Goal: Transaction & Acquisition: Subscribe to service/newsletter

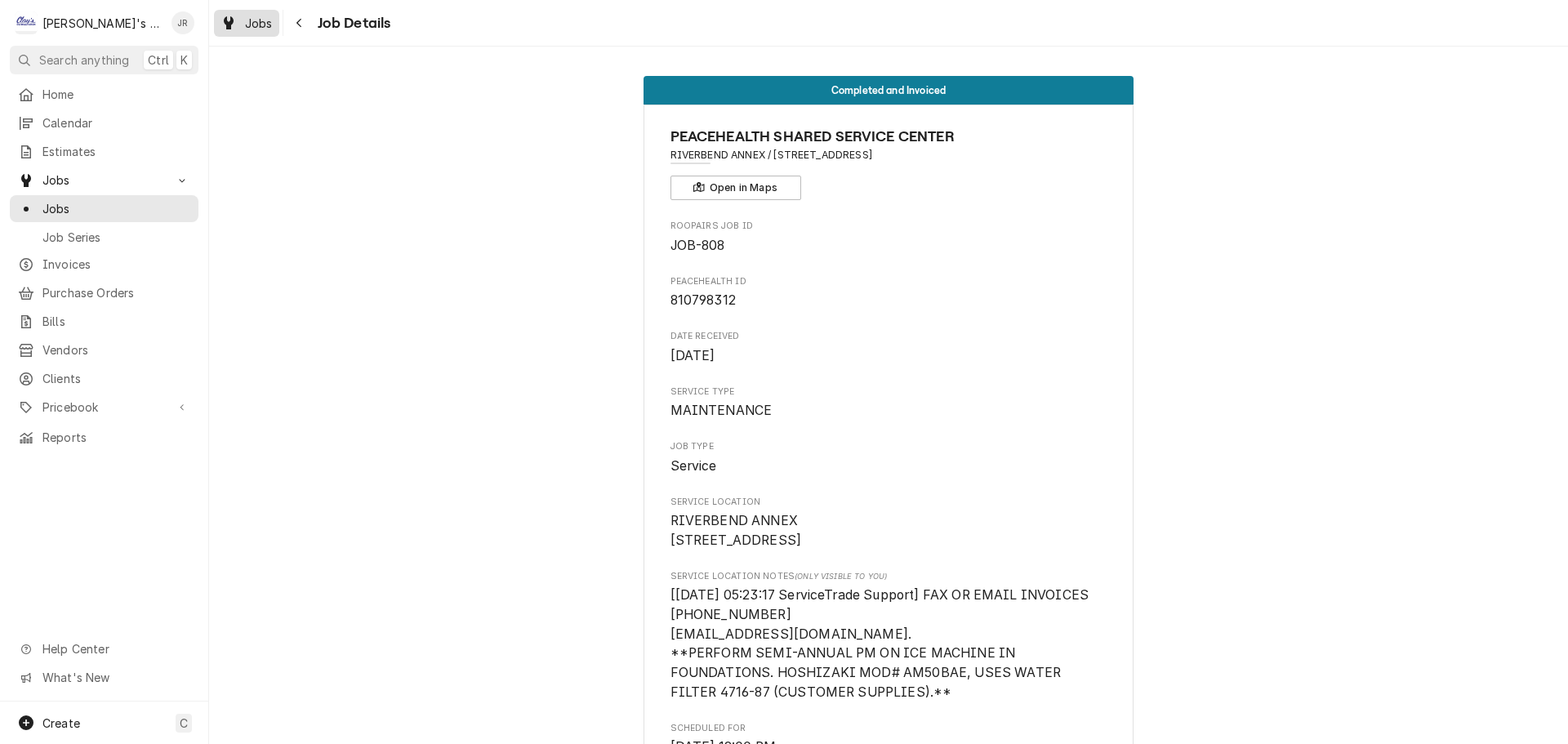
click at [256, 29] on span "Jobs" at bounding box center [258, 23] width 28 height 17
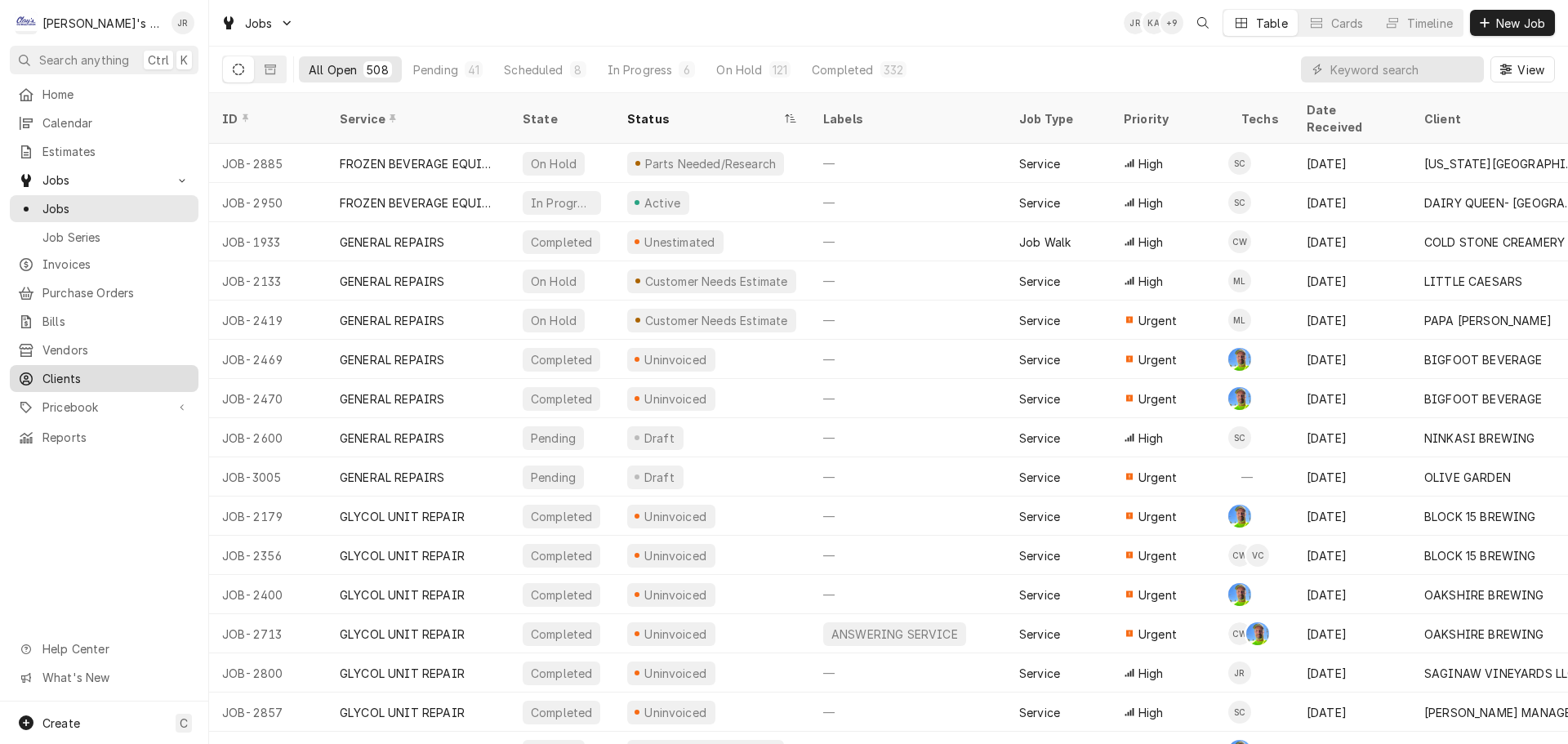
click at [111, 370] on span "Clients" at bounding box center [117, 379] width 148 height 17
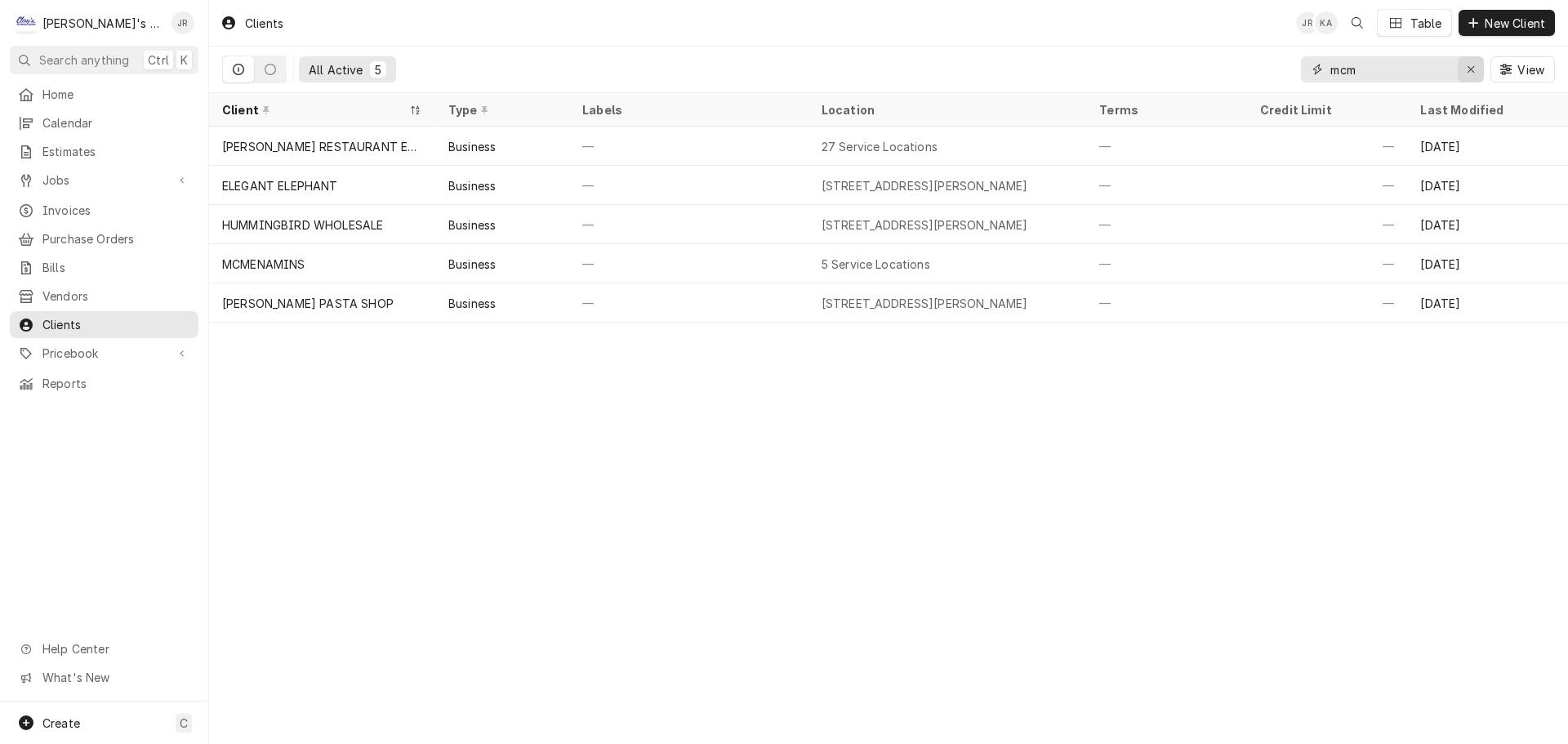
click at [1467, 73] on div "Erase input" at bounding box center [1470, 69] width 17 height 17
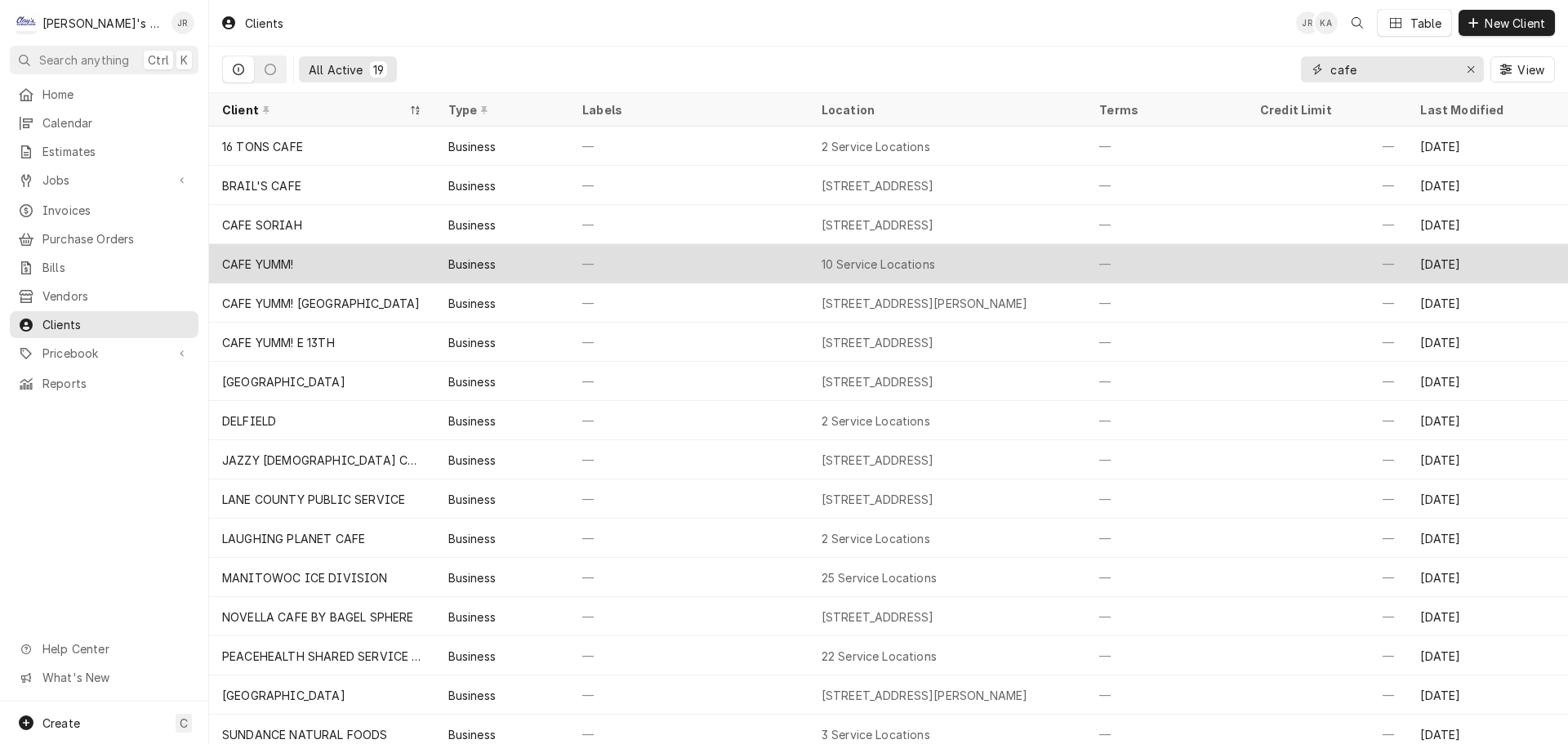
type input "cafe"
click at [308, 263] on div "CAFE YUMM!" at bounding box center [321, 263] width 226 height 39
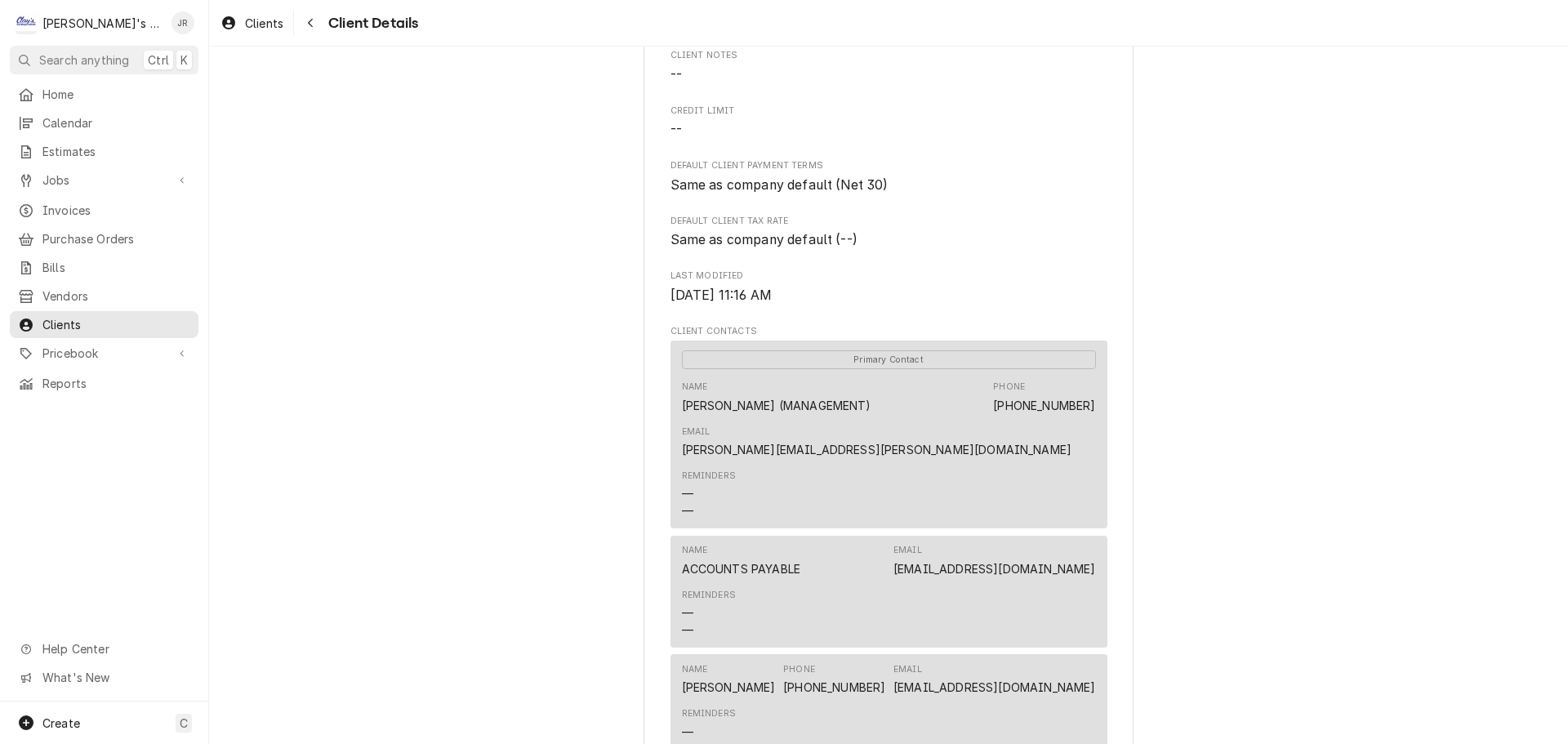
scroll to position [409, 0]
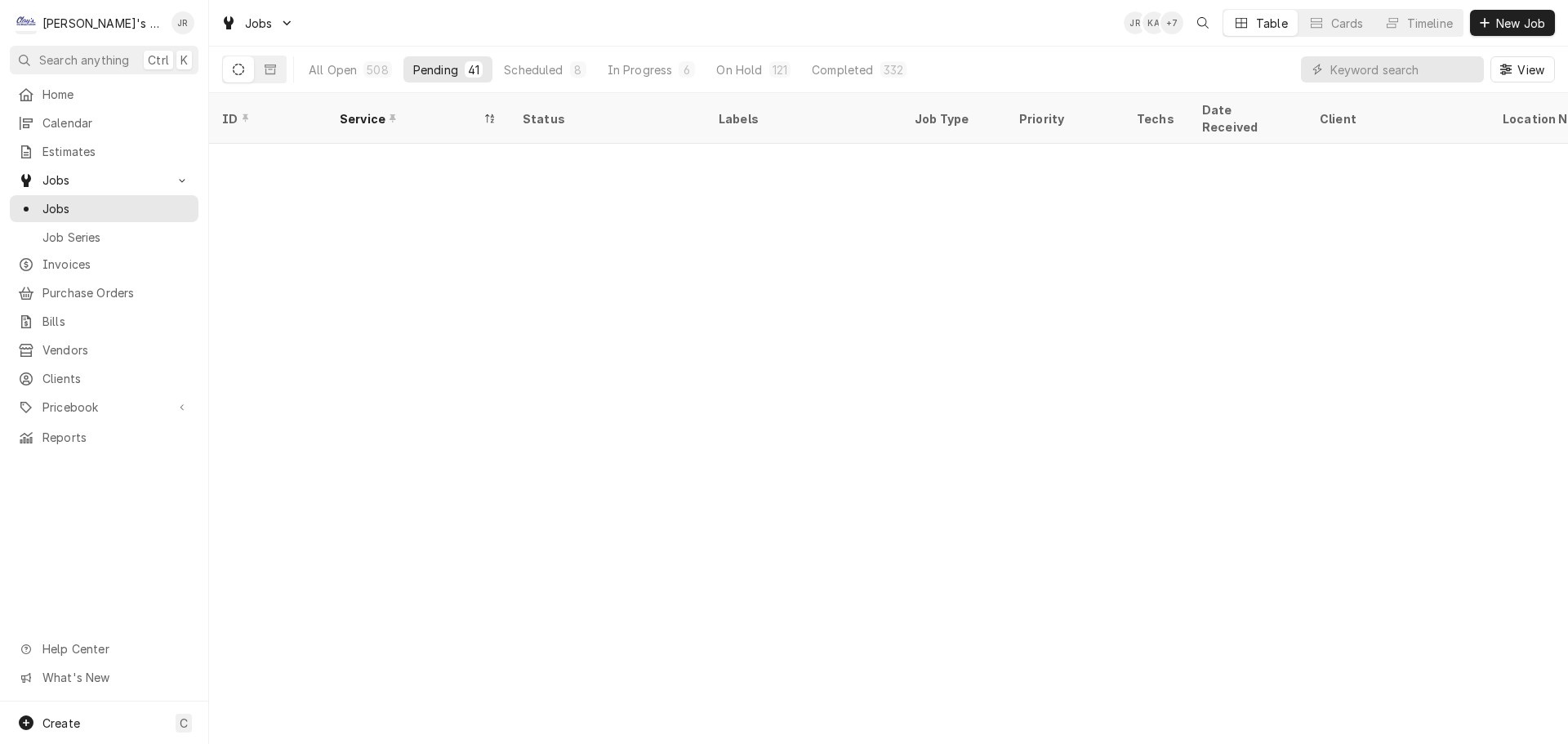
scroll to position [804, 0]
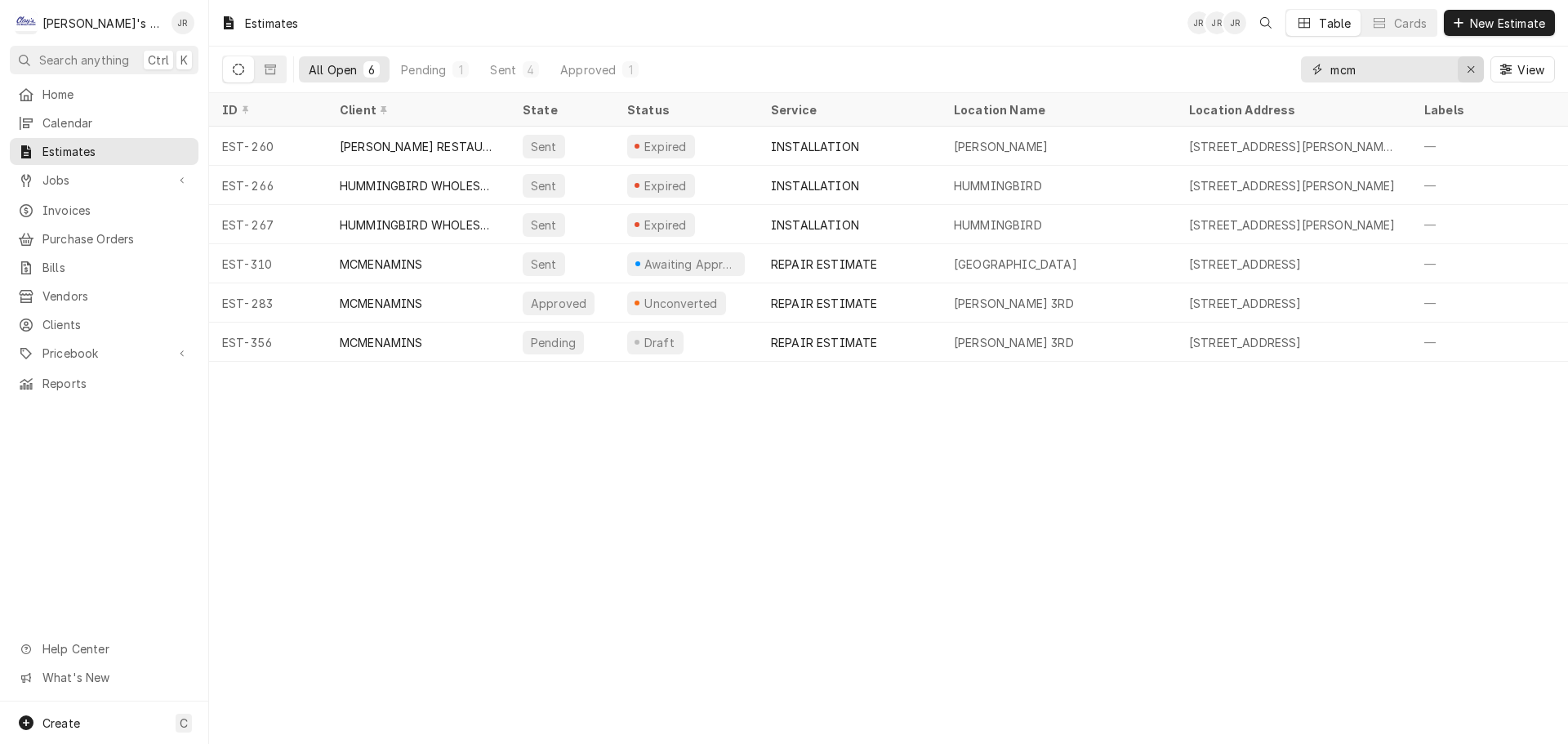
click at [1471, 72] on icon "Erase input" at bounding box center [1471, 70] width 9 height 12
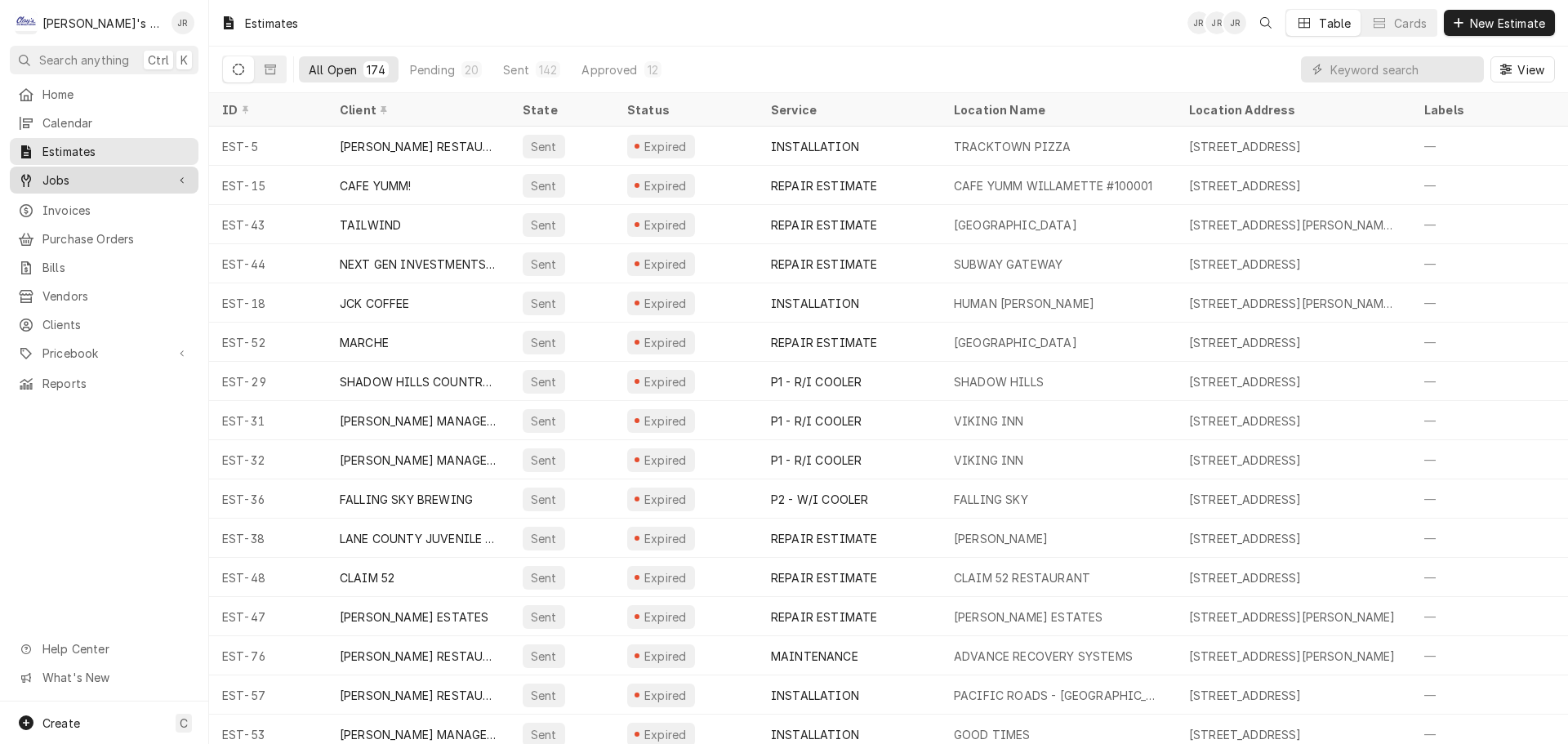
click at [113, 175] on span "Jobs" at bounding box center [104, 181] width 123 height 17
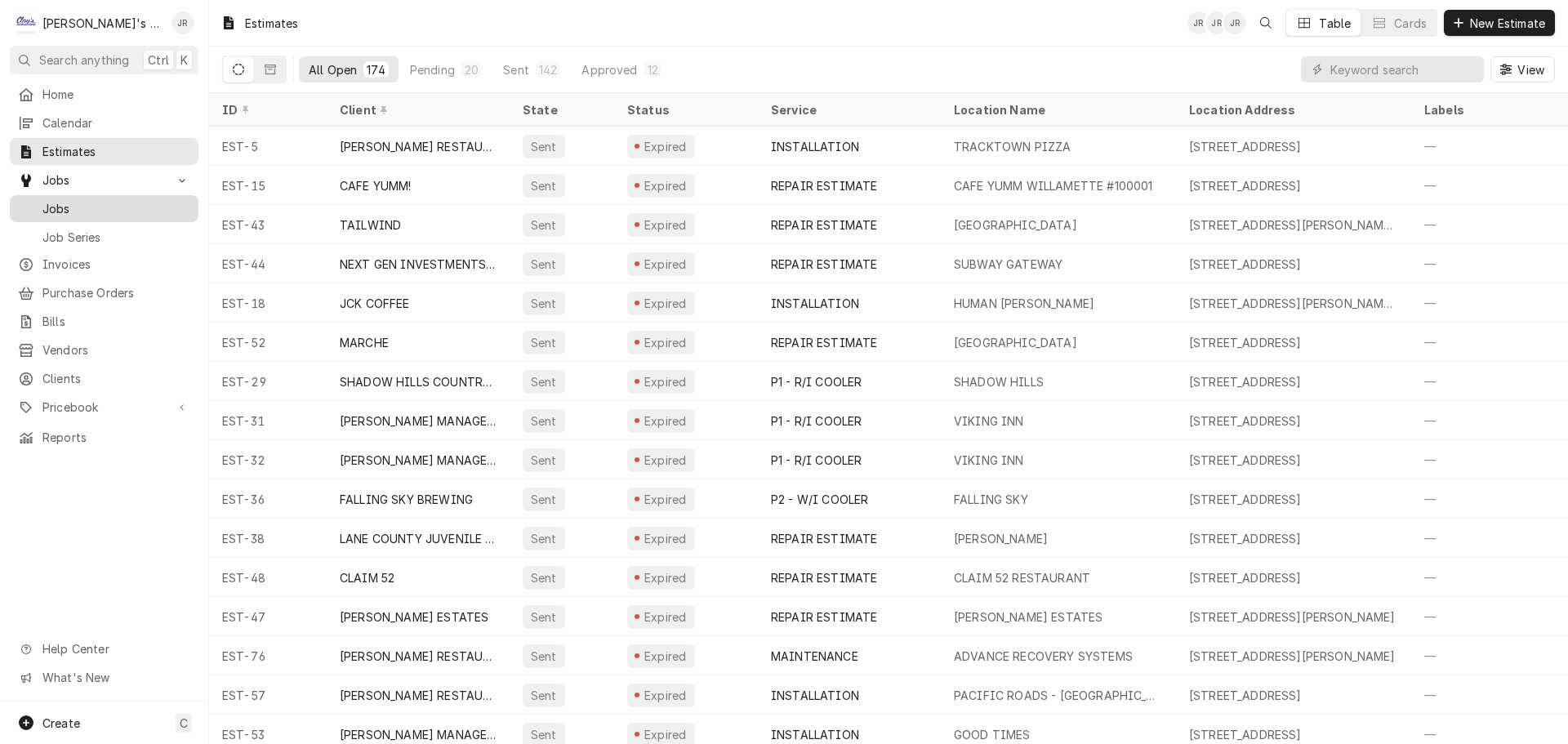
drag, startPoint x: 96, startPoint y: 205, endPoint x: 117, endPoint y: 203, distance: 21.1
click at [96, 205] on span "Jobs" at bounding box center [117, 209] width 148 height 17
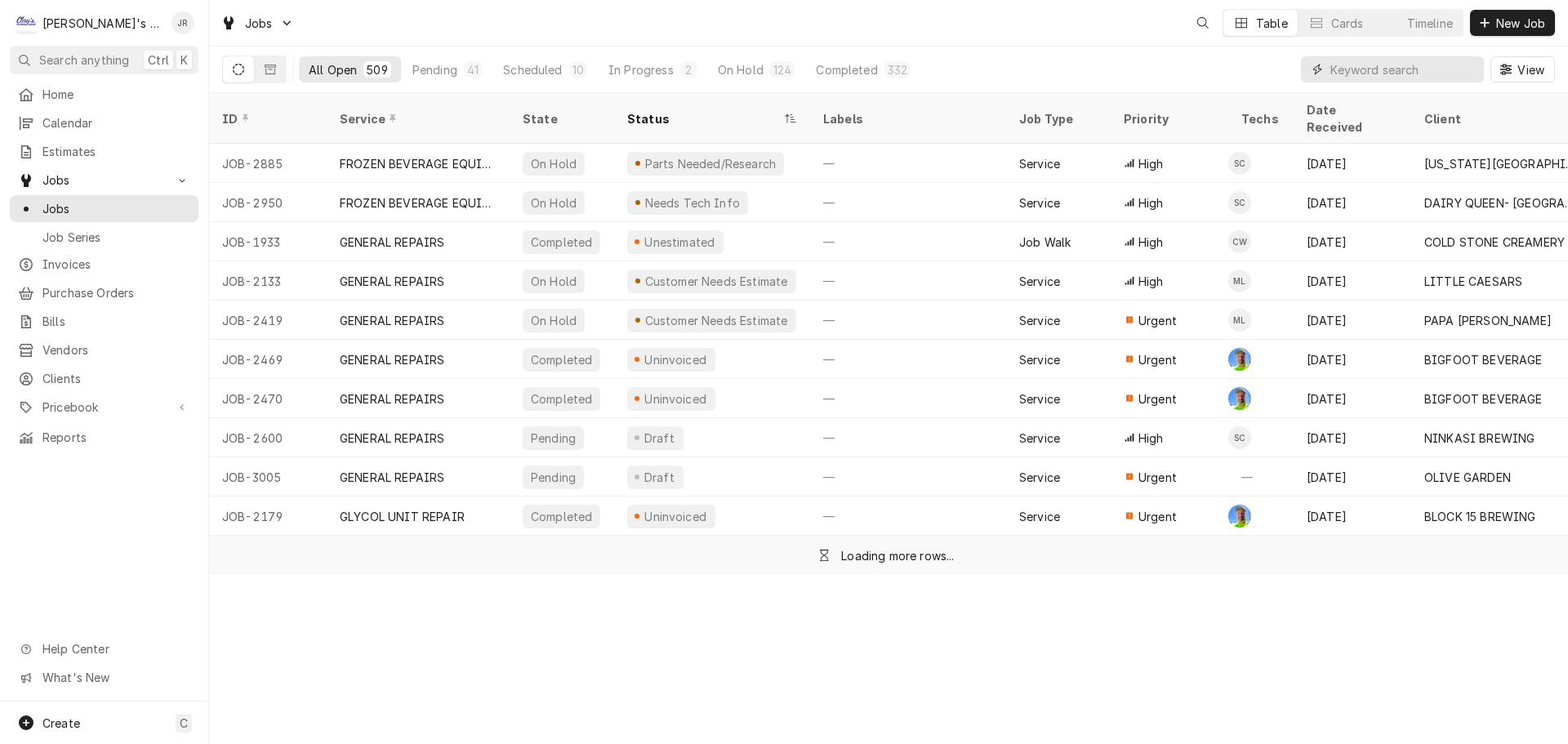
click at [1412, 65] on input "Dynamic Content Wrapper" at bounding box center [1403, 69] width 146 height 26
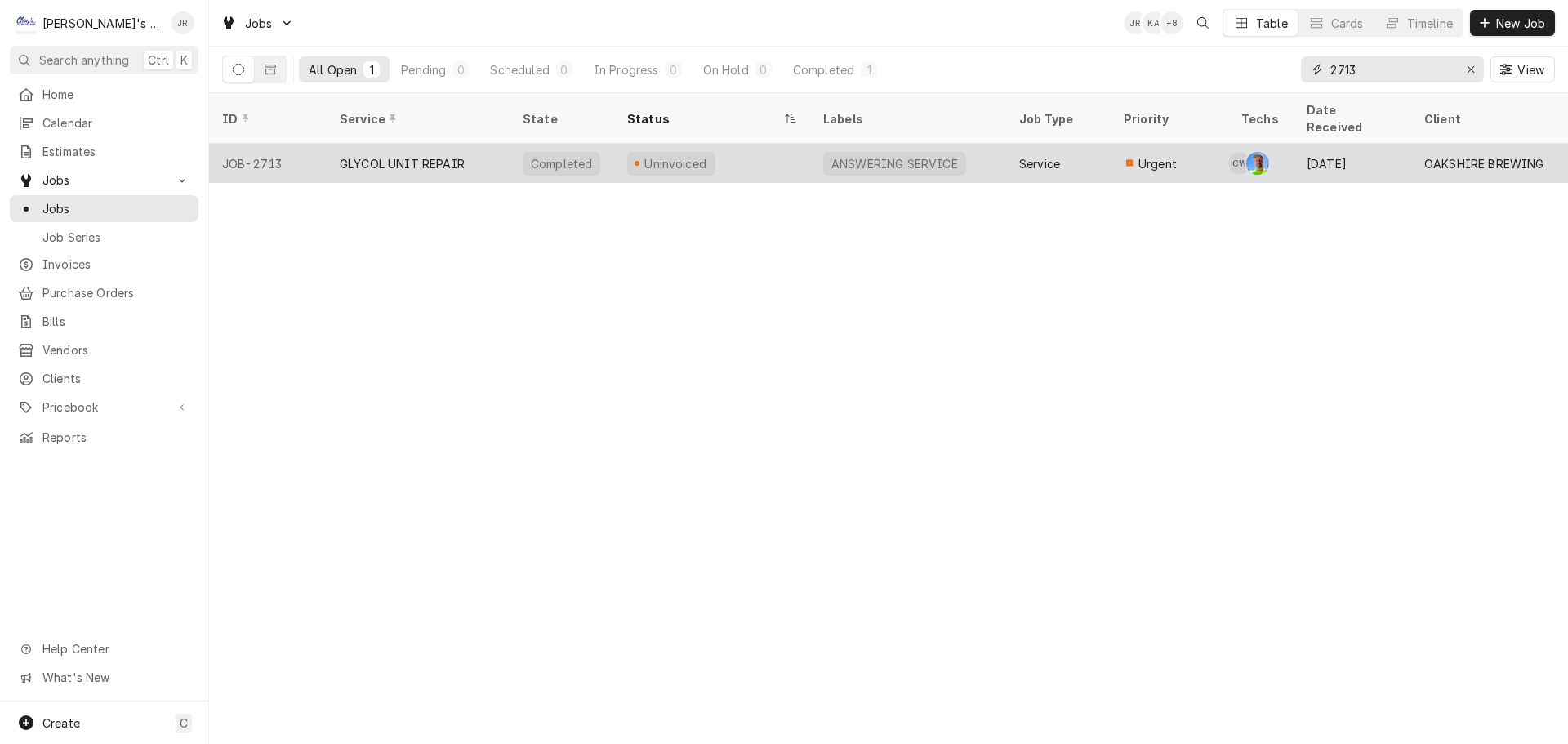
type input "2713"
click at [477, 144] on div "GLYCOL UNIT REPAIR" at bounding box center [417, 163] width 183 height 39
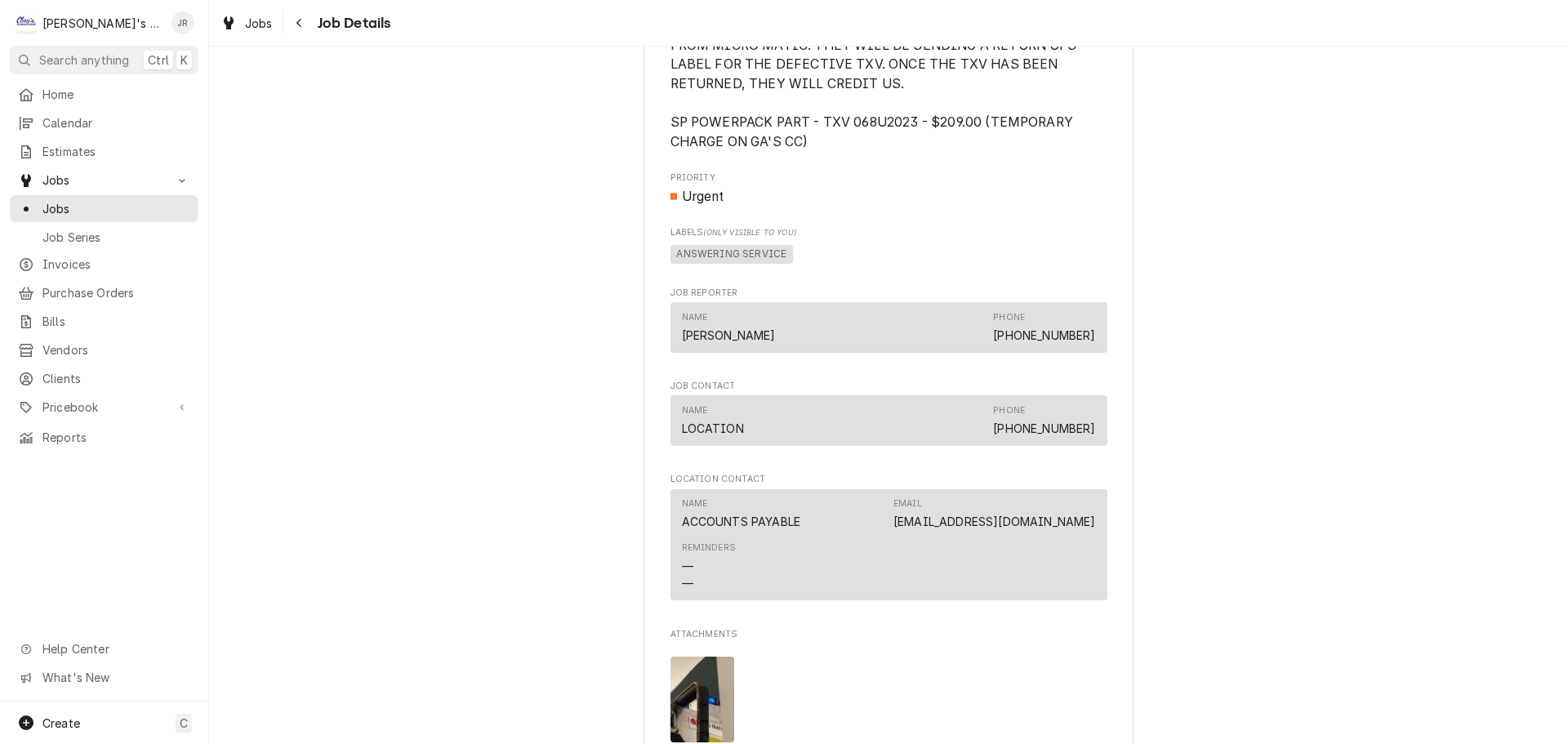
scroll to position [1634, 0]
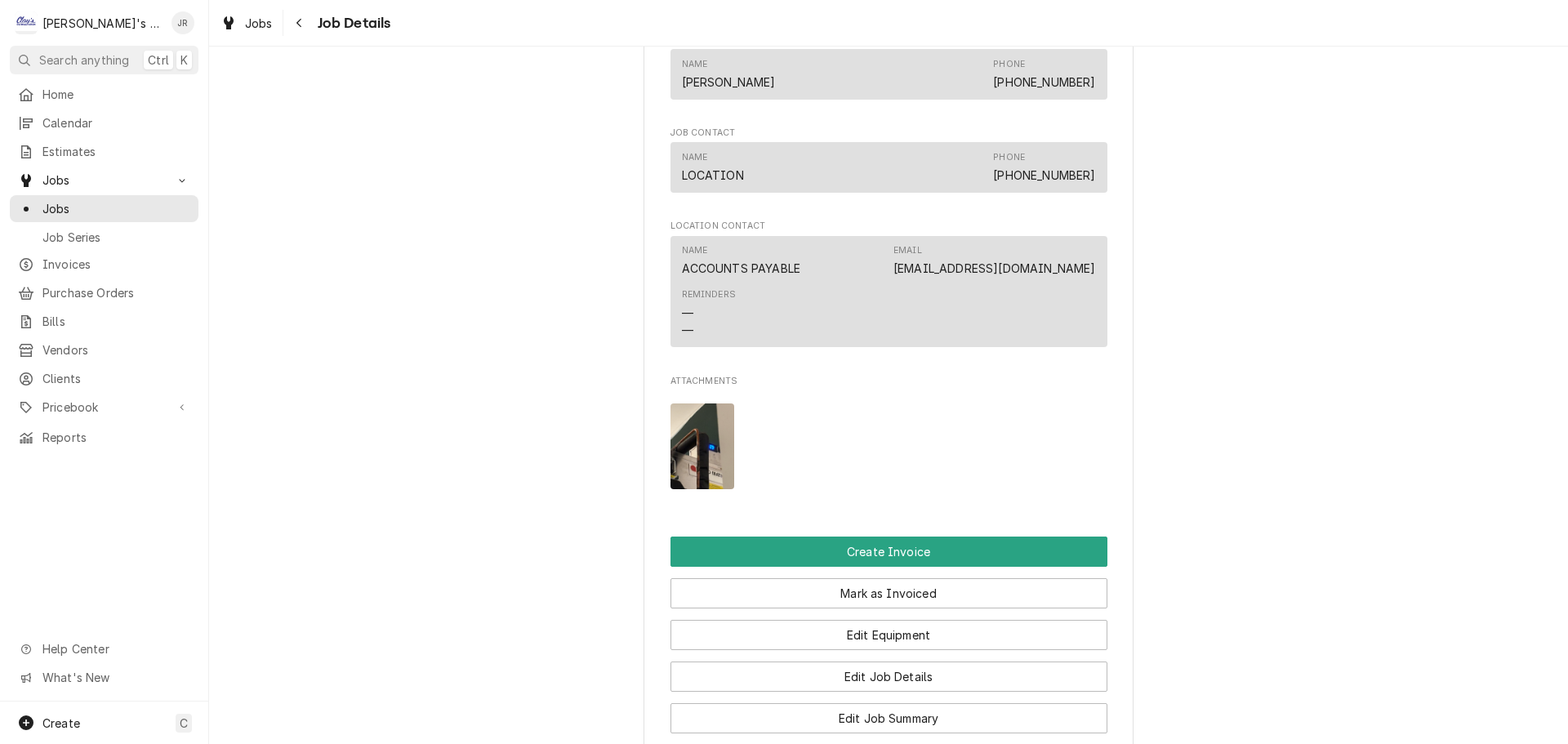
click at [706, 469] on img "Attachments" at bounding box center [703, 446] width 64 height 85
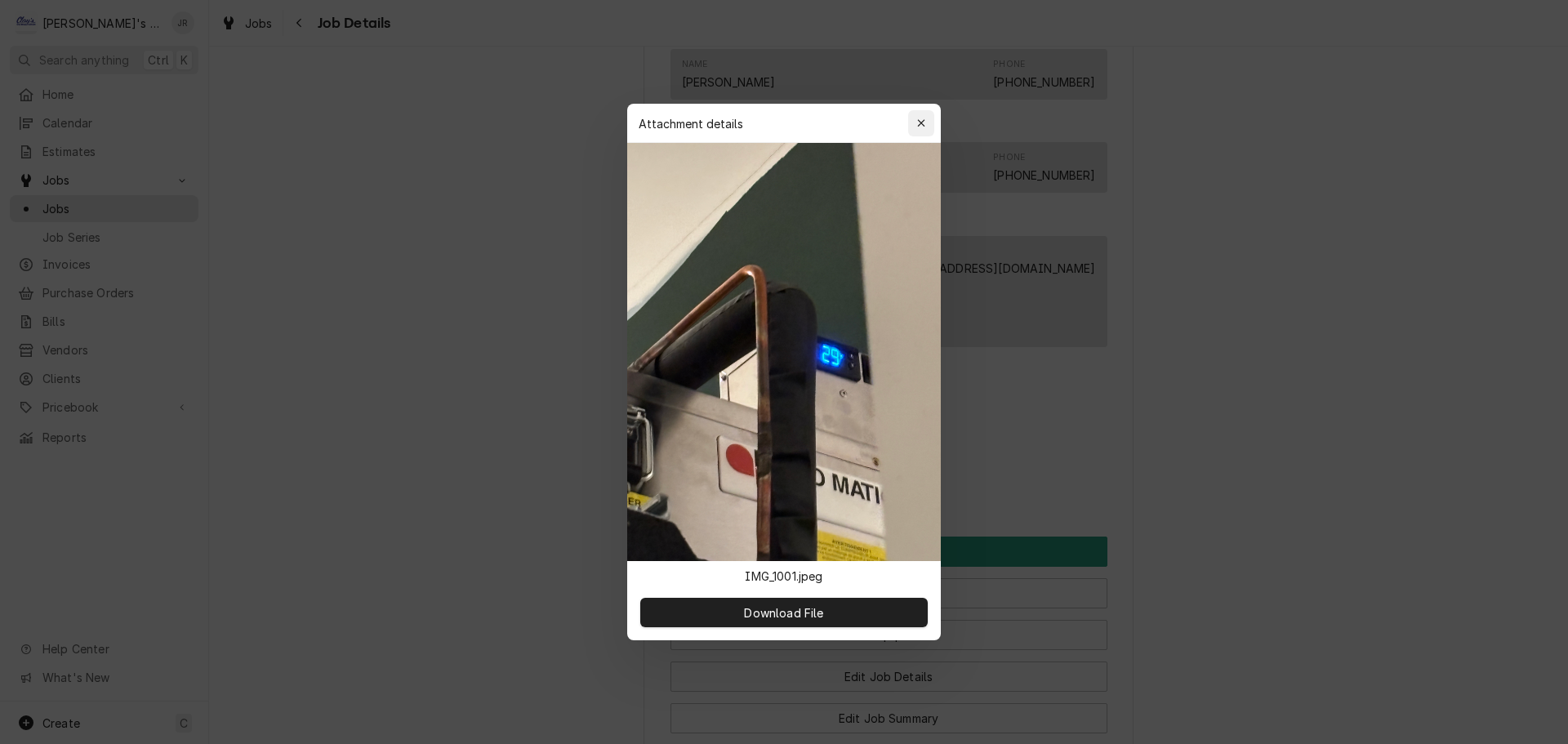
click at [922, 121] on icon "button" at bounding box center [921, 123] width 8 height 8
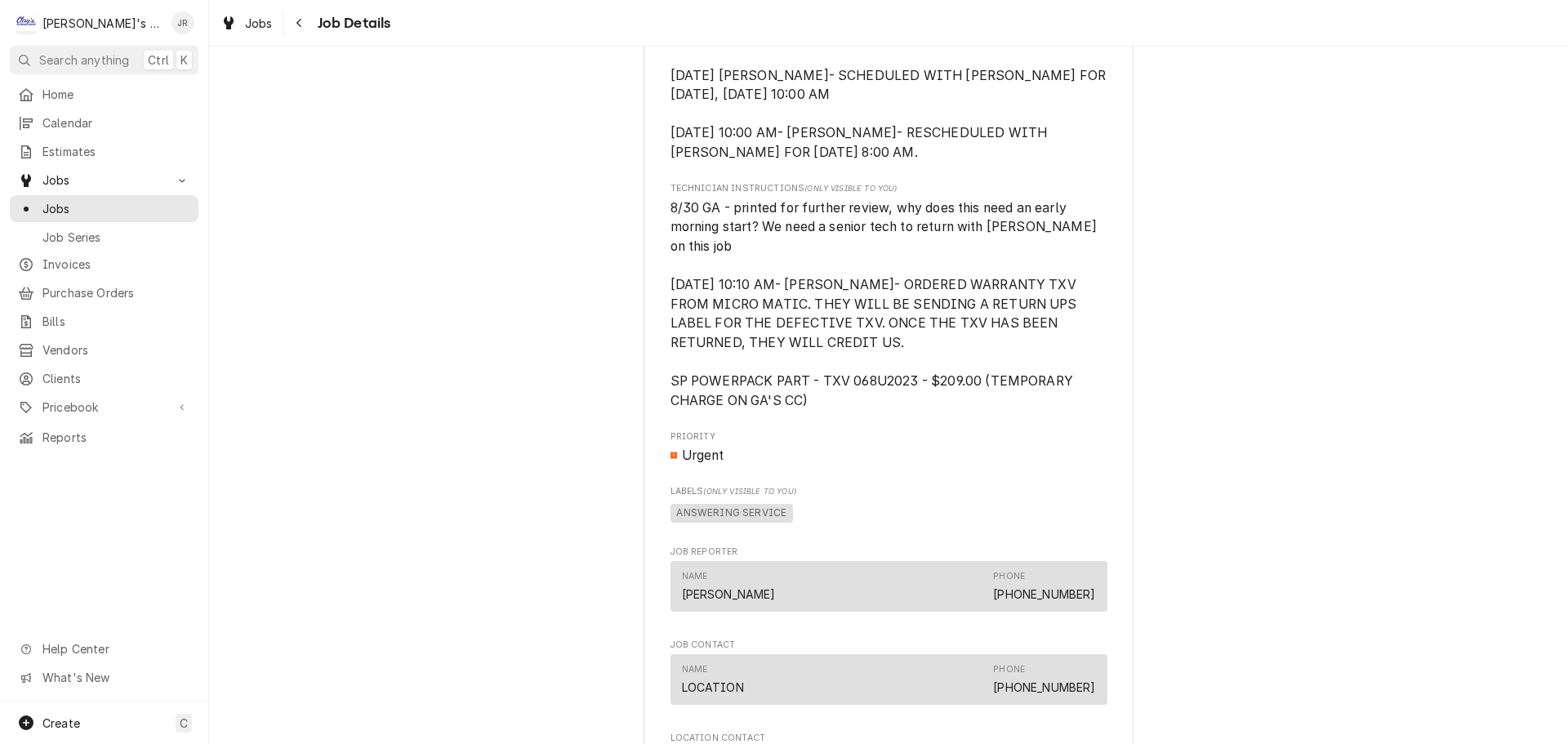
scroll to position [1113, 0]
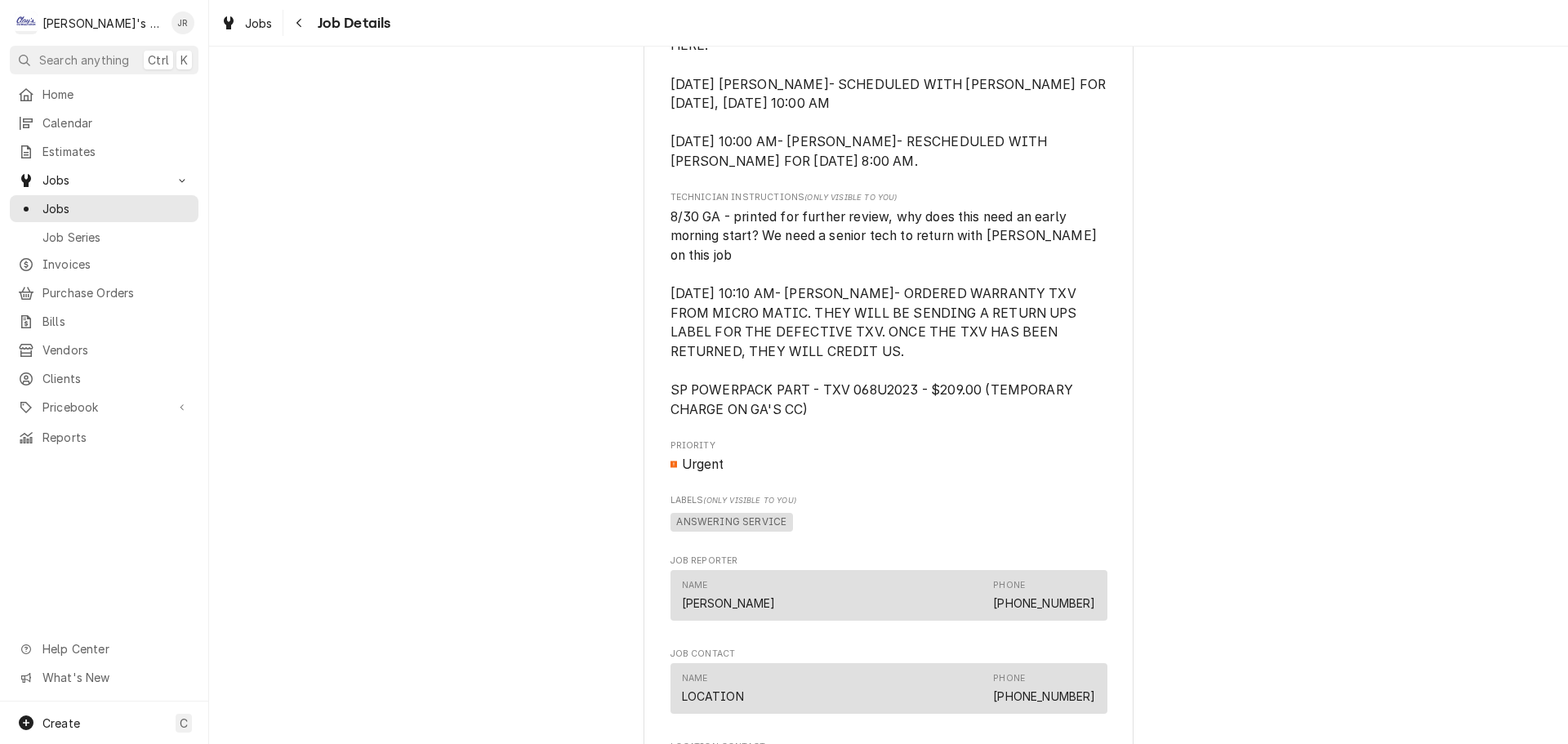
click at [217, 9] on div "Jobs Job Details" at bounding box center [888, 22] width 1359 height 46
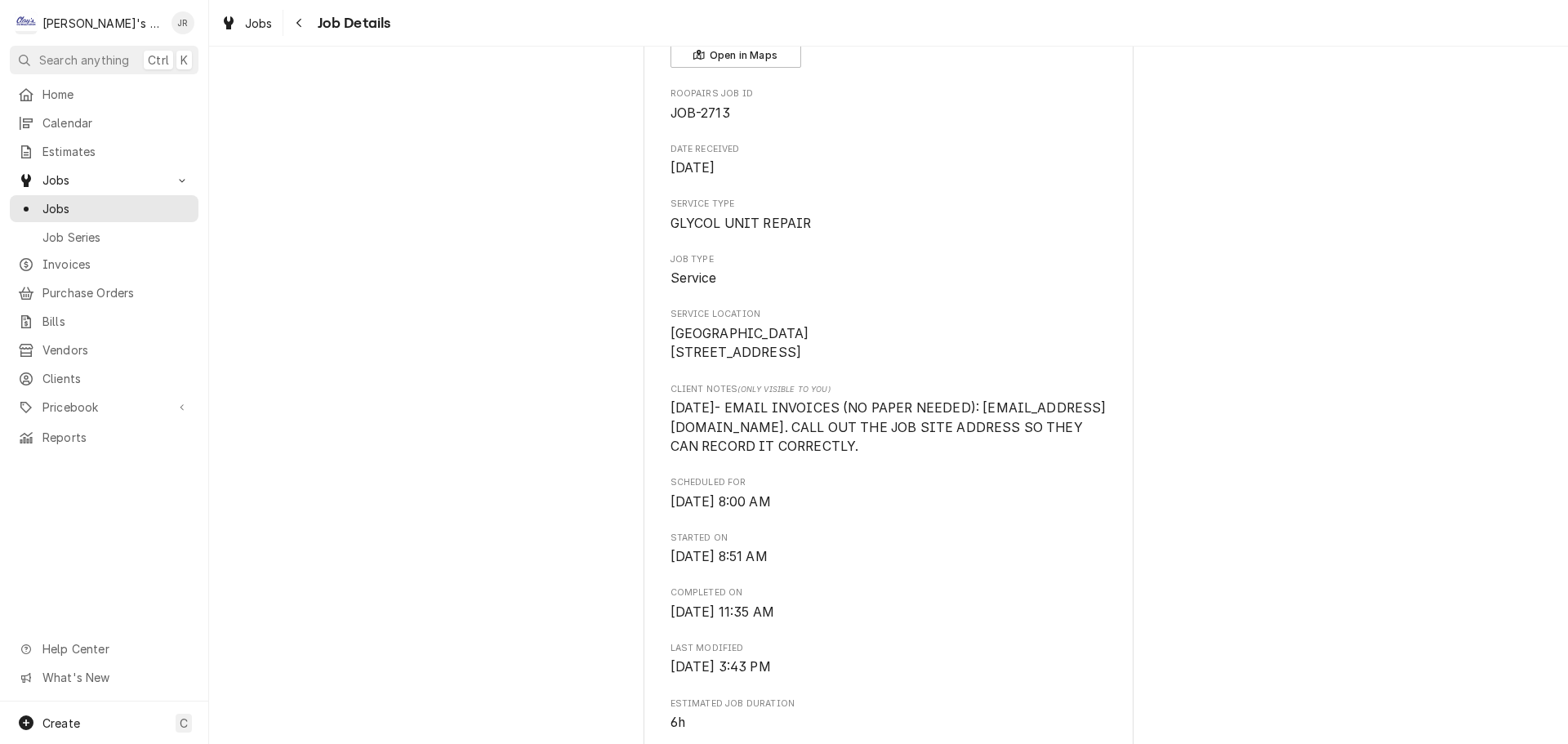
scroll to position [0, 0]
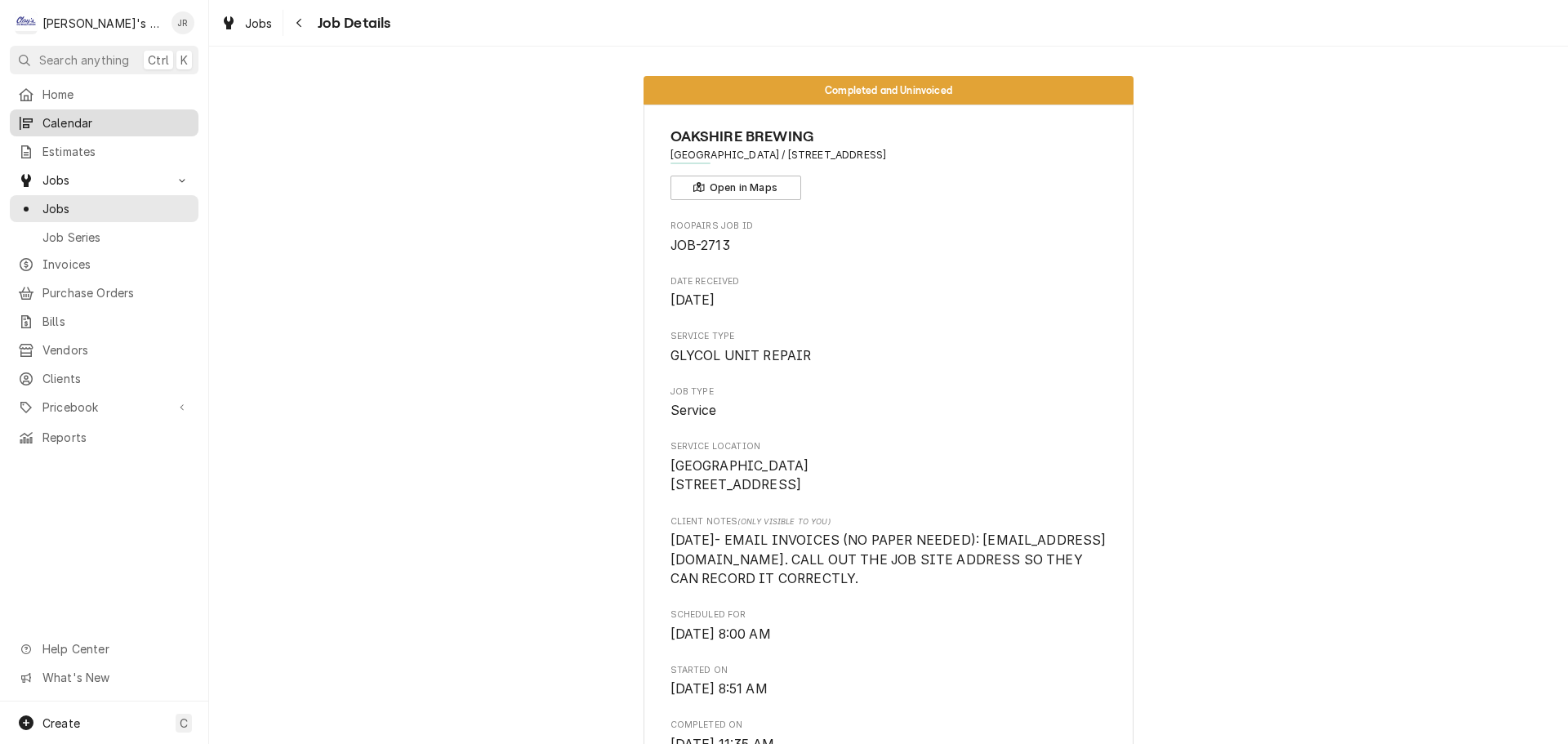
click at [132, 127] on div "Calendar" at bounding box center [104, 122] width 183 height 20
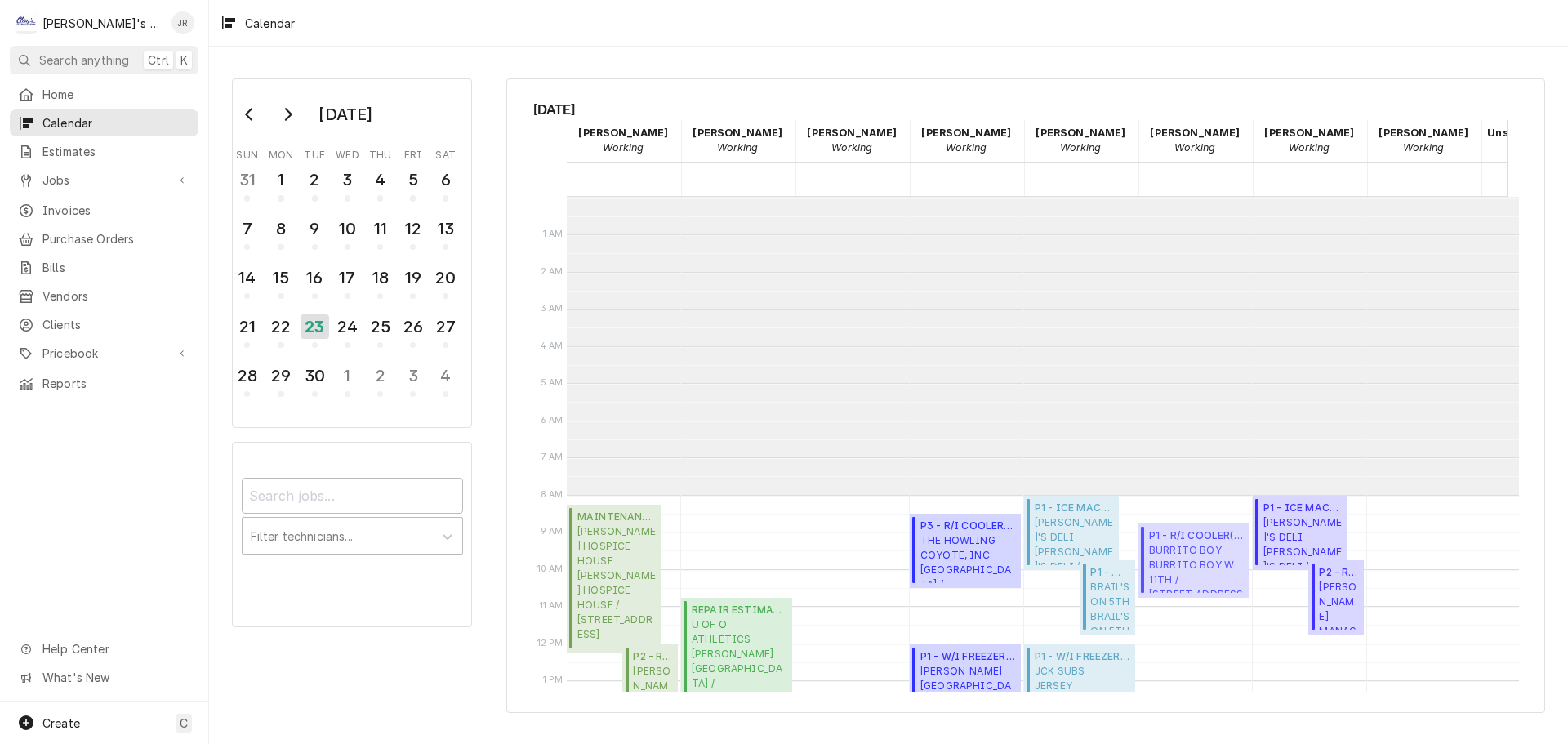
scroll to position [298, 0]
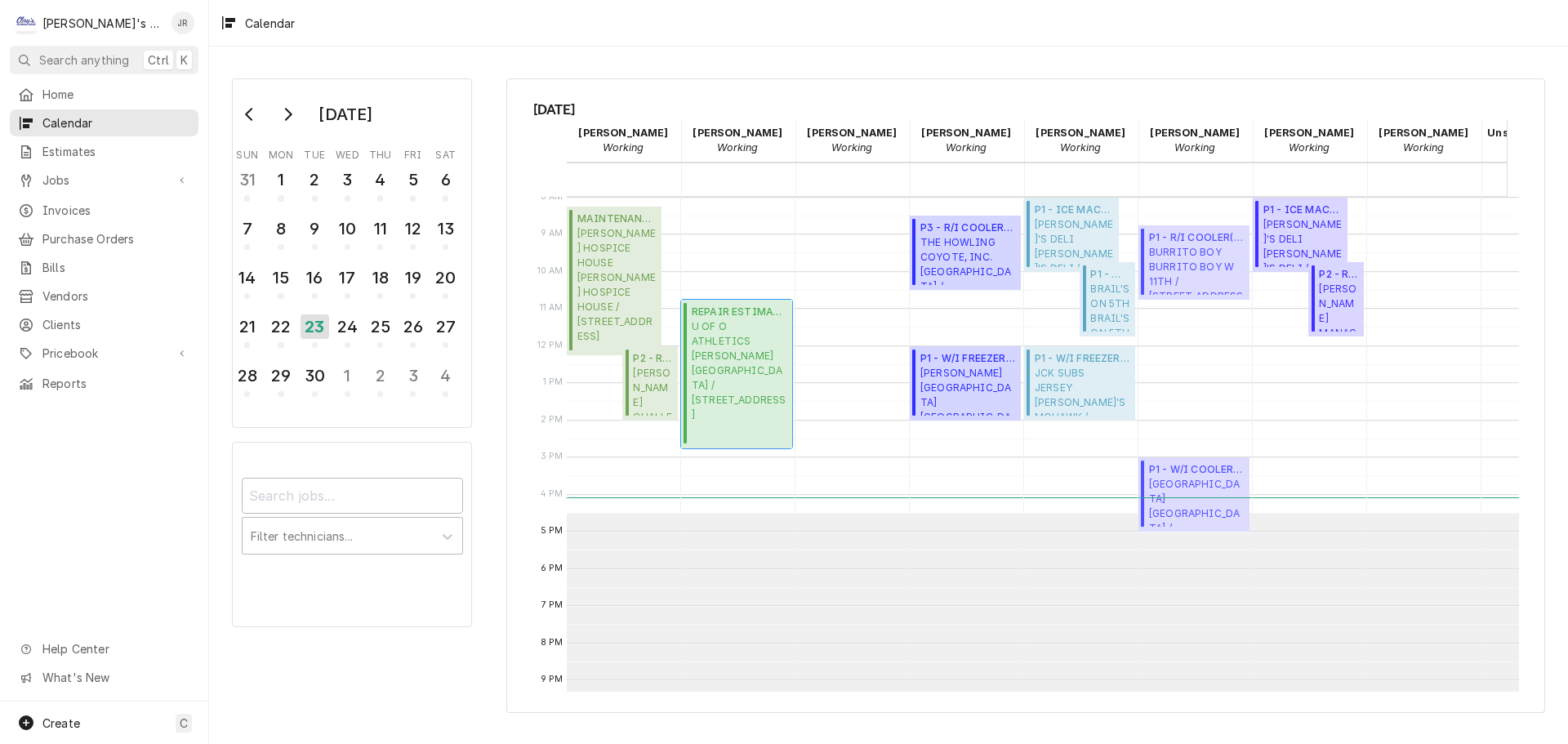
click at [739, 356] on span "U OF O ATHLETICS HATFIELD-DOWLIN CENTER / 2500 MLK JR BLVD, EUGENE, OR 97401" at bounding box center [739, 371] width 95 height 103
click at [113, 156] on link "Estimates" at bounding box center [104, 152] width 188 height 27
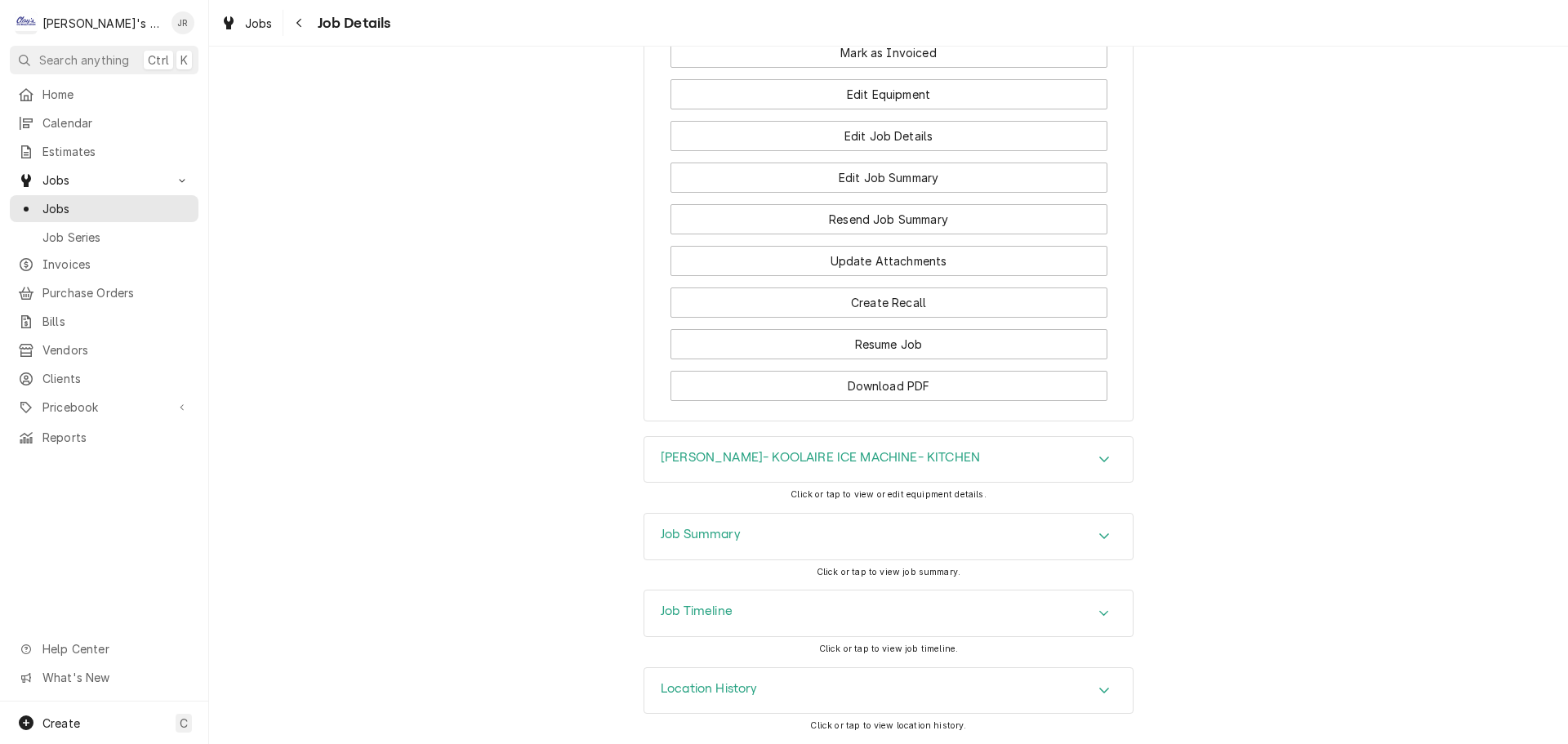
scroll to position [1794, 0]
click at [254, 22] on span "Jobs" at bounding box center [258, 23] width 28 height 17
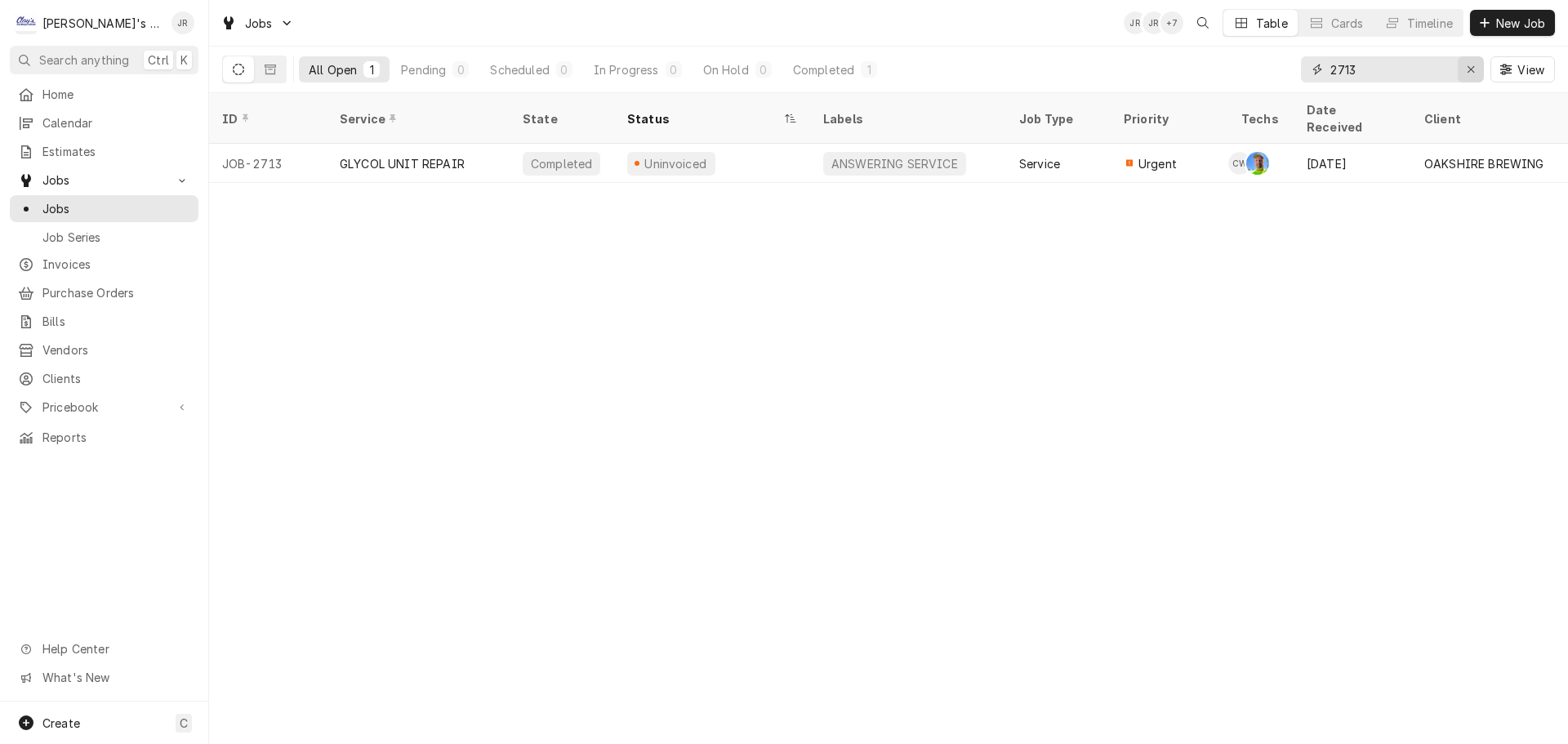
click at [1465, 67] on div "Erase input" at bounding box center [1470, 69] width 17 height 17
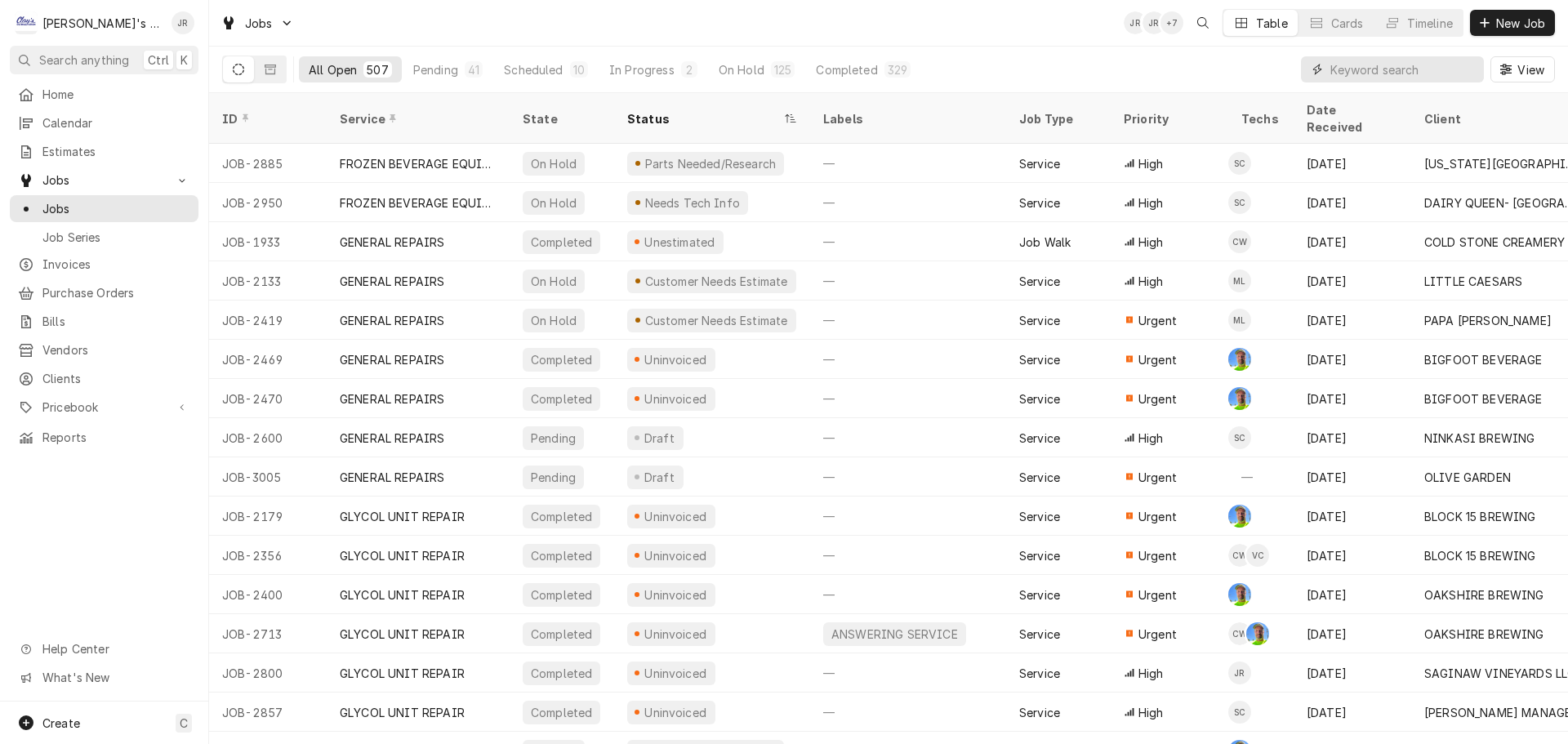
click at [1402, 74] on input "Dynamic Content Wrapper" at bounding box center [1403, 69] width 146 height 26
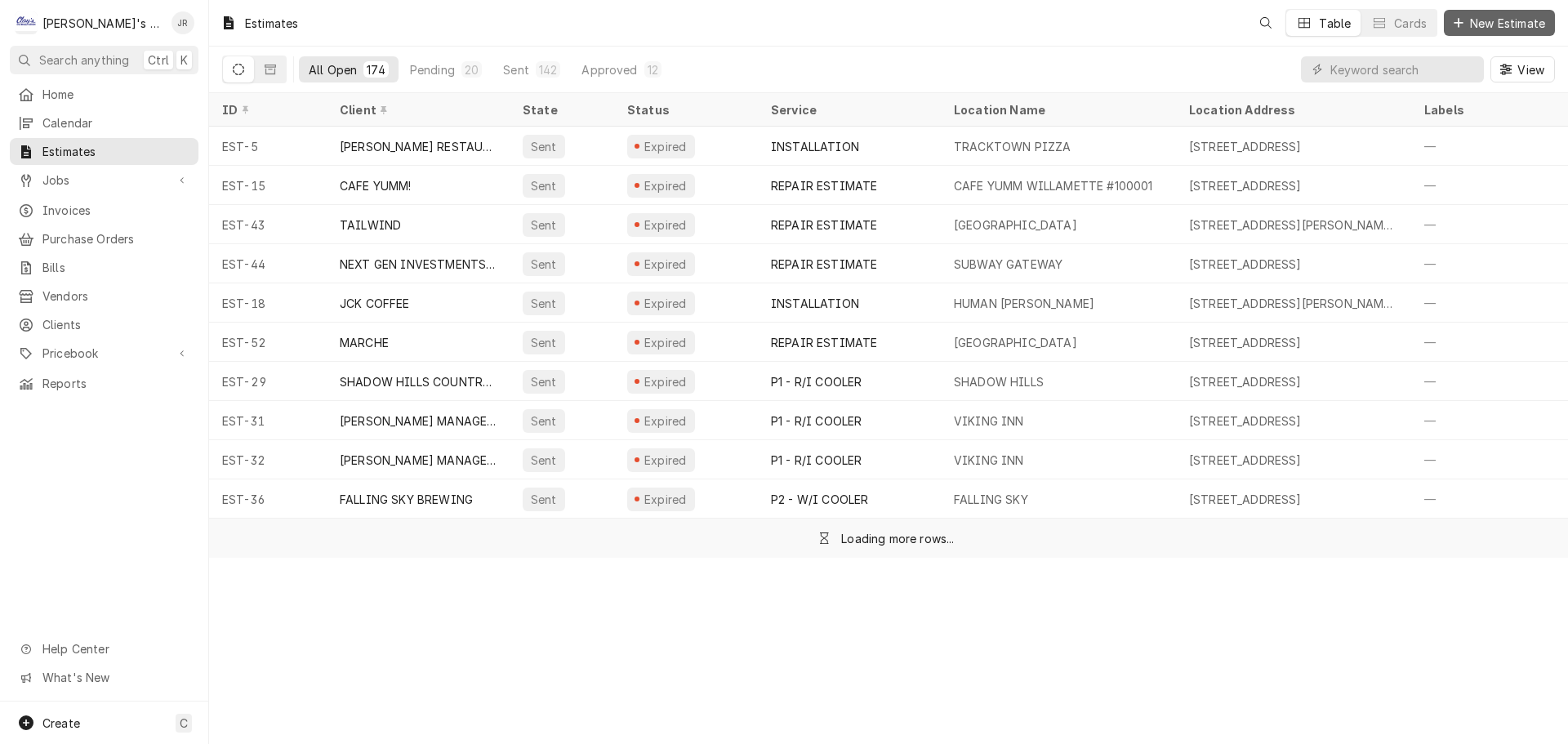
click at [1467, 18] on span "New Estimate" at bounding box center [1508, 23] width 82 height 17
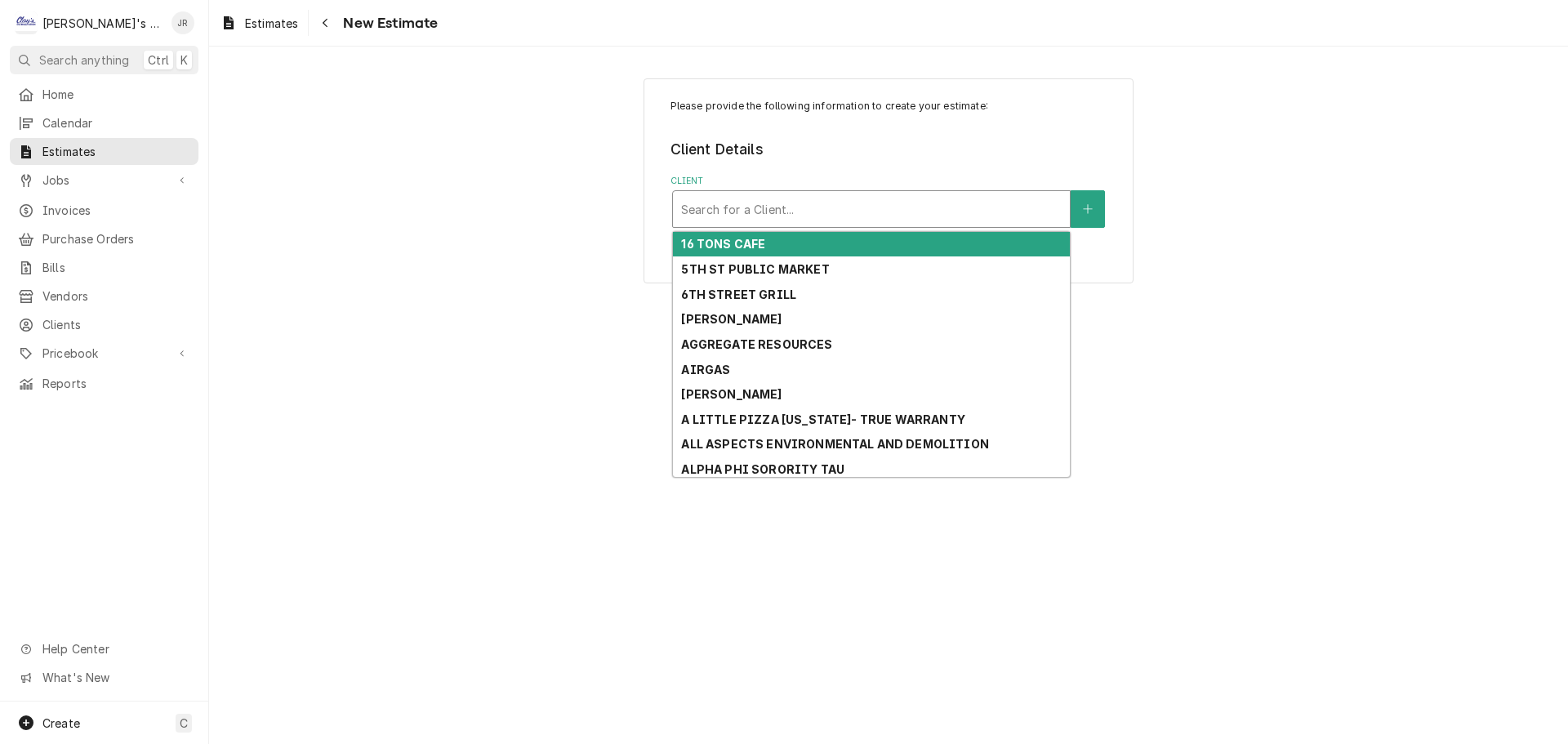
click at [892, 213] on div "Client" at bounding box center [871, 209] width 381 height 29
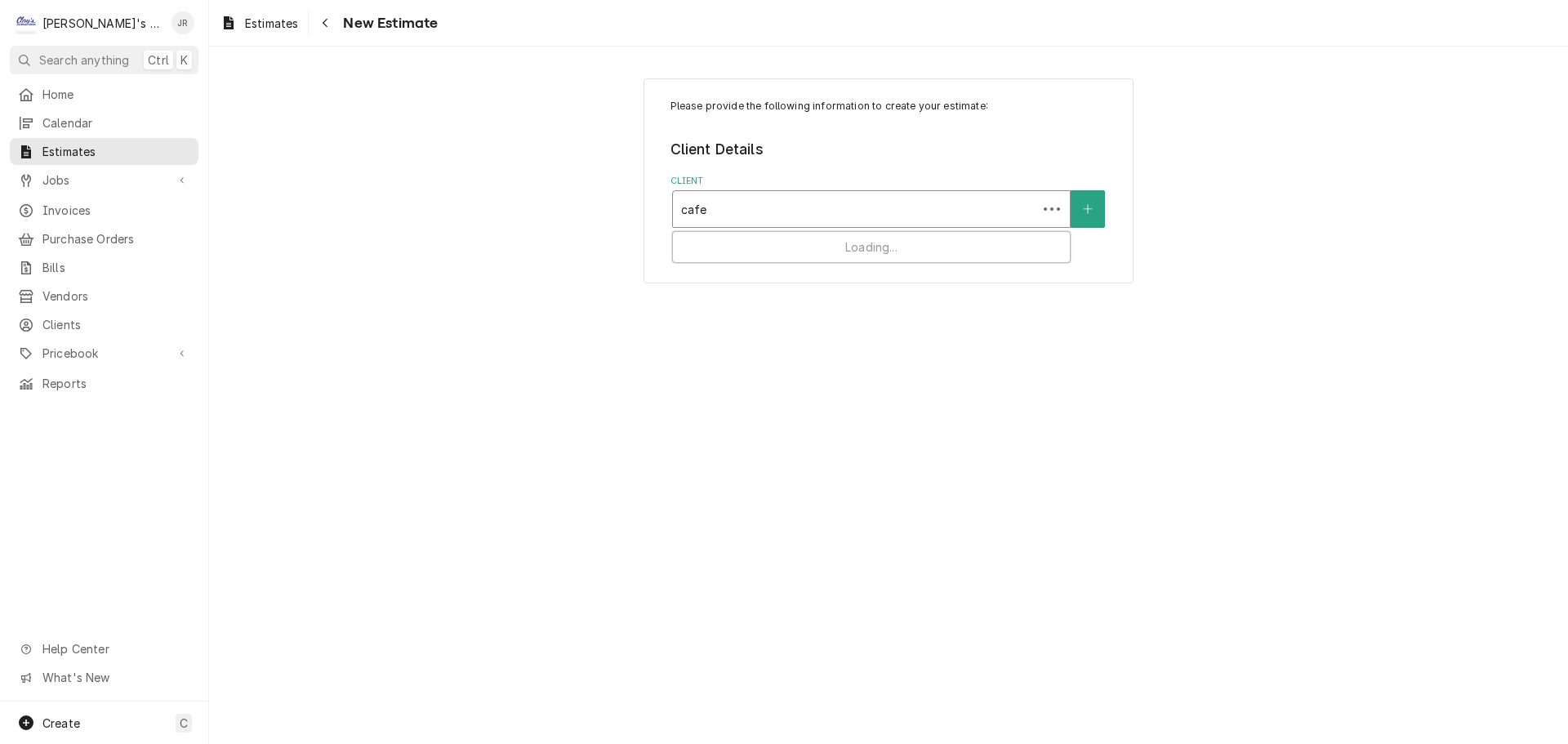
type input "cafe y"
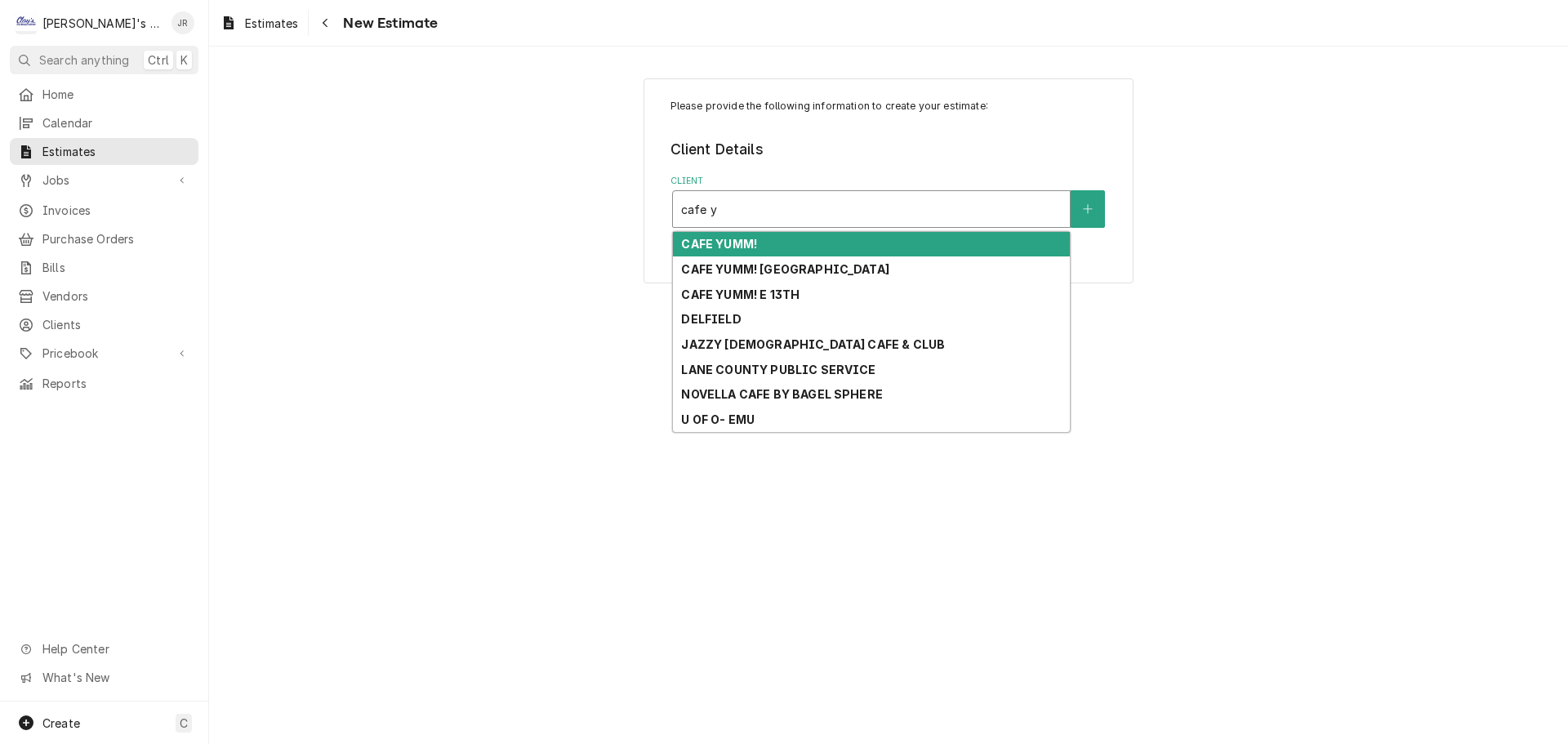
click at [775, 245] on div "CAFE YUMM!" at bounding box center [871, 245] width 397 height 25
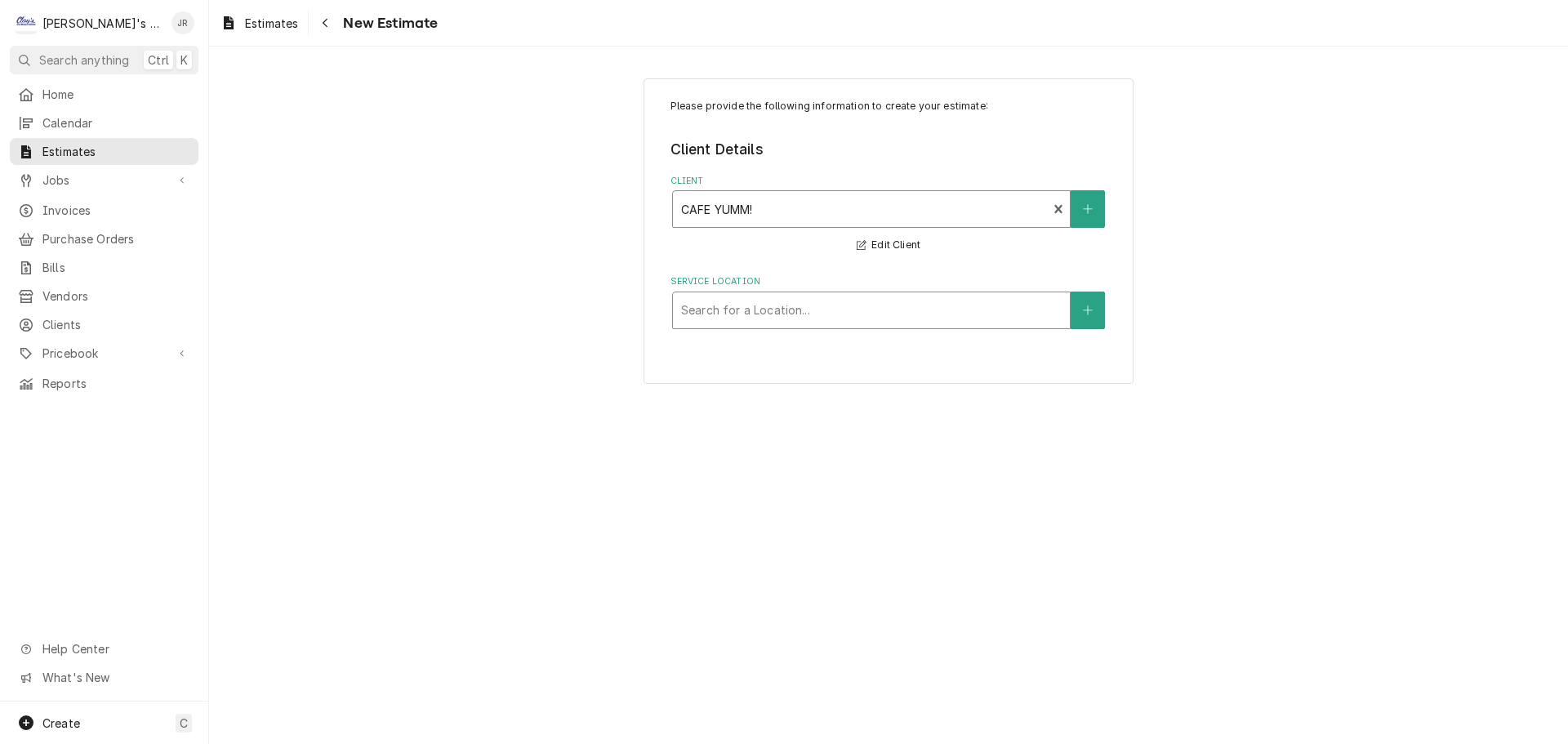
click at [755, 307] on div "Service Location" at bounding box center [871, 310] width 381 height 29
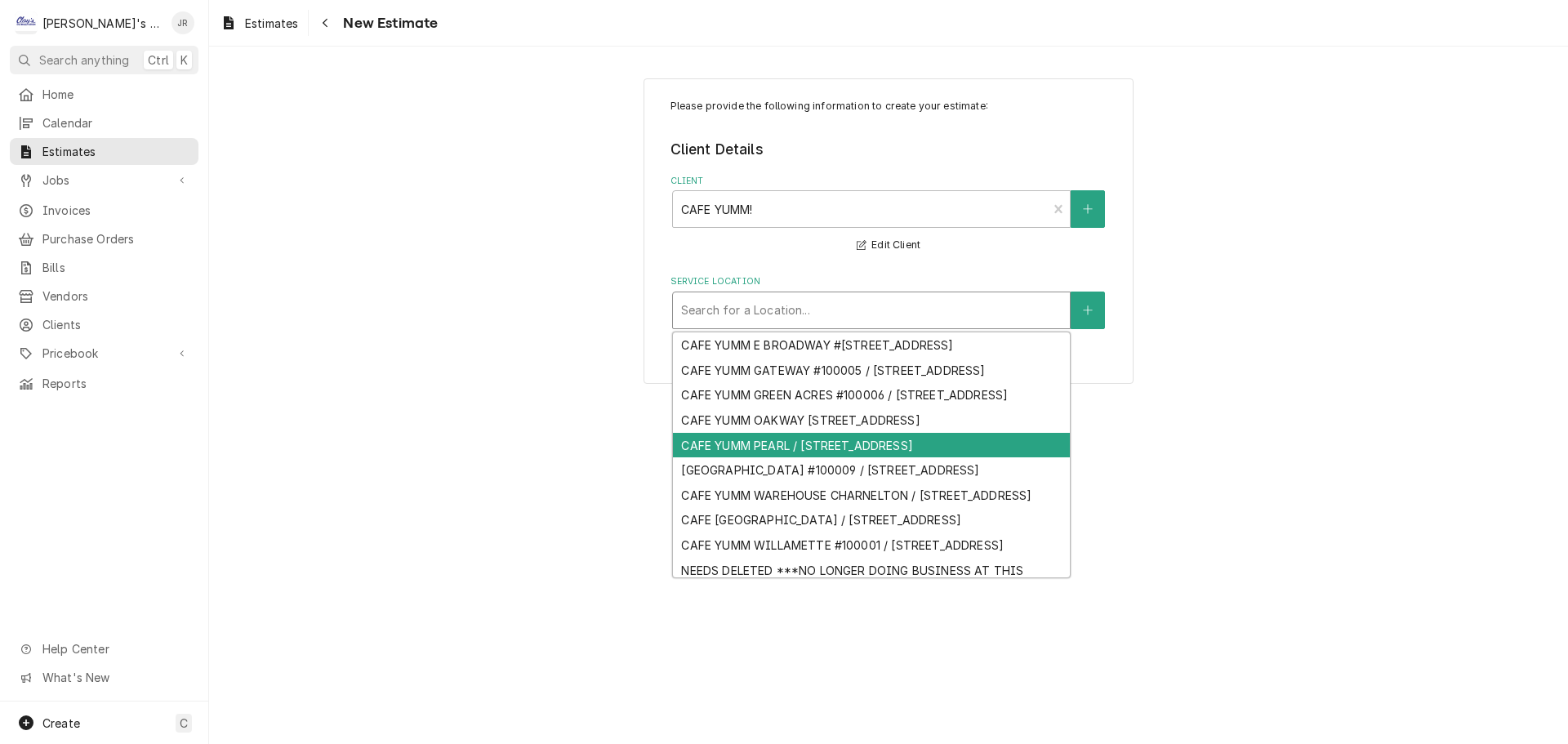
click at [825, 458] on div "CAFE YUMM PEARL / 550 PEARL ST, EUGENE, OR 97401" at bounding box center [871, 446] width 397 height 25
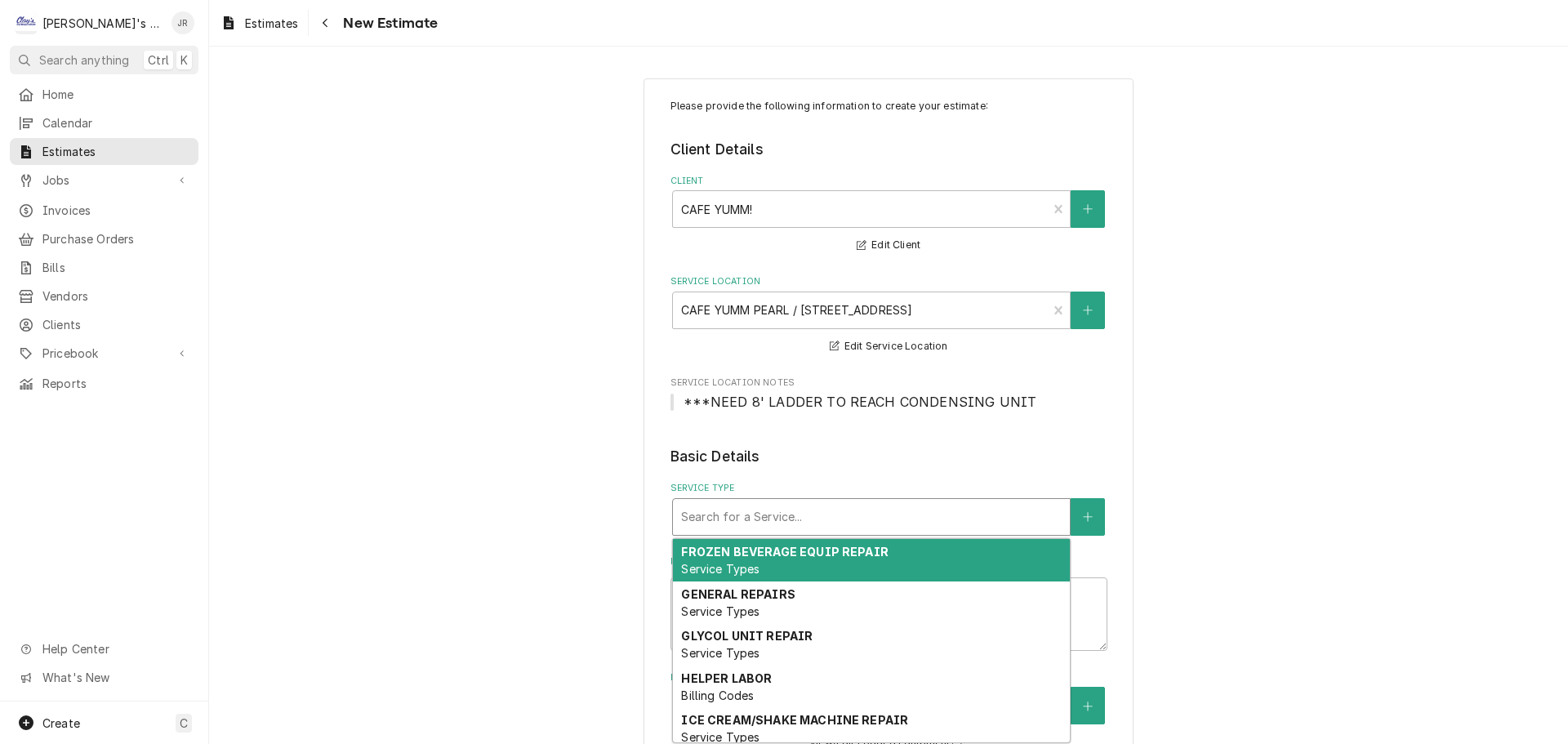
click at [825, 517] on div "Service Type" at bounding box center [871, 517] width 381 height 29
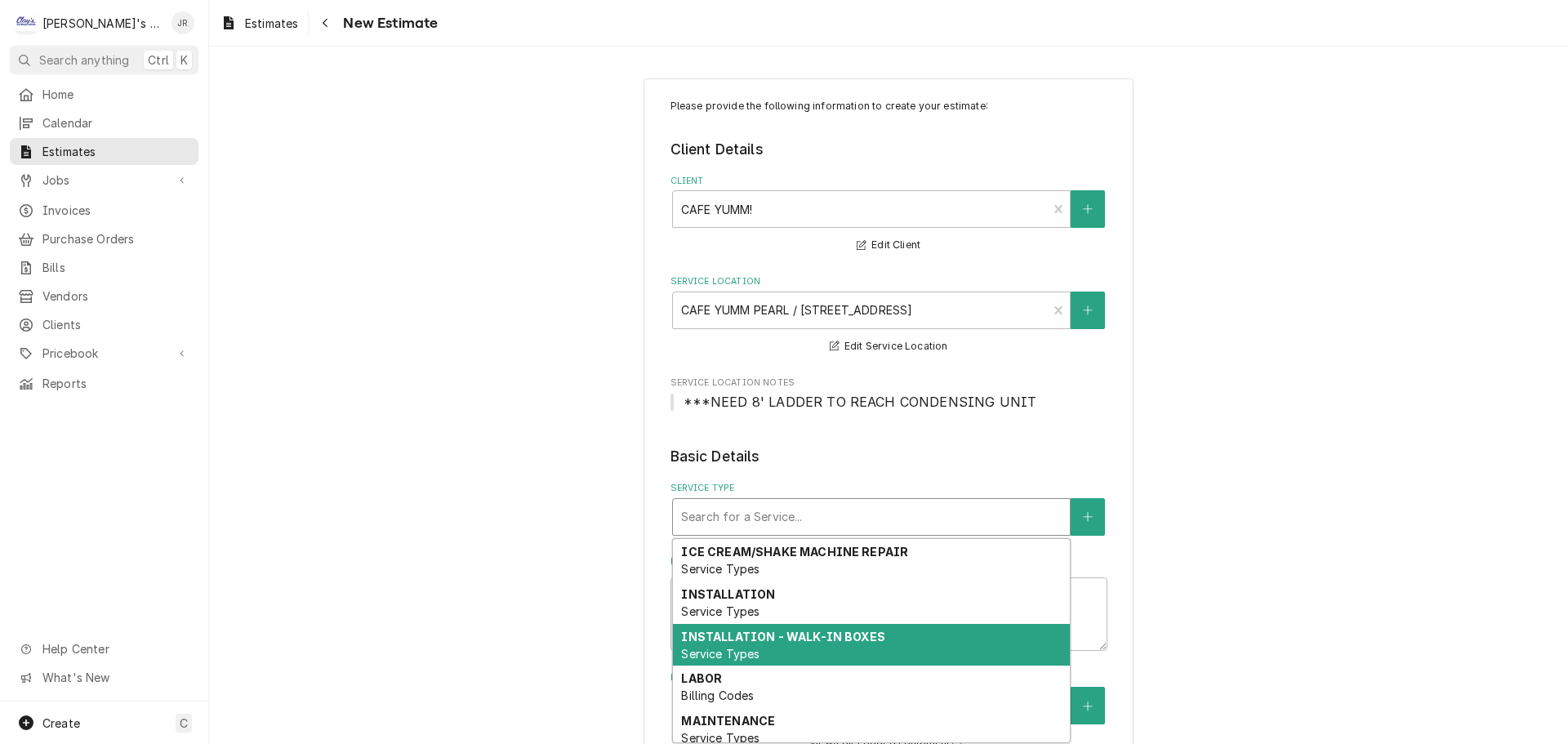
scroll to position [145, 0]
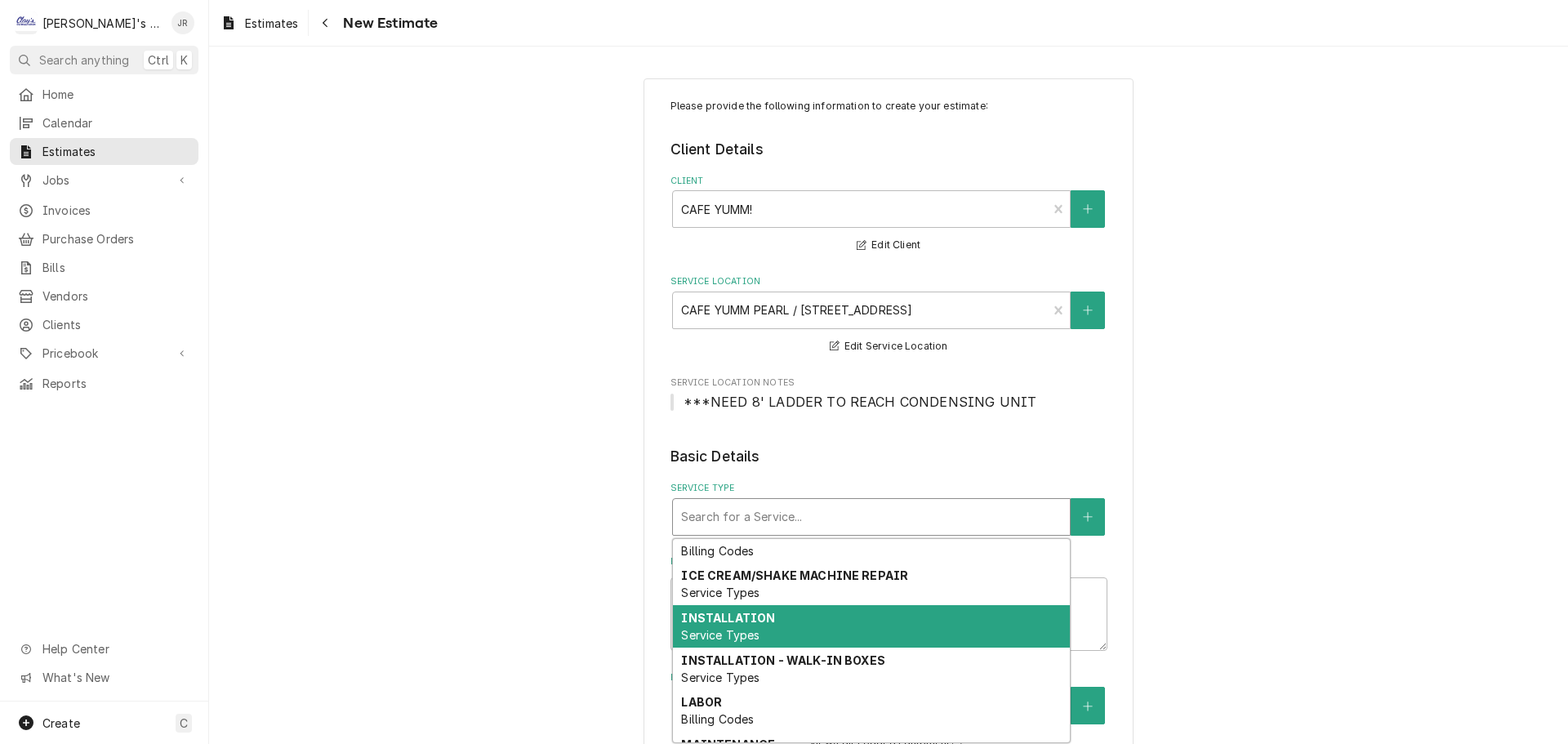
click at [791, 633] on div "INSTALLATION Service Types" at bounding box center [871, 626] width 397 height 43
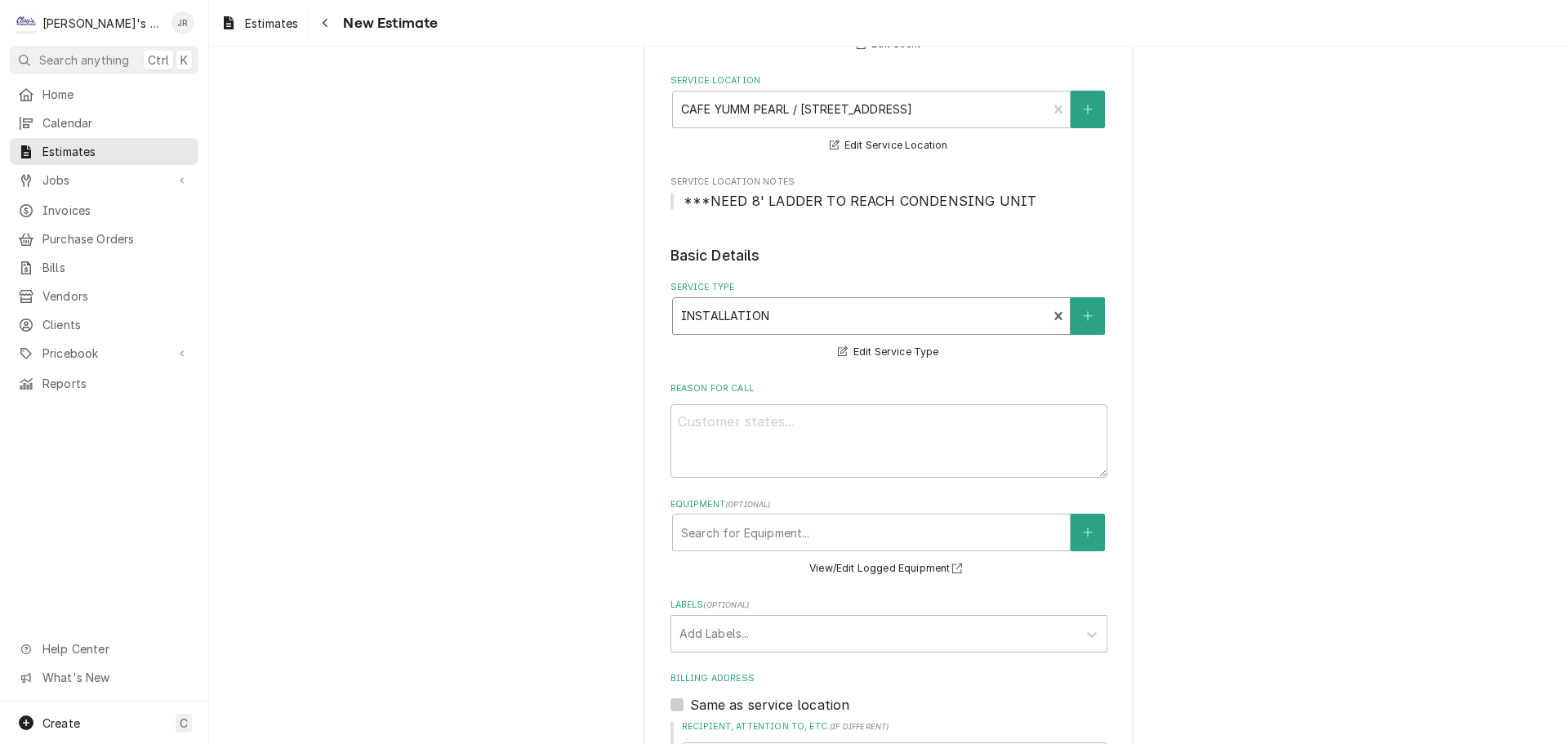
scroll to position [245, 0]
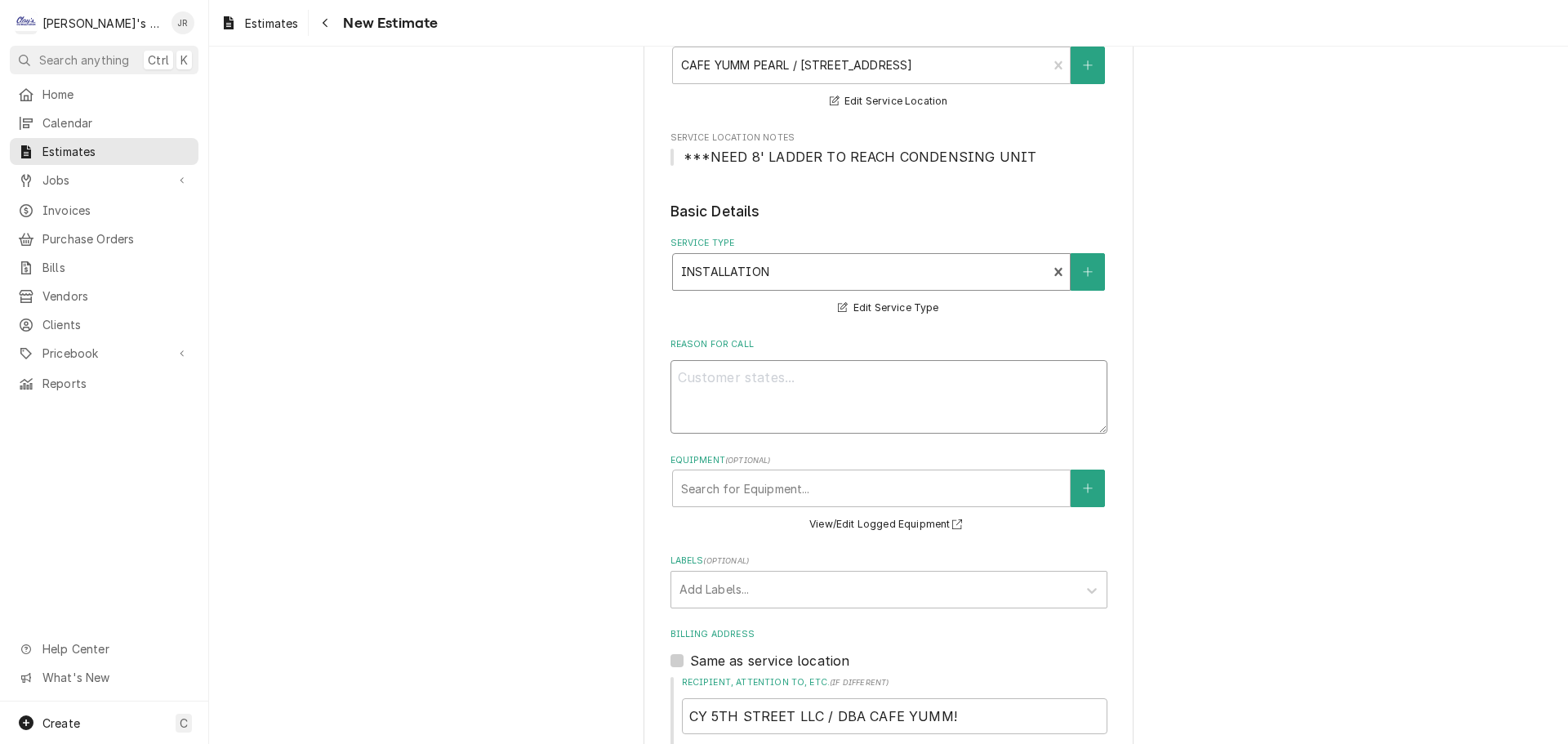
click at [728, 379] on textarea "Reason For Call" at bounding box center [889, 397] width 437 height 74
type textarea "x"
type textarea "9"
type textarea "x"
type textarea "9/"
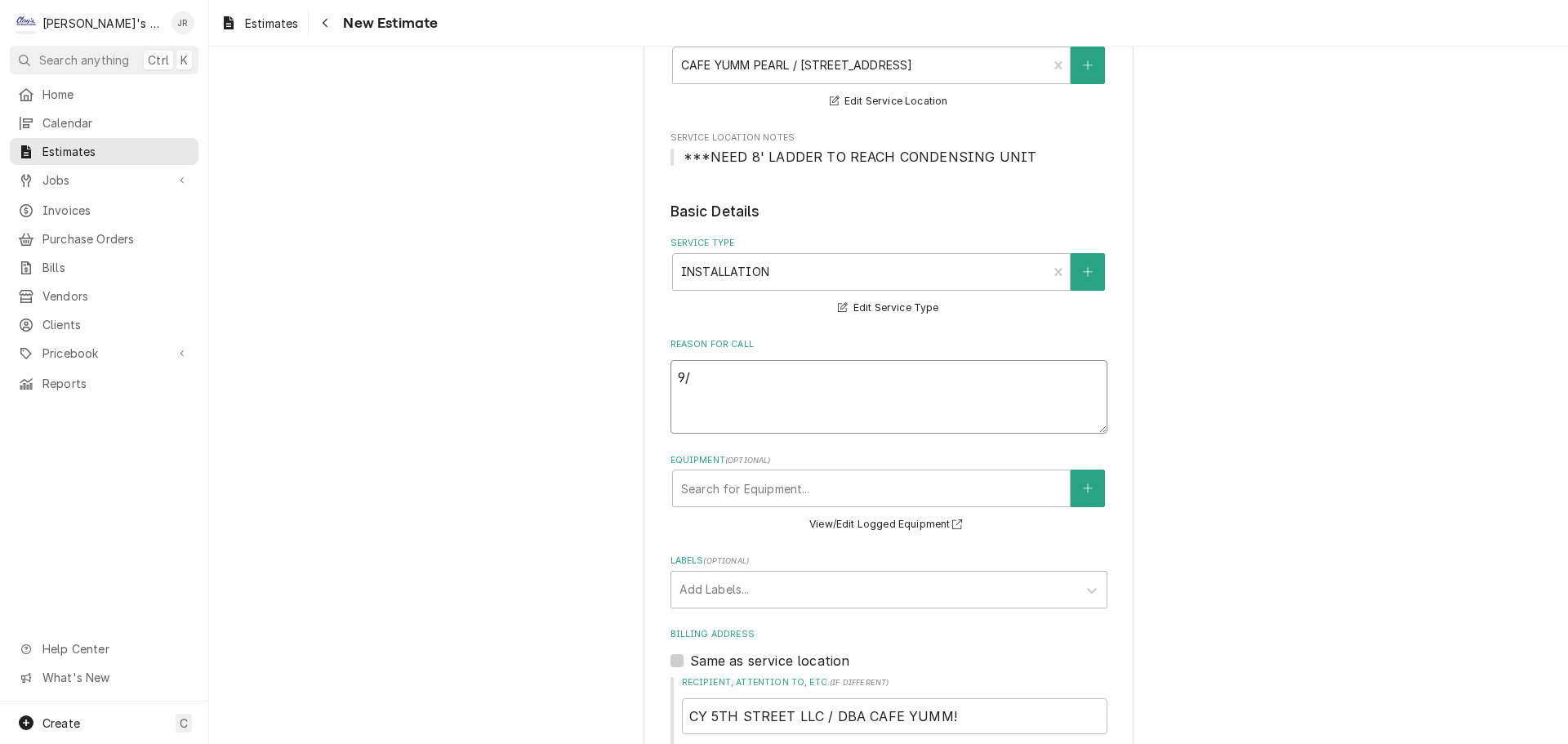
type textarea "x"
type textarea "9/2"
type textarea "x"
type textarea "9/22"
type textarea "x"
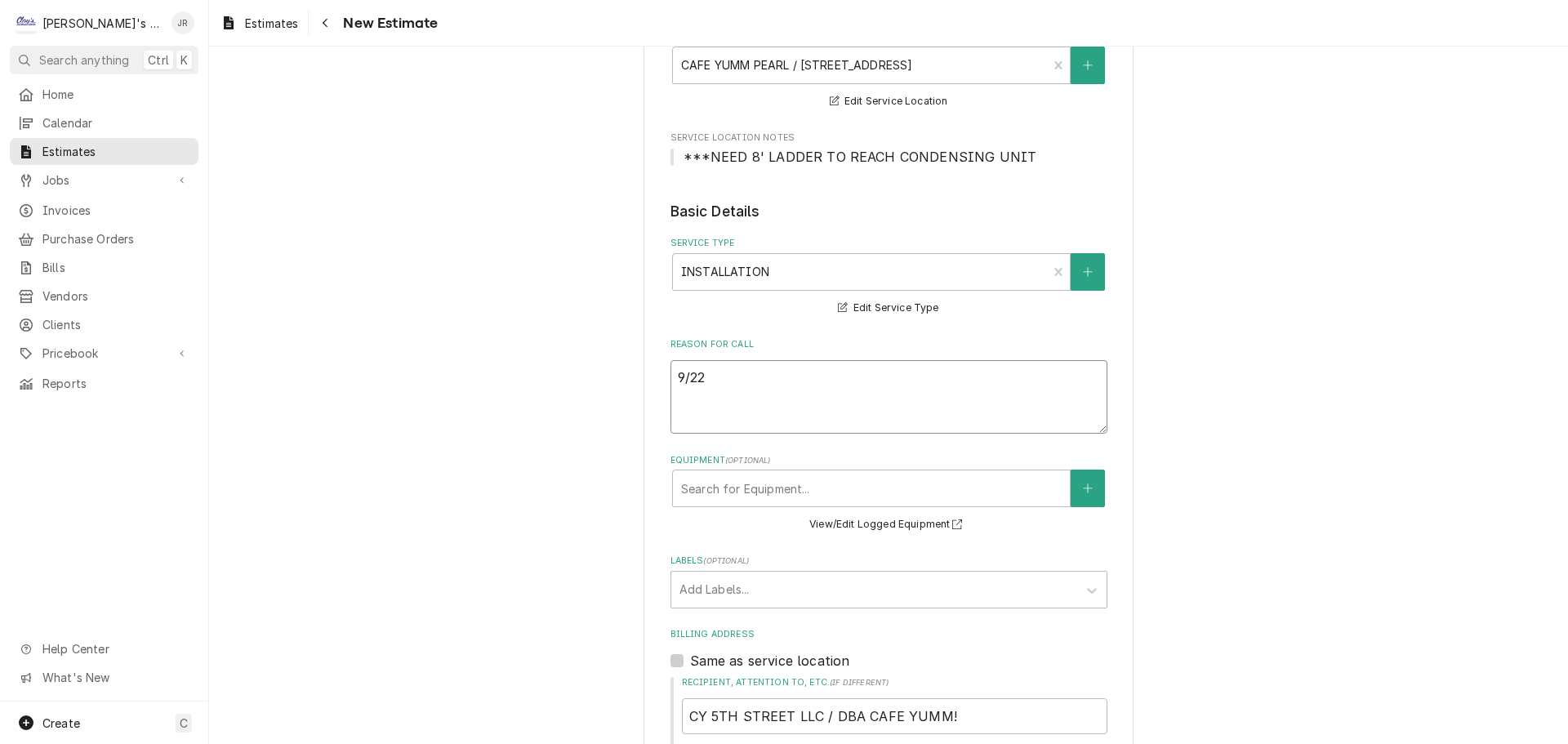
type textarea "9/22/"
type textarea "x"
type textarea "9/22/2"
type textarea "x"
type textarea "9/22/20"
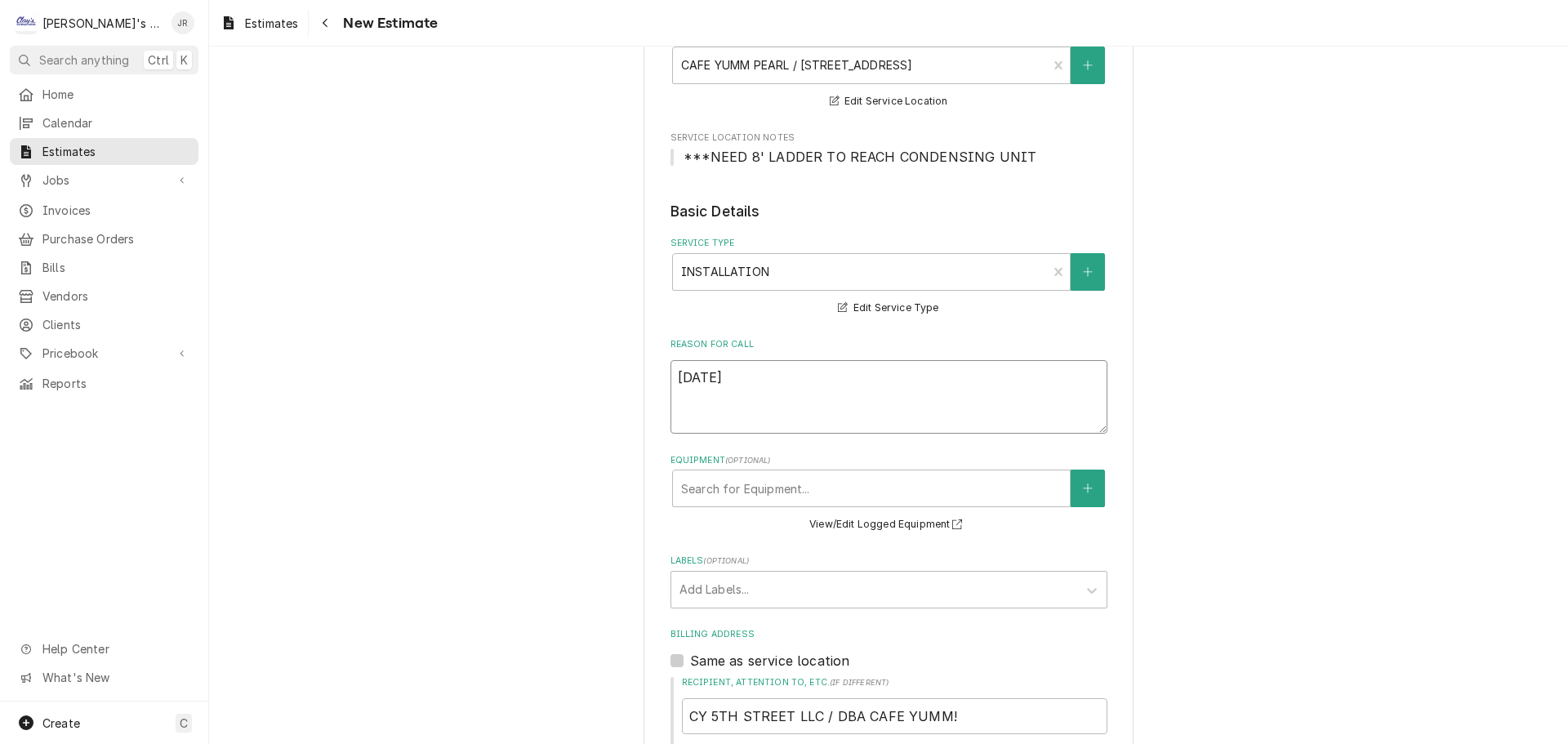
type textarea "x"
type textarea "9/22/202"
type textarea "x"
type textarea "9/22/2025"
type textarea "x"
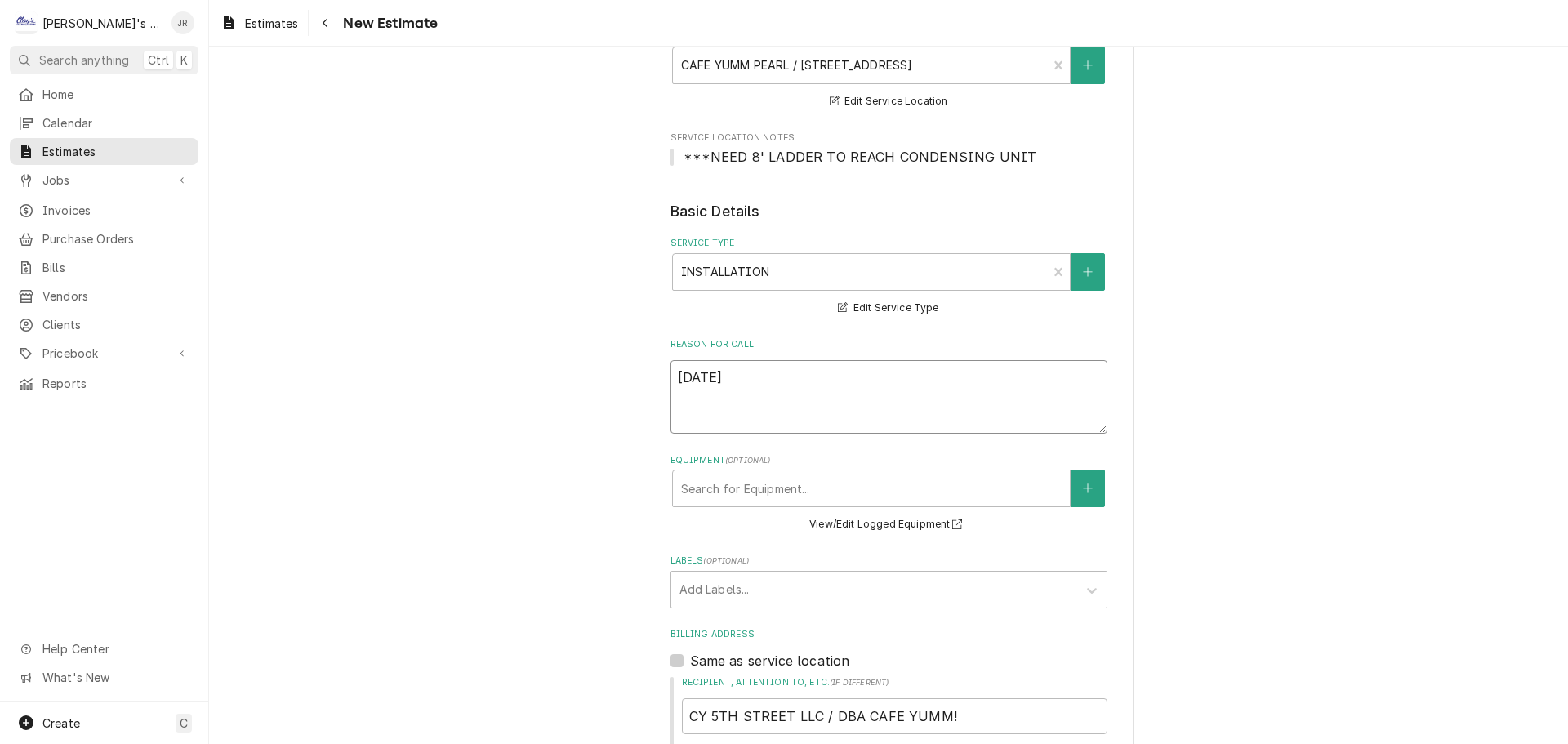
type textarea "9/22/202"
type textarea "x"
type textarea "9/22/20"
type textarea "x"
type textarea "9/22/2"
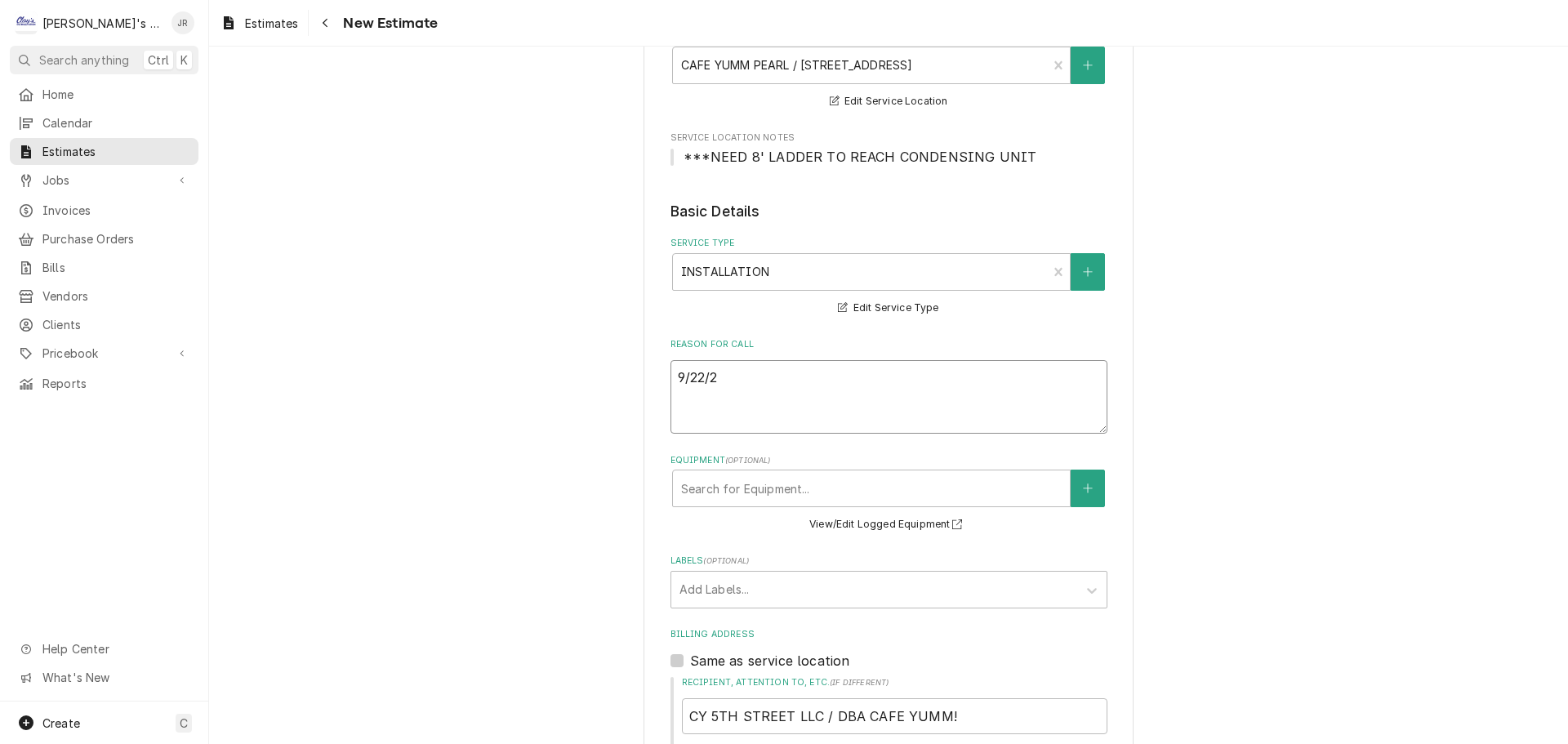
type textarea "x"
type textarea "9/22/"
type textarea "x"
type textarea "9/22"
type textarea "x"
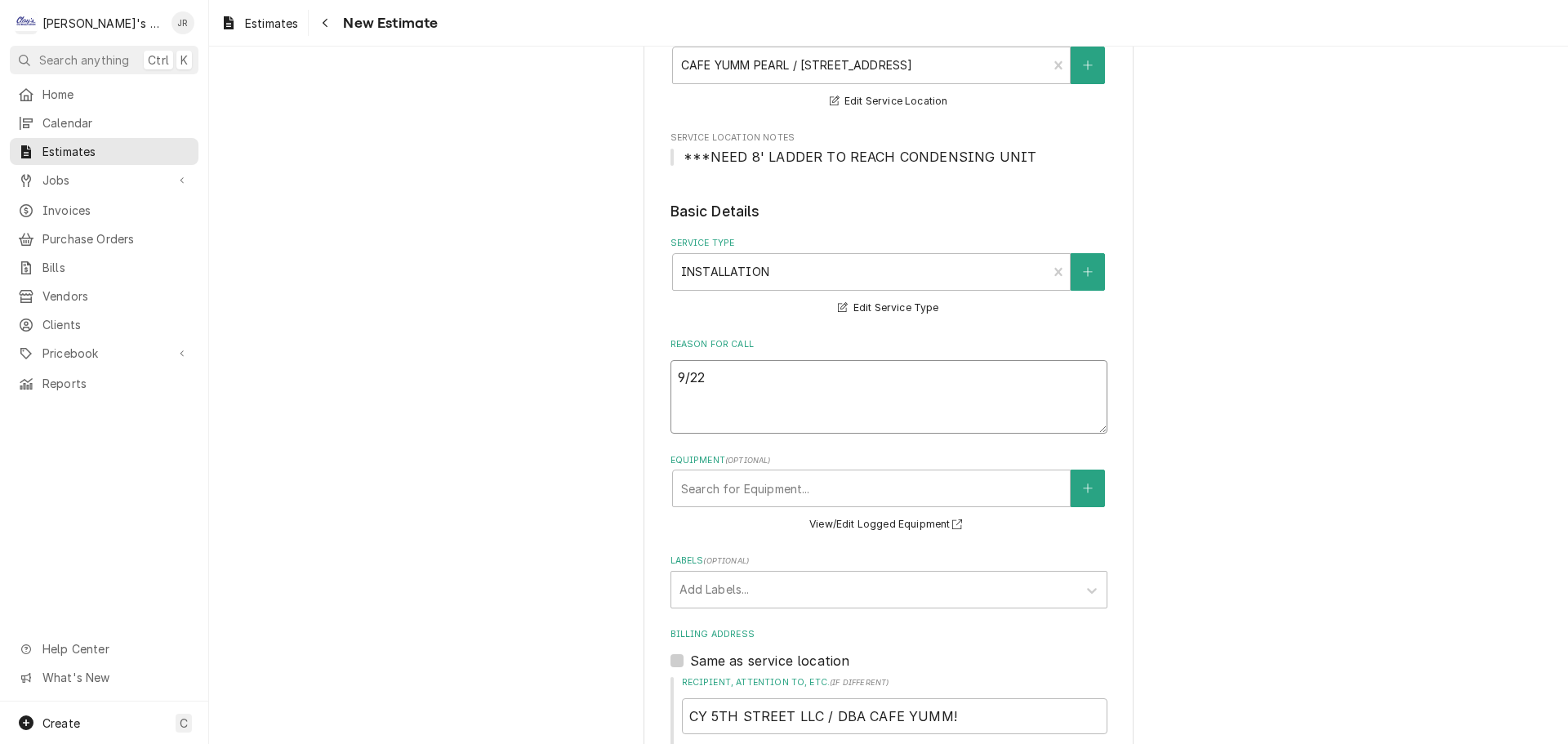
type textarea "9/2"
type textarea "x"
type textarea "9/23"
type textarea "x"
type textarea "9/23/"
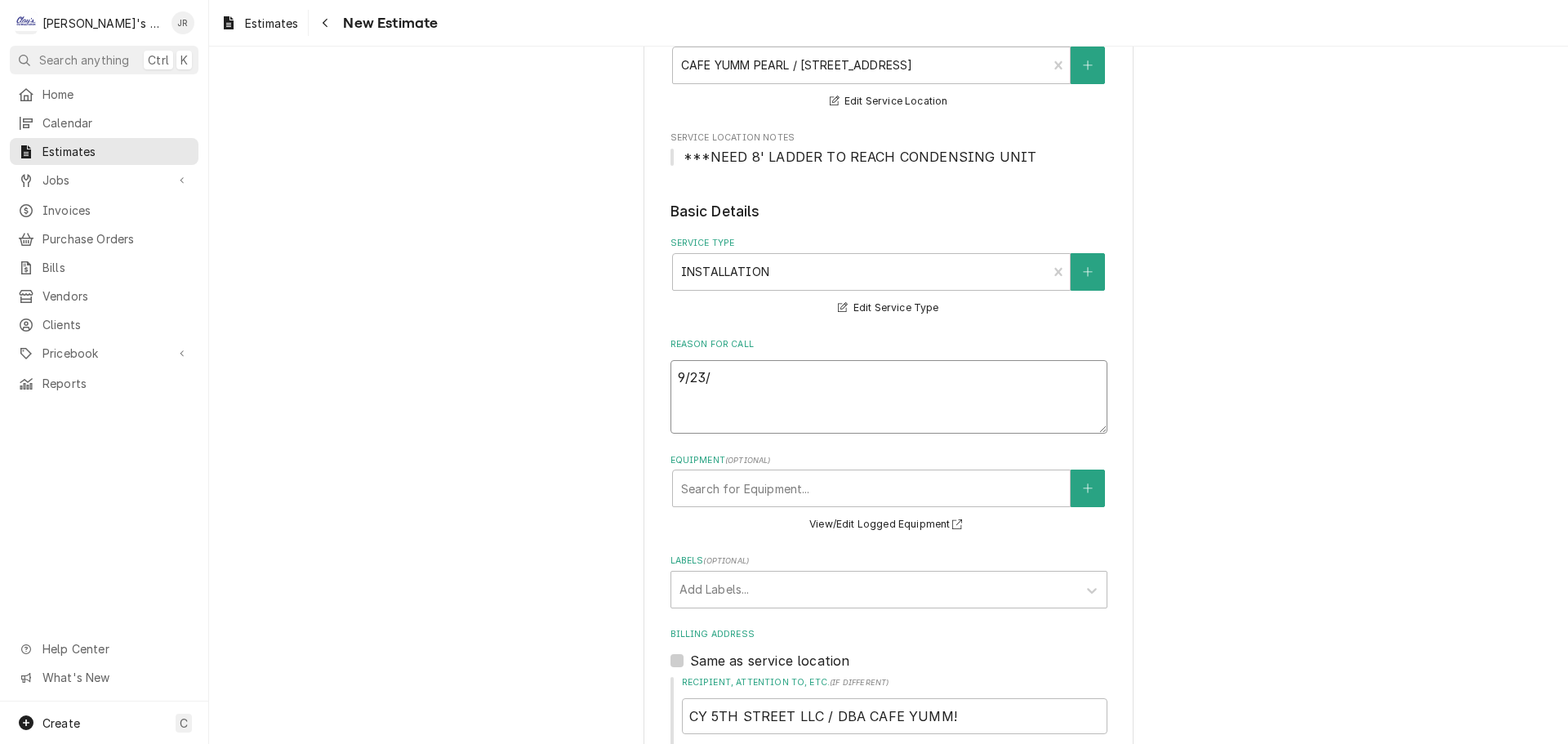
type textarea "x"
type textarea "9/23/2"
type textarea "x"
type textarea "9/23/20"
type textarea "x"
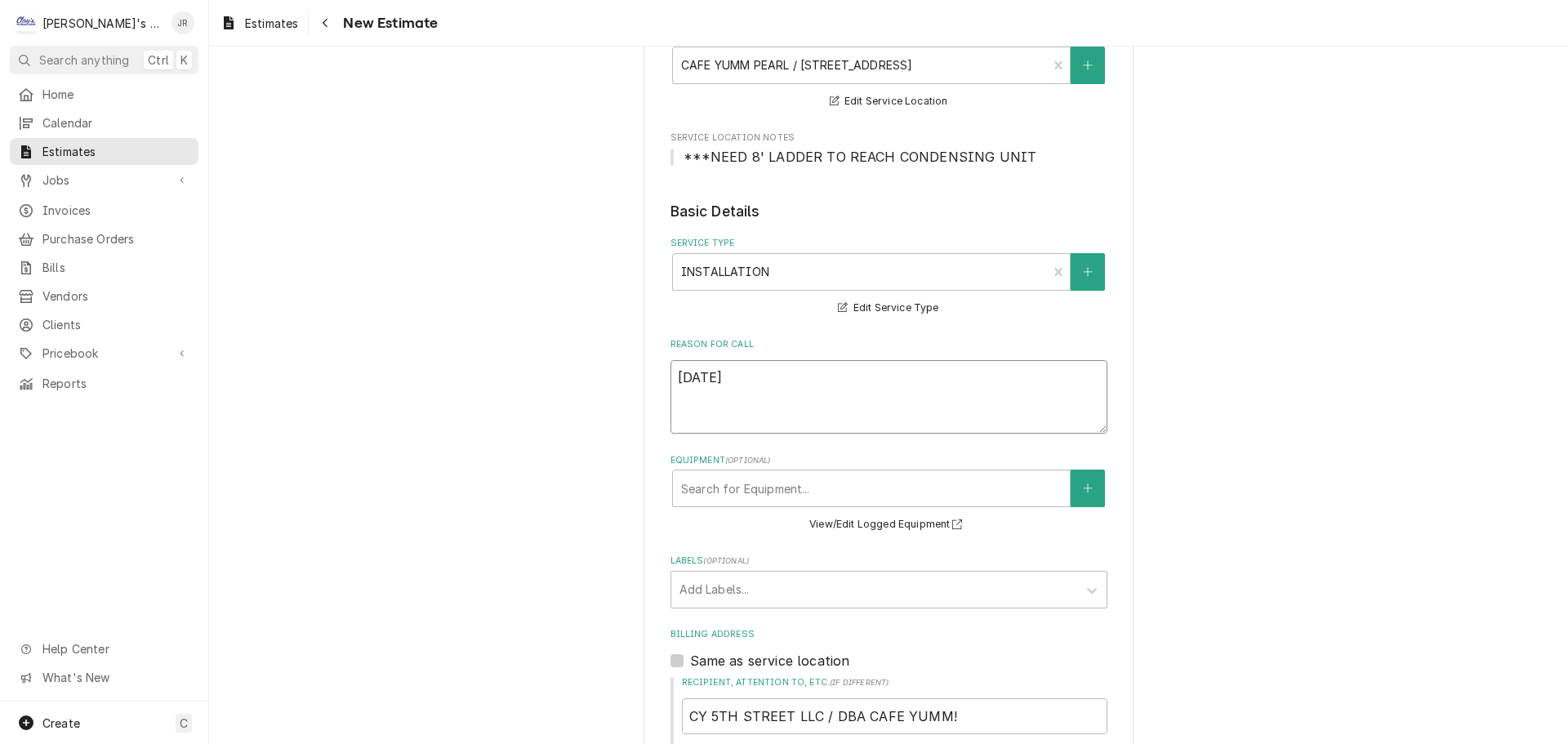
type textarea "9/23/202"
type textarea "x"
type textarea "9/23/2025"
type textarea "x"
type textarea "9/23/2025"
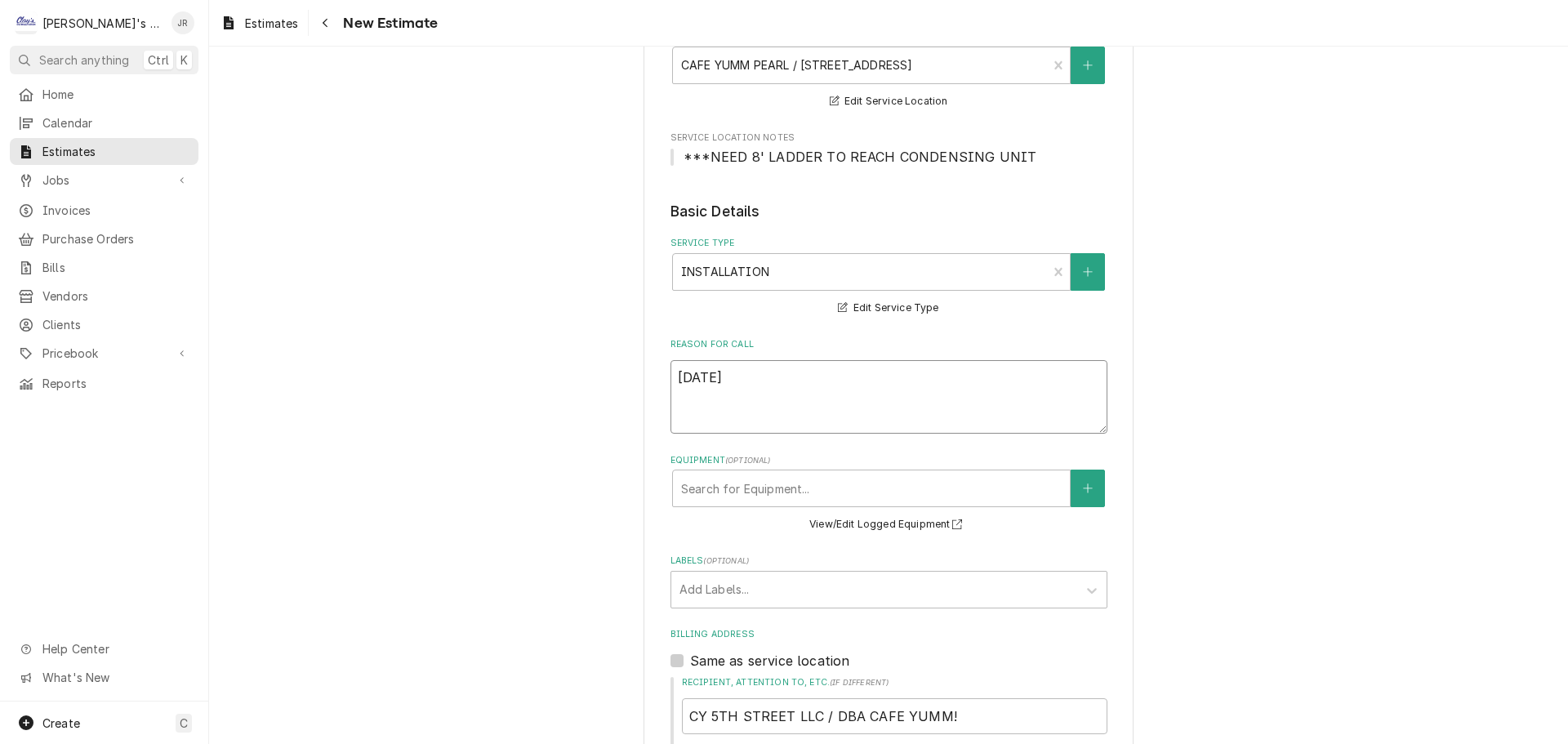
type textarea "x"
type textarea "9/23/2025 j"
type textarea "x"
type textarea "9/23/2025 jr"
type textarea "x"
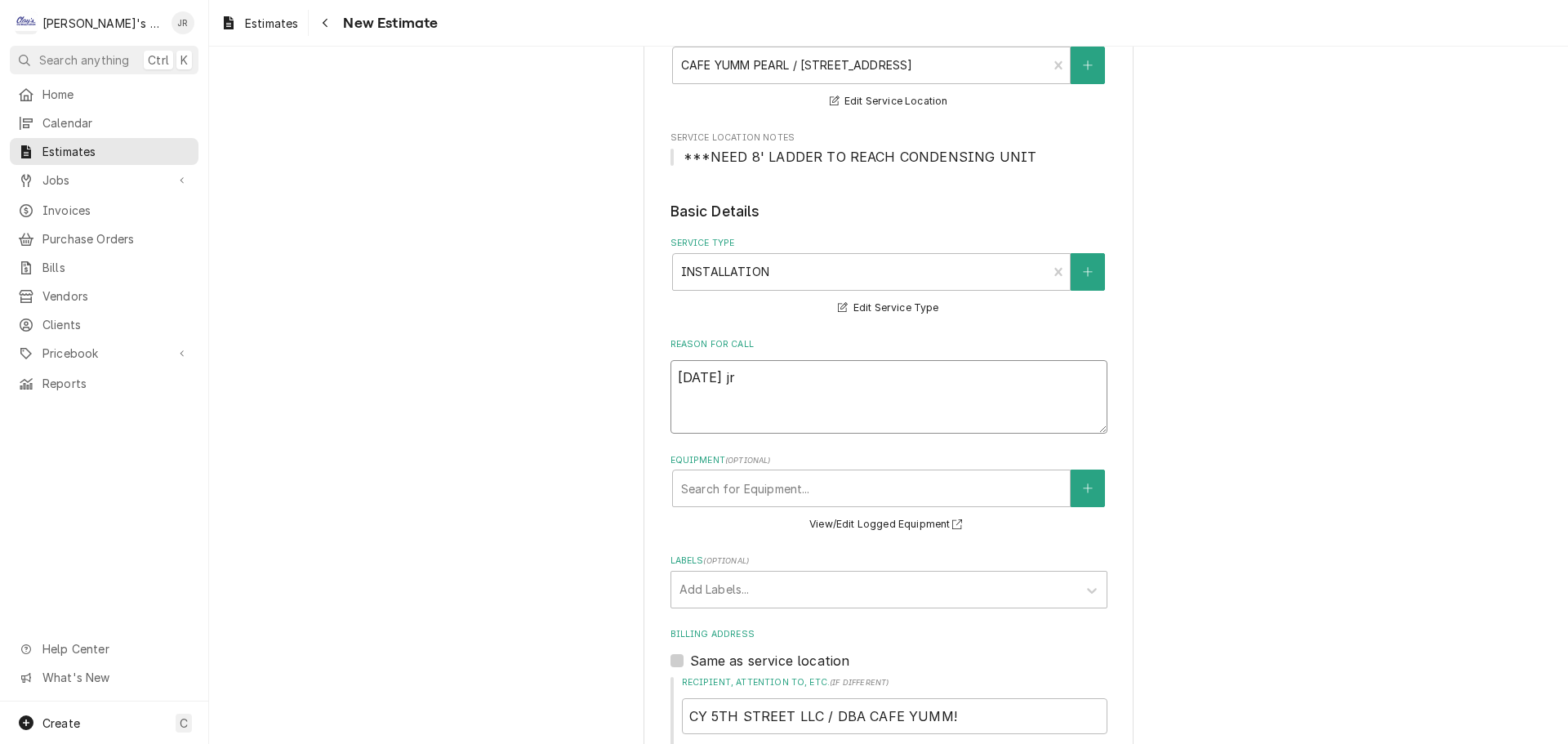
type textarea "9/23/2025 j"
type textarea "x"
type textarea "9/23/2025"
type textarea "x"
type textarea "9/23/2025 J"
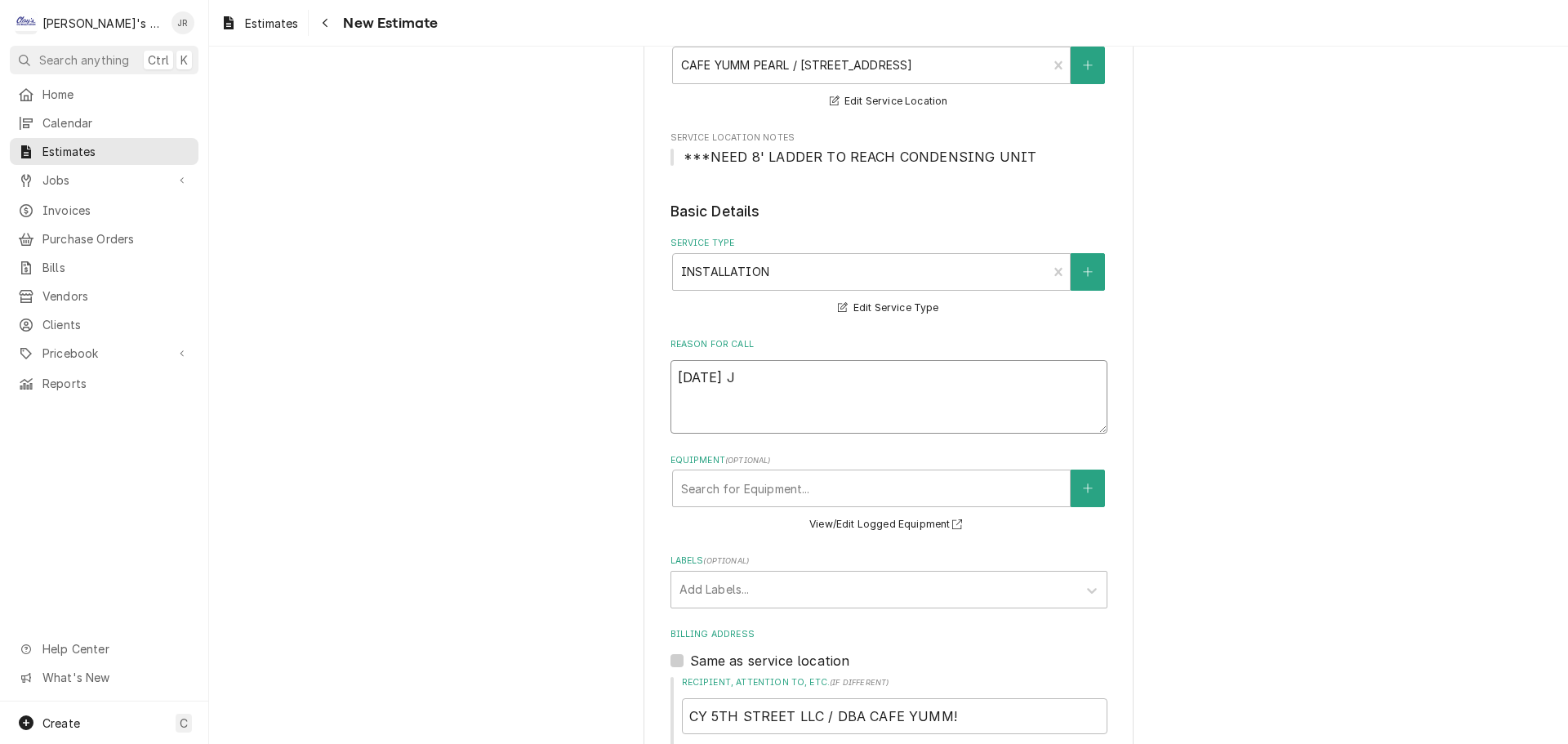
type textarea "x"
type textarea "9/23/2025 JR"
type textarea "x"
type textarea "9/23/2025 JR"
type textarea "x"
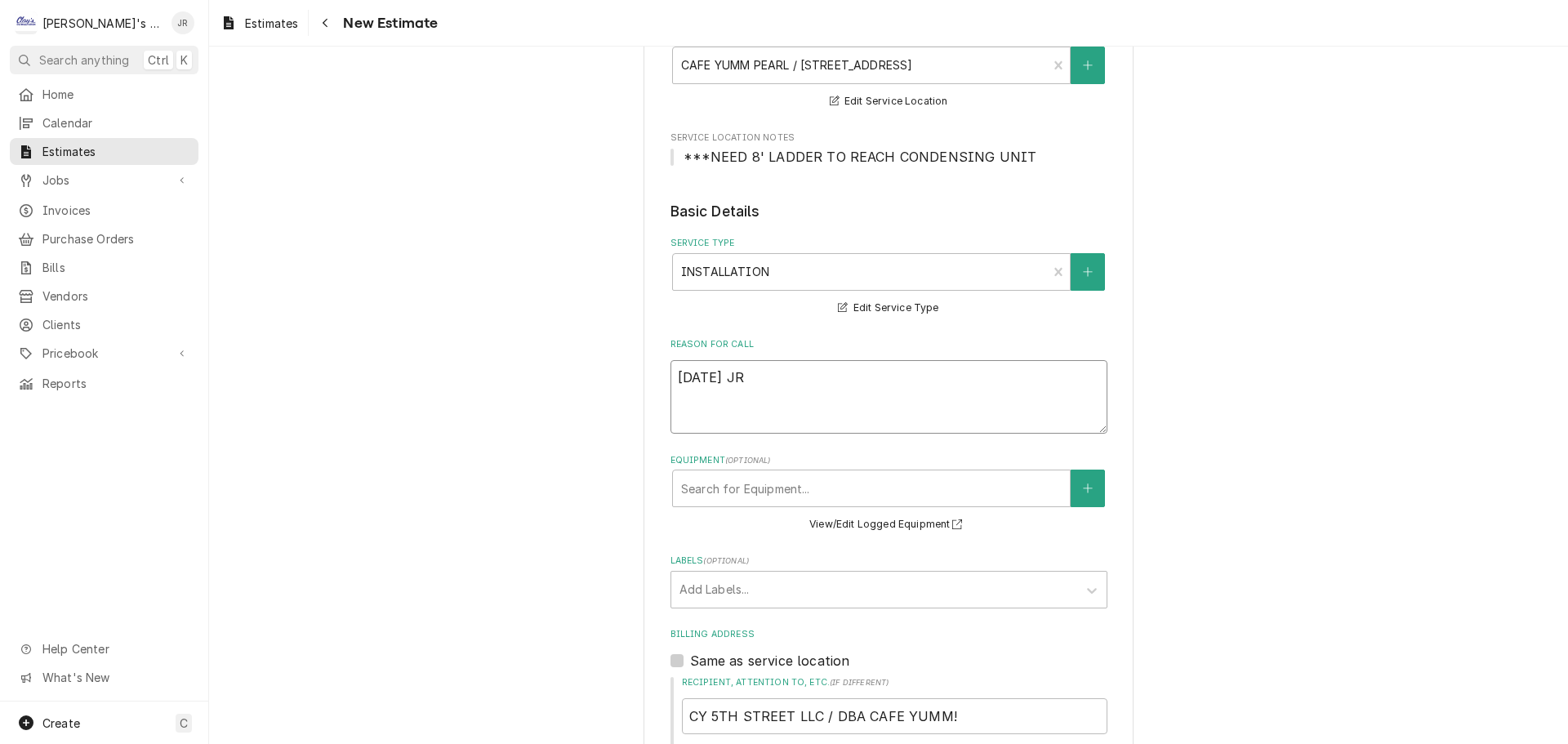
type textarea "9/23/2025 JR -"
type textarea "x"
type textarea "9/23/2025 JR -"
type textarea "x"
type textarea "9/23/2025 JR - E"
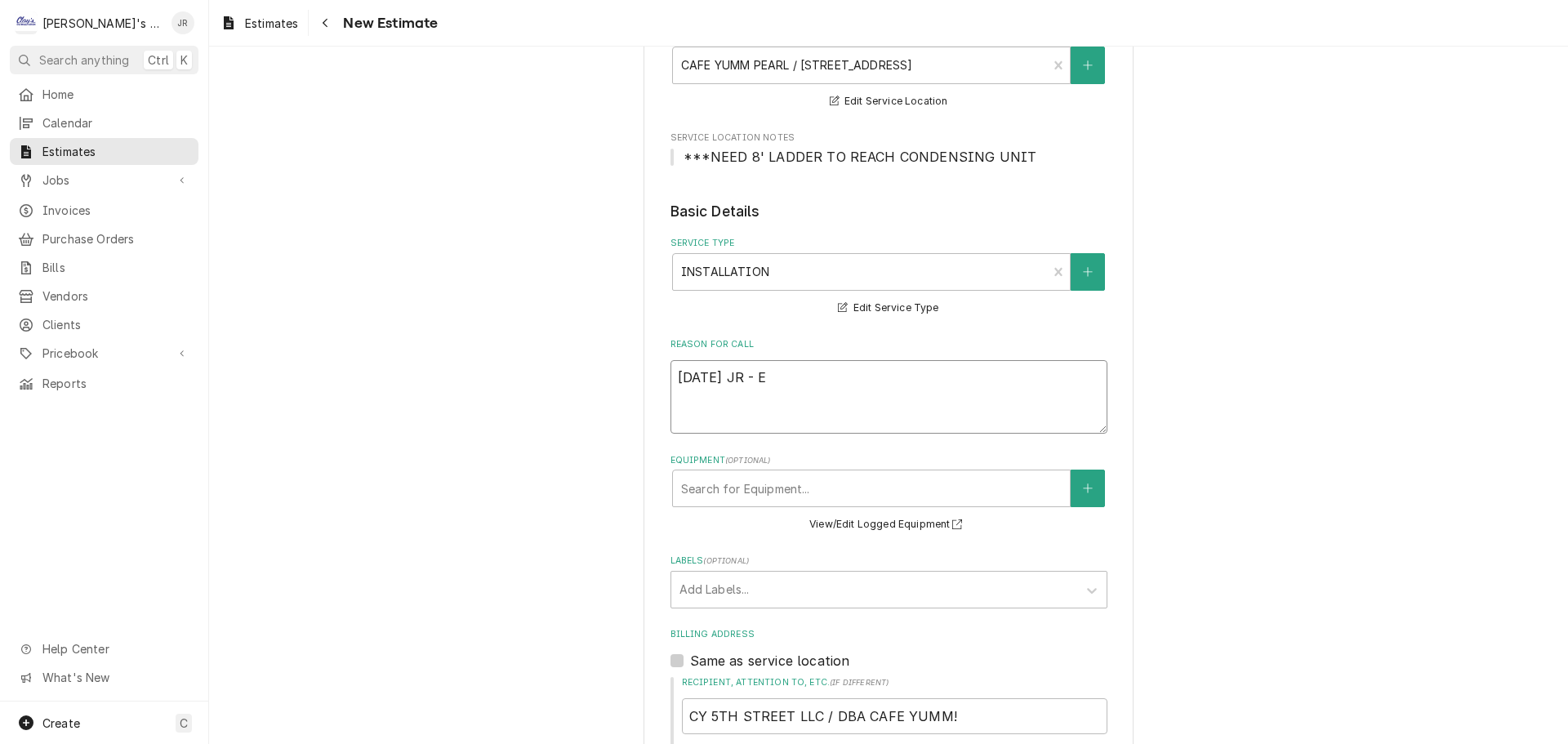
type textarea "x"
type textarea "9/23/2025 JR - ES"
type textarea "x"
type textarea "9/23/2025 JR - EST"
type textarea "x"
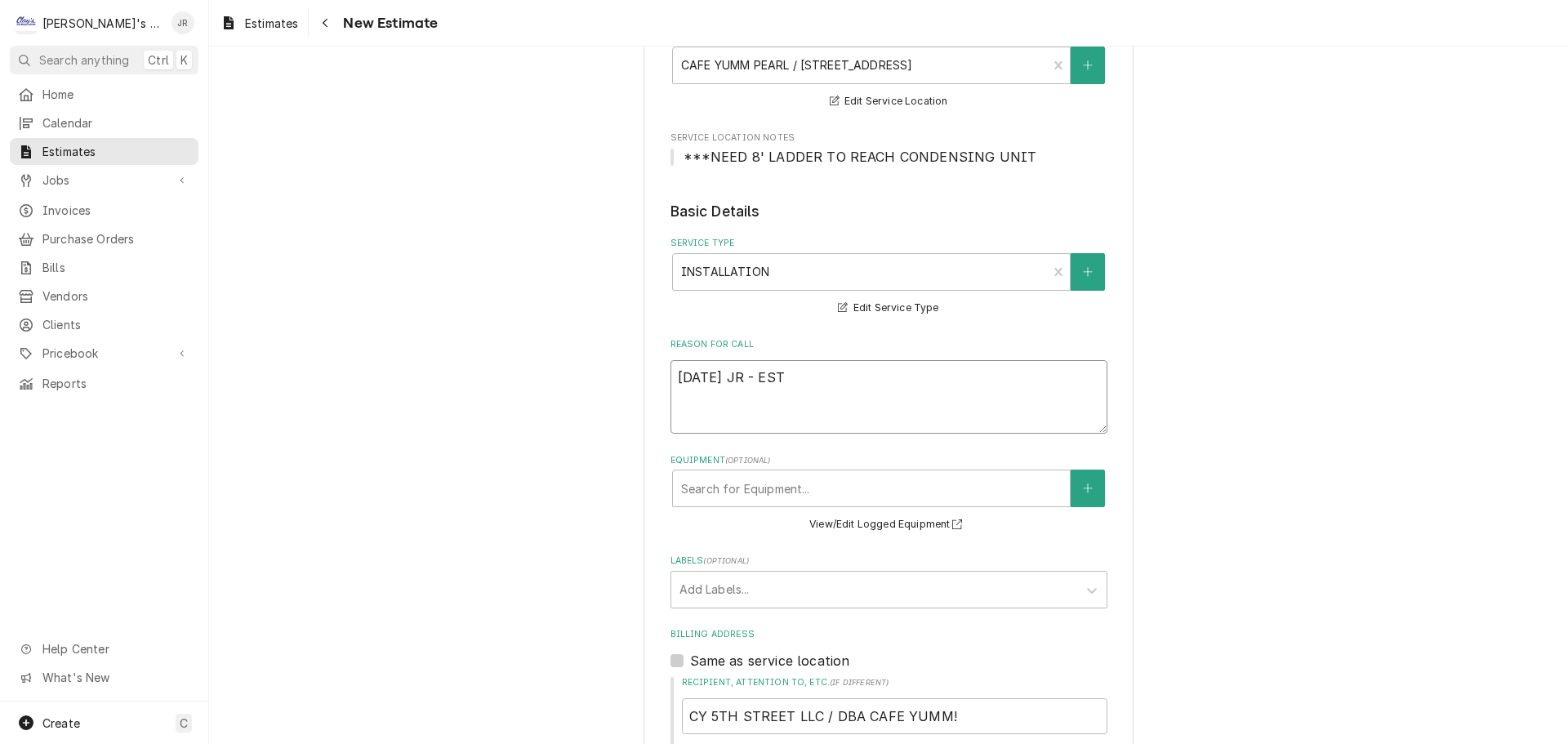
type textarea "9/23/2025 JR - ESTI"
type textarea "x"
type textarea "9/23/2025 JR - ESTIM"
type textarea "x"
type textarea "9/23/2025 JR - ESTIMA"
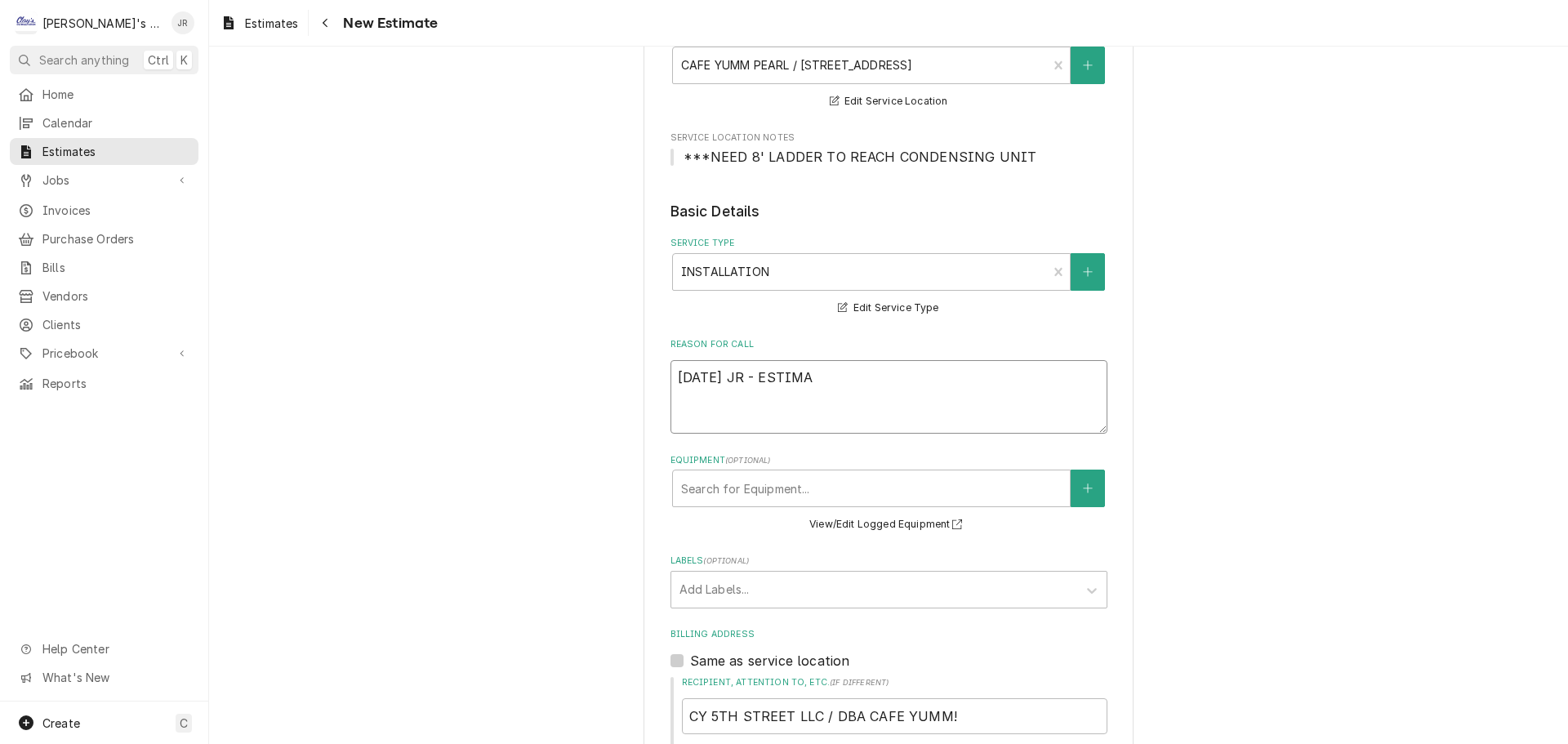
type textarea "x"
type textarea "9/23/2025 JR - ESTIMAT"
type textarea "x"
type textarea "9/23/2025 JR - ESTIMATE"
type textarea "x"
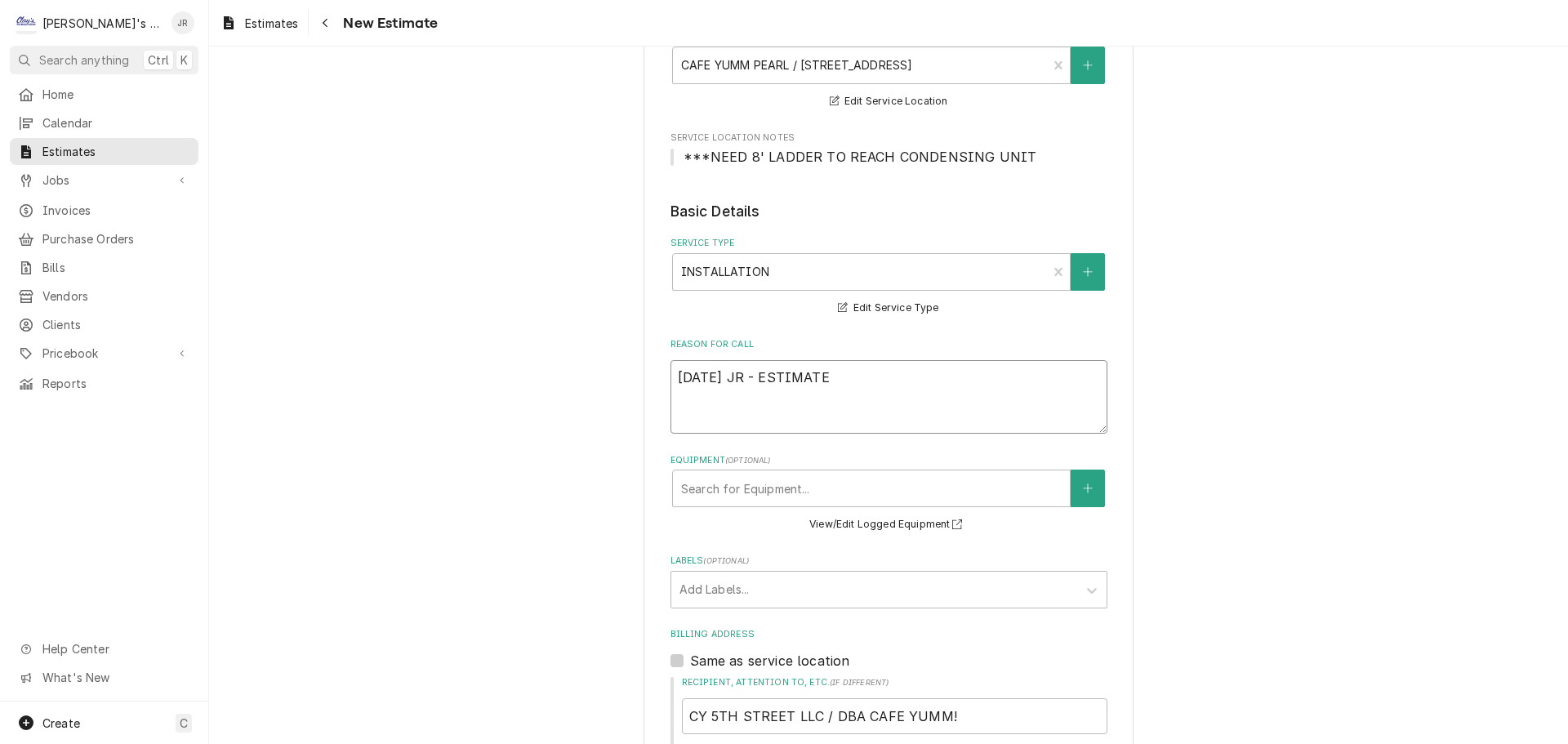
type textarea "9/23/2025 JR - ESTIMATE"
type textarea "x"
type textarea "9/23/2025 JR - ESTIMATE T"
type textarea "x"
type textarea "9/23/2025 JR - ESTIMATE TO"
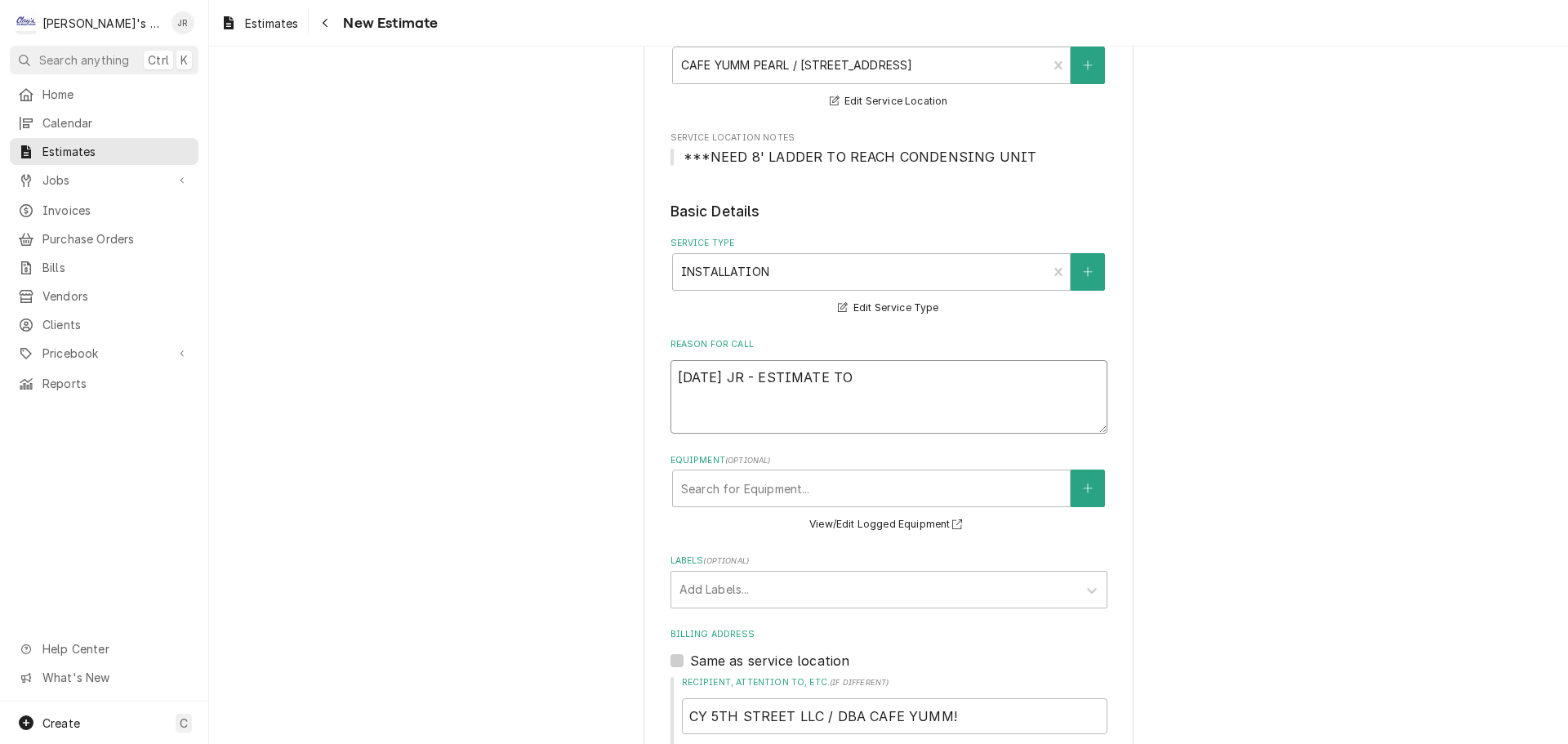
type textarea "x"
type textarea "9/23/2025 JR - ESTIMATE TO"
type textarea "x"
type textarea "9/23/2025 JR - ESTIMATE TO I"
type textarea "x"
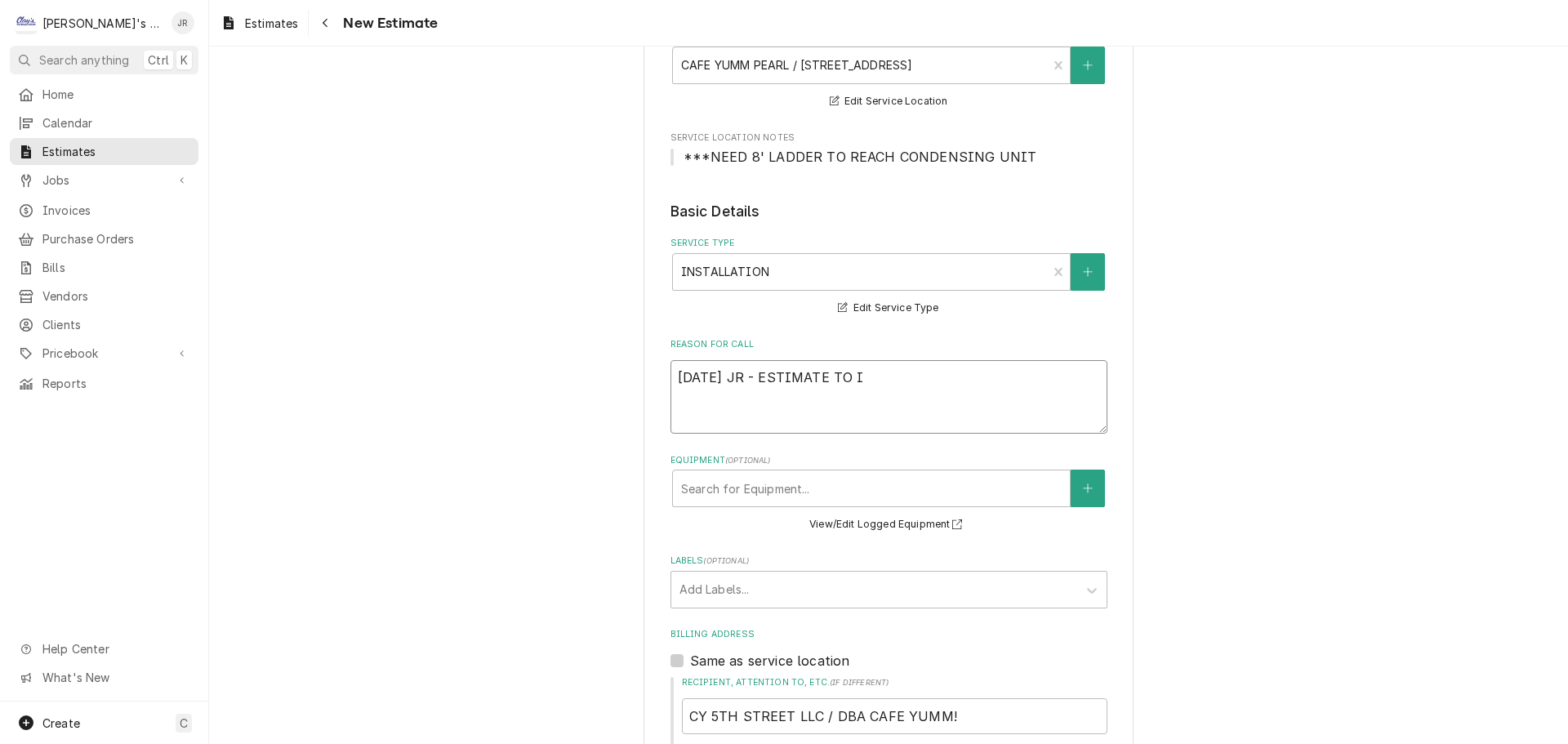
type textarea "9/23/2025 JR - ESTIMATE TO IN"
type textarea "x"
type textarea "9/23/2025 JR - ESTIMATE TO INS"
type textarea "x"
type textarea "9/23/2025 JR - ESTIMATE TO INST"
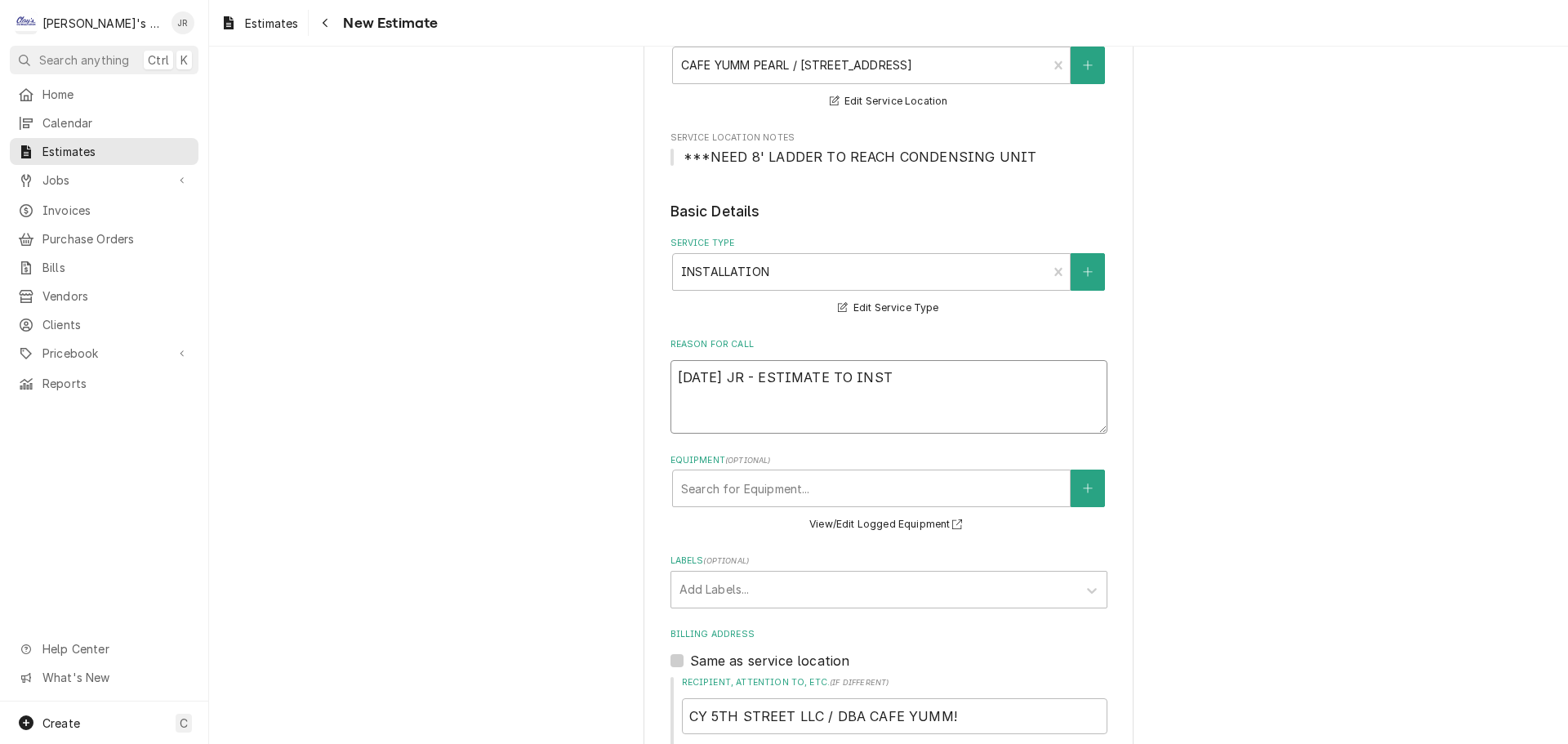
type textarea "x"
type textarea "9/23/2025 JR - ESTIMATE TO INSTA"
type textarea "x"
type textarea "9/23/2025 JR - ESTIMATE TO INSTAL"
type textarea "x"
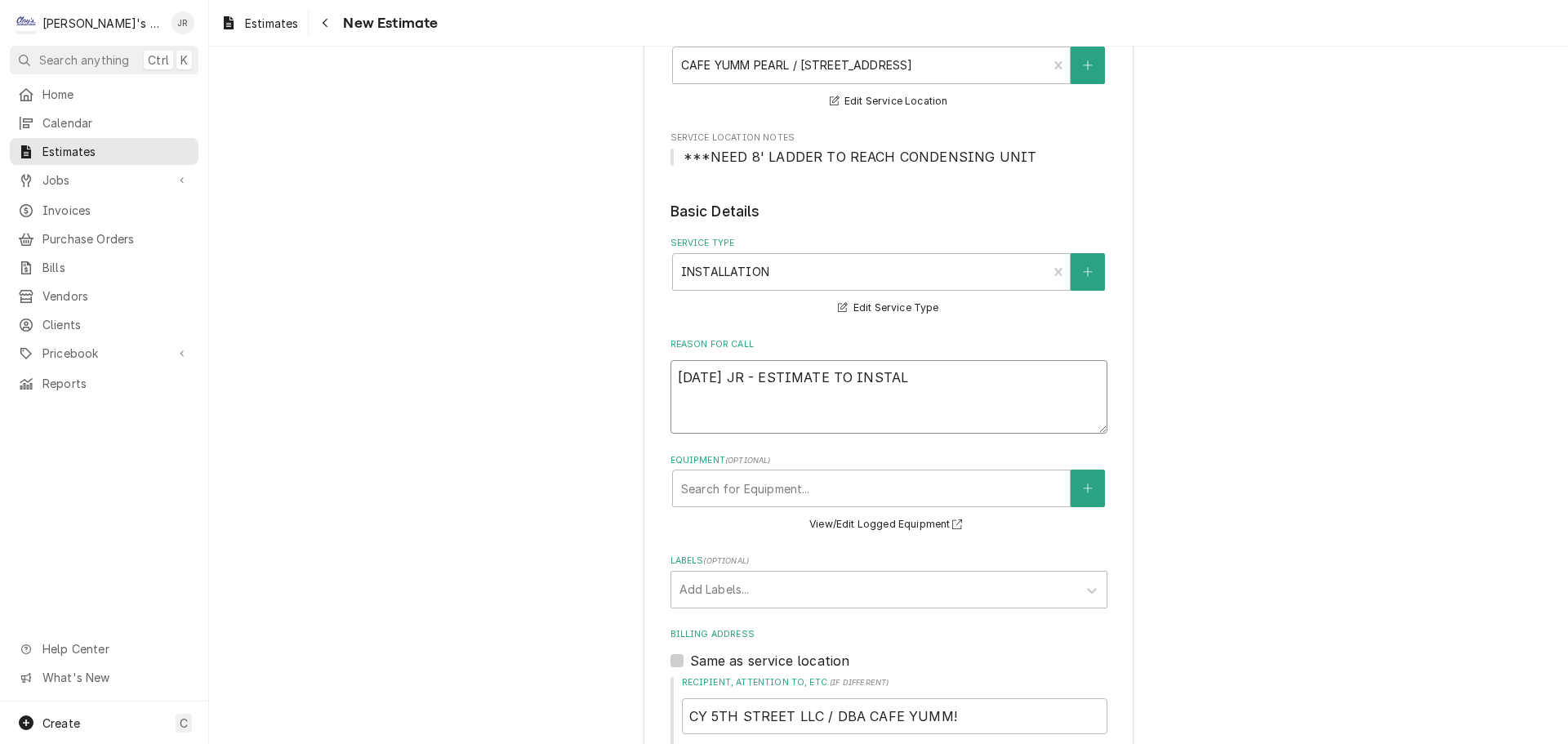
type textarea "9/23/2025 JR - ESTIMATE TO INSTALL"
type textarea "x"
type textarea "9/23/2025 JR - ESTIMATE TO INSTALL"
type textarea "x"
type textarea "9/23/2025 JR - ESTIMATE TO INSTALL N"
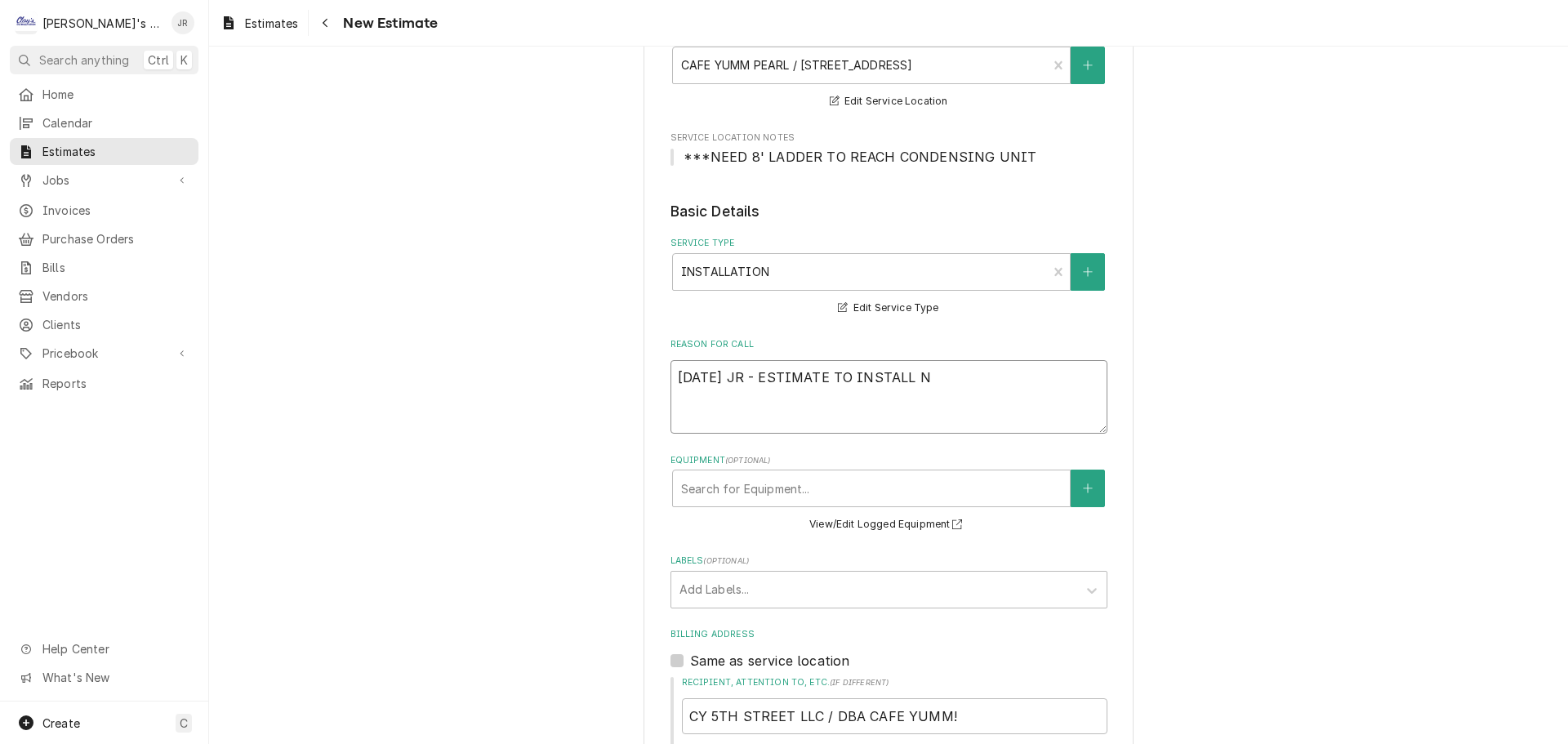
type textarea "x"
type textarea "9/23/2025 JR - ESTIMATE TO INSTALL NE"
type textarea "x"
type textarea "9/23/2025 JR - ESTIMATE TO INSTALL NEW"
type textarea "x"
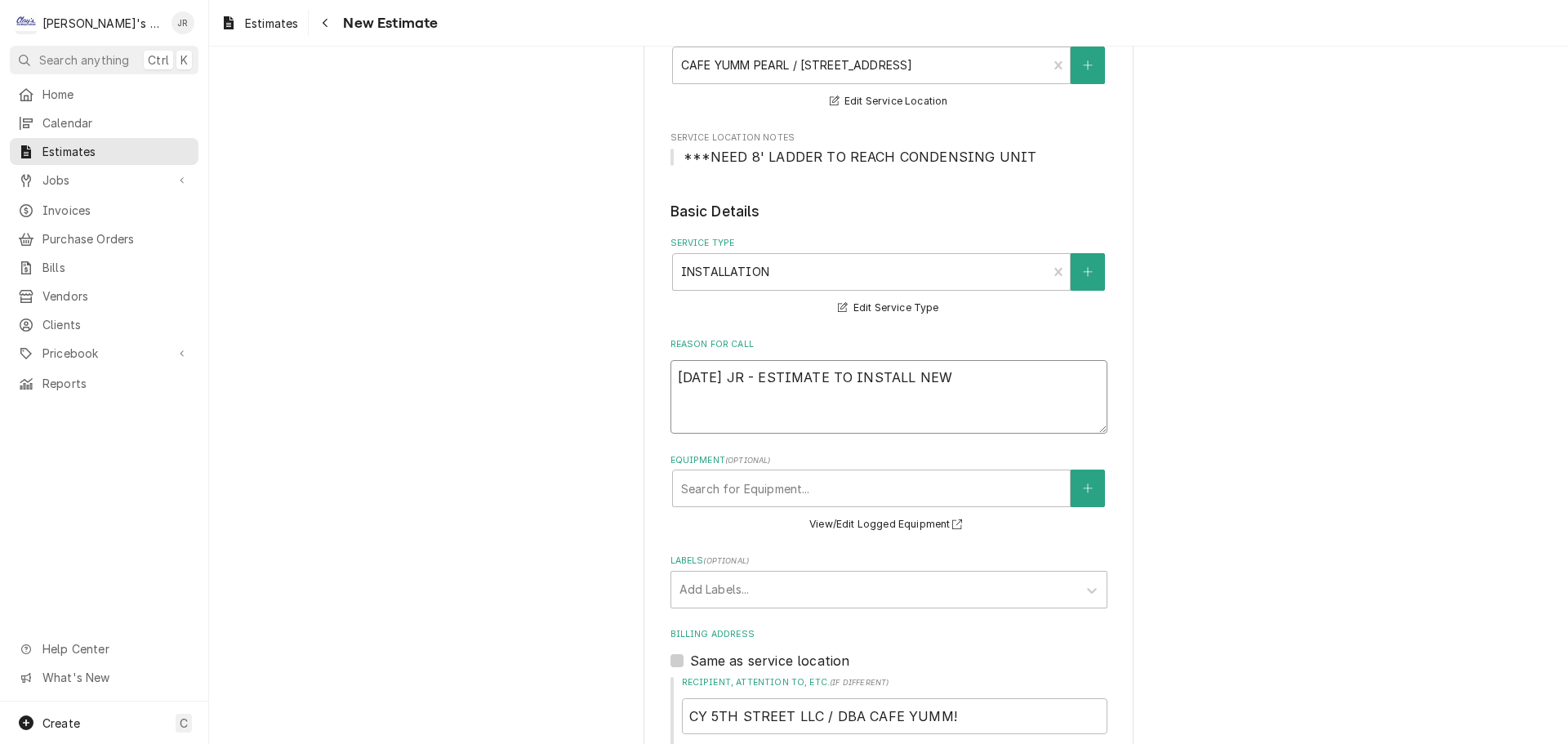
type textarea "9/23/2025 JR - ESTIMATE TO INSTALL NEW"
type textarea "x"
type textarea "9/23/2025 JR - ESTIMATE TO INSTALL NEW W"
type textarea "x"
type textarea "9/23/2025 JR - ESTIMATE TO INSTALL NEW WA"
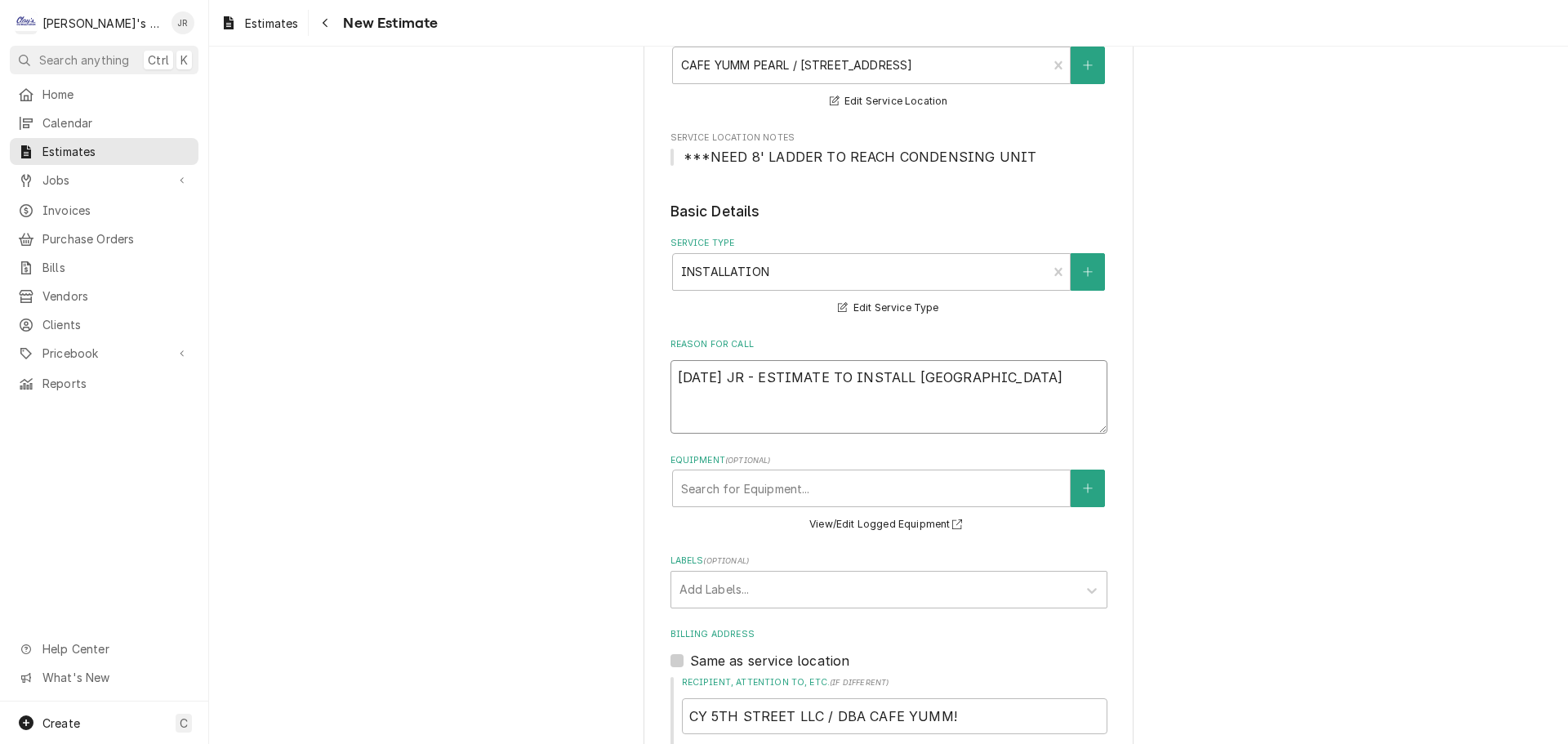
type textarea "x"
type textarea "9/23/2025 JR - ESTIMATE TO INSTALL NEW WAL"
type textarea "x"
type textarea "9/23/2025 JR - ESTIMATE TO INSTALL NEW WALK"
type textarea "x"
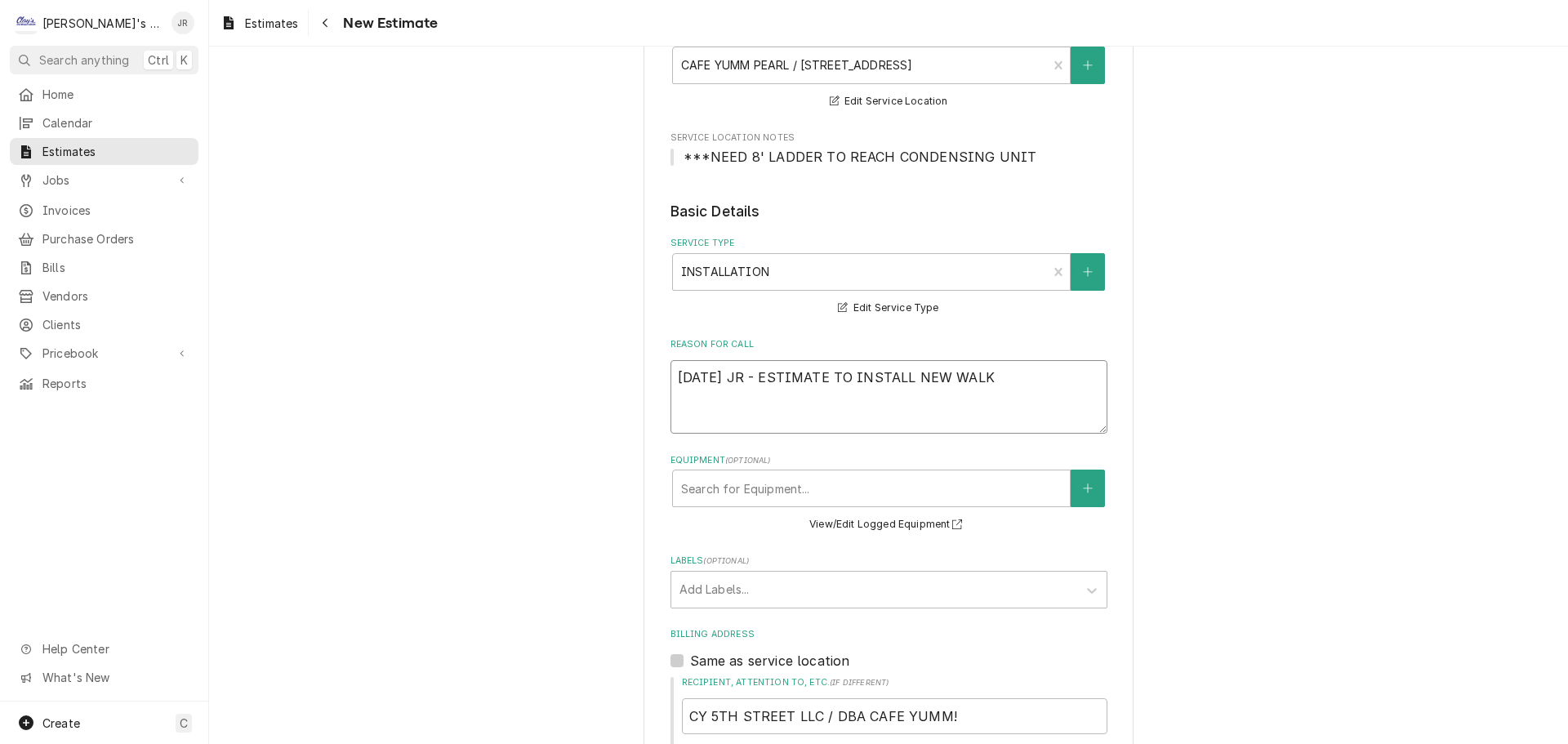
type textarea "9/23/2025 JR - ESTIMATE TO INSTALL NEW WALK"
type textarea "x"
type textarea "9/23/2025 JR - ESTIMATE TO INSTALL NEW WALK I"
type textarea "x"
type textarea "9/23/2025 JR - ESTIMATE TO INSTALL NEW WALK IN"
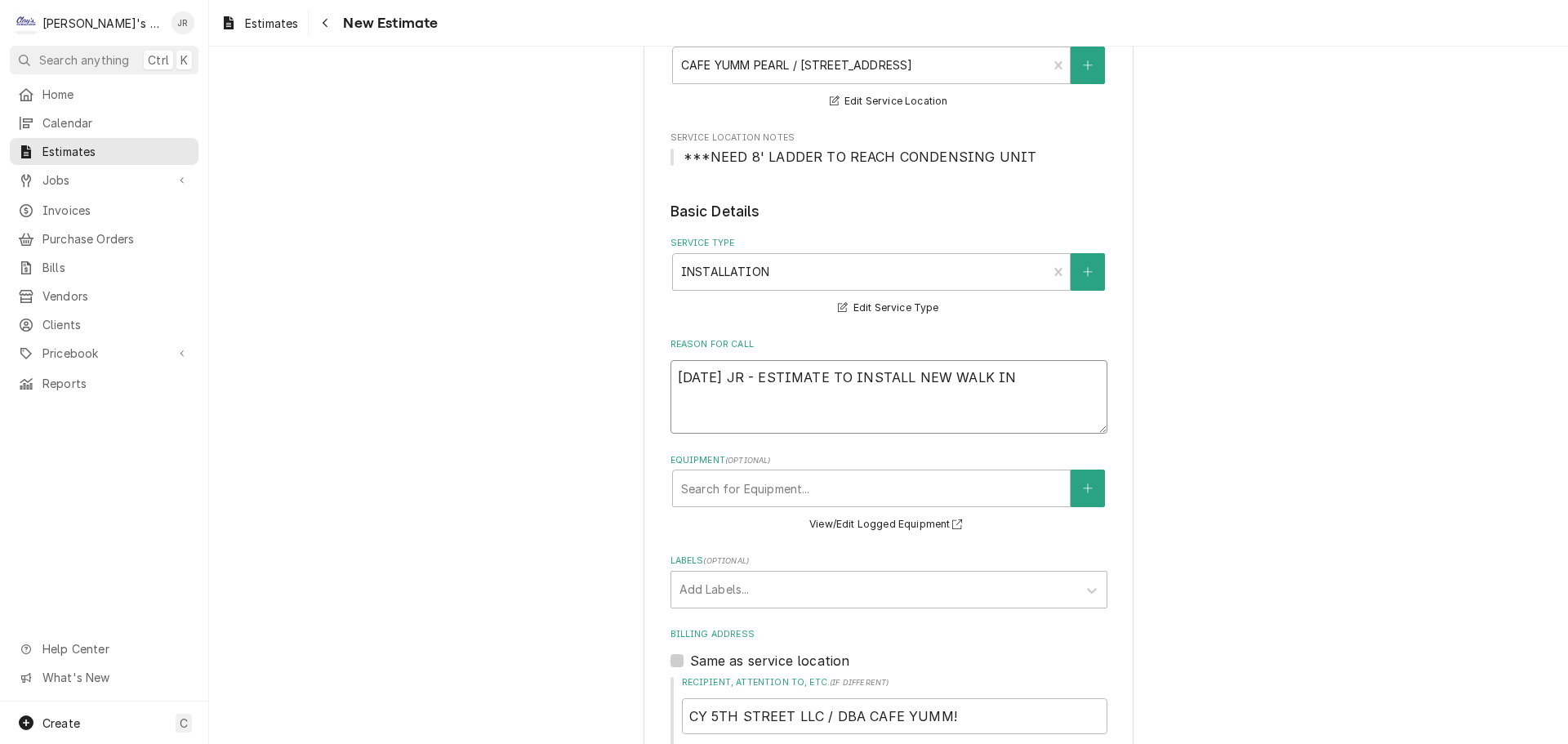
type textarea "x"
type textarea "9/23/2025 JR - ESTIMATE TO INSTALL NEW WALK IN"
type textarea "x"
type textarea "9/23/2025 JR - ESTIMATE TO INSTALL NEW WALK IN"
type textarea "x"
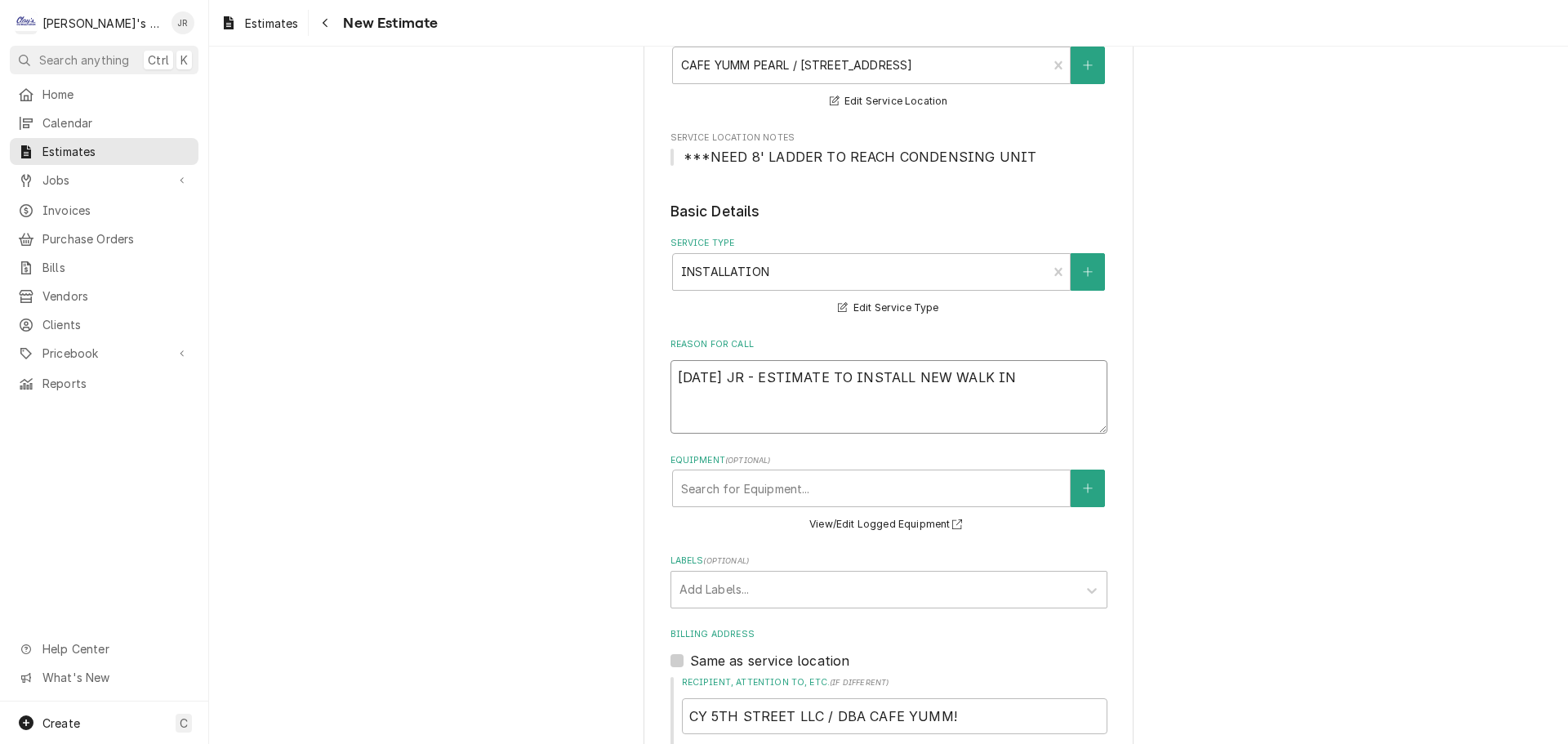
type textarea "9/23/2025 JR - ESTIMATE TO INSTALL NEW WALK I"
type textarea "x"
type textarea "9/23/2025 JR - ESTIMATE TO INSTALL NEW WALK"
type textarea "x"
type textarea "9/23/2025 JR - ESTIMATE TO INSTALL NEW WALK"
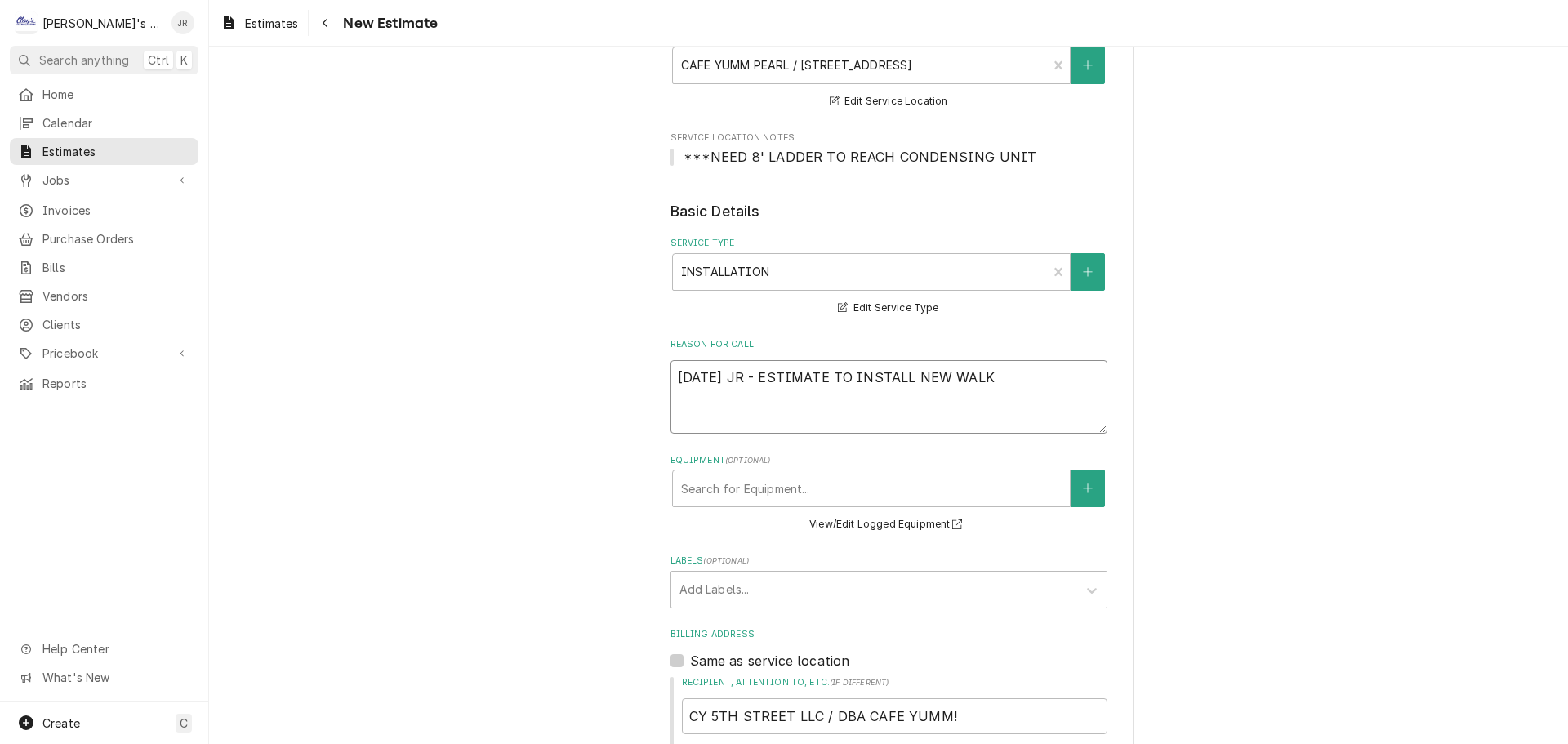
type textarea "x"
type textarea "9/23/2025 JR - ESTIMATE TO INSTALL NEW WAL"
type textarea "x"
type textarea "9/23/2025 JR - ESTIMATE TO INSTALL NEW WA"
type textarea "x"
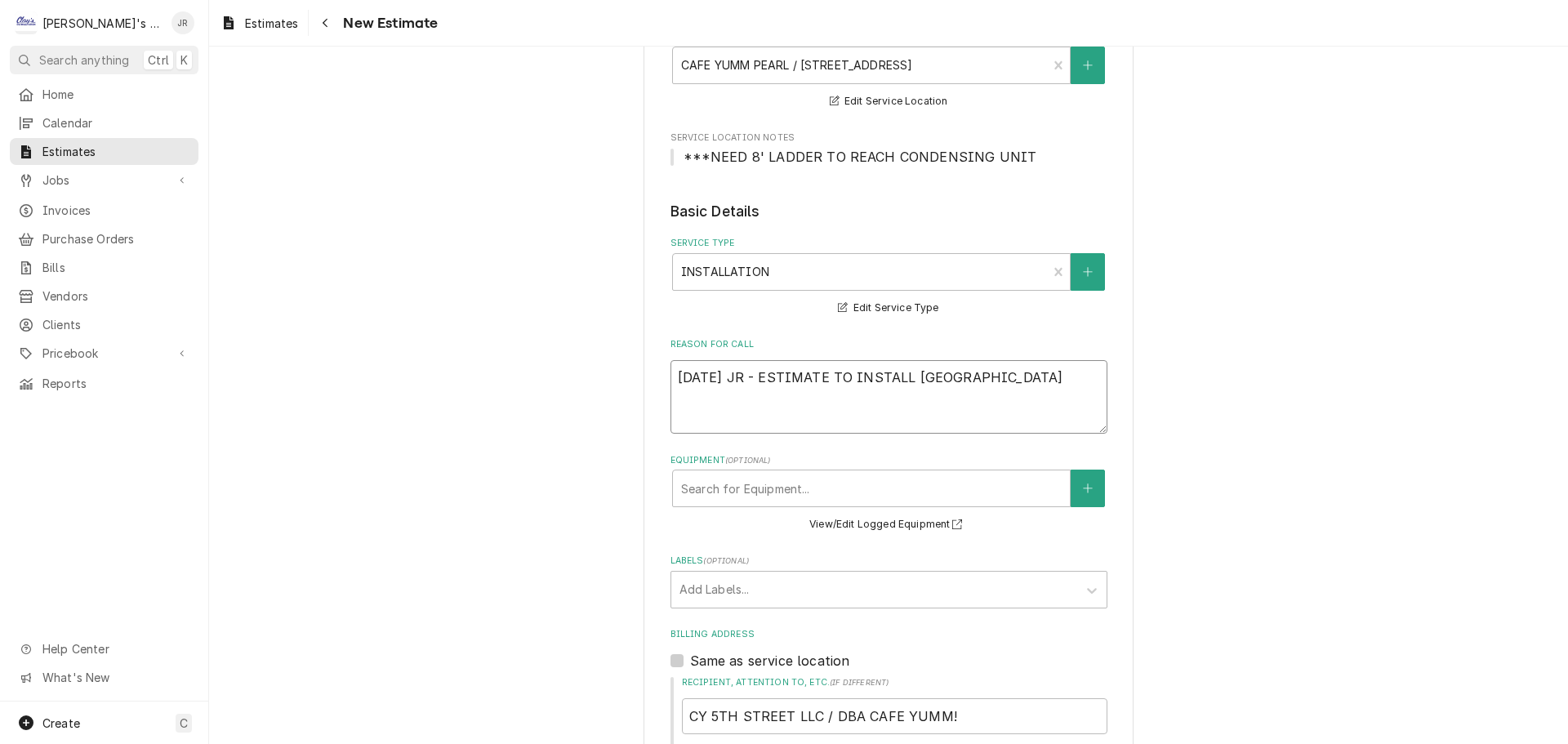
type textarea "9/23/2025 JR - ESTIMATE TO INSTALL NEW W"
type textarea "x"
type textarea "9/23/2025 JR - ESTIMATE TO INSTALL NEW"
type textarea "x"
type textarea "9/23/2025 JR - ESTIMATE TO INSTALL NEW E"
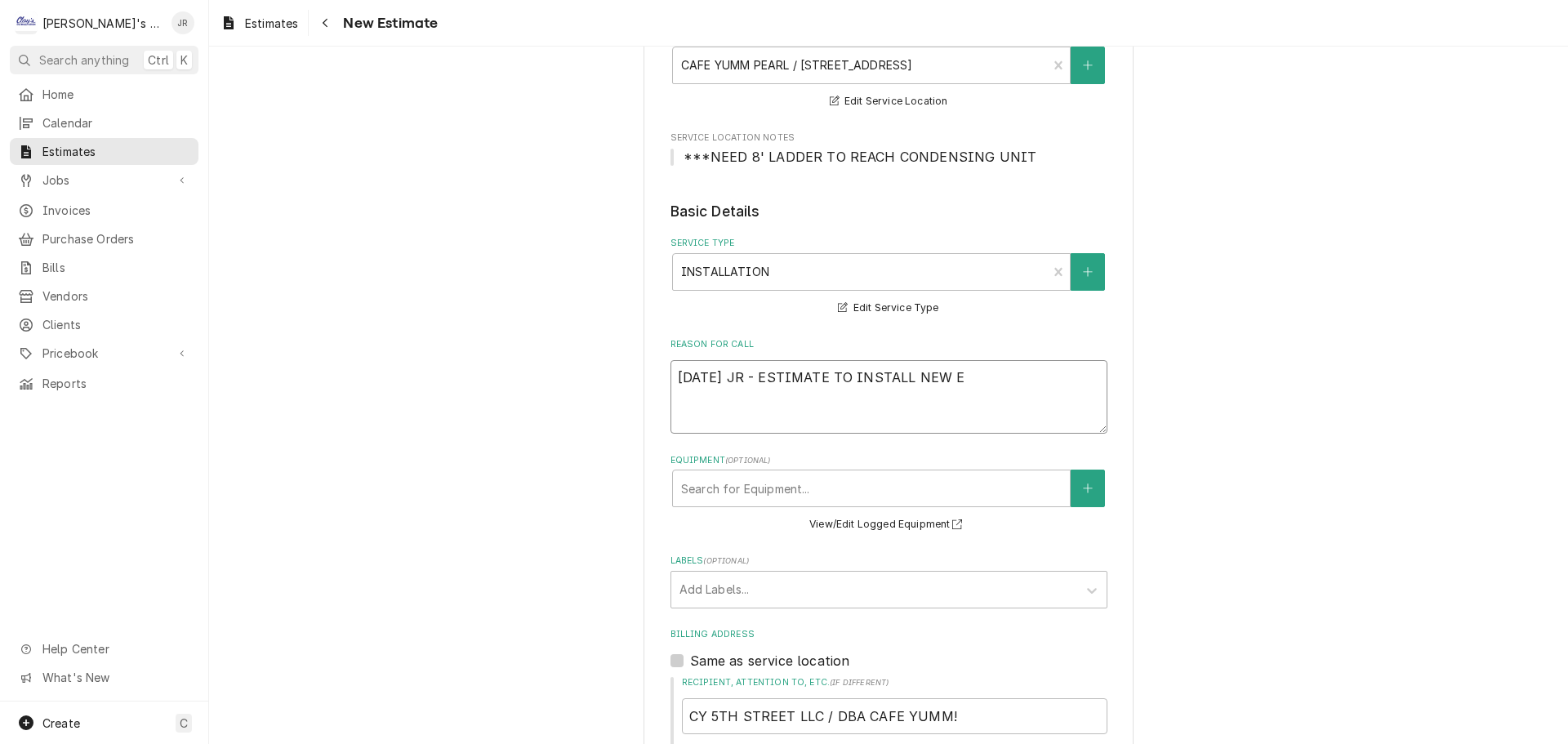
type textarea "x"
type textarea "9/23/2025 JR - ESTIMATE TO INSTALL NEW EV"
type textarea "x"
type textarea "9/23/2025 JR - ESTIMATE TO INSTALL NEW EVA"
type textarea "x"
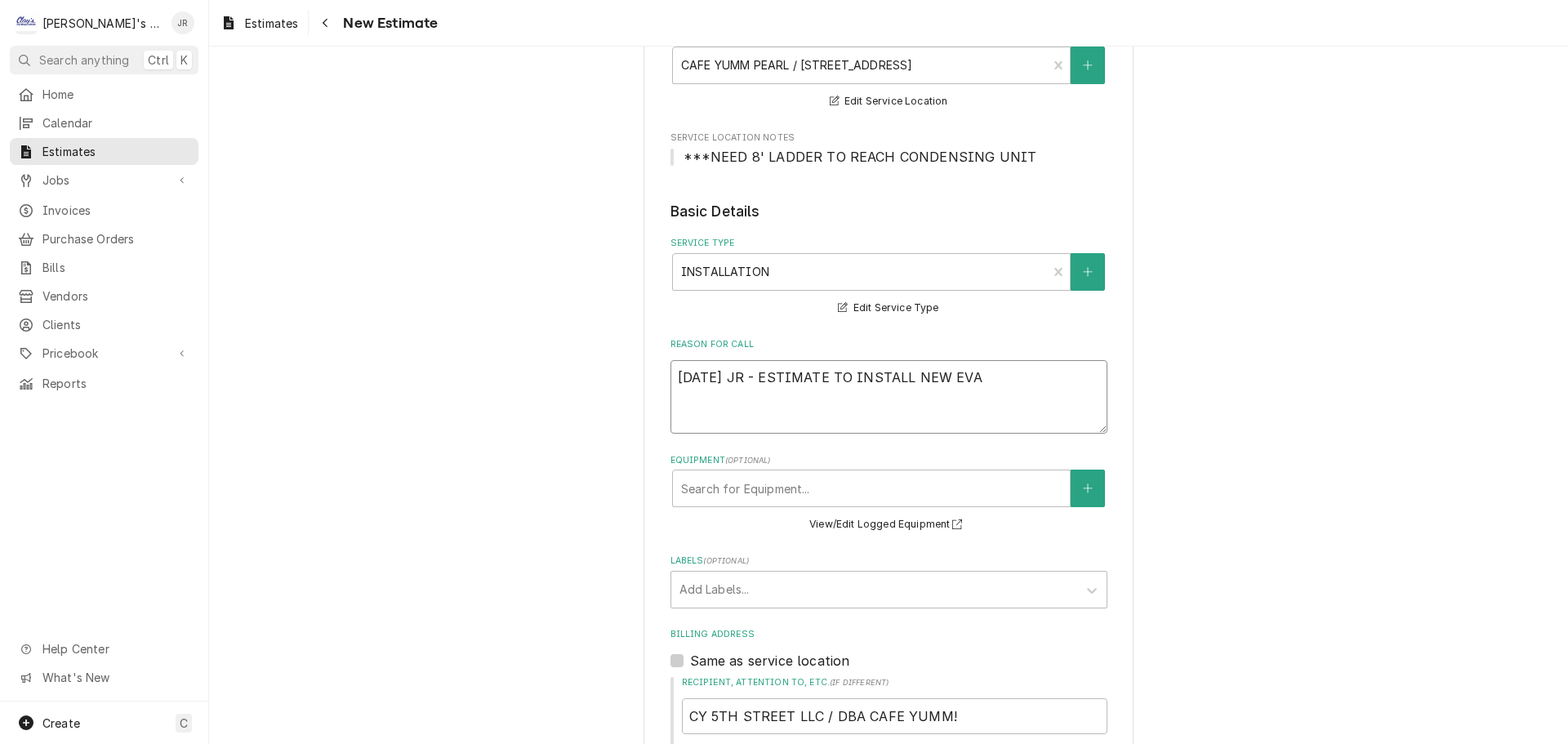
type textarea "9/23/2025 JR - ESTIMATE TO INSTALL NEW EVAP"
type textarea "x"
type textarea "9/23/2025 JR - ESTIMATE TO INSTALL NEW EVAPO"
type textarea "x"
type textarea "9/23/2025 JR - ESTIMATE TO INSTALL NEW EVAPOR"
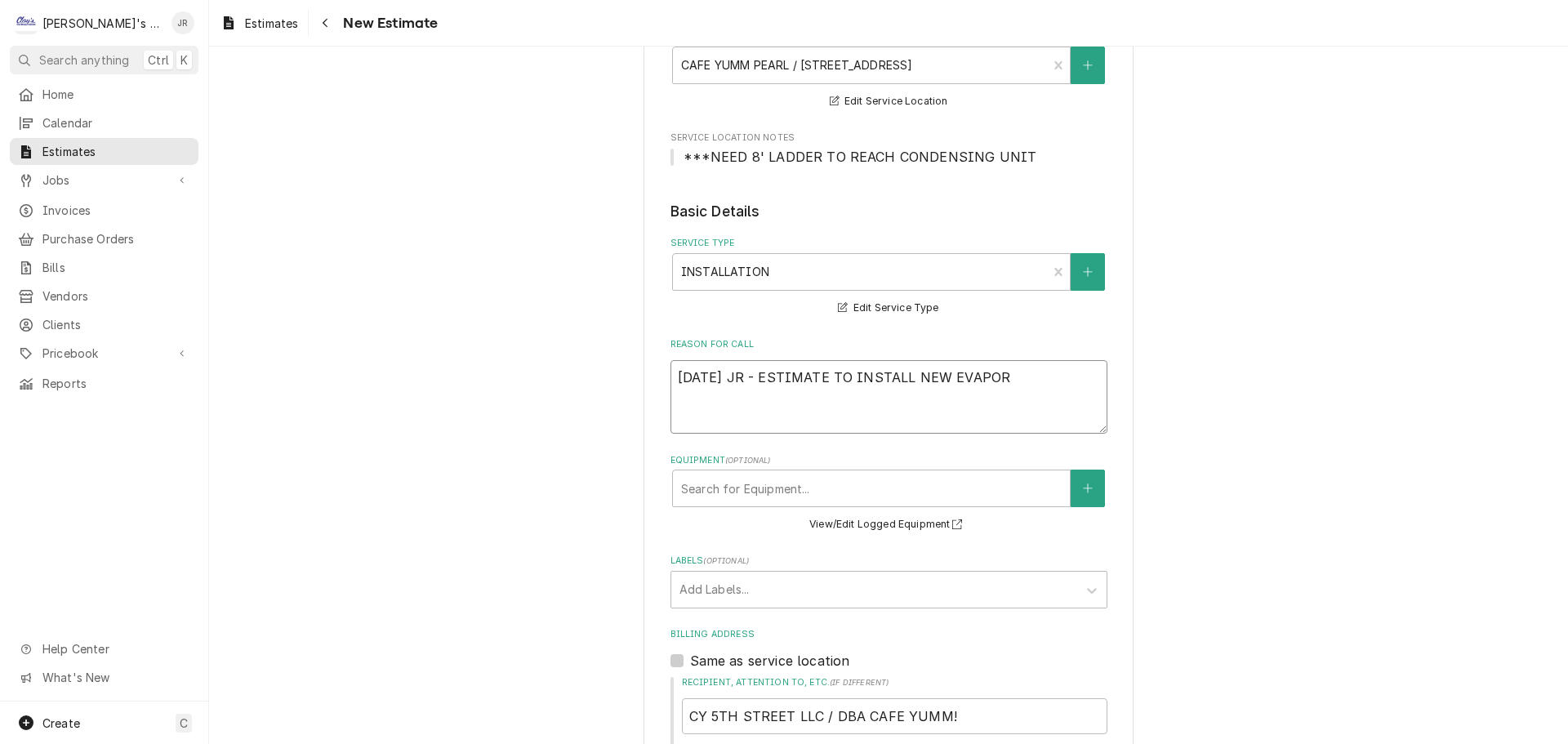
type textarea "x"
type textarea "9/23/2025 JR - ESTIMATE TO INSTALL NEW EVAPORA"
type textarea "x"
type textarea "9/23/2025 JR - ESTIMATE TO INSTALL NEW EVAPORAT"
type textarea "x"
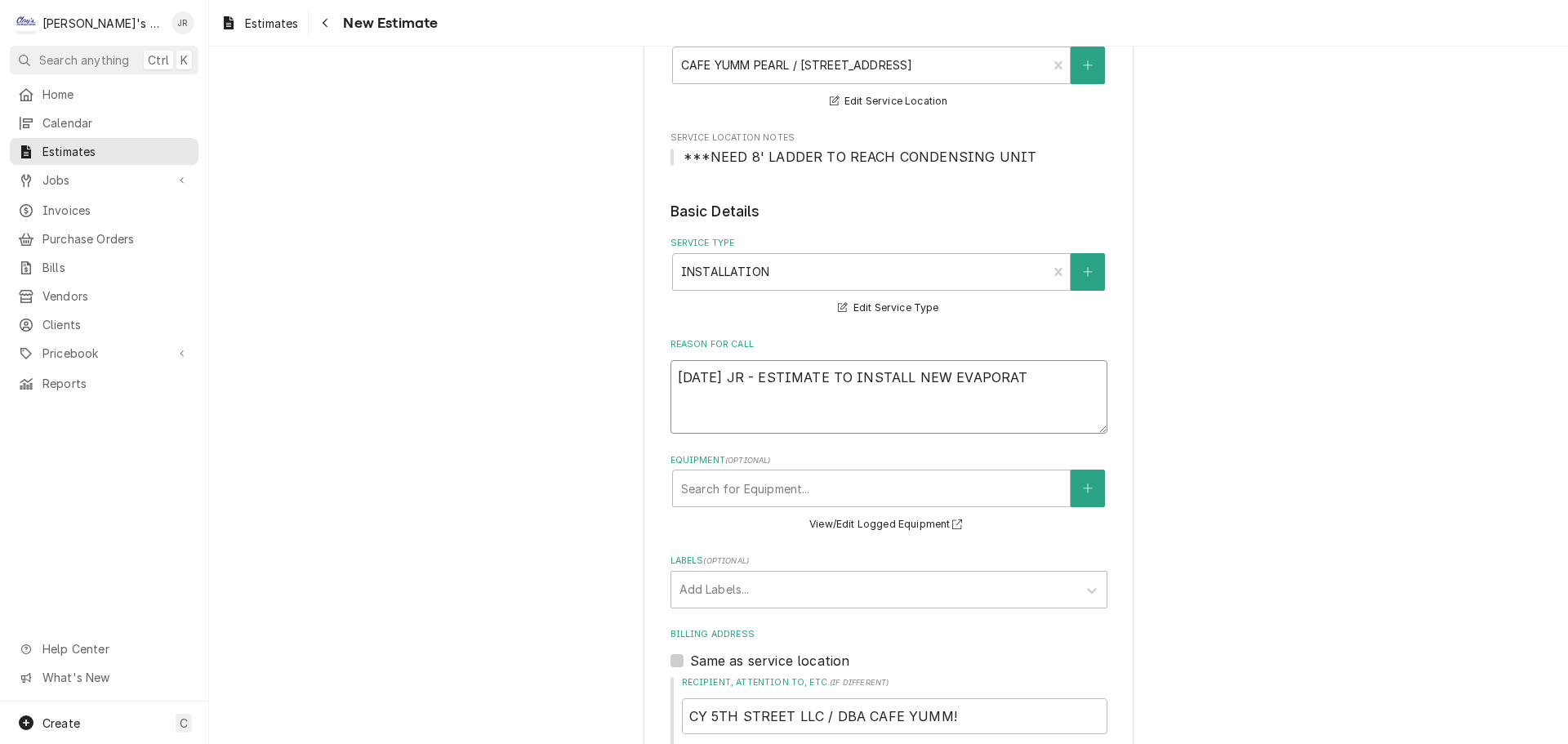
type textarea "9/23/2025 JR - ESTIMATE TO INSTALL NEW EVAPORATO"
type textarea "x"
type textarea "9/23/2025 JR - ESTIMATE TO INSTALL NEW EVAPORATOR"
type textarea "x"
type textarea "9/23/2025 JR - ESTIMATE TO INSTALL NEW EVAPORATOR C"
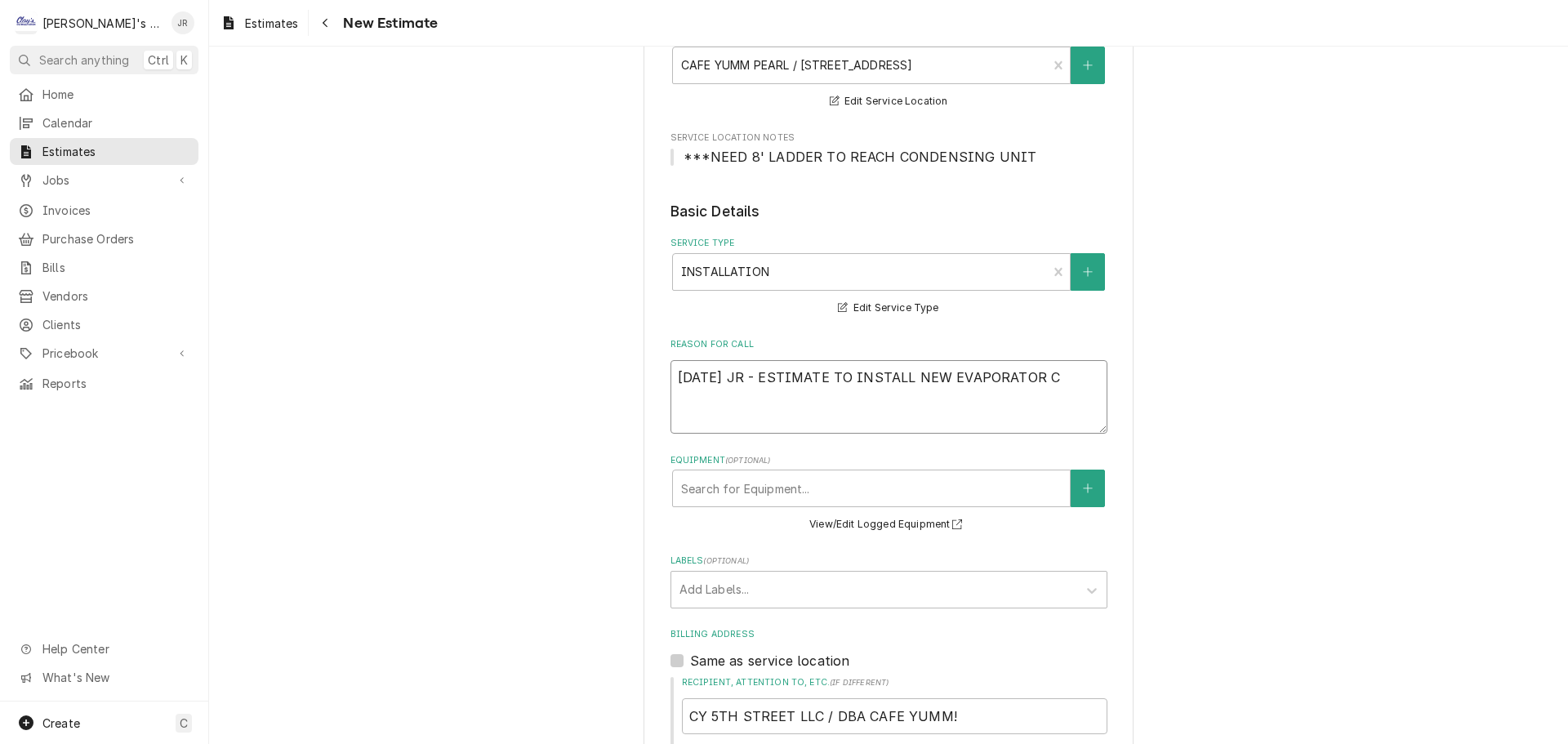
type textarea "x"
type textarea "9/23/2025 JR - ESTIMATE TO INSTALL NEW EVAPORATOR CO"
type textarea "x"
type textarea "9/23/2025 JR - ESTIMATE TO INSTALL NEW EVAPORATOR COI"
type textarea "x"
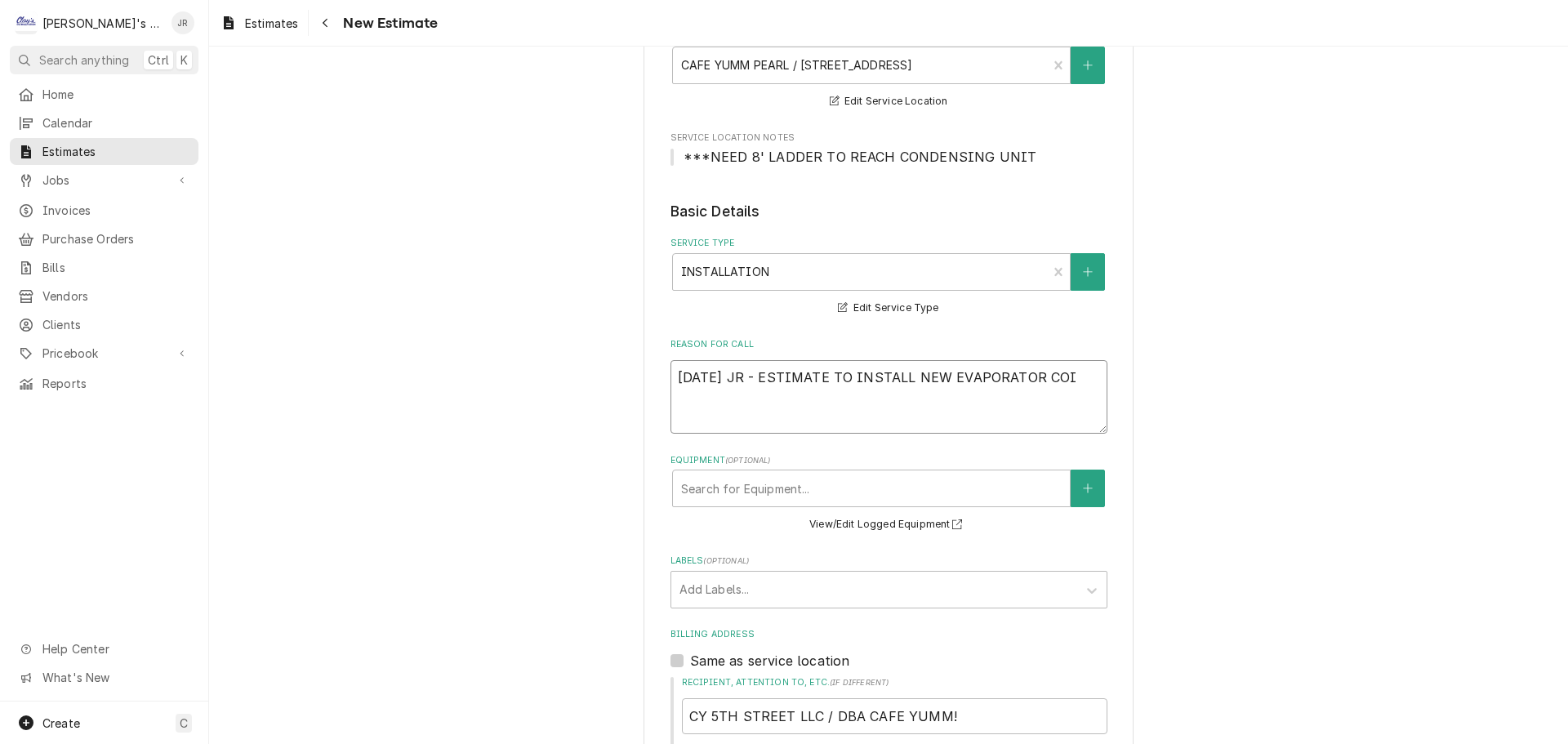
type textarea "9/23/2025 JR - ESTIMATE TO INSTALL NEW EVAPORATOR COIL"
type textarea "x"
type textarea "9/23/2025 JR - ESTIMATE TO INSTALL NEW EVAPORATOR COIL"
type textarea "x"
type textarea "9/23/2025 JR - ESTIMATE TO INSTALL NEW EVAPORATOR COIL I"
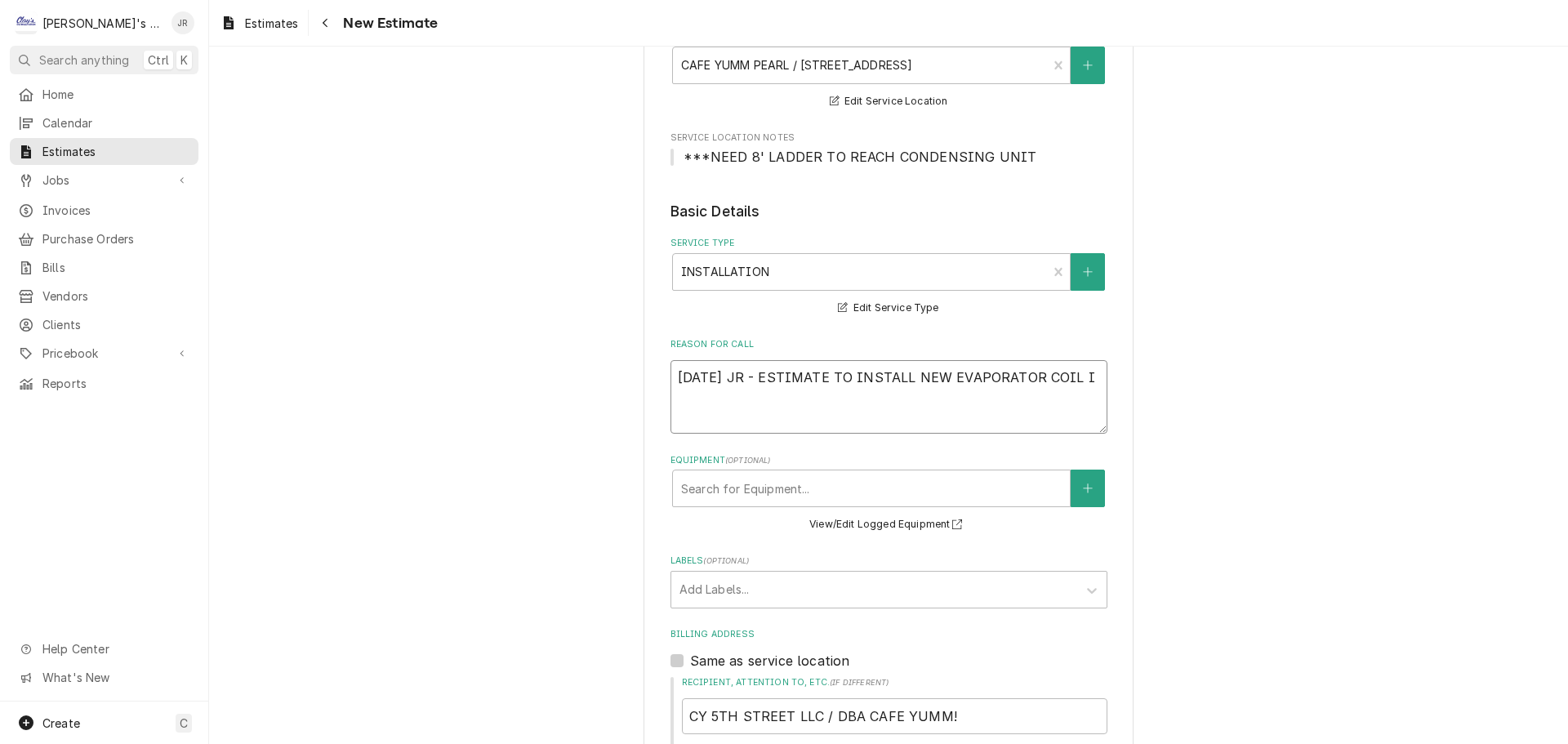
type textarea "x"
type textarea "9/23/2025 JR - ESTIMATE TO INSTALL NEW EVAPORATOR COIL IN"
type textarea "x"
type textarea "9/23/2025 JR - ESTIMATE TO INSTALL NEW EVAPORATOR COIL IN"
type textarea "x"
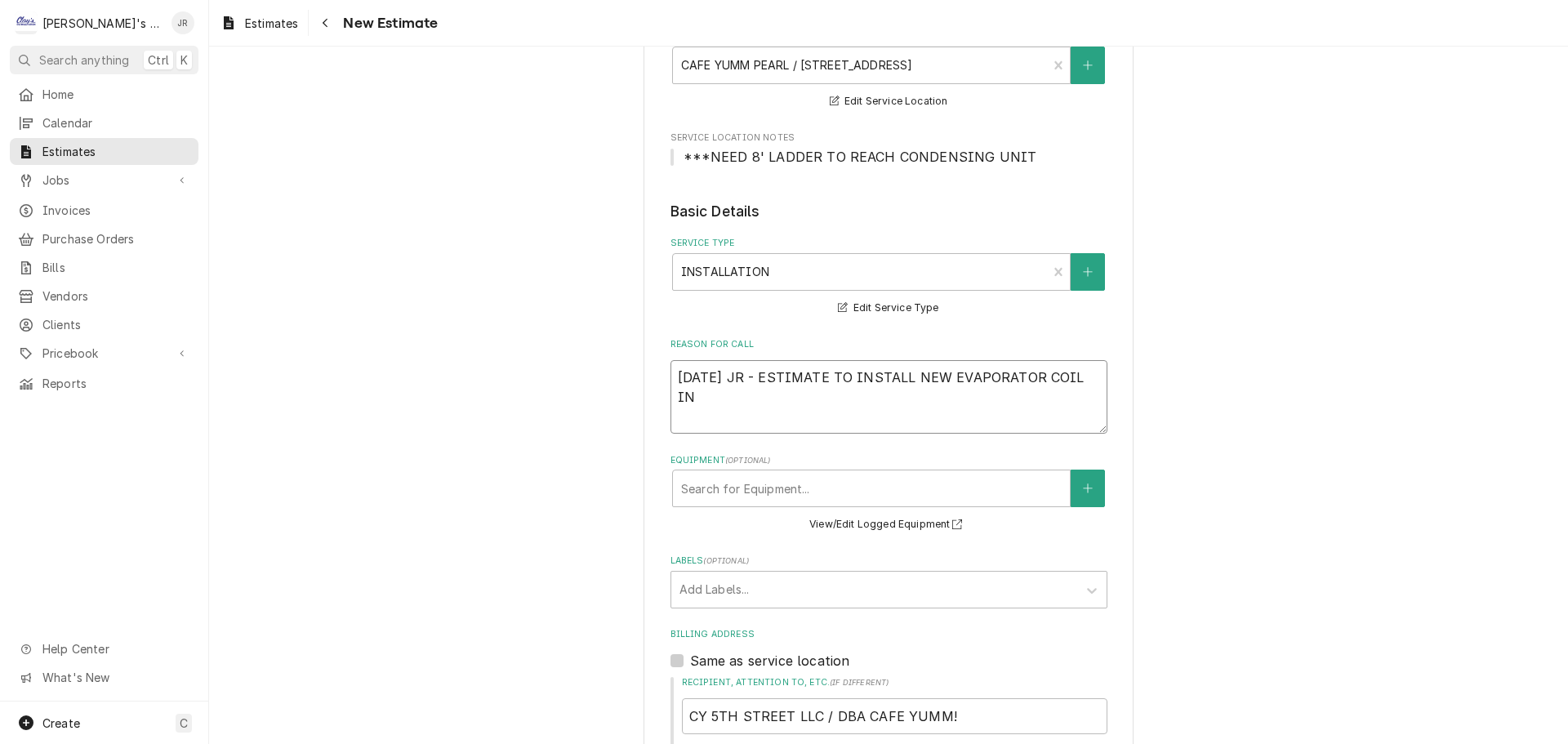
type textarea "9/23/2025 JR - ESTIMATE TO INSTALL NEW EVAPORATOR COIL IN W"
type textarea "x"
type textarea "9/23/2025 JR - ESTIMATE TO INSTALL NEW EVAPORATOR COIL IN WA"
type textarea "x"
type textarea "9/23/2025 JR - ESTIMATE TO INSTALL NEW EVAPORATOR COIL IN WAL"
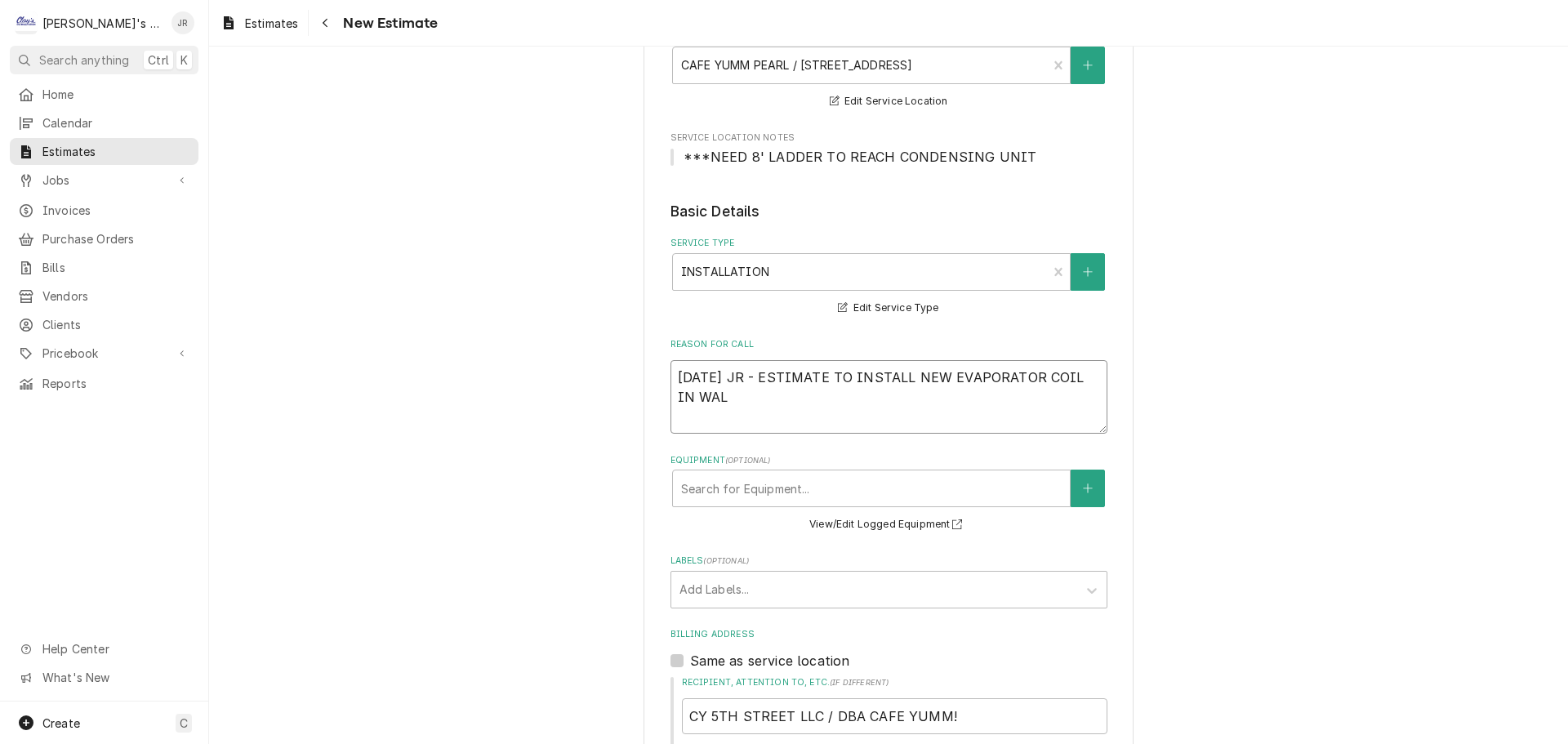
type textarea "x"
type textarea "9/23/2025 JR - ESTIMATE TO INSTALL NEW EVAPORATOR COIL IN WALK"
type textarea "x"
type textarea "9/23/2025 JR - ESTIMATE TO INSTALL NEW EVAPORATOR COIL IN WALK"
type textarea "x"
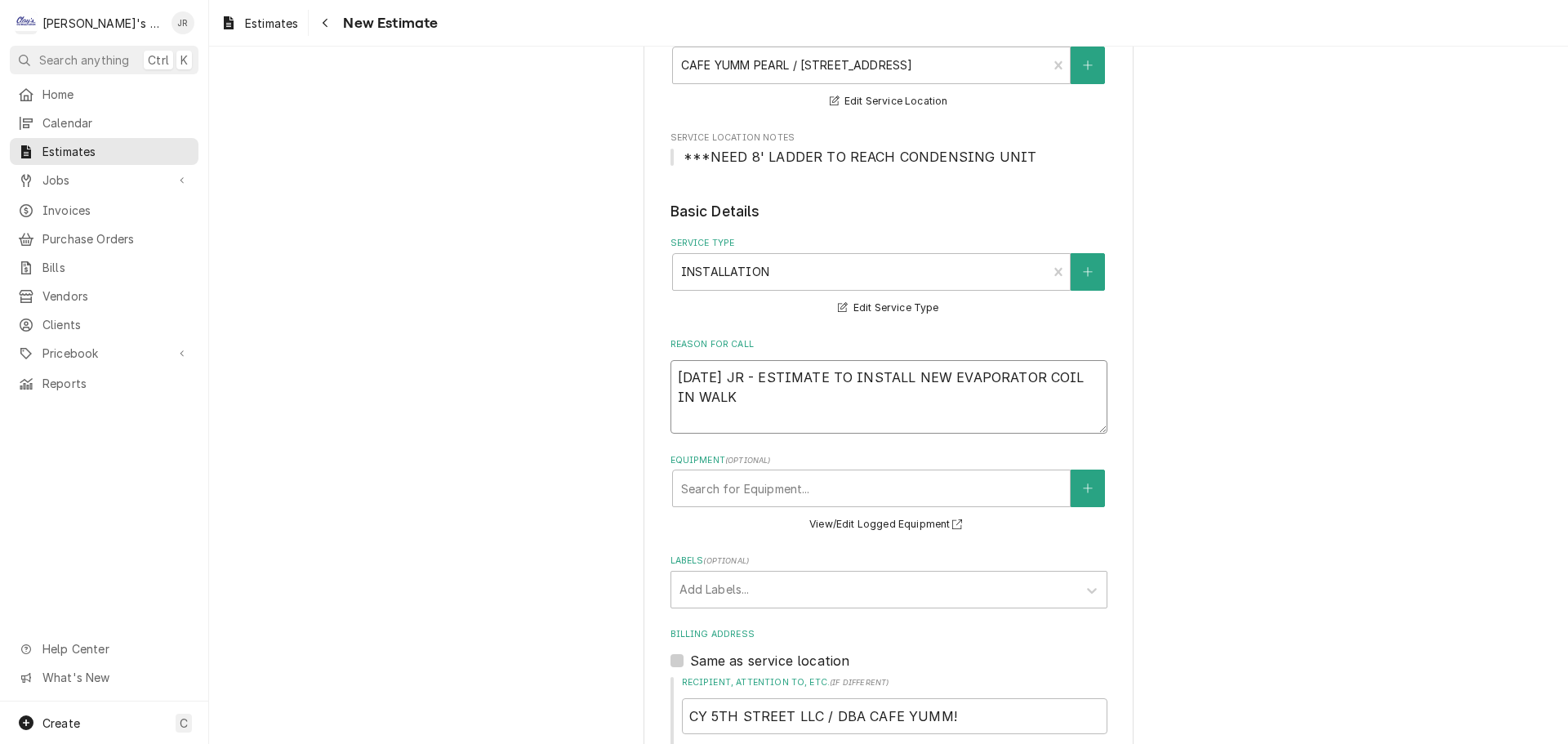
type textarea "9/23/2025 JR - ESTIMATE TO INSTALL NEW EVAPORATOR COIL IN WALK I"
type textarea "x"
type textarea "9/23/2025 JR - ESTIMATE TO INSTALL NEW EVAPORATOR COIL IN WALK IN"
type textarea "x"
type textarea "9/23/2025 JR - ESTIMATE TO INSTALL NEW EVAPORATOR COIL IN WALK IN"
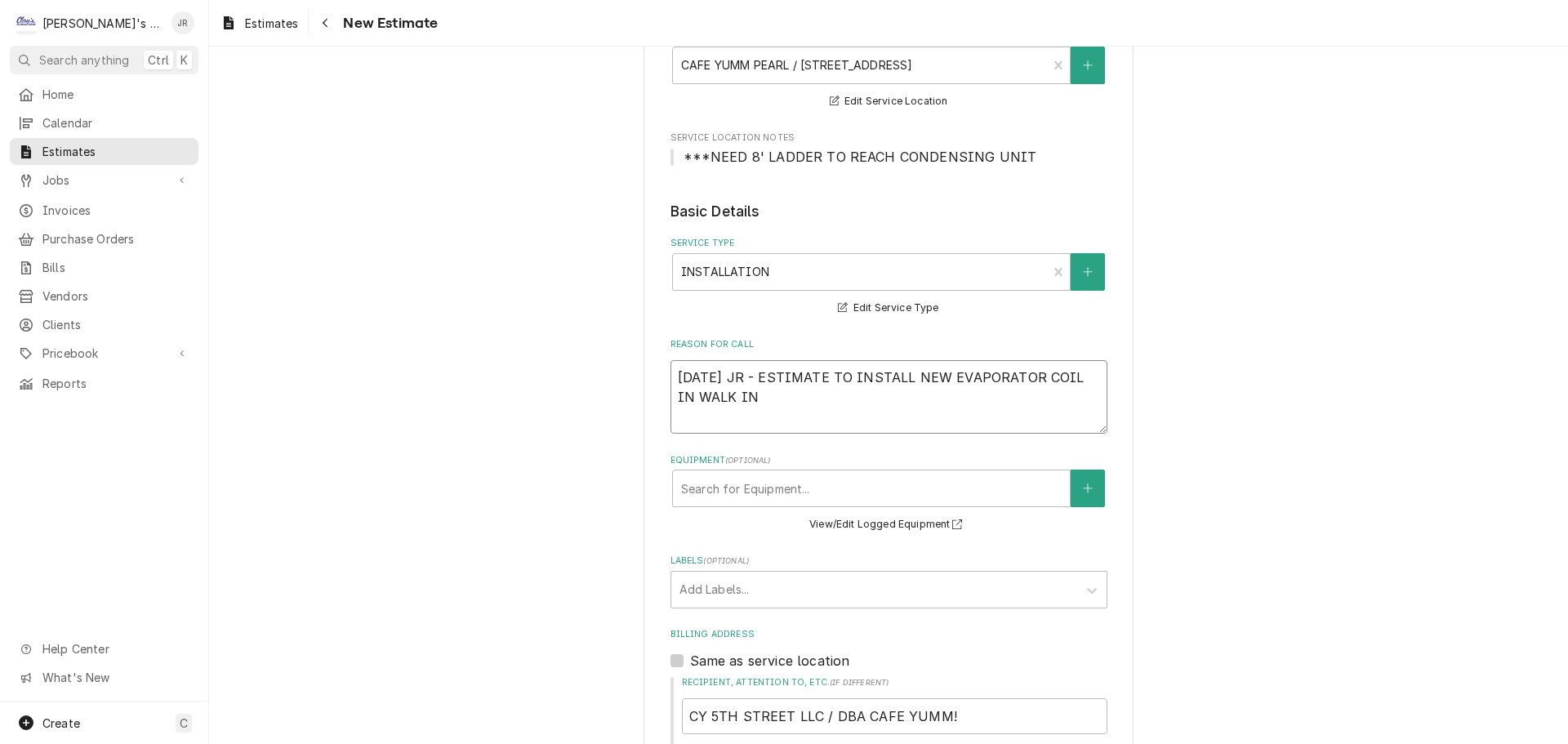
type textarea "x"
type textarea "9/23/2025 JR - ESTIMATE TO INSTALL NEW EVAPORATOR COIL IN WALK IN C"
type textarea "x"
type textarea "9/23/2025 JR - ESTIMATE TO INSTALL NEW EVAPORATOR COIL IN WALK IN CO"
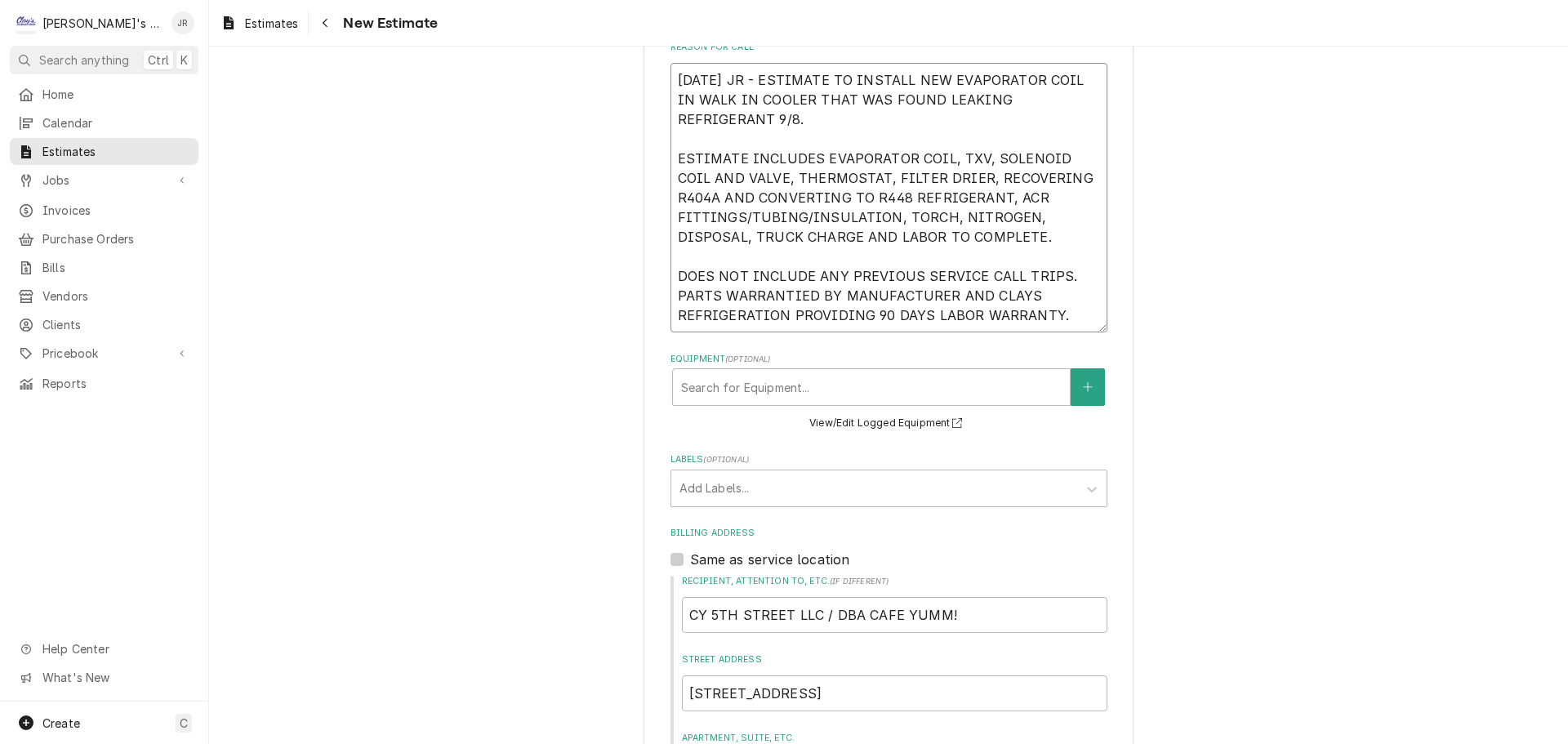
scroll to position [572, 0]
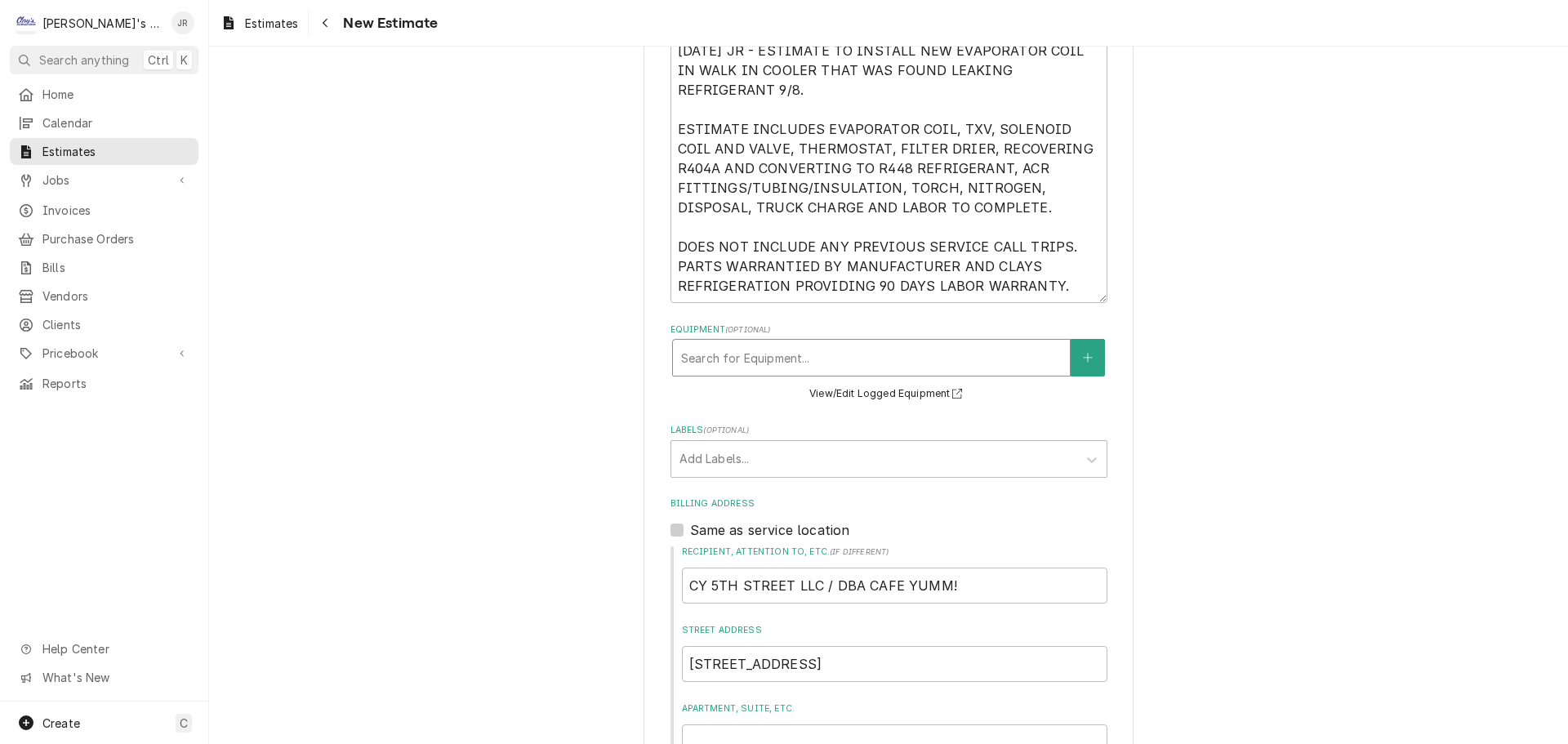
click at [767, 362] on div "Equipment" at bounding box center [871, 357] width 381 height 29
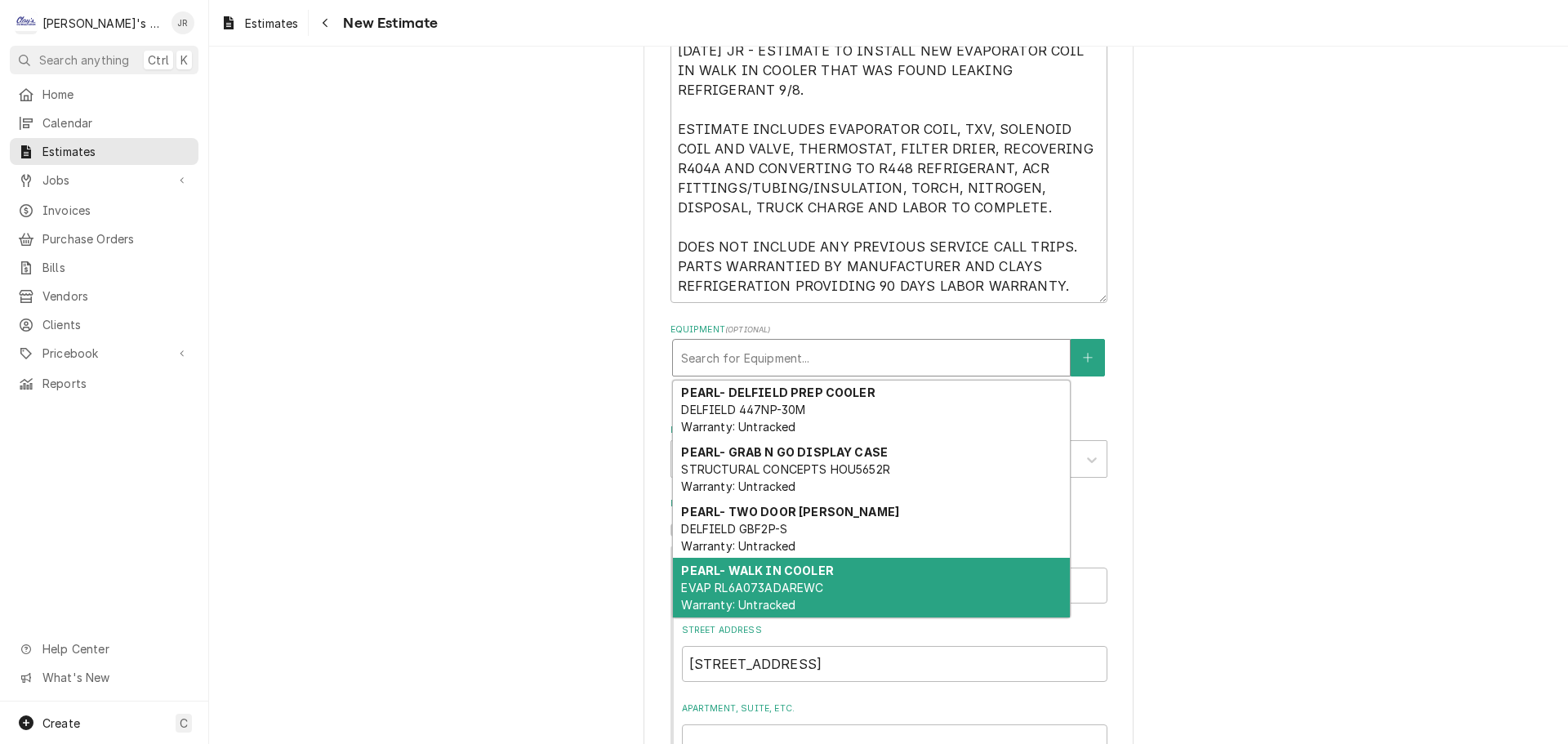
click at [781, 607] on span "EVAP RL6A073ADAREWC Warranty: Untracked" at bounding box center [751, 596] width 142 height 31
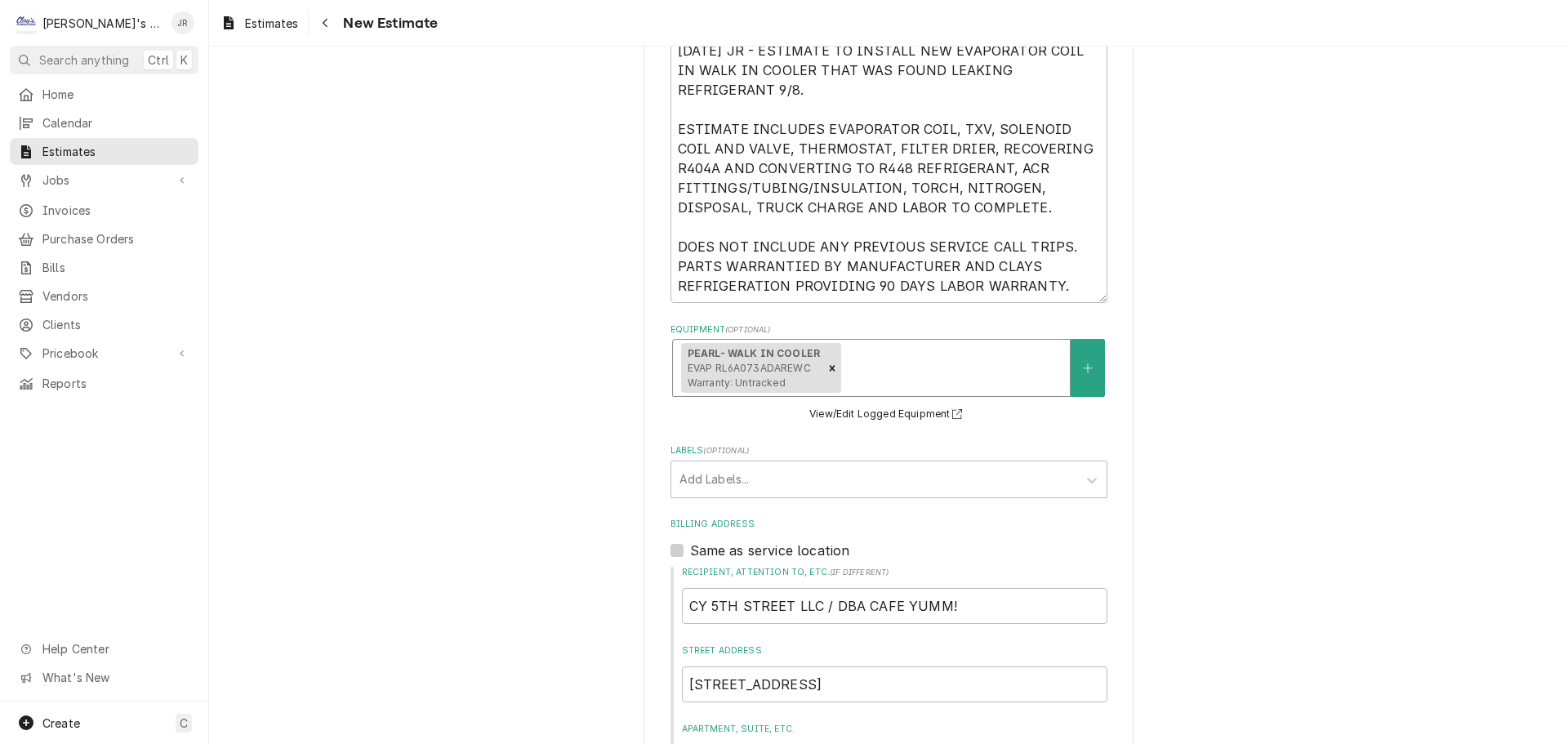
scroll to position [558, 0]
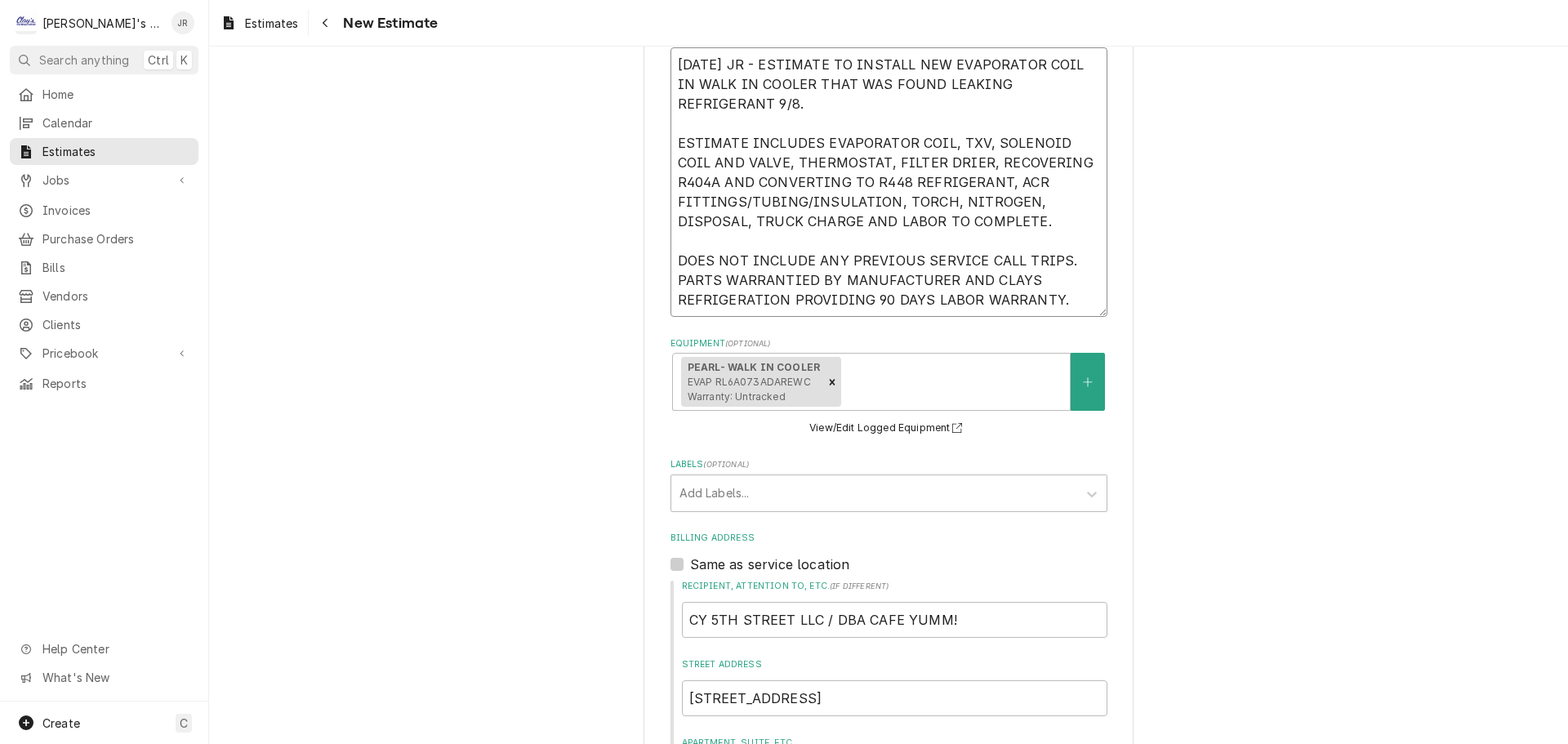
drag, startPoint x: 1061, startPoint y: 293, endPoint x: 675, endPoint y: 70, distance: 445.8
click at [675, 70] on textarea "9/23/2025 JR - ESTIMATE TO INSTALL NEW EVAPORATOR COIL IN WALK IN COOLER THAT W…" at bounding box center [889, 183] width 437 height 270
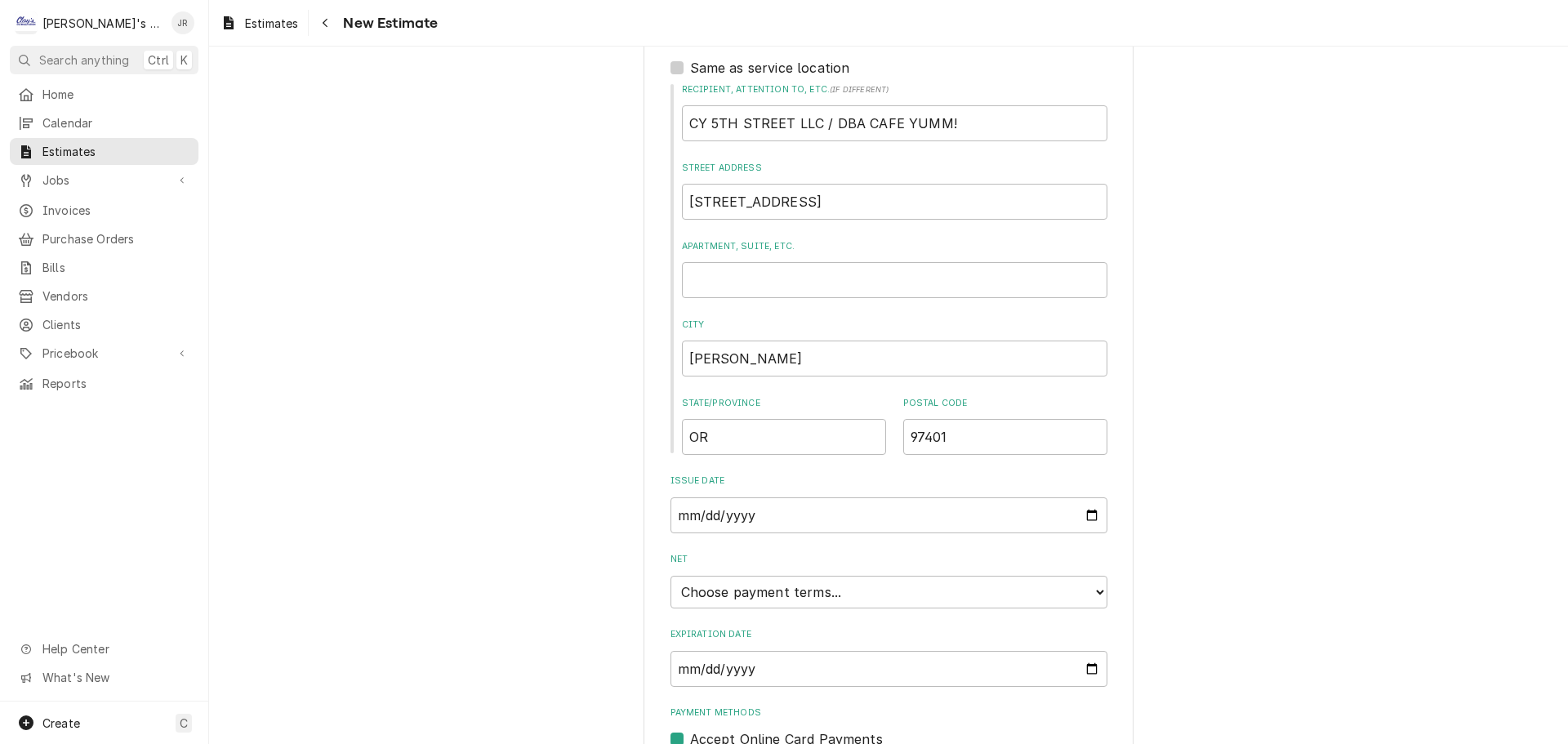
scroll to position [1130, 0]
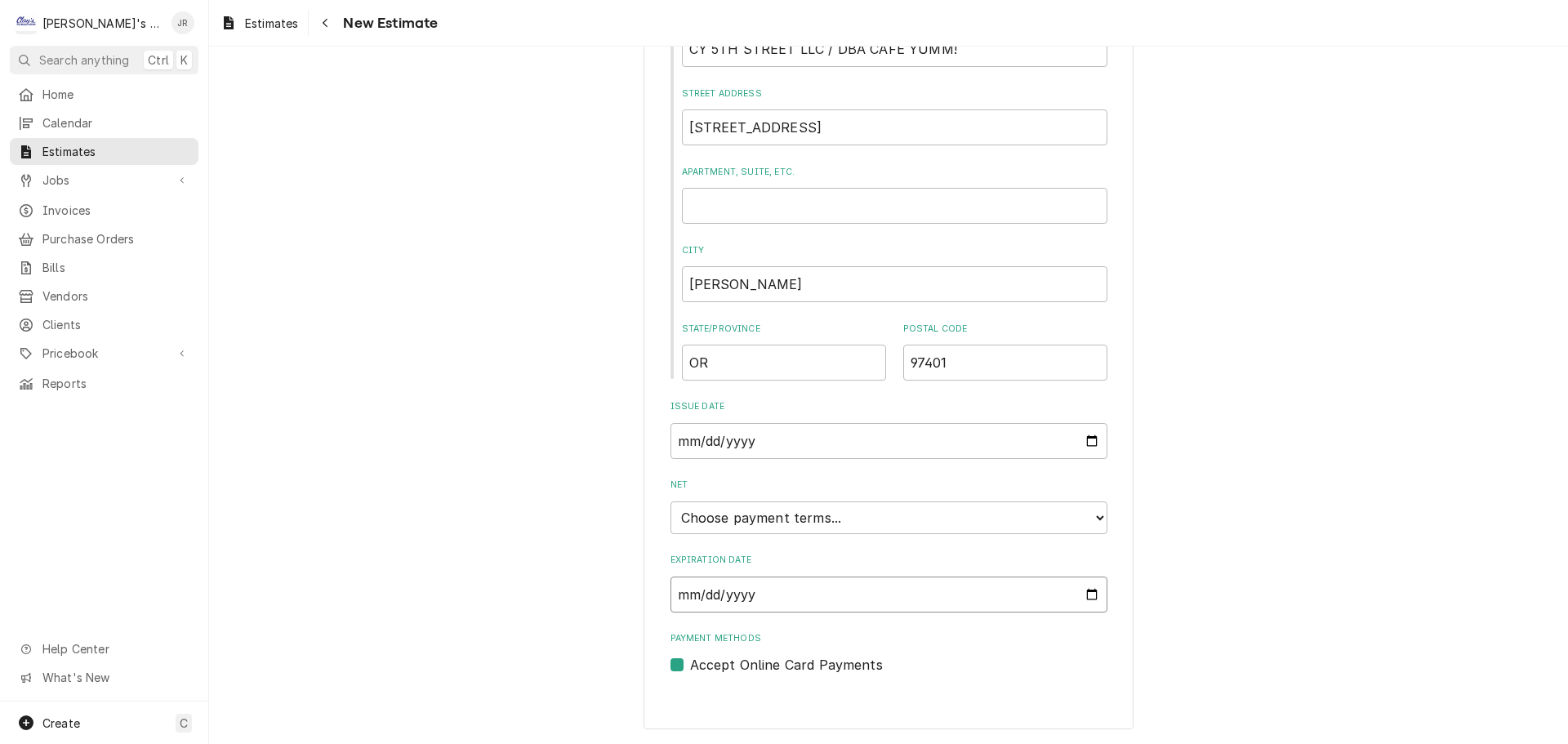
click at [1086, 593] on input "Expiration Date" at bounding box center [889, 594] width 437 height 36
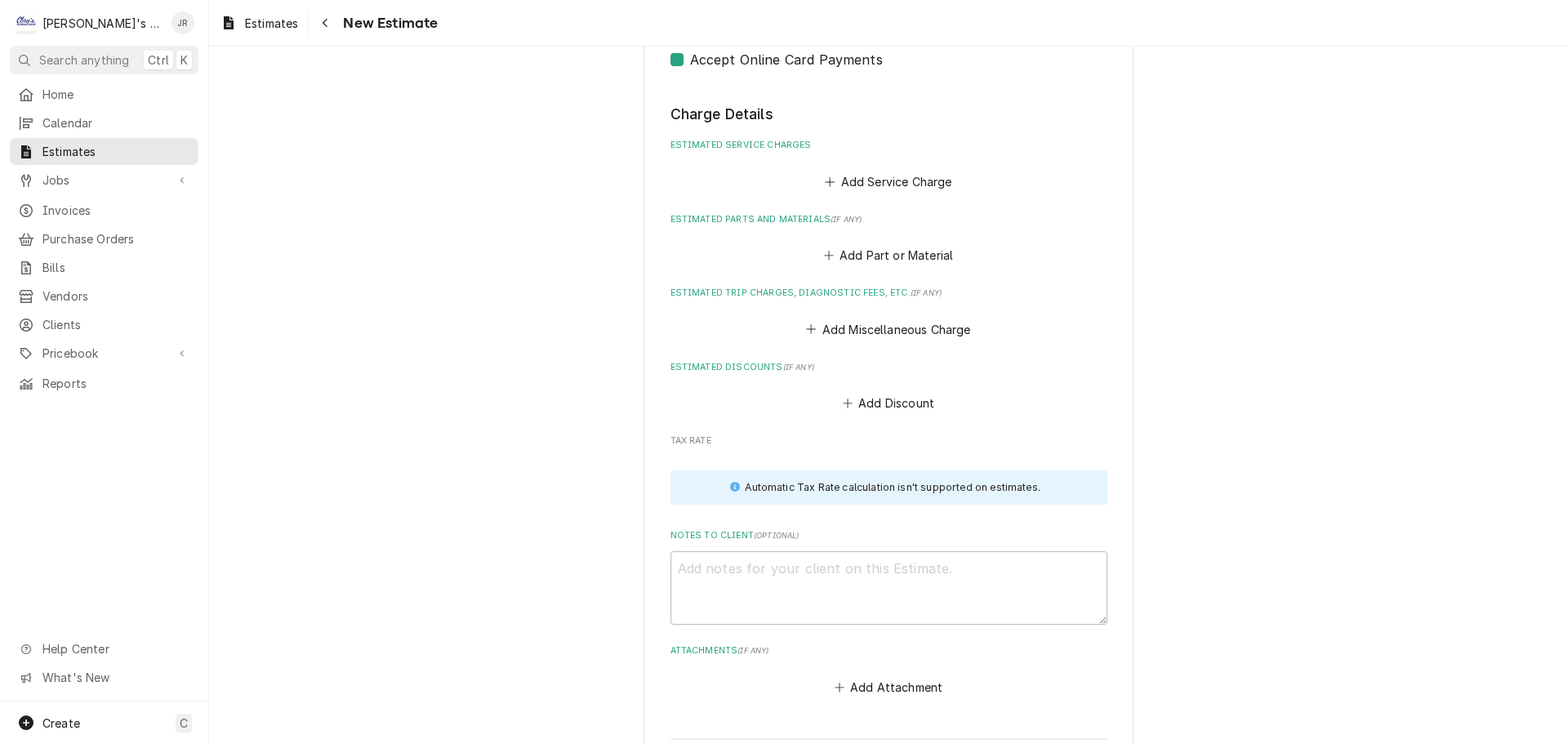
scroll to position [1790, 0]
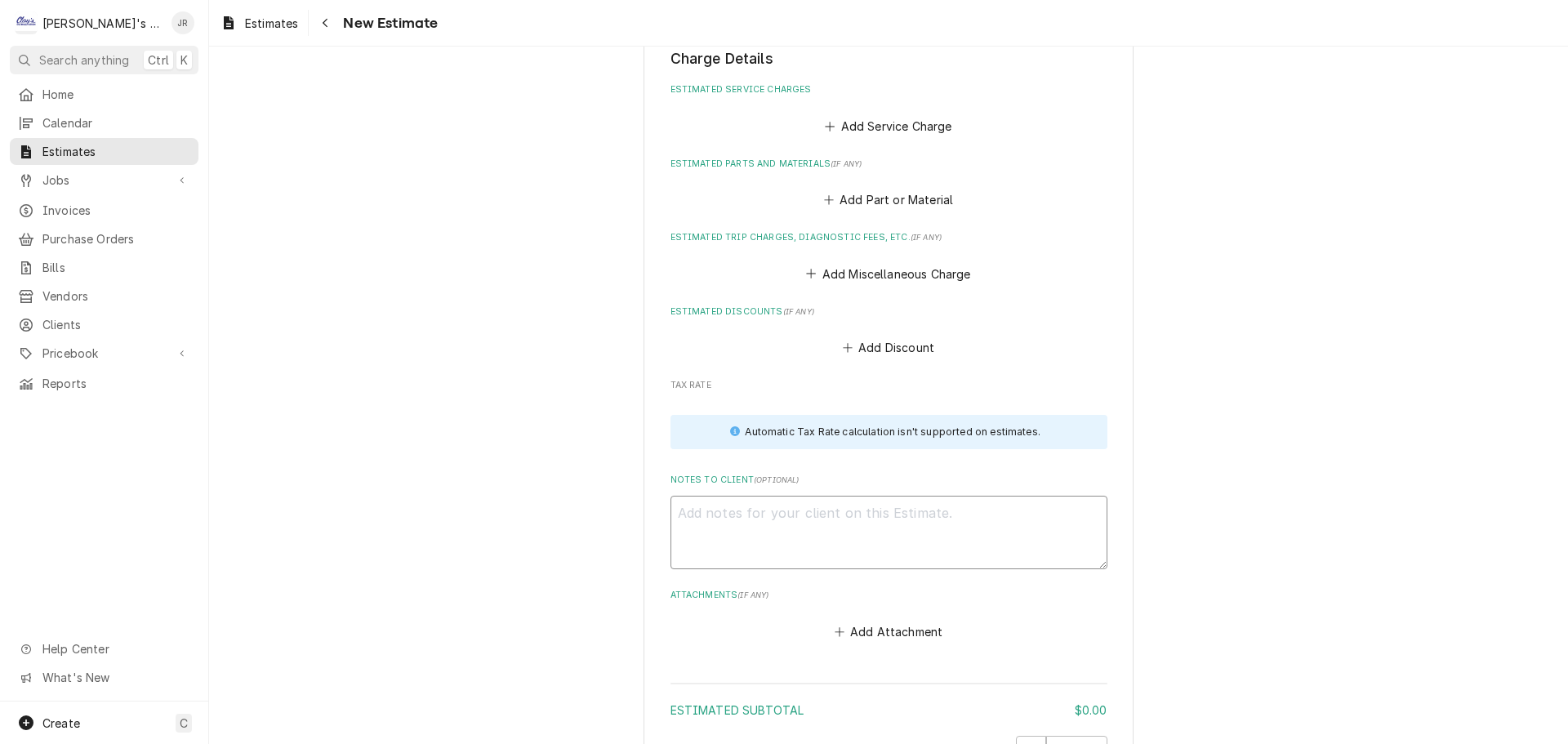
click at [684, 516] on textarea "Notes to Client ( optional )" at bounding box center [889, 533] width 437 height 74
paste textarea "9/23/2025 JR - ESTIMATE TO INSTALL NEW EVAPORATOR COIL IN WALK IN COOLER THAT W…"
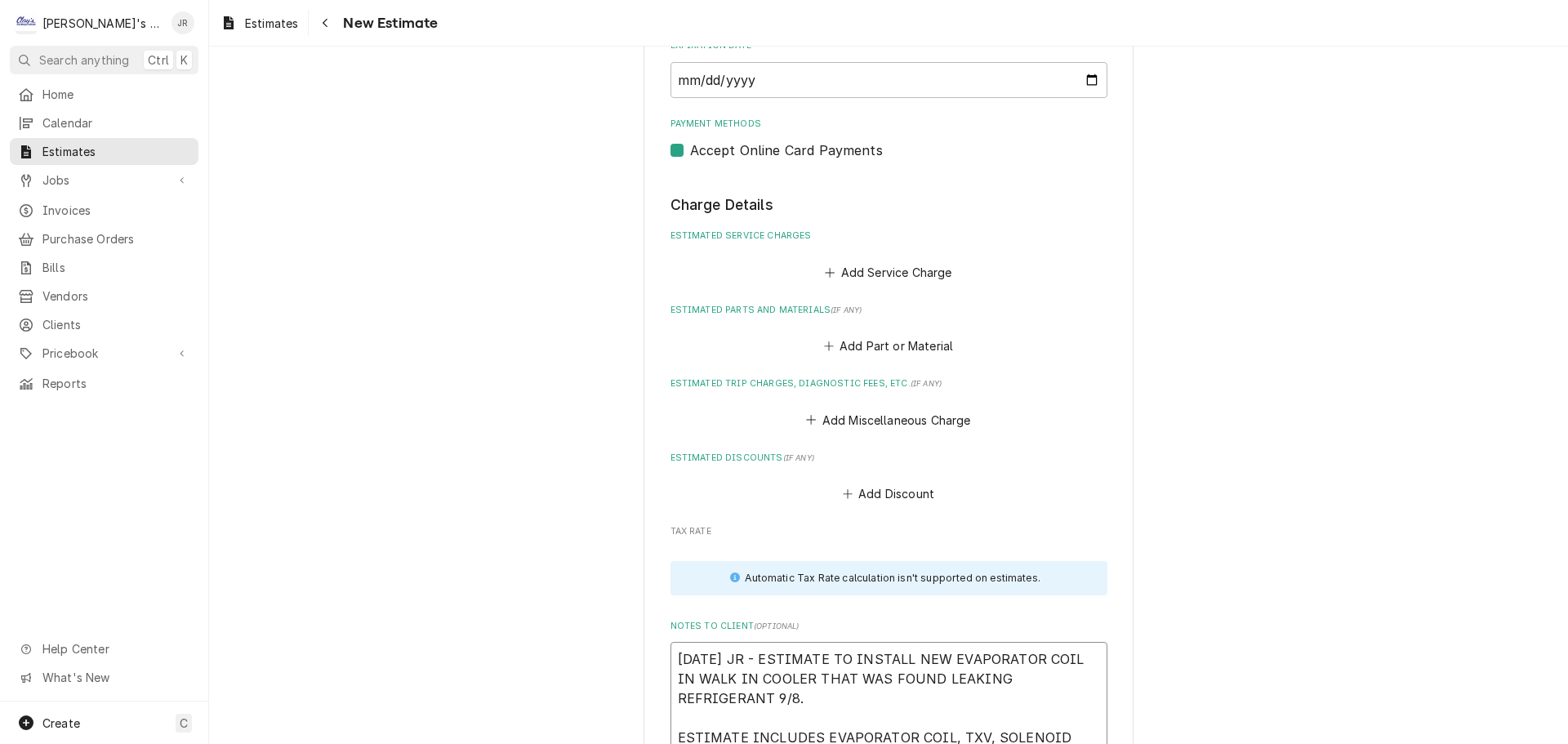
scroll to position [1640, 0]
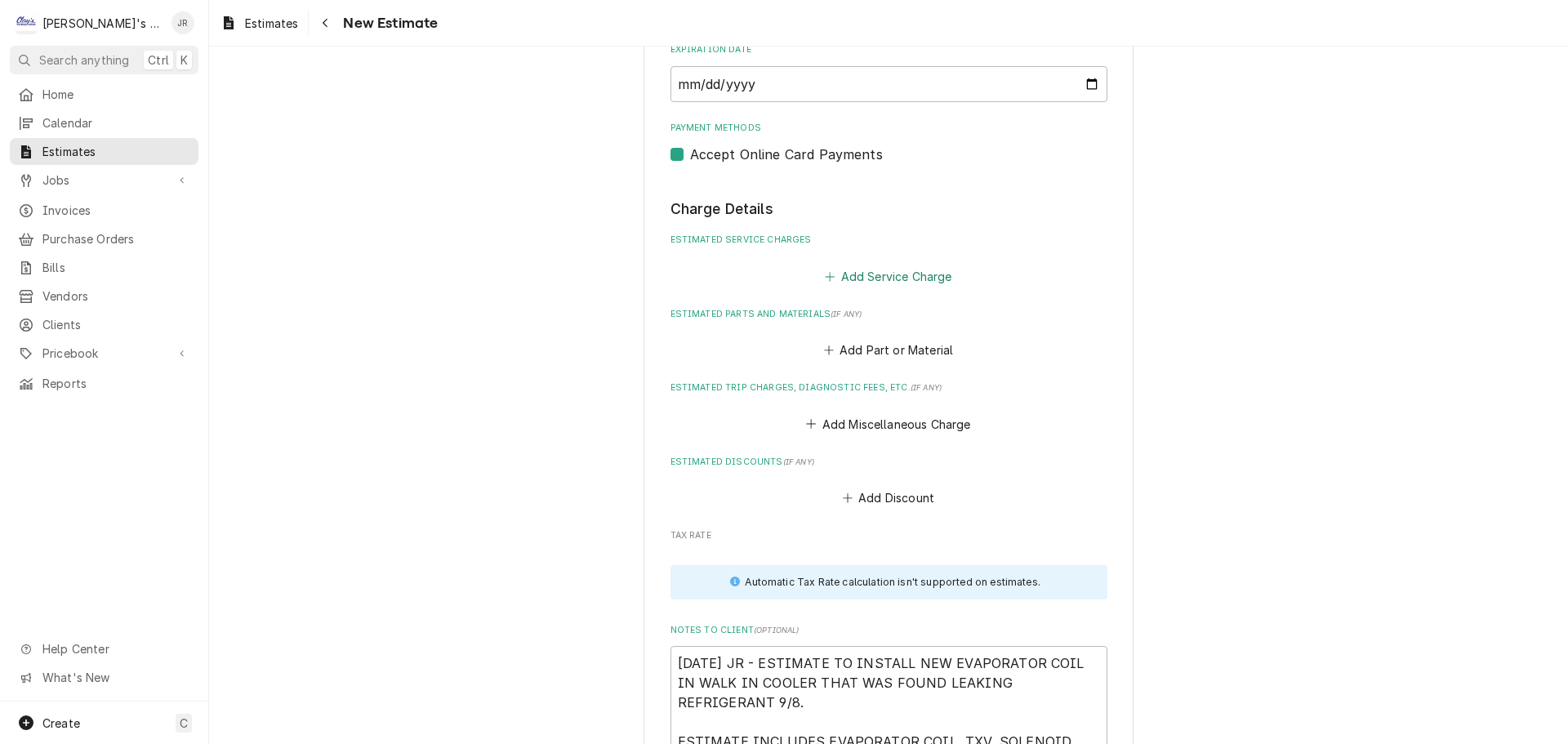
click at [881, 280] on button "Add Service Charge" at bounding box center [888, 277] width 132 height 23
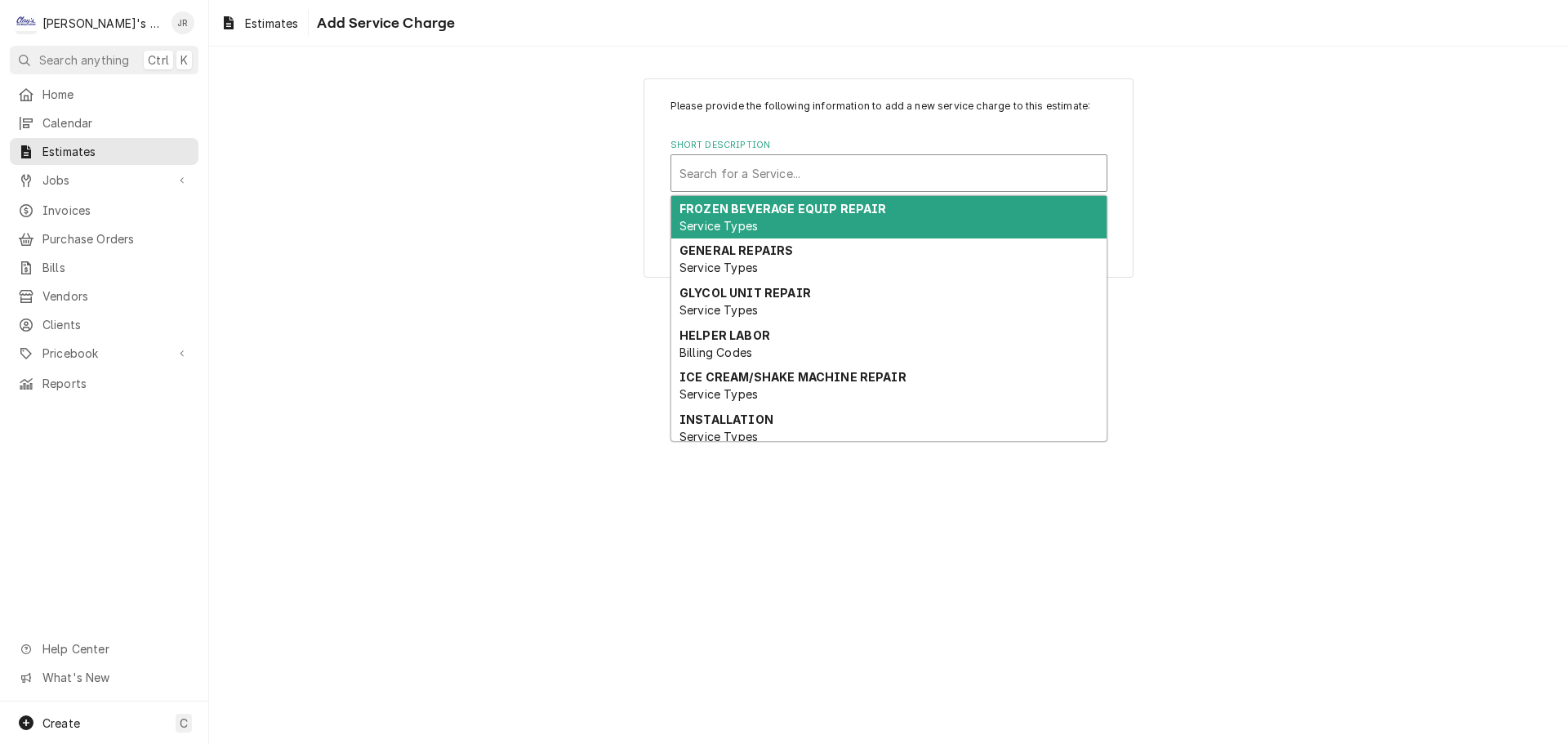
click at [843, 165] on div "Short Description" at bounding box center [888, 173] width 418 height 29
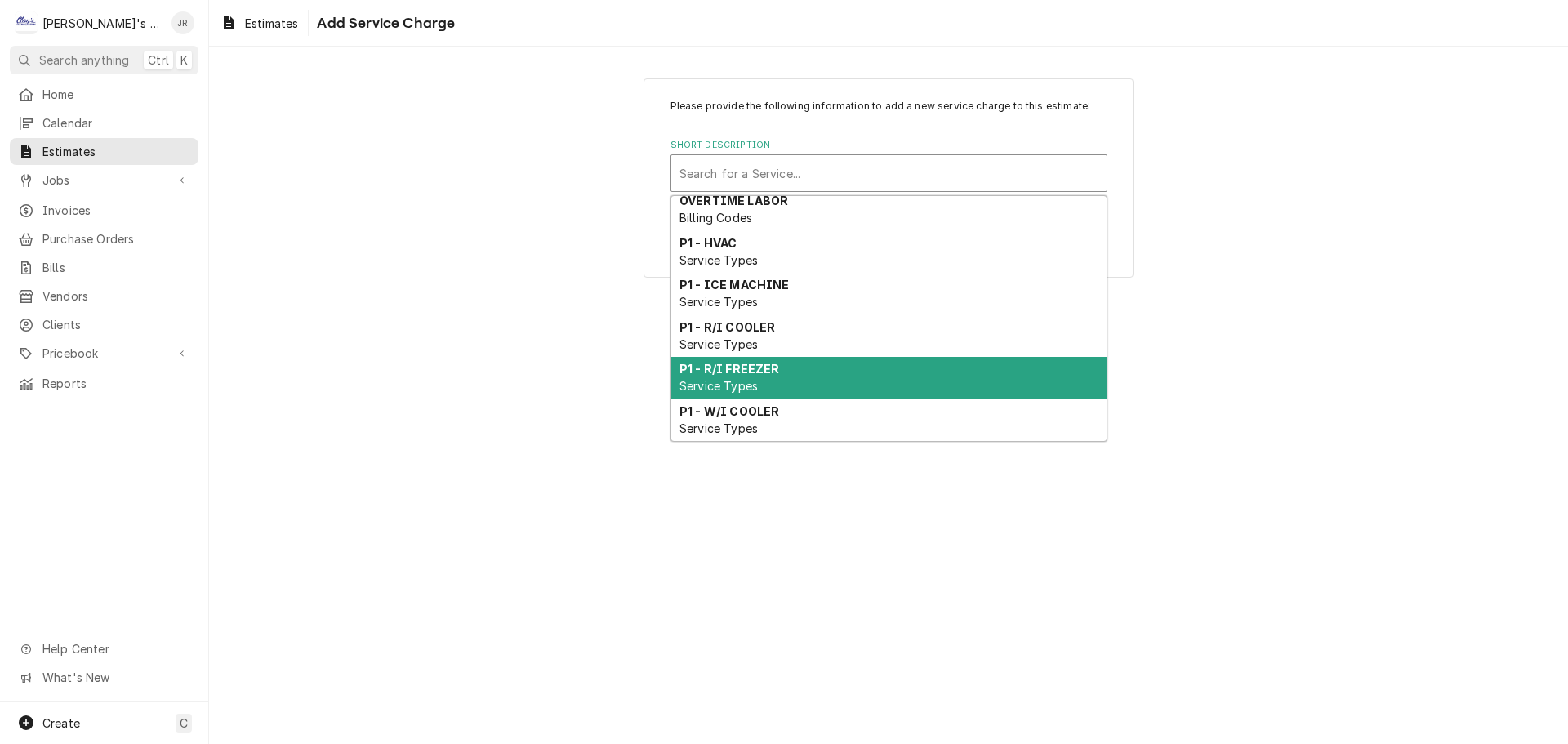
scroll to position [511, 0]
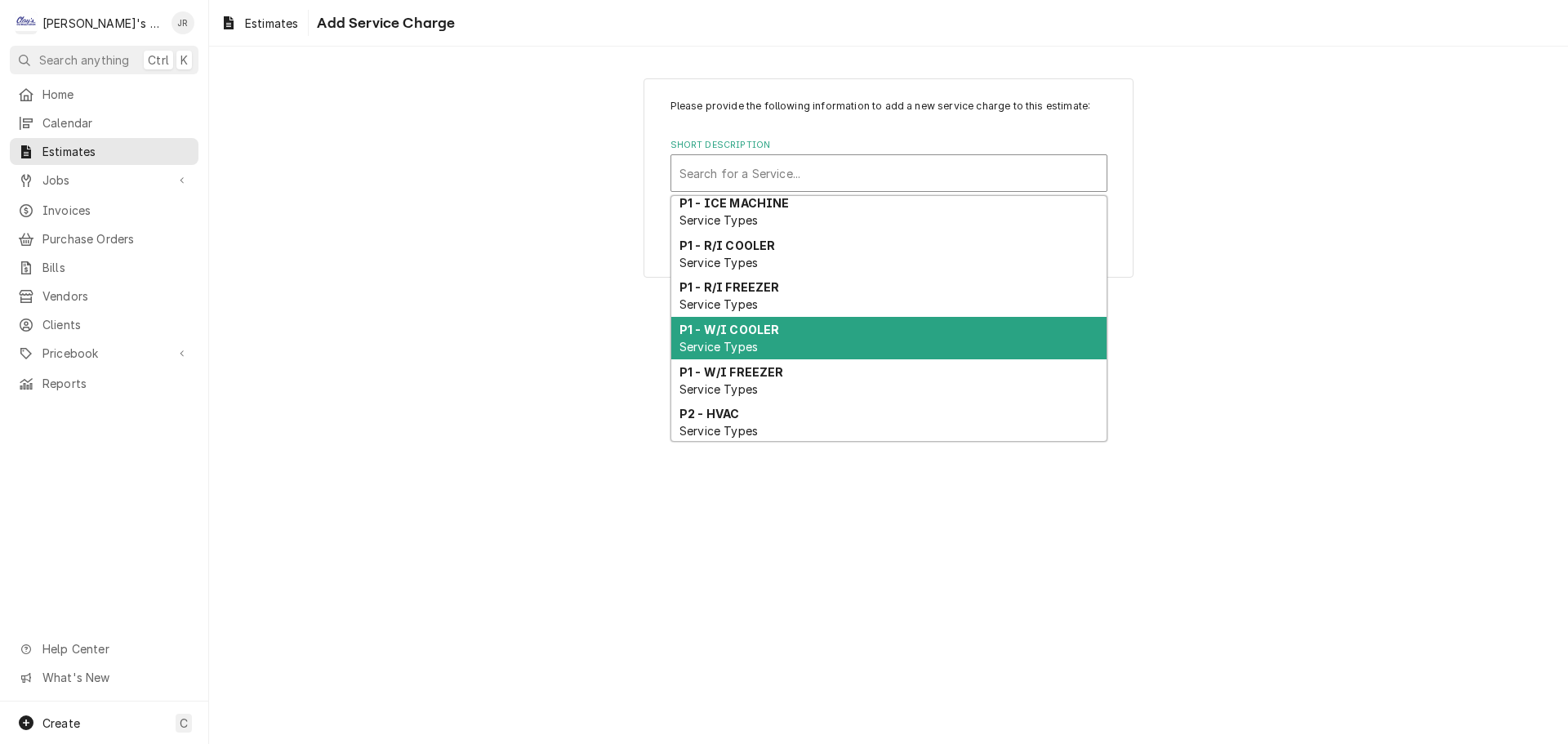
click at [793, 351] on div "P1 - W/I COOLER Service Types" at bounding box center [888, 338] width 435 height 43
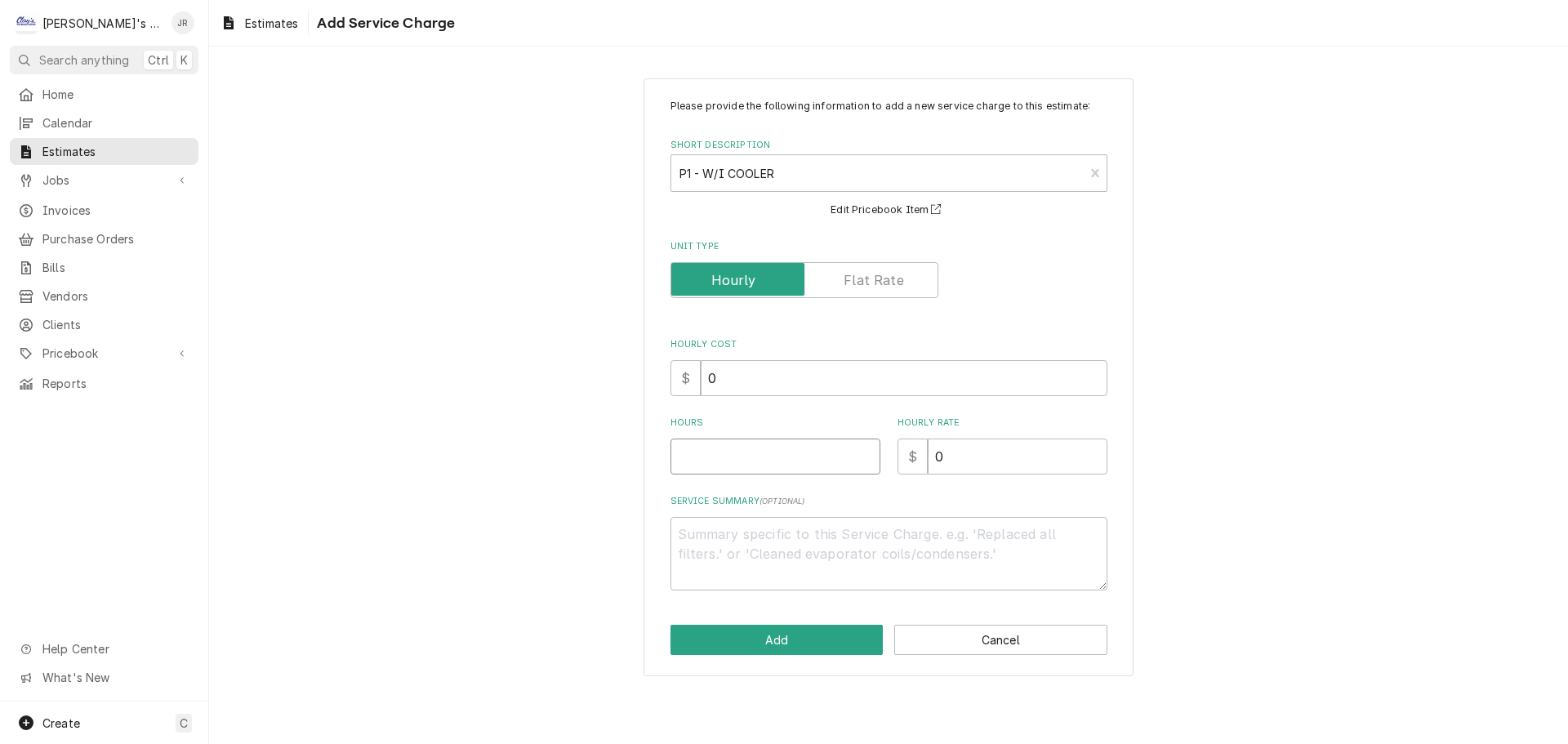
click at [768, 463] on input "Hours" at bounding box center [776, 457] width 210 height 36
click at [717, 540] on textarea "Service Summary ( optional )" at bounding box center [889, 554] width 437 height 74
drag, startPoint x: 946, startPoint y: 446, endPoint x: 912, endPoint y: 455, distance: 35.2
click at [912, 455] on div "$ 0" at bounding box center [1002, 457] width 210 height 36
click at [825, 634] on button "Add" at bounding box center [778, 639] width 214 height 30
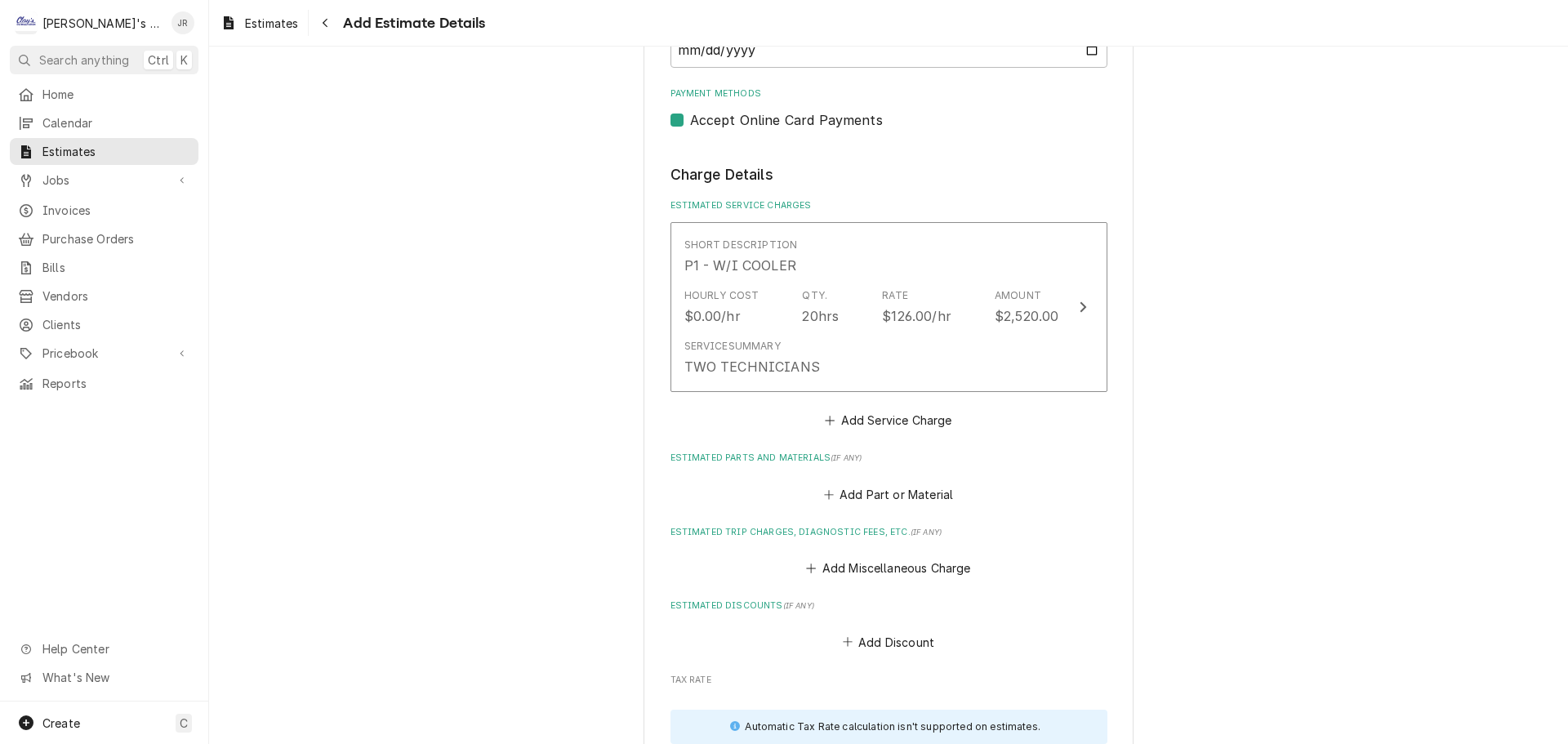
scroll to position [1702, 0]
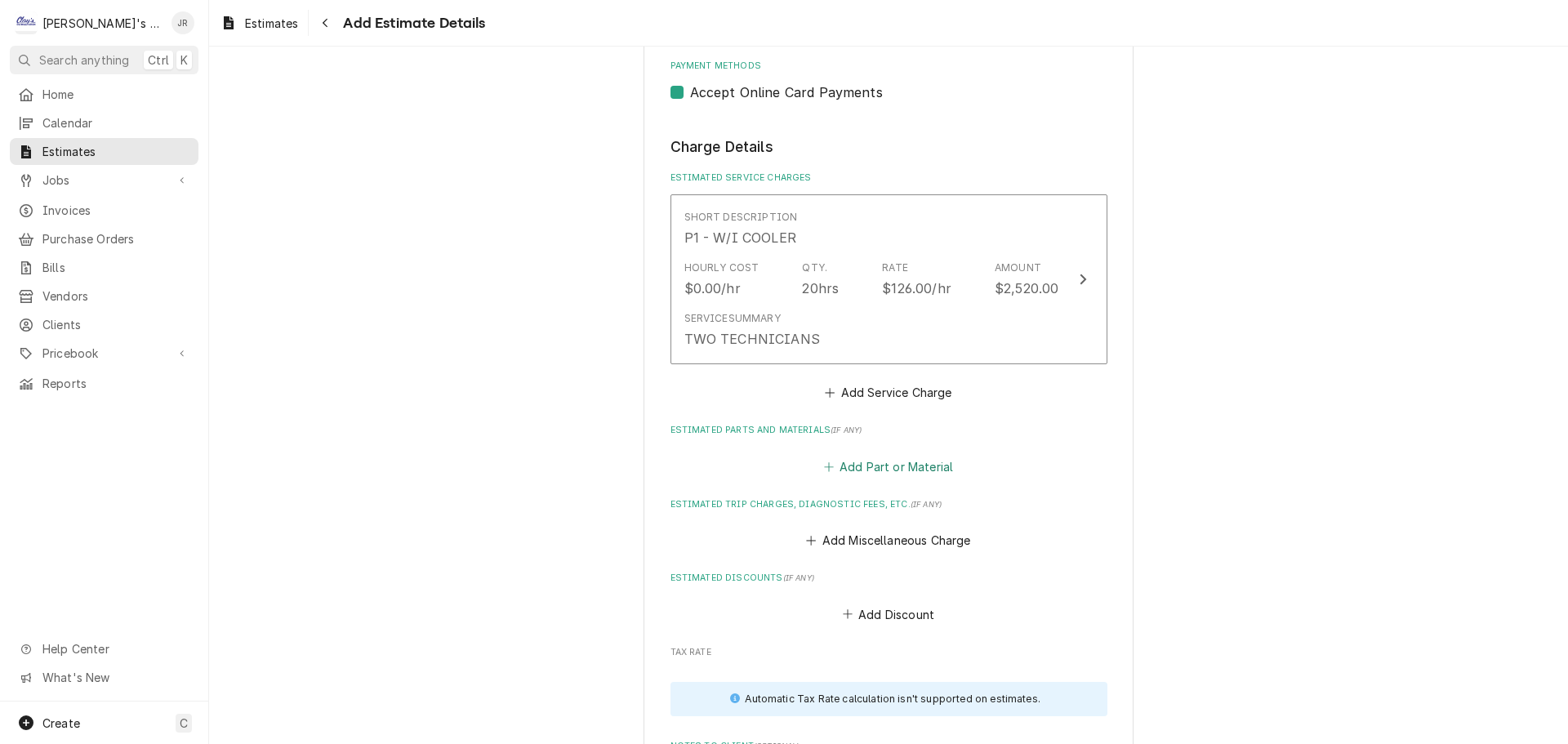
click at [839, 461] on button "Add Part or Material" at bounding box center [887, 466] width 135 height 23
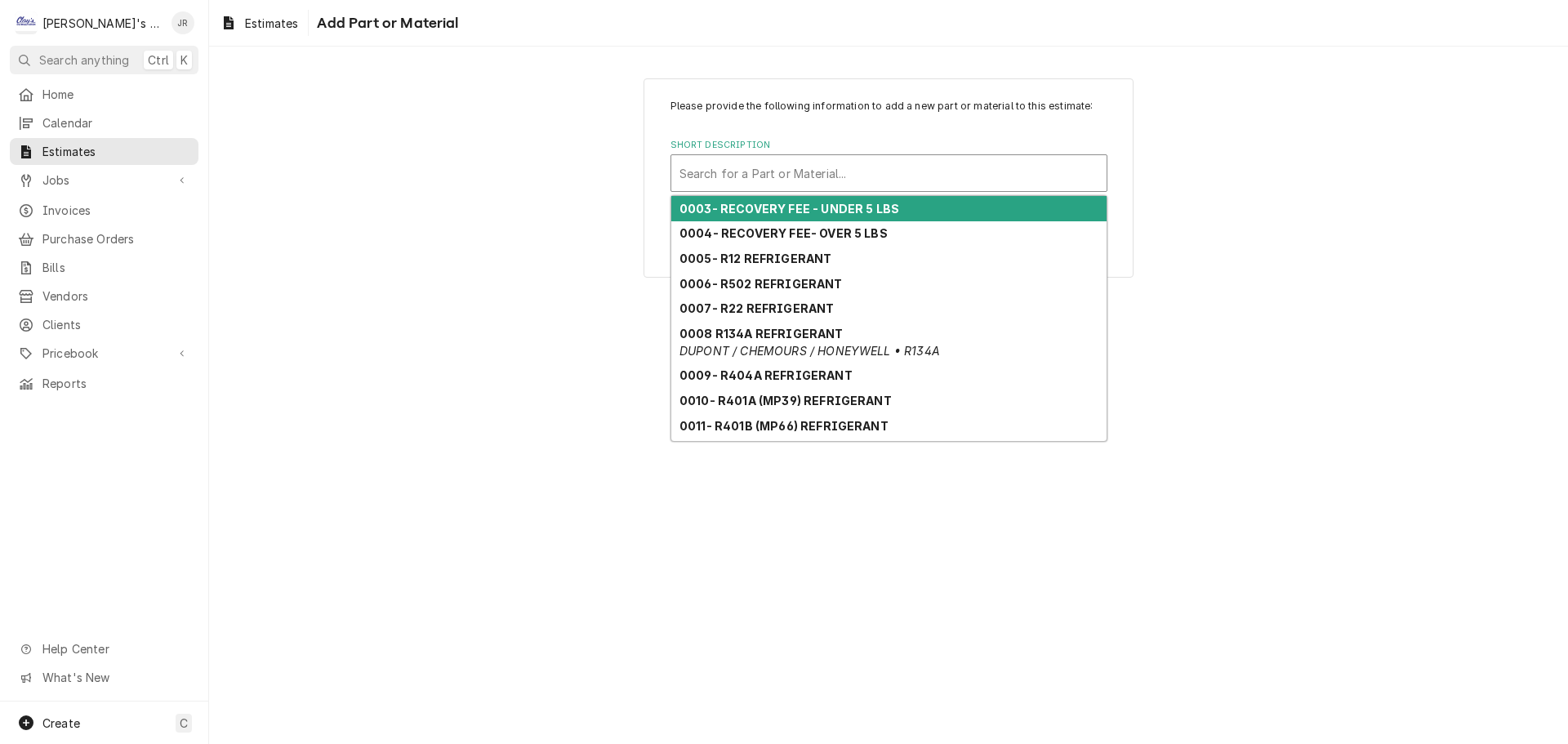
click at [837, 178] on div "Short Description" at bounding box center [888, 173] width 418 height 29
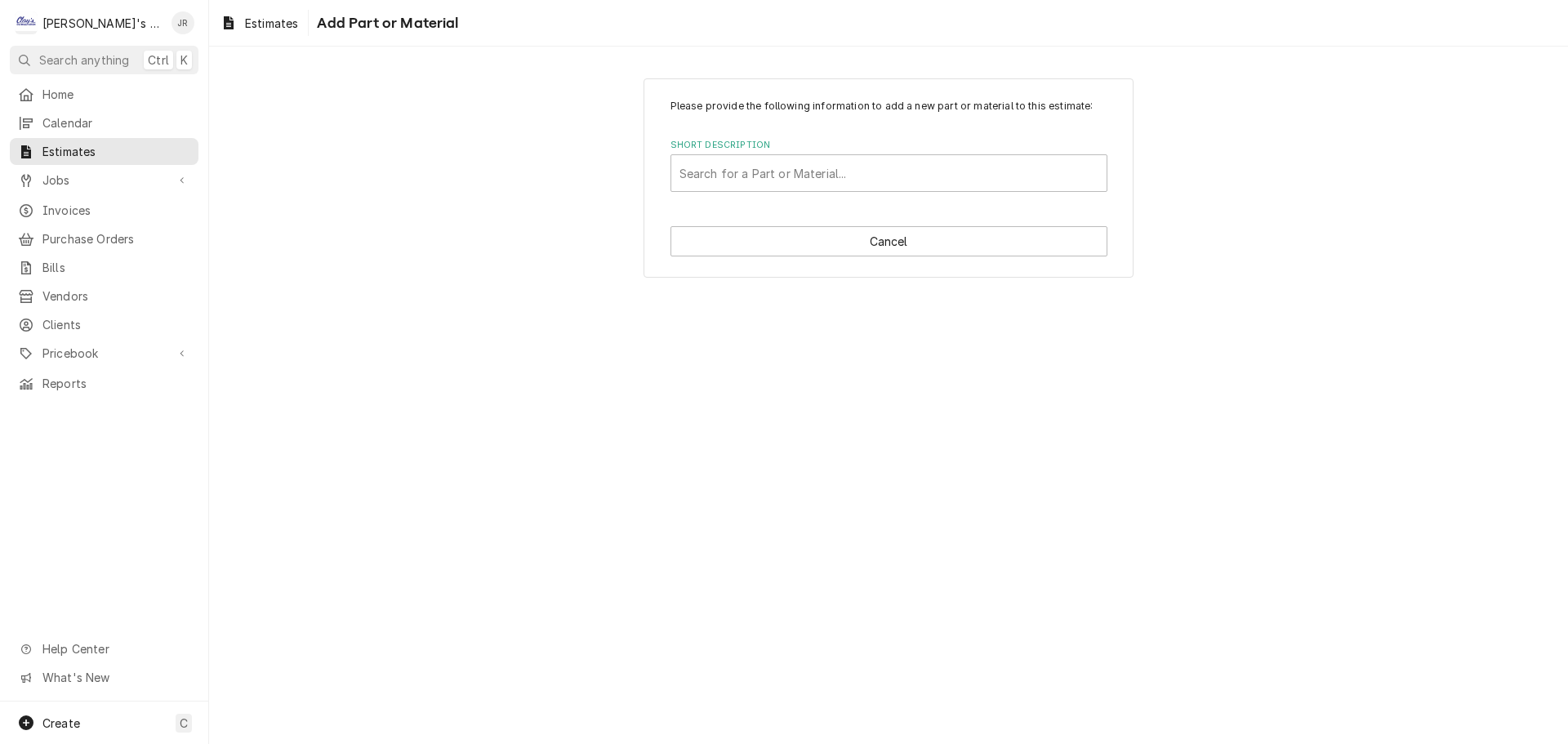
click at [576, 258] on div "Please provide the following information to add a new part or material to this …" at bounding box center [888, 178] width 1359 height 228
click at [894, 178] on div "Short Description" at bounding box center [888, 173] width 418 height 29
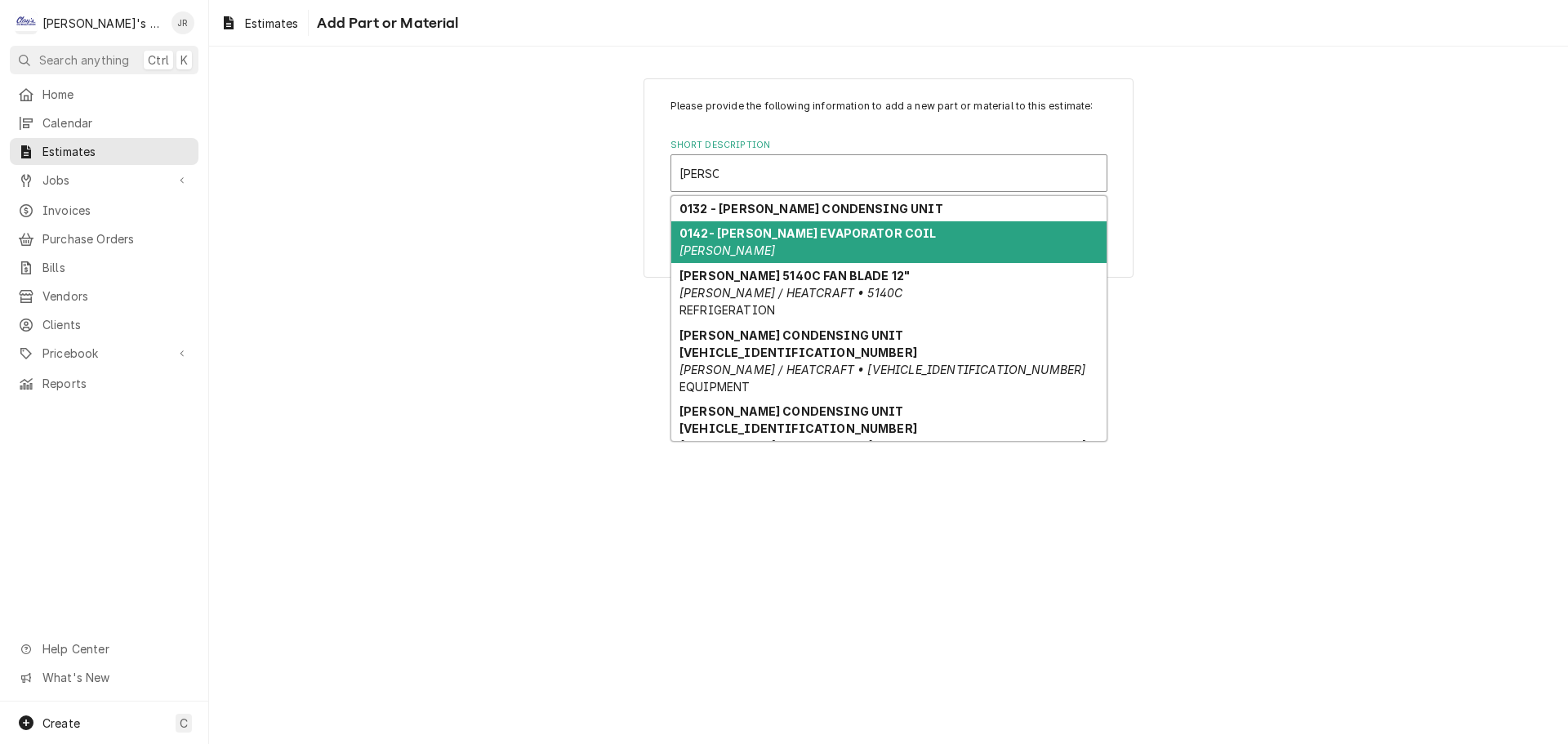
click at [834, 236] on strong "0142- BOHN EVAPORATOR COIL" at bounding box center [808, 233] width 257 height 14
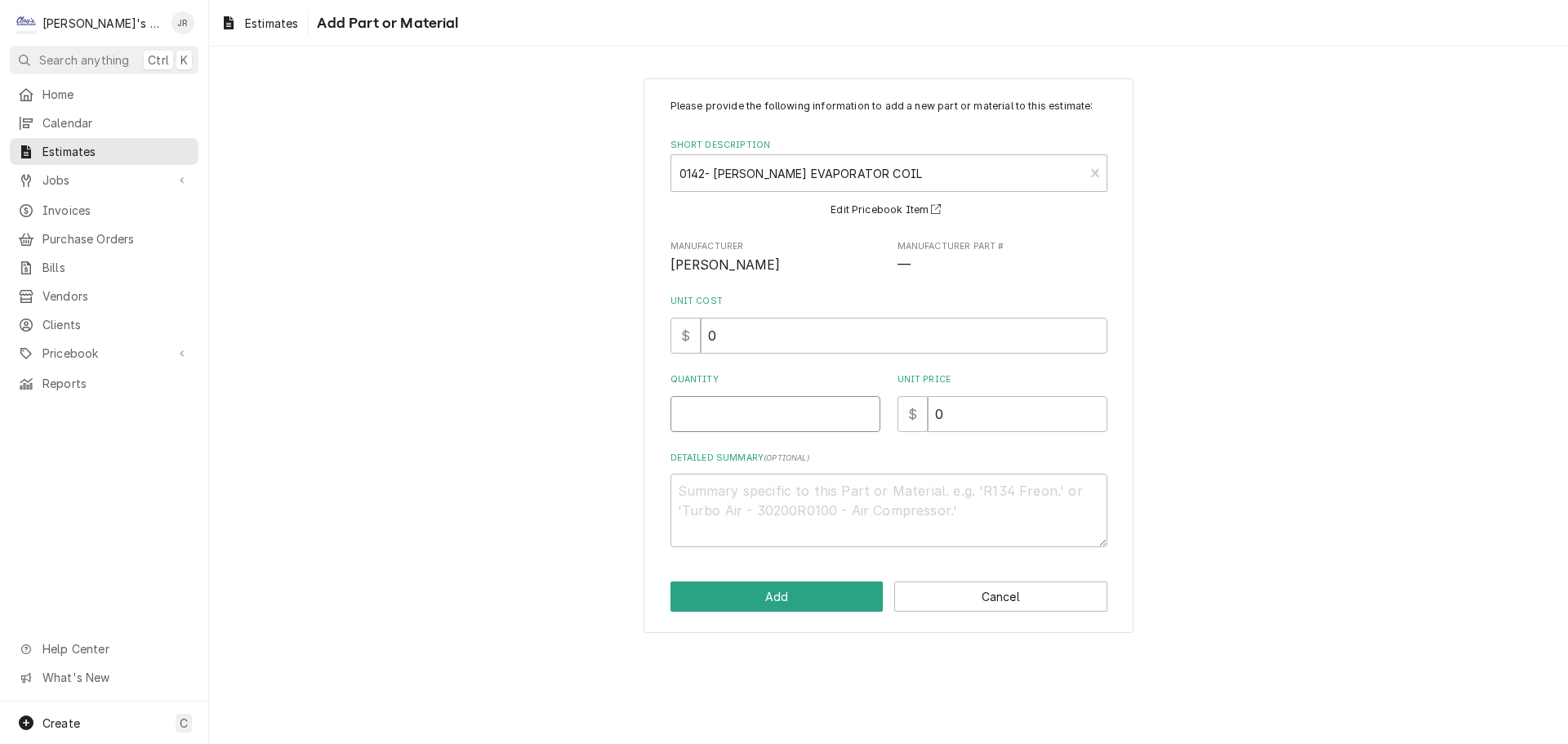
click at [790, 423] on input "Quantity" at bounding box center [776, 414] width 210 height 36
drag, startPoint x: 731, startPoint y: 338, endPoint x: 701, endPoint y: 342, distance: 30.3
click at [701, 342] on input "0" at bounding box center [904, 335] width 407 height 36
drag, startPoint x: 763, startPoint y: 337, endPoint x: 692, endPoint y: 335, distance: 71.0
click at [692, 335] on div "$" at bounding box center [889, 335] width 437 height 36
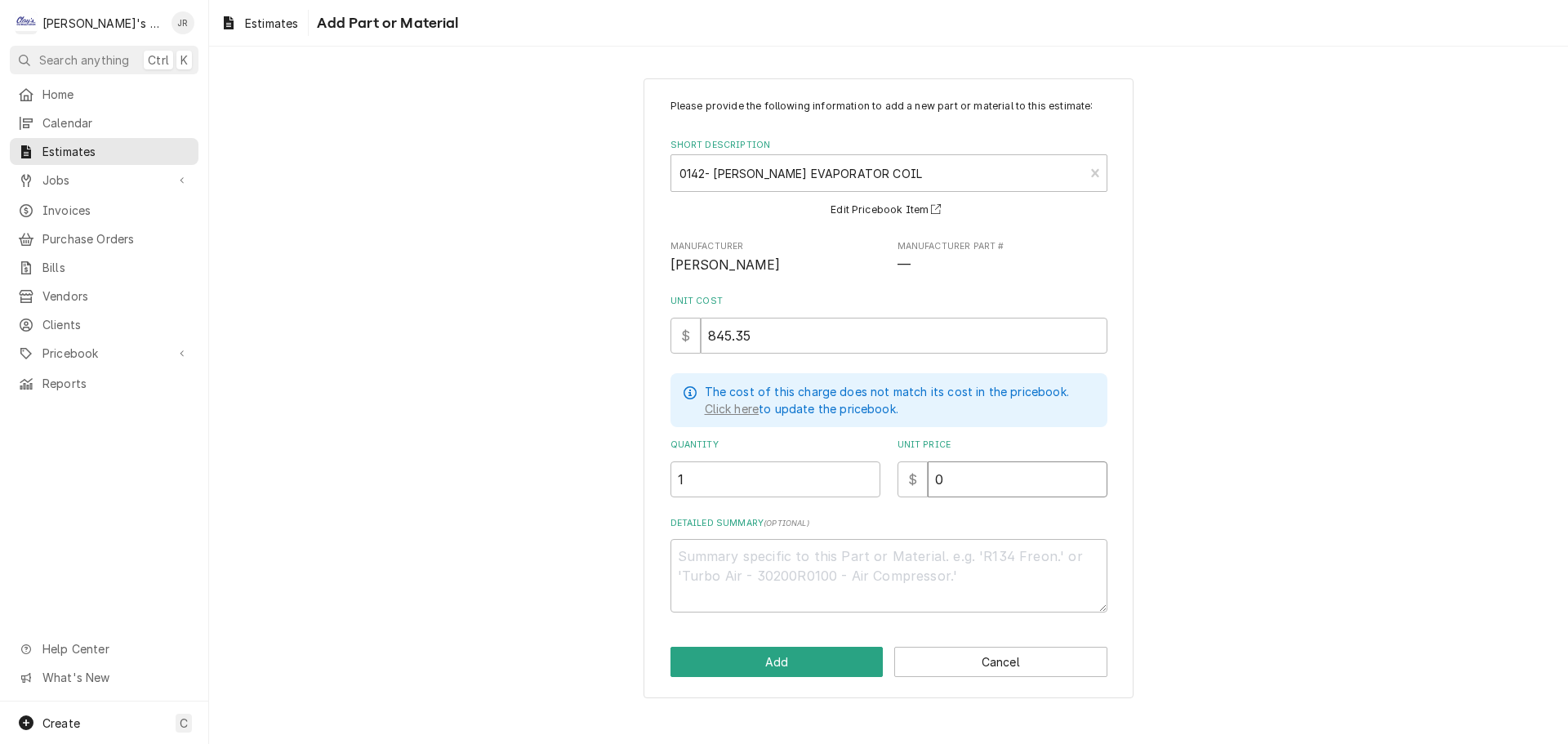
drag, startPoint x: 1010, startPoint y: 487, endPoint x: 935, endPoint y: 490, distance: 75.1
click at [935, 490] on input "0" at bounding box center [1017, 479] width 180 height 36
click at [815, 562] on textarea "Detailed Summary ( optional )" at bounding box center [889, 576] width 437 height 74
click at [768, 665] on button "Add" at bounding box center [778, 661] width 214 height 30
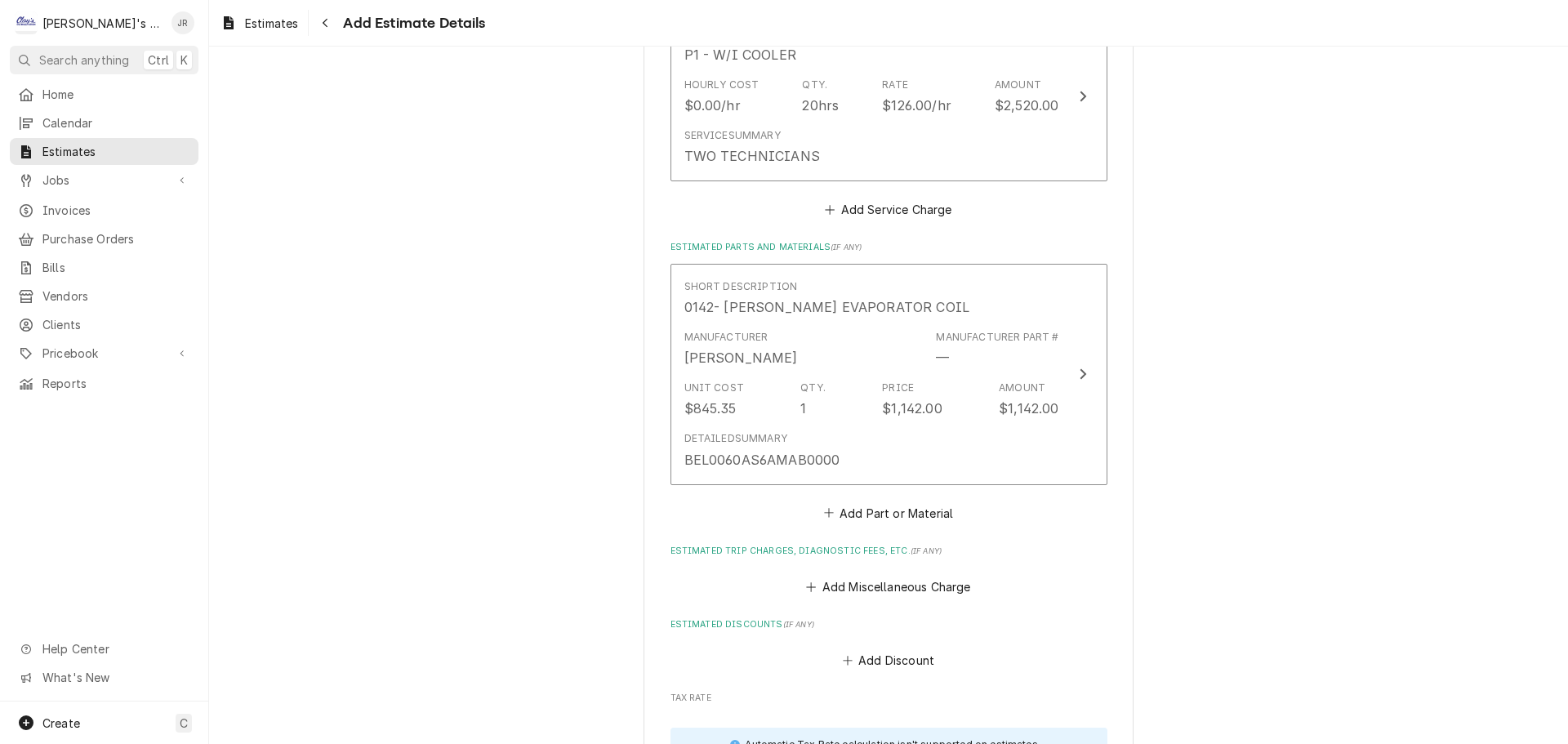
scroll to position [1927, 0]
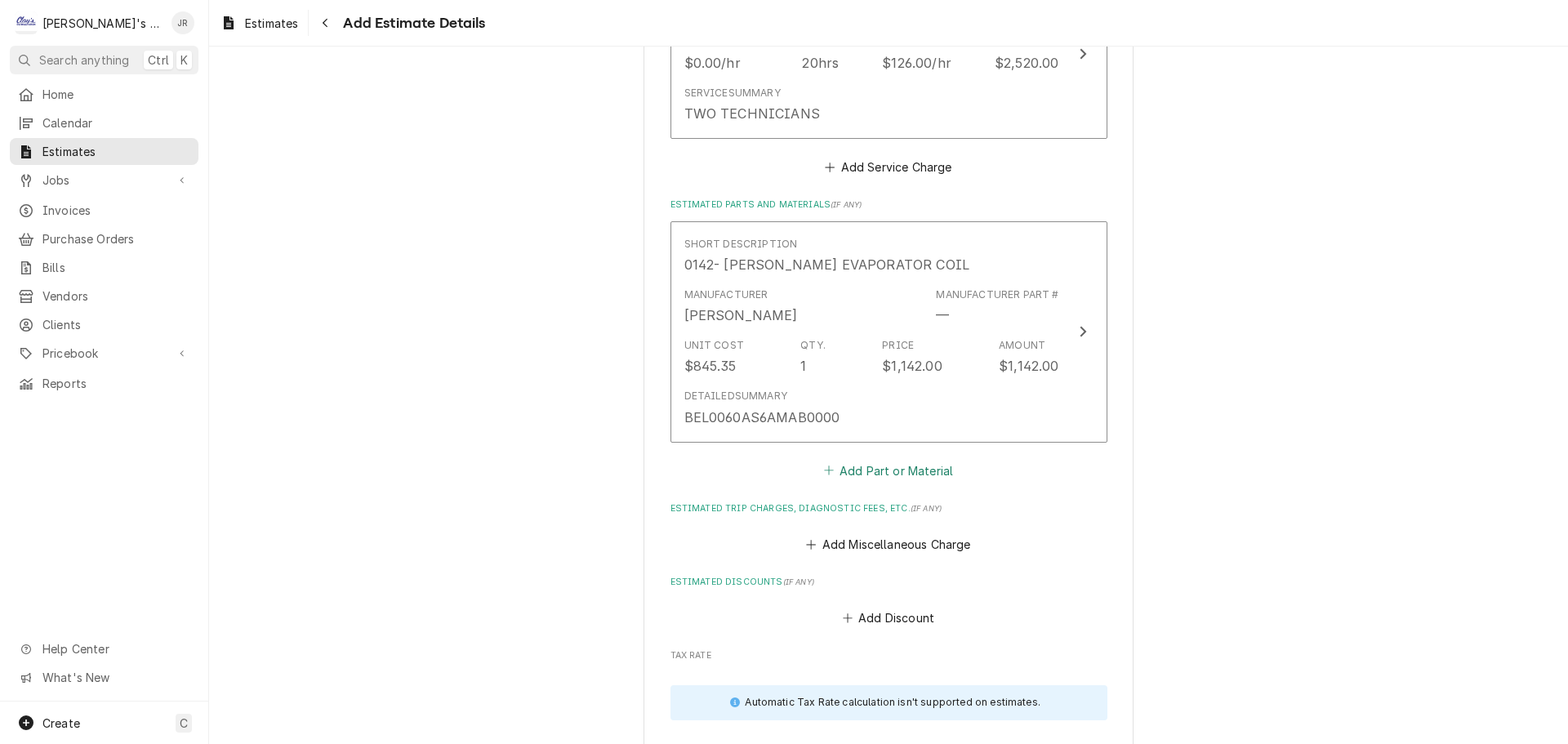
drag, startPoint x: 889, startPoint y: 474, endPoint x: 885, endPoint y: 452, distance: 22.4
click at [888, 472] on button "Add Part or Material" at bounding box center [887, 471] width 135 height 23
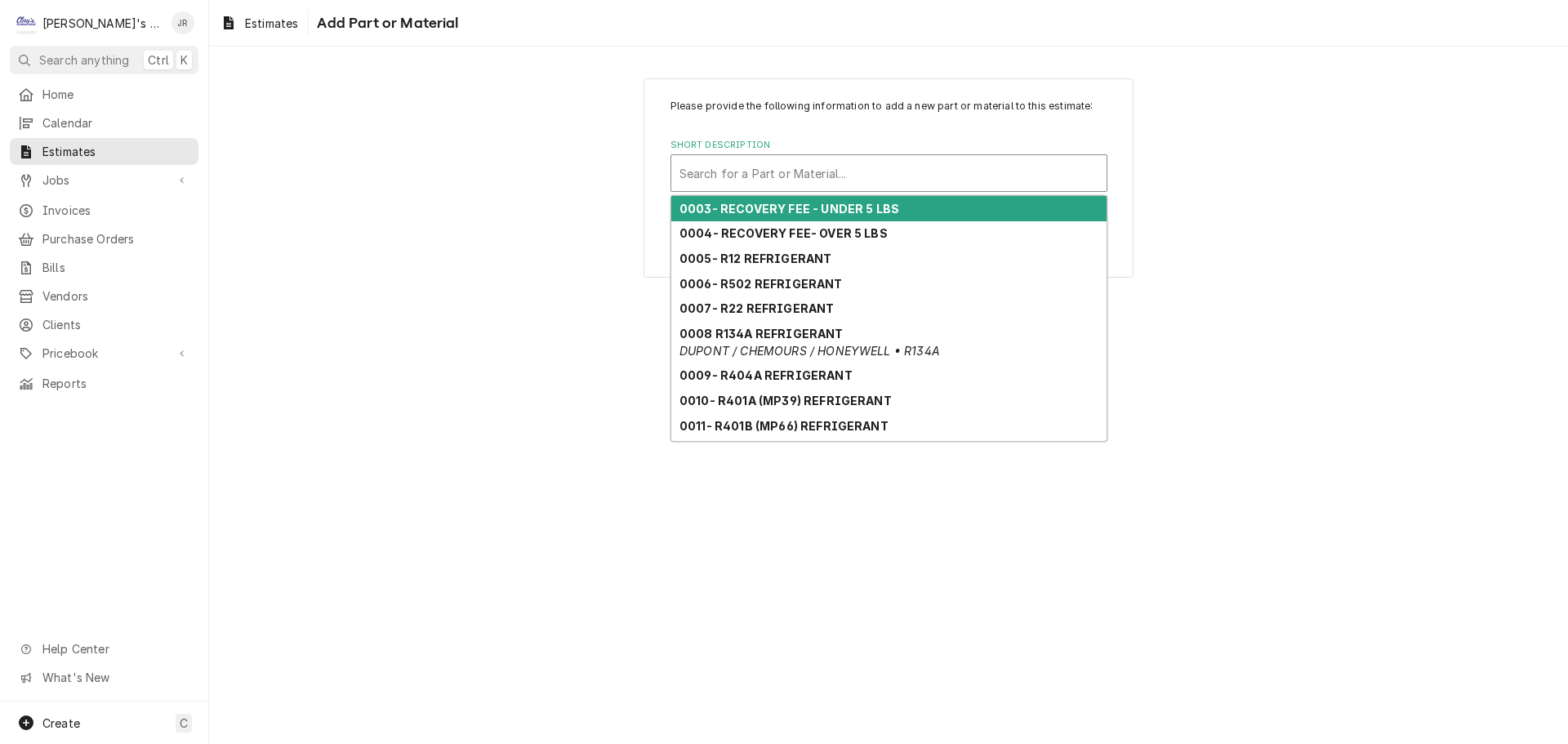
click at [819, 175] on div "Short Description" at bounding box center [888, 173] width 418 height 29
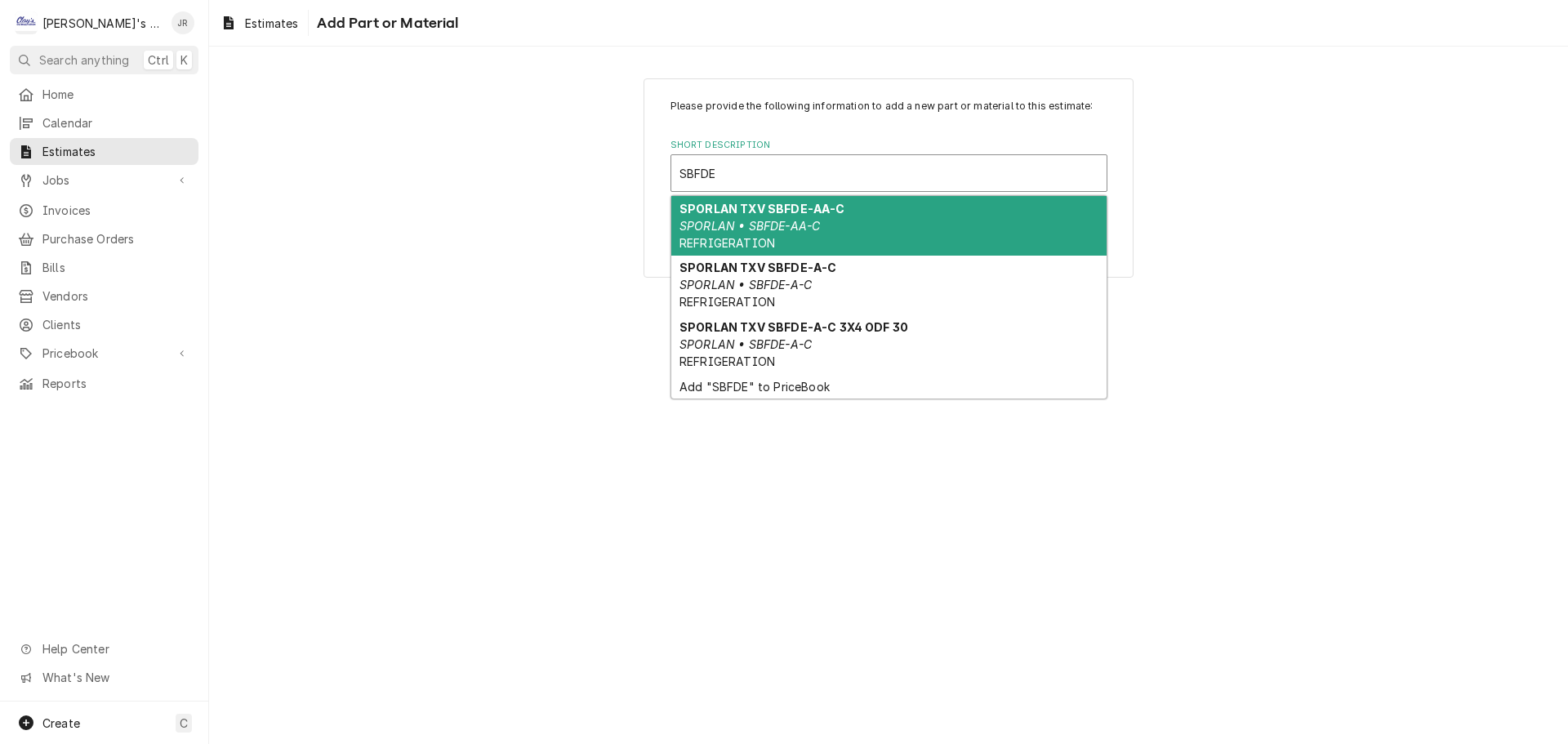
click at [828, 220] on div "SPORLAN TXV SBFDE-AA-C SPORLAN • SBFDE-AA-C REFRIGERATION" at bounding box center [888, 225] width 435 height 59
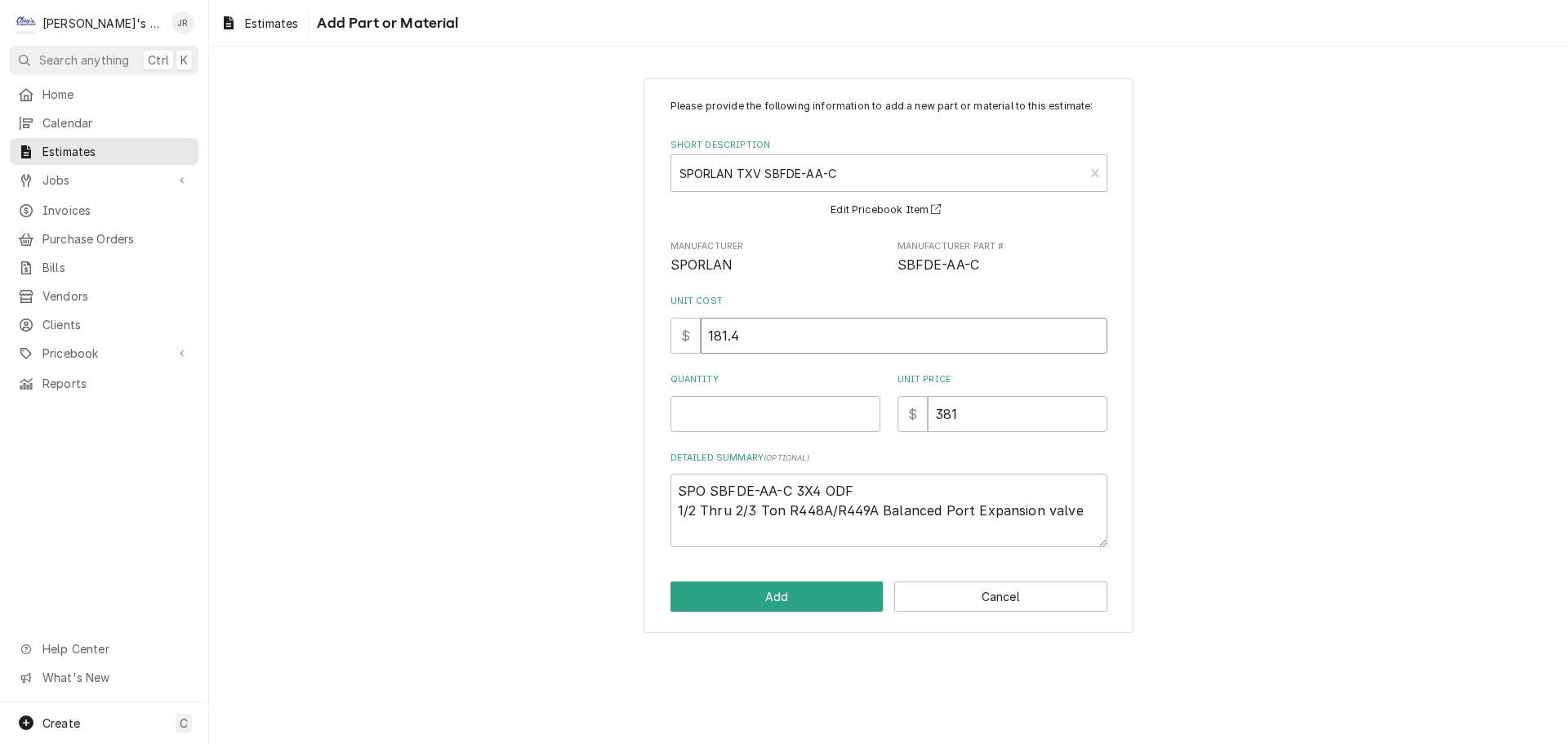
drag, startPoint x: 739, startPoint y: 335, endPoint x: 722, endPoint y: 336, distance: 17.0
click at [722, 336] on input "181.4" at bounding box center [904, 335] width 407 height 36
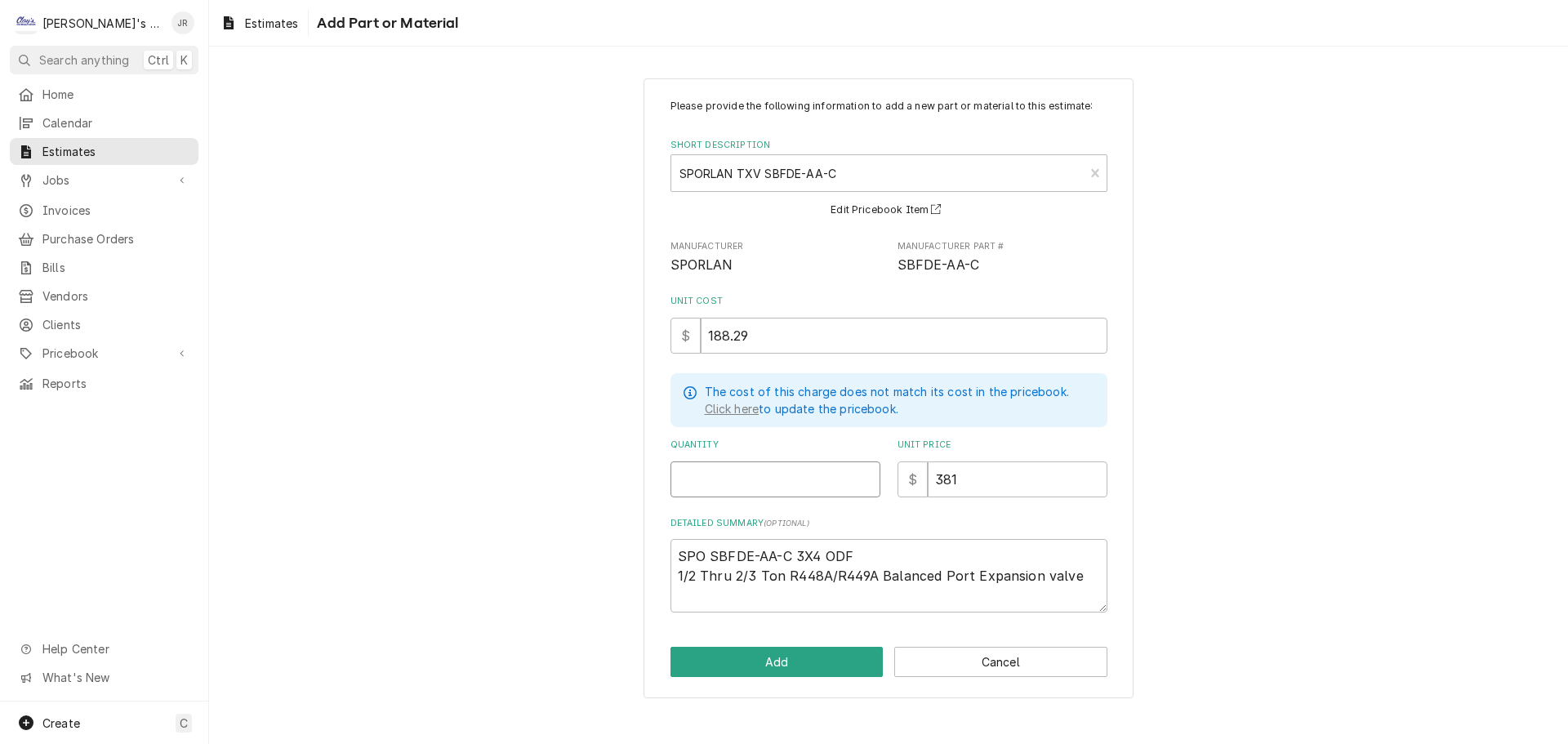
click at [830, 481] on input "Quantity" at bounding box center [776, 479] width 210 height 36
drag, startPoint x: 970, startPoint y: 481, endPoint x: 936, endPoint y: 484, distance: 34.1
click at [936, 484] on input "381" at bounding box center [1017, 479] width 180 height 36
click at [855, 660] on button "Add" at bounding box center [778, 661] width 214 height 30
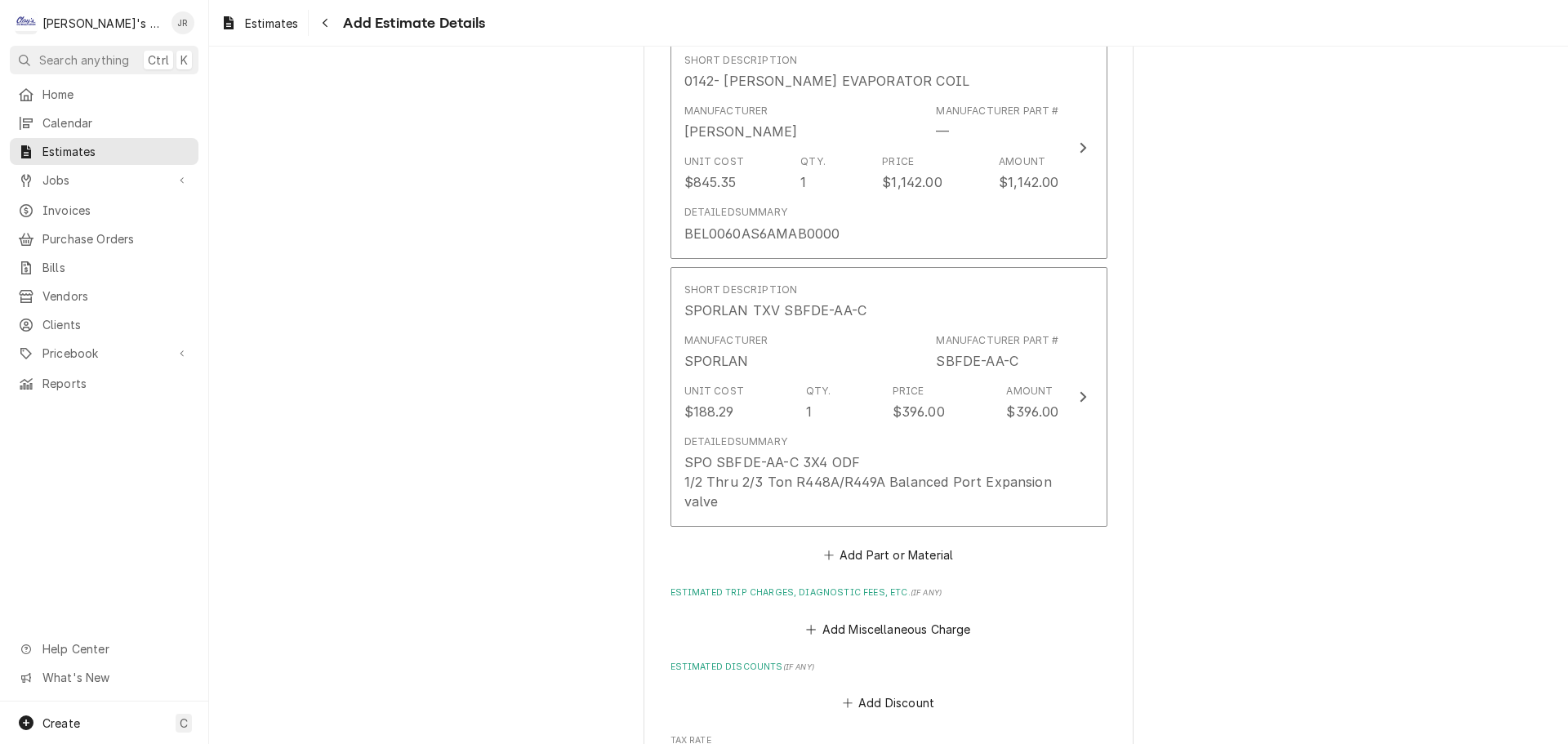
scroll to position [2234, 0]
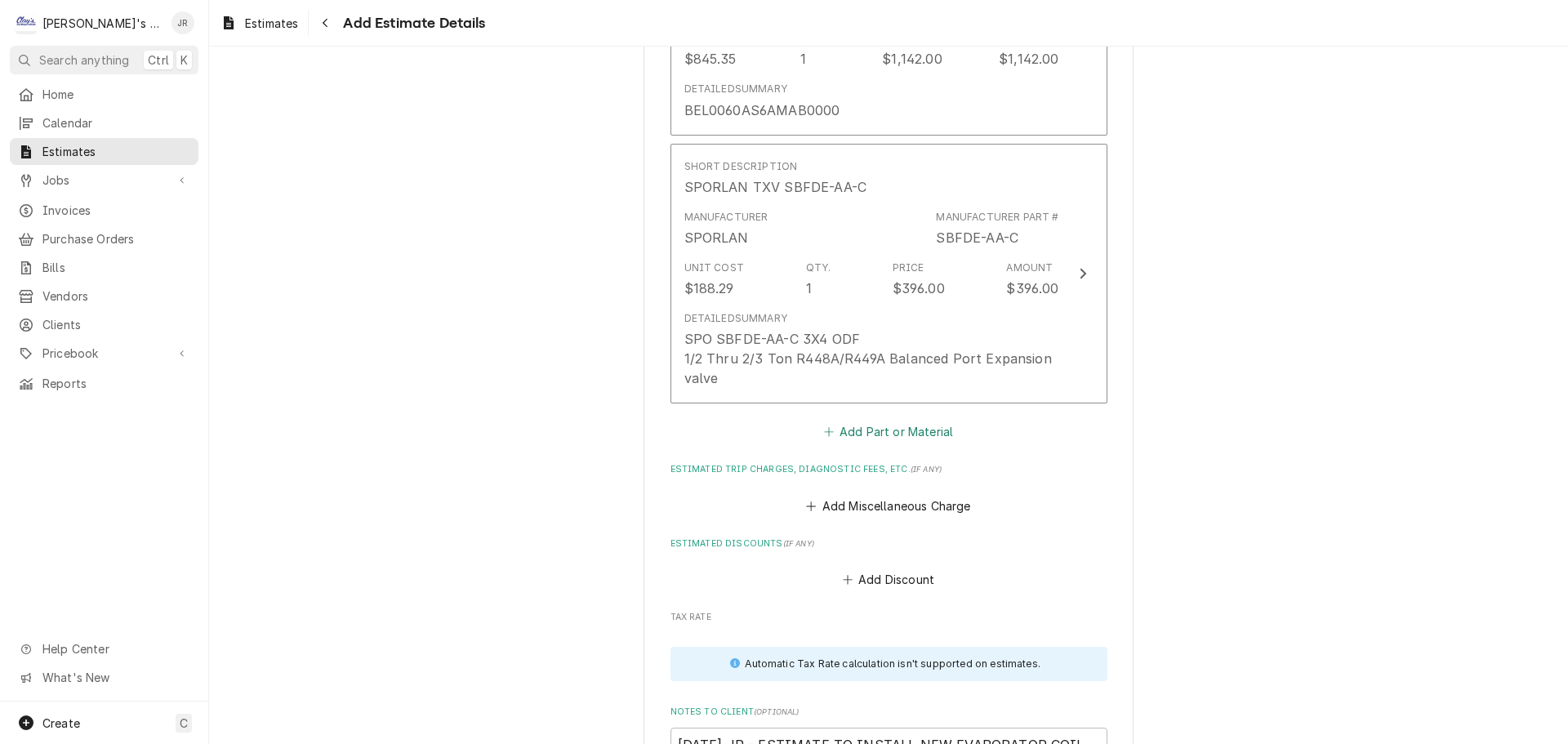
click at [876, 432] on button "Add Part or Material" at bounding box center [887, 432] width 135 height 23
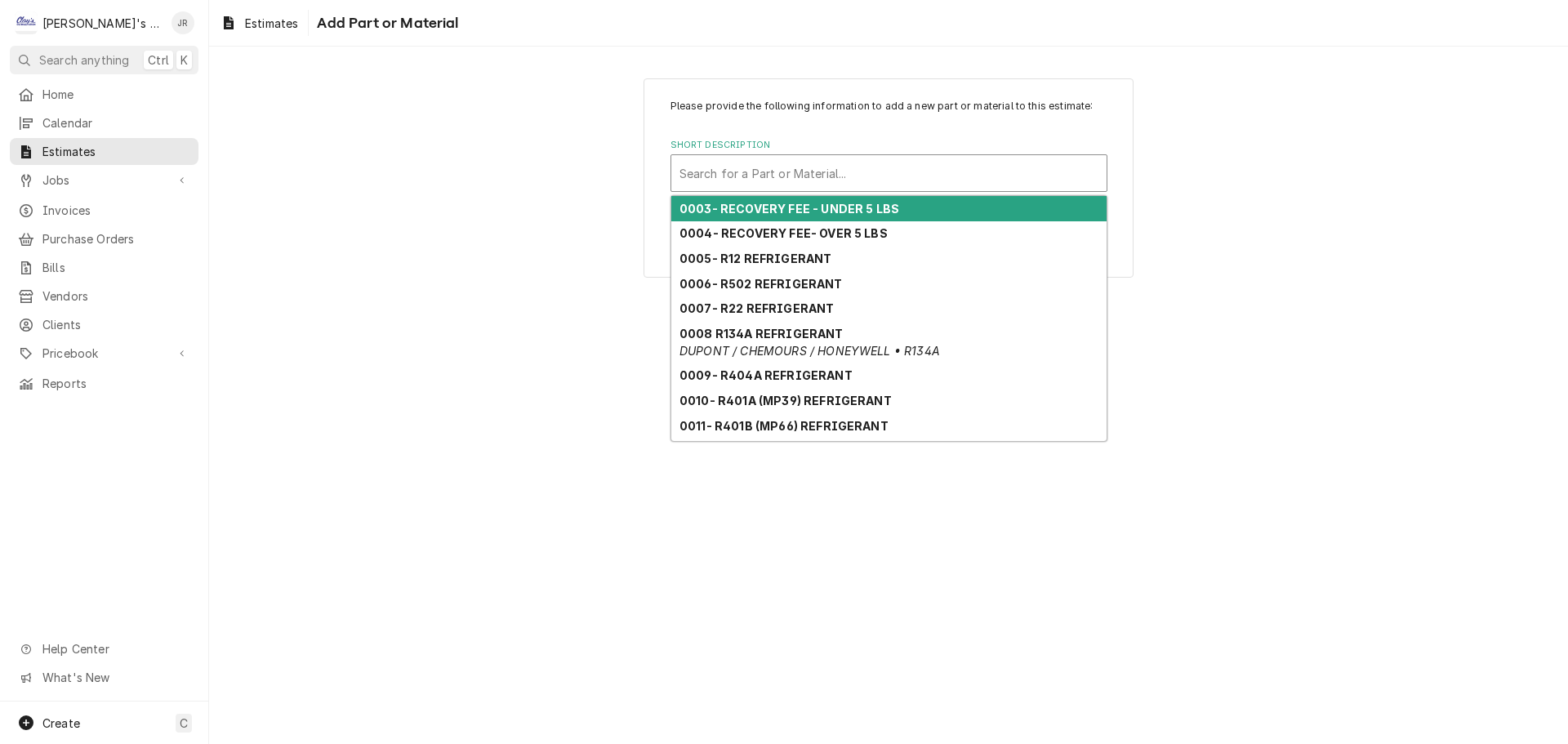
click at [795, 172] on div "Short Description" at bounding box center [888, 173] width 418 height 29
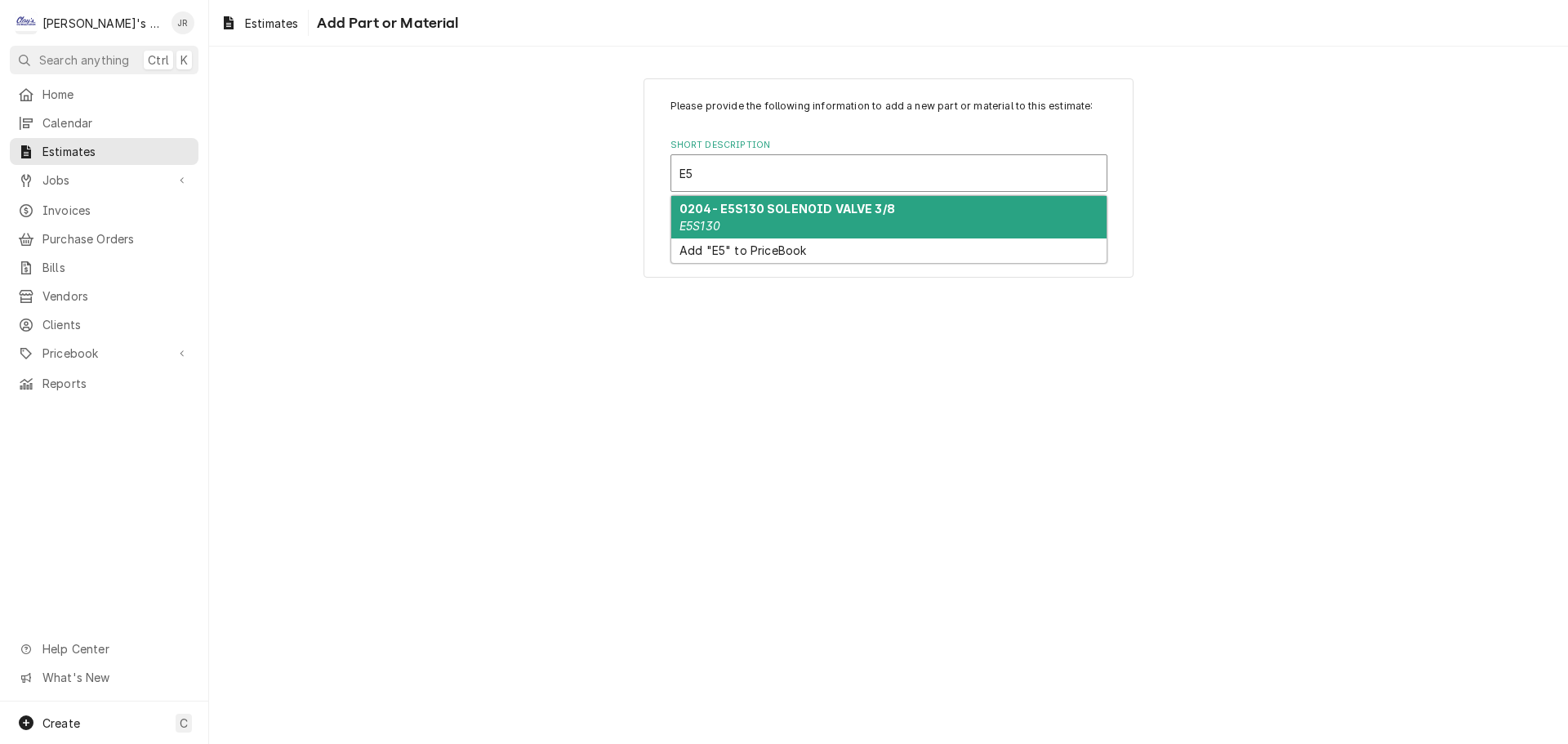
click at [791, 211] on strong "0204- E5S130 SOLENOID VALVE 3/8" at bounding box center [787, 209] width 216 height 14
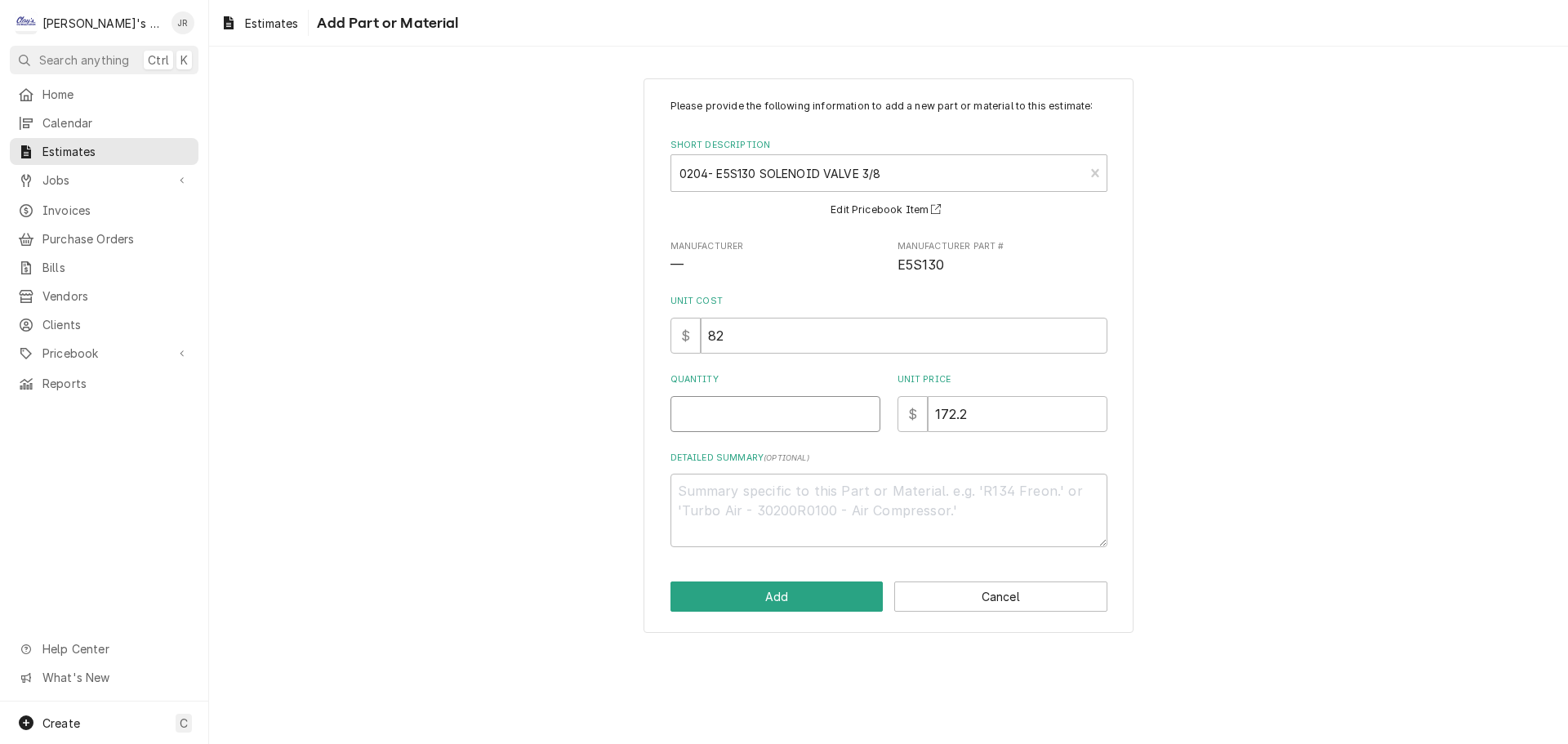
click at [754, 412] on input "Quantity" at bounding box center [776, 414] width 210 height 36
click at [763, 589] on button "Add" at bounding box center [778, 596] width 214 height 30
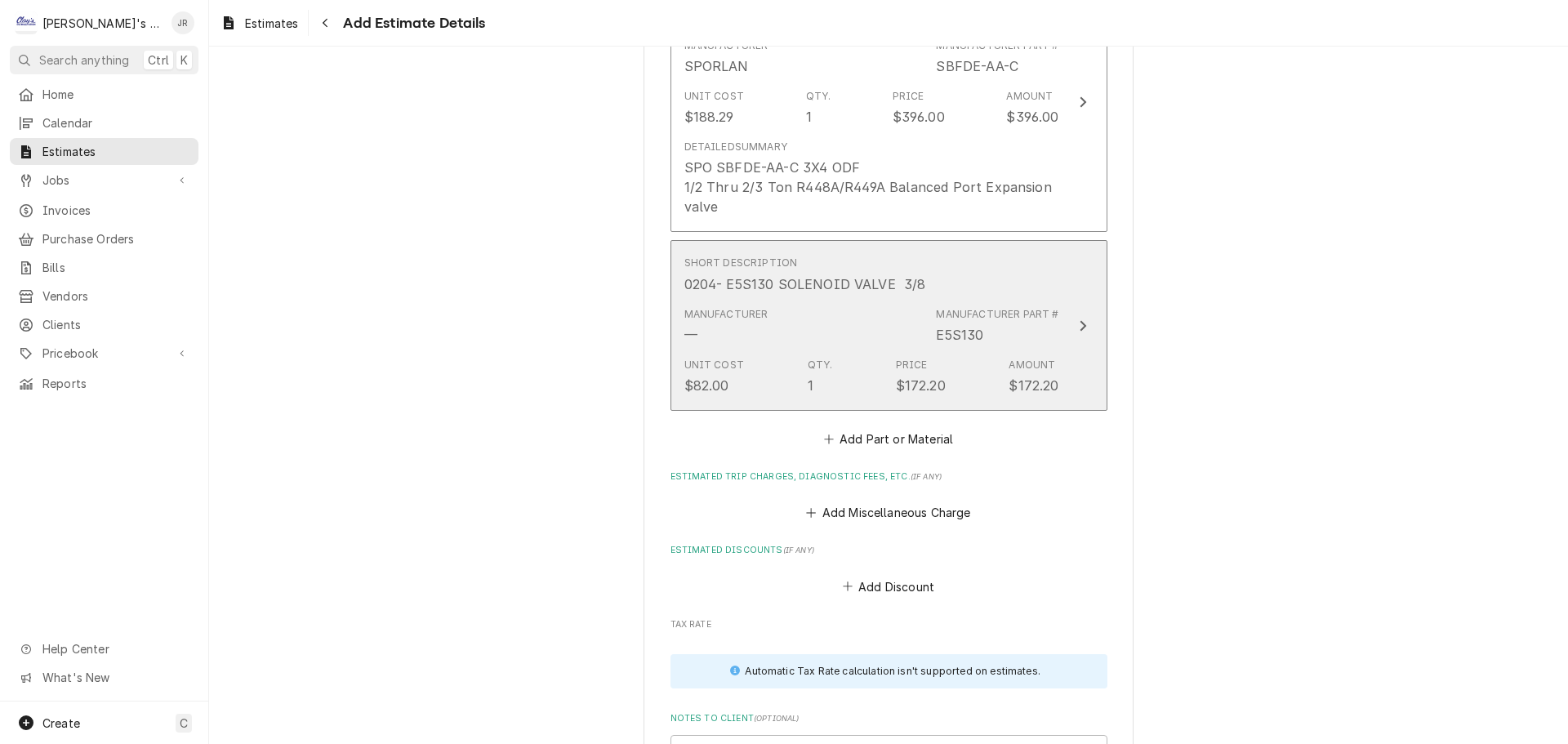
scroll to position [2459, 0]
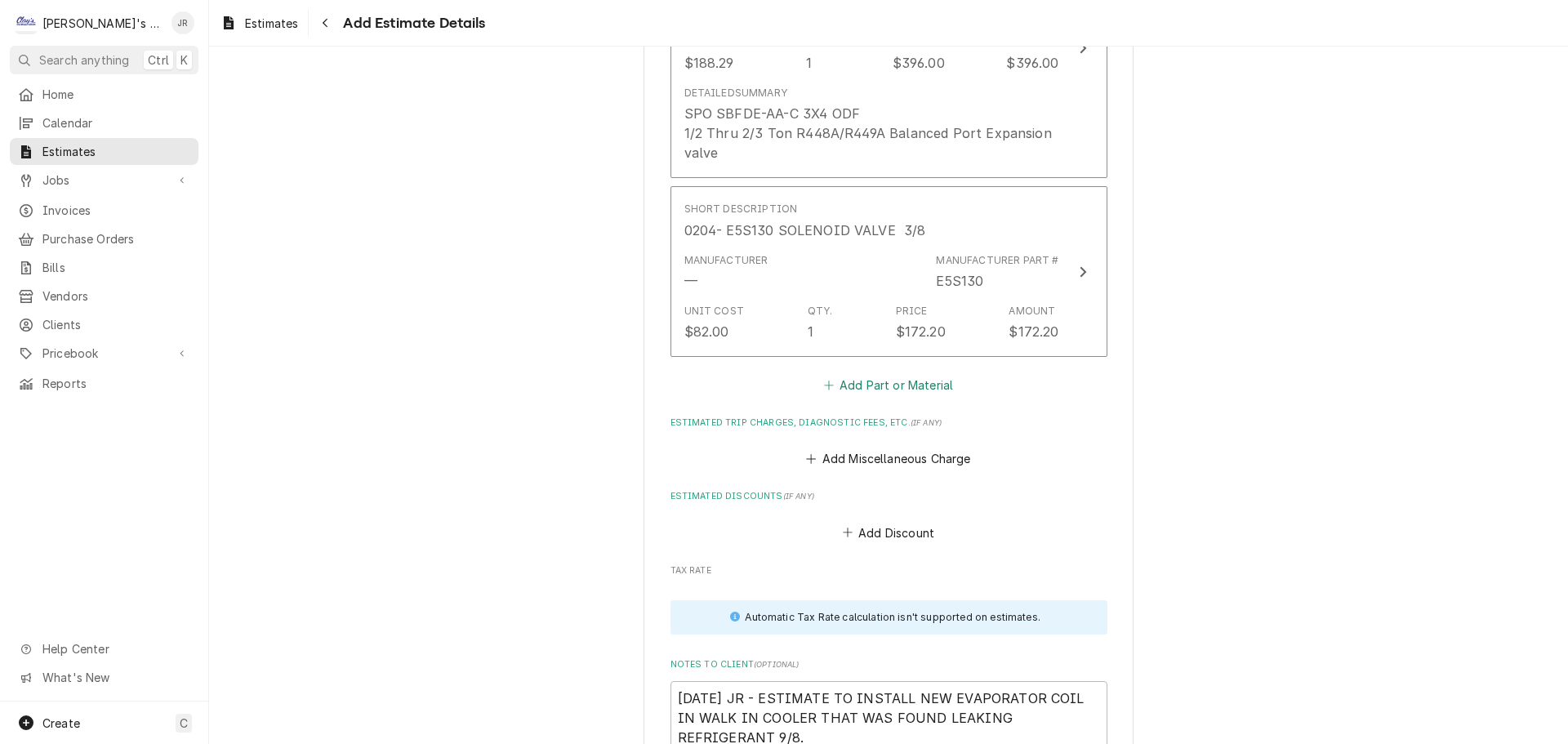
click at [840, 389] on button "Add Part or Material" at bounding box center [887, 385] width 135 height 23
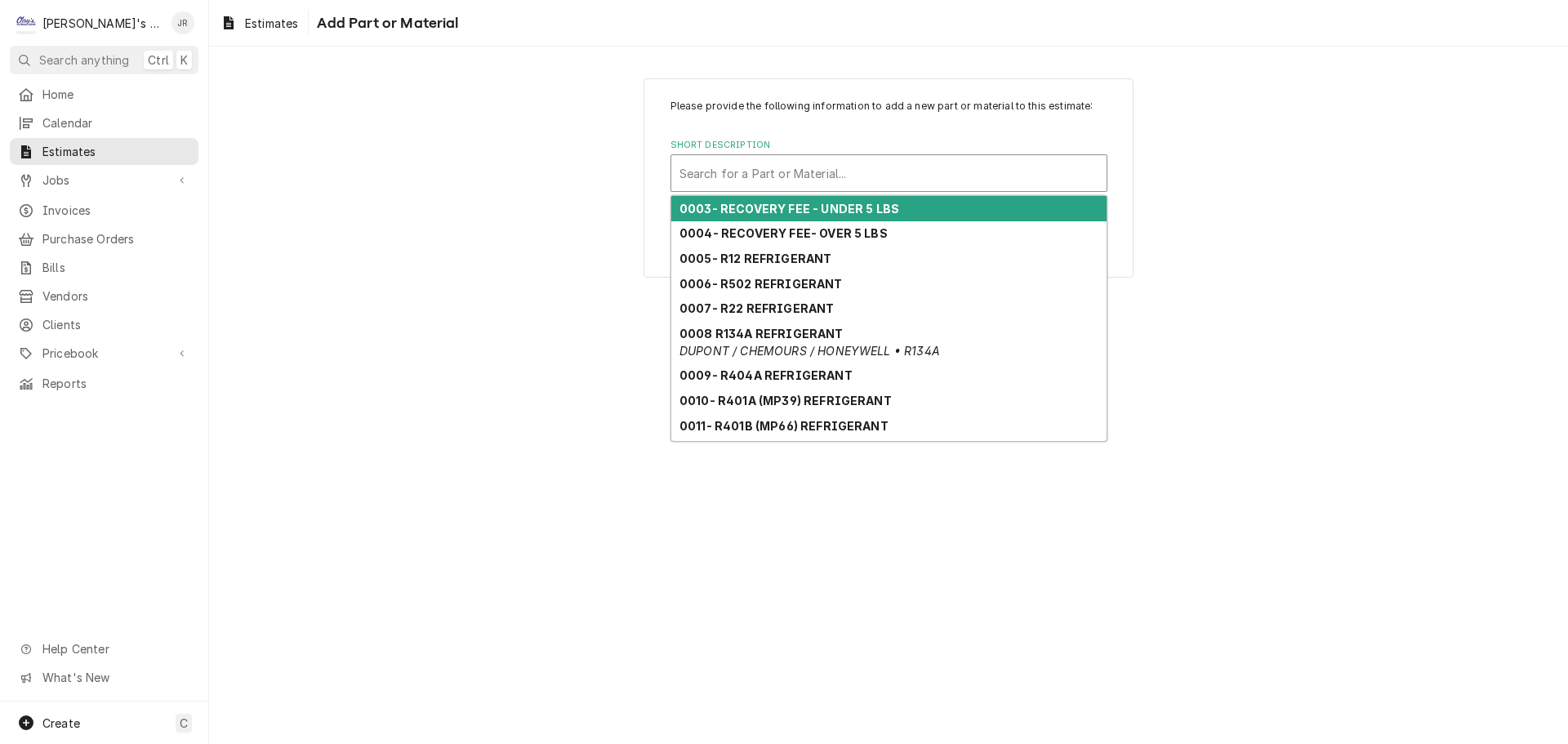
click at [881, 173] on div "Short Description" at bounding box center [888, 173] width 418 height 29
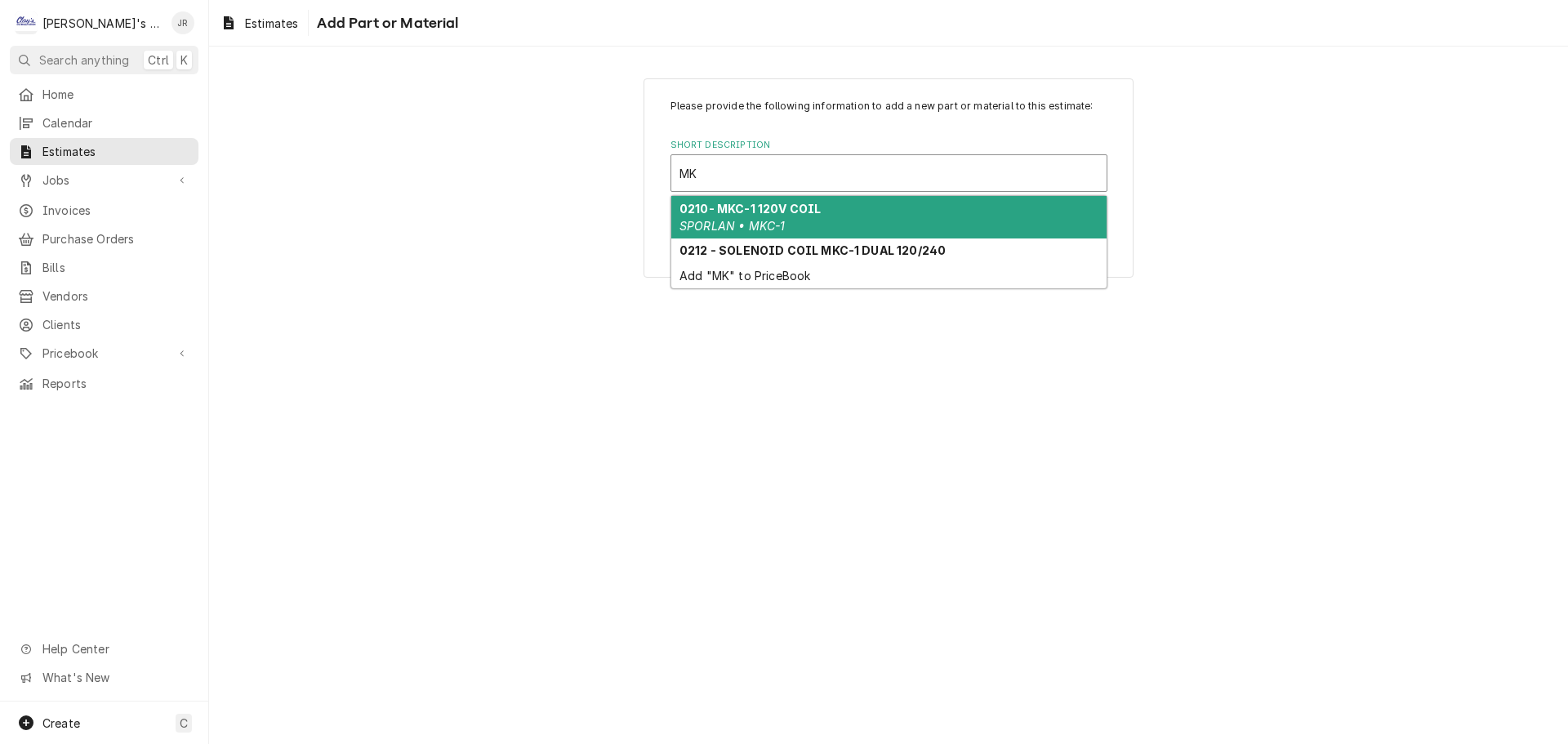
click at [787, 208] on strong "0210- MKC-1 120V COIL" at bounding box center [751, 209] width 142 height 14
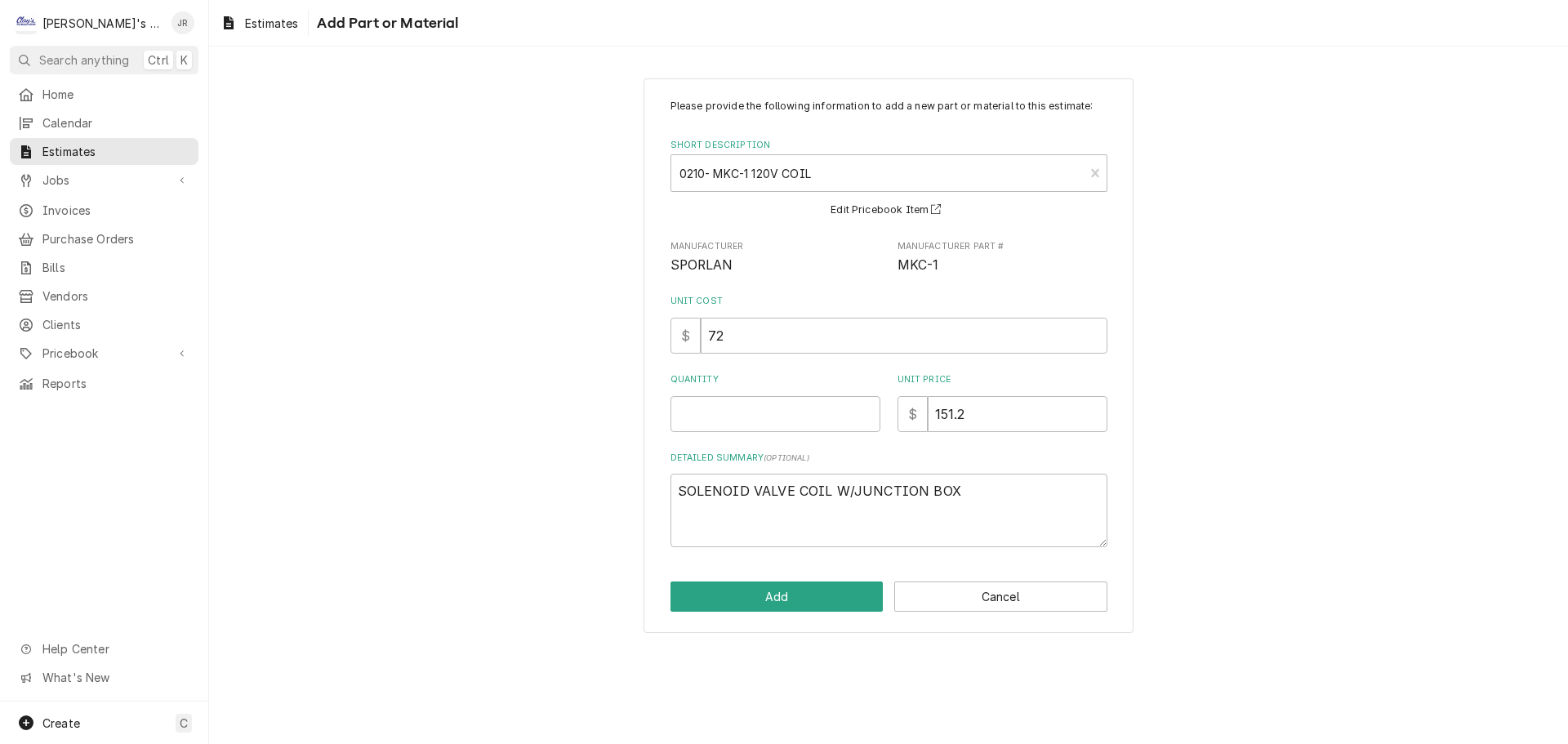
click at [751, 394] on div "Quantity" at bounding box center [776, 402] width 210 height 58
click at [752, 403] on input "Quantity" at bounding box center [776, 414] width 210 height 36
click at [779, 596] on button "Add" at bounding box center [778, 596] width 214 height 30
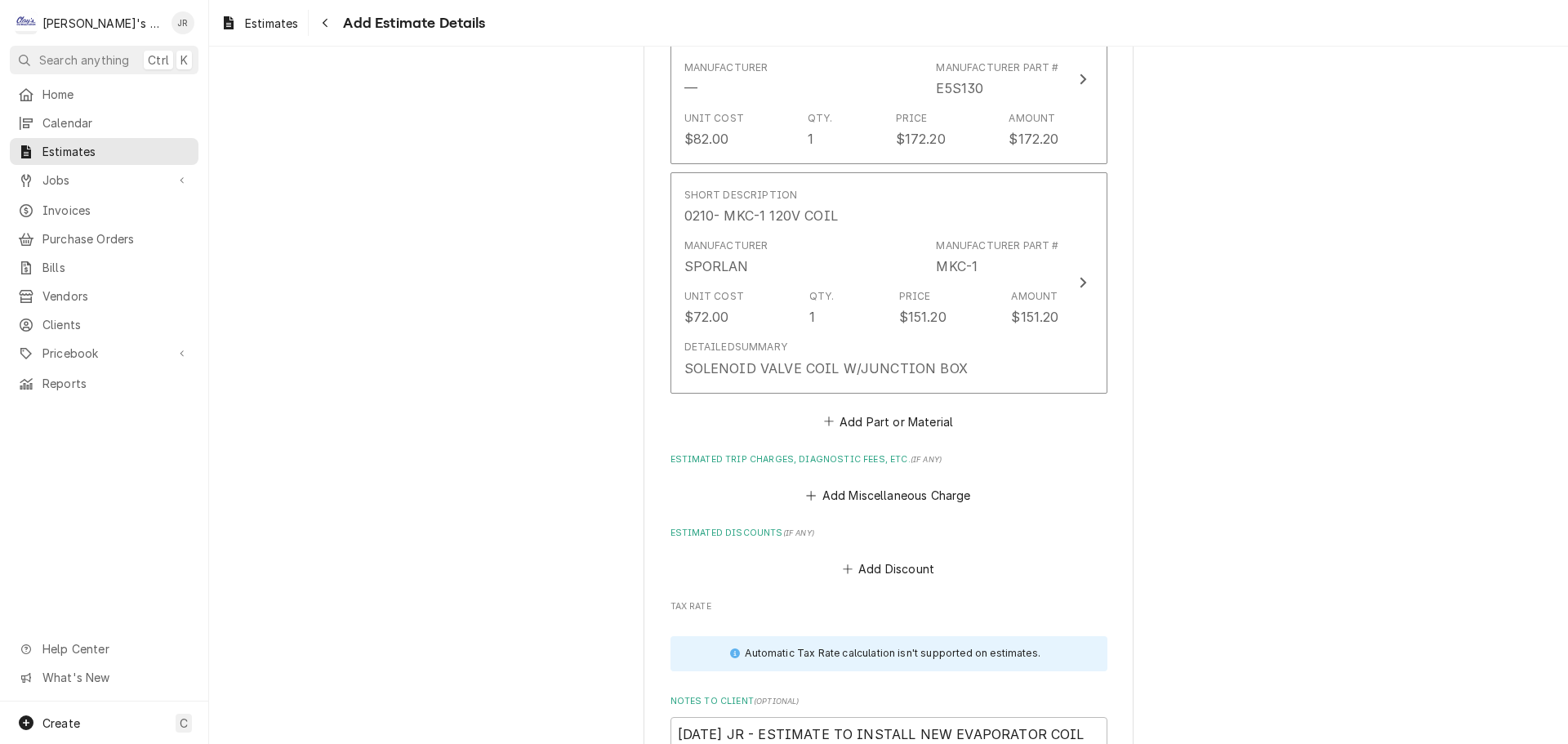
scroll to position [2686, 0]
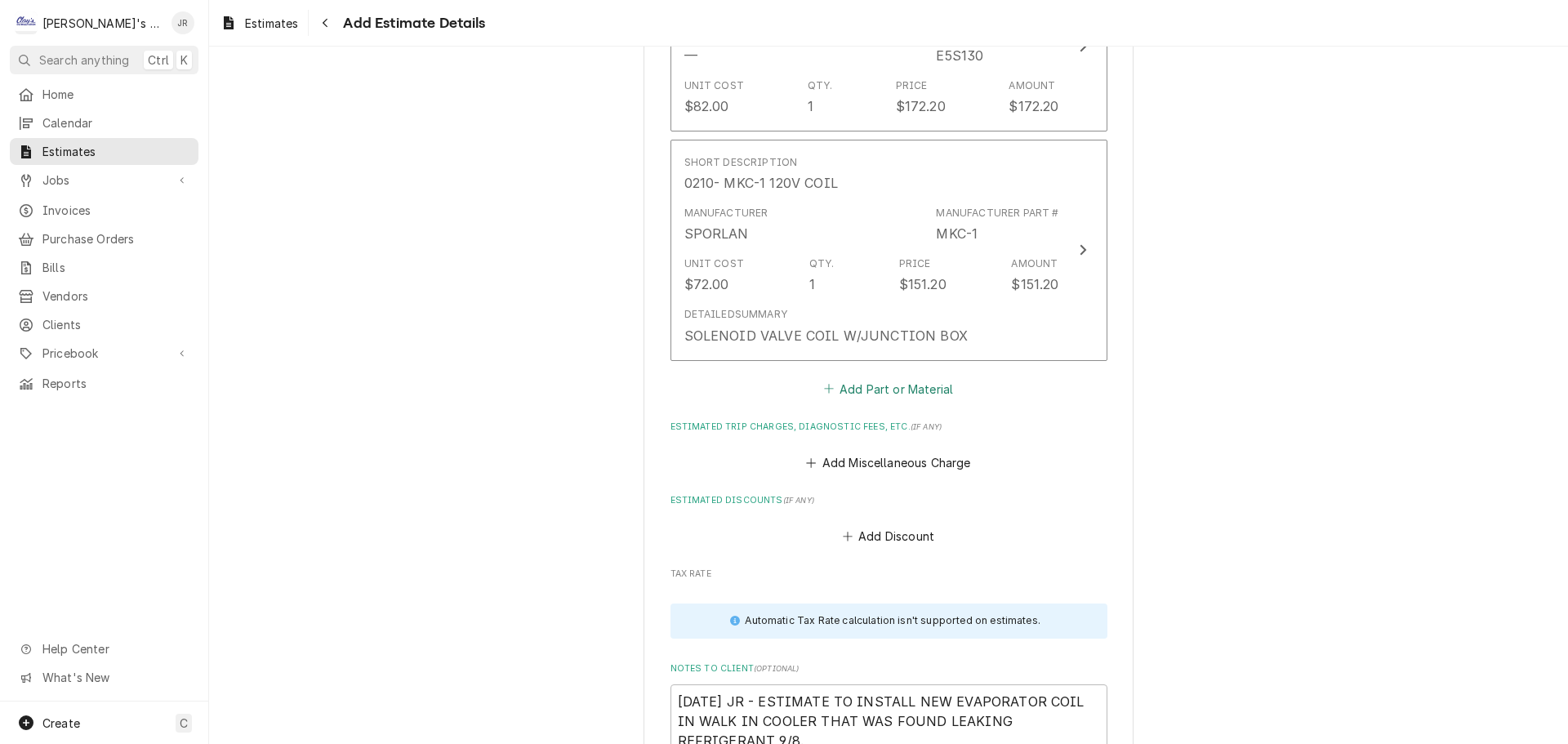
click at [884, 390] on button "Add Part or Material" at bounding box center [887, 389] width 135 height 23
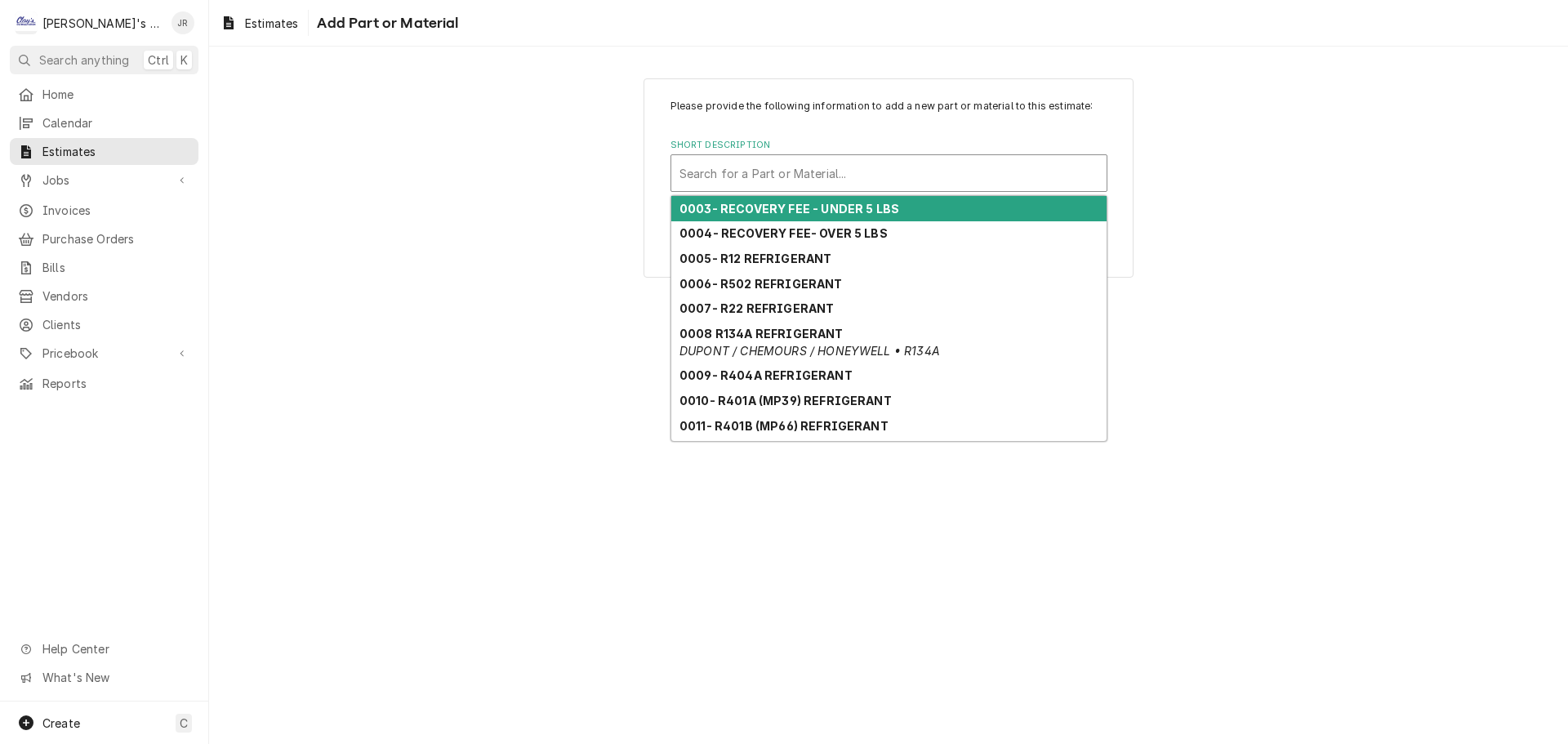
click at [875, 174] on div "Short Description" at bounding box center [888, 173] width 418 height 29
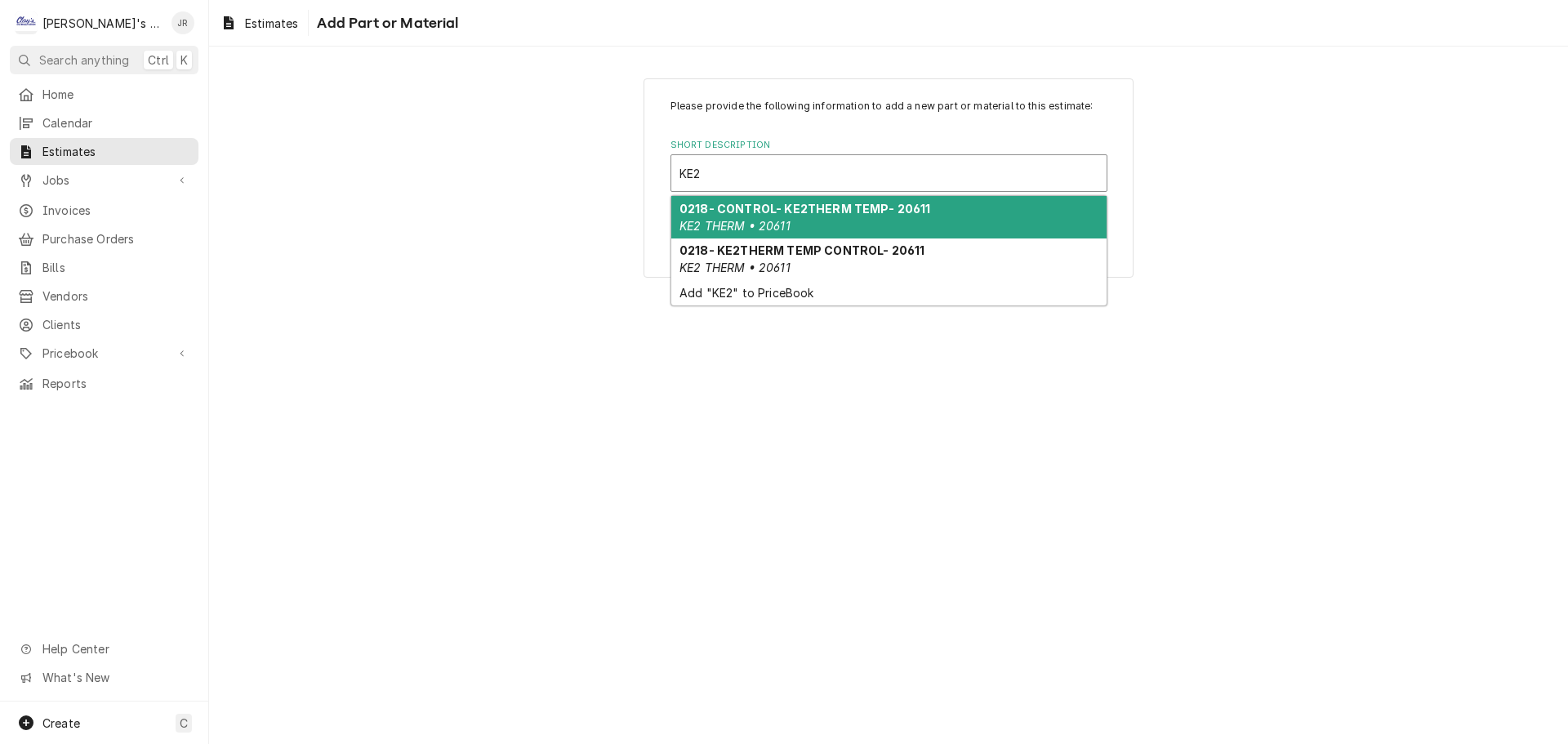
click at [830, 228] on div "0218- CONTROL- KE2THERM TEMP- 20611 KE2 THERM • 20611" at bounding box center [888, 218] width 435 height 43
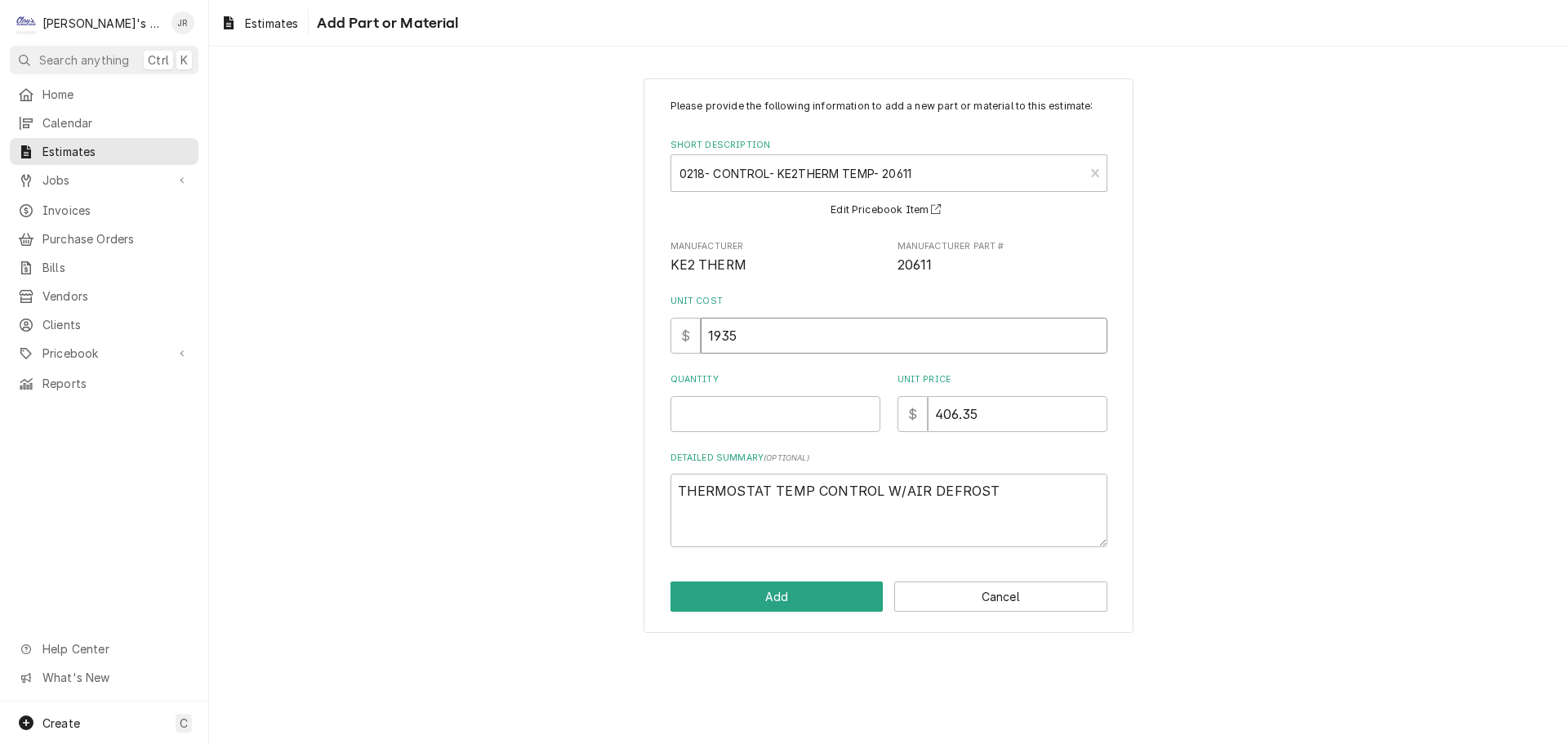
click at [727, 337] on input "1935" at bounding box center [904, 335] width 407 height 36
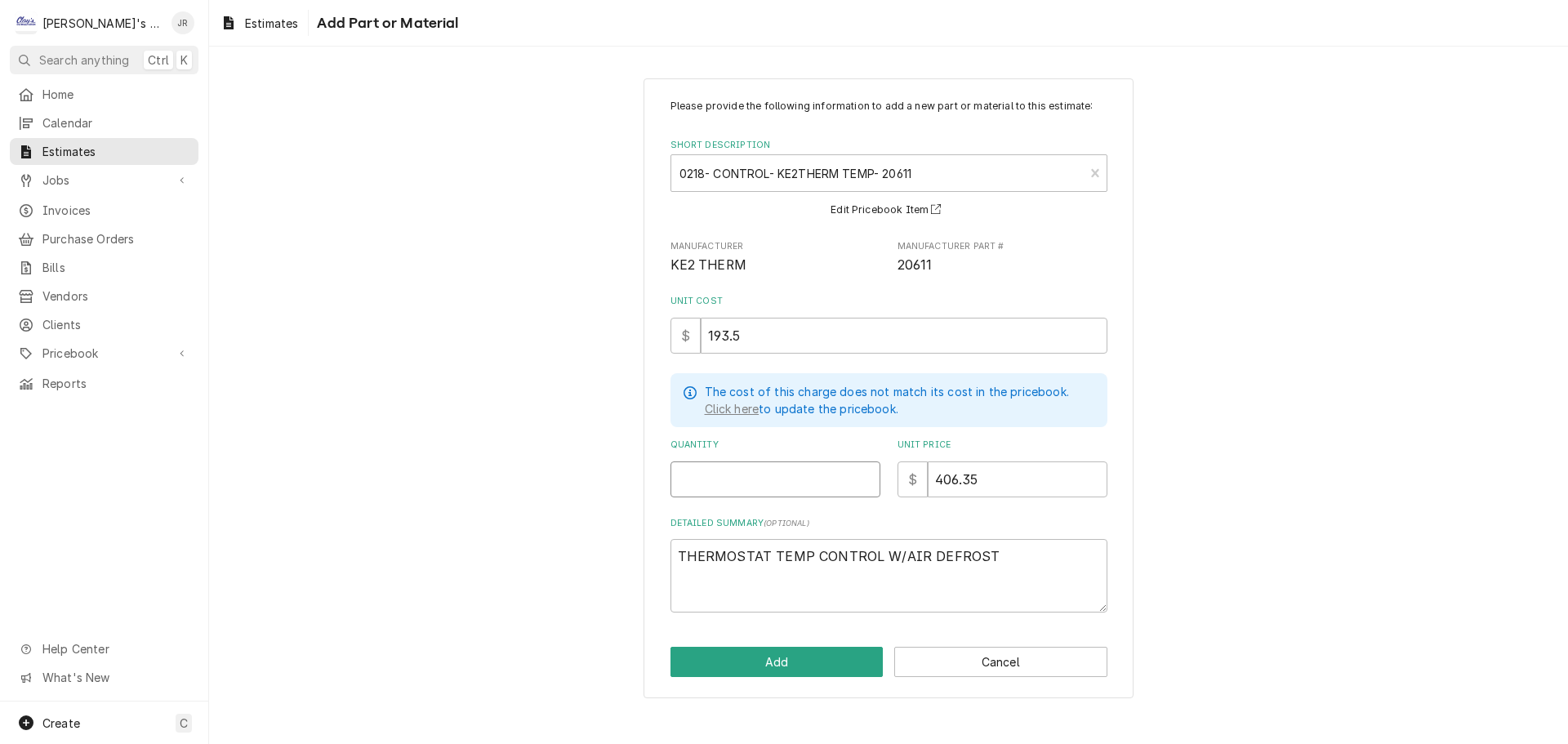
click at [760, 484] on input "Quantity" at bounding box center [776, 479] width 210 height 36
click at [785, 657] on button "Add" at bounding box center [778, 661] width 214 height 30
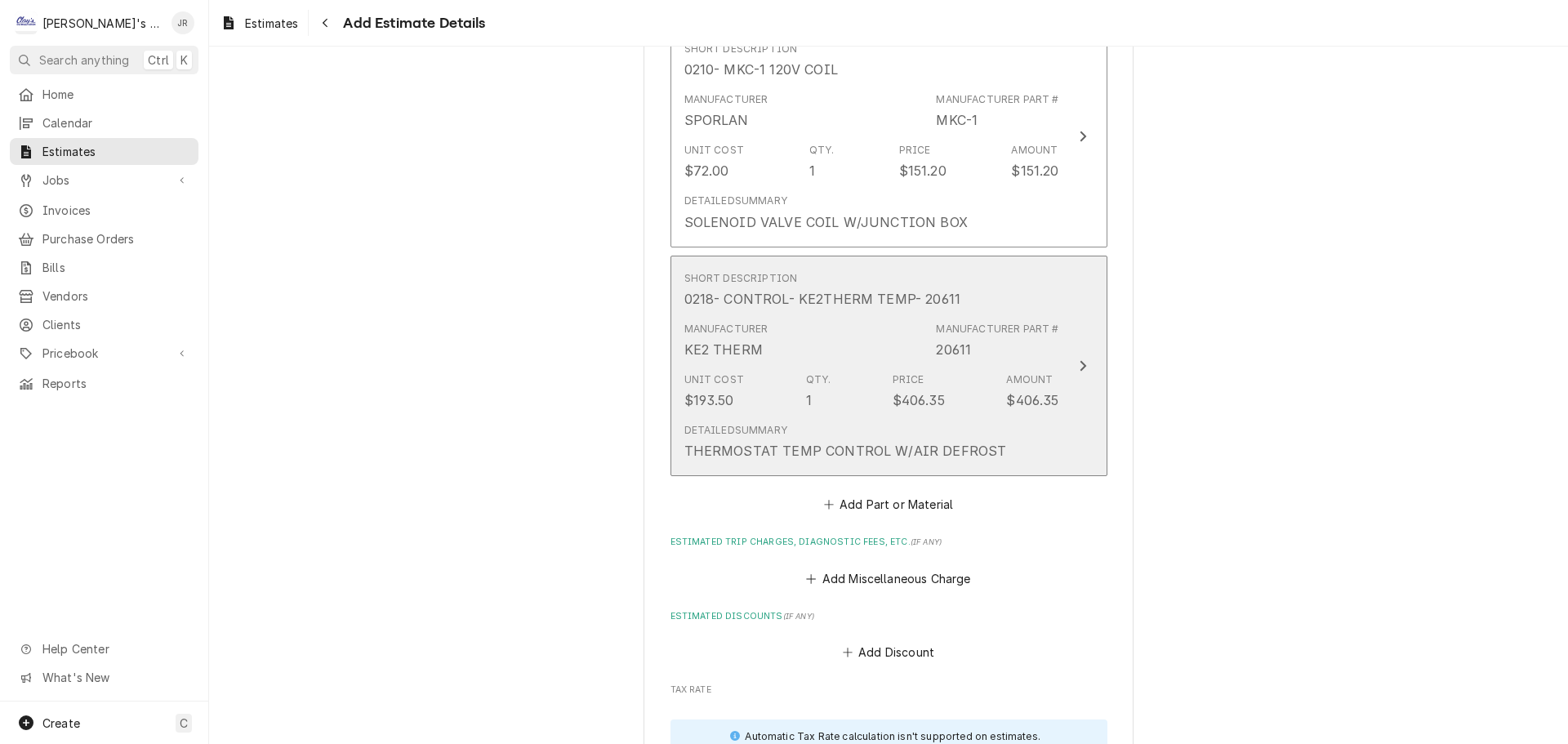
scroll to position [2829, 0]
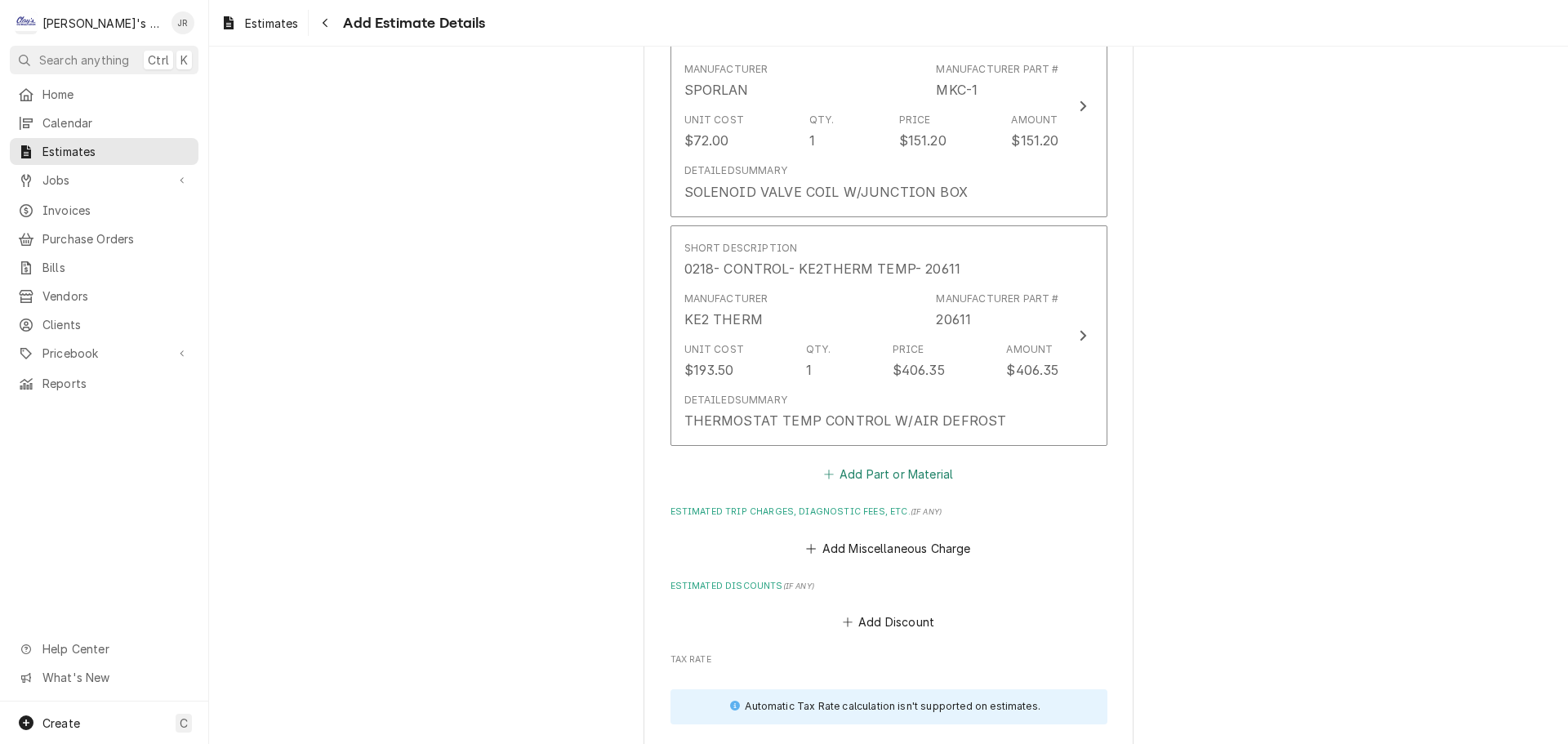
click at [865, 475] on button "Add Part or Material" at bounding box center [887, 475] width 135 height 23
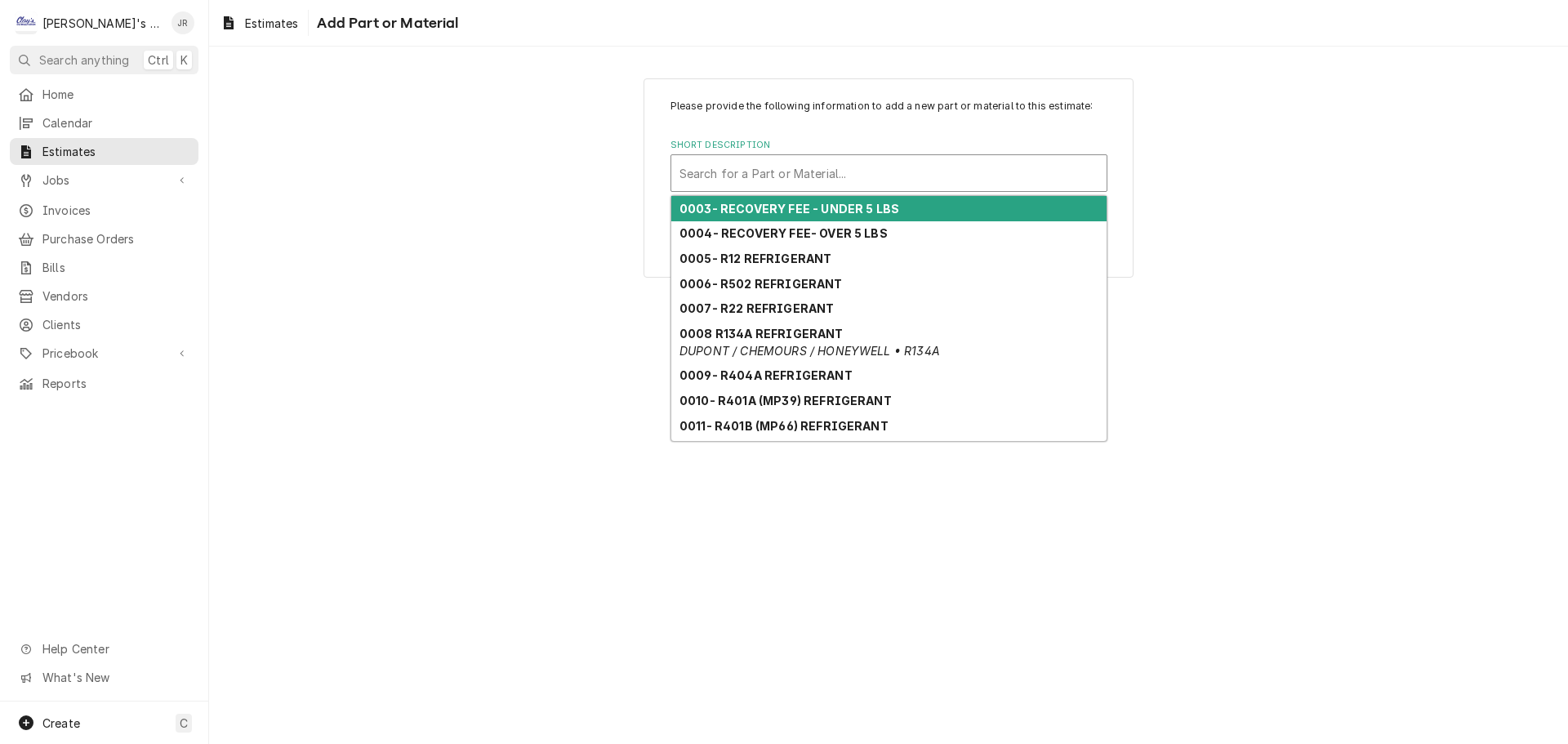
drag, startPoint x: 871, startPoint y: 165, endPoint x: 872, endPoint y: 175, distance: 10.0
click at [872, 175] on div "Short Description" at bounding box center [888, 173] width 418 height 29
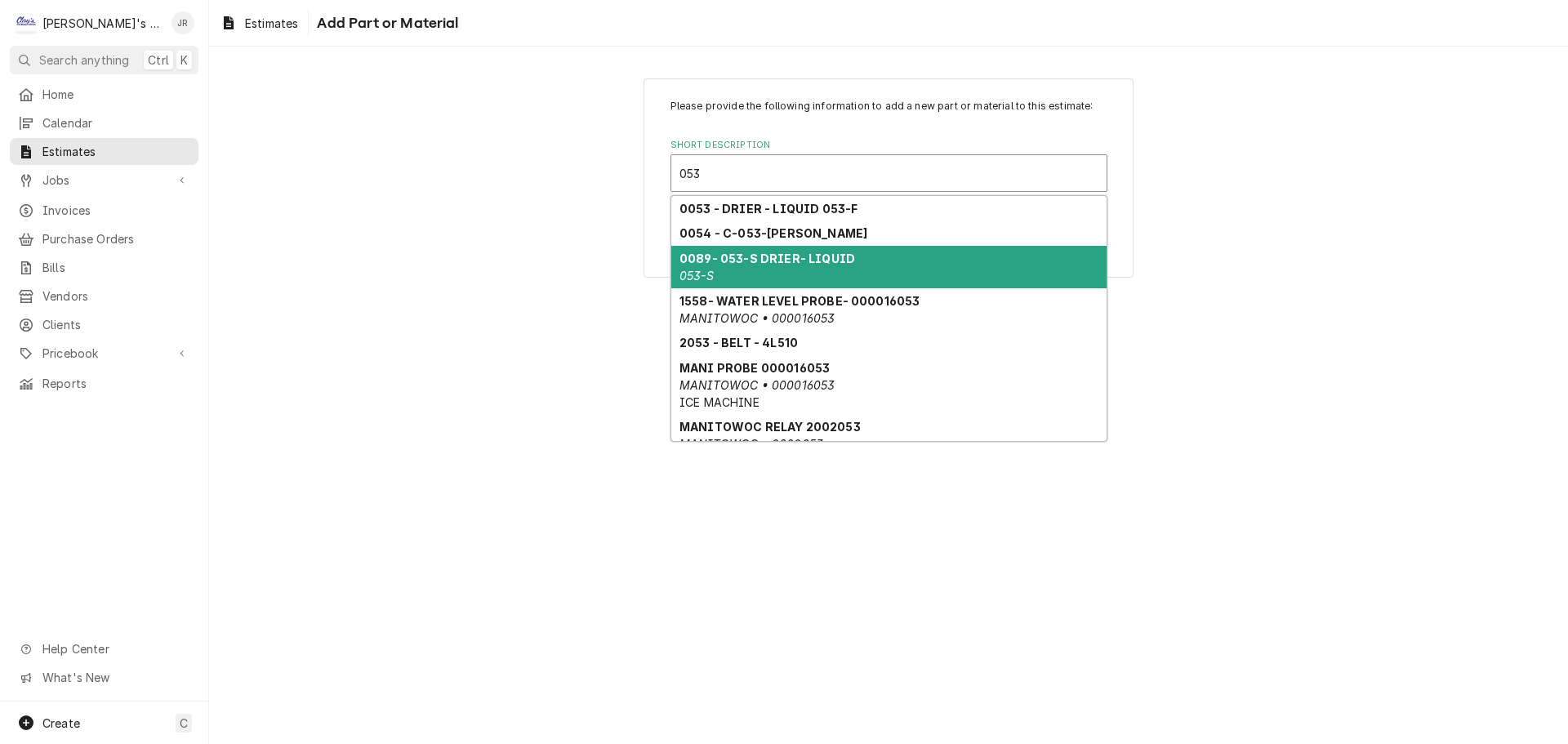
click at [804, 268] on div "0089- 053-S DRIER- LIQUID 053-S" at bounding box center [888, 267] width 435 height 43
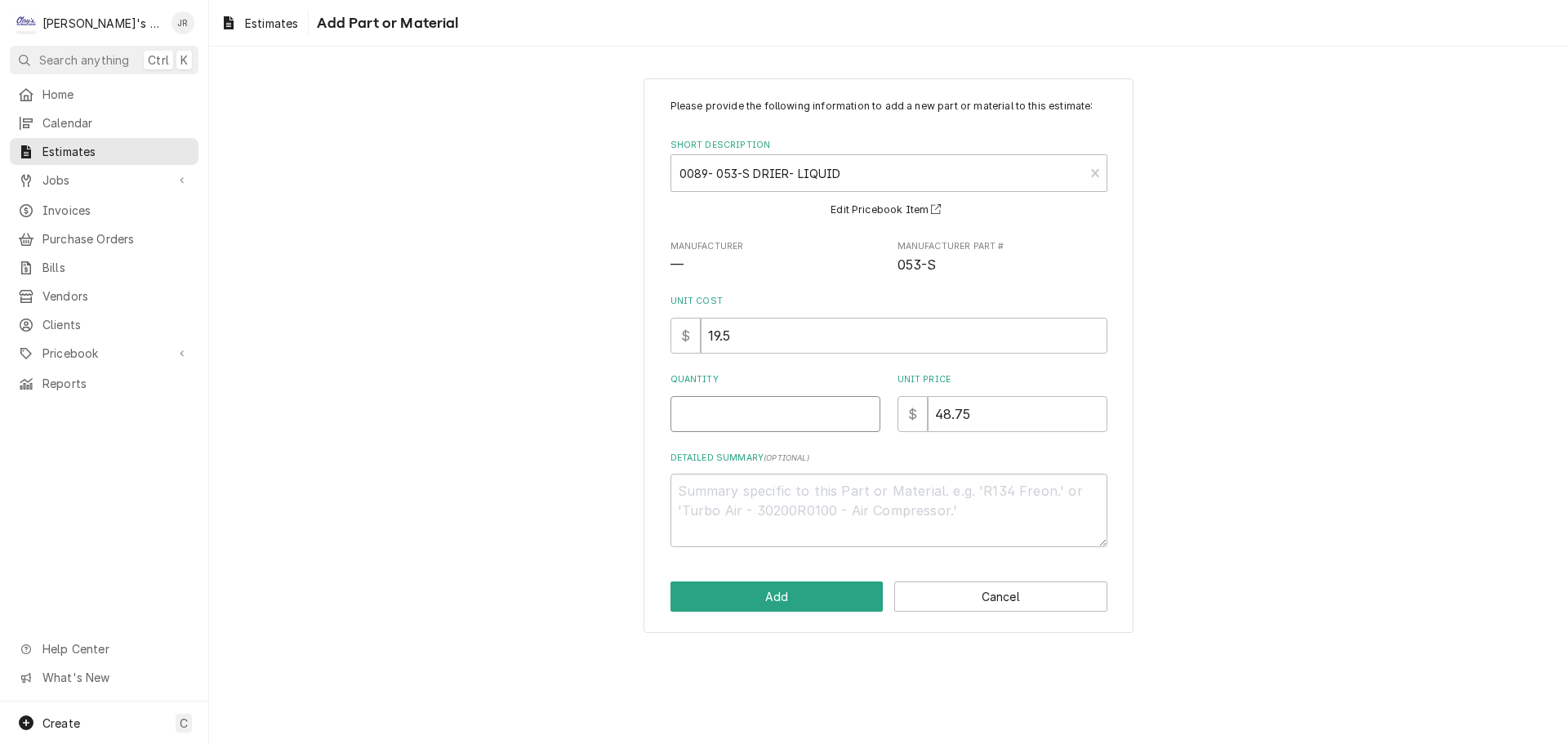
drag, startPoint x: 784, startPoint y: 424, endPoint x: 790, endPoint y: 414, distance: 11.7
click at [785, 424] on input "Quantity" at bounding box center [776, 414] width 210 height 36
click at [781, 593] on button "Add" at bounding box center [778, 596] width 214 height 30
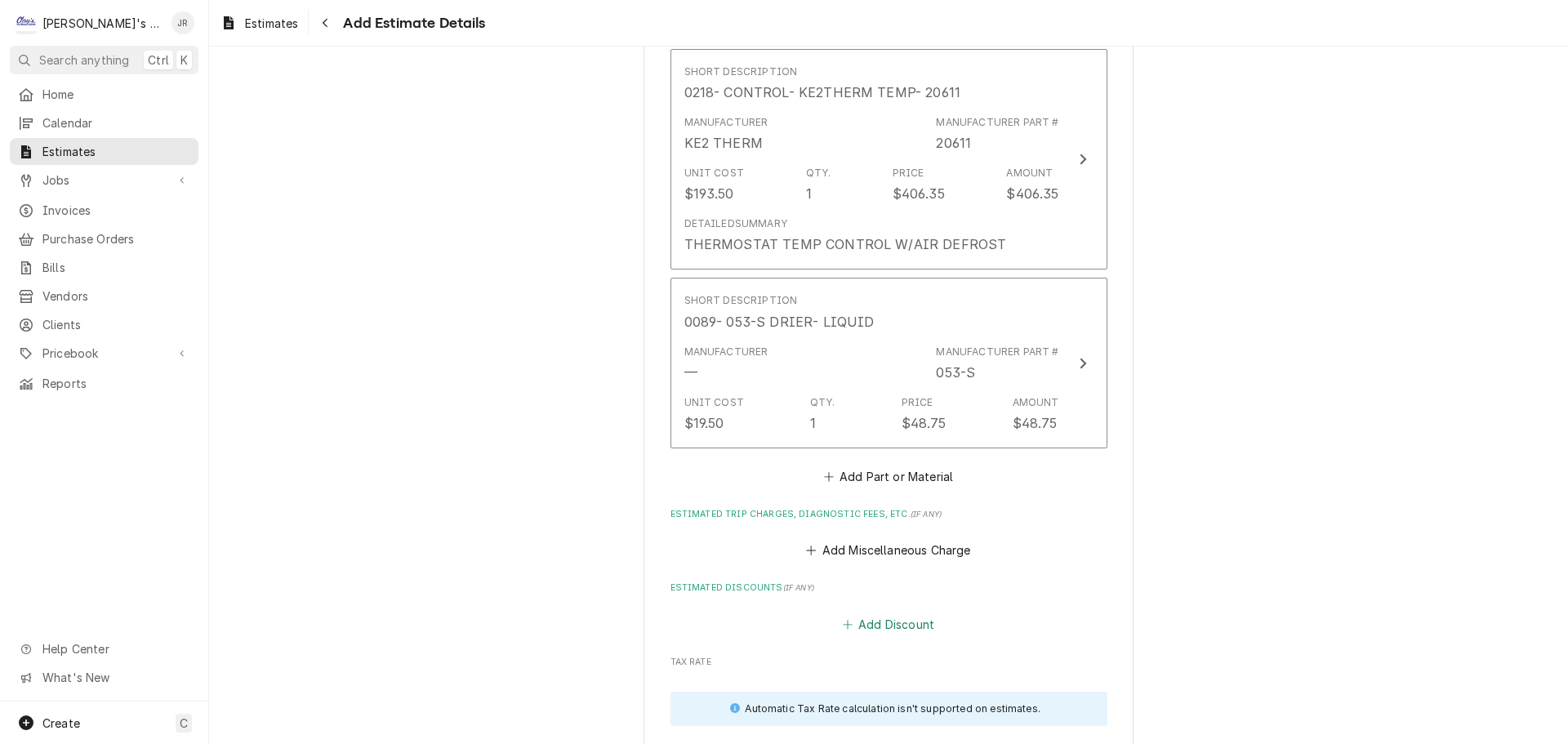
scroll to position [3136, 0]
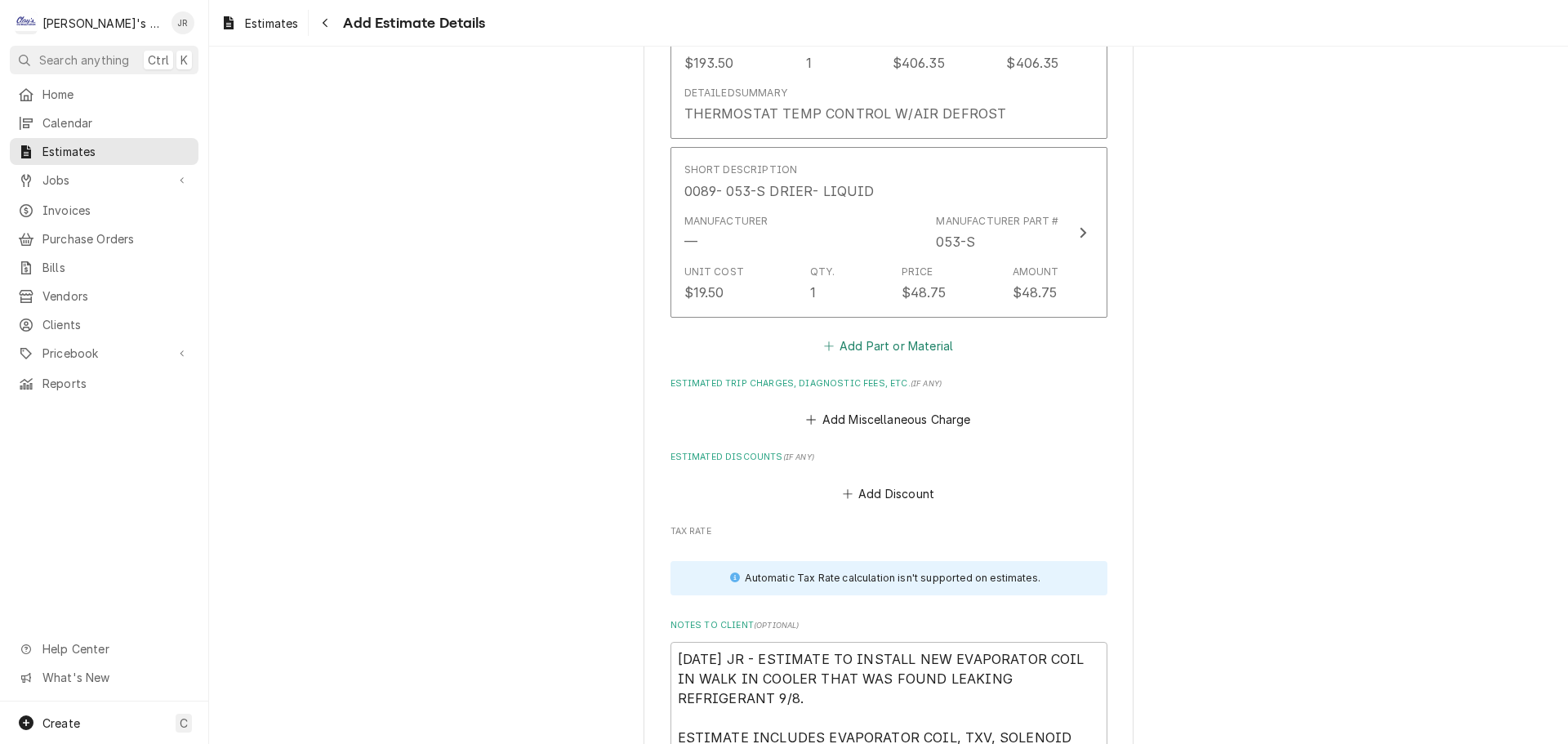
click at [886, 353] on button "Add Part or Material" at bounding box center [887, 346] width 135 height 23
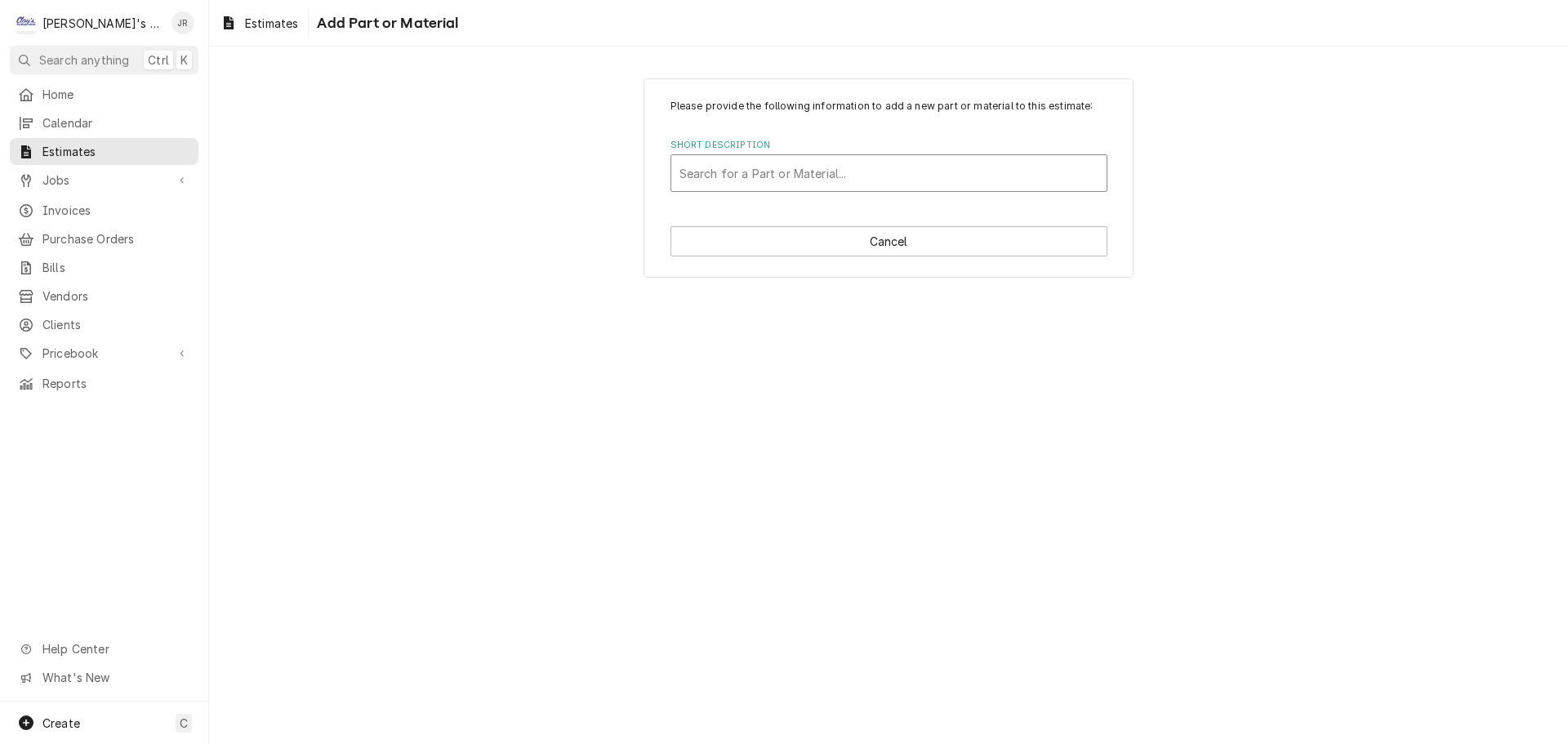
click at [859, 172] on div "Short Description" at bounding box center [888, 173] width 418 height 29
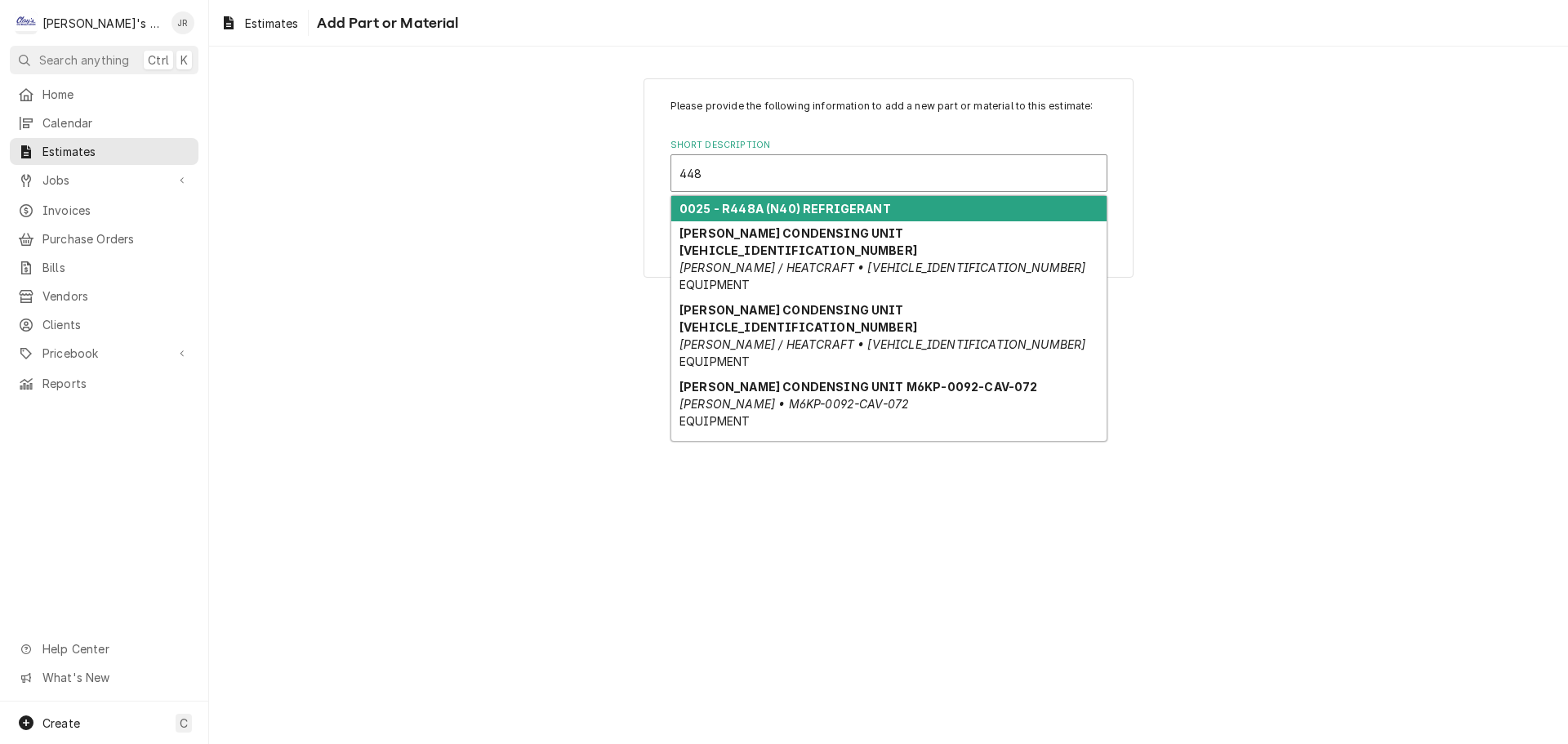
click at [830, 208] on strong "0025 - R448A (N40) REFRIGERANT" at bounding box center [785, 209] width 212 height 14
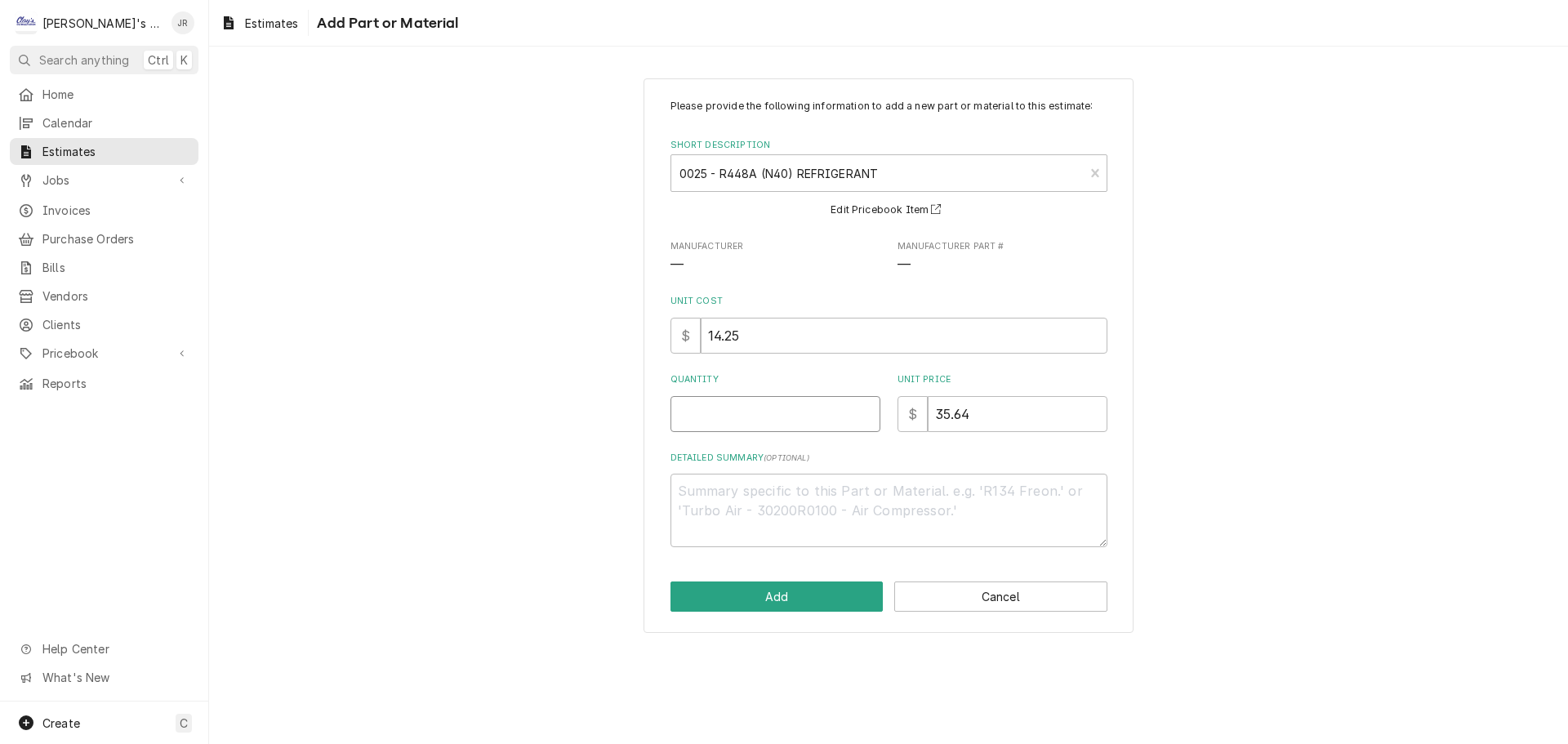
click at [788, 410] on input "Quantity" at bounding box center [776, 414] width 210 height 36
click at [841, 595] on button "Add" at bounding box center [778, 596] width 214 height 30
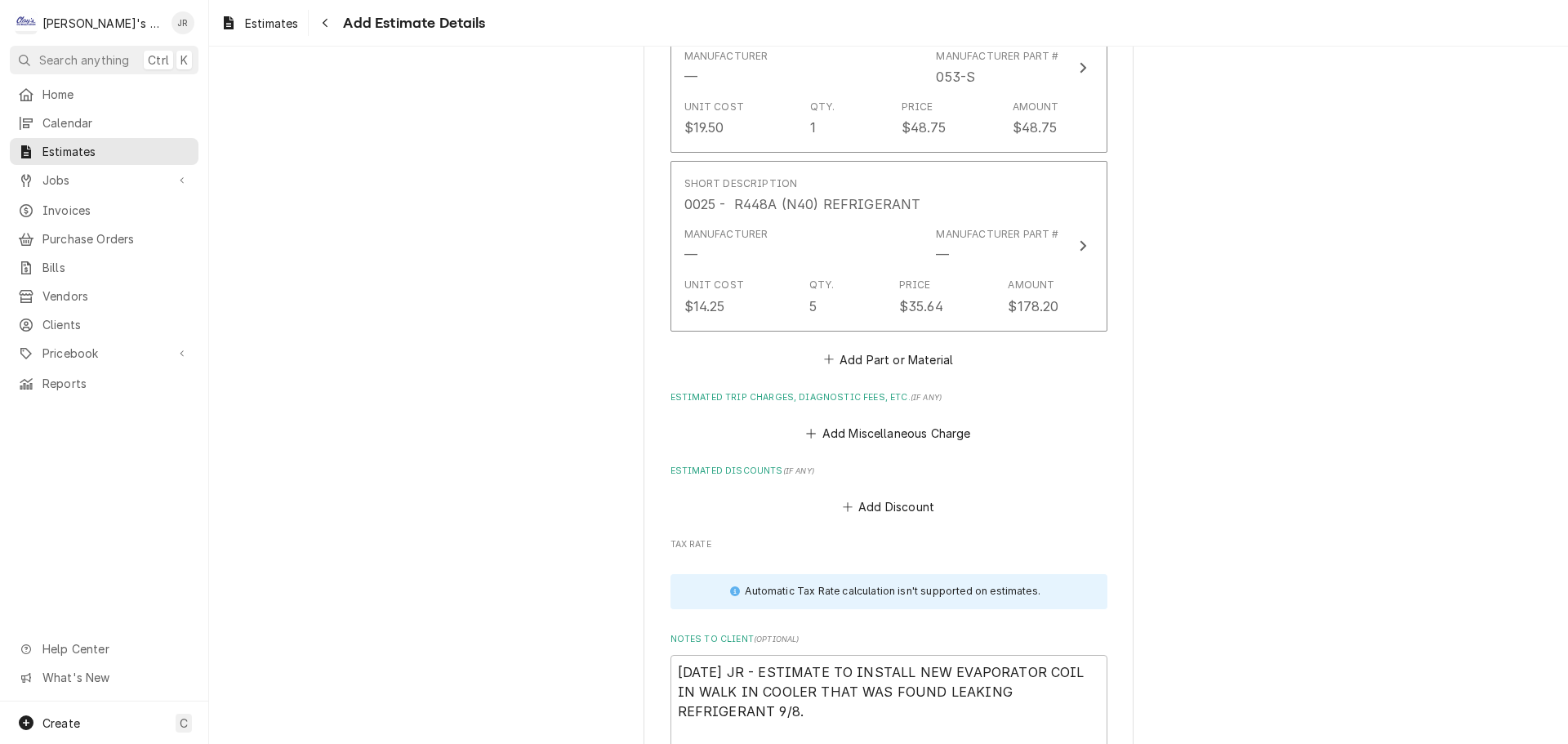
scroll to position [3362, 0]
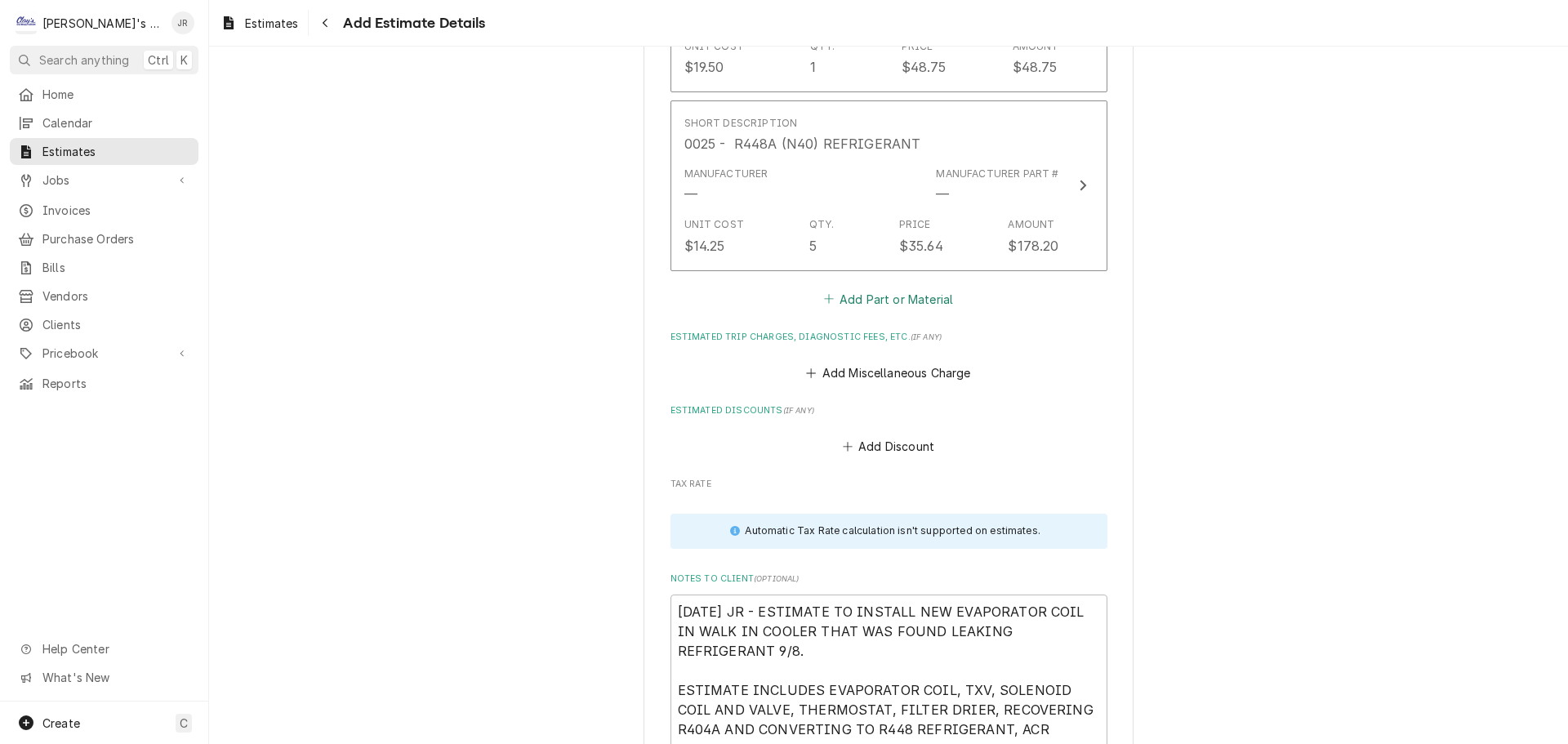
click at [896, 302] on button "Add Part or Material" at bounding box center [887, 299] width 135 height 23
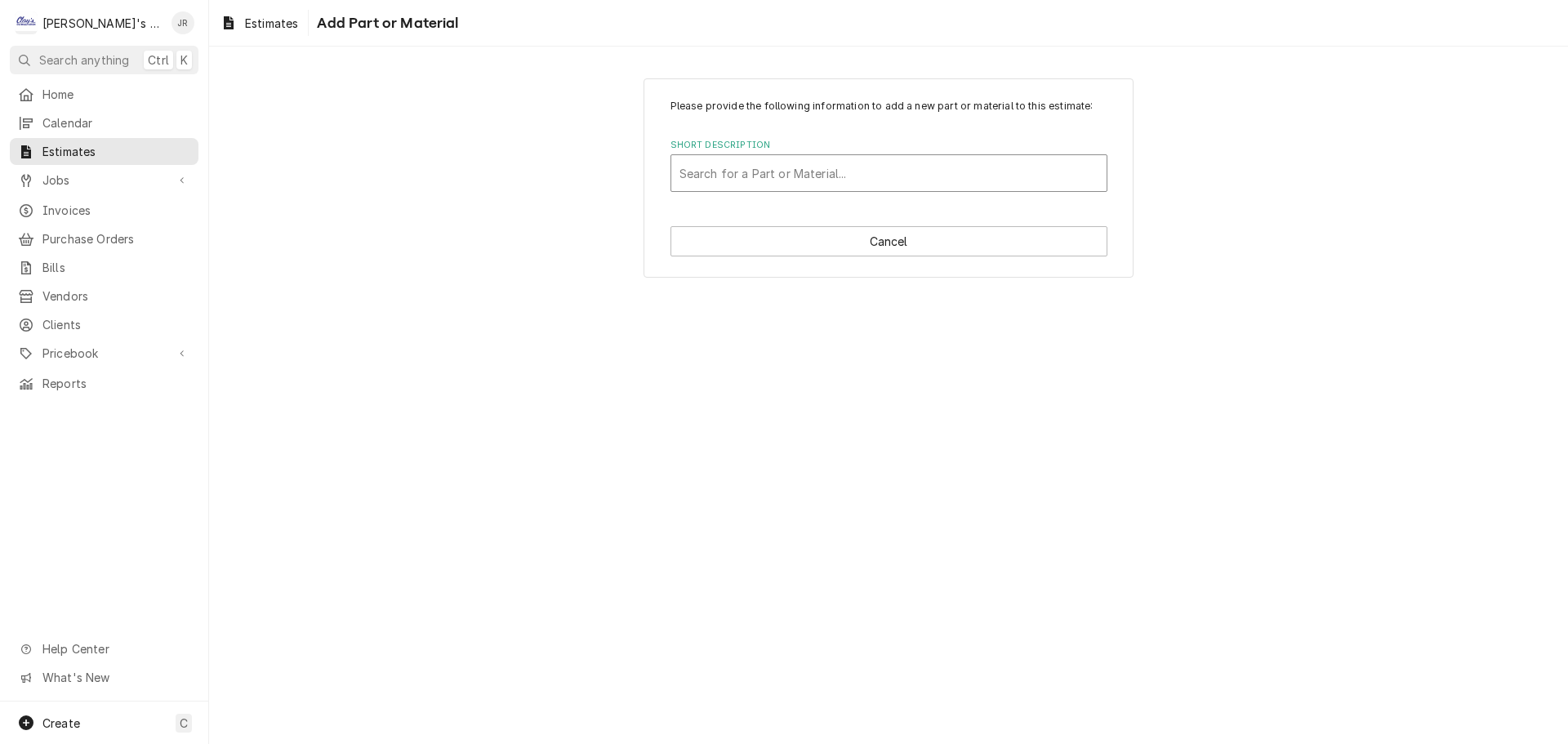
click at [846, 169] on div "Short Description" at bounding box center [888, 173] width 418 height 29
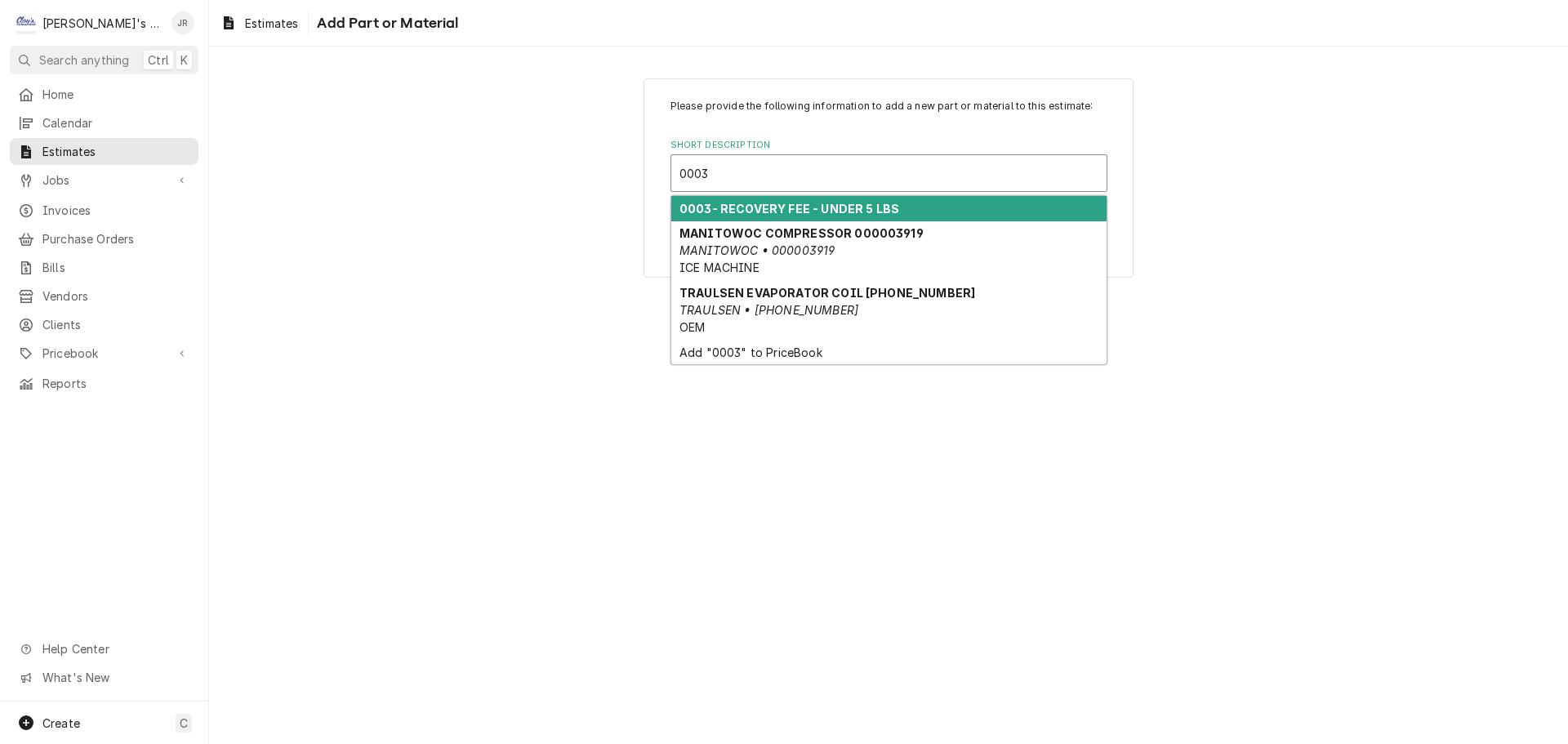
click at [827, 214] on strong "0003- RECOVERY FEE - UNDER 5 LBS" at bounding box center [789, 209] width 219 height 14
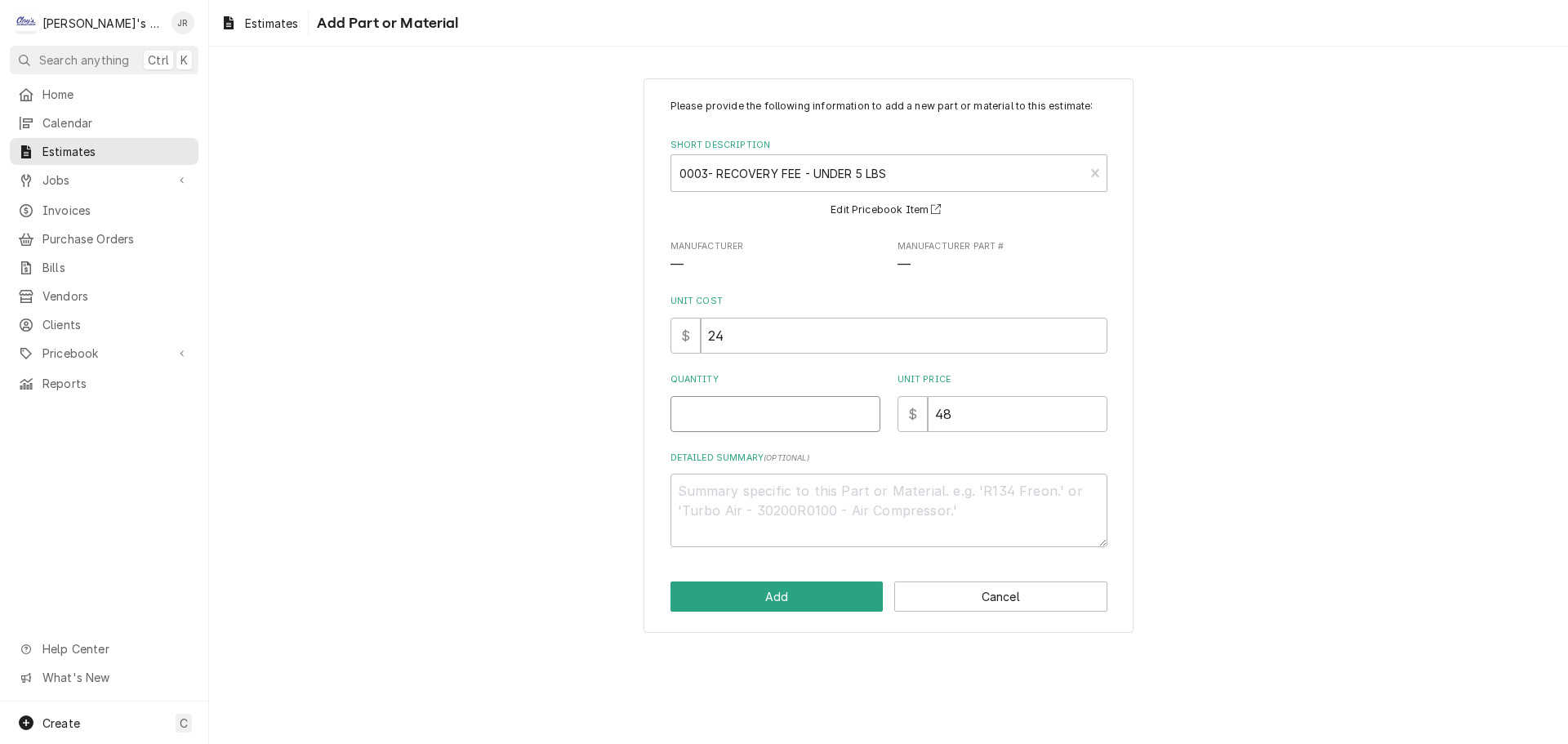
click at [774, 425] on input "Quantity" at bounding box center [776, 414] width 210 height 36
click at [804, 493] on textarea "Detailed Summary ( optional )" at bounding box center [889, 511] width 437 height 74
click at [752, 602] on button "Add" at bounding box center [778, 596] width 214 height 30
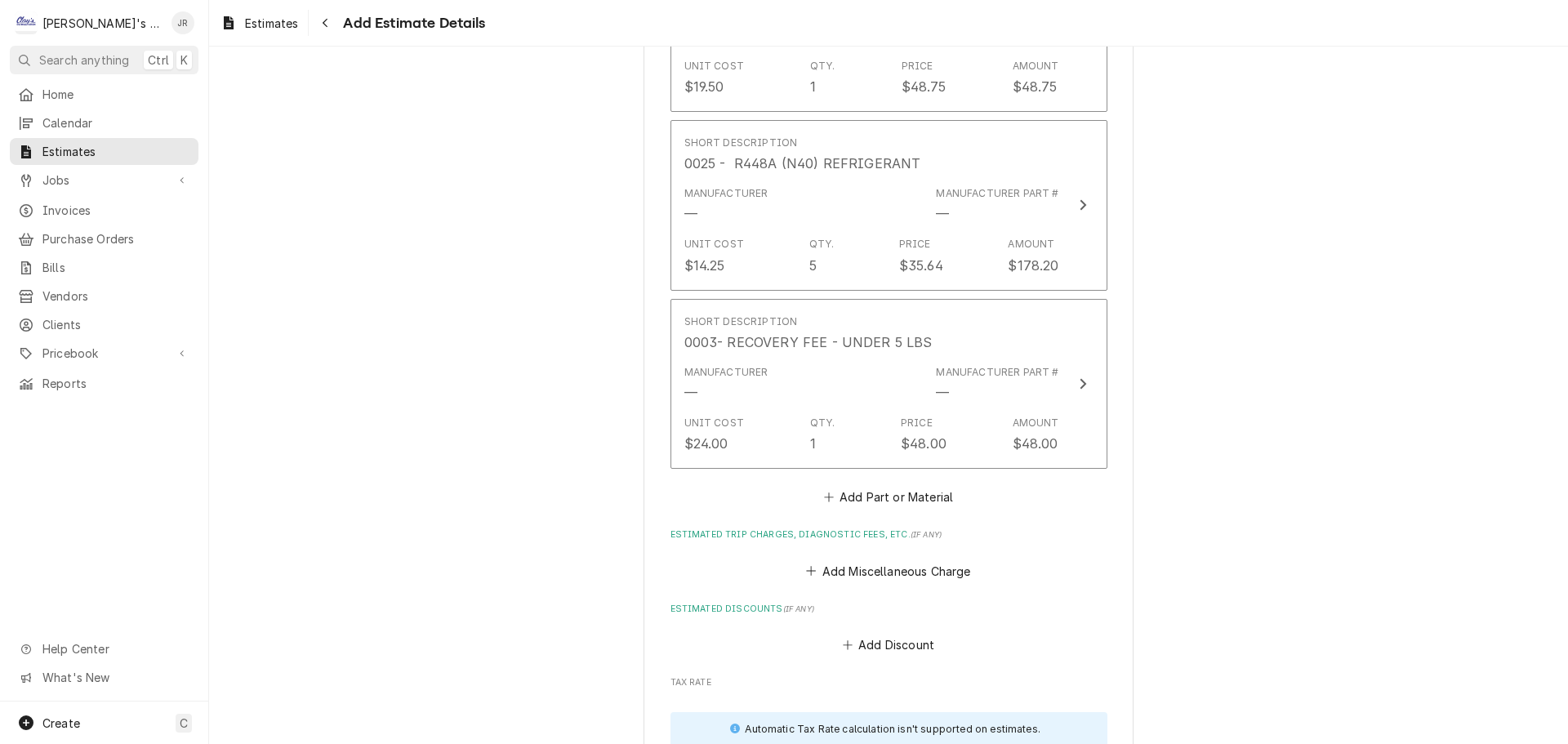
scroll to position [3342, 0]
click at [831, 491] on button "Add Part or Material" at bounding box center [887, 497] width 135 height 23
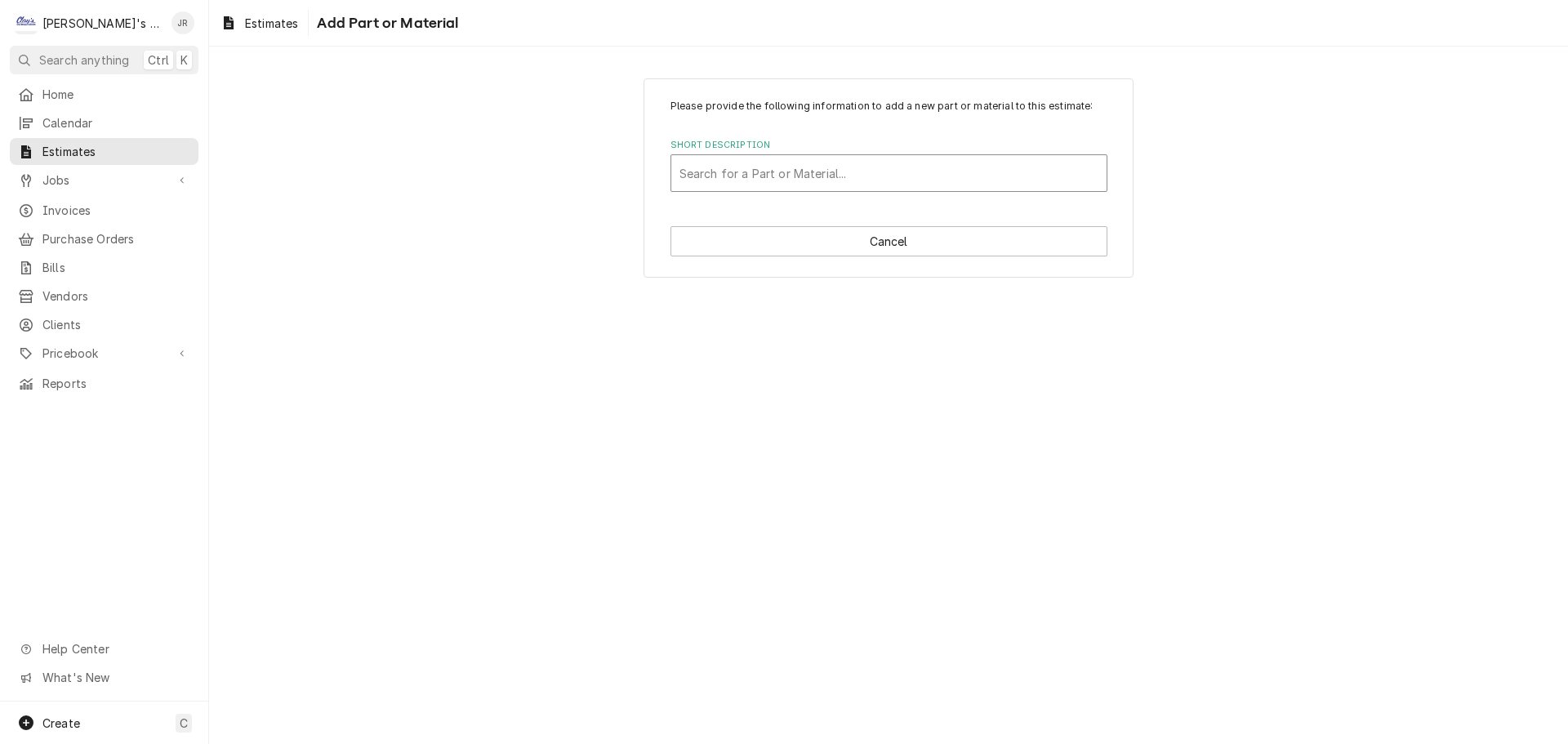
click at [843, 174] on div "Short Description" at bounding box center [888, 173] width 418 height 29
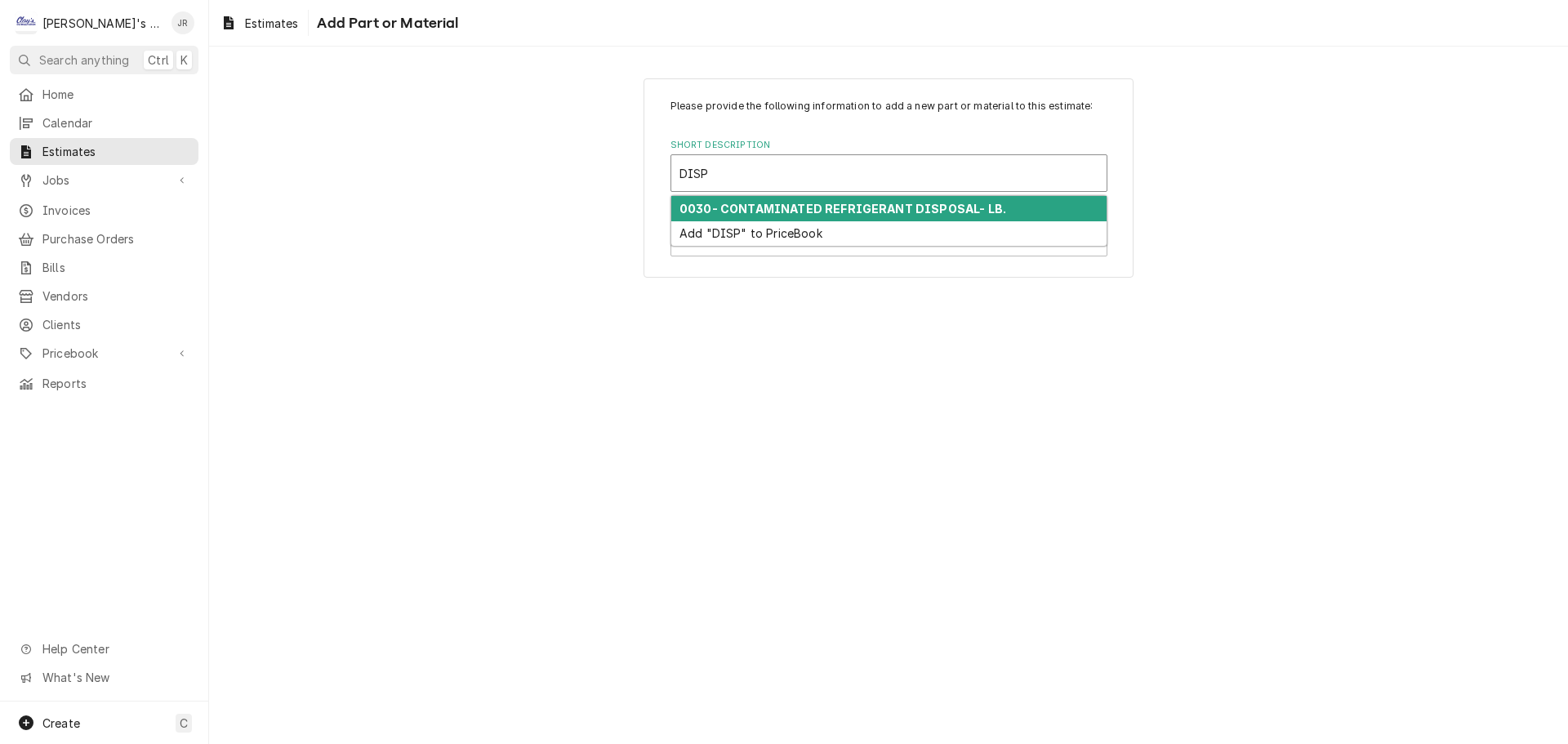
click at [838, 208] on strong "0030- CONTAMINATED REFRIGERANT DISPOSAL- LB." at bounding box center [843, 209] width 326 height 14
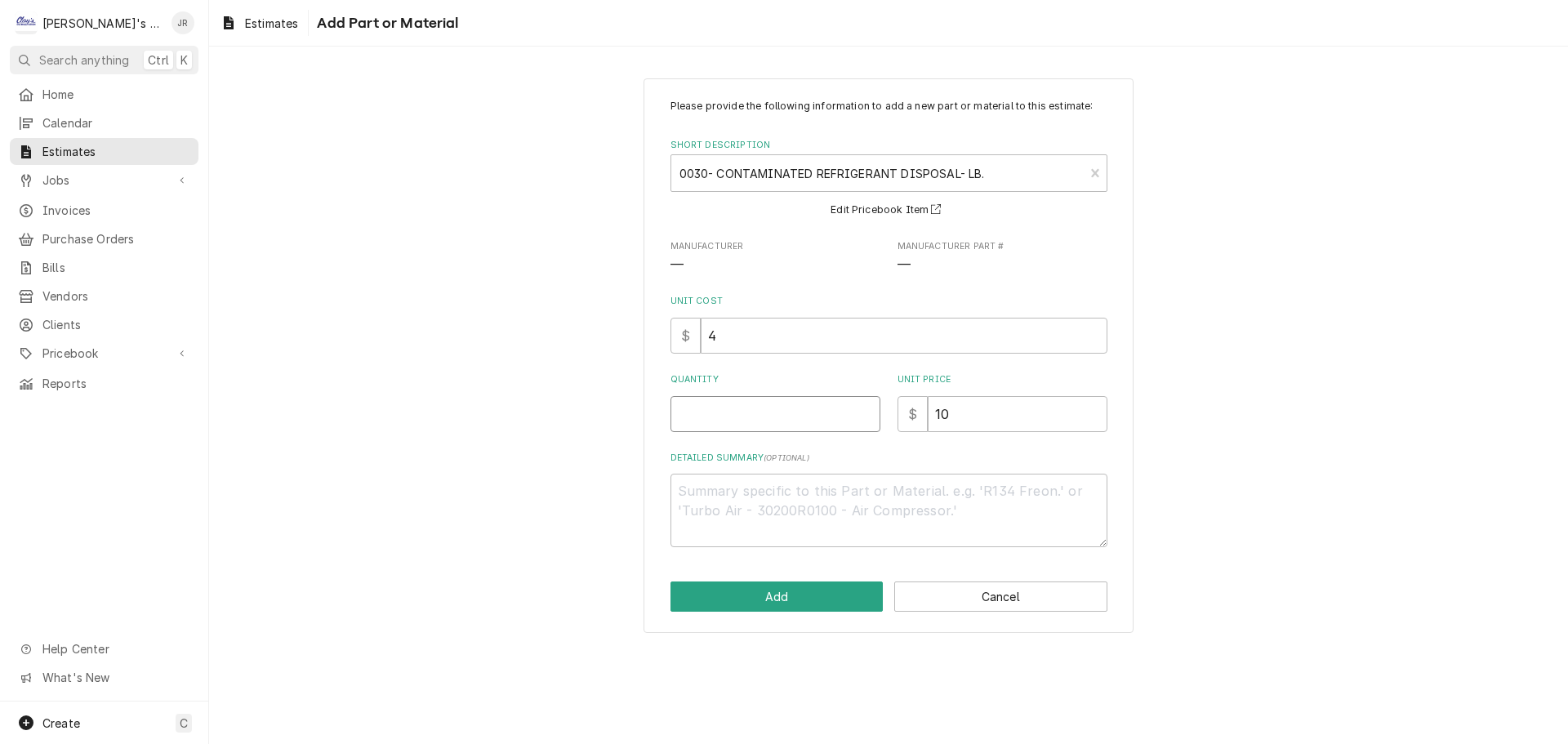
click at [785, 415] on input "Quantity" at bounding box center [776, 414] width 210 height 36
click at [790, 587] on button "Add" at bounding box center [778, 596] width 214 height 30
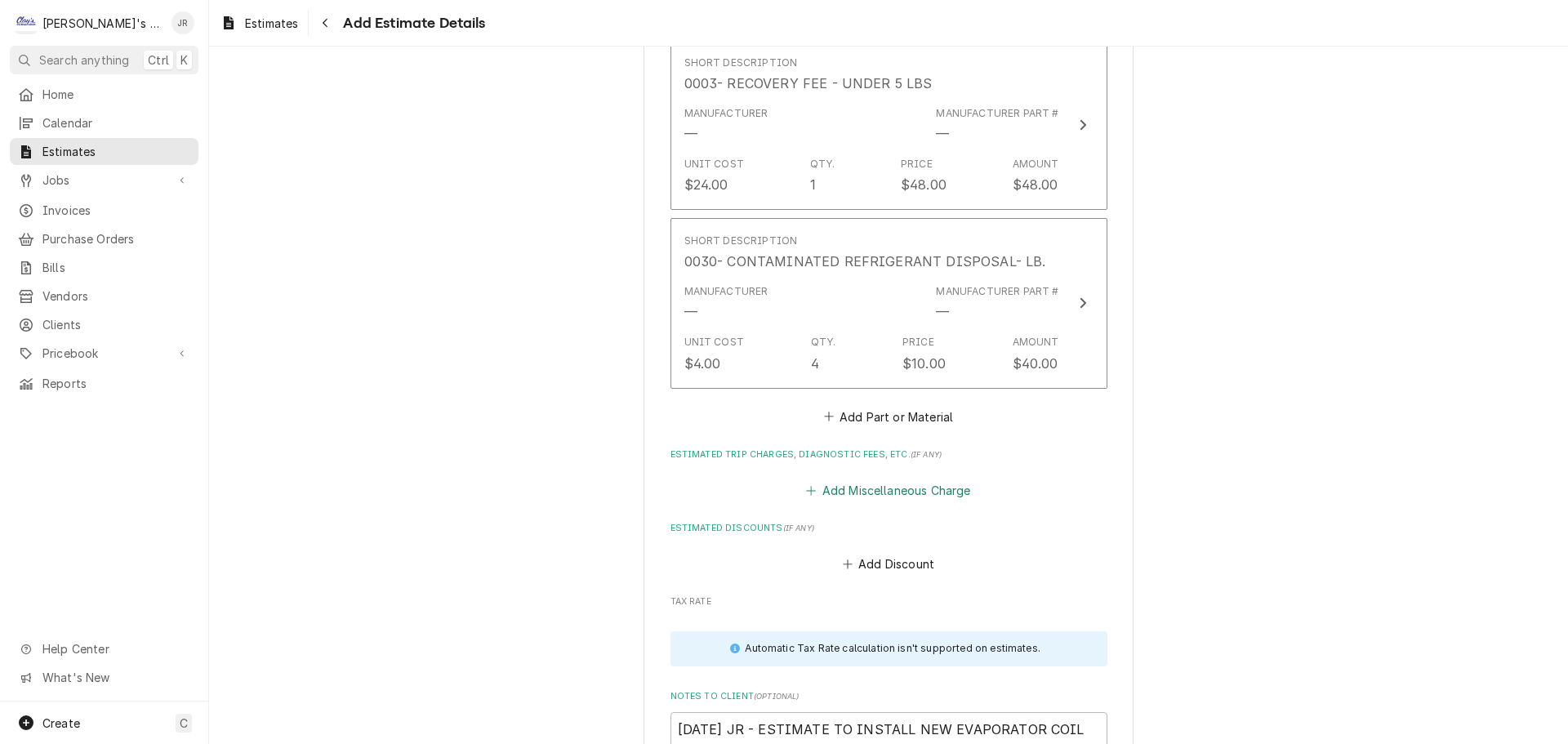
scroll to position [3649, 0]
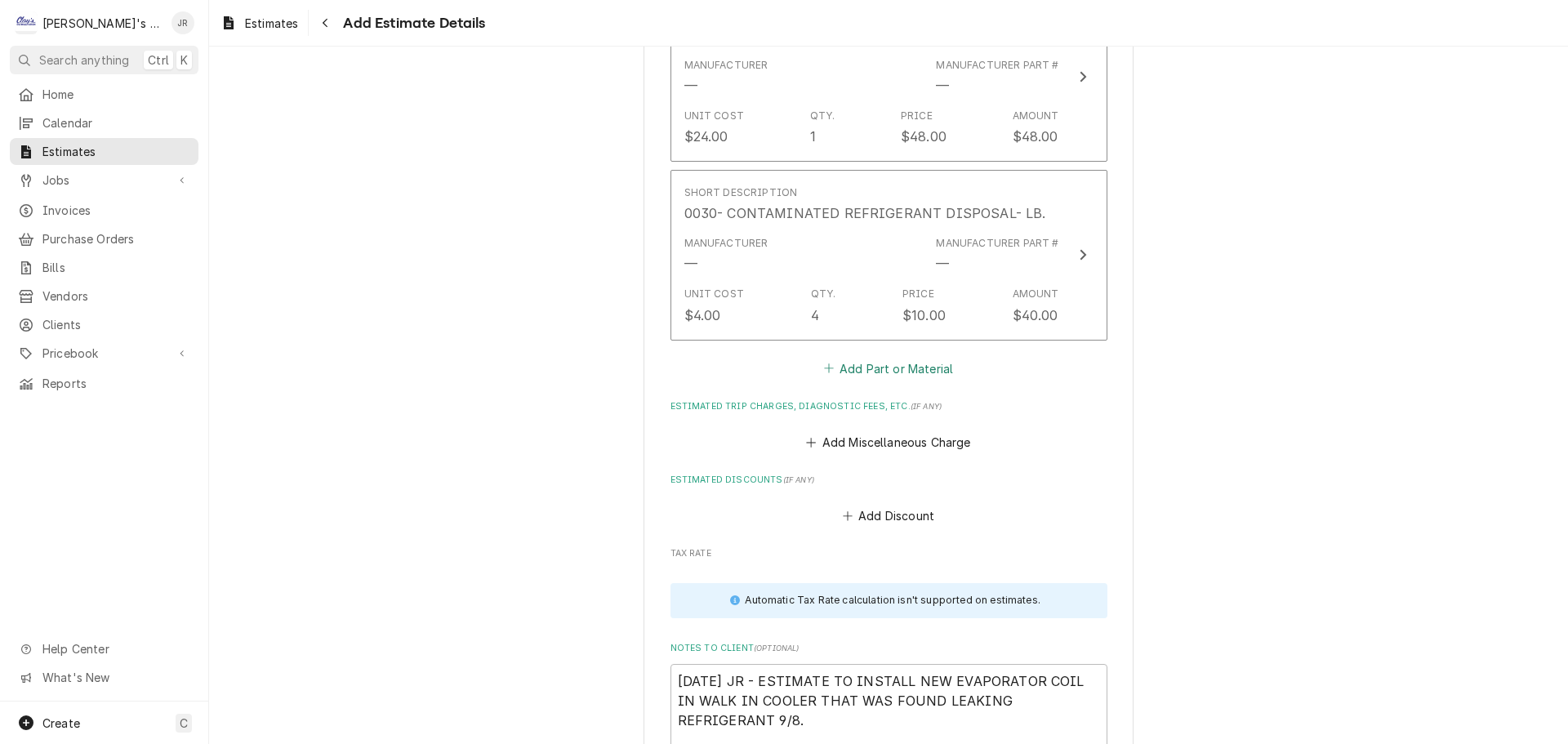
click at [902, 380] on button "Add Part or Material" at bounding box center [887, 369] width 135 height 23
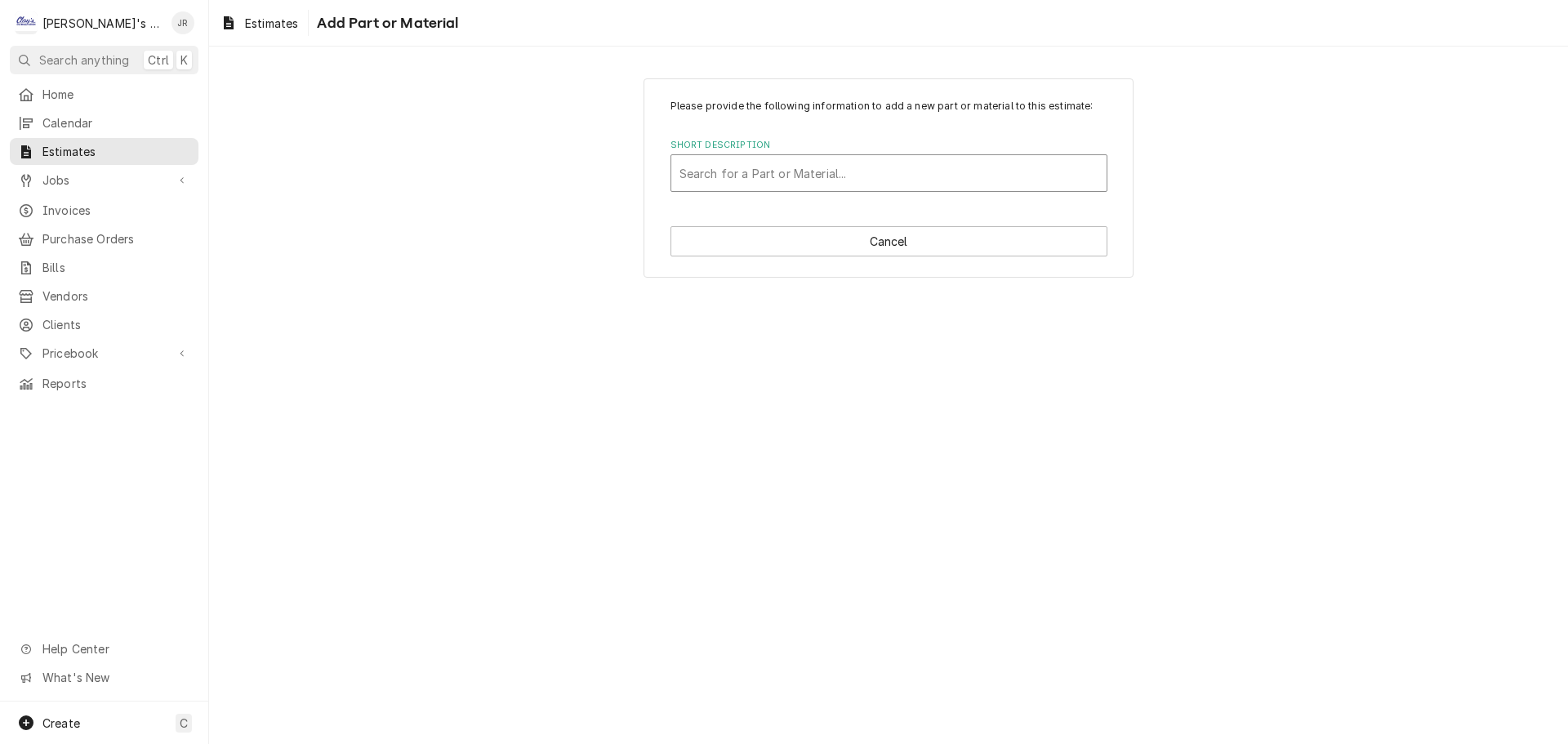
click at [859, 174] on div "Short Description" at bounding box center [888, 173] width 418 height 29
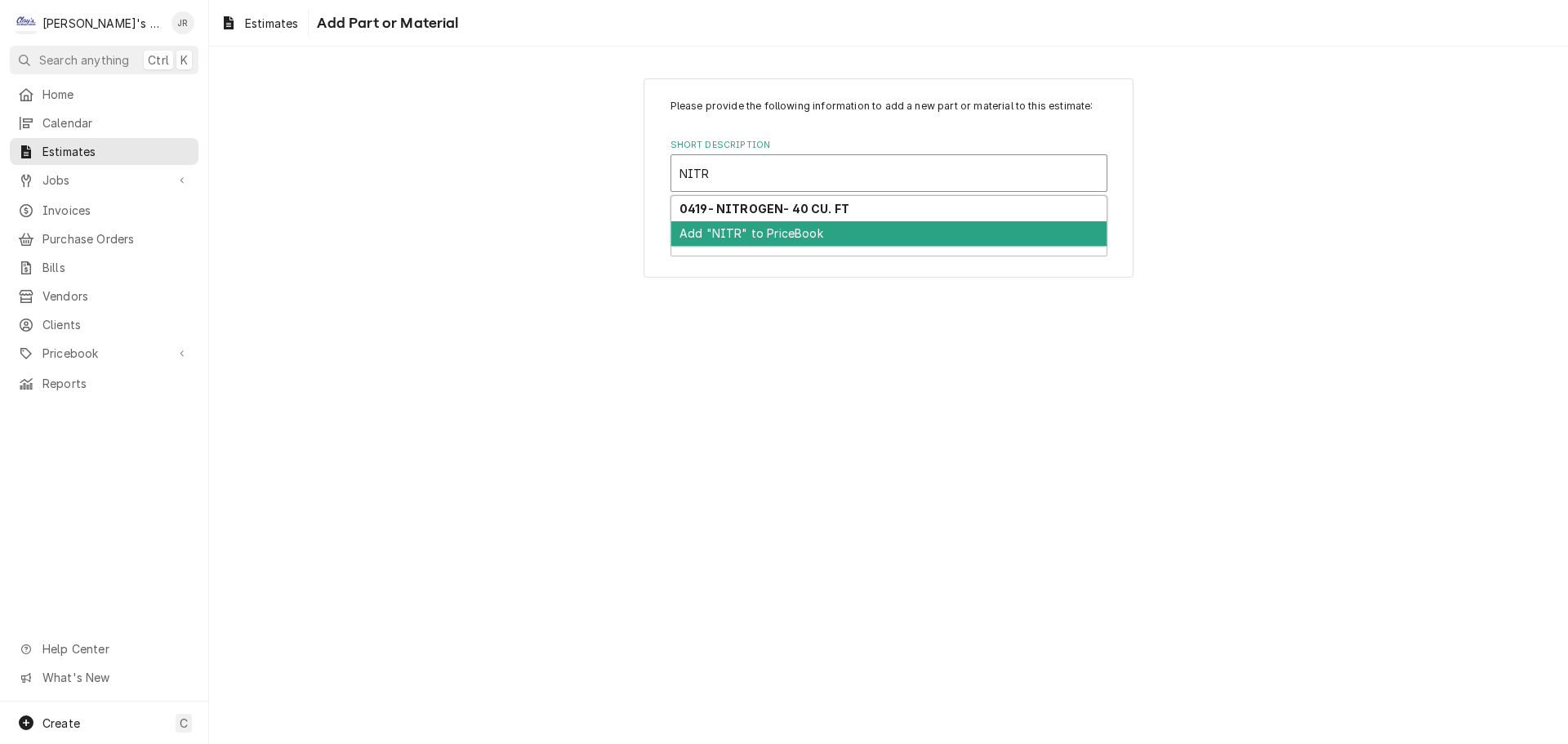
click at [858, 223] on div "Add "NITR" to PriceBook" at bounding box center [888, 234] width 435 height 25
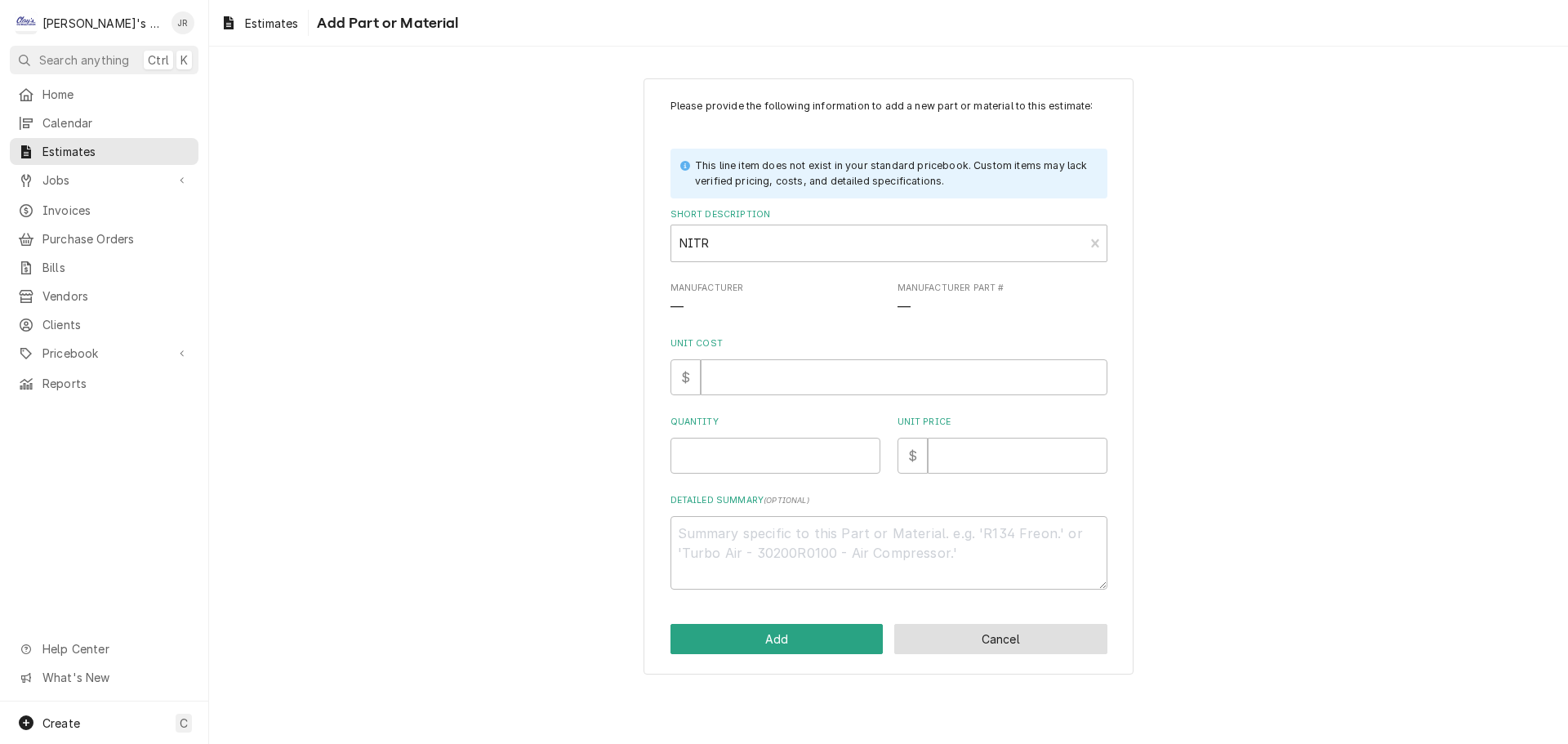
click at [996, 646] on button "Cancel" at bounding box center [1001, 639] width 214 height 30
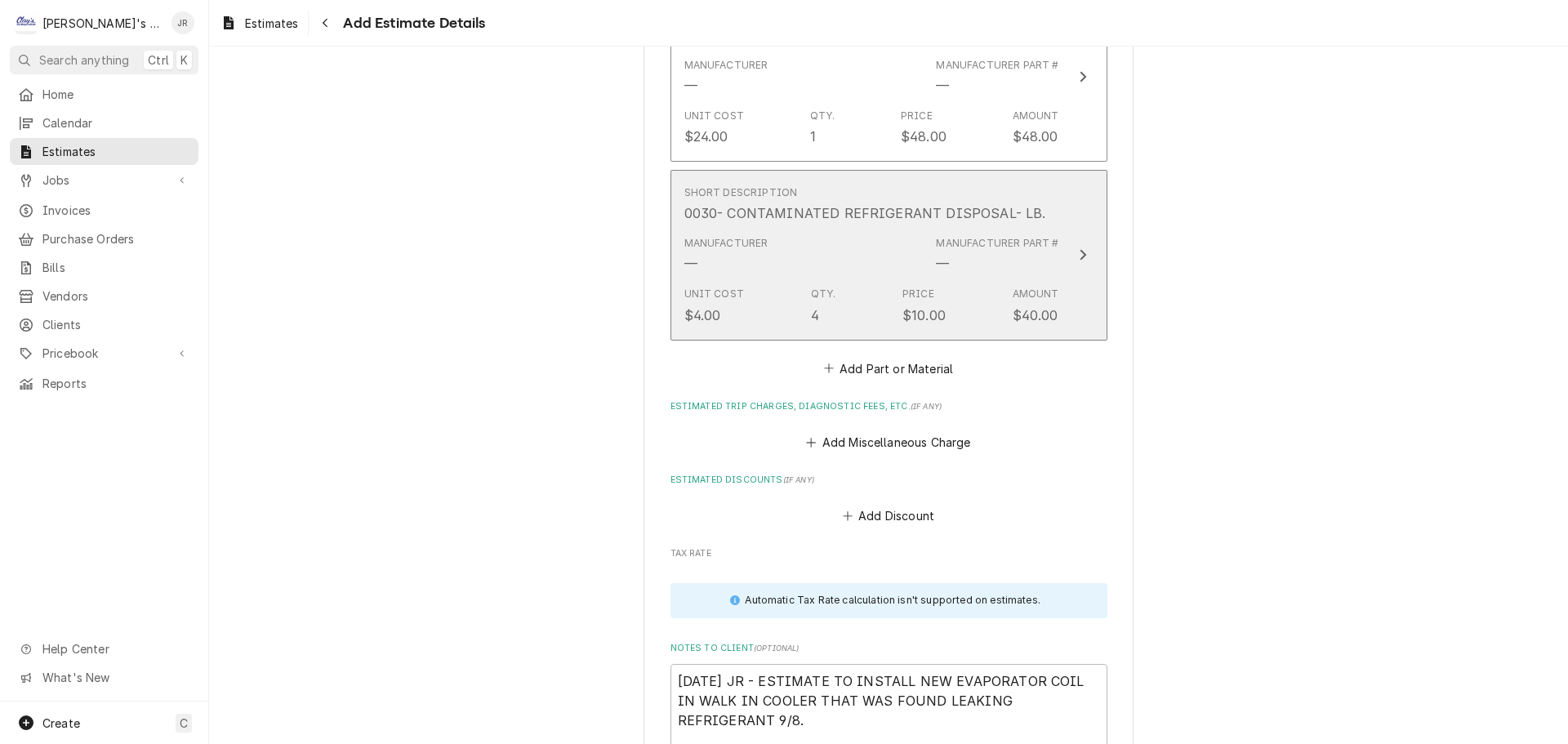
scroll to position [3630, 0]
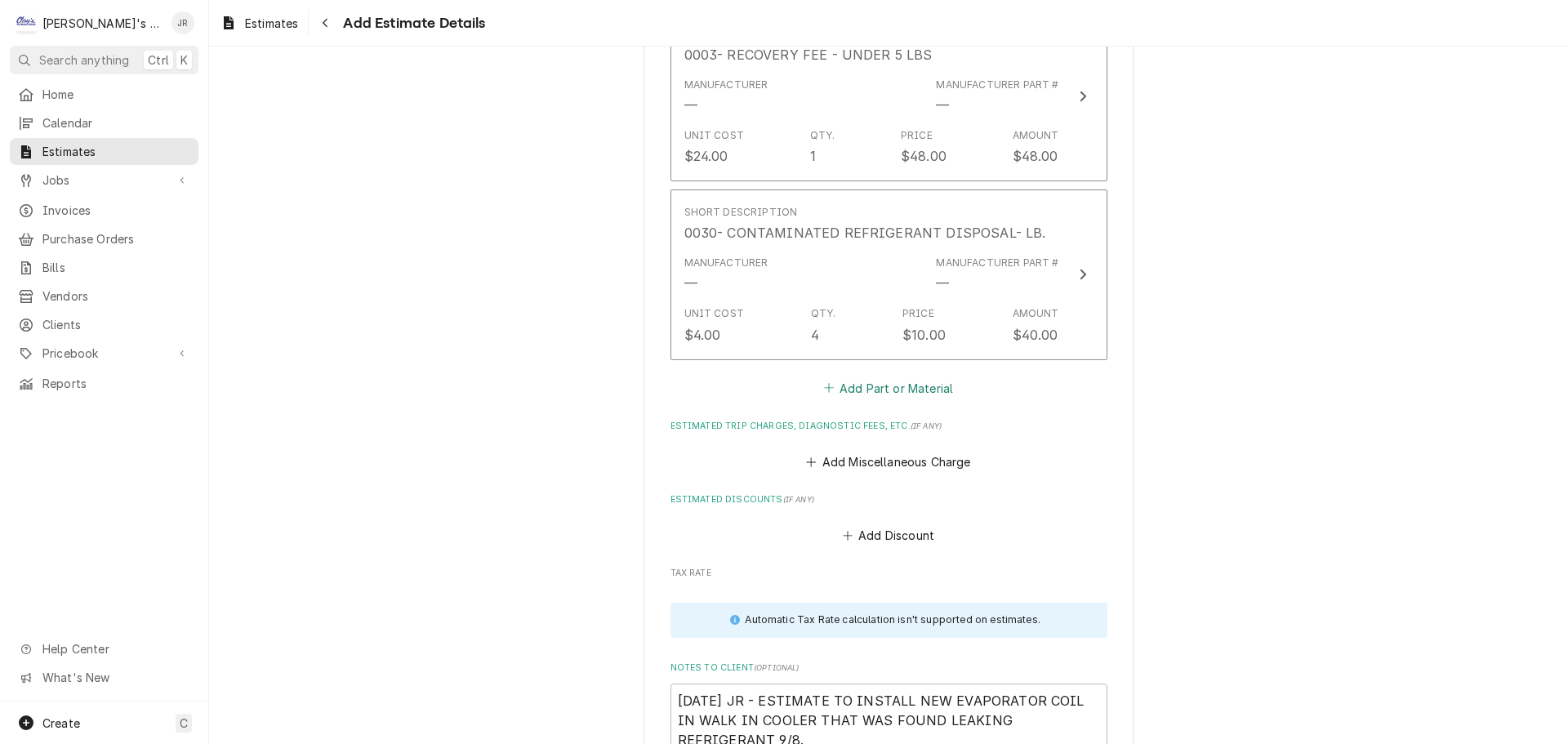
click at [889, 389] on button "Add Part or Material" at bounding box center [887, 389] width 135 height 23
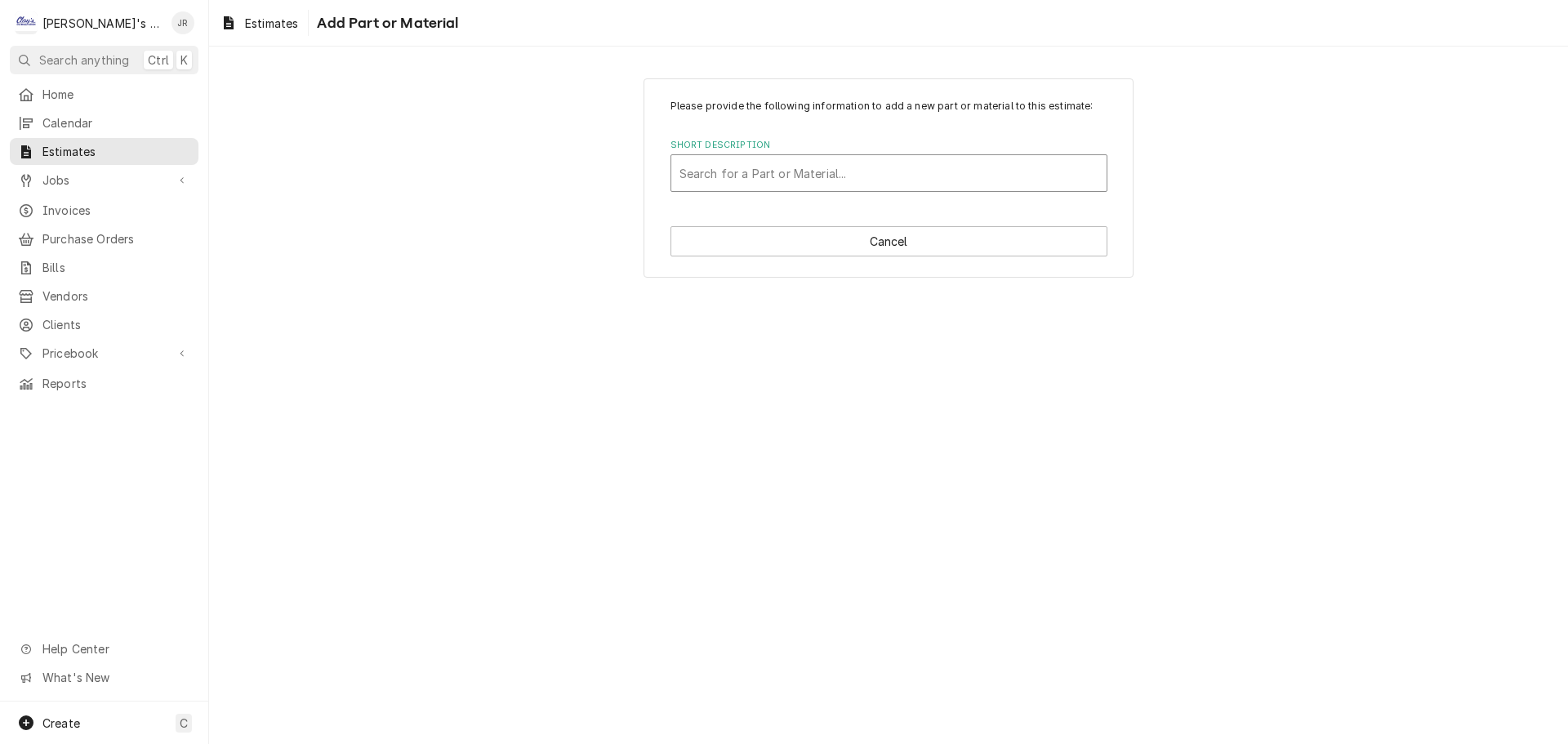
click at [835, 181] on div "Short Description" at bounding box center [888, 173] width 418 height 29
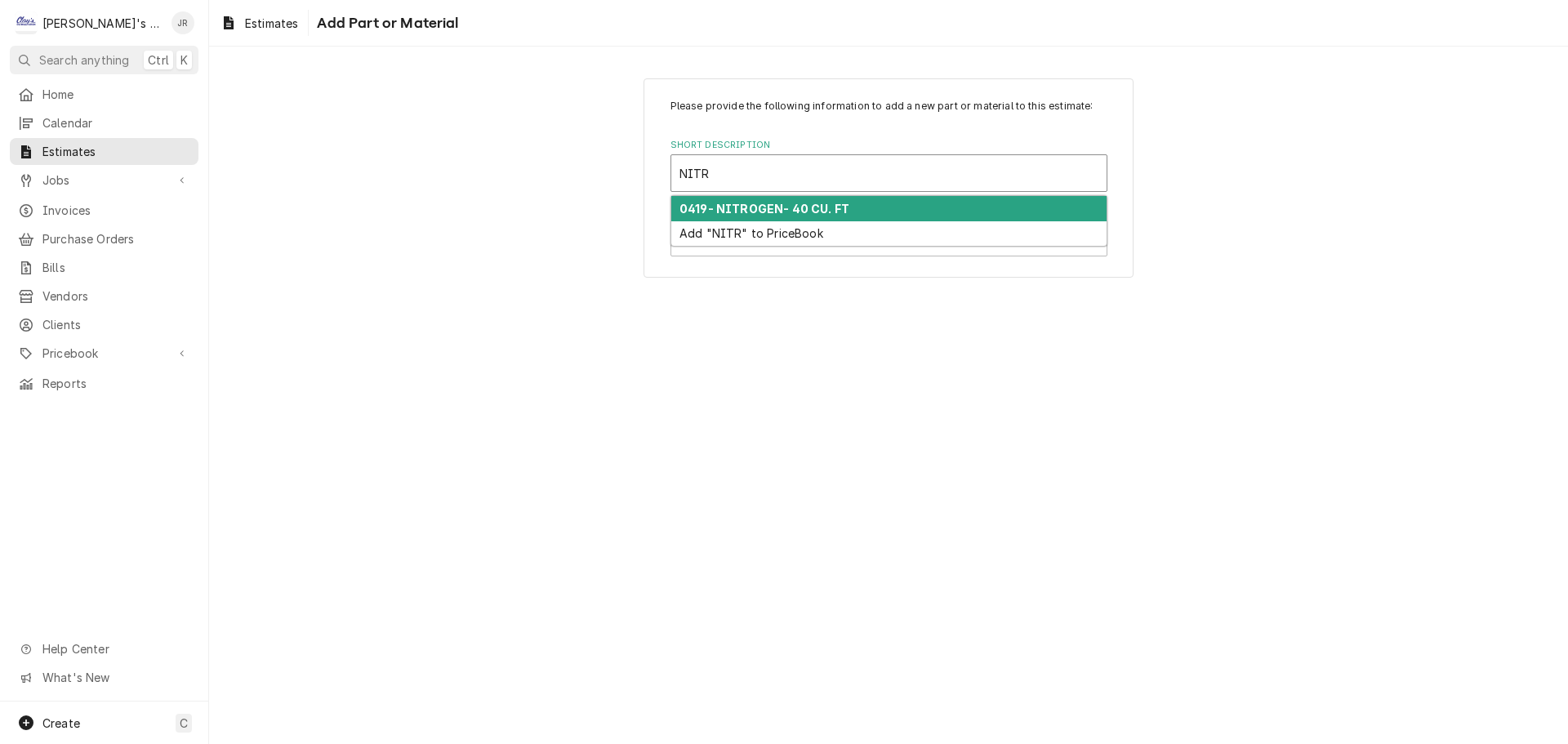
click at [824, 216] on div "0419- NITROGEN- 40 CU. FT" at bounding box center [888, 209] width 435 height 25
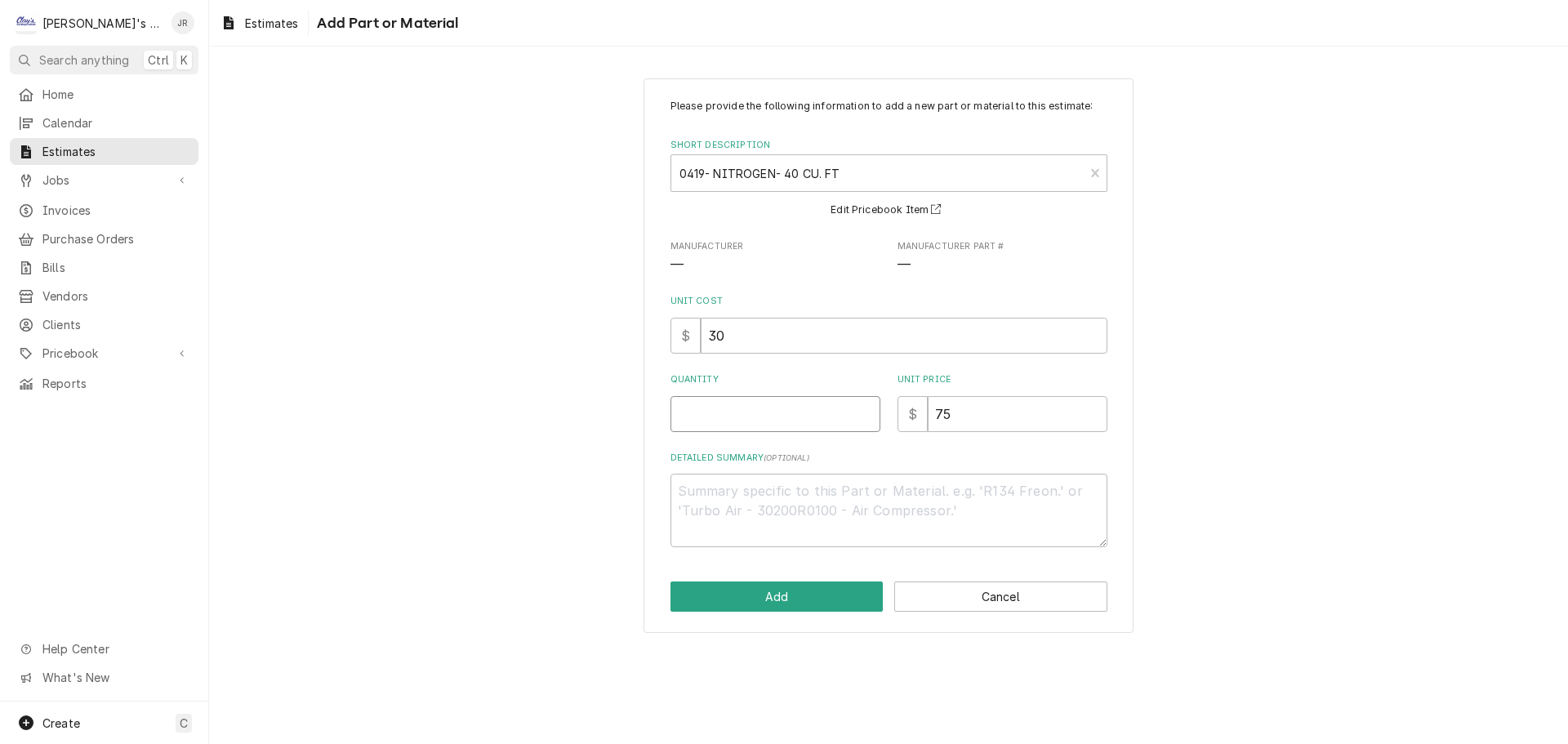
click at [779, 421] on input "Quantity" at bounding box center [776, 414] width 210 height 36
click at [843, 589] on button "Add" at bounding box center [778, 596] width 214 height 30
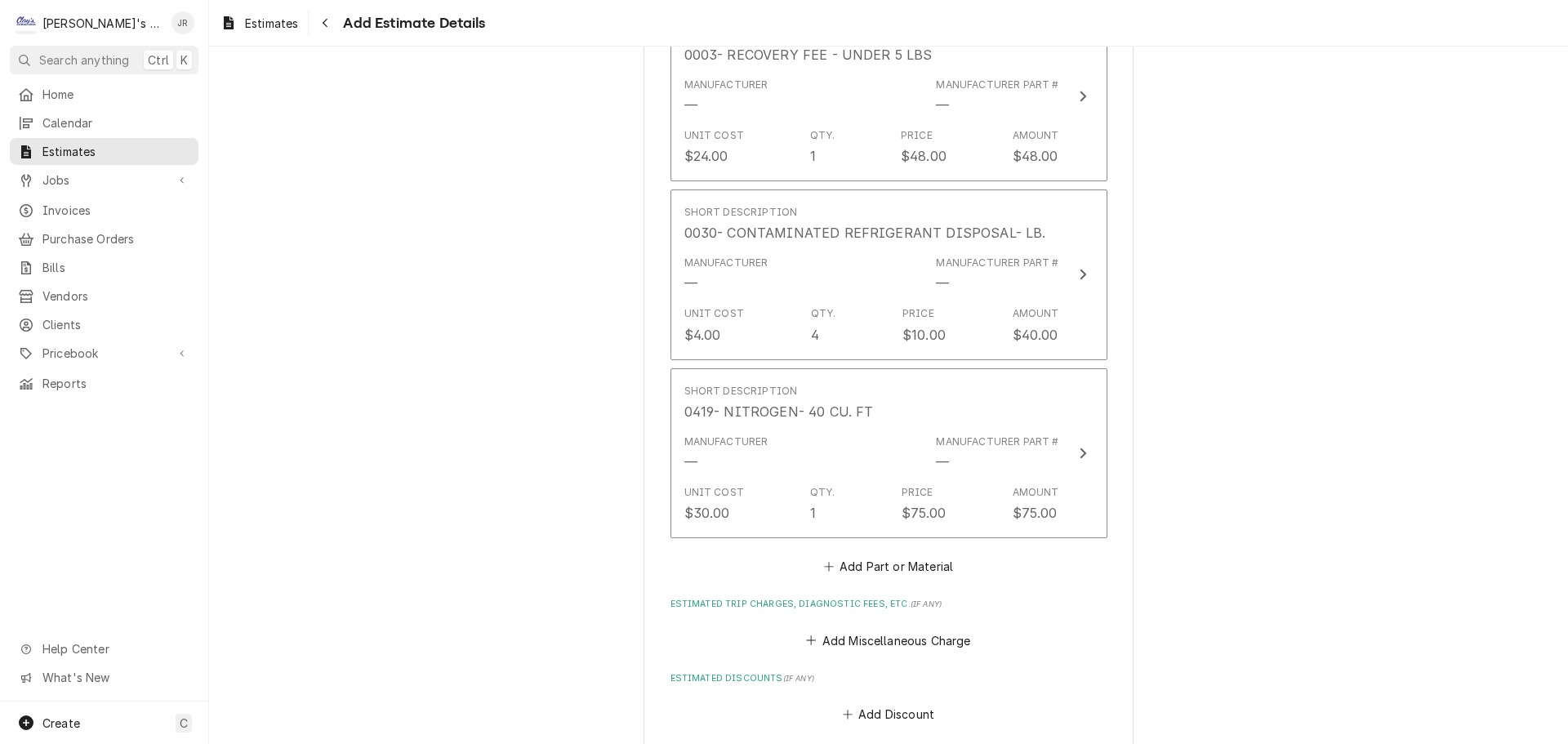
scroll to position [3610, 0]
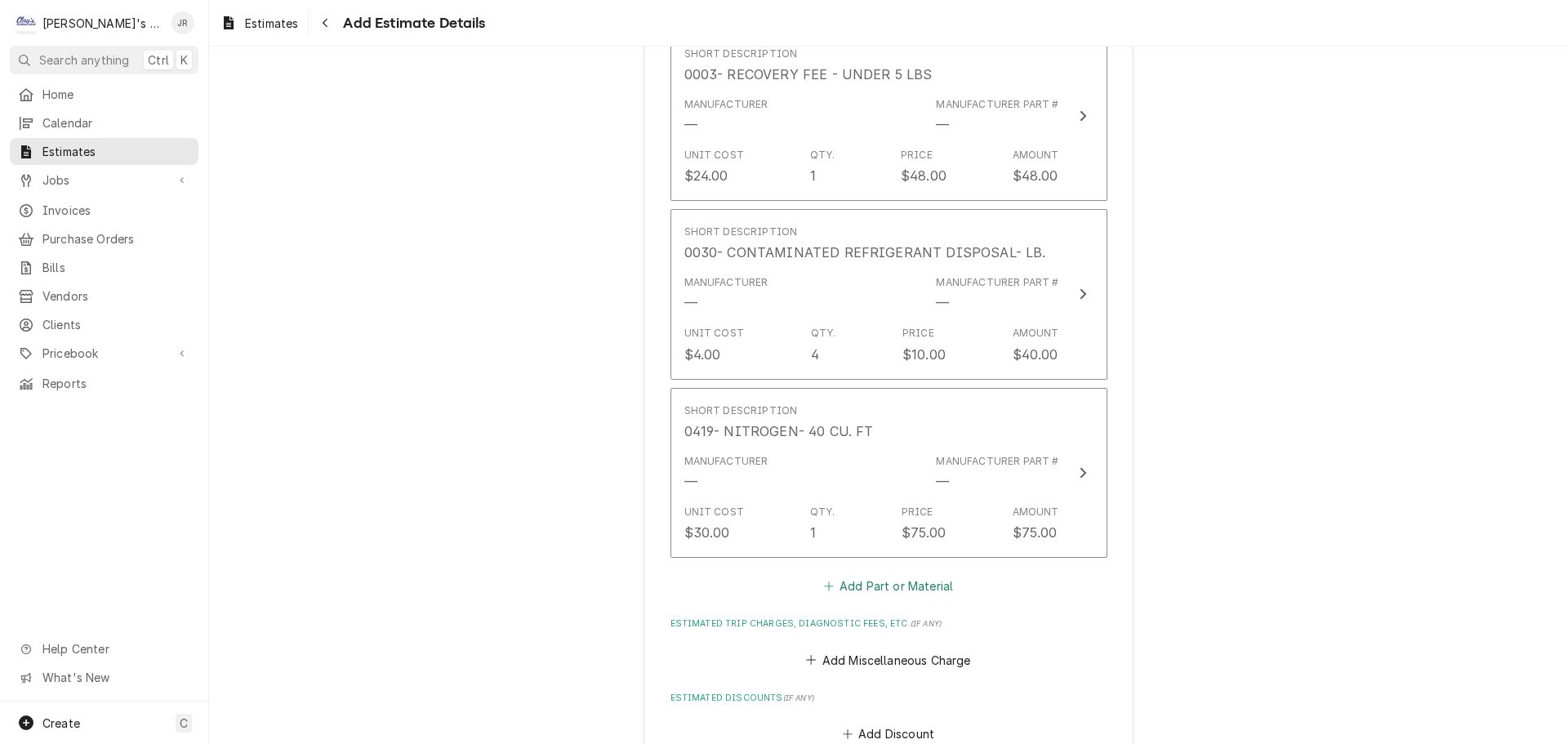
click at [827, 592] on icon "Estimated Parts and Materials" at bounding box center [829, 587] width 10 height 12
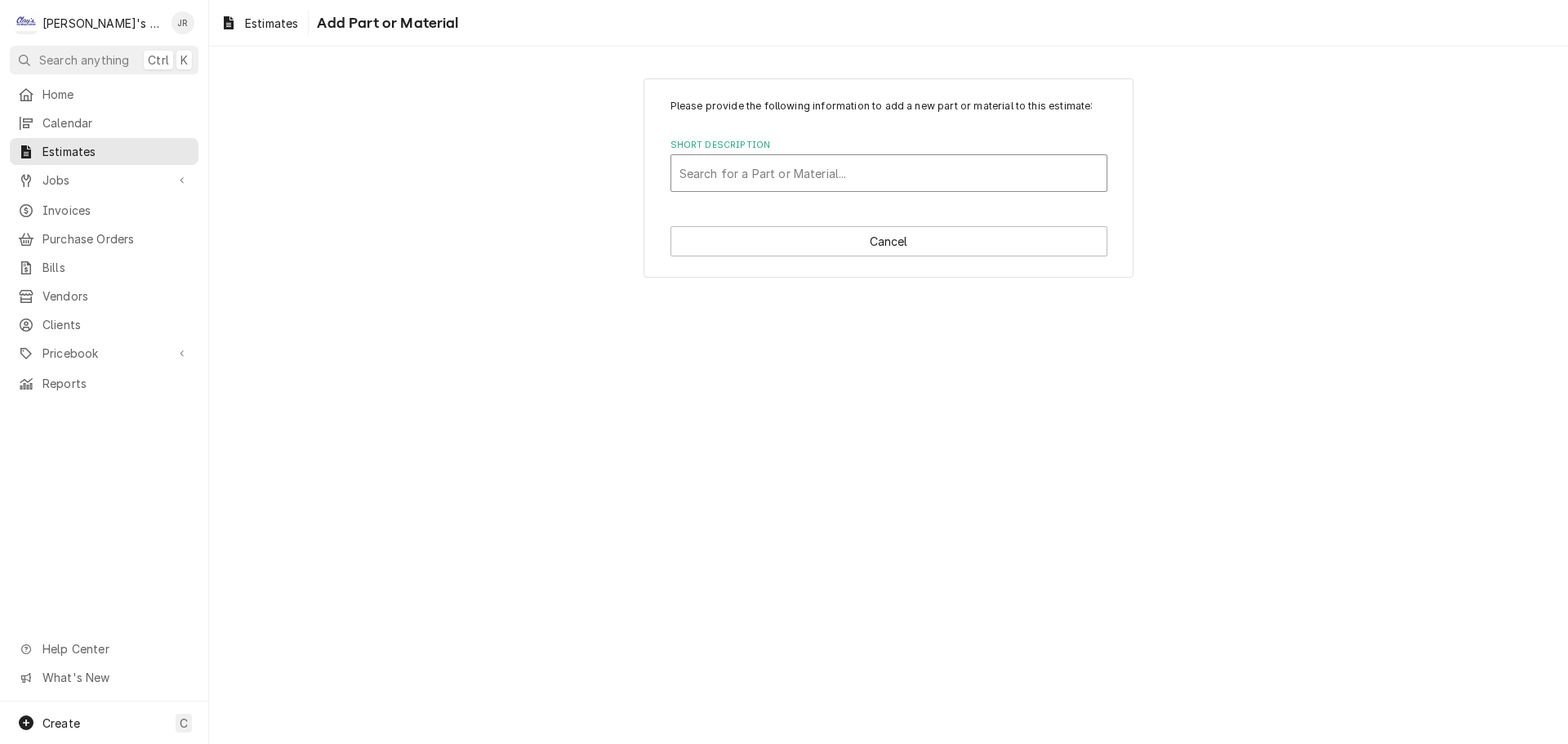
click at [834, 171] on div "Short Description" at bounding box center [888, 173] width 418 height 29
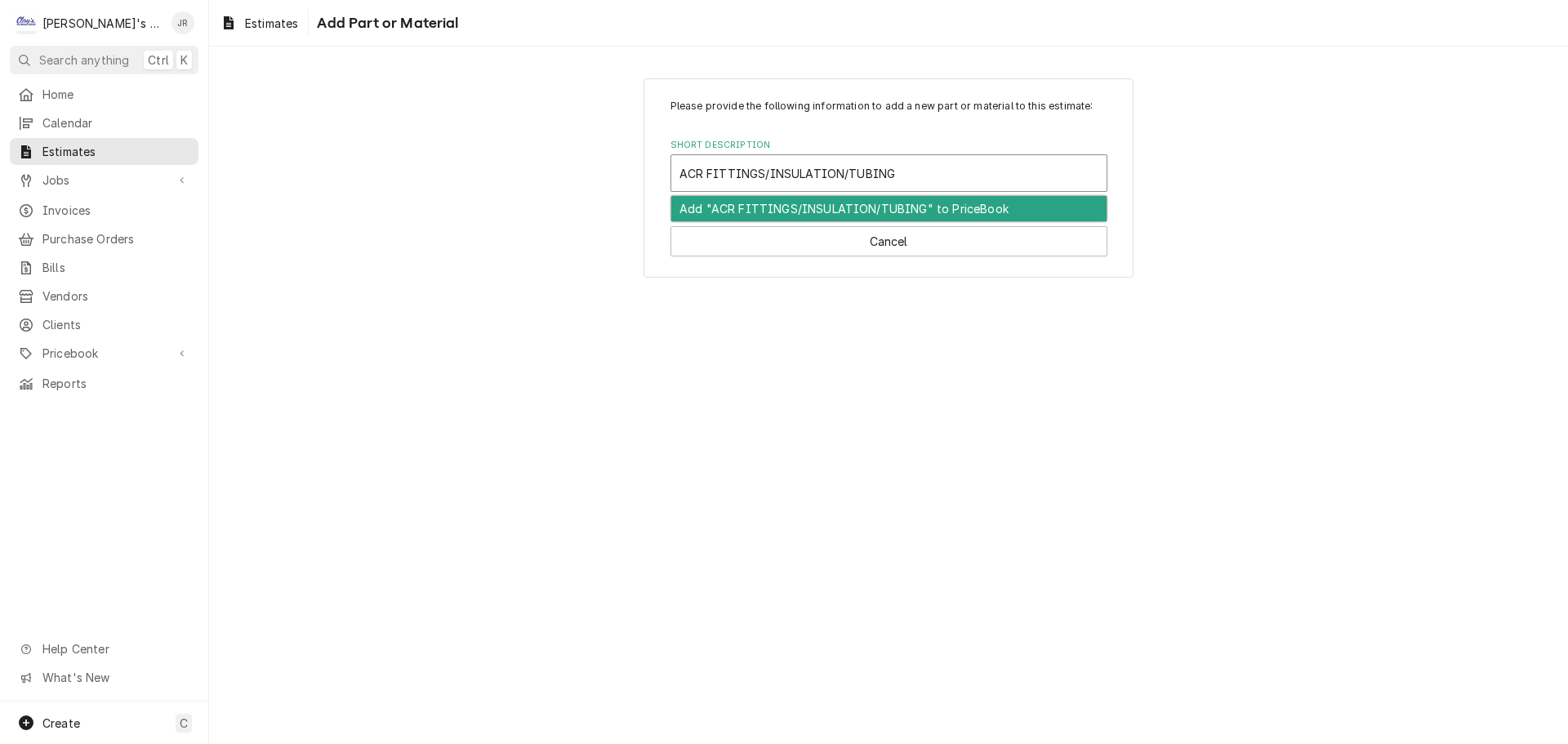
click at [832, 211] on div "Add "ACR FITTINGS/INSULATION/TUBING" to PriceBook" at bounding box center [888, 209] width 435 height 25
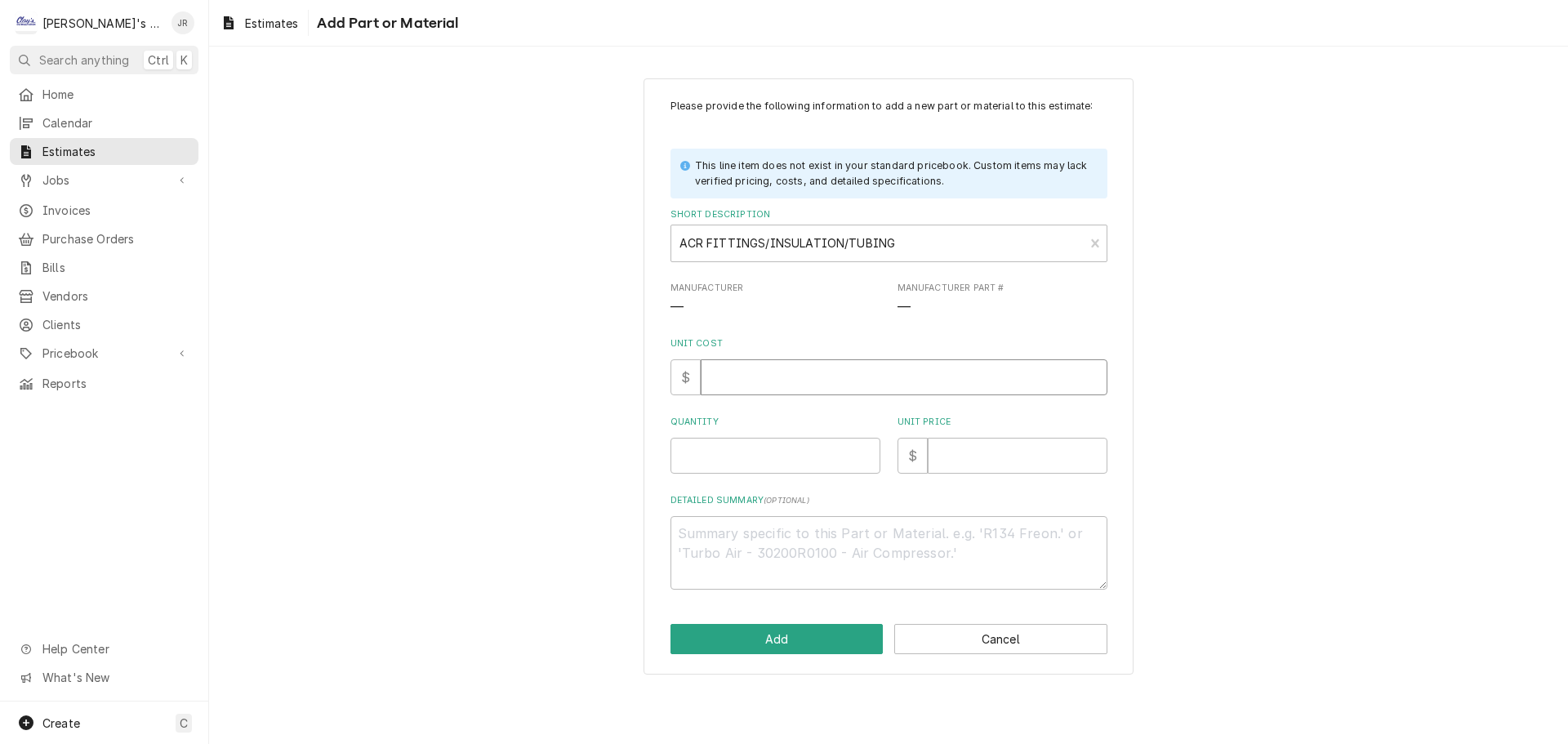
click at [788, 383] on input "Unit Cost" at bounding box center [904, 377] width 407 height 36
click at [781, 472] on input "Quantity" at bounding box center [776, 456] width 210 height 36
click at [958, 460] on input "Unit Price" at bounding box center [1017, 456] width 180 height 36
click at [758, 626] on button "Add" at bounding box center [778, 639] width 214 height 30
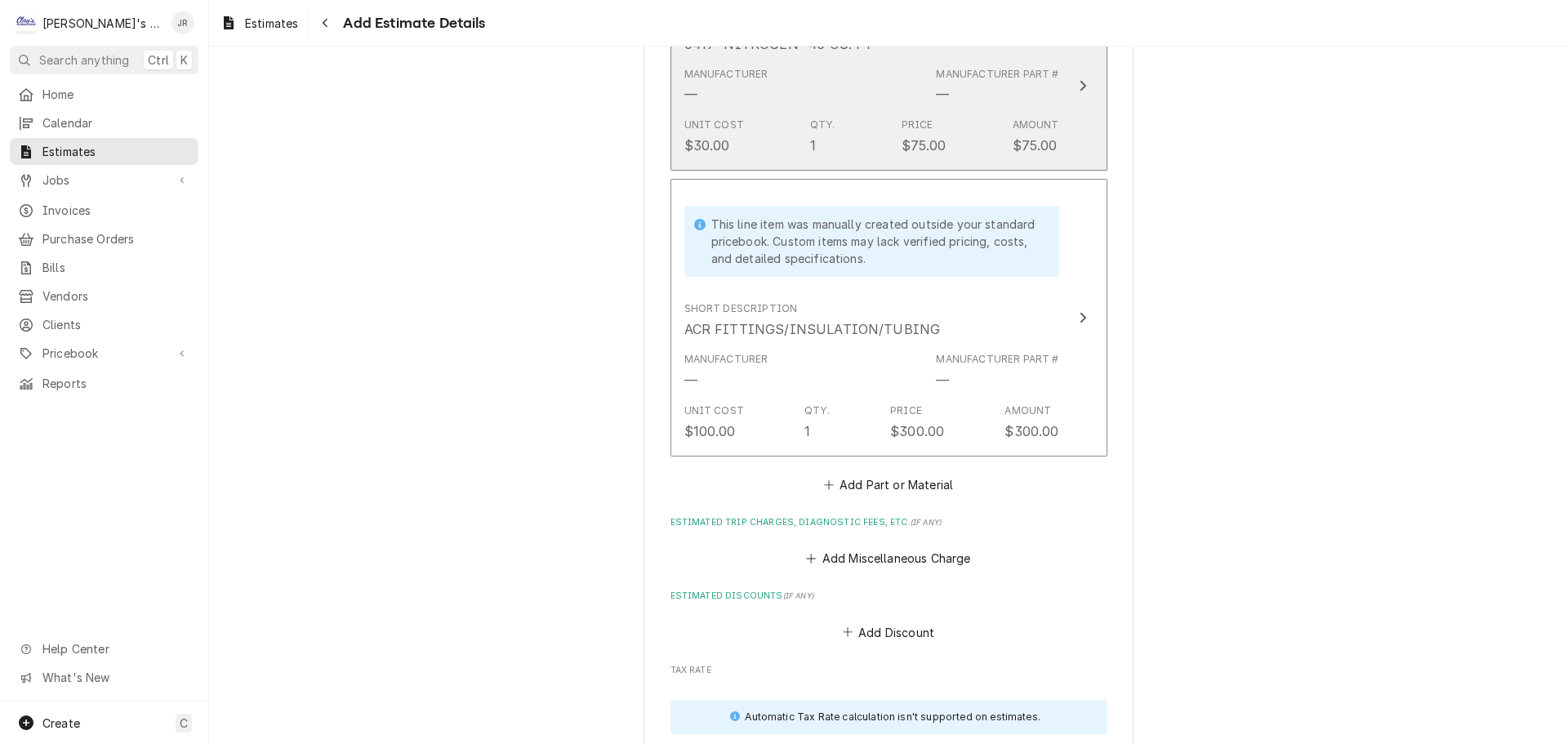
scroll to position [3999, 0]
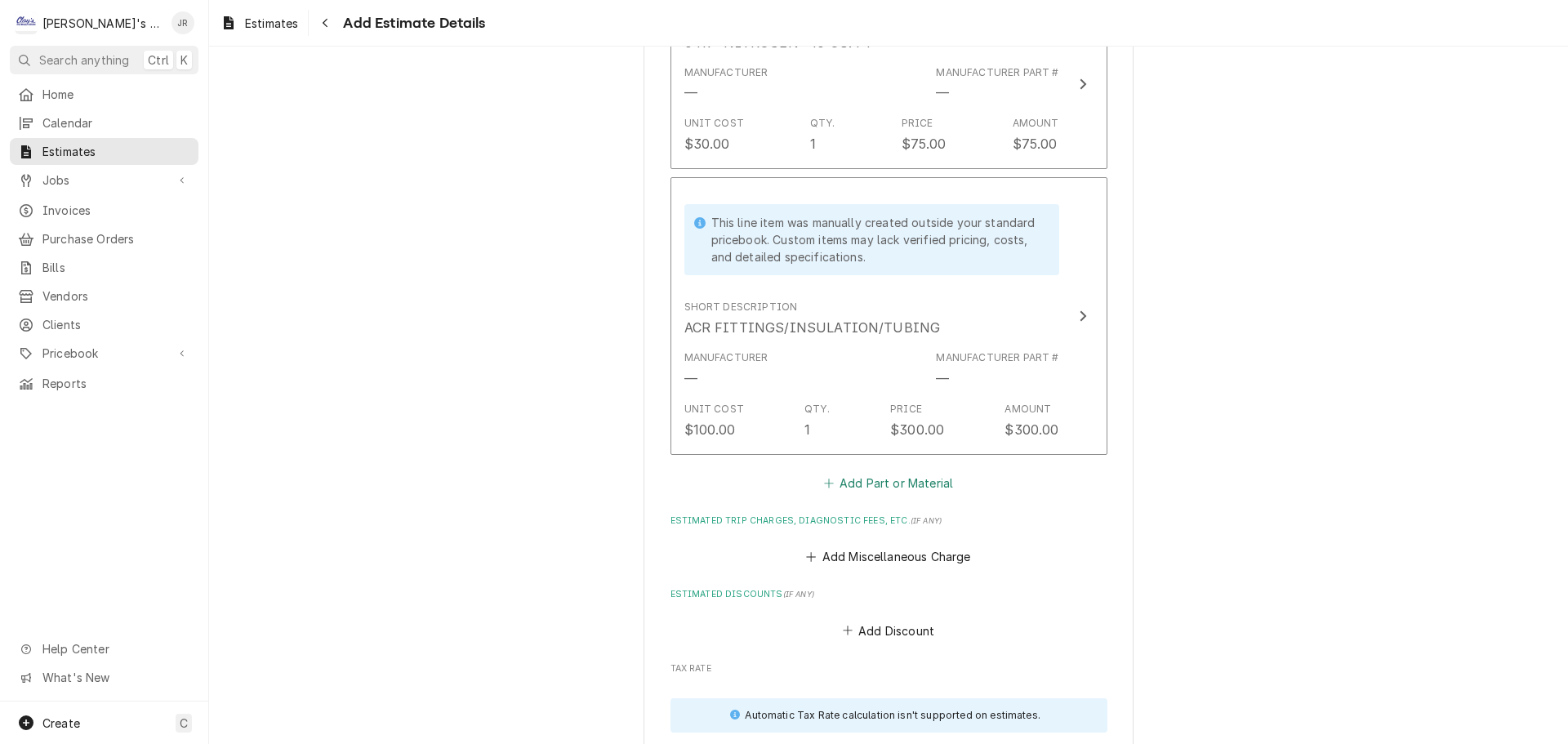
click at [845, 483] on button "Add Part or Material" at bounding box center [887, 483] width 135 height 23
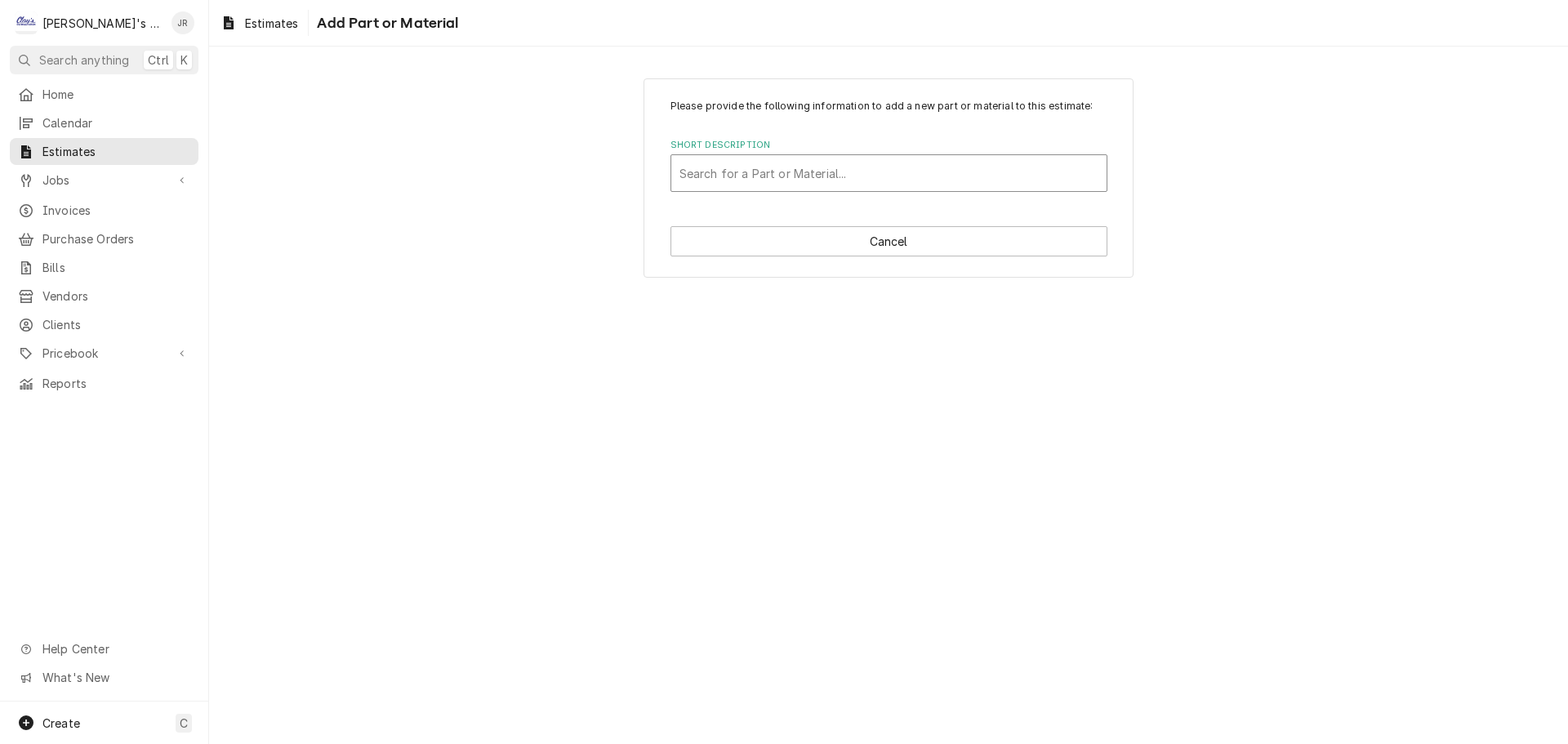
click at [786, 177] on div "Short Description" at bounding box center [888, 173] width 418 height 29
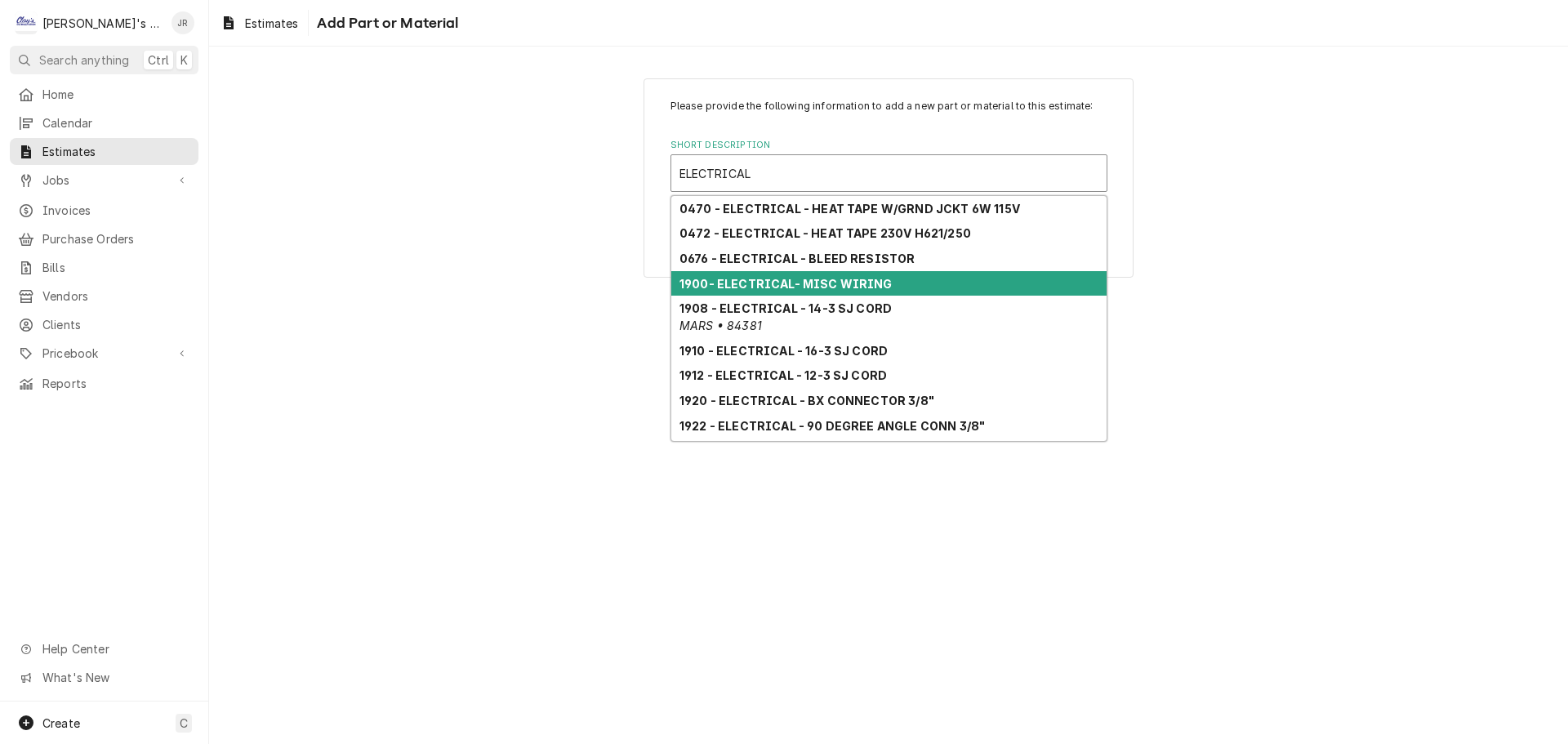
click at [781, 287] on strong "1900- ELECTRICAL- MISC WIRING" at bounding box center [786, 284] width 214 height 14
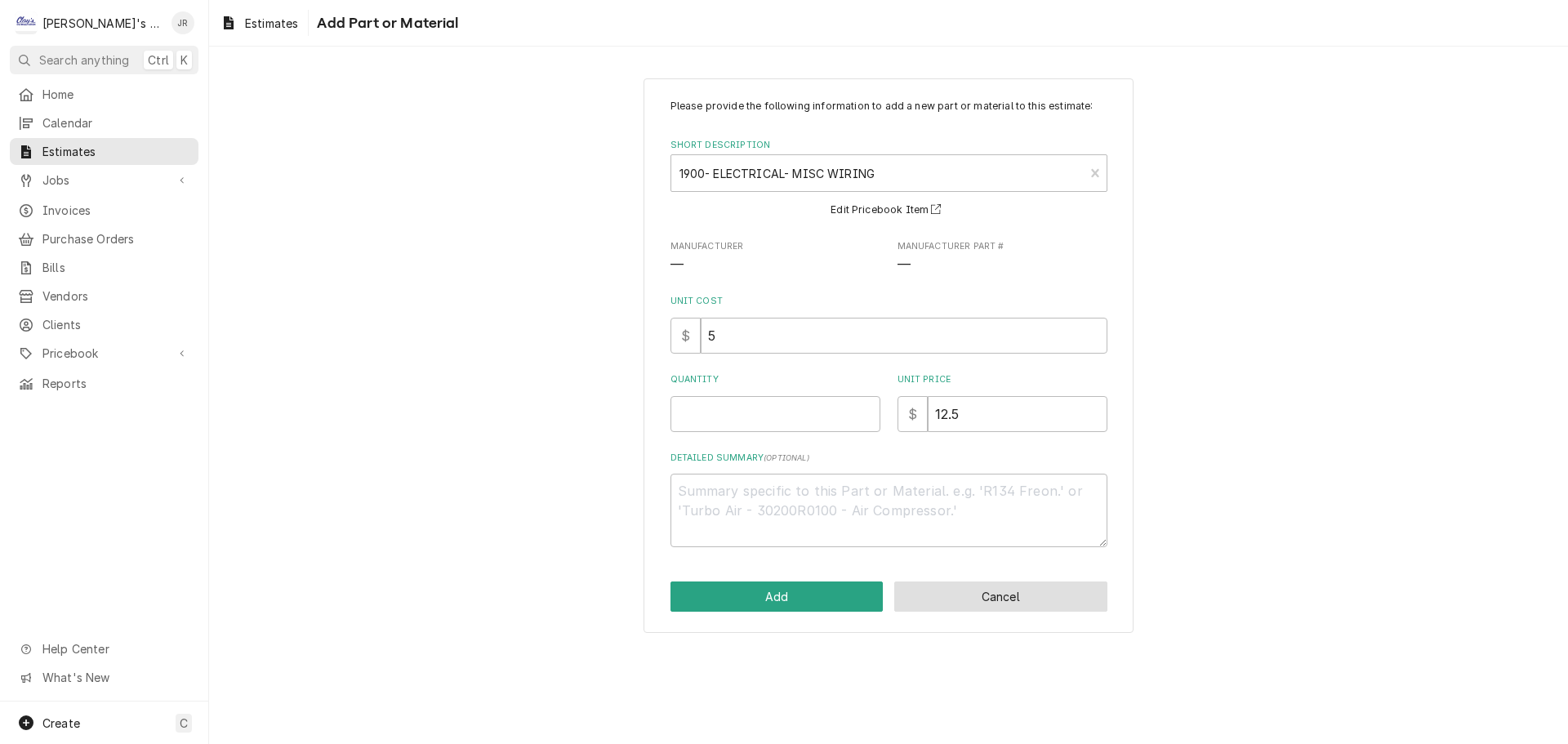
click at [1041, 605] on button "Cancel" at bounding box center [1001, 596] width 214 height 30
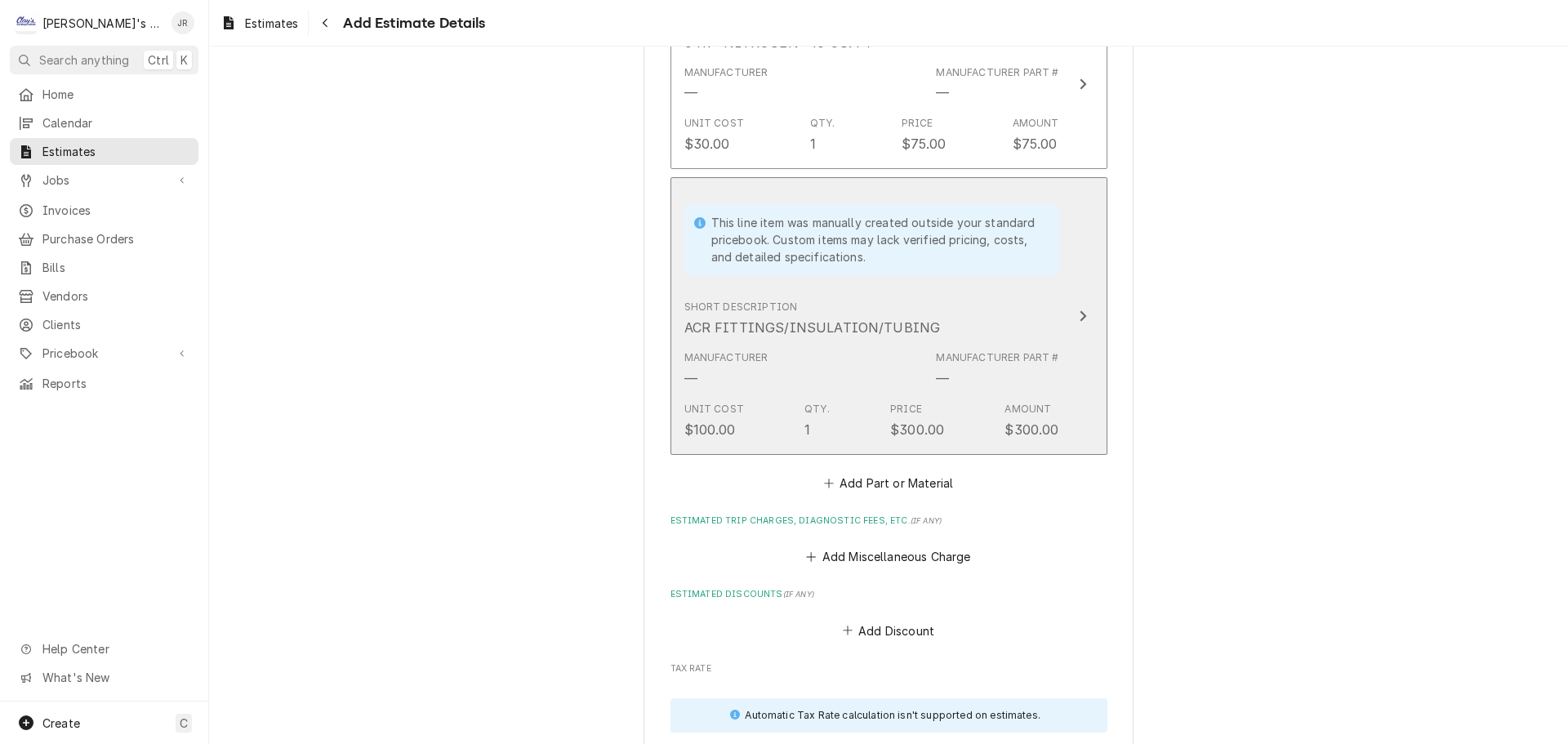
scroll to position [3979, 0]
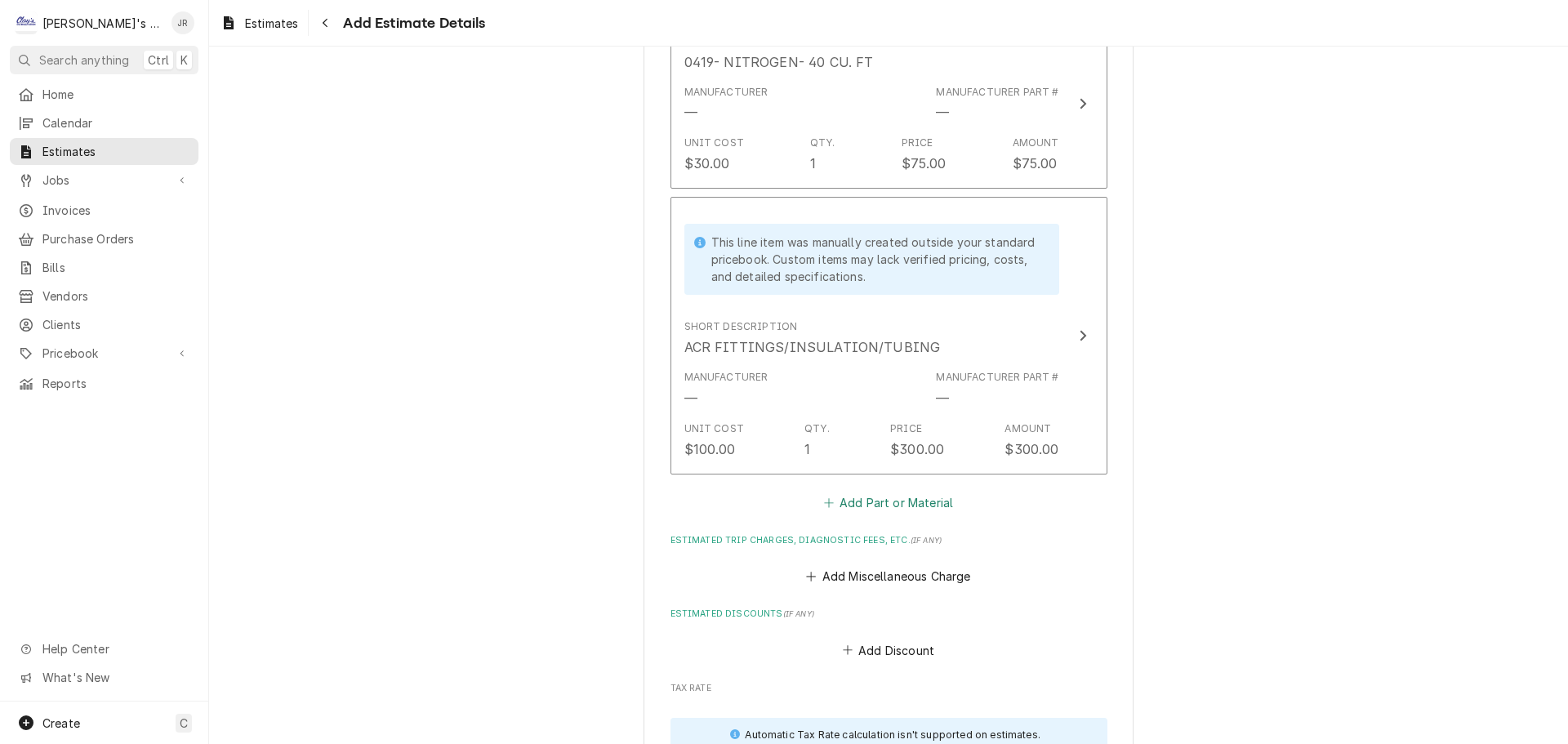
click at [858, 499] on button "Add Part or Material" at bounding box center [887, 502] width 135 height 23
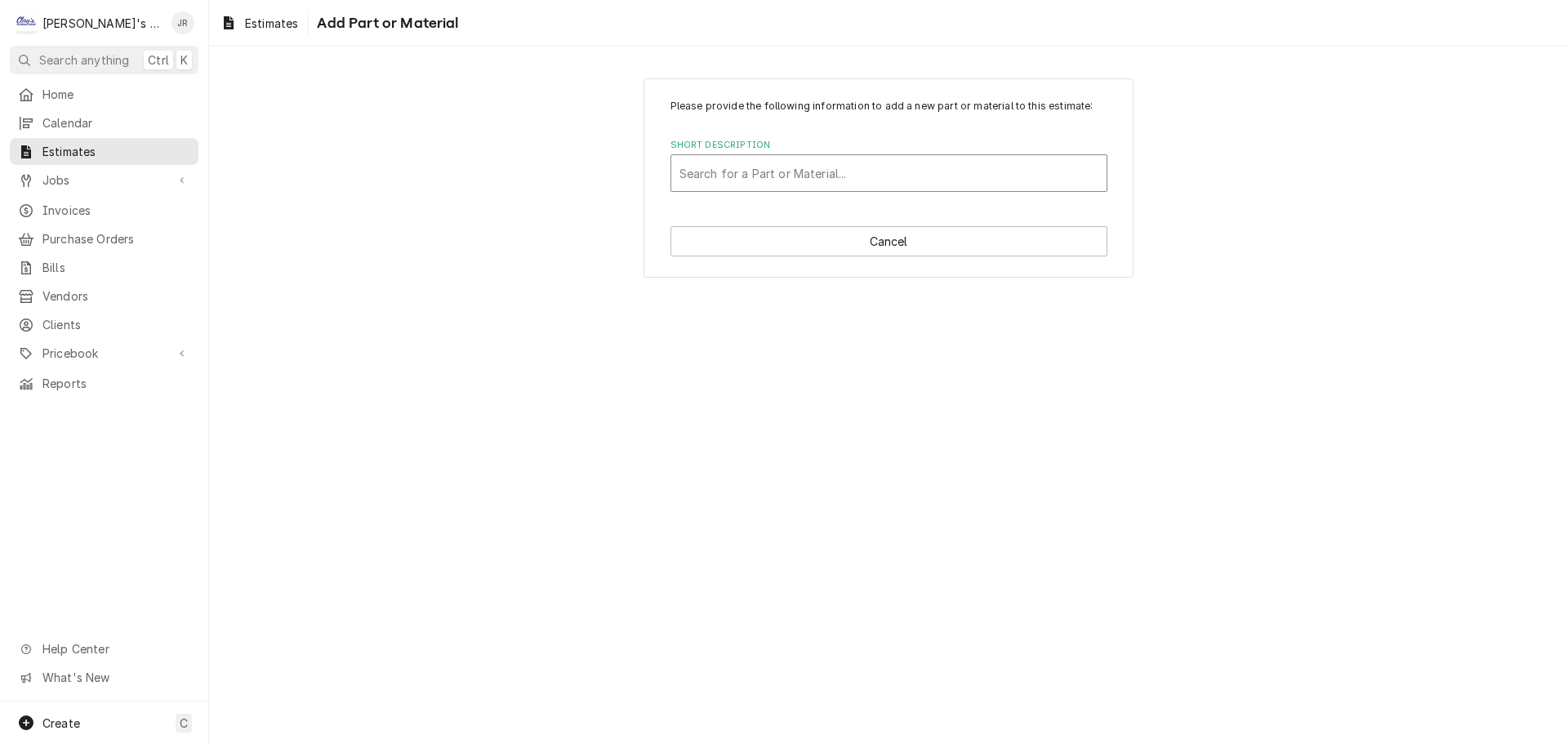
click at [856, 172] on div "Short Description" at bounding box center [888, 173] width 418 height 29
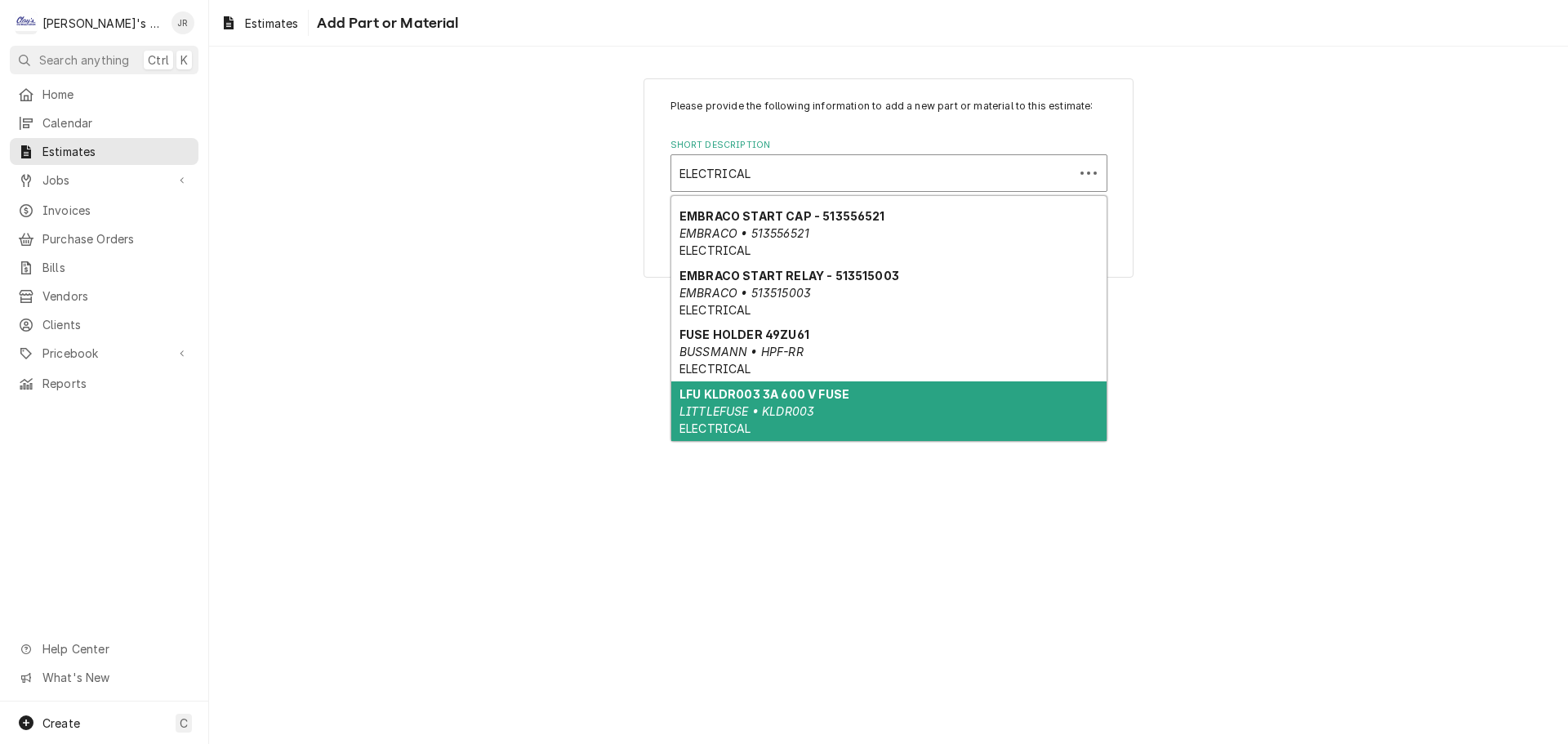
scroll to position [915, 0]
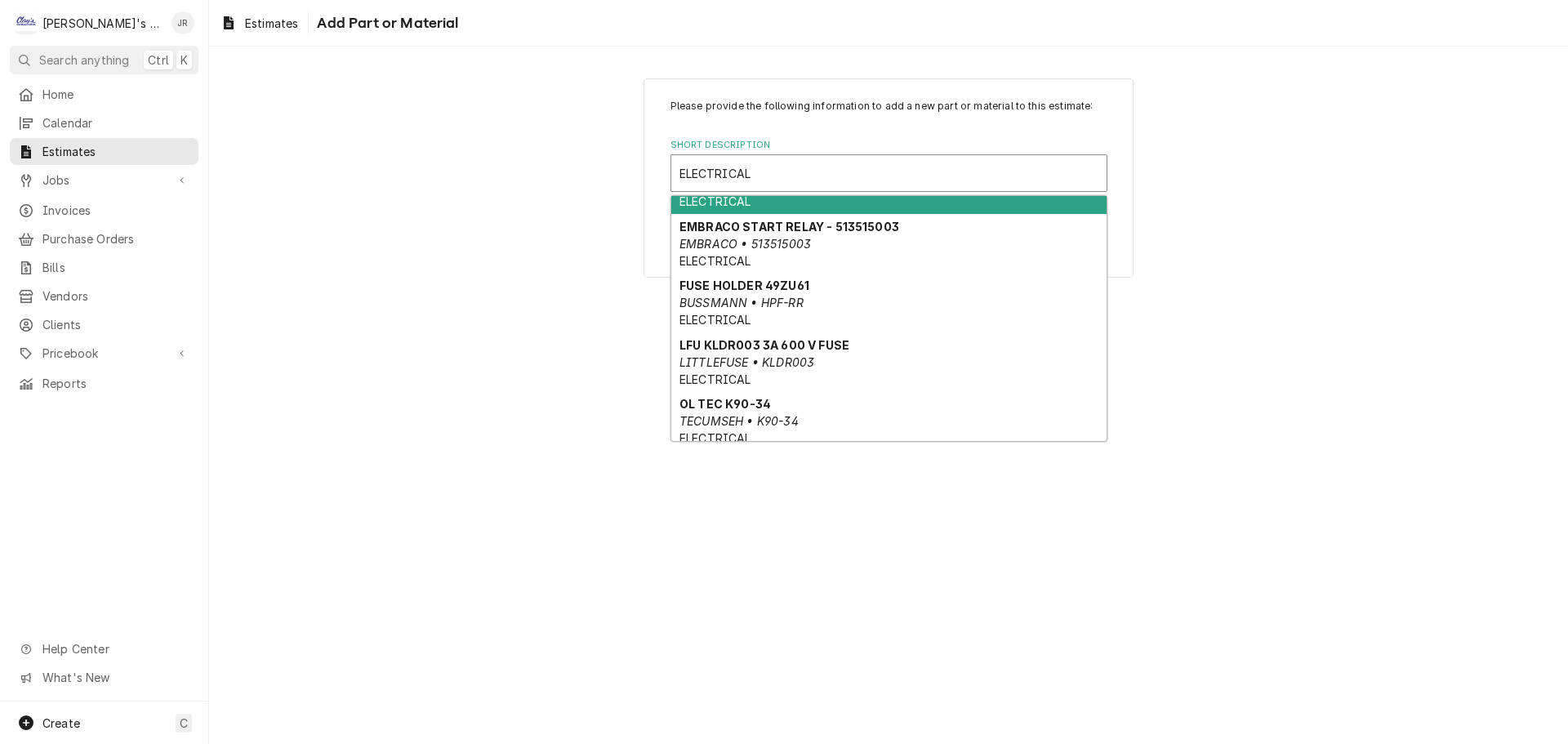
click at [681, 172] on input "ELECTRICAL" at bounding box center [718, 173] width 79 height 26
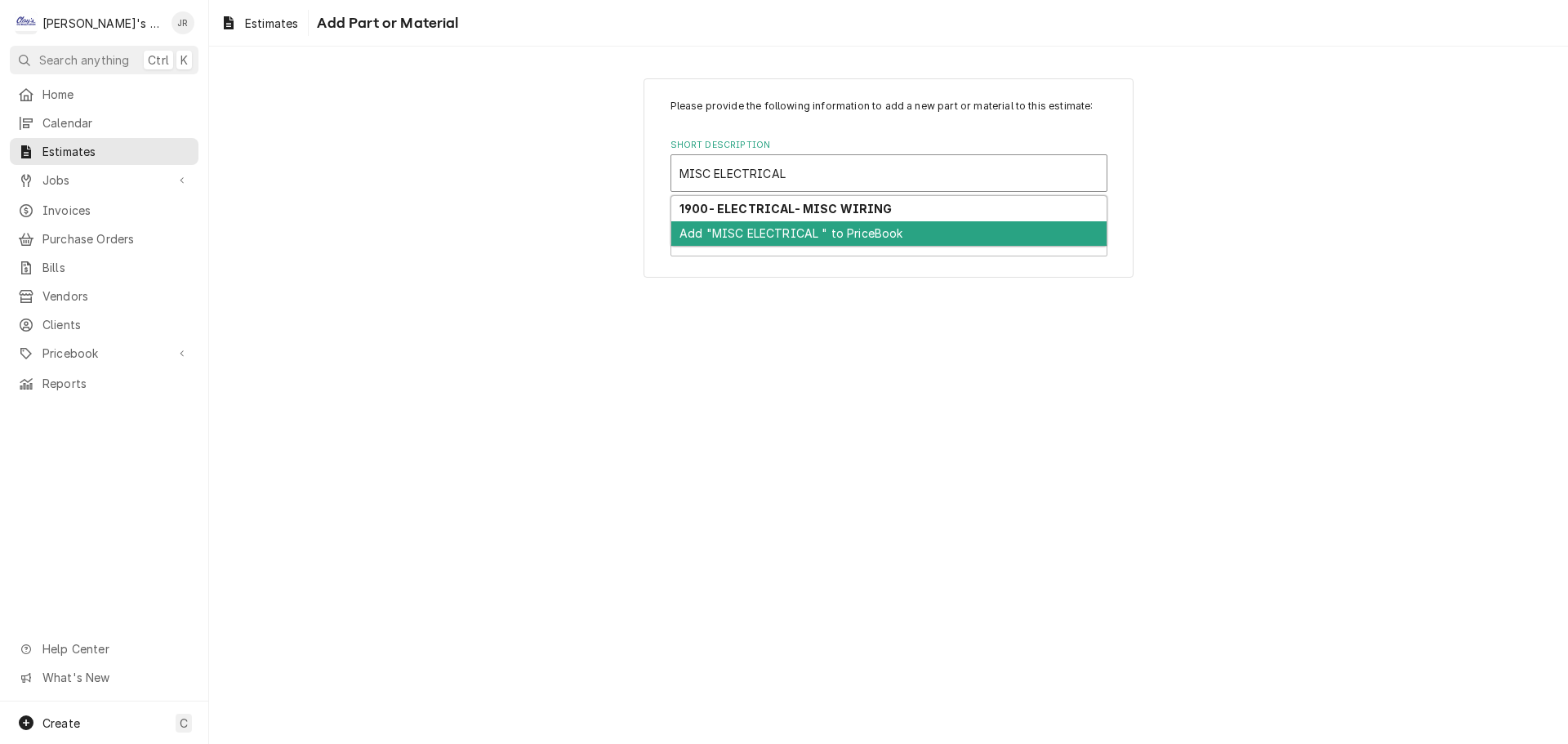
click at [710, 239] on div "Add "MISC ELECTRICAL " to PriceBook" at bounding box center [888, 234] width 435 height 25
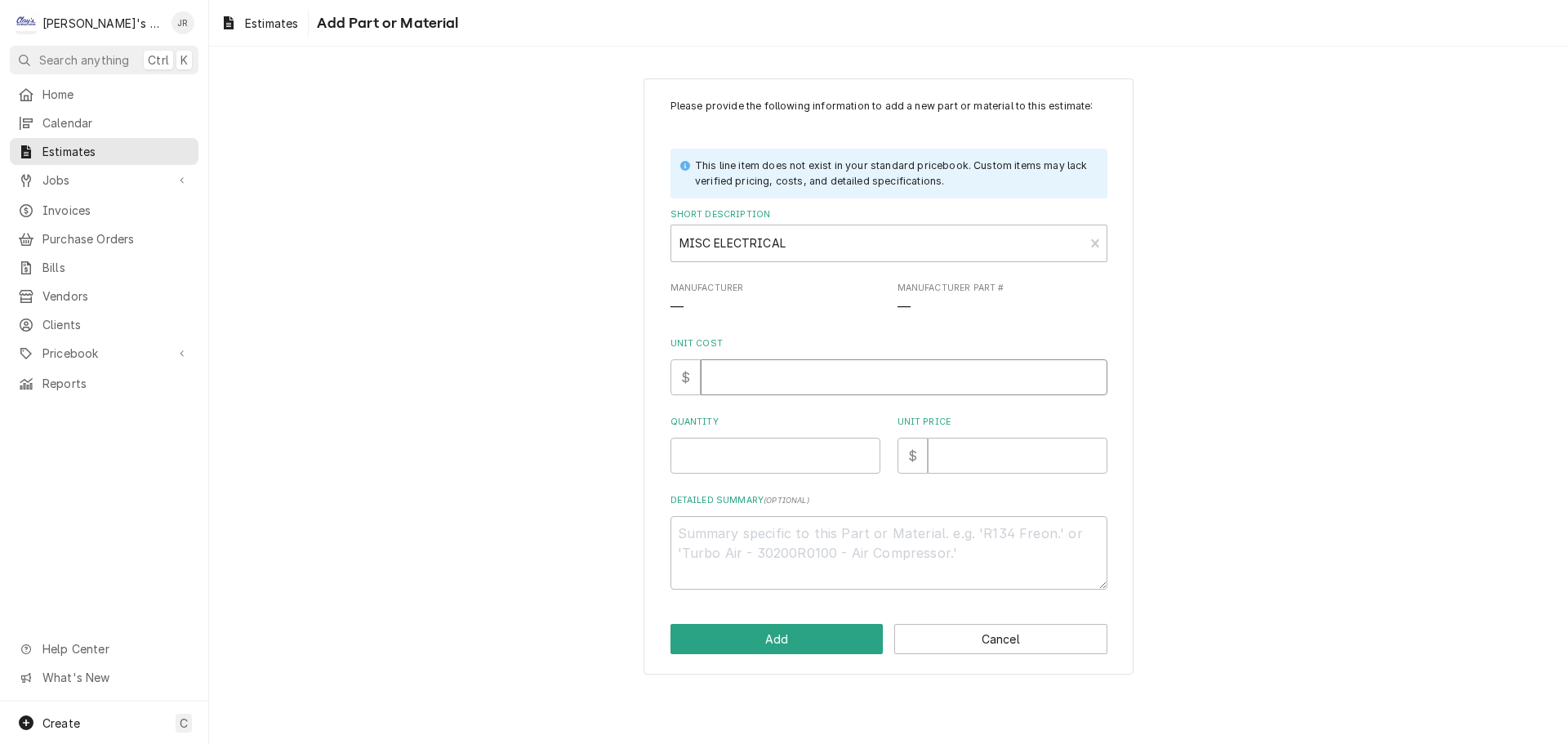
click at [765, 382] on input "Unit Cost" at bounding box center [904, 377] width 407 height 36
click at [943, 454] on input "Unit Price" at bounding box center [1017, 456] width 180 height 36
click at [778, 453] on input "Quantity" at bounding box center [776, 456] width 210 height 36
click at [813, 626] on button "Add" at bounding box center [778, 639] width 214 height 30
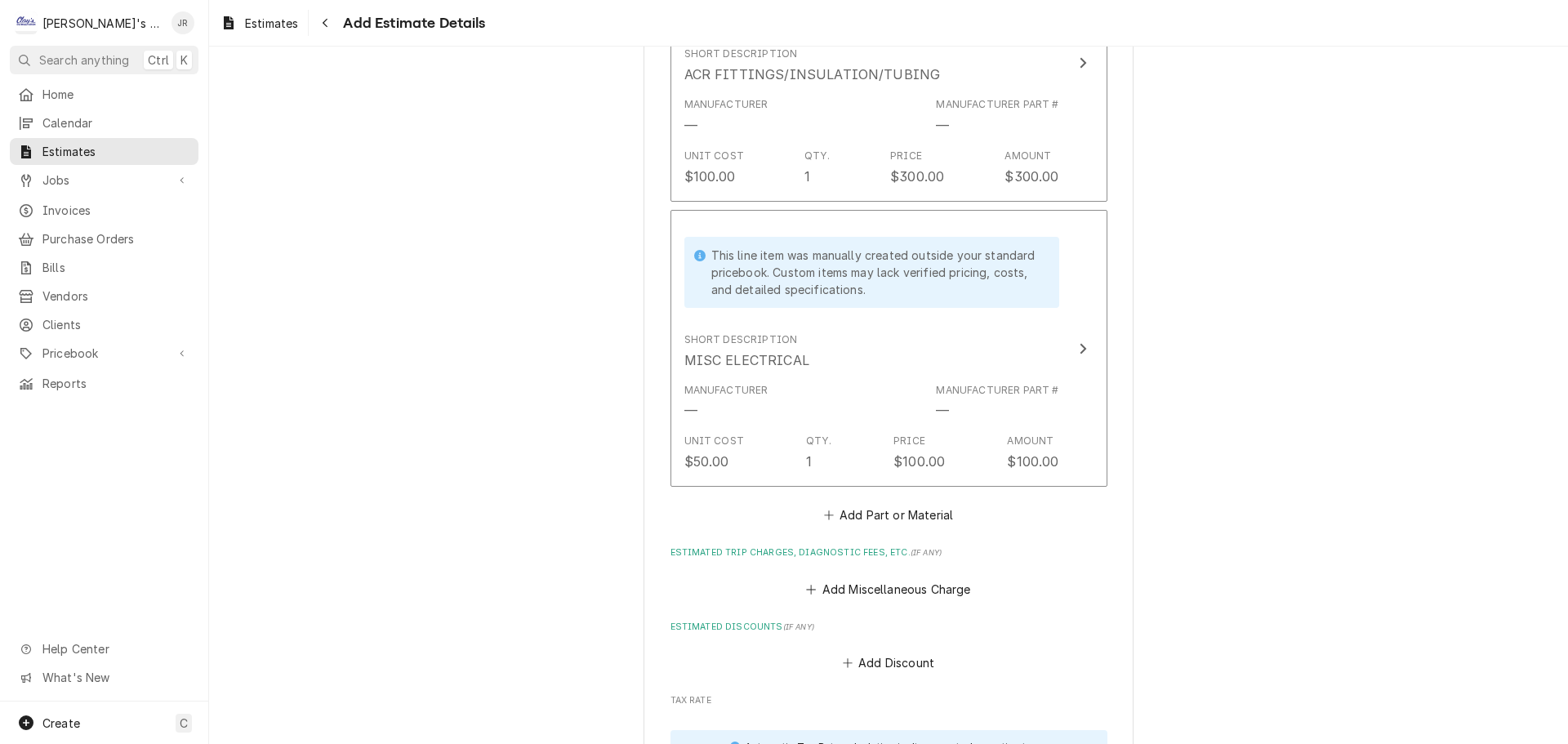
scroll to position [4368, 0]
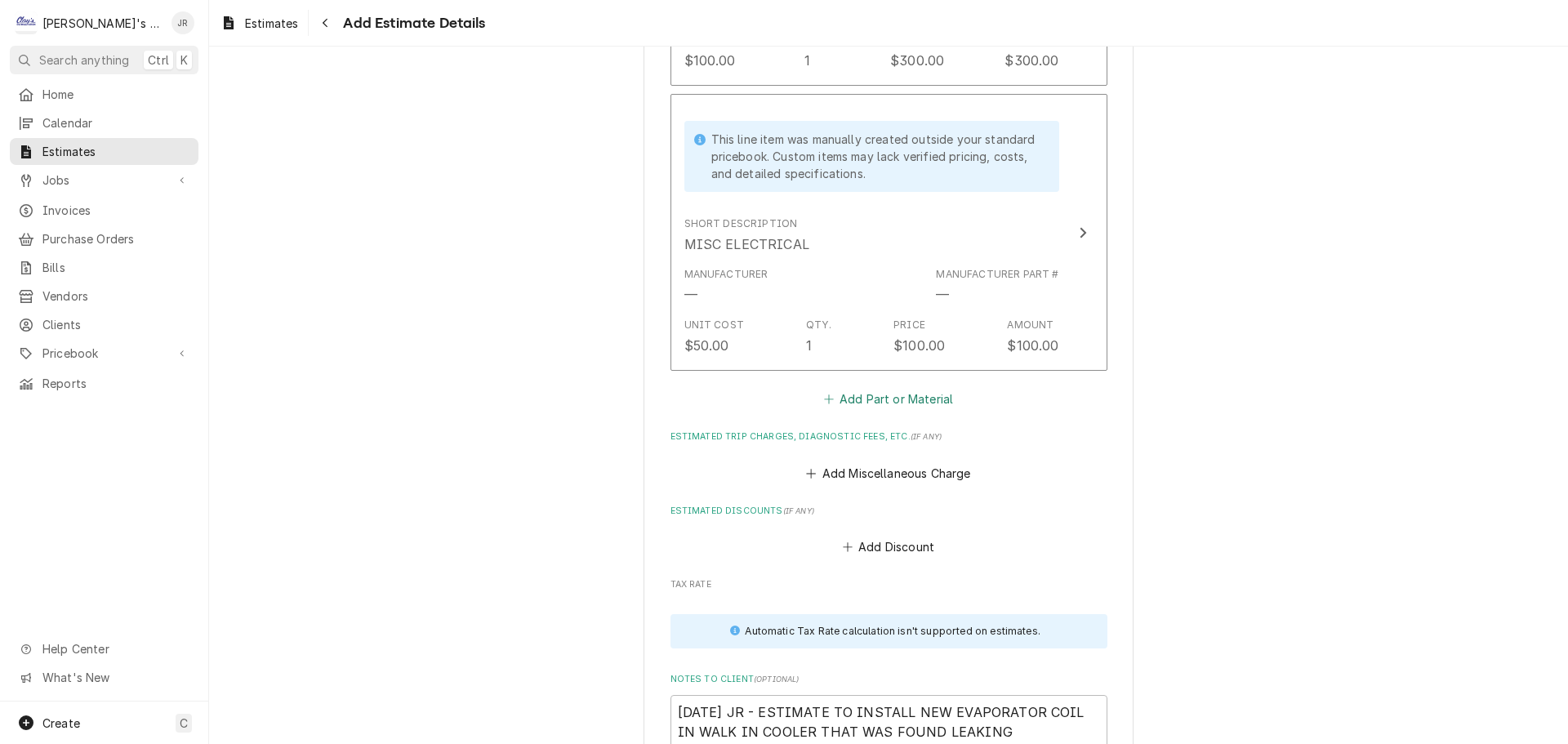
click at [941, 400] on button "Add Part or Material" at bounding box center [887, 400] width 135 height 23
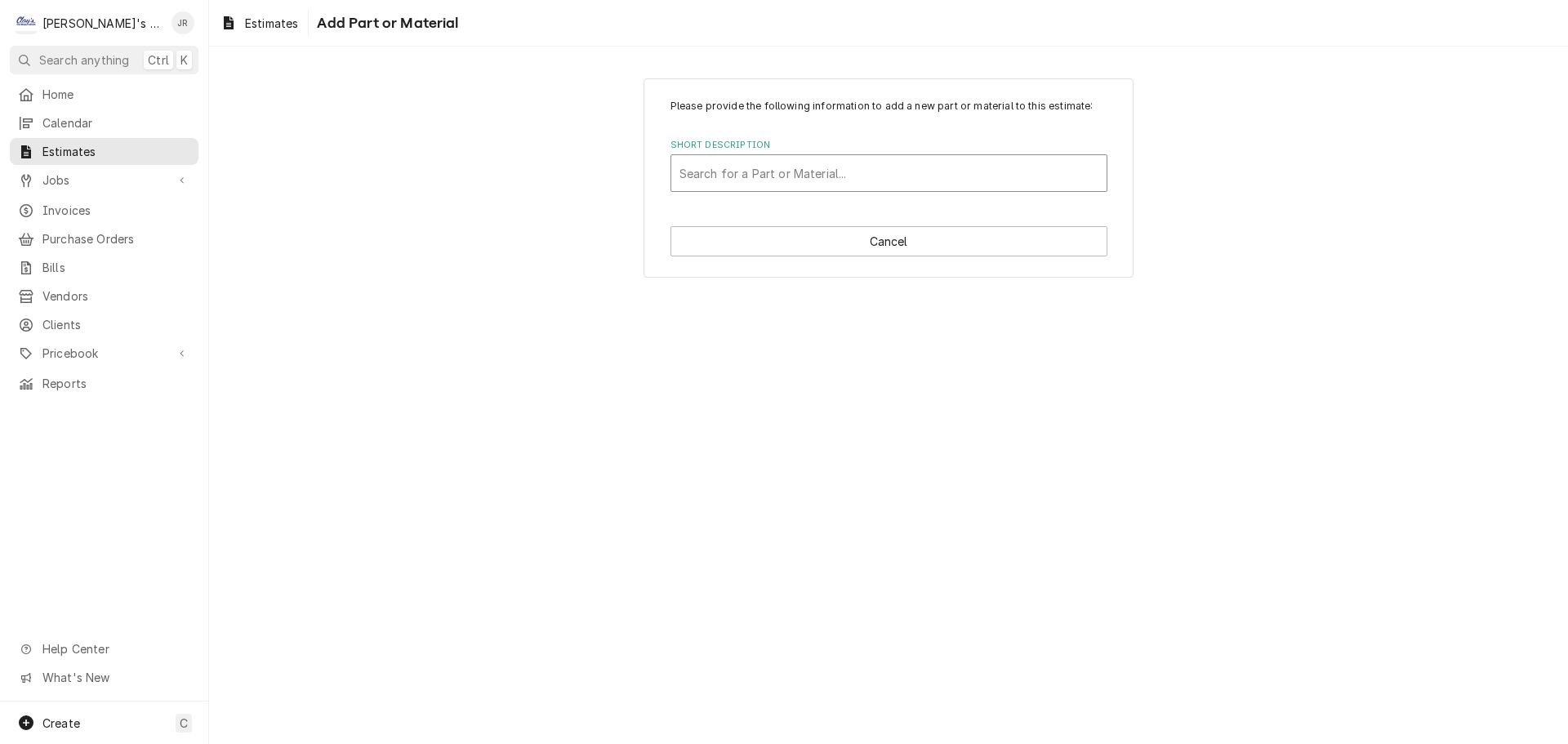
click at [928, 174] on div "Short Description" at bounding box center [888, 173] width 418 height 29
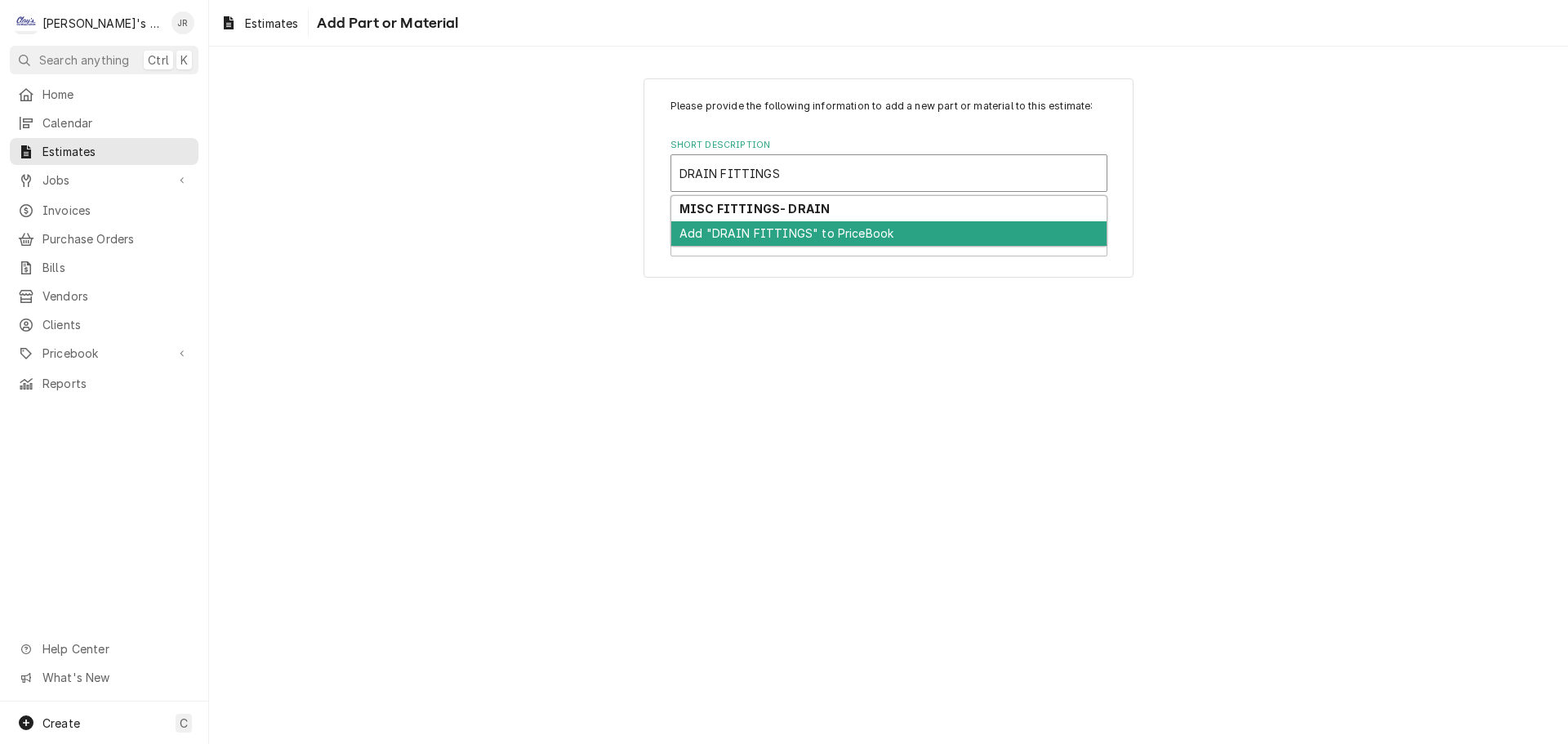
click at [794, 238] on div "Add "DRAIN FITTINGS" to PriceBook" at bounding box center [888, 234] width 435 height 25
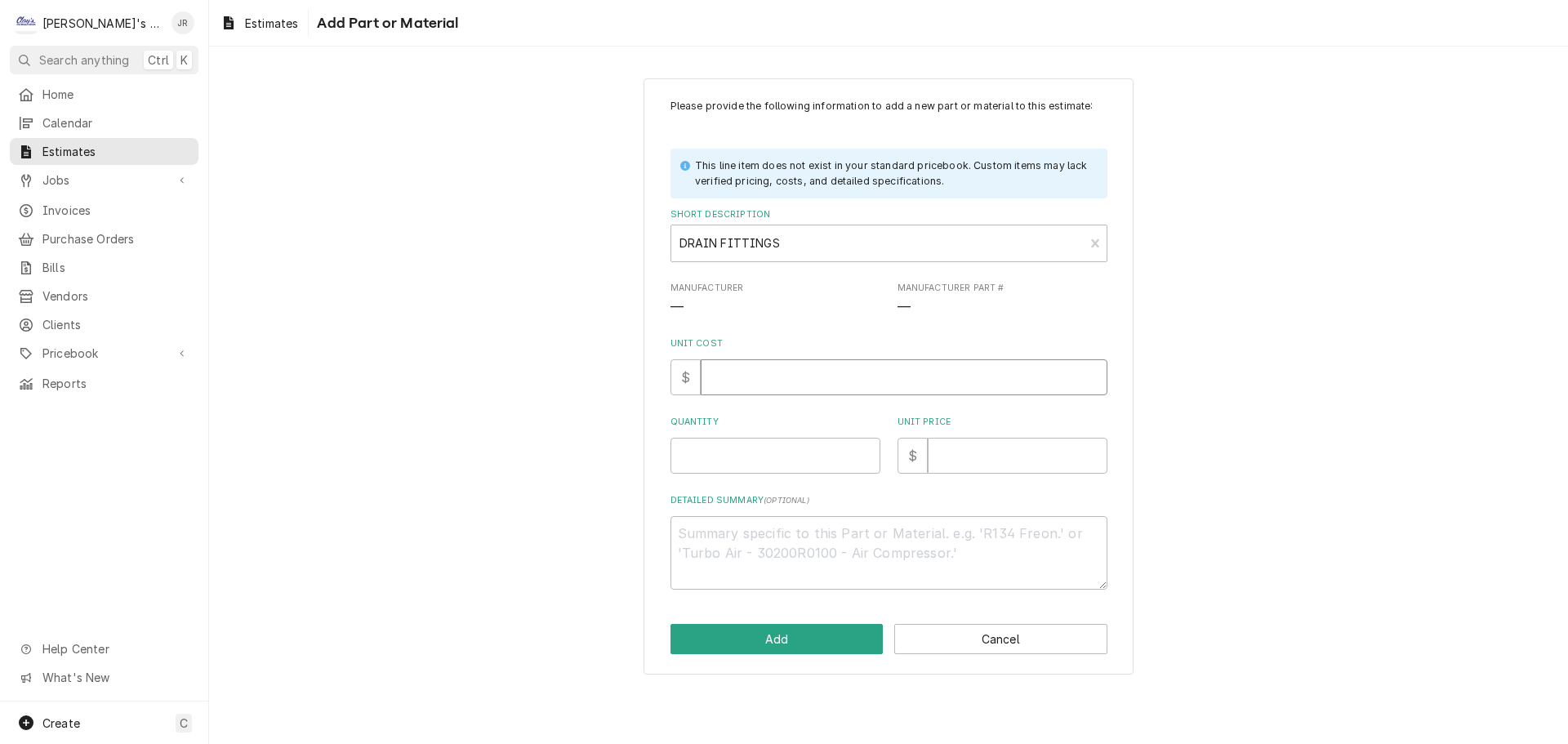
click at [804, 385] on input "Unit Cost" at bounding box center [904, 377] width 407 height 36
click at [970, 457] on input "Unit Price" at bounding box center [1017, 456] width 180 height 36
click at [840, 446] on input "Quantity" at bounding box center [776, 456] width 210 height 36
click at [797, 641] on button "Add" at bounding box center [778, 639] width 214 height 30
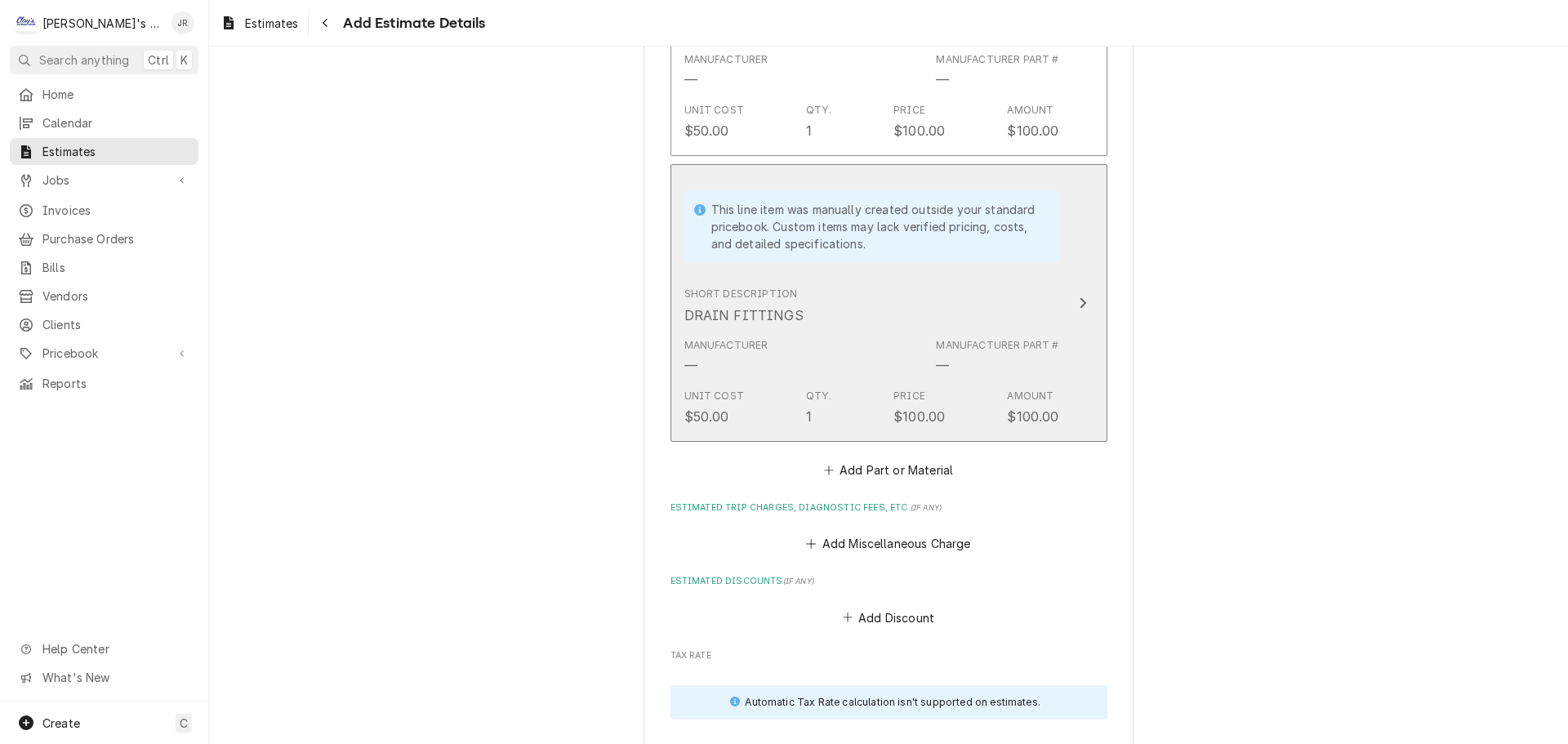
scroll to position [4675, 0]
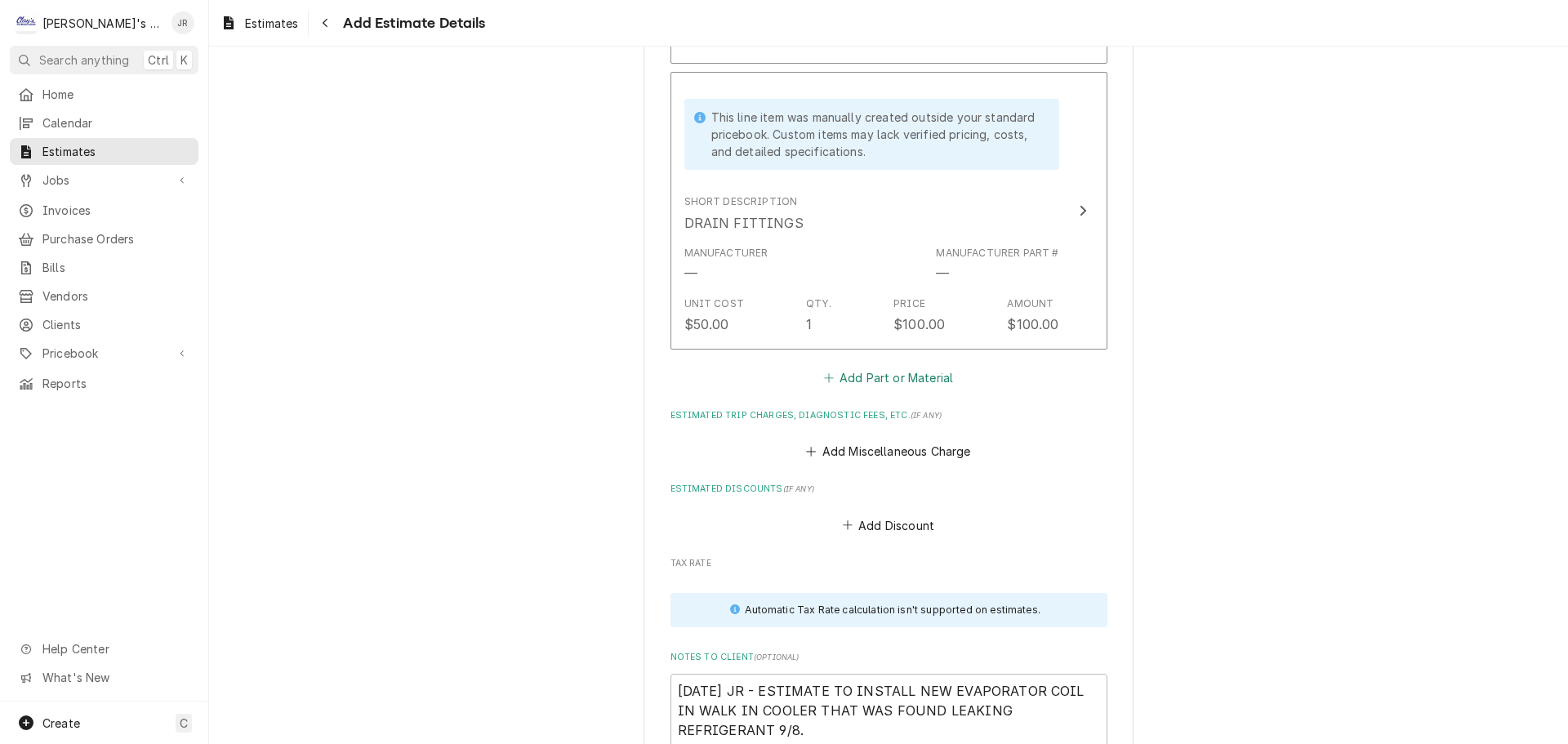
click at [909, 373] on button "Add Part or Material" at bounding box center [887, 378] width 135 height 23
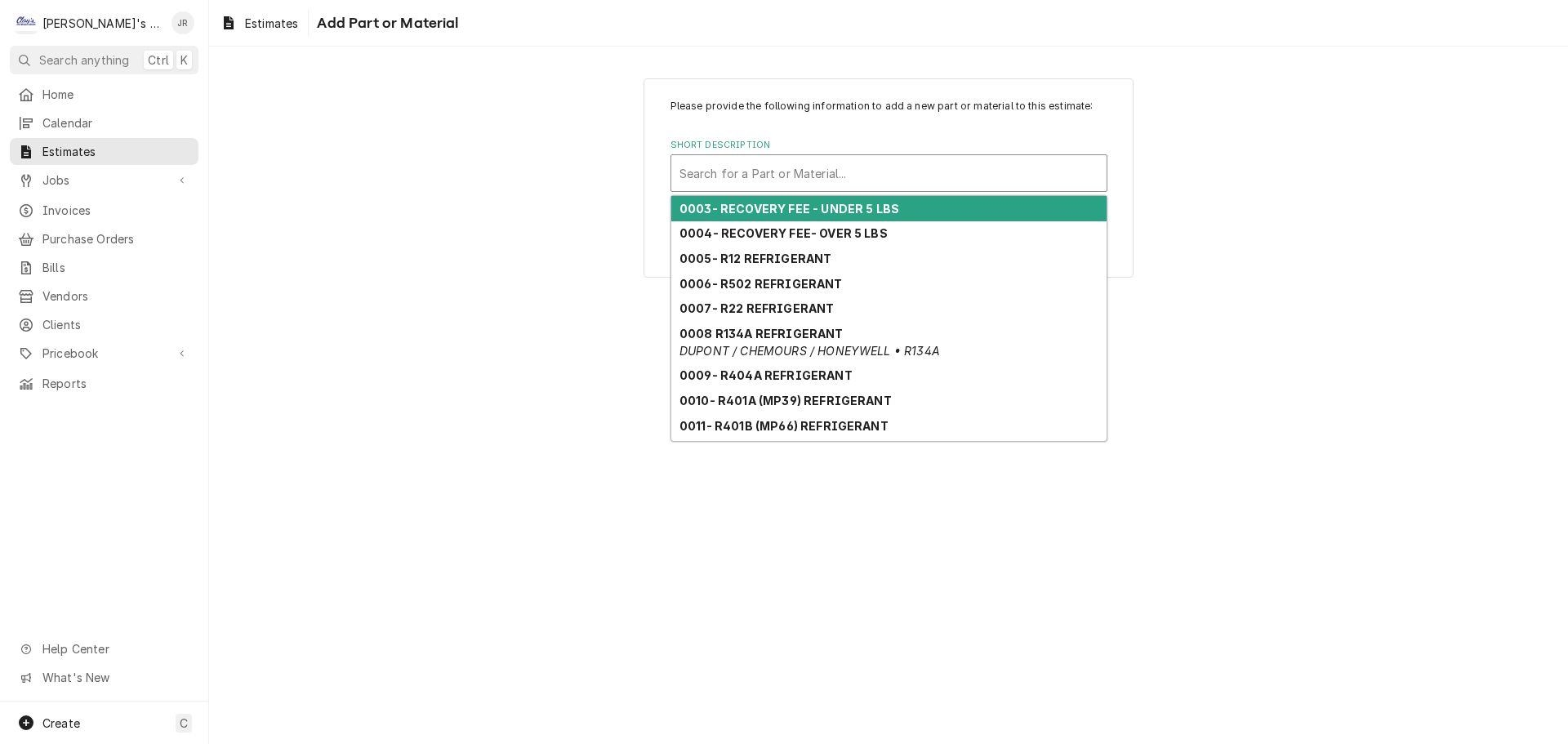
click at [871, 183] on div "Short Description" at bounding box center [888, 173] width 418 height 29
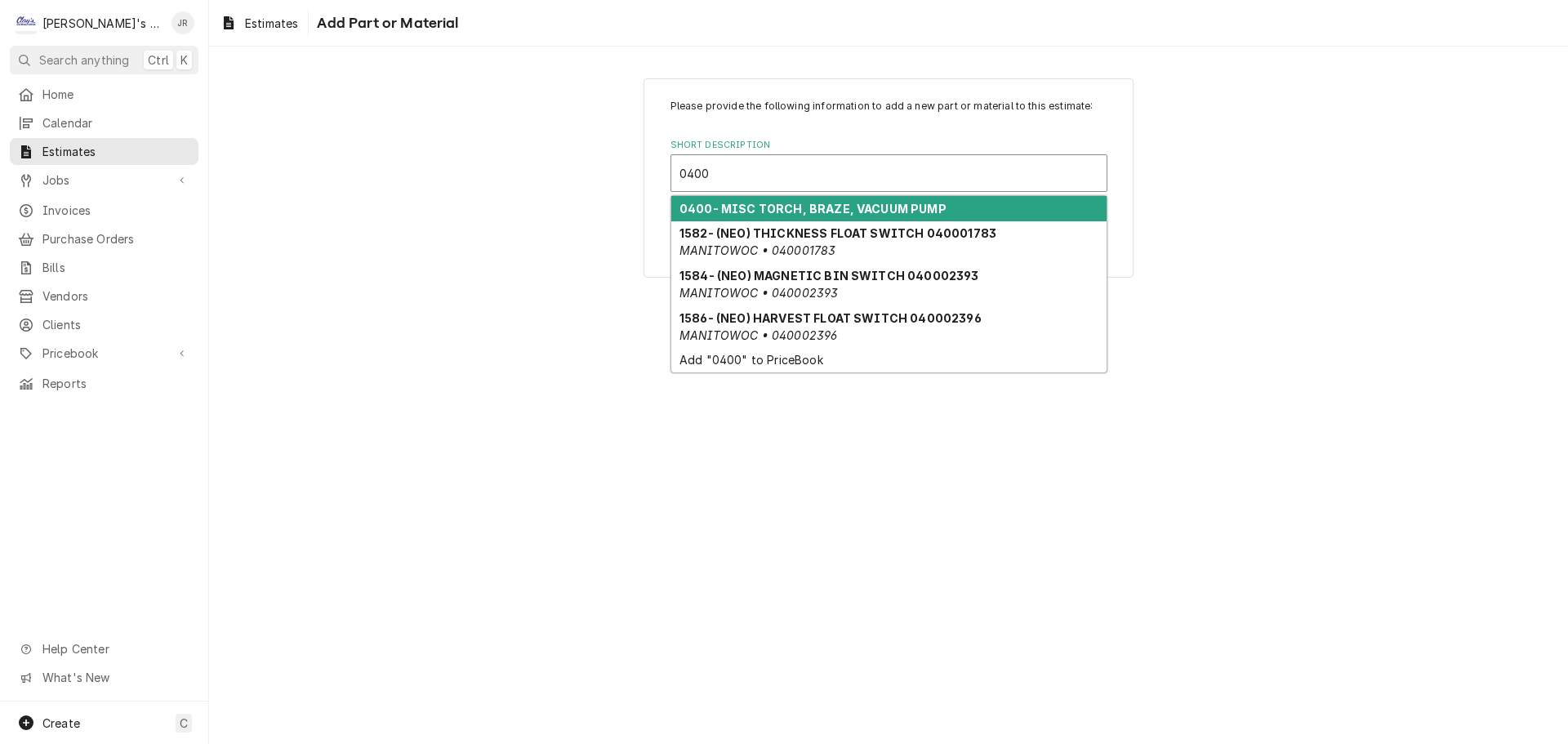
click at [859, 202] on strong "0400- MISC TORCH, BRAZE, VACUUM PUMP" at bounding box center [813, 209] width 267 height 14
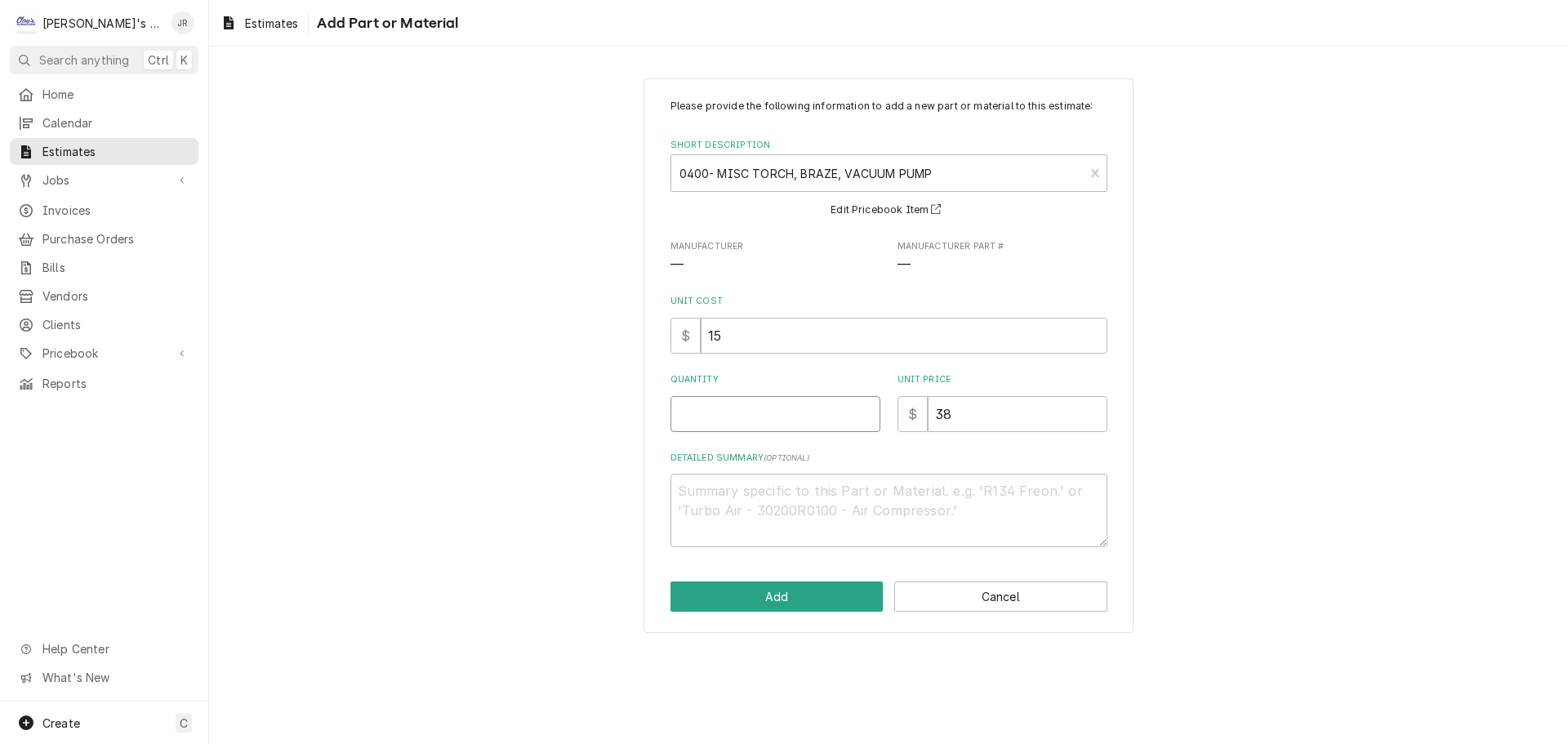
click at [779, 408] on input "Quantity" at bounding box center [776, 414] width 210 height 36
click at [832, 590] on button "Add" at bounding box center [778, 596] width 214 height 30
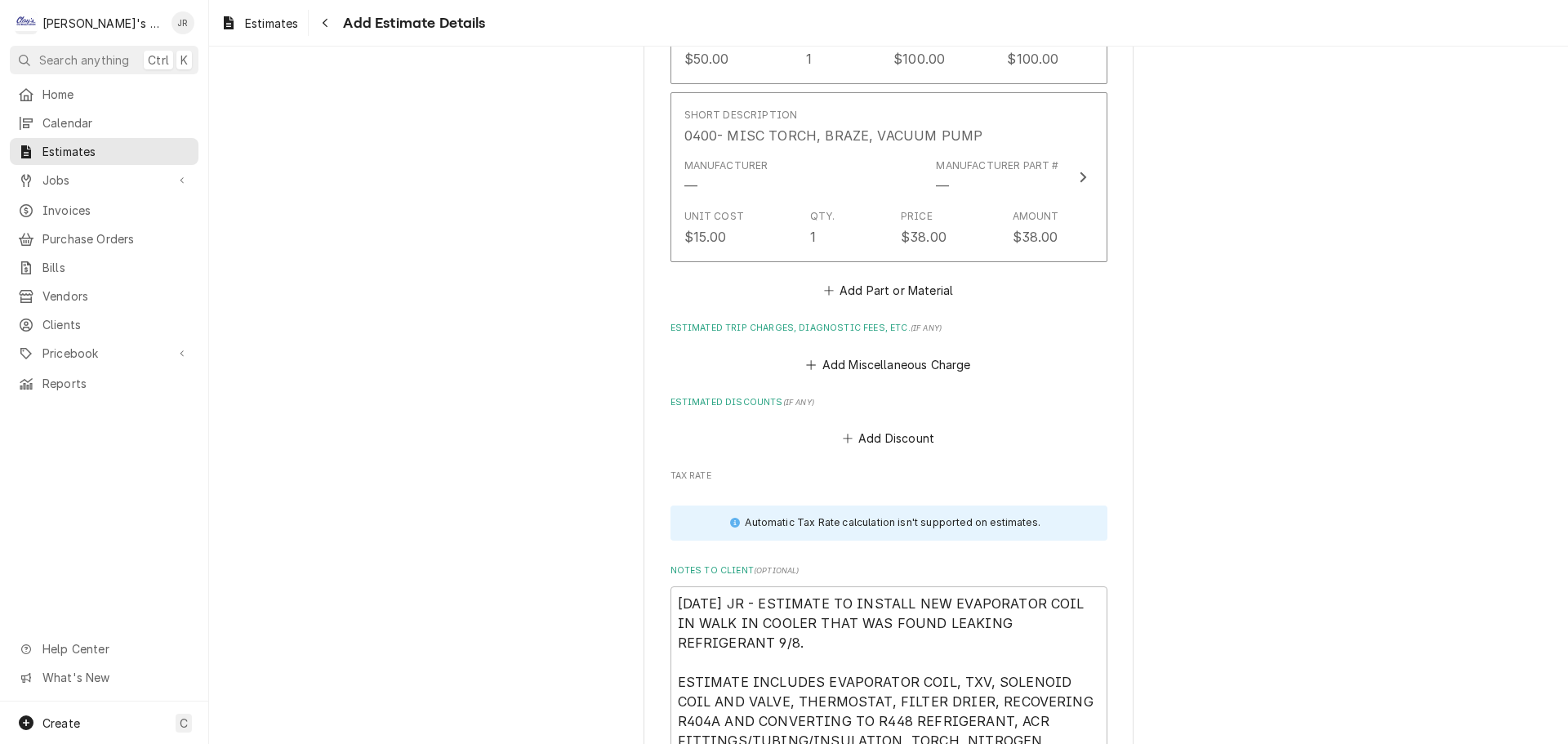
scroll to position [4983, 0]
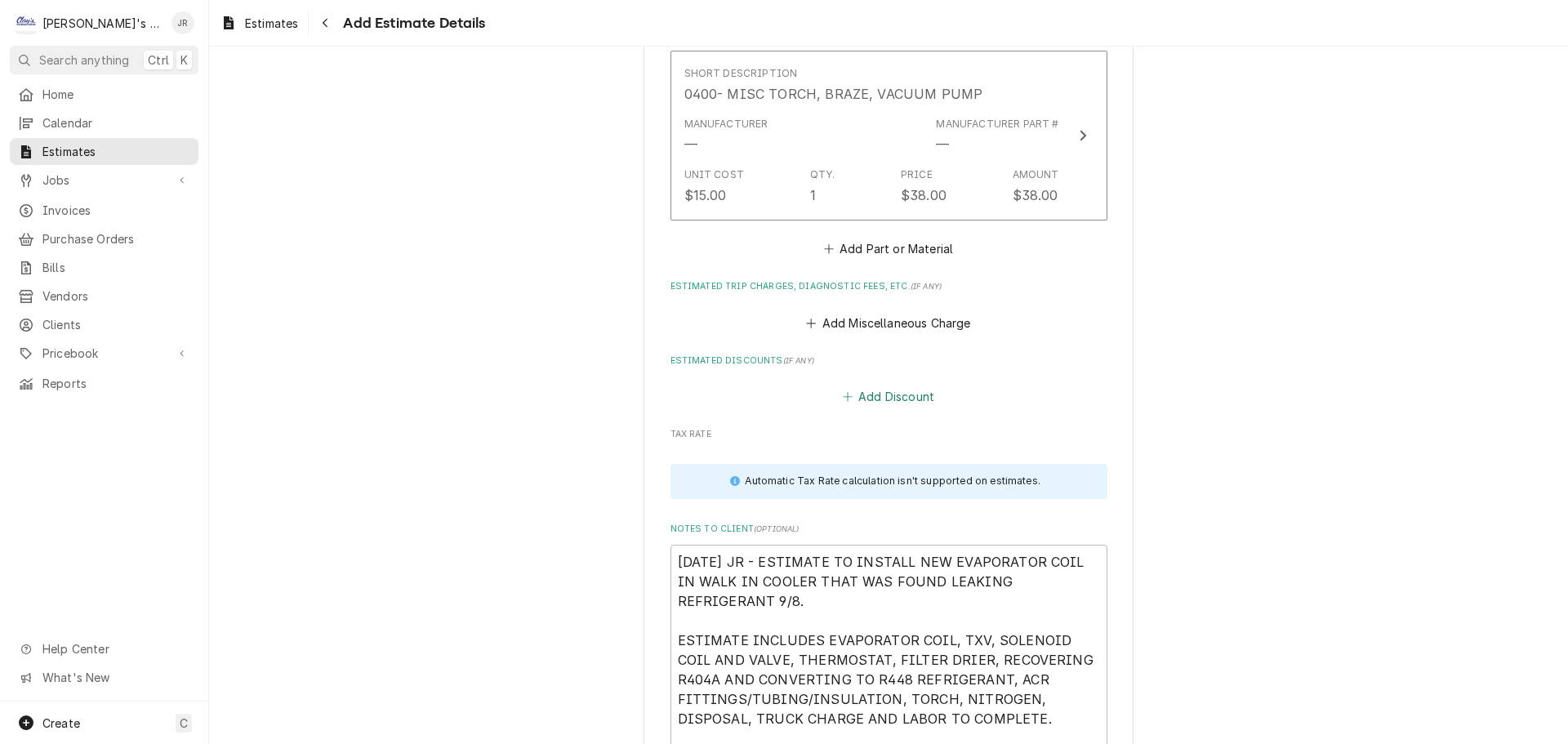
click at [922, 400] on button "Add Discount" at bounding box center [888, 397] width 97 height 23
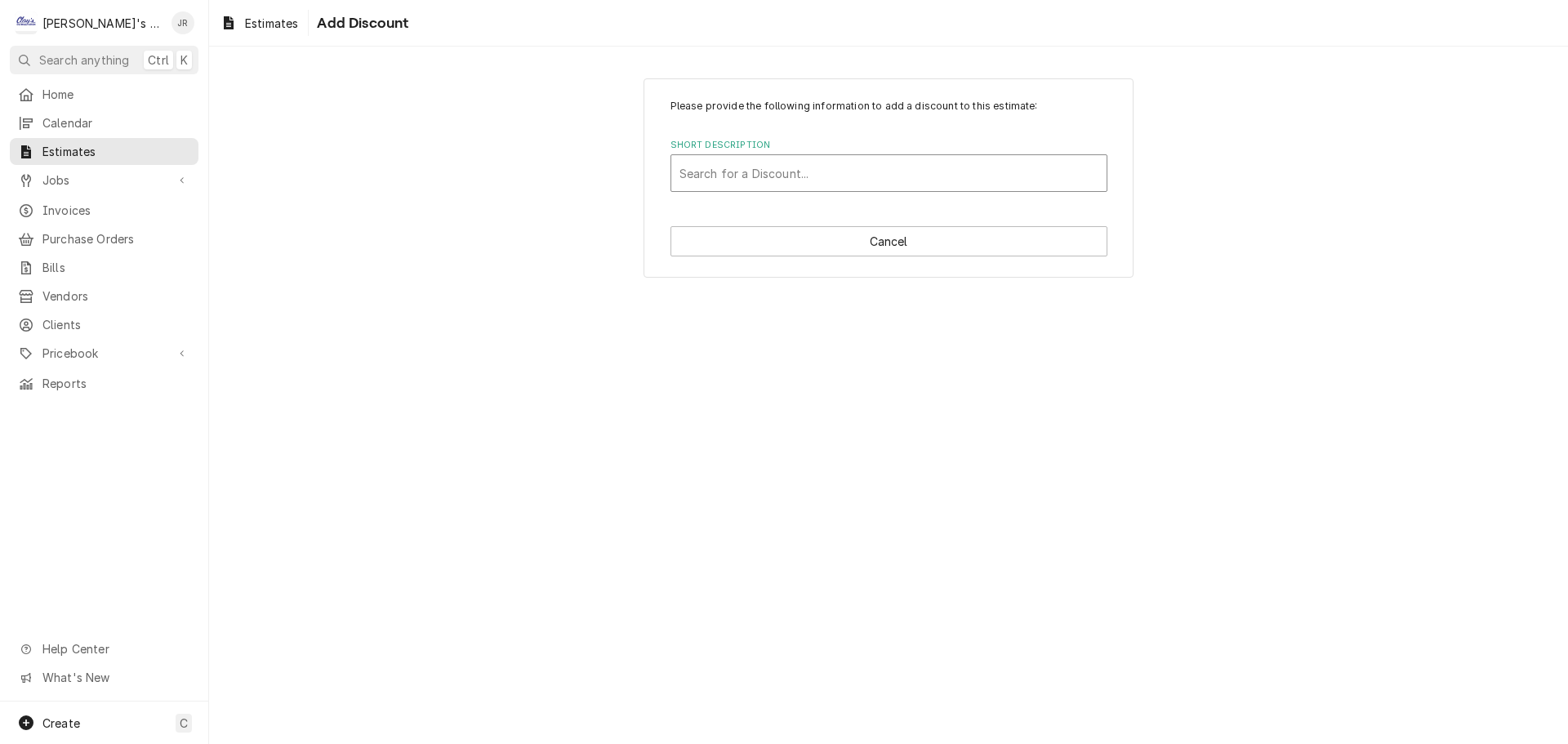
click at [830, 180] on div "Short Description" at bounding box center [888, 173] width 418 height 29
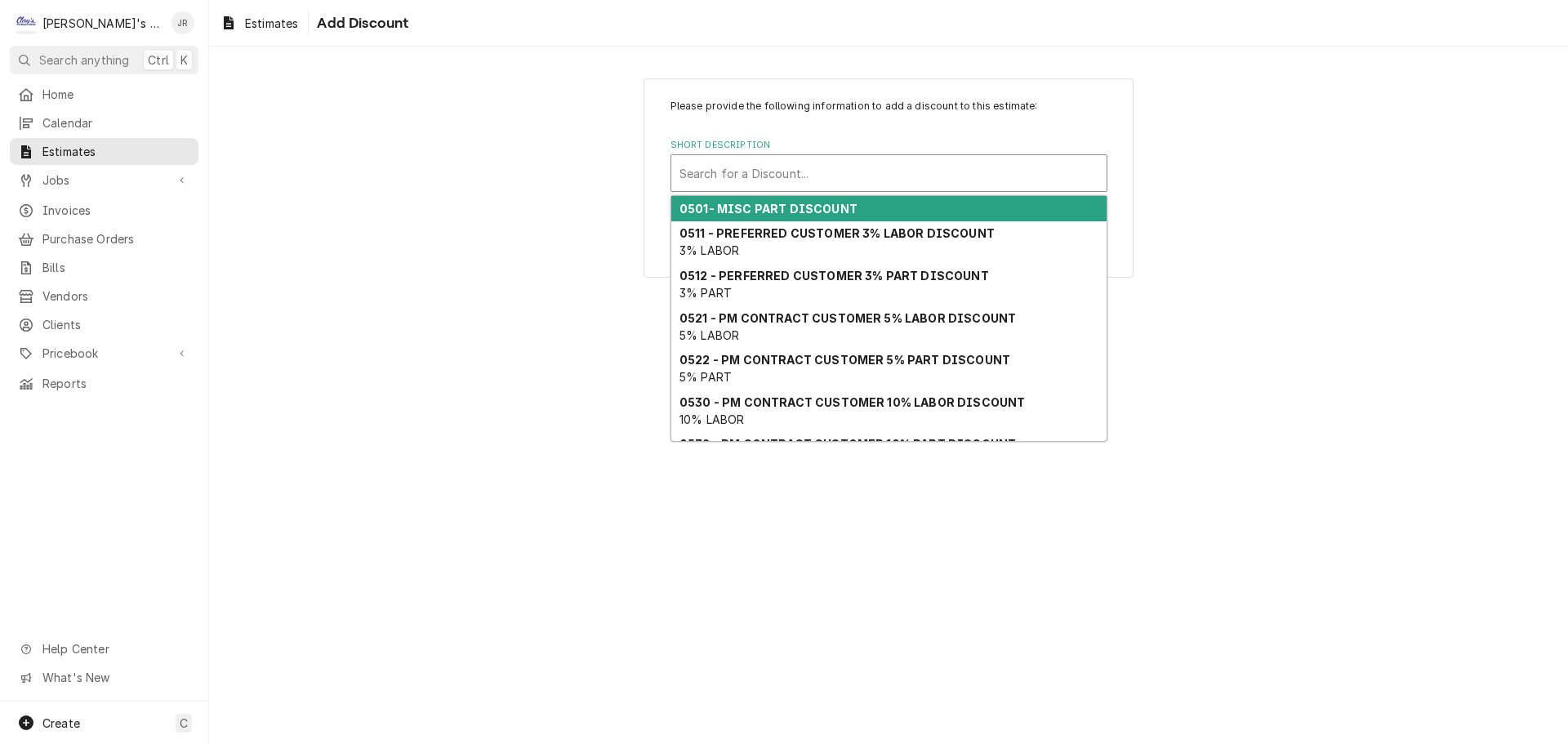
click at [823, 216] on div "0501- MISC PART DISCOUNT" at bounding box center [888, 209] width 435 height 25
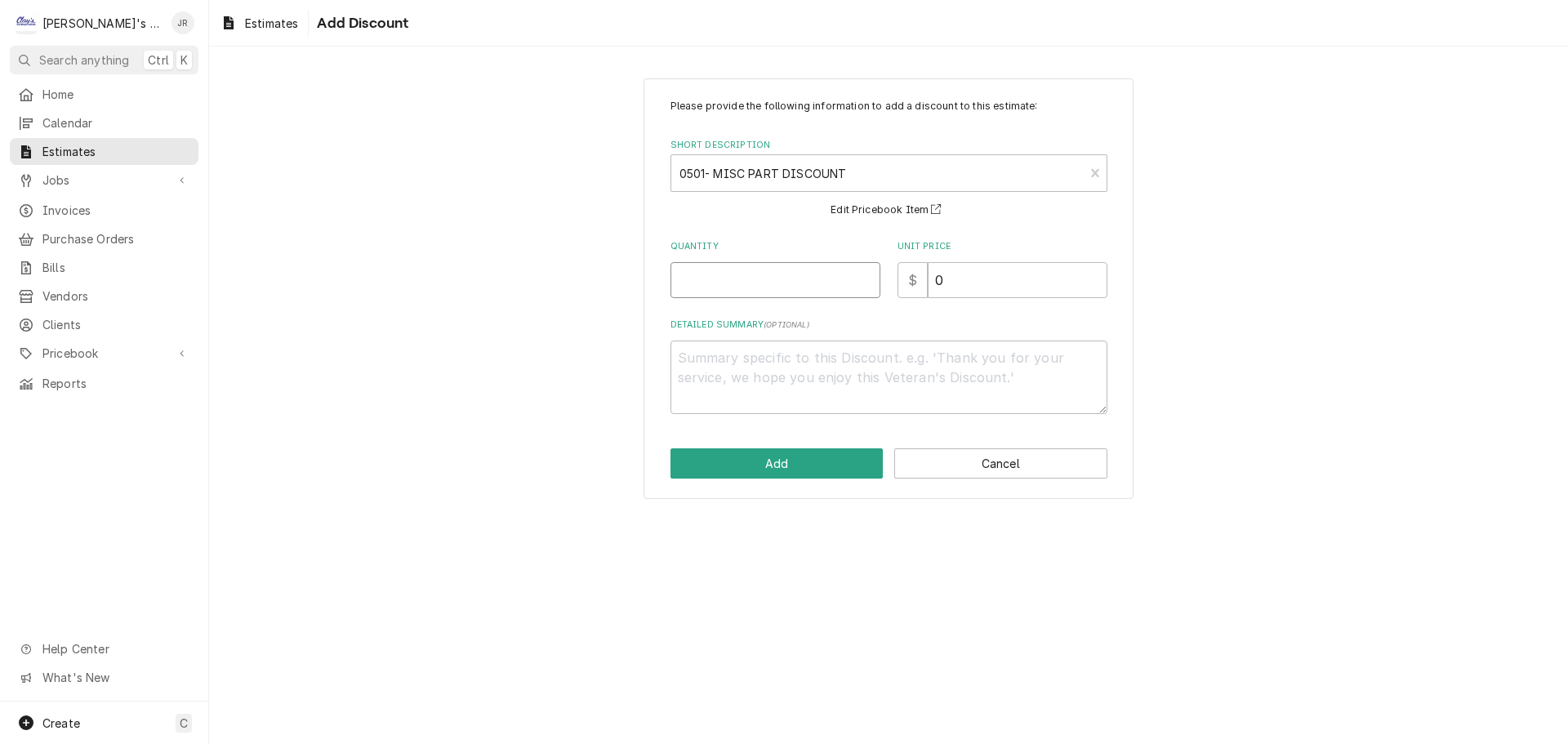
click at [812, 285] on input "Quantity" at bounding box center [776, 280] width 210 height 36
click at [866, 465] on button "Add" at bounding box center [778, 463] width 214 height 30
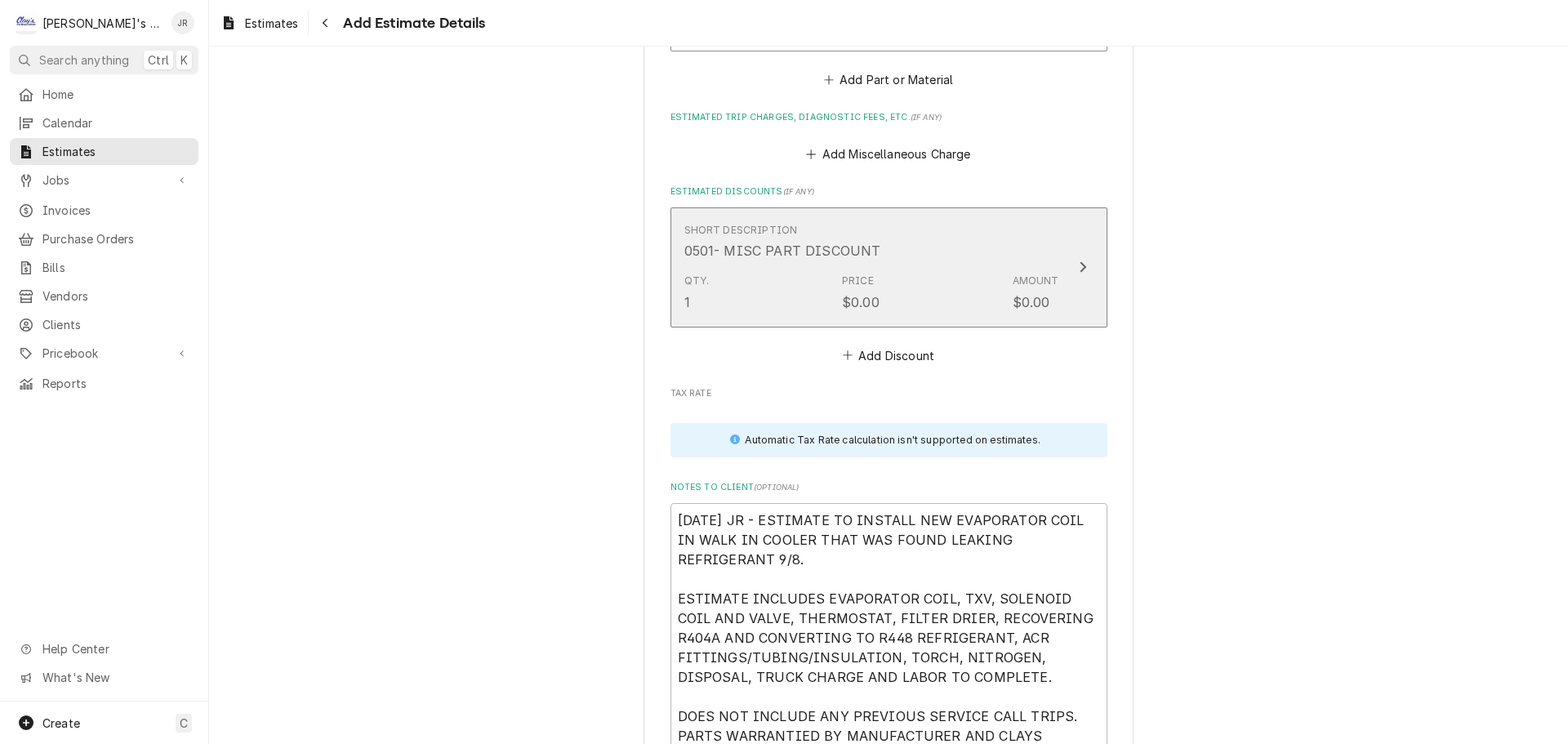
scroll to position [5126, 0]
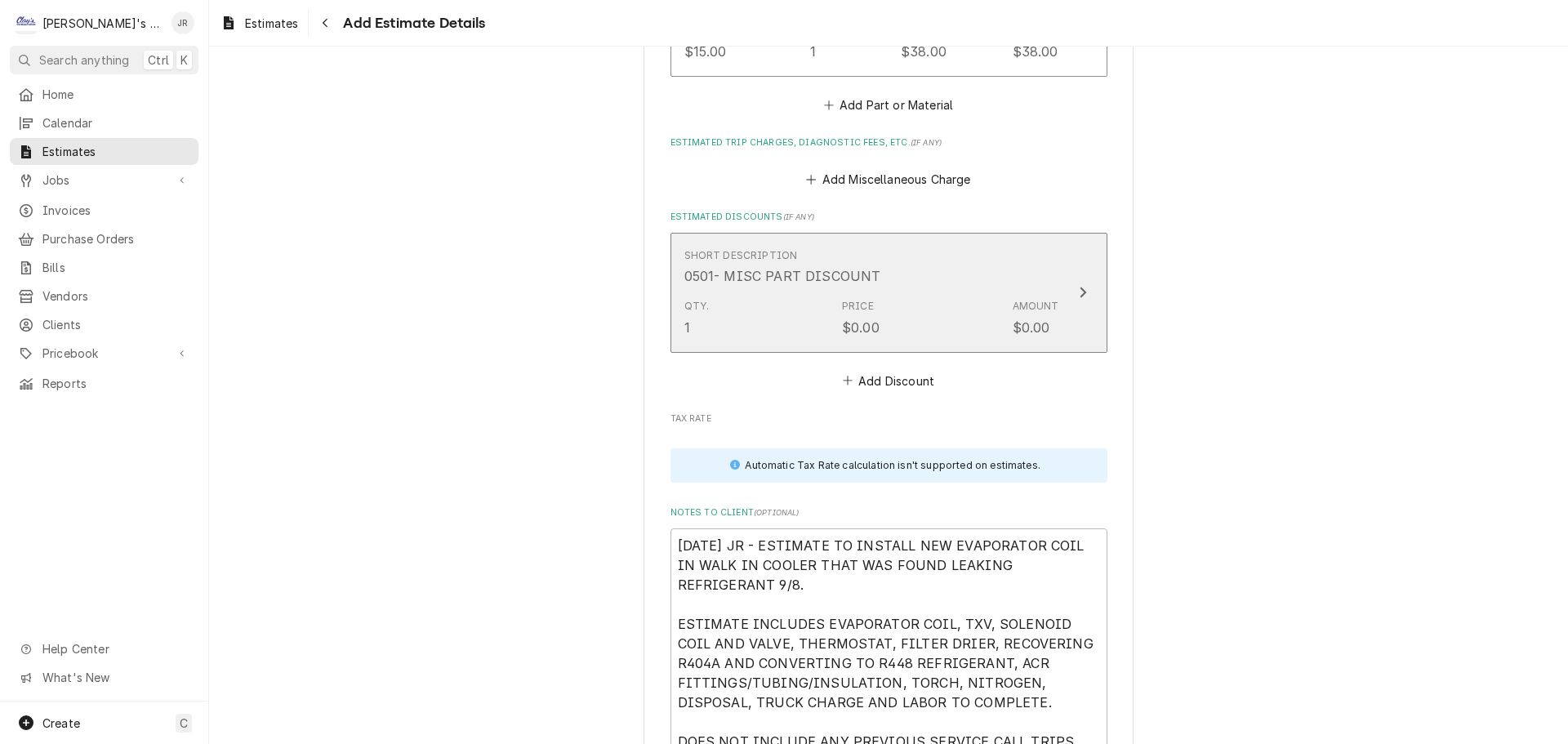
click at [938, 296] on div "Qty. 1 Price $0.00 Amount $0.00" at bounding box center [872, 318] width 375 height 51
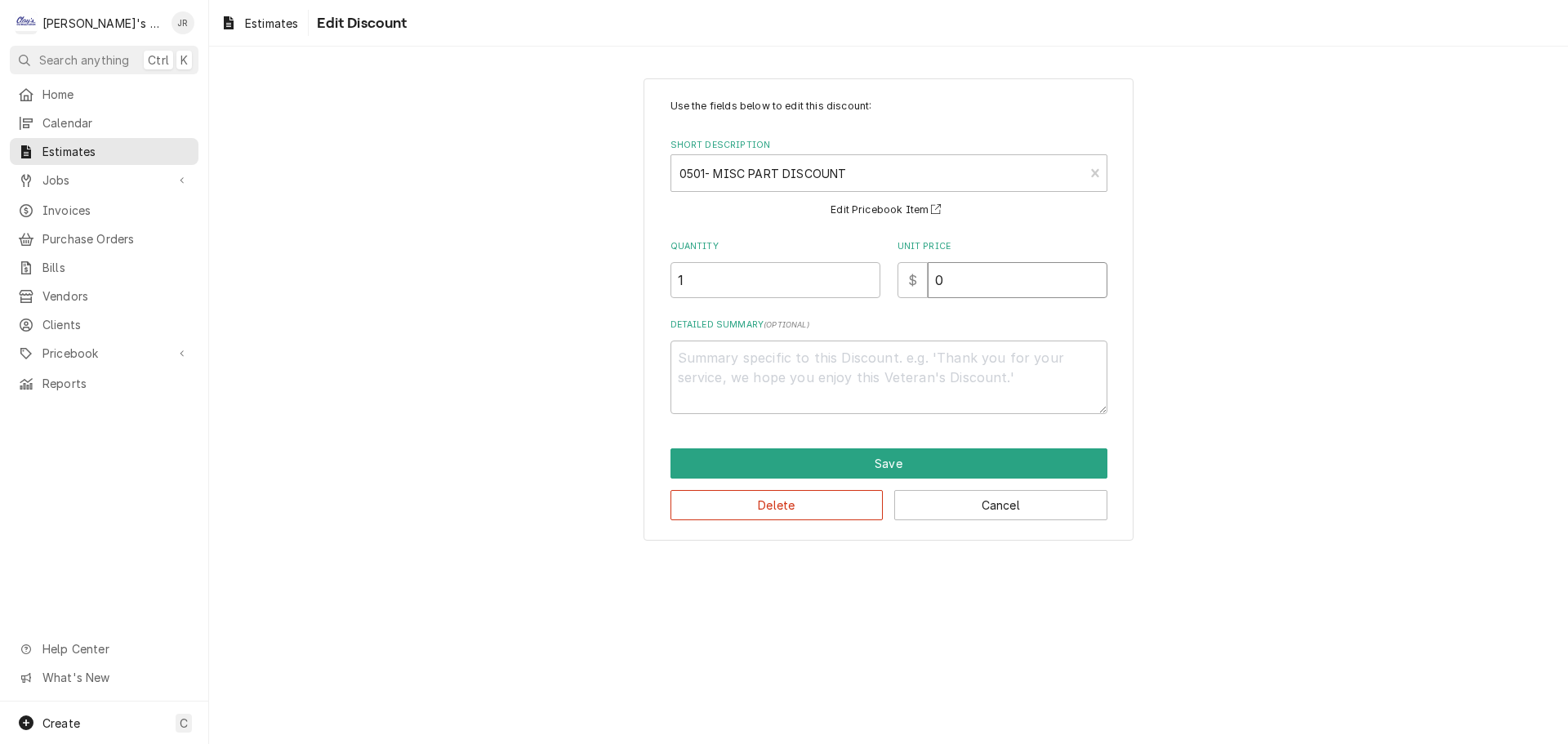
drag, startPoint x: 958, startPoint y: 285, endPoint x: 932, endPoint y: 291, distance: 26.7
click at [932, 291] on input "0" at bounding box center [1017, 280] width 180 height 36
click at [833, 352] on textarea "Detailed Summary ( optional )" at bounding box center [889, 378] width 437 height 74
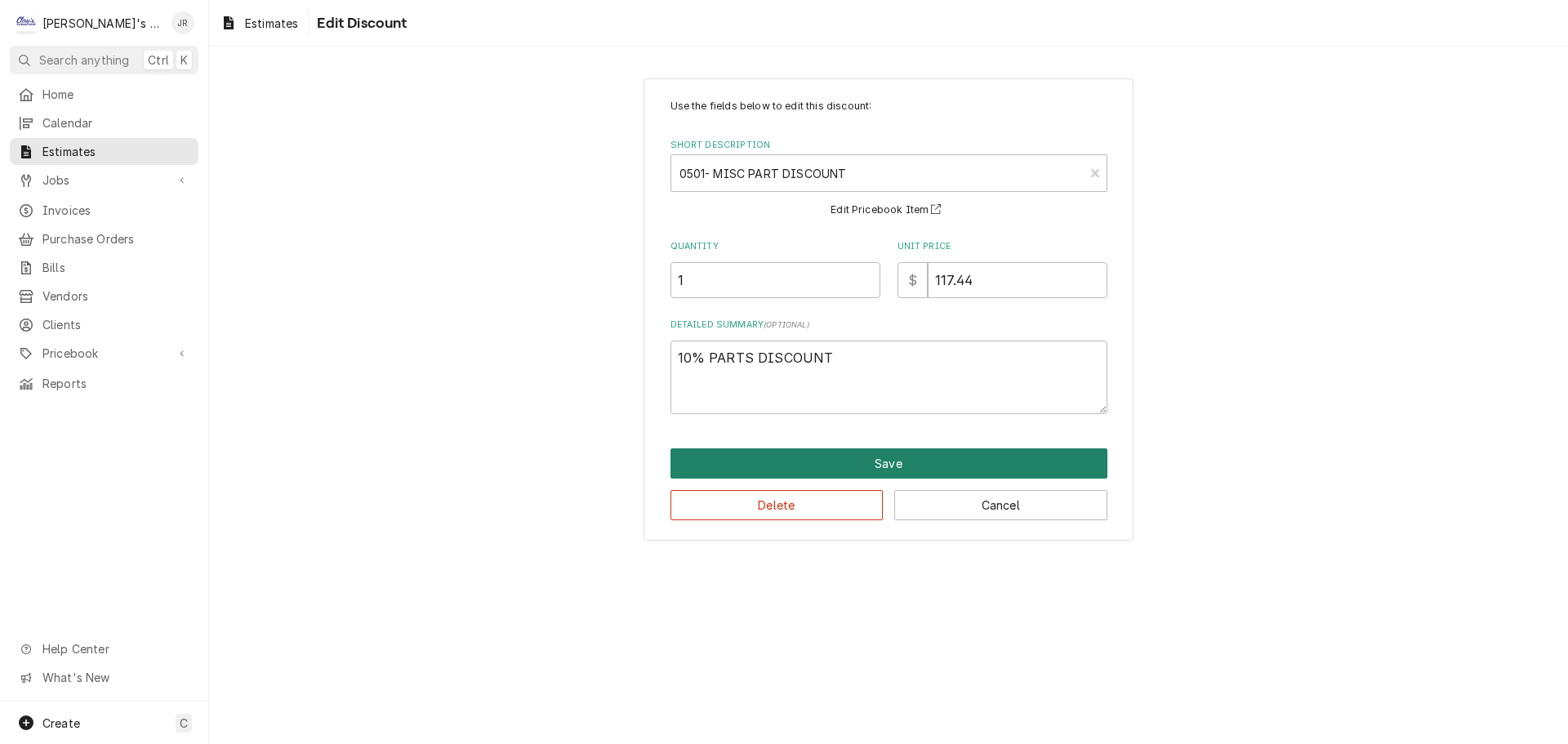
click at [817, 462] on button "Save" at bounding box center [889, 463] width 437 height 30
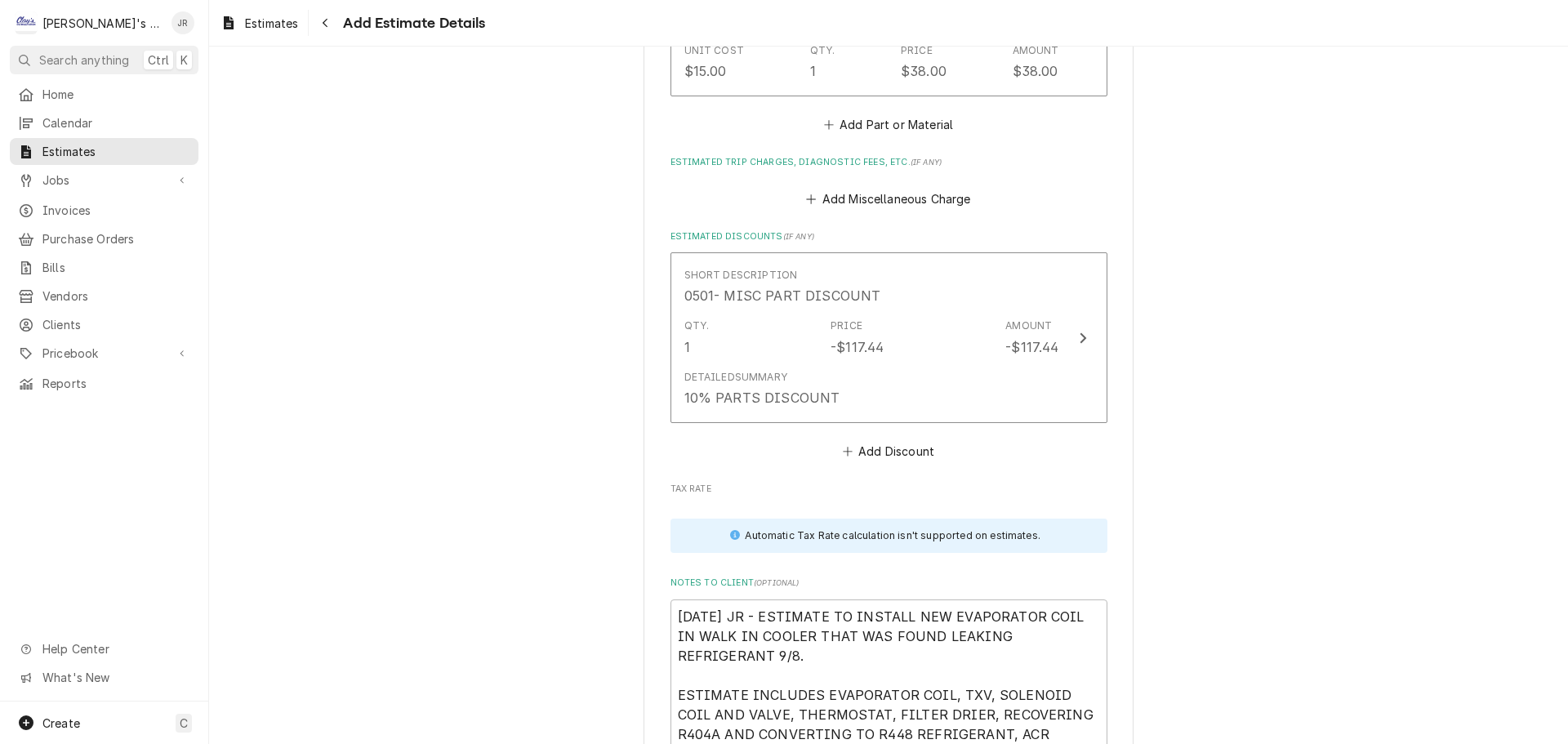
scroll to position [5024, 0]
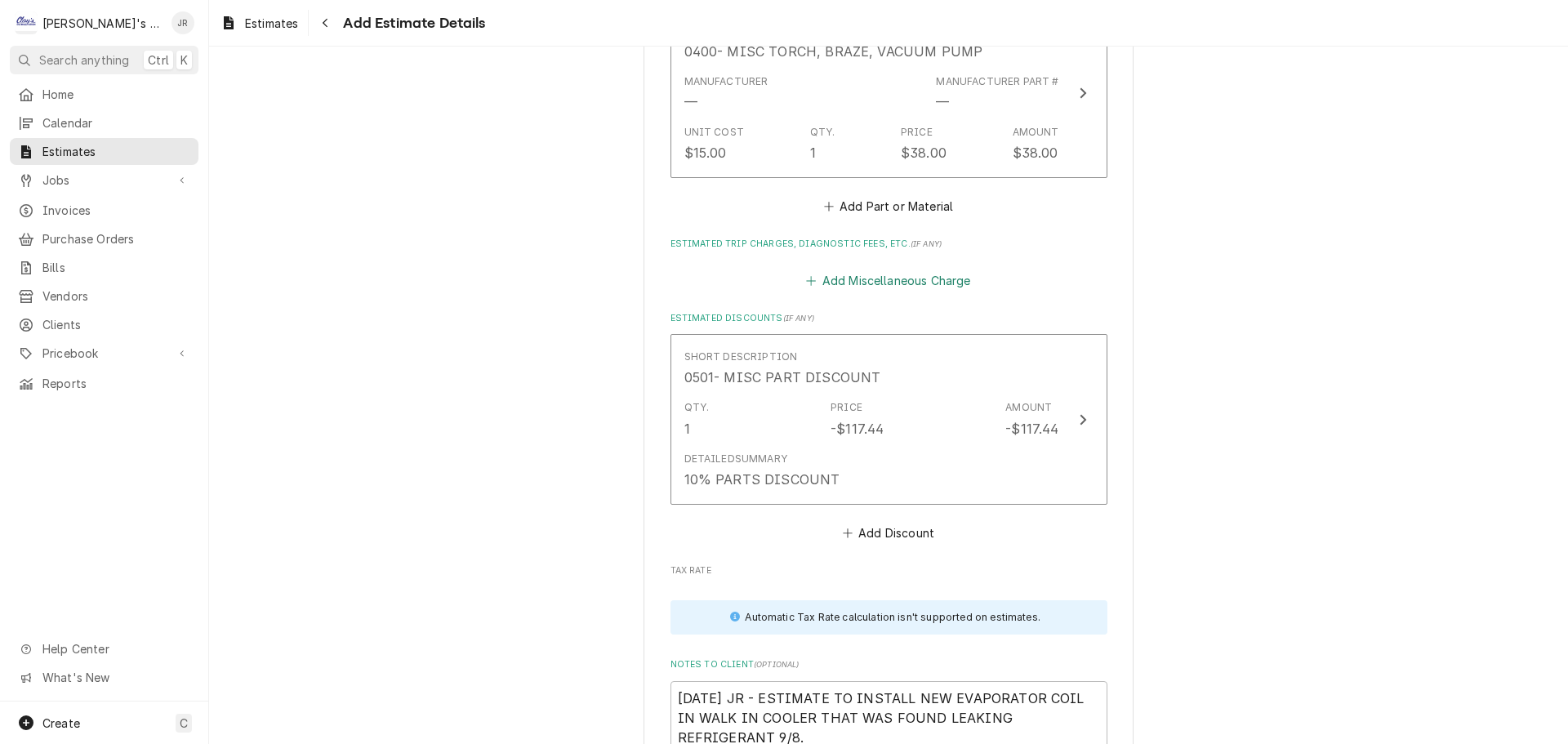
click at [884, 287] on button "Add Miscellaneous Charge" at bounding box center [888, 281] width 170 height 23
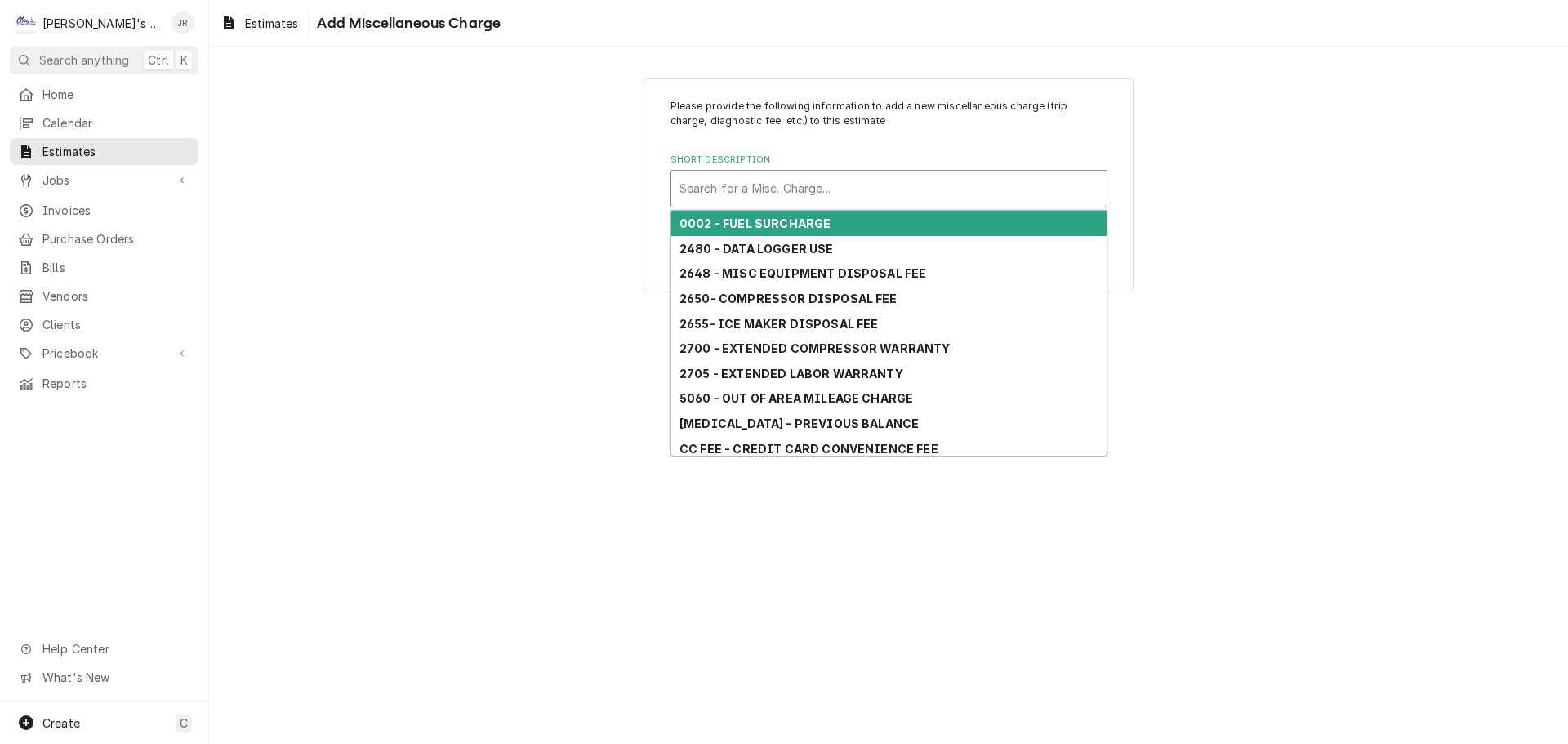
click at [833, 201] on div "Short Description" at bounding box center [888, 188] width 418 height 29
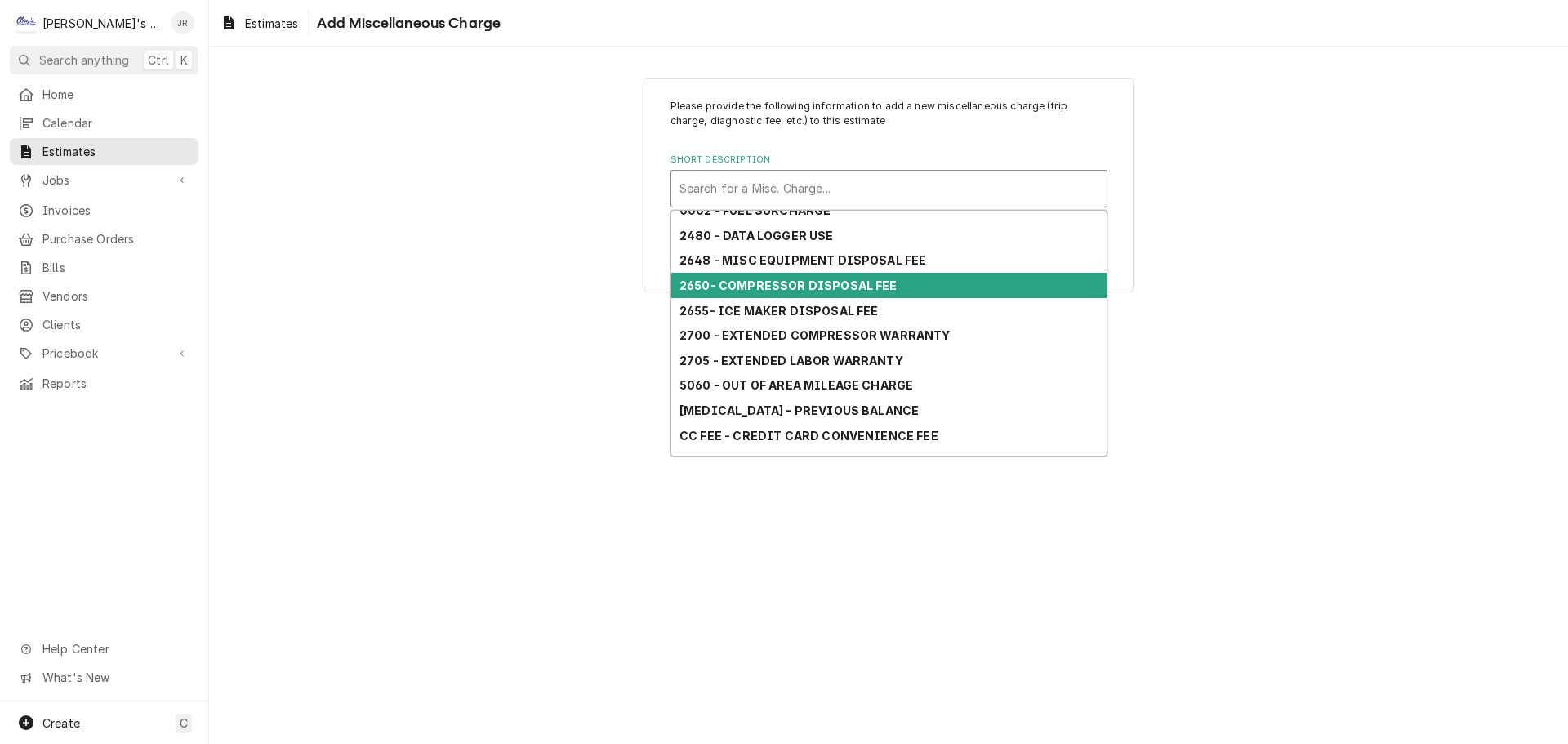
scroll to position [168, 0]
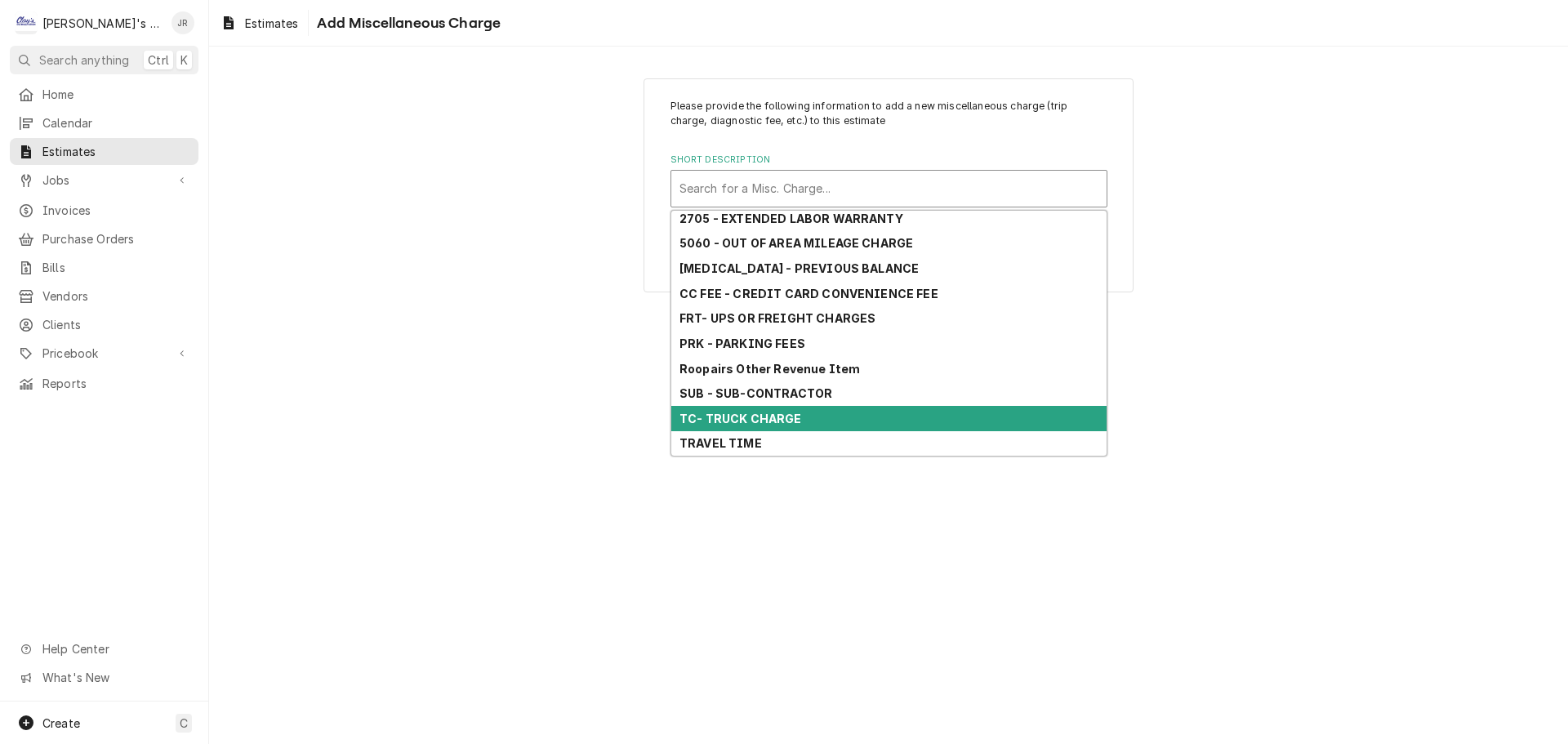
click at [811, 418] on div "TC- TRUCK CHARGE" at bounding box center [888, 419] width 435 height 25
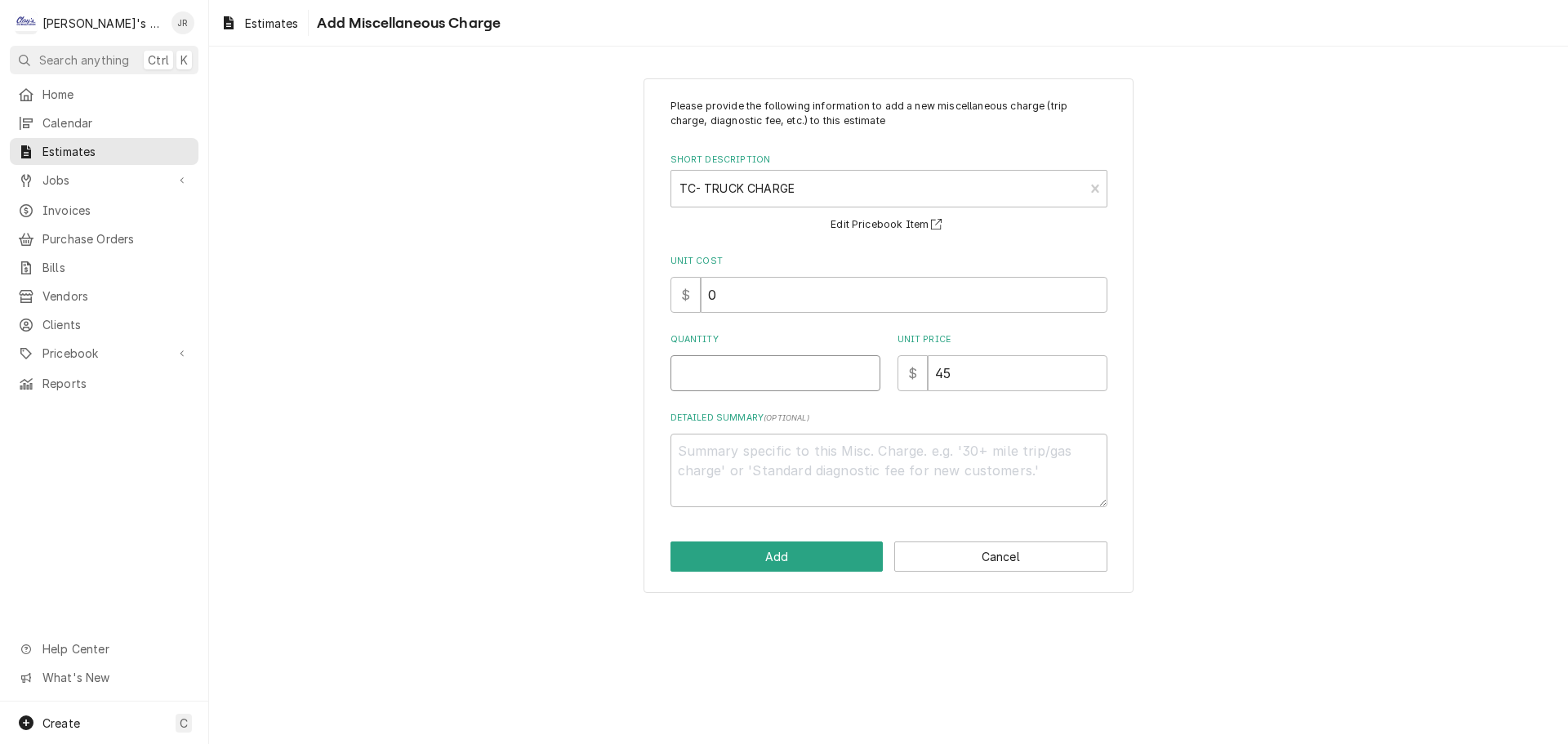
click at [812, 371] on input "Quantity" at bounding box center [776, 373] width 210 height 36
click at [843, 558] on button "Add" at bounding box center [778, 557] width 214 height 30
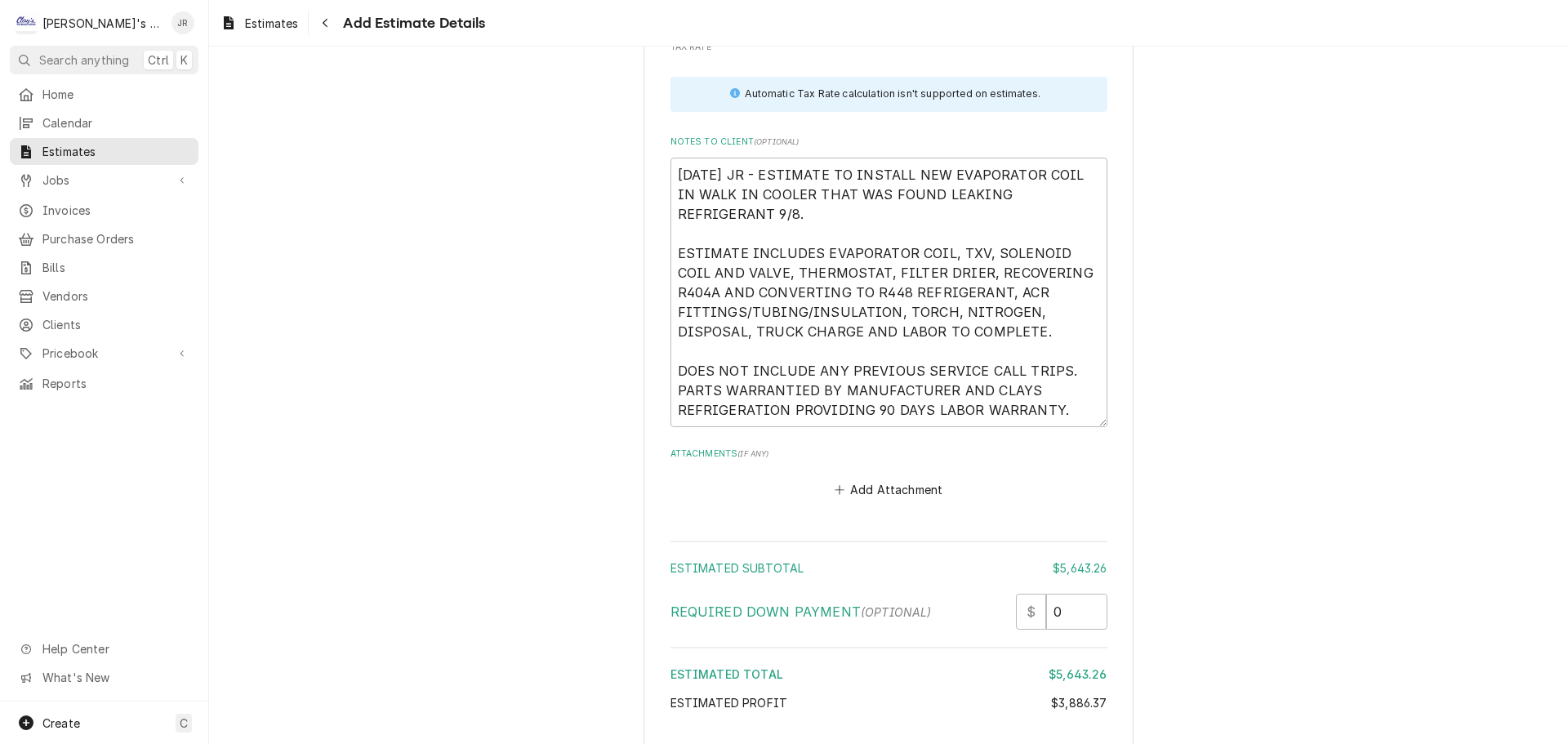
scroll to position [5797, 0]
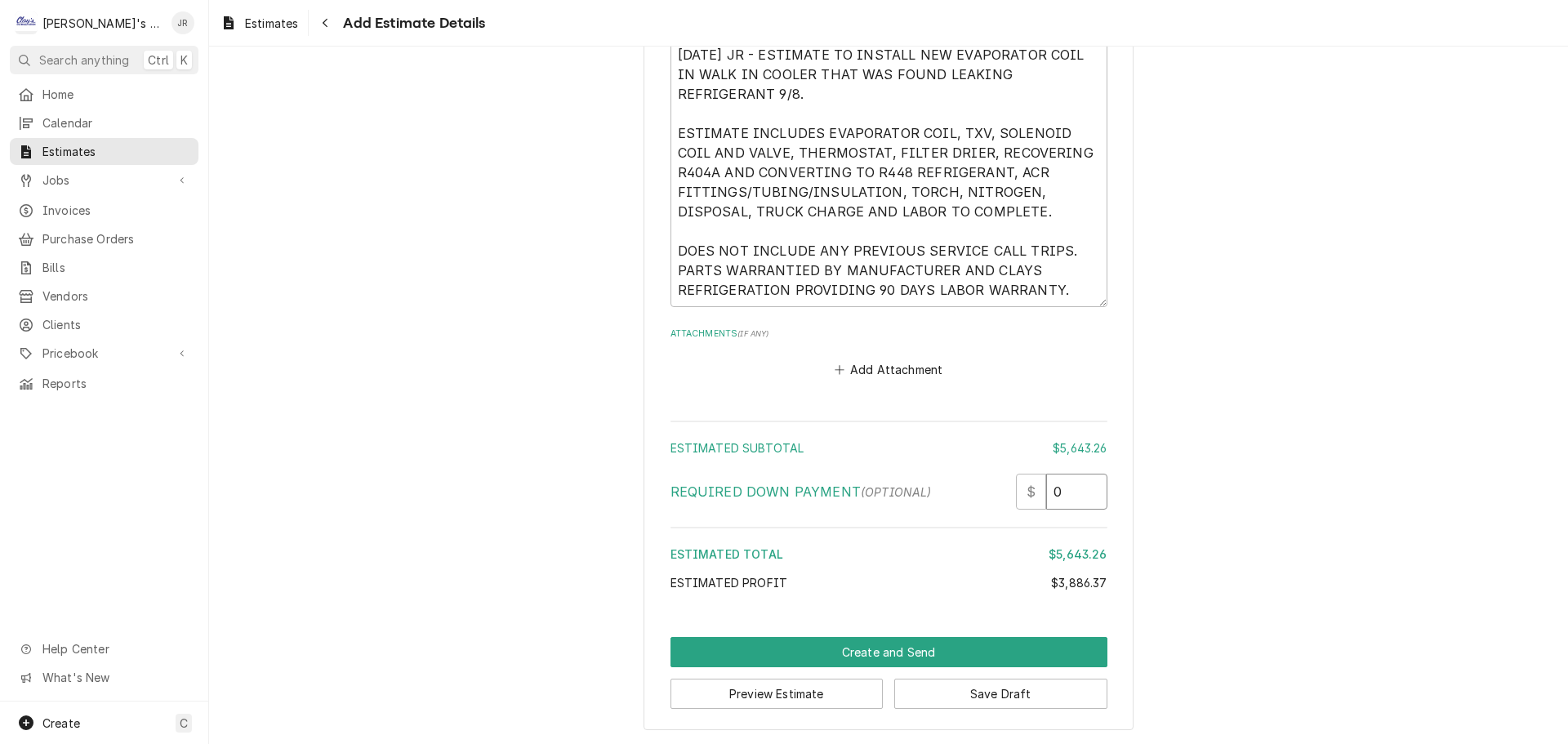
click at [1050, 492] on input "0" at bounding box center [1076, 491] width 61 height 36
click at [808, 690] on button "Preview Estimate" at bounding box center [778, 693] width 214 height 30
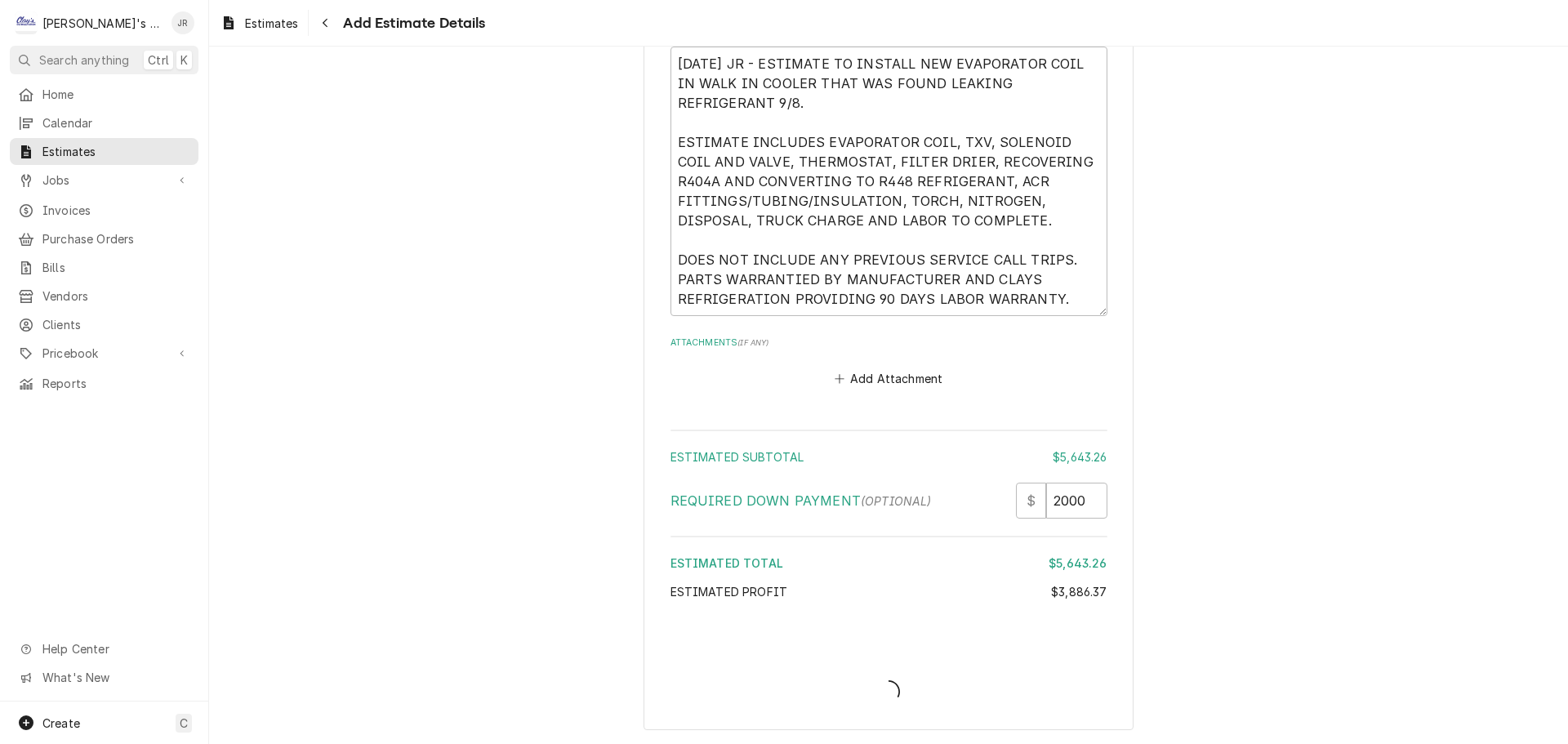
scroll to position [5788, 0]
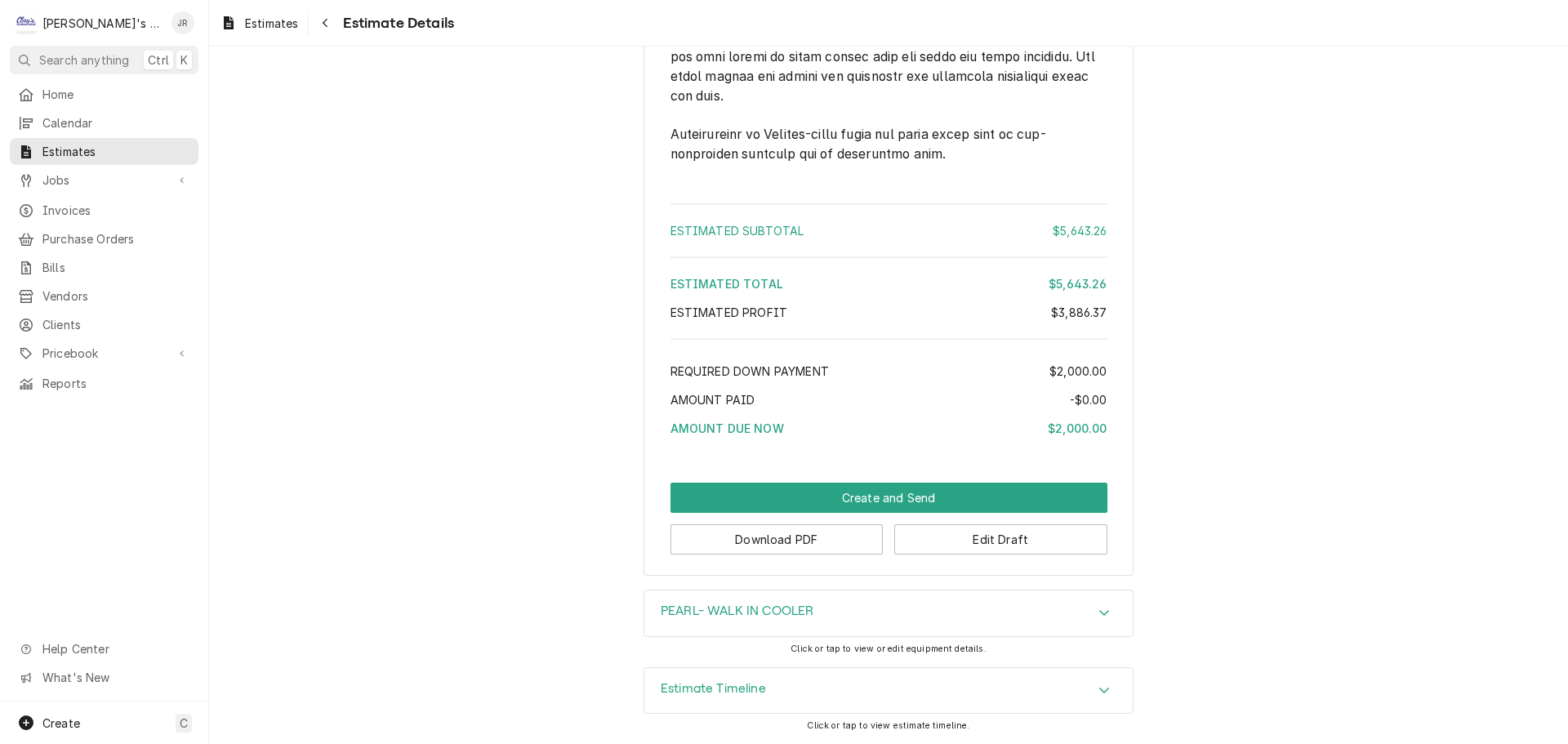
scroll to position [4934, 0]
click at [824, 535] on button "Download PDF" at bounding box center [778, 539] width 214 height 30
click at [962, 504] on button "Create and Send" at bounding box center [889, 497] width 437 height 30
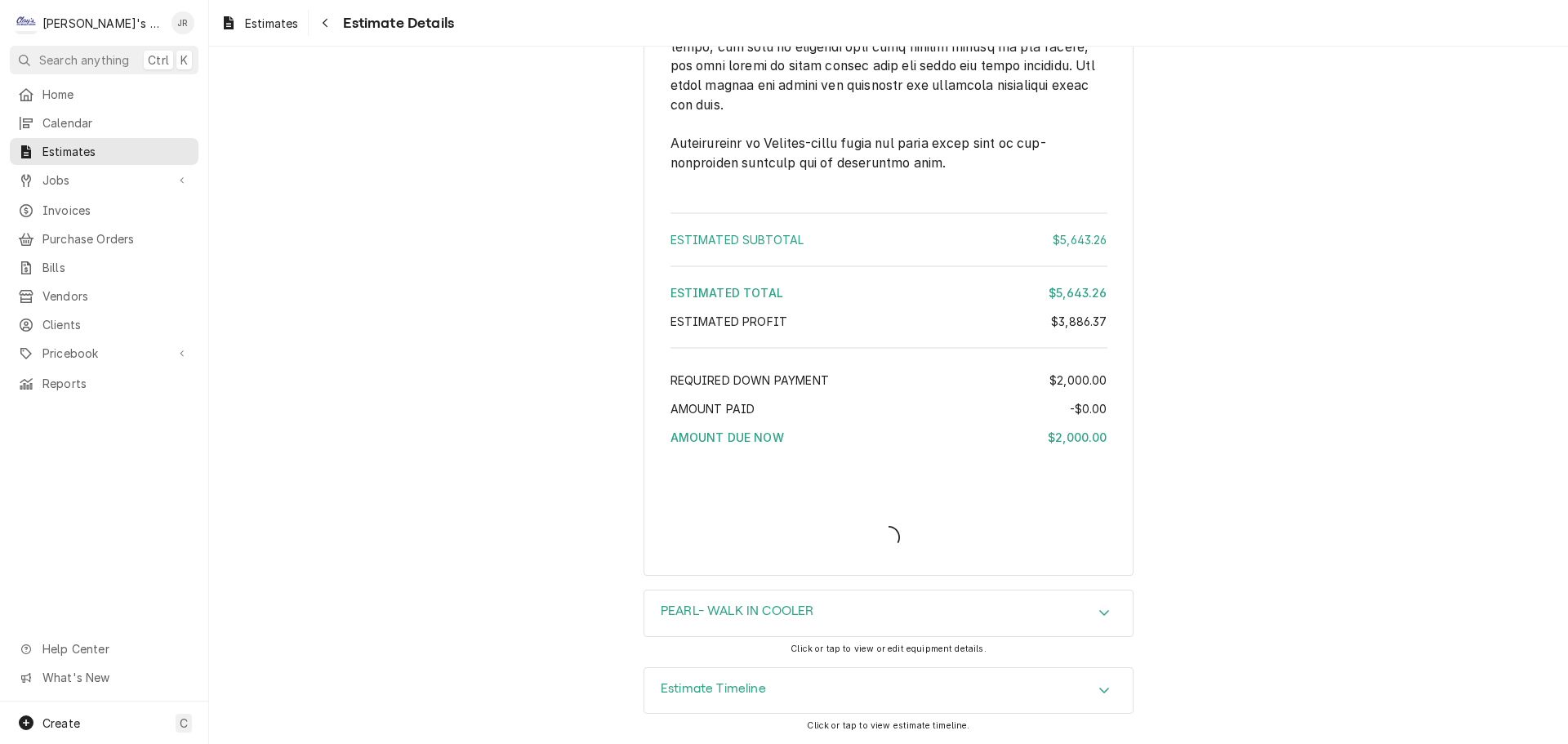
scroll to position [4925, 0]
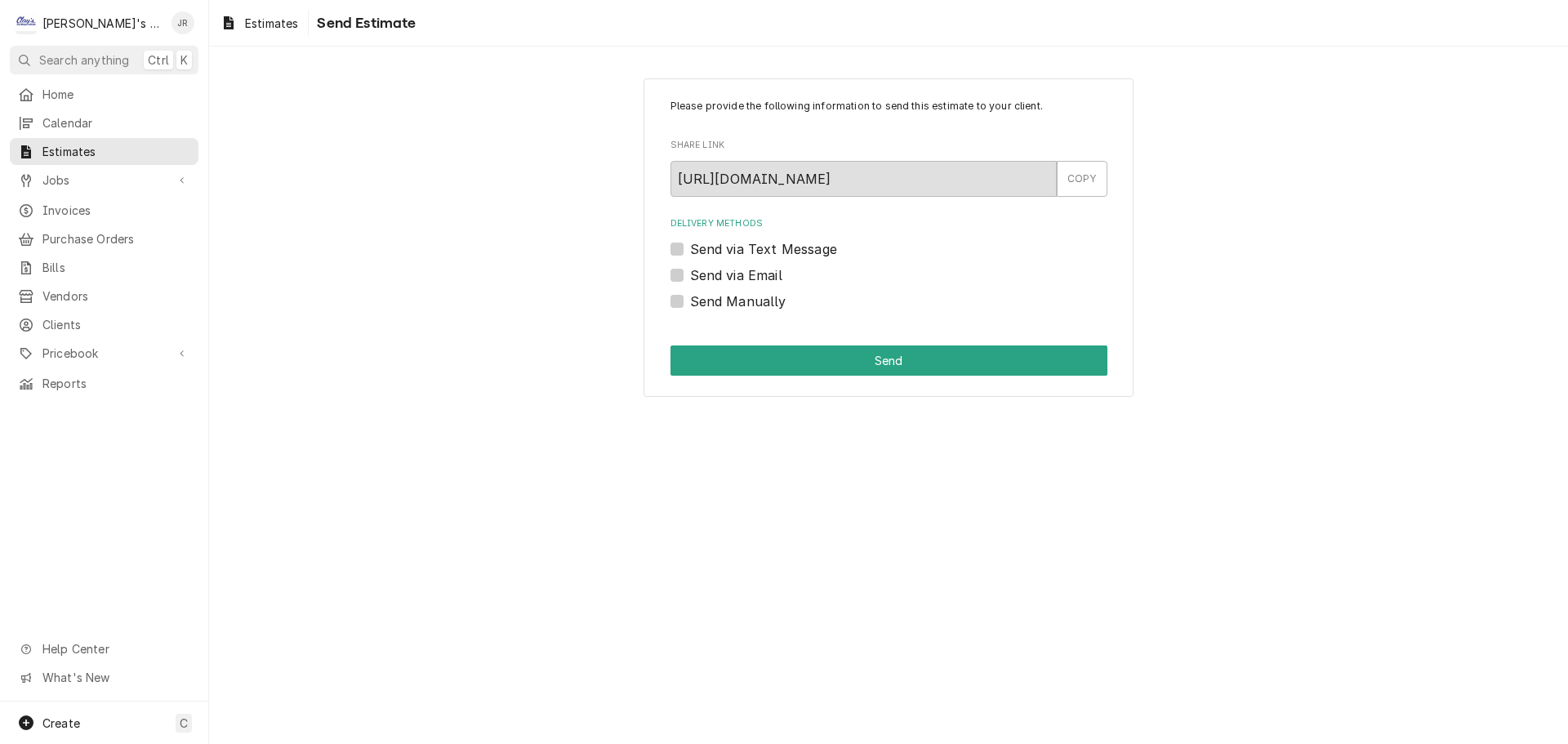
click at [690, 271] on label "Send via Email" at bounding box center [736, 275] width 92 height 19
click at [690, 271] on input "Send via Email" at bounding box center [909, 283] width 437 height 36
checkbox input "true"
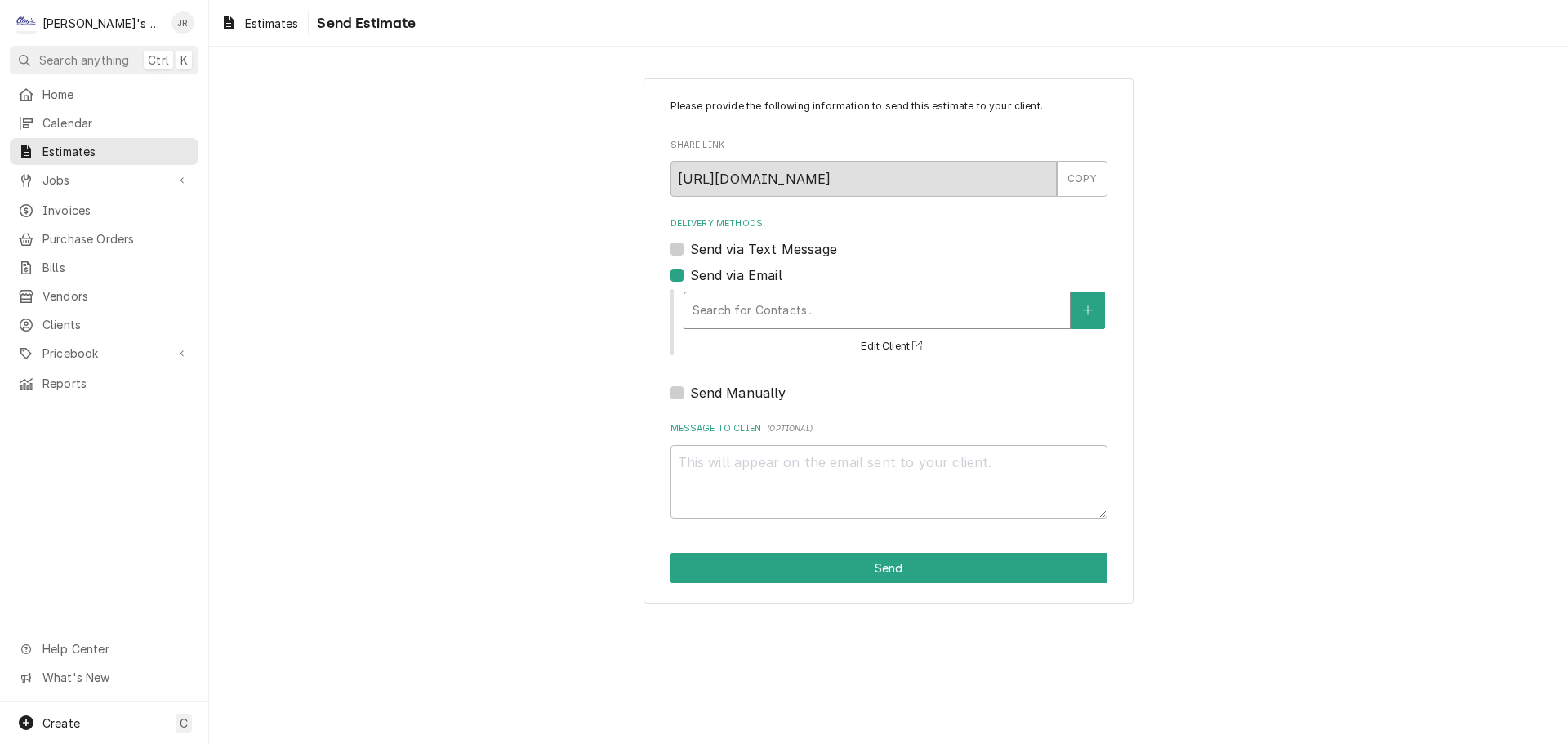
click at [758, 307] on div "Delivery Methods" at bounding box center [877, 310] width 369 height 29
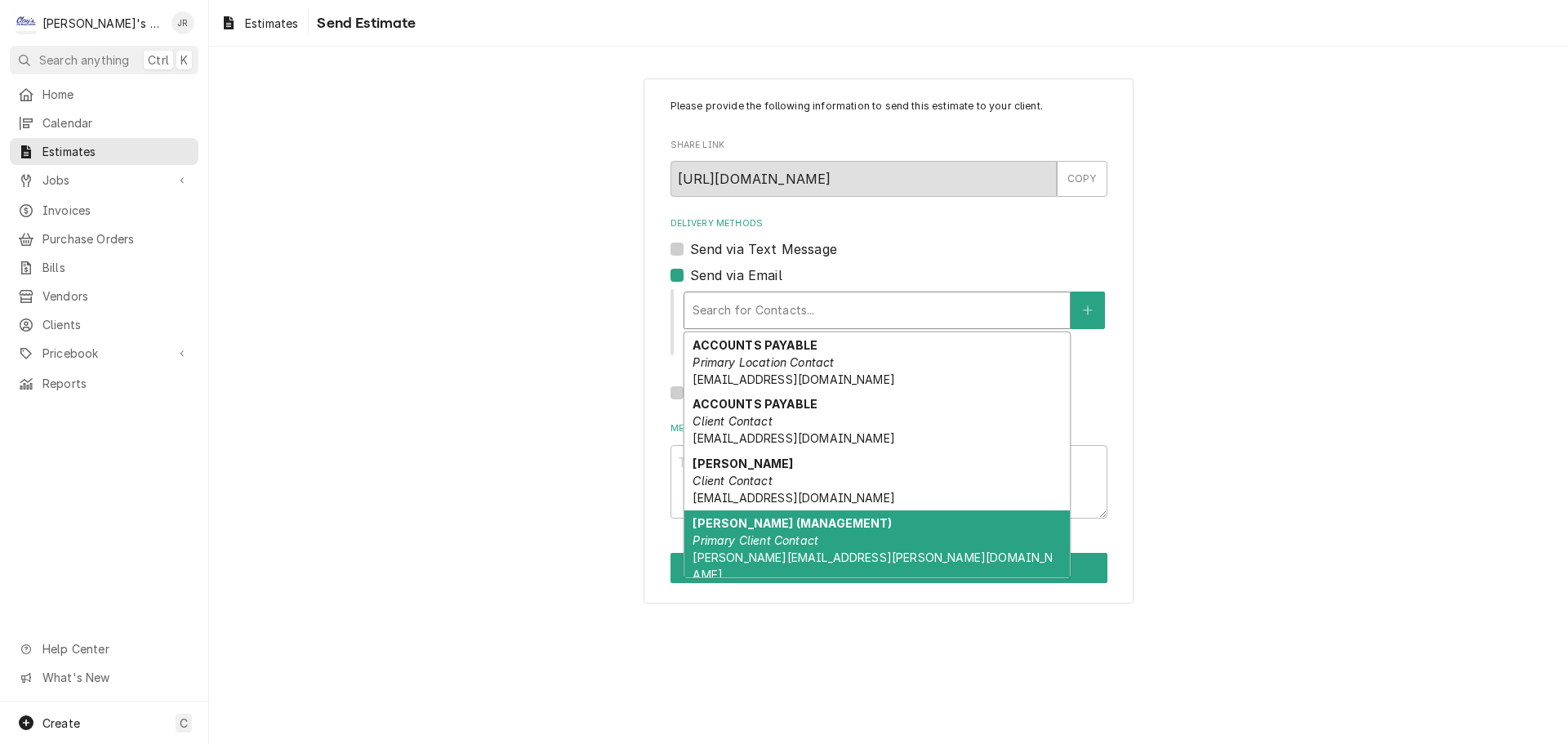
click at [798, 540] on em "Primary Client Contact" at bounding box center [755, 540] width 126 height 14
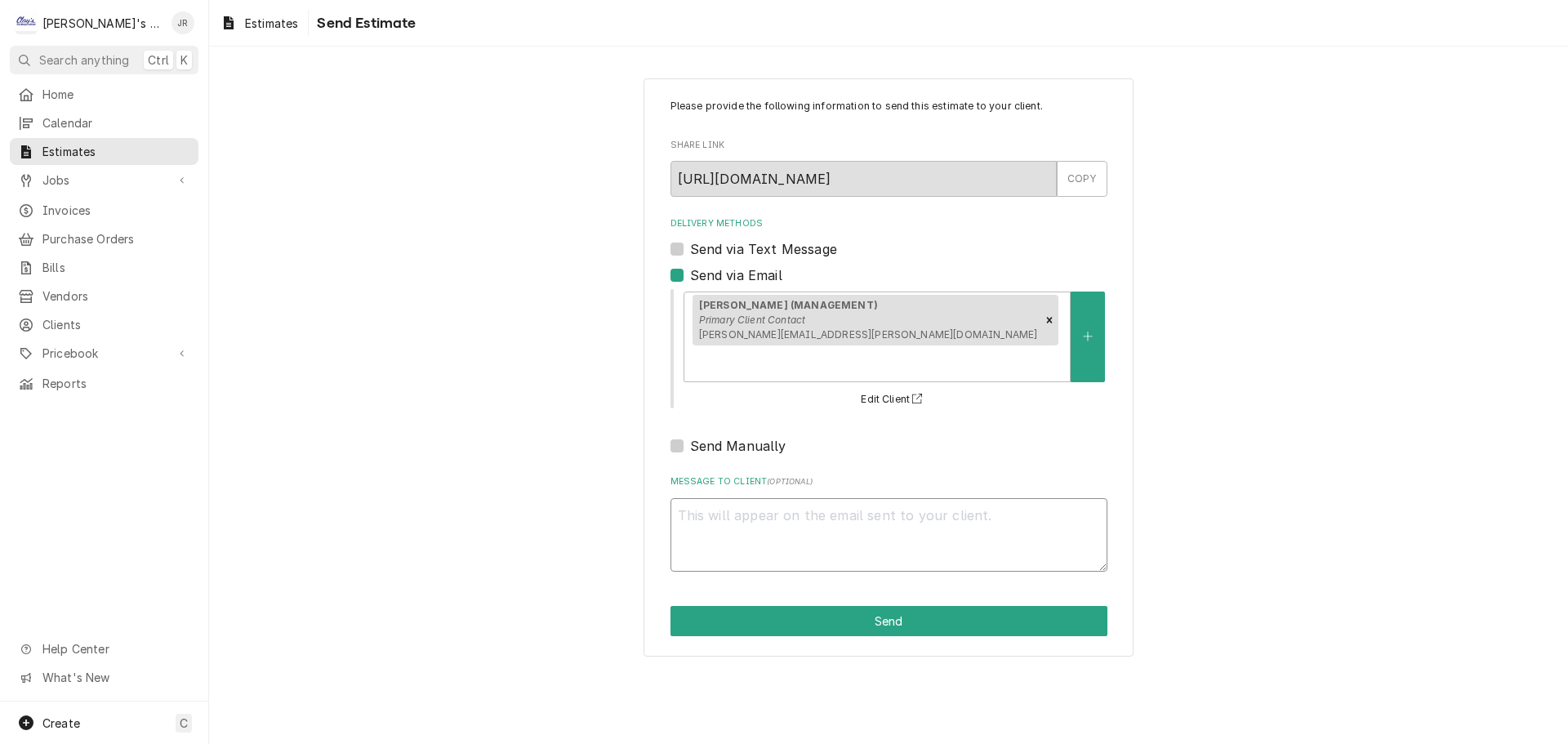
click at [821, 498] on textarea "Message to Client ( optional )" at bounding box center [889, 535] width 437 height 74
type textarea "x"
type textarea "E"
type textarea "x"
type textarea "EA"
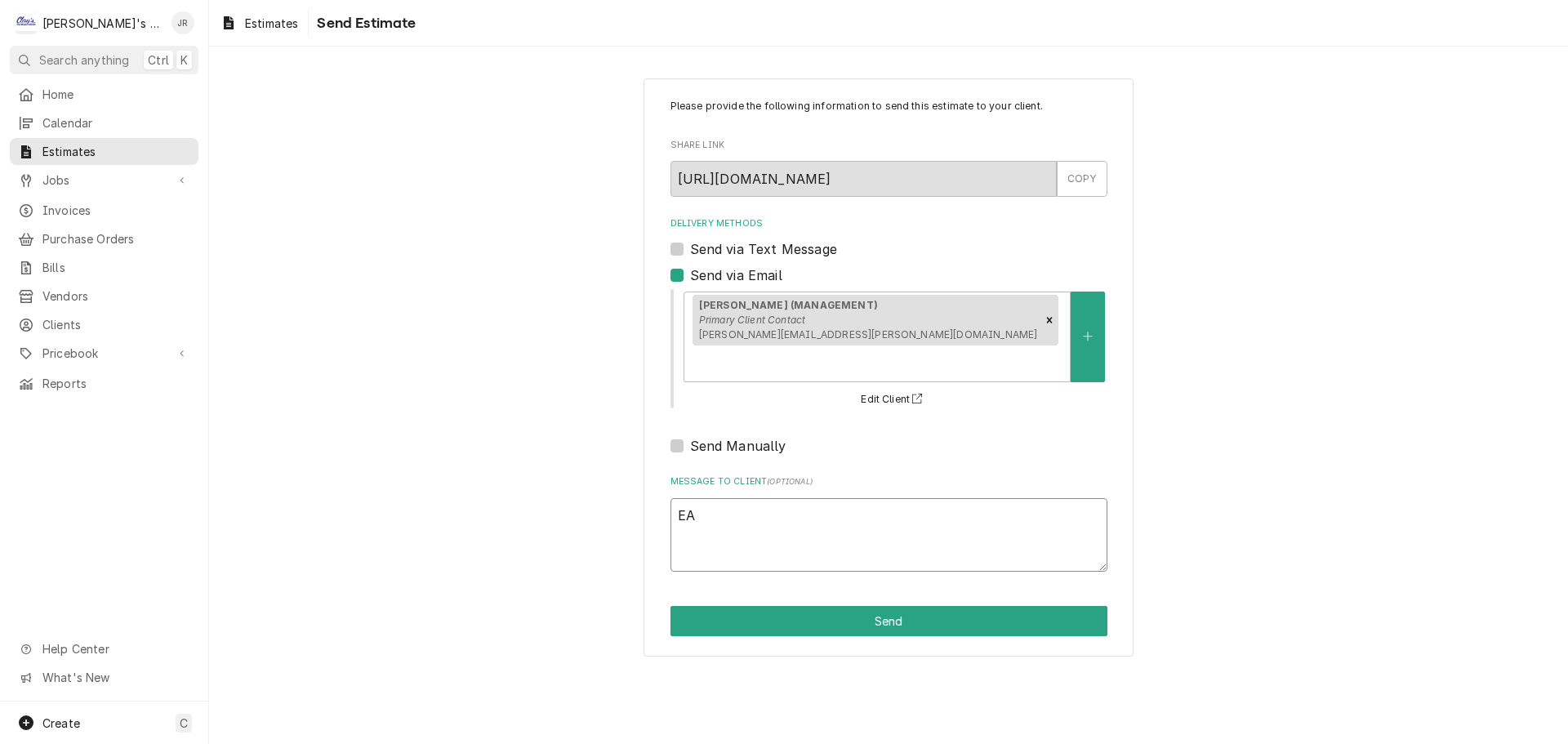
type textarea "x"
type textarea "E"
type textarea "x"
type textarea "W"
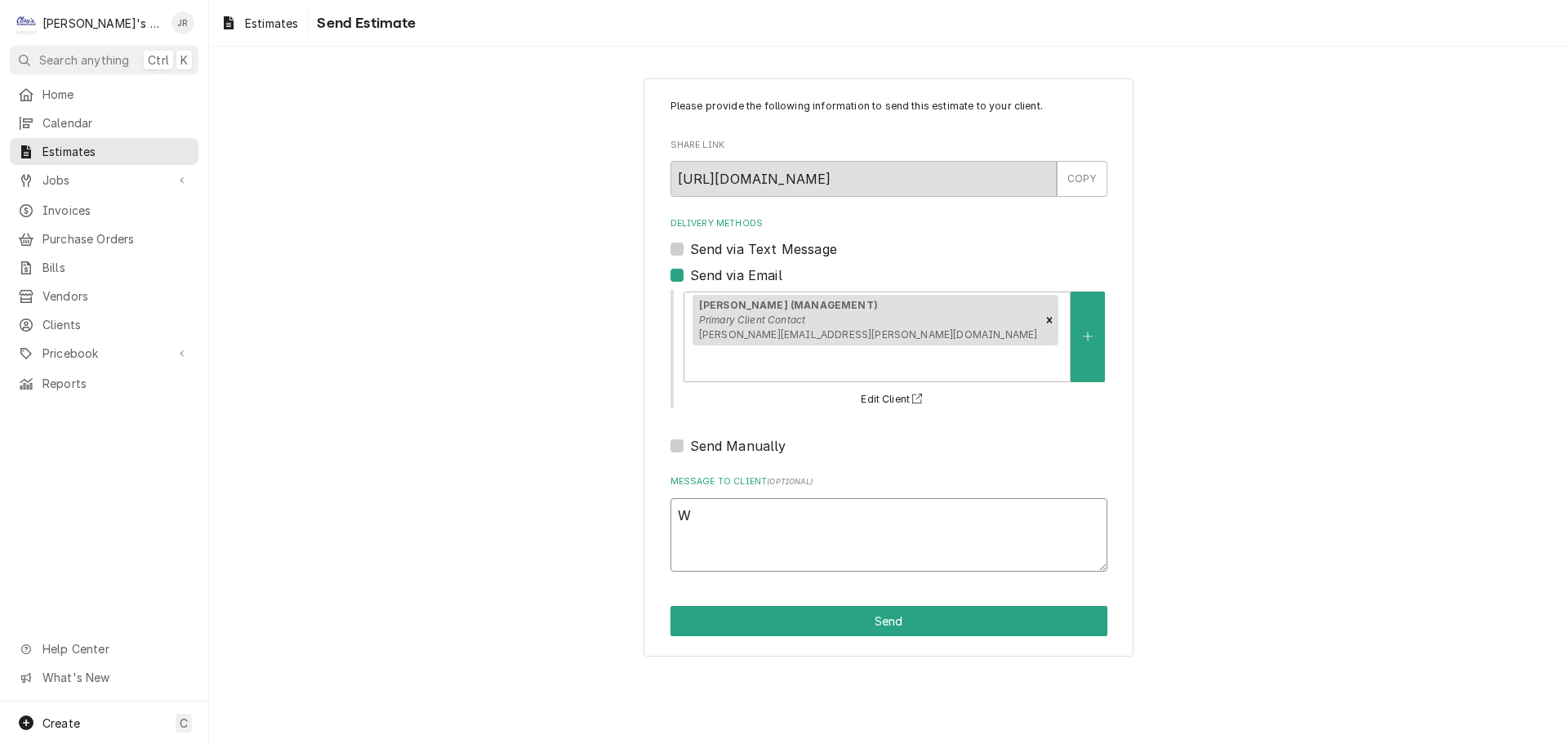
type textarea "x"
type textarea "WA"
type textarea "x"
type textarea "WAL"
type textarea "x"
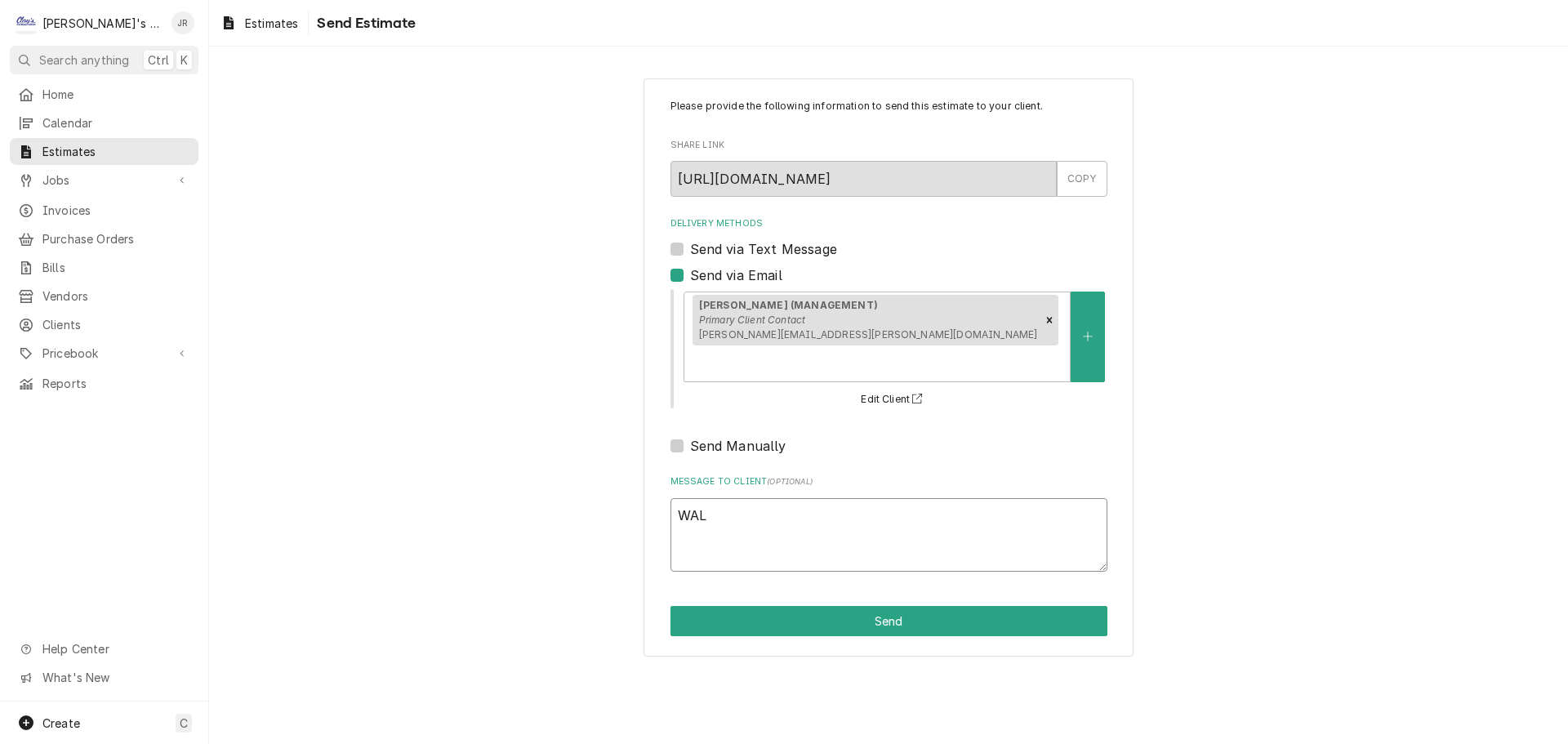
type textarea "WALK"
type textarea "x"
type textarea "WALK"
type textarea "x"
type textarea "WALK I"
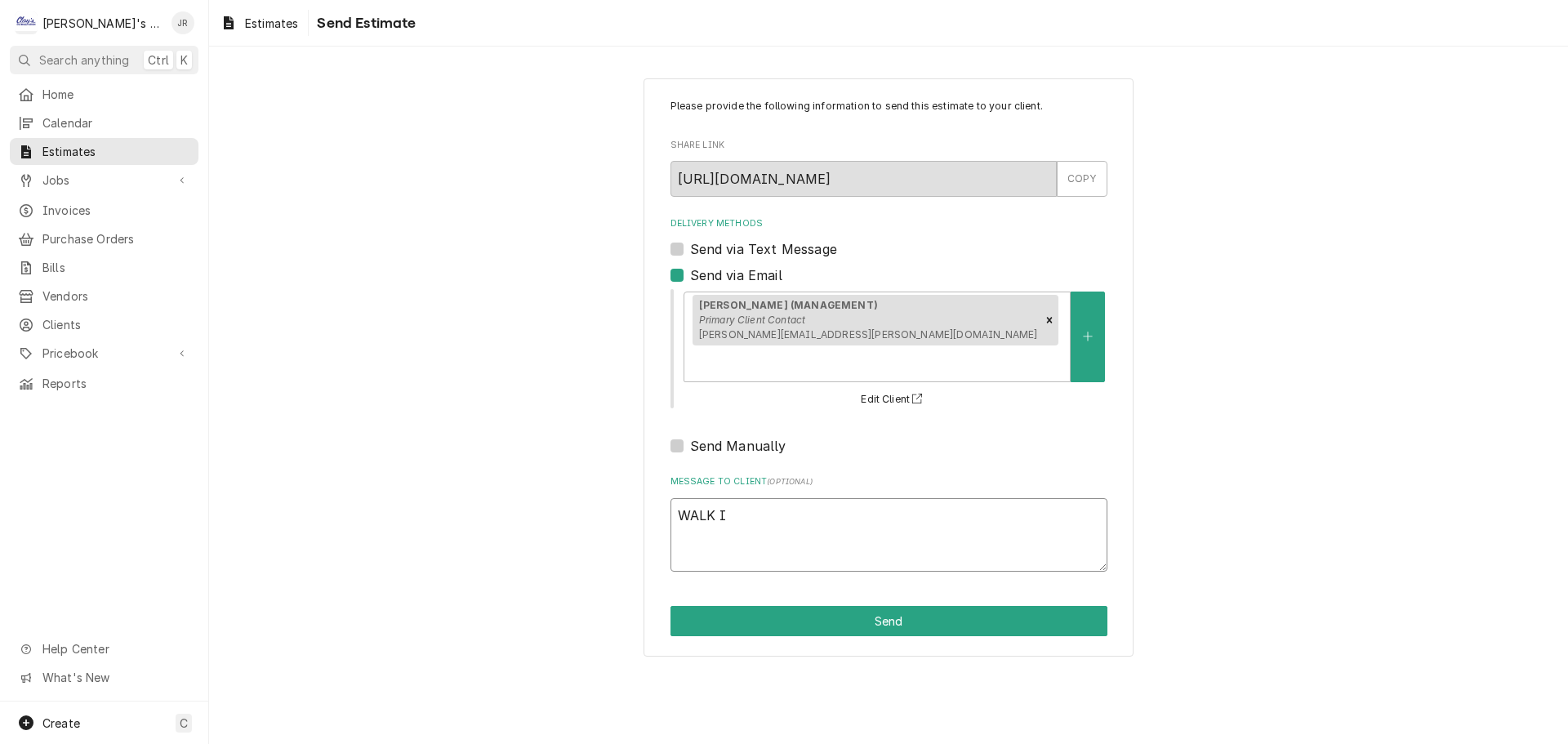
type textarea "x"
type textarea "WALK IN"
type textarea "x"
type textarea "WALK IN"
type textarea "x"
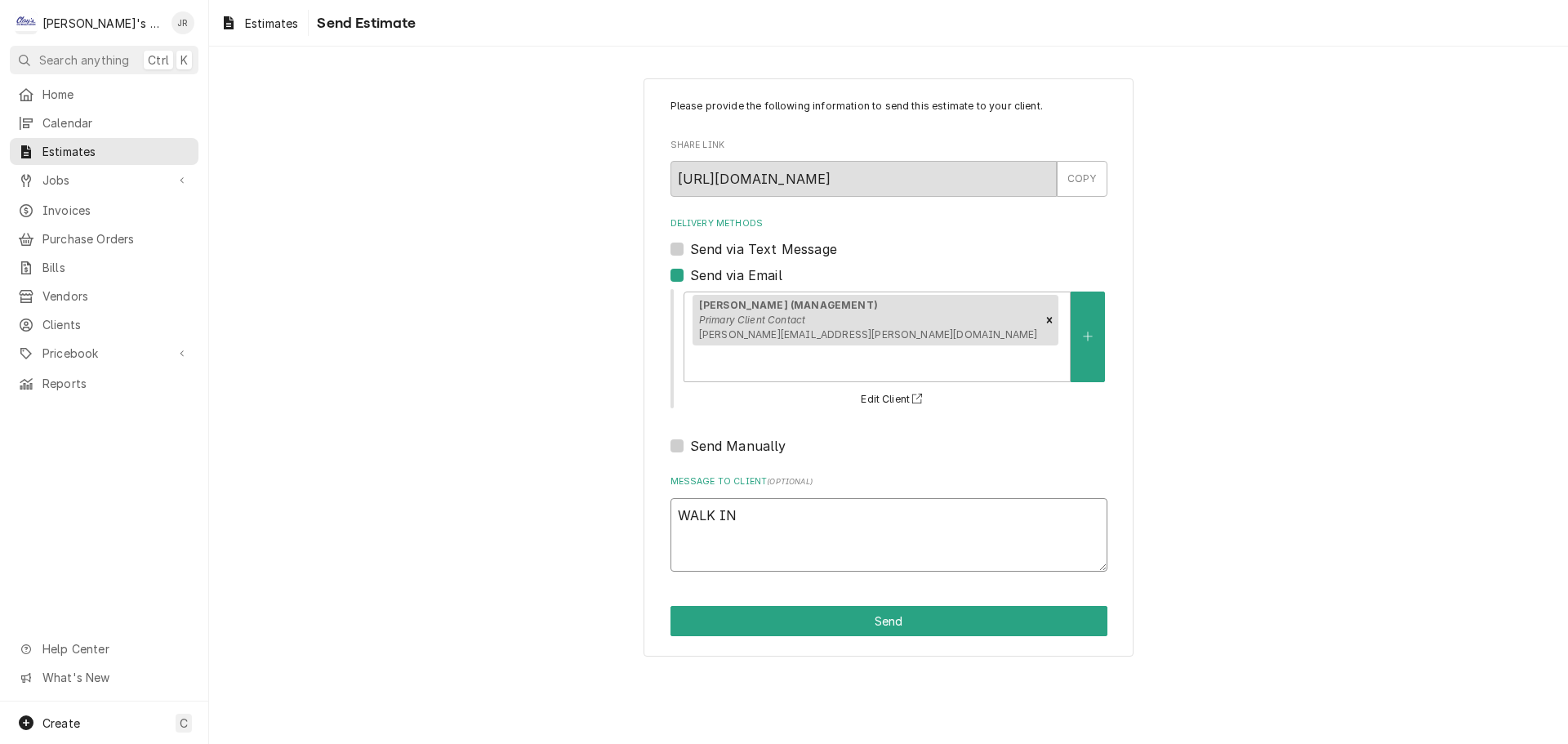
type textarea "WALK IN C"
type textarea "x"
type textarea "WALK IN CO"
type textarea "x"
type textarea "WALK IN COO"
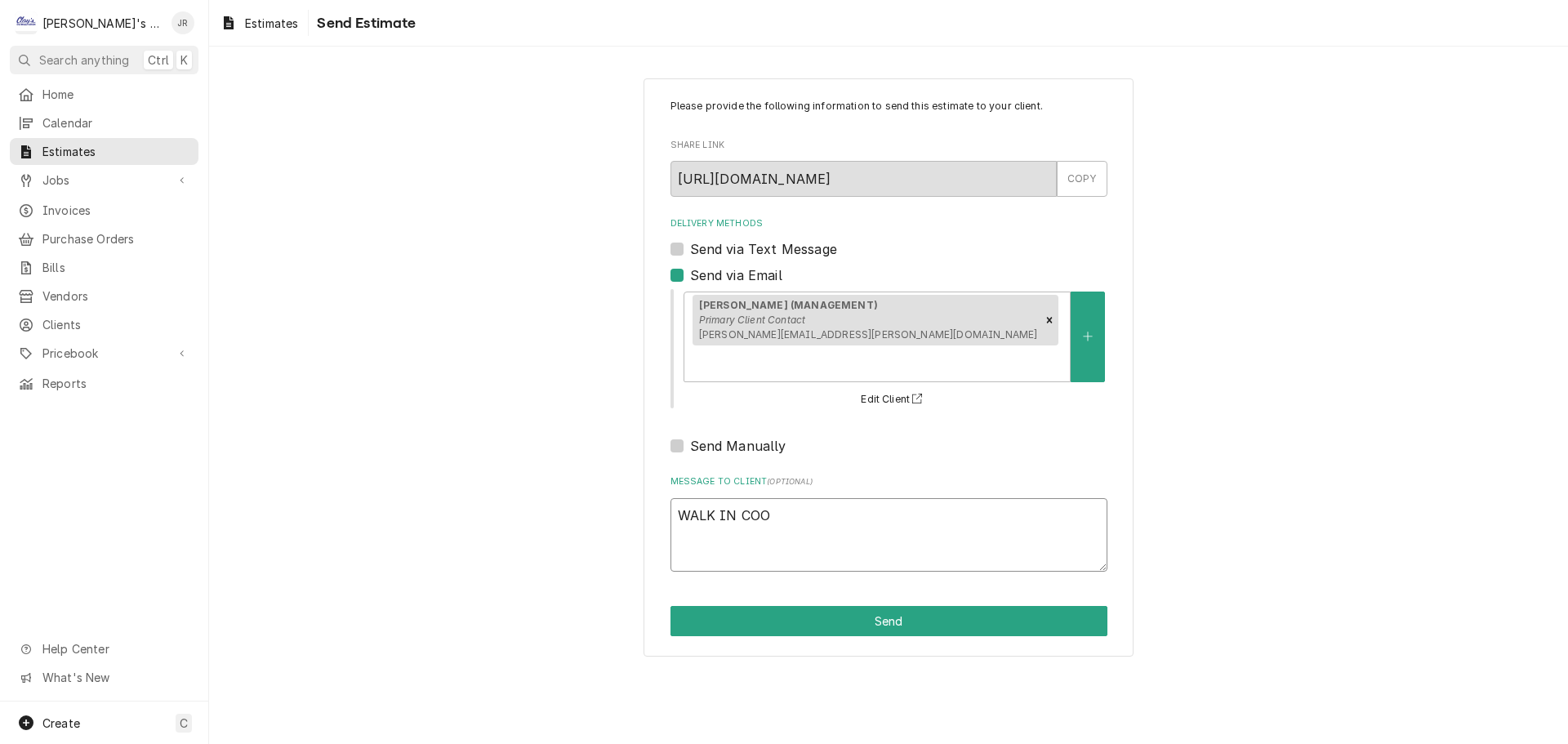
type textarea "x"
type textarea "WALK IN COOL"
type textarea "x"
type textarea "WALK IN COOLE"
type textarea "x"
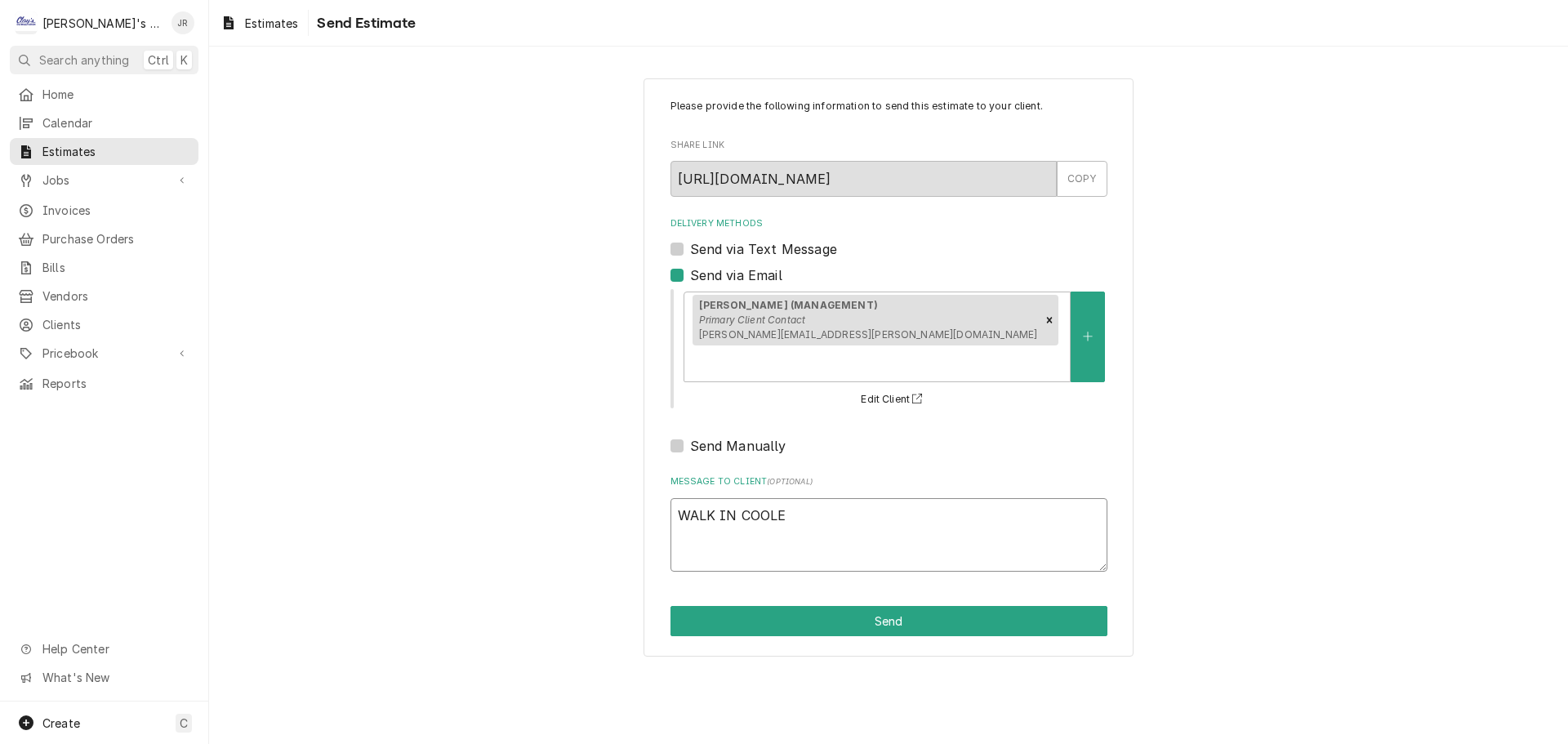
type textarea "WALK IN COOLER"
type textarea "x"
type textarea "WALK IN COOLER"
type textarea "x"
type textarea "WALK IN COOLER E"
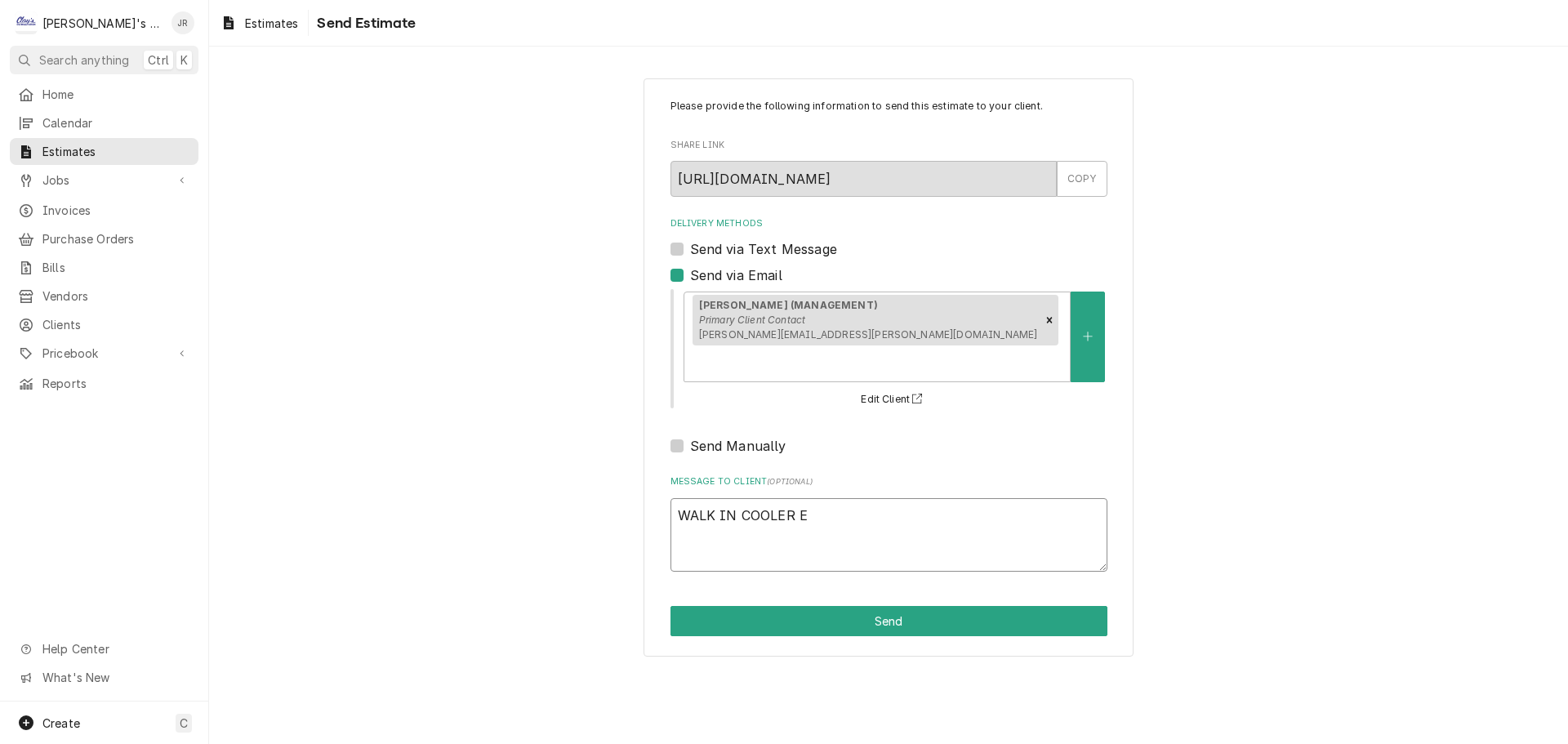
type textarea "x"
type textarea "WALK IN COOLER EV"
type textarea "x"
type textarea "WALK IN COOLER EVA"
type textarea "x"
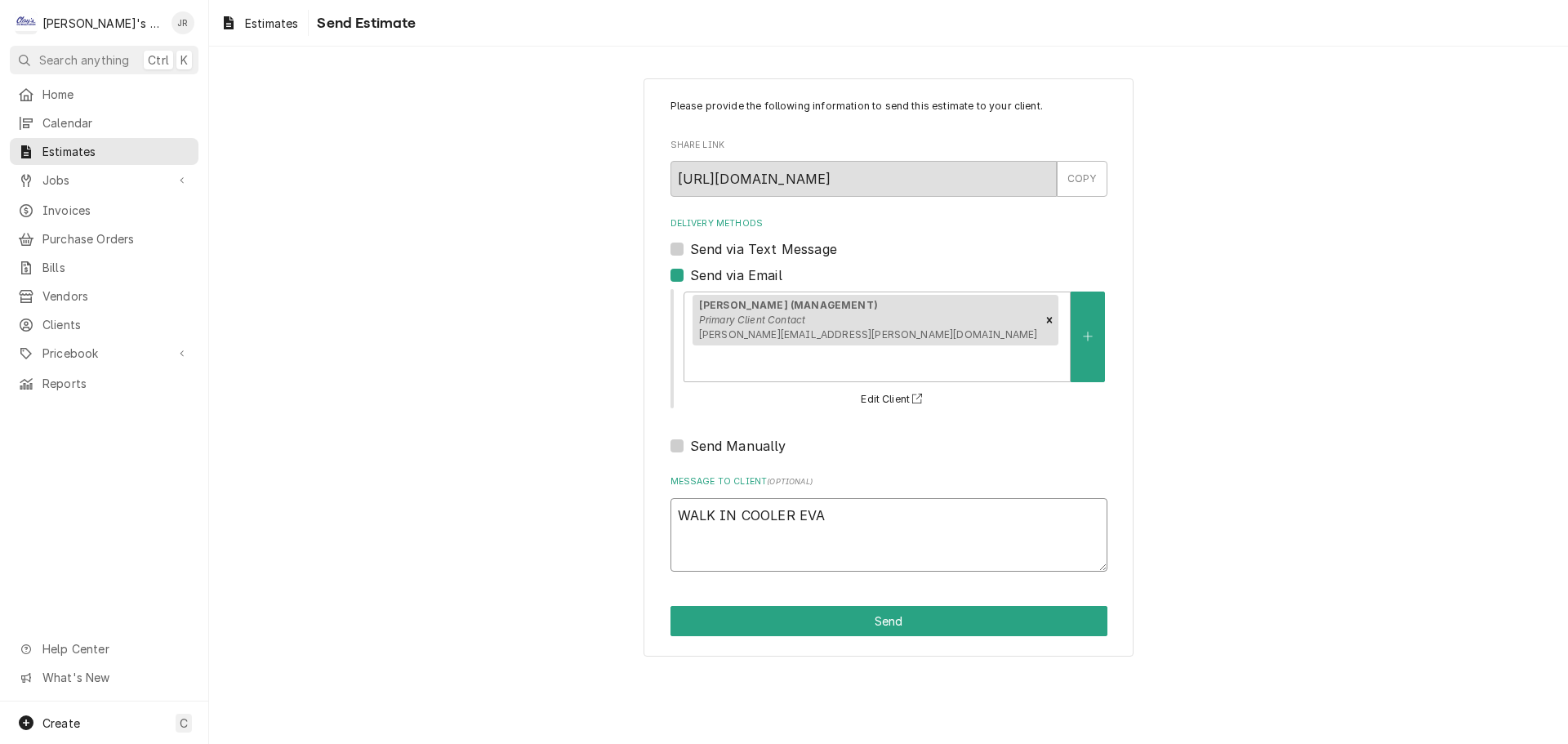
type textarea "WALK IN COOLER EVAP"
type textarea "x"
type textarea "WALK IN COOLER EVAPO"
type textarea "x"
type textarea "WALK IN COOLER EVAPOR"
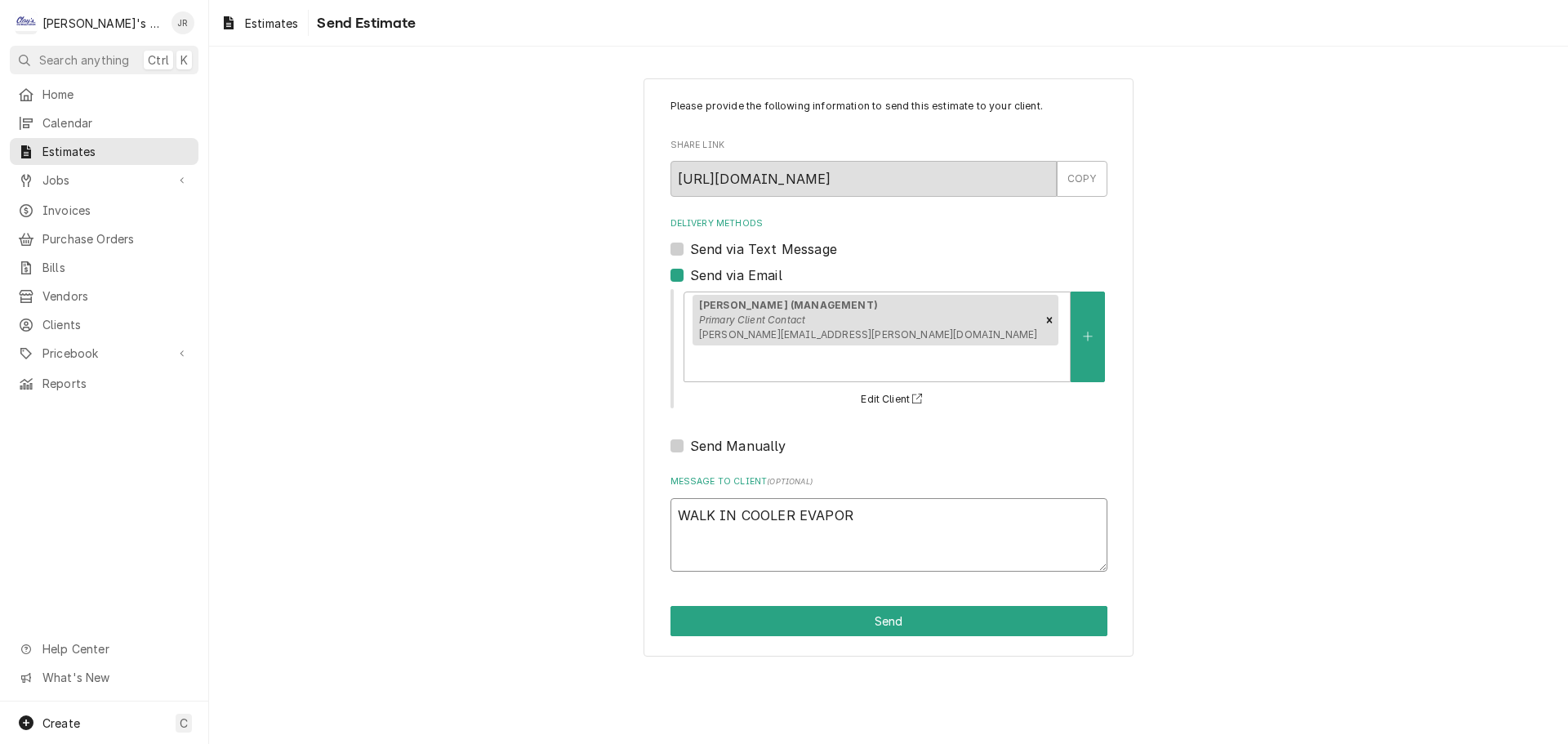
type textarea "x"
type textarea "WALK IN COOLER EVAPORA"
type textarea "x"
type textarea "WALK IN COOLER EVAPORAT"
type textarea "x"
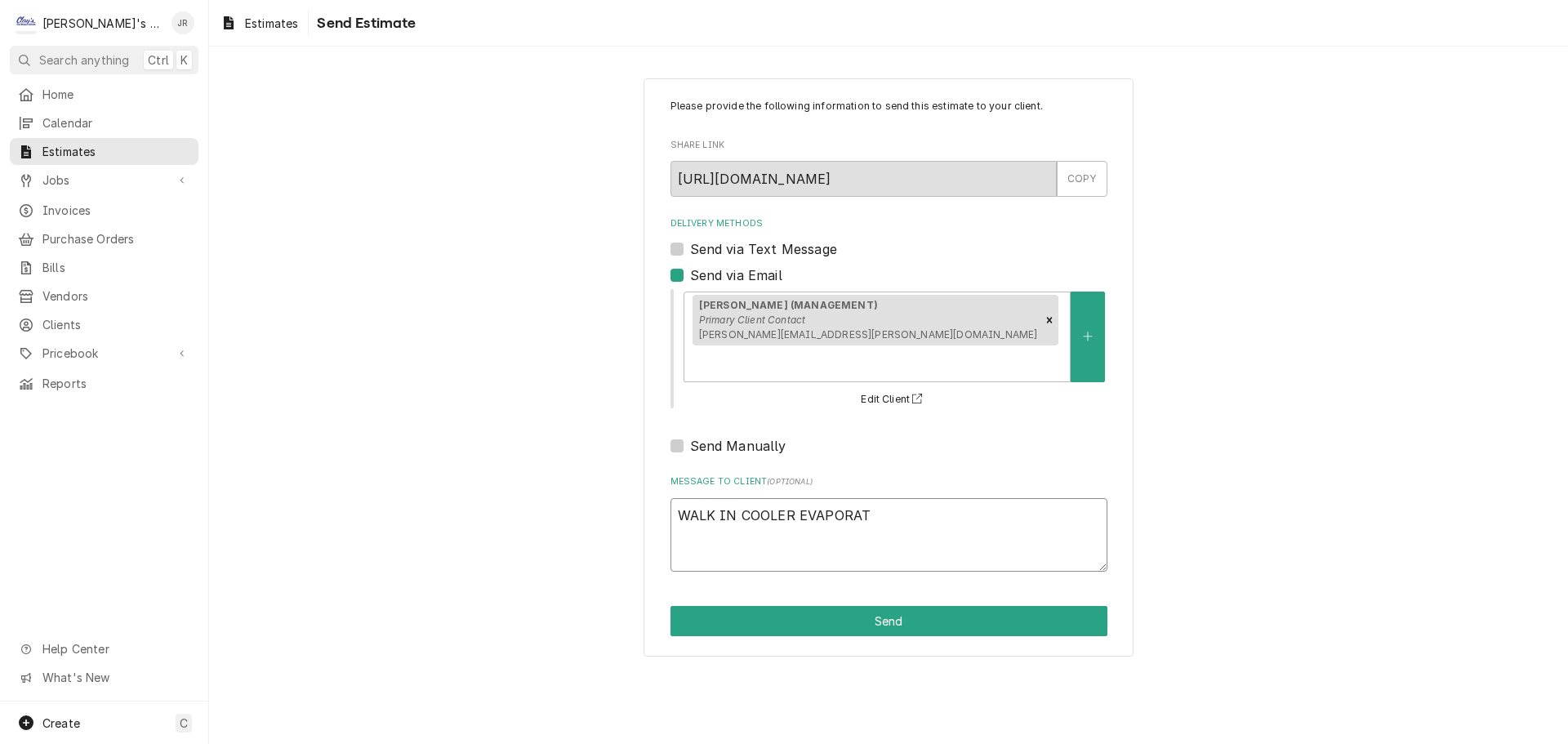
type textarea "WALK IN COOLER EVAPORATO"
type textarea "x"
type textarea "WALK IN COOLER EVAPORATOR"
type textarea "x"
type textarea "WALK IN COOLER EVAPORATOR"
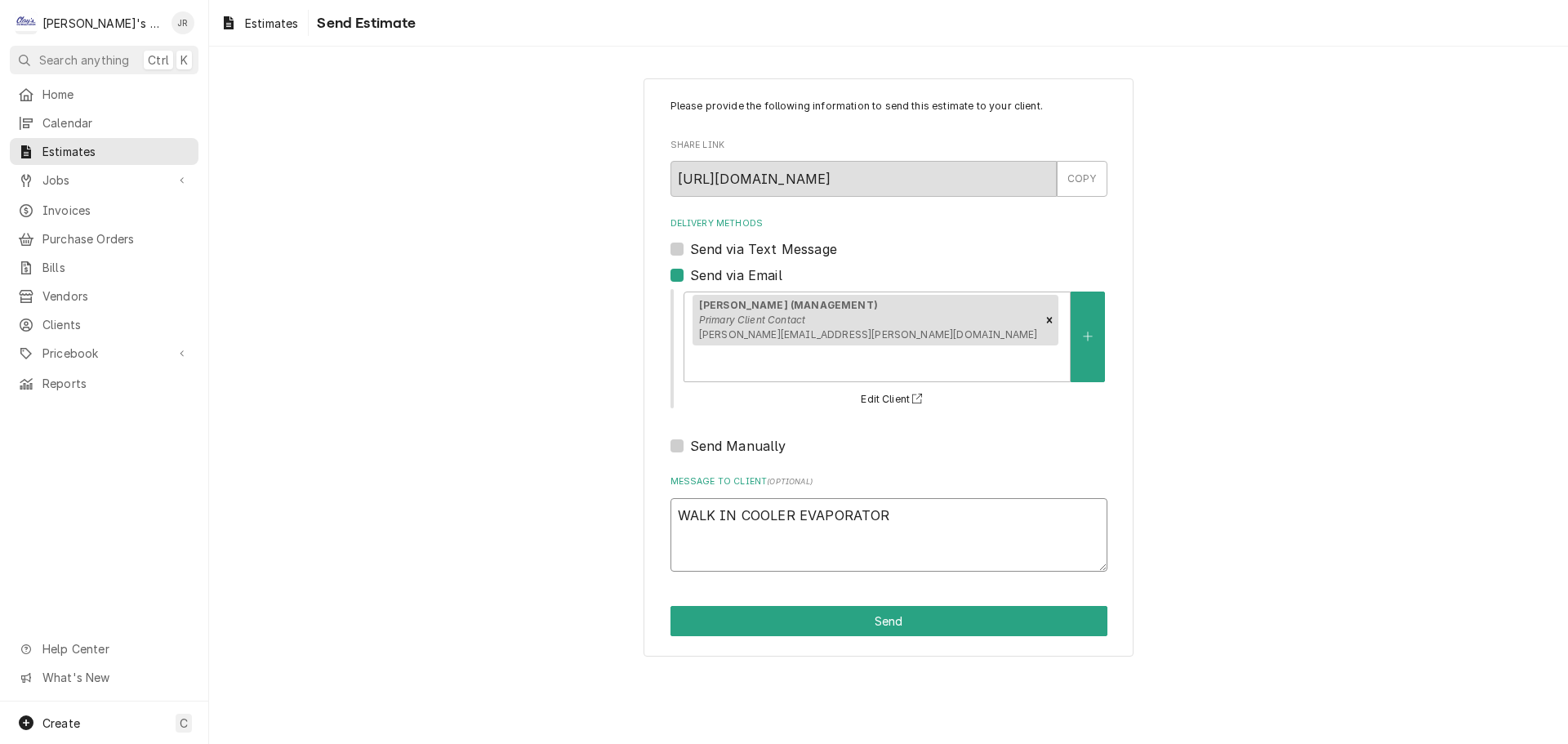
type textarea "x"
type textarea "WALK IN COOLER EVAPORATOR C"
type textarea "x"
type textarea "WALK IN COOLER EVAPORATOR CH"
type textarea "x"
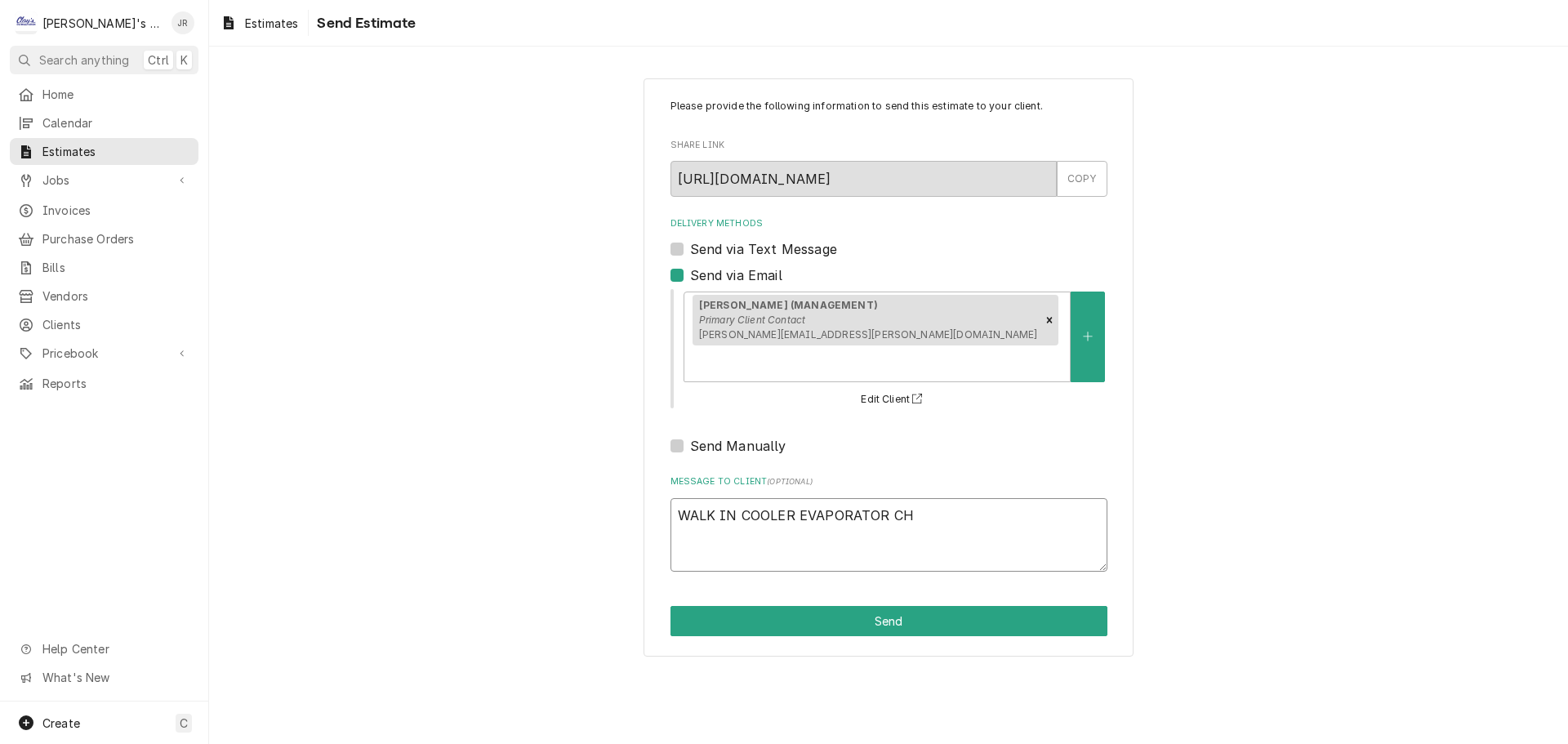
type textarea "WALK IN COOLER EVAPORATOR CHA"
type textarea "x"
type textarea "WALK IN COOLER EVAPORATOR CHAN"
type textarea "x"
type textarea "WALK IN COOLER EVAPORATOR CHANG"
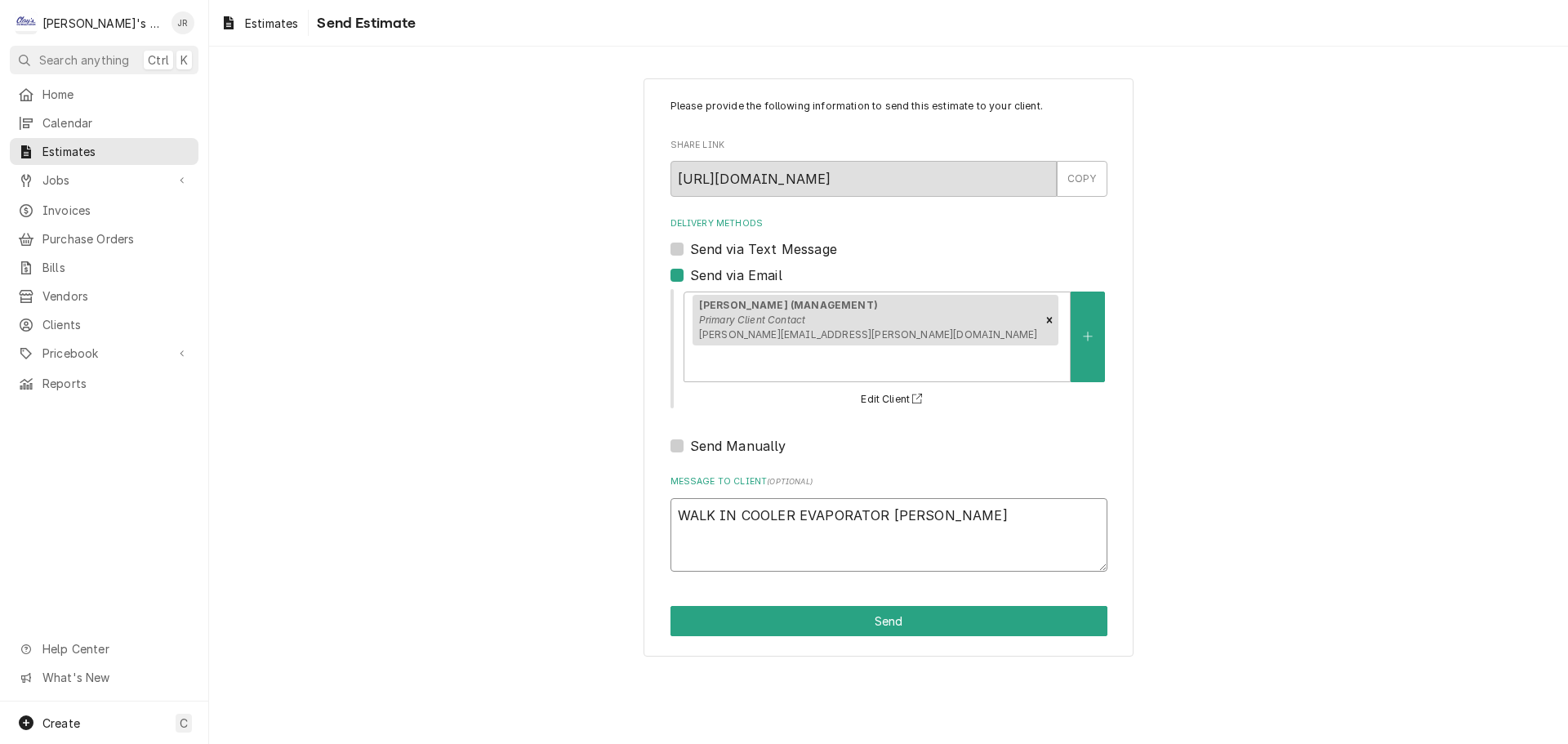
type textarea "x"
type textarea "WALK IN COOLER EVAPORATOR CHANGE"
type textarea "x"
type textarea "WALK IN COOLER EVAPORATOR CHANGE"
type textarea "x"
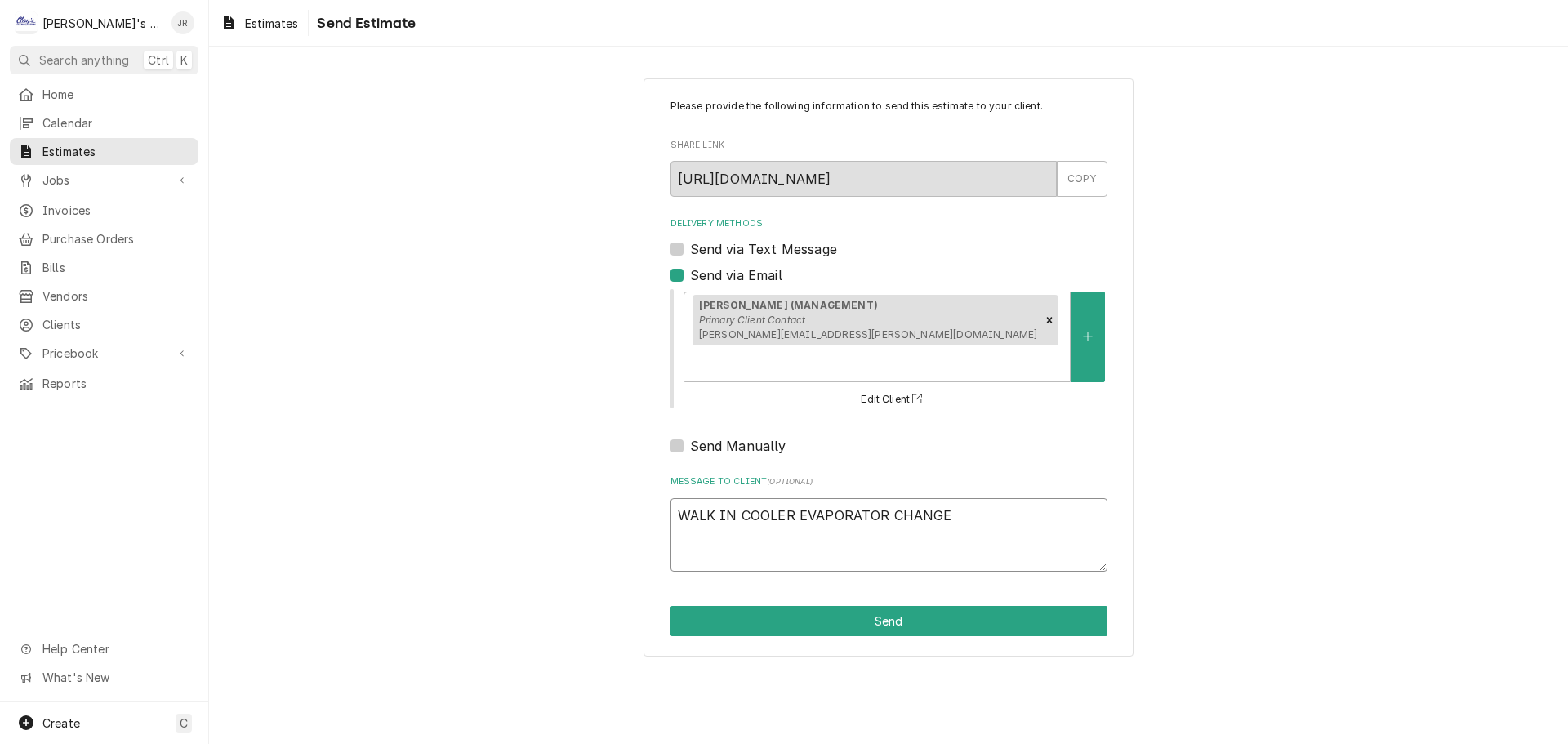
type textarea "WALK IN COOLER EVAPORATOR CHANGE E"
type textarea "x"
type textarea "WALK IN COOLER EVAPORATOR CHANGE ES"
type textarea "x"
type textarea "WALK IN COOLER EVAPORATOR CHANGE EST"
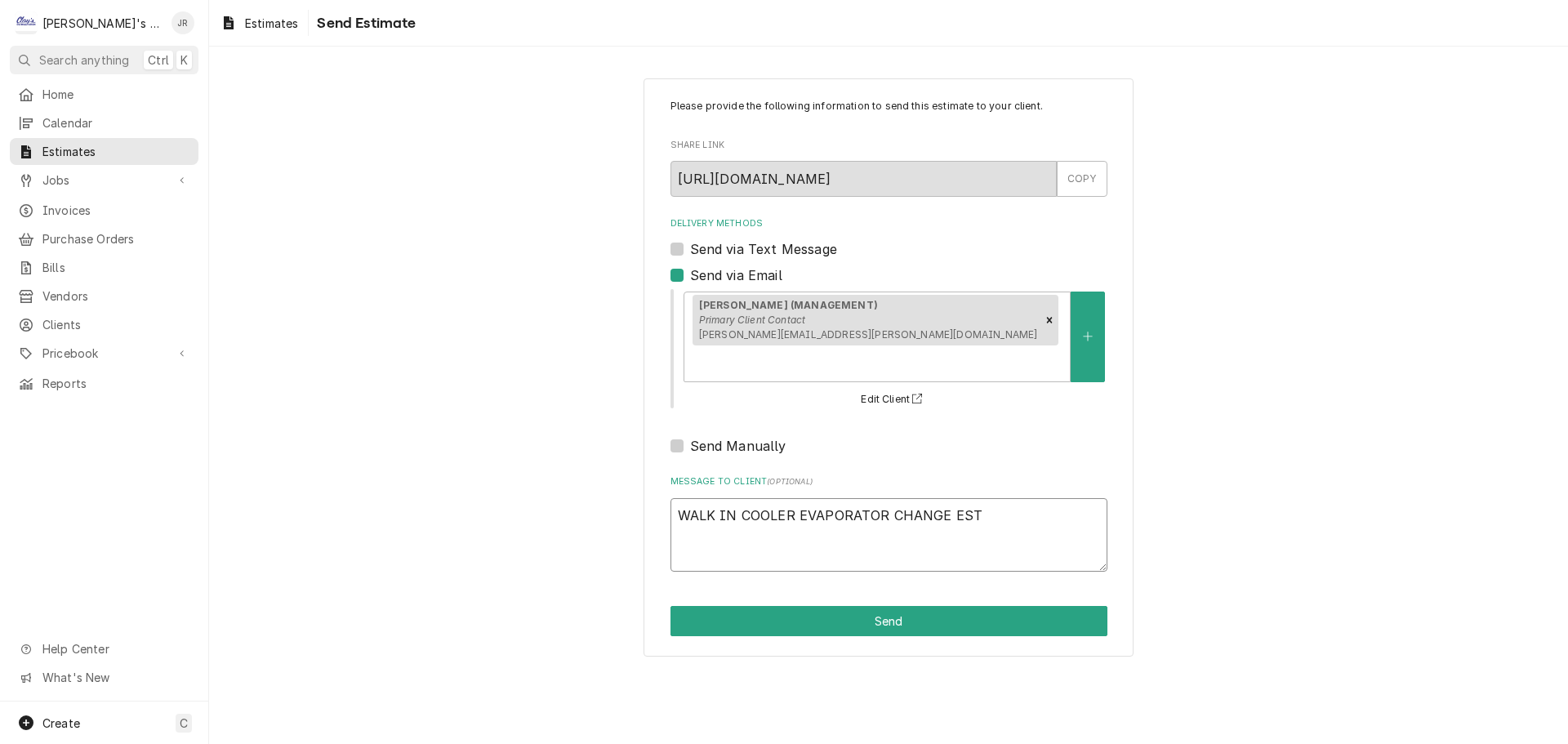
type textarea "x"
type textarea "WALK IN COOLER EVAPORATOR CHANGE ESTI"
type textarea "x"
type textarea "WALK IN COOLER EVAPORATOR CHANGE ESTIM"
type textarea "x"
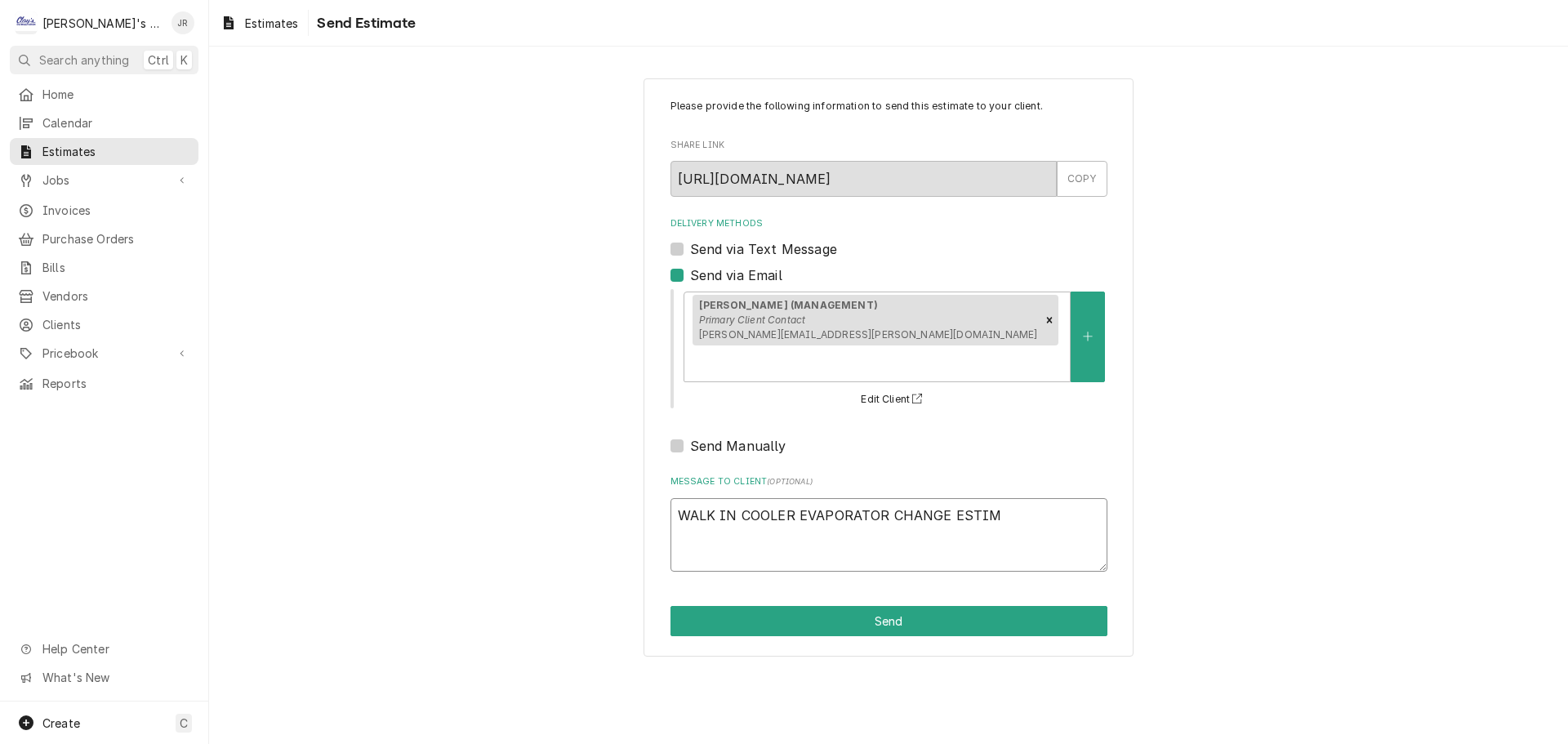
type textarea "WALK IN COOLER EVAPORATOR CHANGE ESTIMA"
type textarea "x"
type textarea "WALK IN COOLER EVAPORATOR CHANGE ESTIMAT"
type textarea "x"
type textarea "WALK IN COOLER EVAPORATOR CHANGE ESTIMATE"
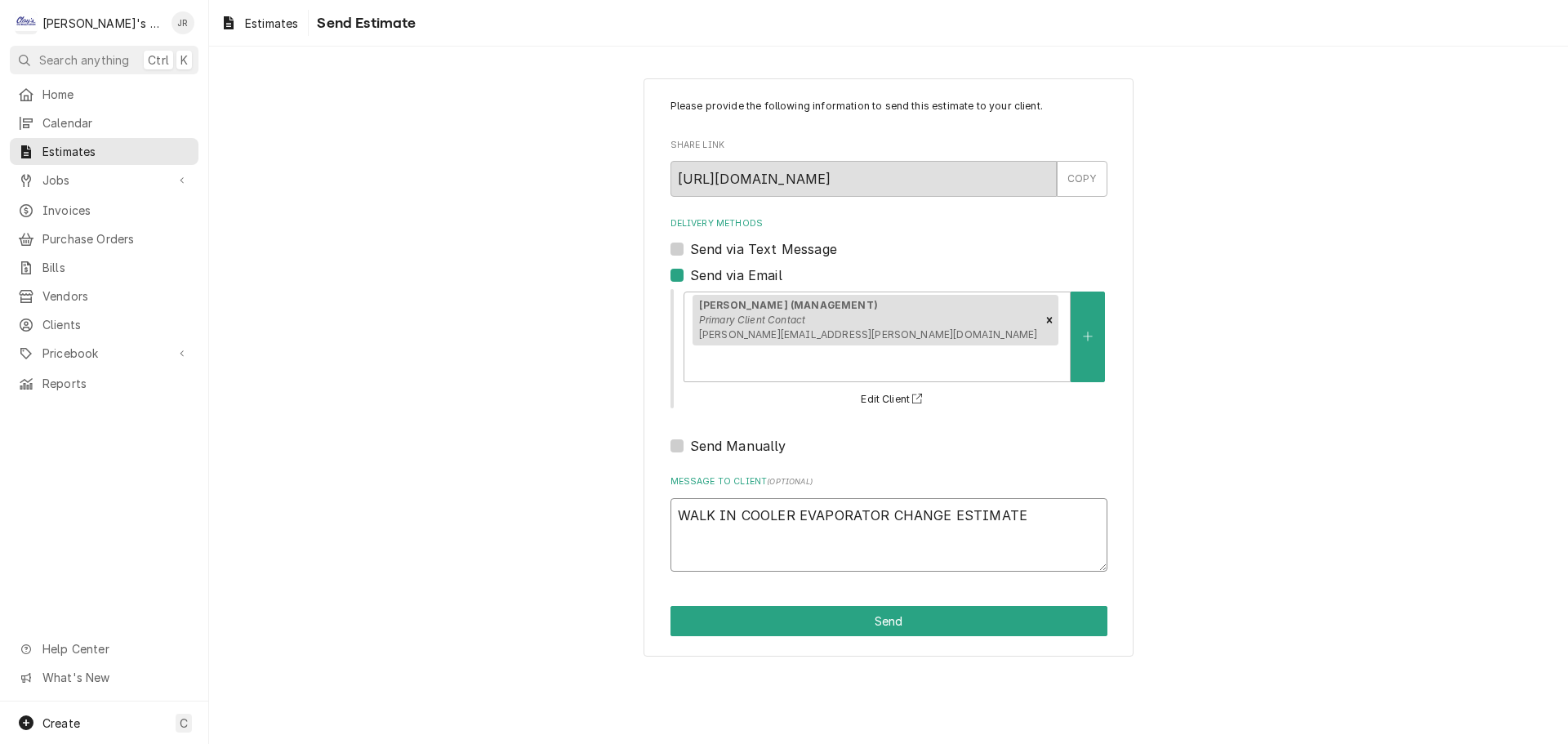
type textarea "x"
type textarea "WALK IN COOLER EVAPORATOR CHANGE ESTIMATE."
type textarea "x"
type textarea "WALK IN COOLER EVAPORATOR CHANGE ESTIMATE."
type textarea "x"
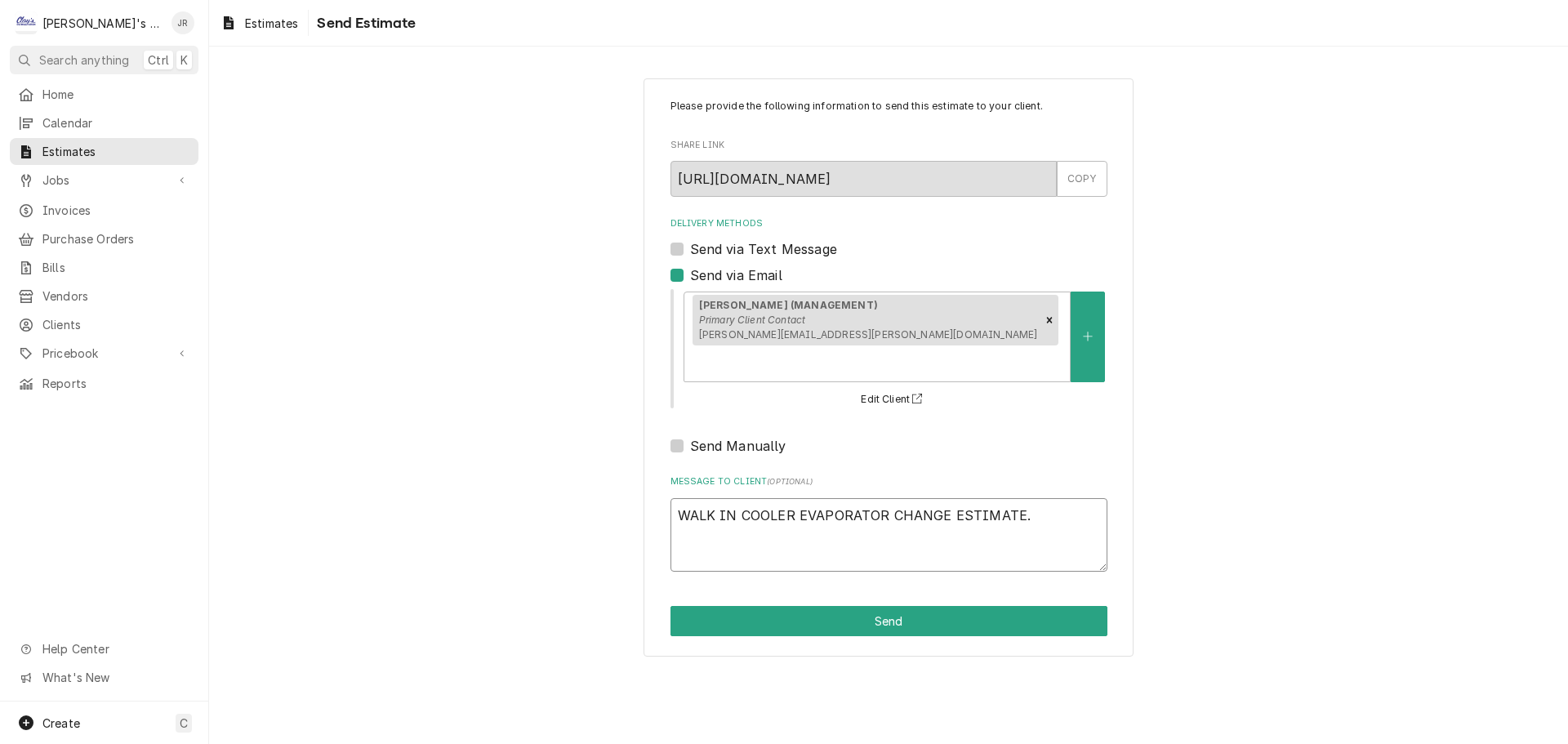
type textarea "WALK IN COOLER EVAPORATOR CHANGE ESTIMATE. T"
type textarea "x"
type textarea "WALK IN COOLER EVAPORATOR CHANGE ESTIMATE. TH"
type textarea "x"
type textarea "WALK IN COOLER EVAPORATOR CHANGE ESTIMATE. THI"
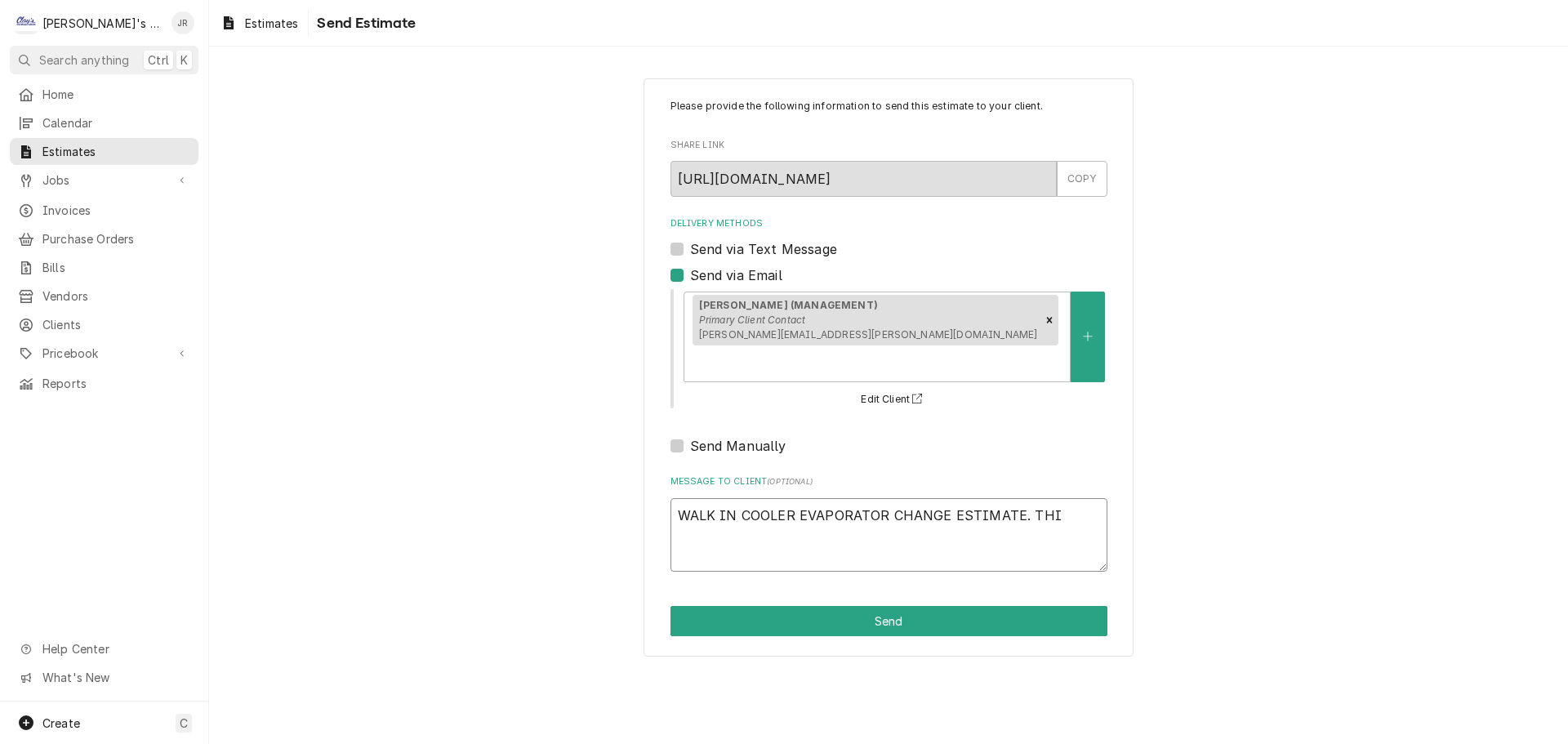
type textarea "x"
type textarea "WALK IN COOLER EVAPORATOR CHANGE ESTIMATE. THIS"
type textarea "x"
type textarea "WALK IN COOLER EVAPORATOR CHANGE ESTIMATE. THIS"
type textarea "x"
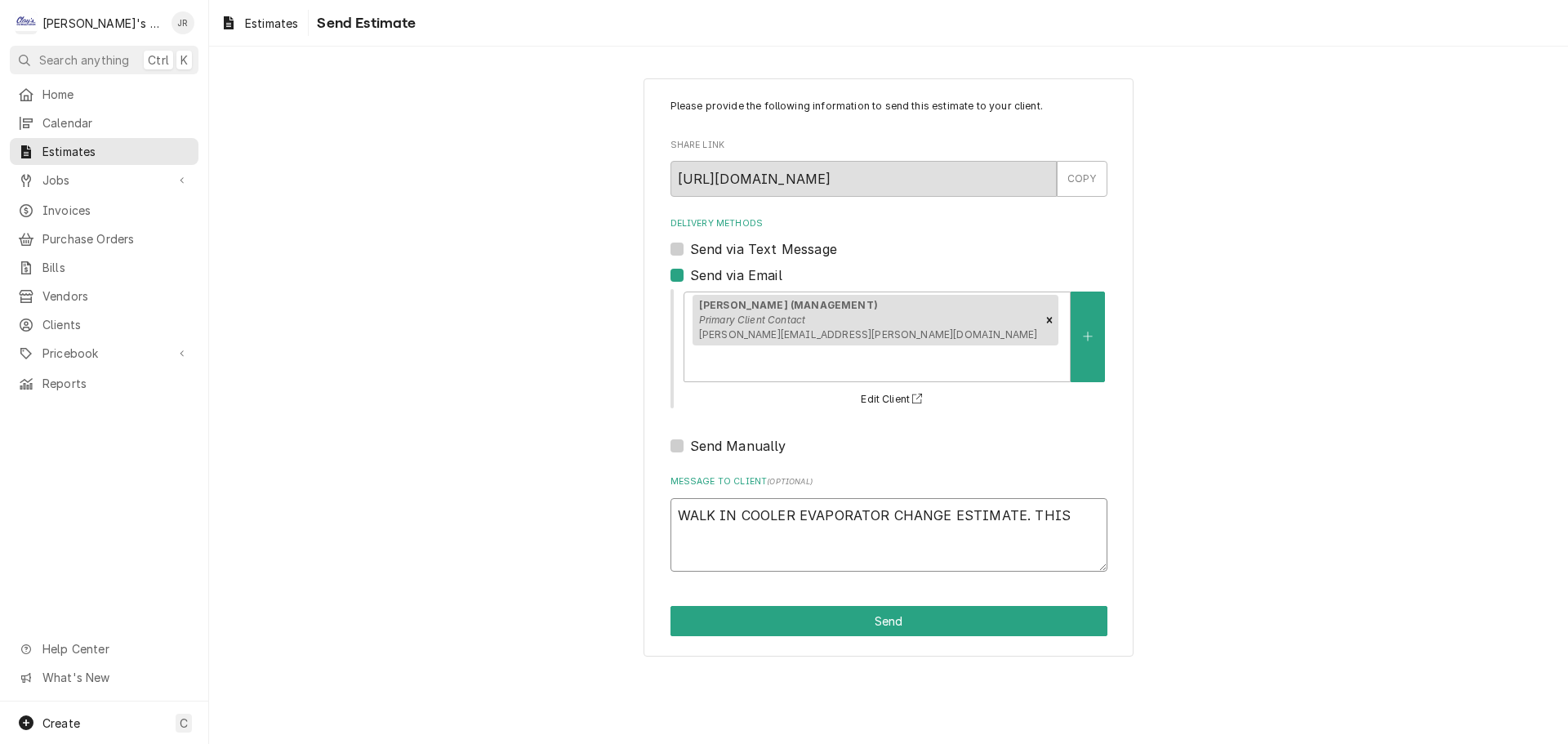
type textarea "WALK IN COOLER EVAPORATOR CHANGE ESTIMATE. THIS"
type textarea "x"
type textarea "WALK IN COOLER EVAPORATOR CHANGE ESTIMATE. THIS"
type textarea "x"
type textarea "WALK IN COOLER EVAPORATOR CHANGE ESTIMATE. THIS I"
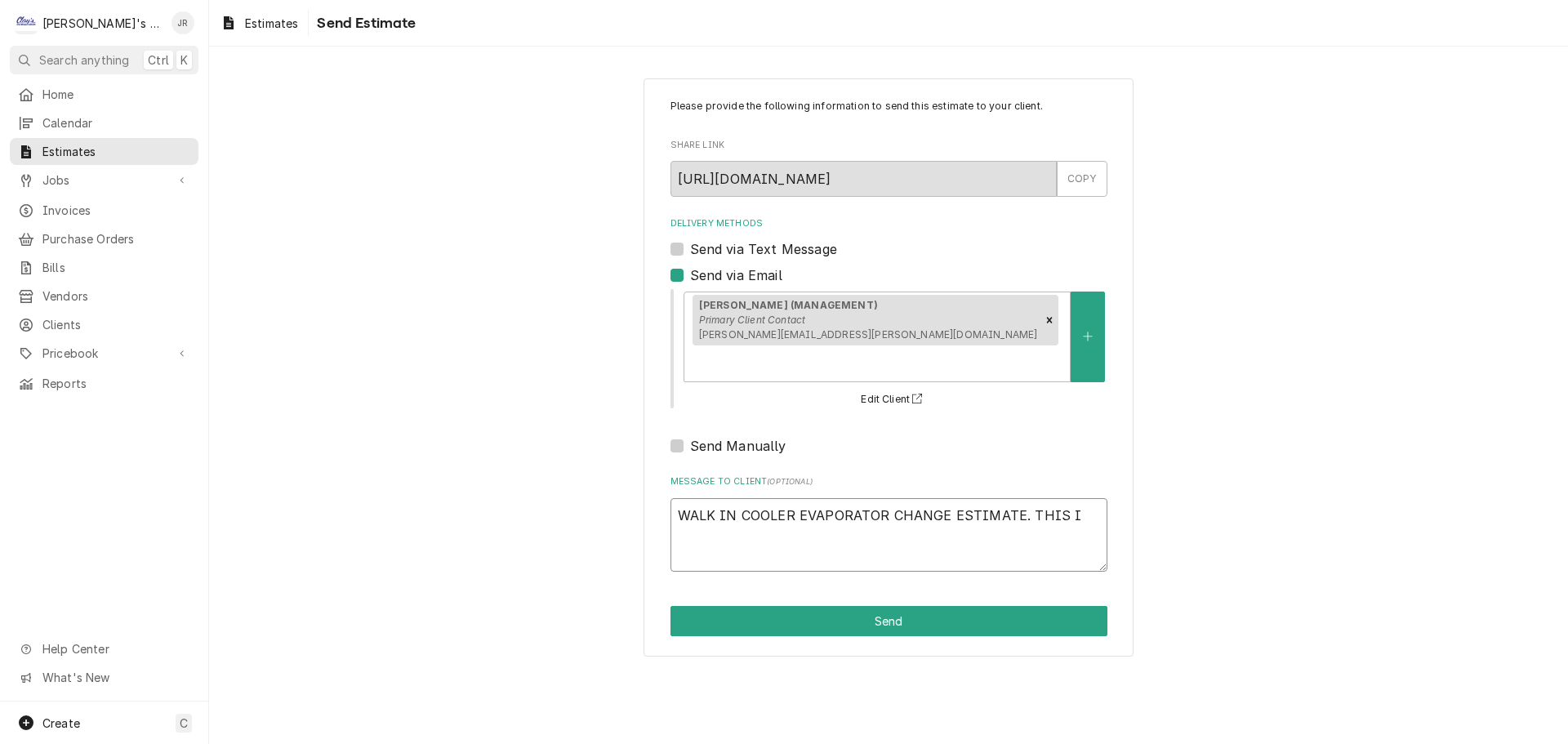
type textarea "x"
type textarea "WALK IN COOLER EVAPORATOR CHANGE ESTIMATE. THIS IS"
type textarea "x"
type textarea "WALK IN COOLER EVAPORATOR CHANGE ESTIMATE. THIS IS"
type textarea "x"
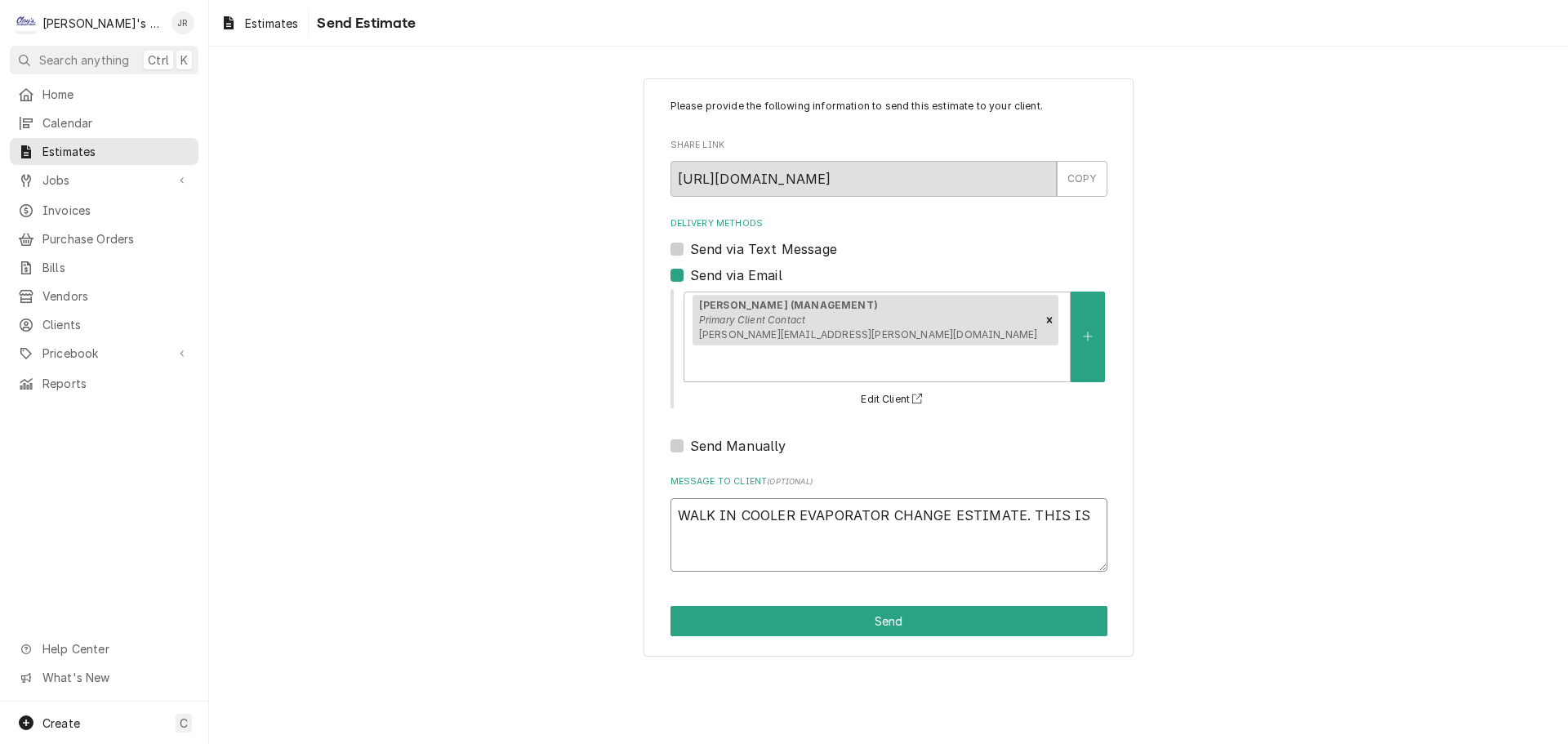
type textarea "WALK IN COOLER EVAPORATOR CHANGE ESTIMATE. THIS IS A"
type textarea "x"
type textarea "WALK IN COOLER EVAPORATOR CHANGE ESTIMATE. THIS IS A"
type textarea "x"
type textarea "WALK IN COOLER EVAPORATOR CHANGE ESTIMATE. THIS IS A L"
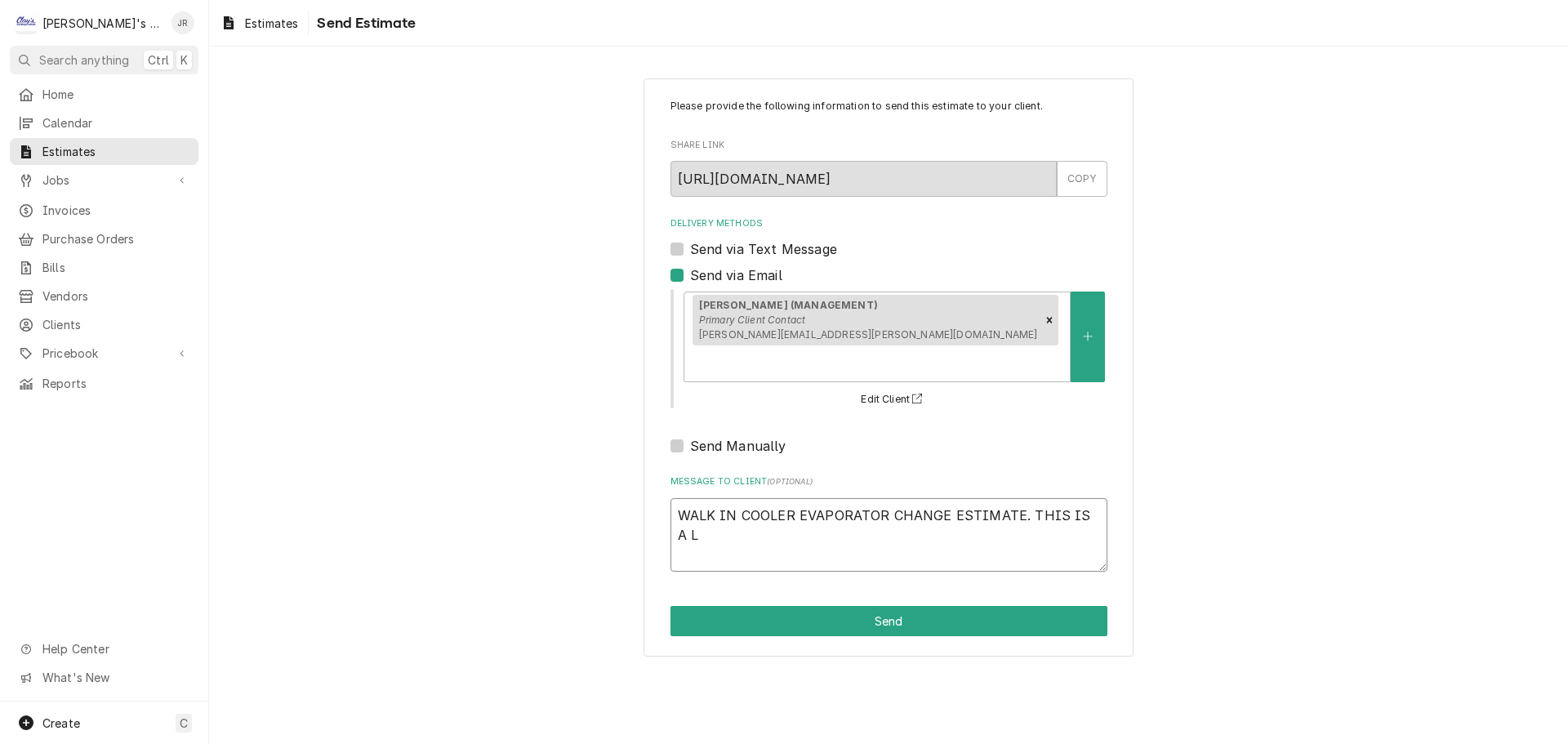
type textarea "x"
type textarea "WALK IN COOLER EVAPORATOR CHANGE ESTIMATE. THIS IS A LA"
type textarea "x"
type textarea "WALK IN COOLER EVAPORATOR CHANGE ESTIMATE. THIS IS A LAR"
type textarea "x"
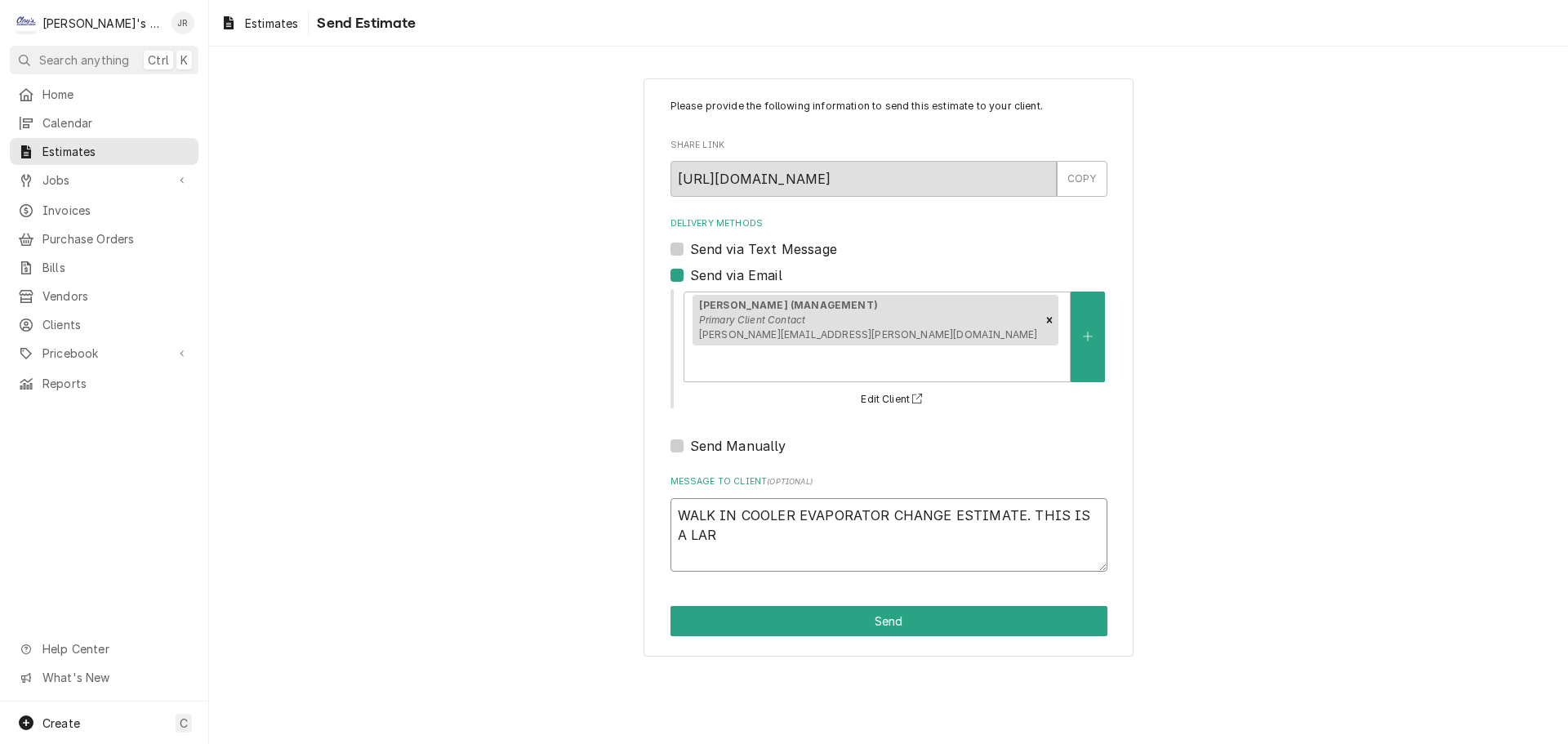
type textarea "WALK IN COOLER EVAPORATOR CHANGE ESTIMATE. THIS IS A LARG"
type textarea "x"
type textarea "WALK IN COOLER EVAPORATOR CHANGE ESTIMATE. THIS IS A LARGE"
type textarea "x"
type textarea "WALK IN COOLER EVAPORATOR CHANGE ESTIMATE. THIS IS A LARGE L"
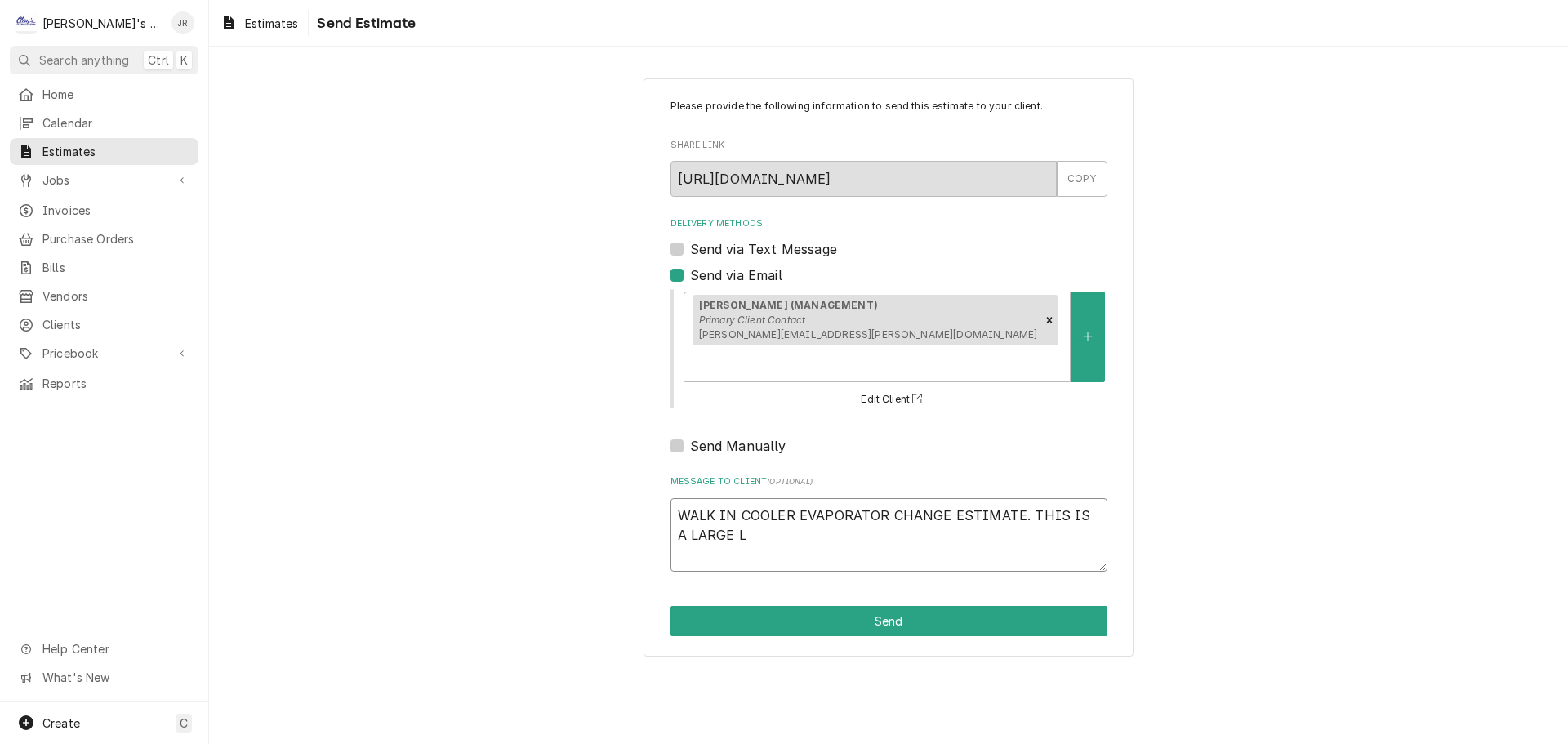
type textarea "x"
type textarea "WALK IN COOLER EVAPORATOR CHANGE ESTIMATE. THIS IS A LARGE LE"
type textarea "x"
type textarea "WALK IN COOLER EVAPORATOR CHANGE ESTIMATE. THIS IS A LARGE LEA"
type textarea "x"
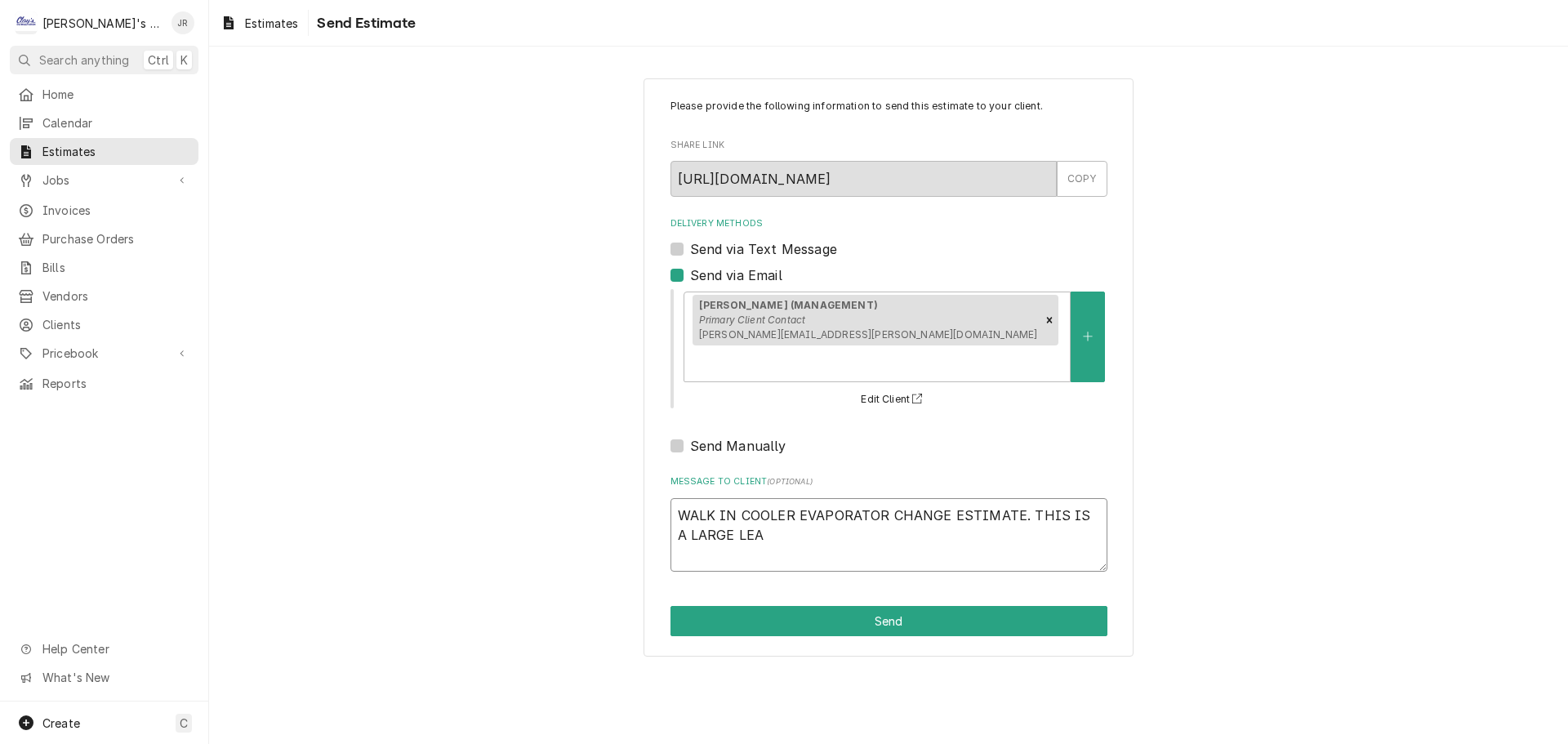
type textarea "WALK IN COOLER EVAPORATOR CHANGE ESTIMATE. THIS IS A LARGE LEAK"
type textarea "x"
type textarea "WALK IN COOLER EVAPORATOR CHANGE ESTIMATE. THIS IS A LARGE LEAK"
type textarea "x"
type textarea "WALK IN COOLER EVAPORATOR CHANGE ESTIMATE. THIS IS A LARGE LEAK A"
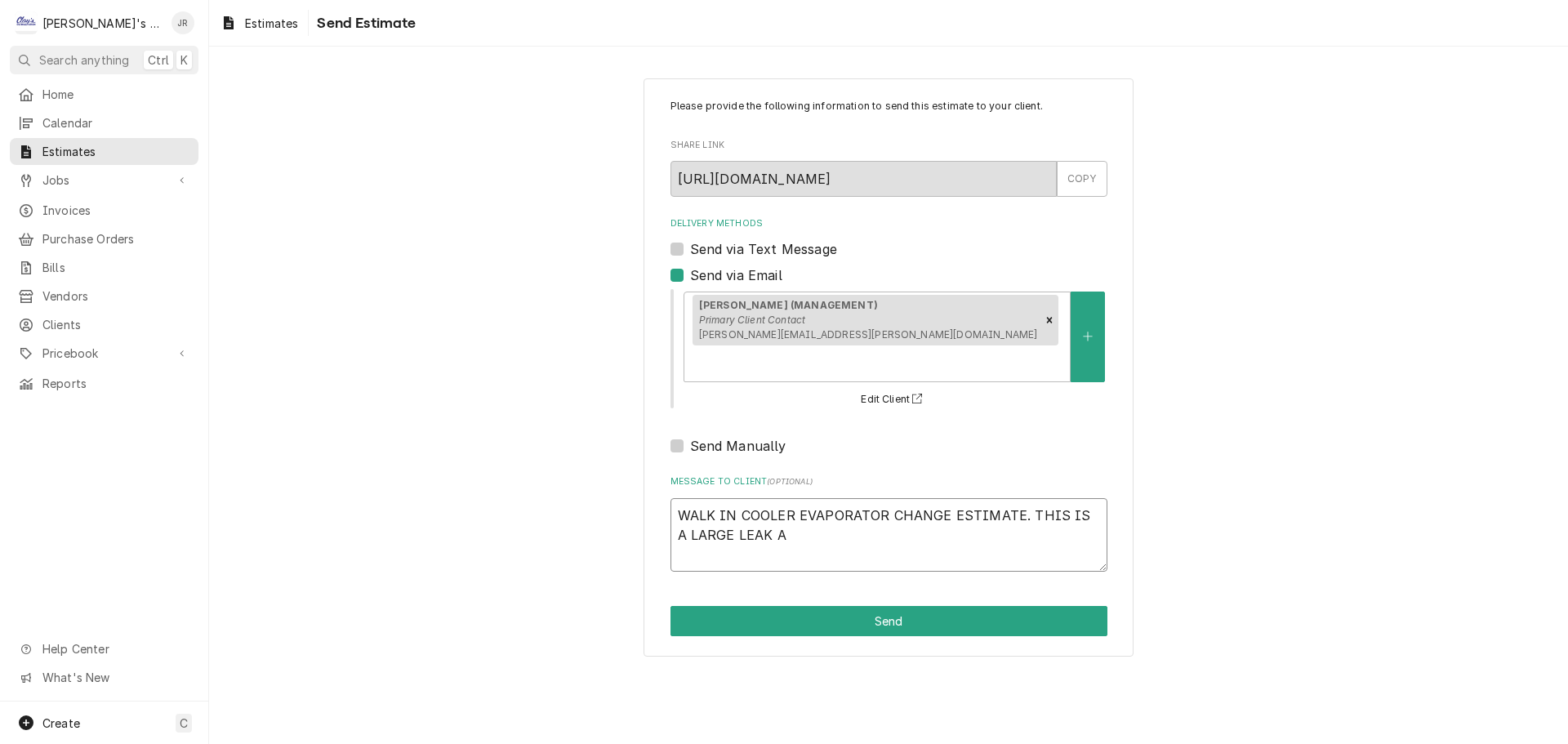
type textarea "x"
type textarea "WALK IN COOLER EVAPORATOR CHANGE ESTIMATE. THIS IS A LARGE LEAK AN"
type textarea "x"
type textarea "WALK IN COOLER EVAPORATOR CHANGE ESTIMATE. THIS IS A LARGE LEAK AND"
type textarea "x"
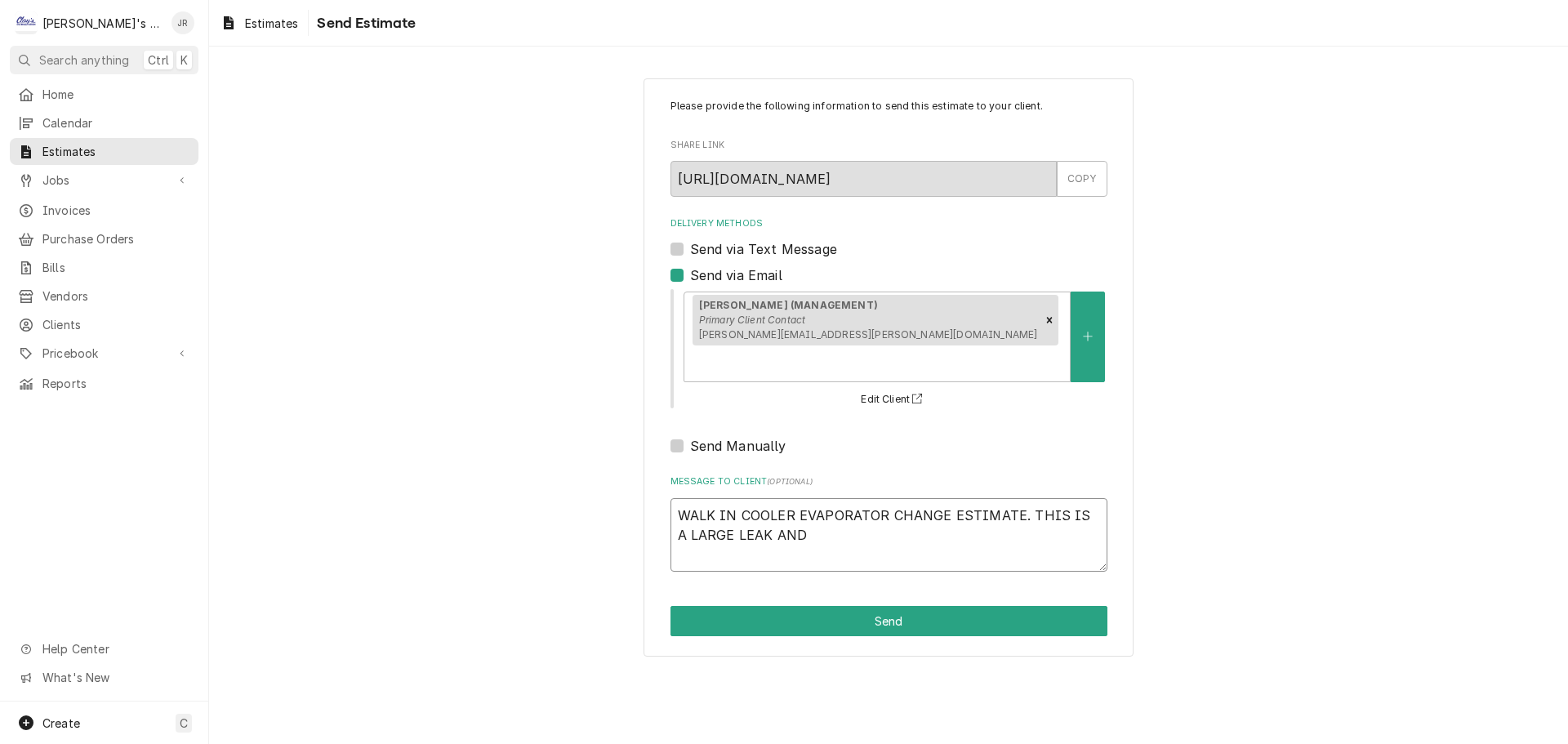
type textarea "WALK IN COOLER EVAPORATOR CHANGE ESTIMATE. THIS IS A LARGE LEAK AND"
type textarea "x"
type textarea "WALK IN COOLER EVAPORATOR CHANGE ESTIMATE. THIS IS A LARGE LEAK AND H"
type textarea "x"
type textarea "WALK IN COOLER EVAPORATOR CHANGE ESTIMATE. THIS IS A LARGE LEAK AND HA"
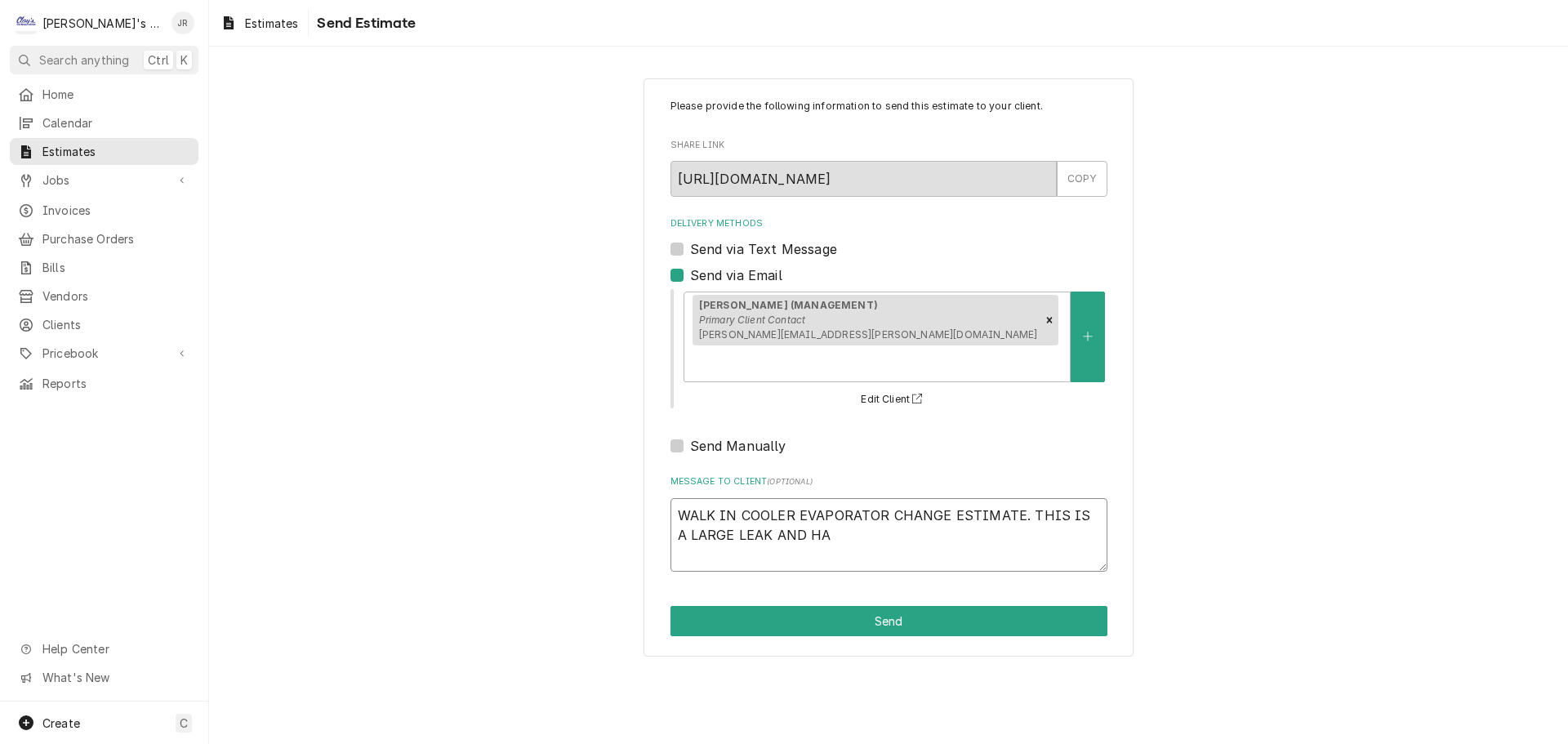
type textarea "x"
type textarea "WALK IN COOLER EVAPORATOR CHANGE ESTIMATE. THIS IS A LARGE LEAK AND HAS"
type textarea "x"
type textarea "WALK IN COOLER EVAPORATOR CHANGE ESTIMATE. THIS IS A LARGE LEAK AND HAS"
type textarea "x"
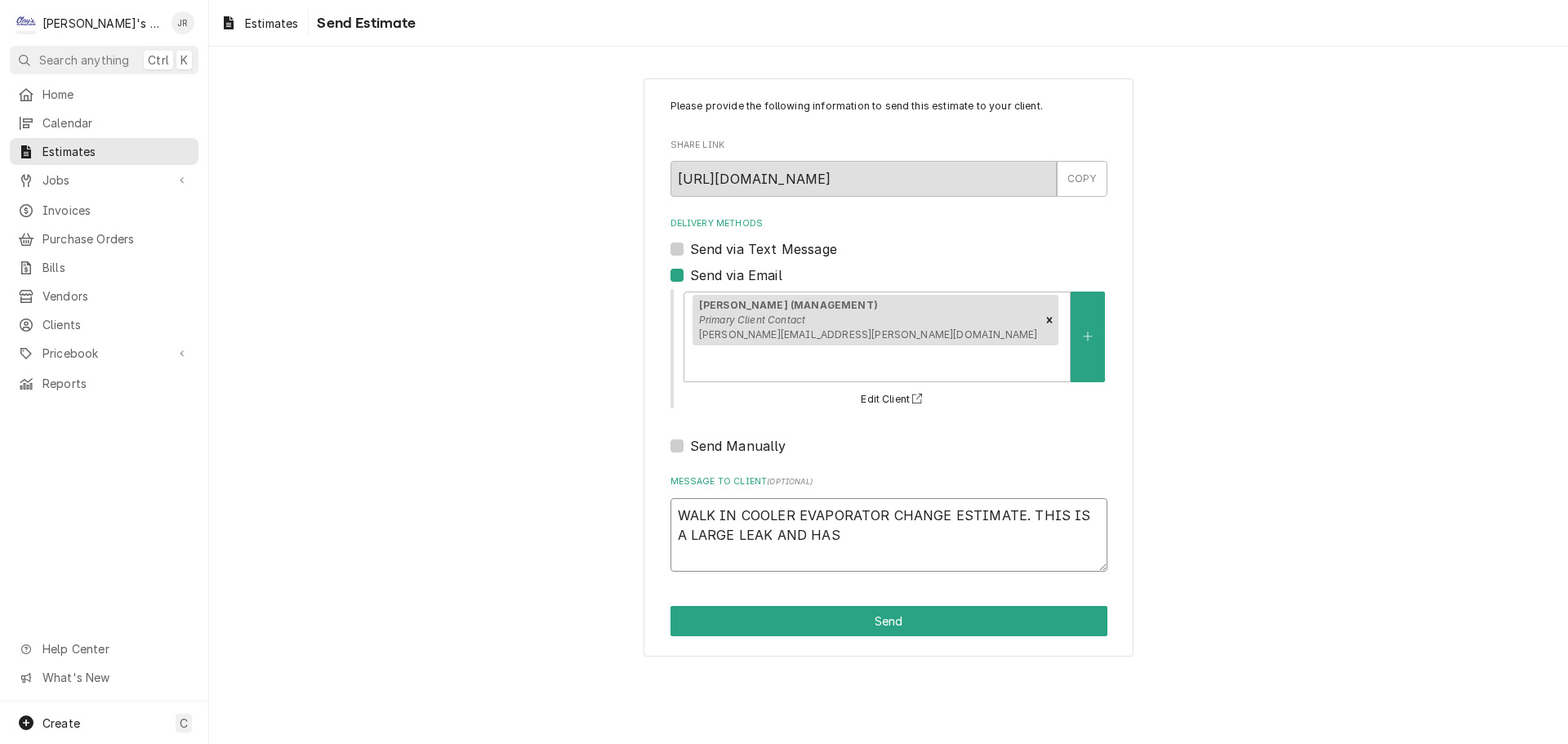
type textarea "WALK IN COOLER EVAPORATOR CHANGE ESTIMATE. THIS IS A LARGE LEAK AND HAS R"
type textarea "x"
type textarea "WALK IN COOLER EVAPORATOR CHANGE ESTIMATE. THIS IS A LARGE LEAK AND HAS RR"
type textarea "x"
type textarea "WALK IN COOLER EVAPORATOR CHANGE ESTIMATE. THIS IS A LARGE LEAK AND HAS RRE"
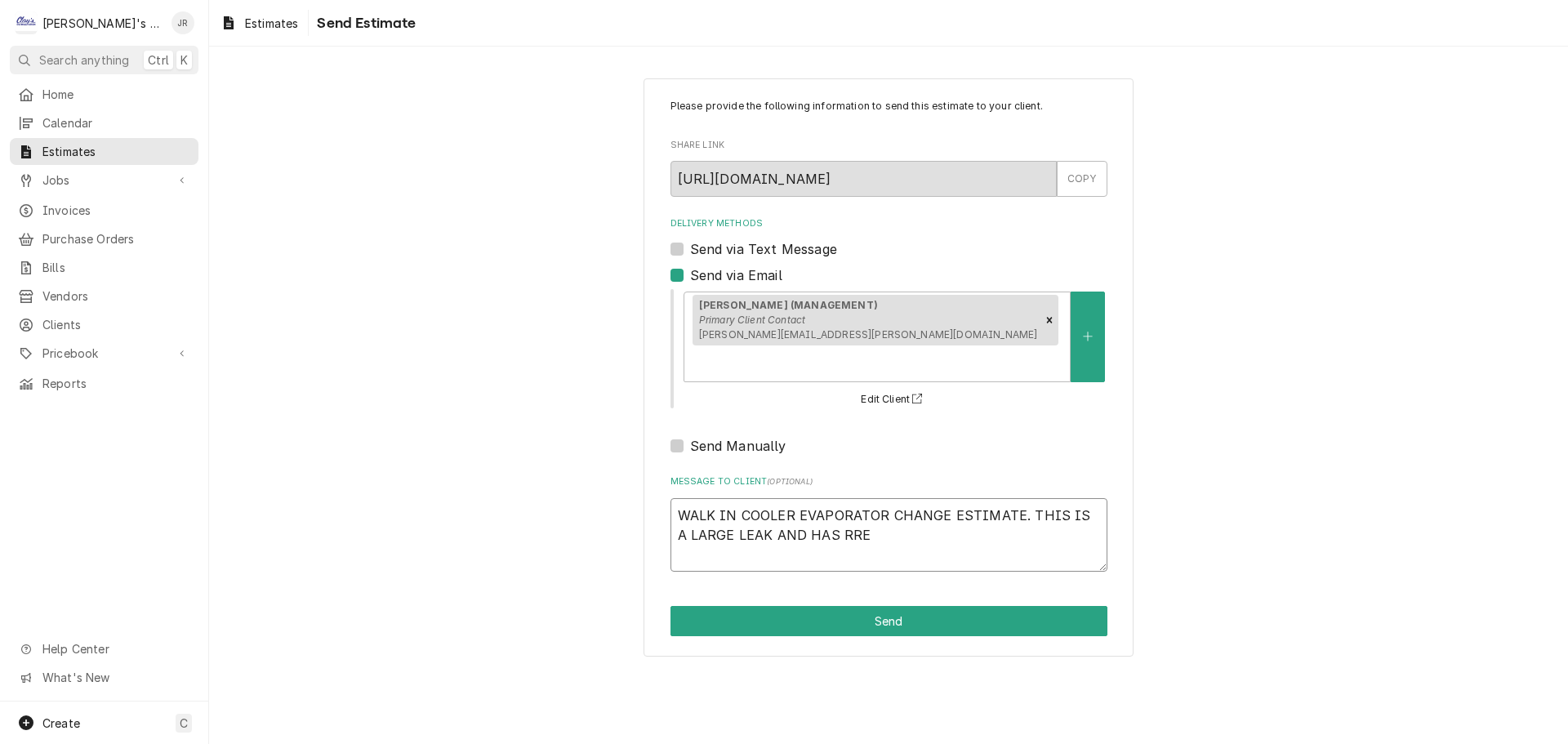
type textarea "x"
type textarea "WALK IN COOLER EVAPORATOR CHANGE ESTIMATE. THIS IS A LARGE LEAK AND HAS RREQ"
type textarea "x"
type textarea "WALK IN COOLER EVAPORATOR CHANGE ESTIMATE. THIS IS A LARGE LEAK AND HAS RRE"
type textarea "x"
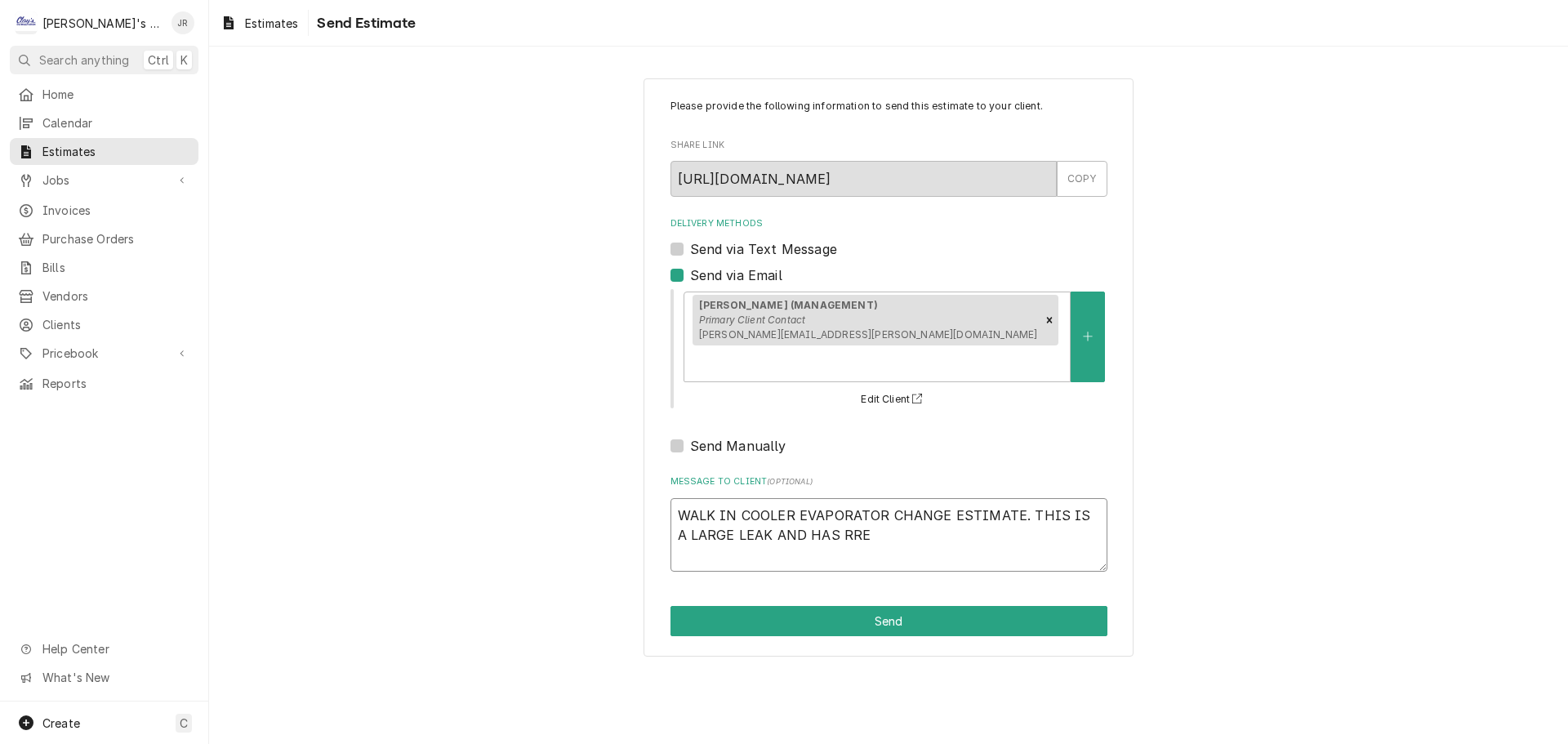
type textarea "WALK IN COOLER EVAPORATOR CHANGE ESTIMATE. THIS IS A LARGE LEAK AND HAS RR"
type textarea "x"
type textarea "WALK IN COOLER EVAPORATOR CHANGE ESTIMATE. THIS IS A LARGE LEAK AND HAS R"
type textarea "x"
type textarea "WALK IN COOLER EVAPORATOR CHANGE ESTIMATE. THIS IS A LARGE LEAK AND HAS RE"
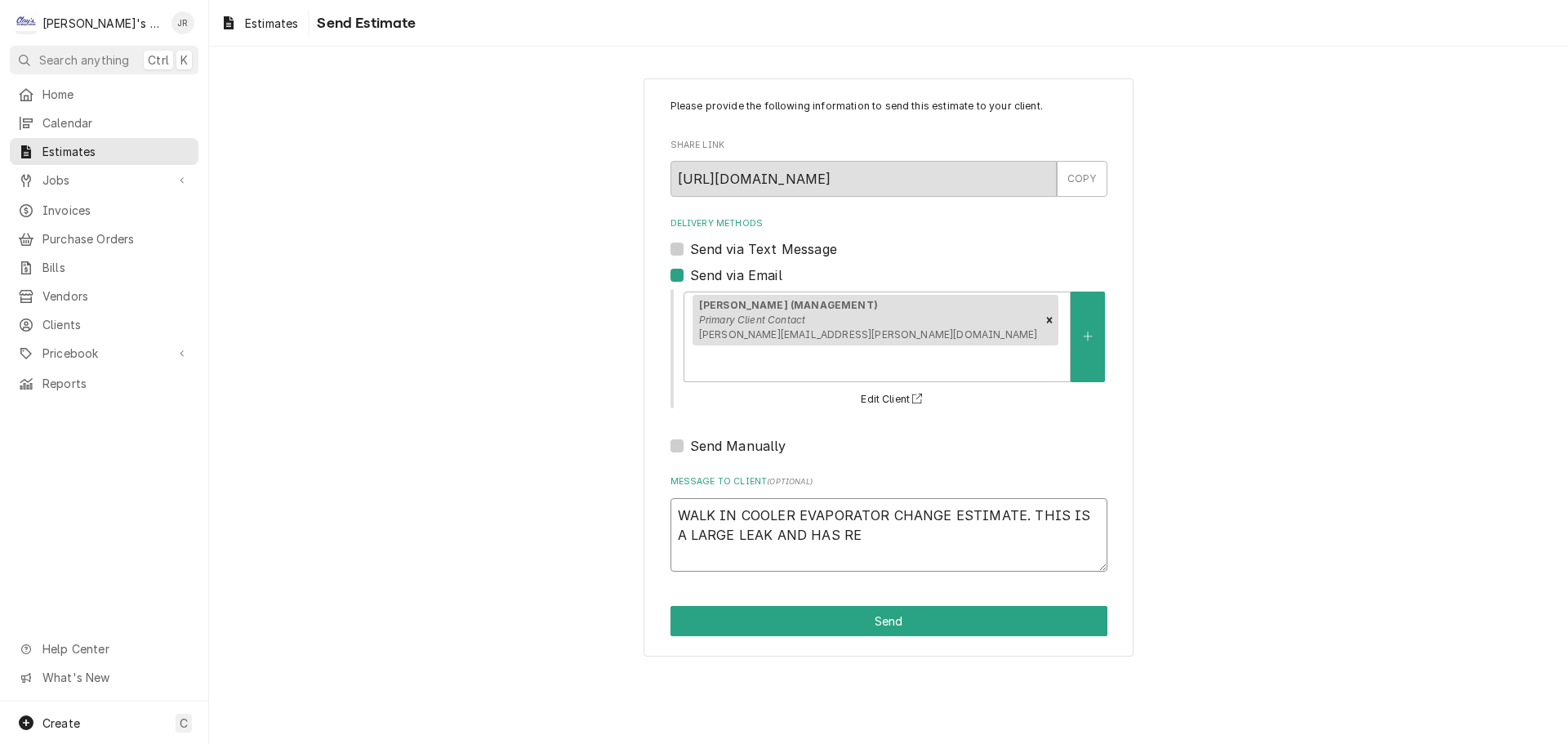
type textarea "x"
type textarea "WALK IN COOLER EVAPORATOR CHANGE ESTIMATE. THIS IS A LARGE LEAK AND HAS REQ"
type textarea "x"
type textarea "WALK IN COOLER EVAPORATOR CHANGE ESTIMATE. THIS IS A LARGE LEAK AND HAS REQU"
type textarea "x"
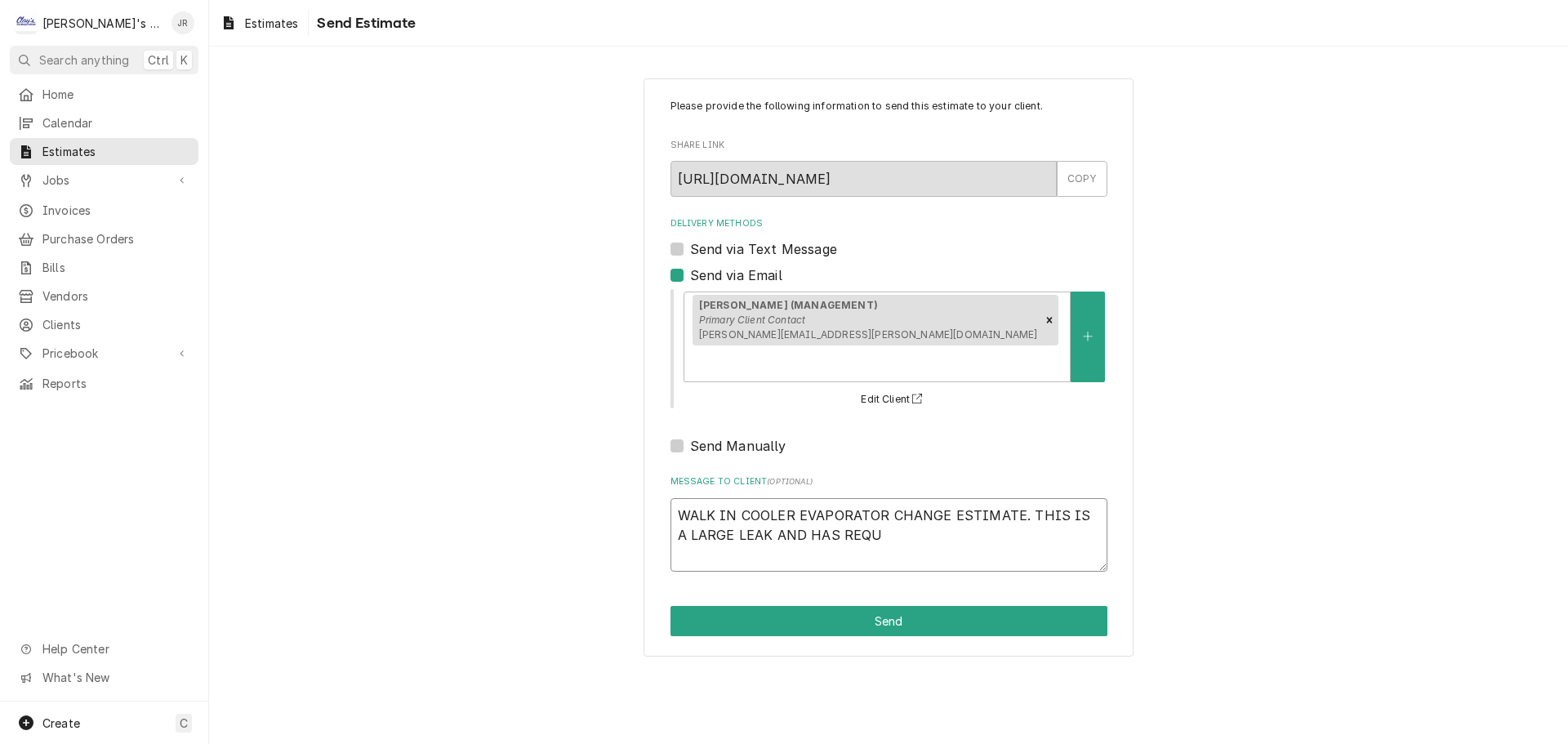
type textarea "WALK IN COOLER EVAPORATOR CHANGE ESTIMATE. THIS IS A LARGE LEAK AND HAS REQUI"
type textarea "x"
type textarea "WALK IN COOLER EVAPORATOR CHANGE ESTIMATE. THIS IS A LARGE LEAK AND HAS REQUIE"
type textarea "x"
type textarea "WALK IN COOLER EVAPORATOR CHANGE ESTIMATE. THIS IS A LARGE LEAK AND HAS REQUIED"
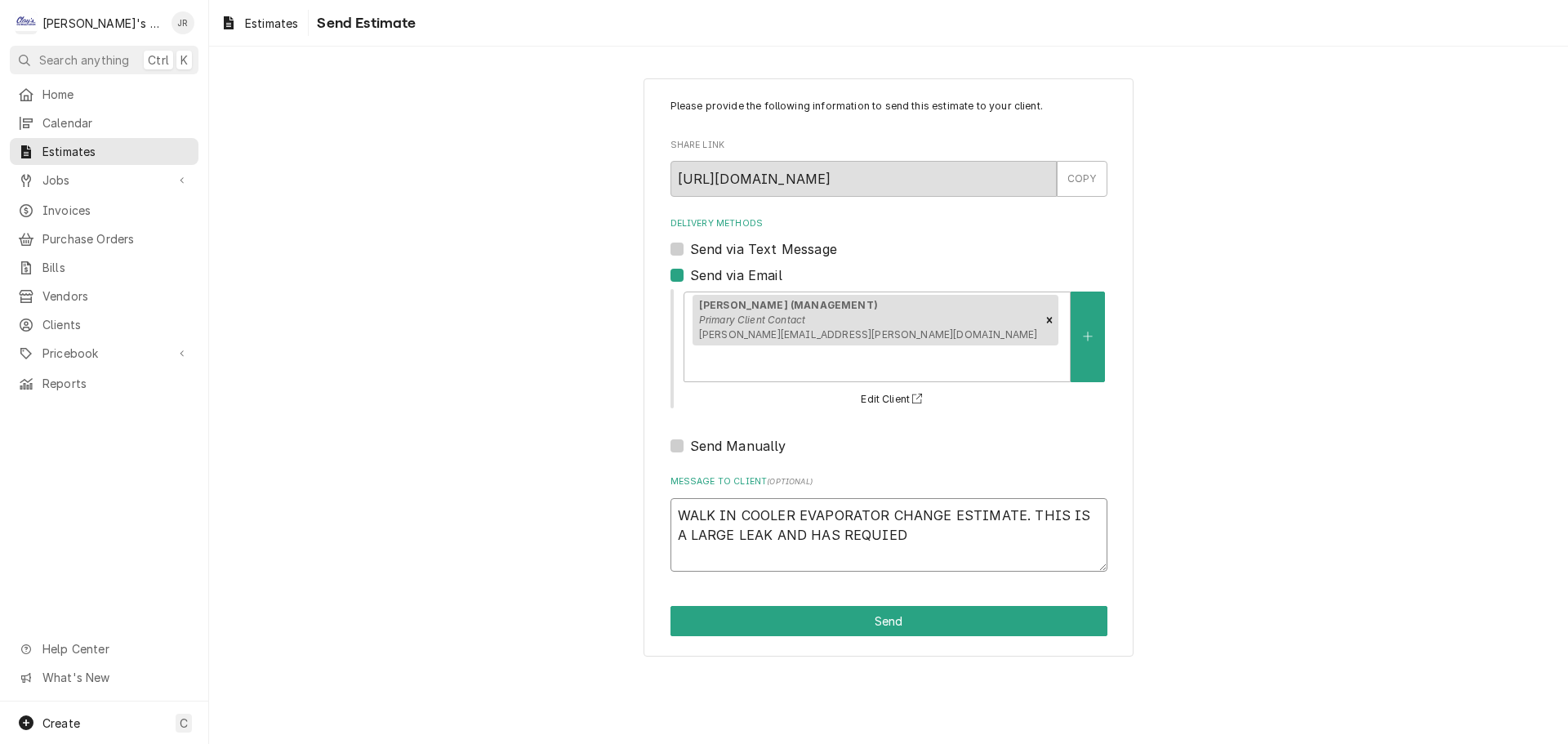
type textarea "x"
type textarea "WALK IN COOLER EVAPORATOR CHANGE ESTIMATE. THIS IS A LARGE LEAK AND HAS REQUIE"
type textarea "x"
type textarea "WALK IN COOLER EVAPORATOR CHANGE ESTIMATE. THIS IS A LARGE LEAK AND HAS REQUI"
type textarea "x"
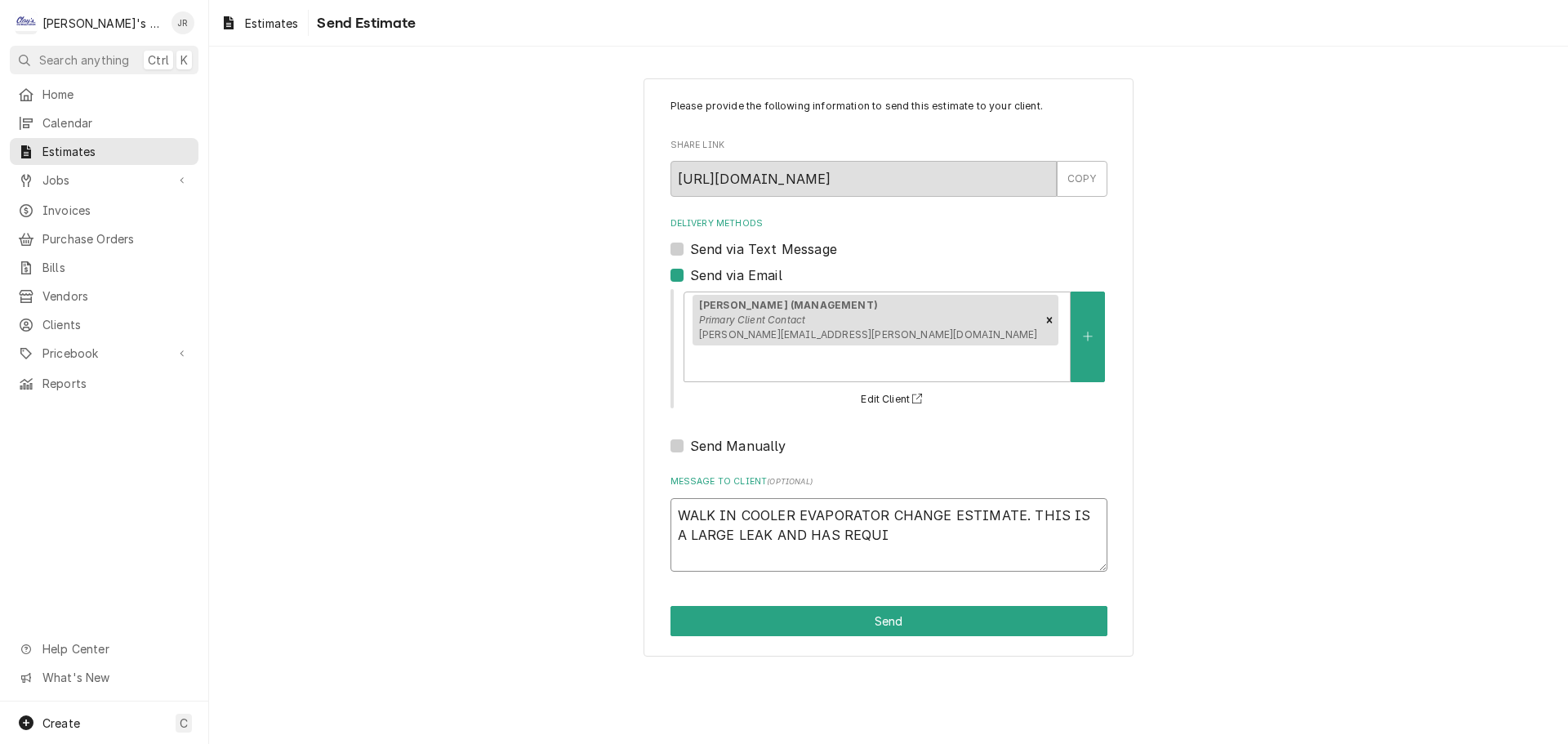
type textarea "WALK IN COOLER EVAPORATOR CHANGE ESTIMATE. THIS IS A LARGE LEAK AND HAS REQUIE"
type textarea "x"
type textarea "WALK IN COOLER EVAPORATOR CHANGE ESTIMATE. THIS IS A LARGE LEAK AND HAS REQUI"
type textarea "x"
type textarea "WALK IN COOLER EVAPORATOR CHANGE ESTIMATE. THIS IS A LARGE LEAK AND HAS REQUIE"
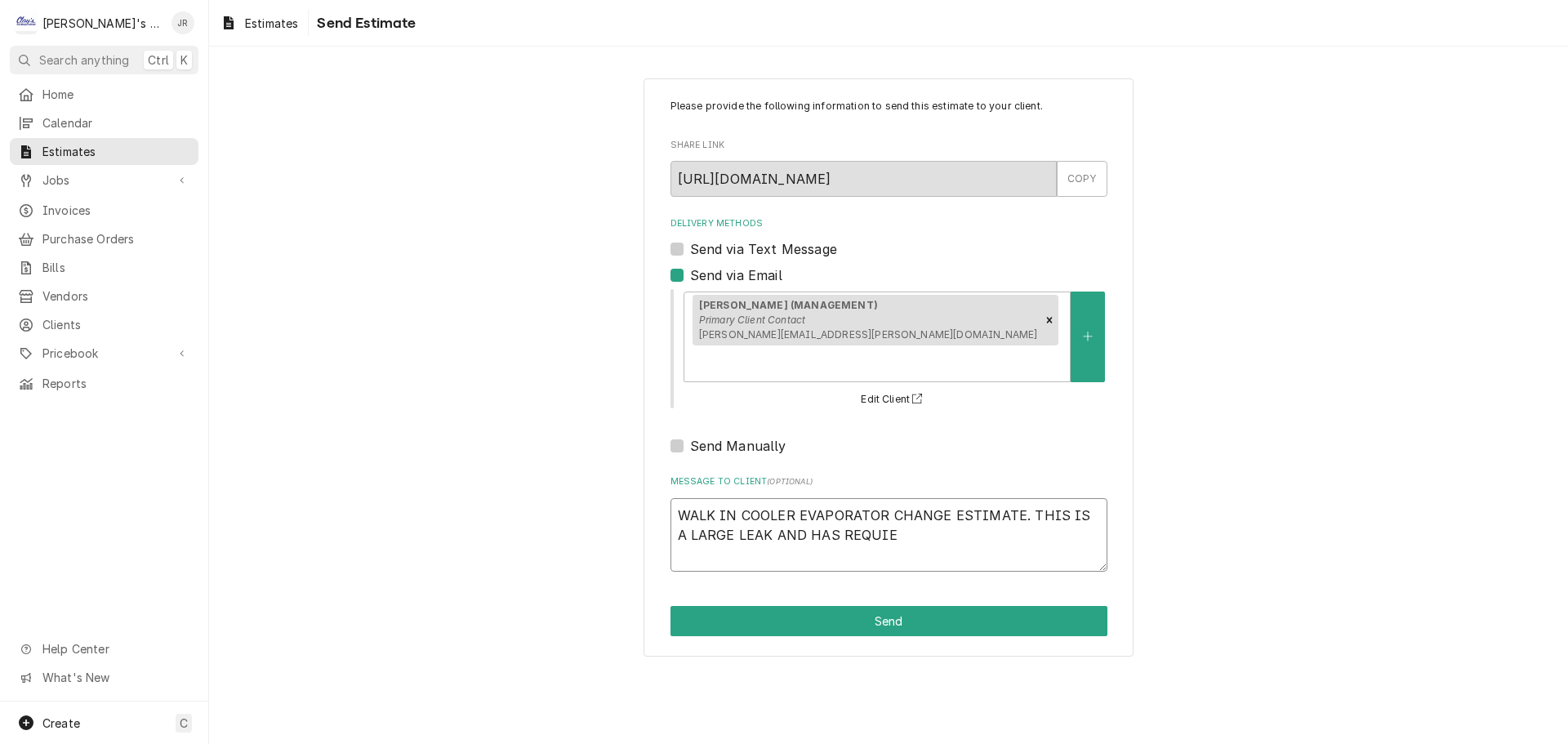
type textarea "x"
type textarea "WALK IN COOLER EVAPORATOR CHANGE ESTIMATE. THIS IS A LARGE LEAK AND HAS REQUI"
type textarea "x"
type textarea "WALK IN COOLER EVAPORATOR CHANGE ESTIMATE. THIS IS A LARGE LEAK AND HAS REQUIR"
type textarea "x"
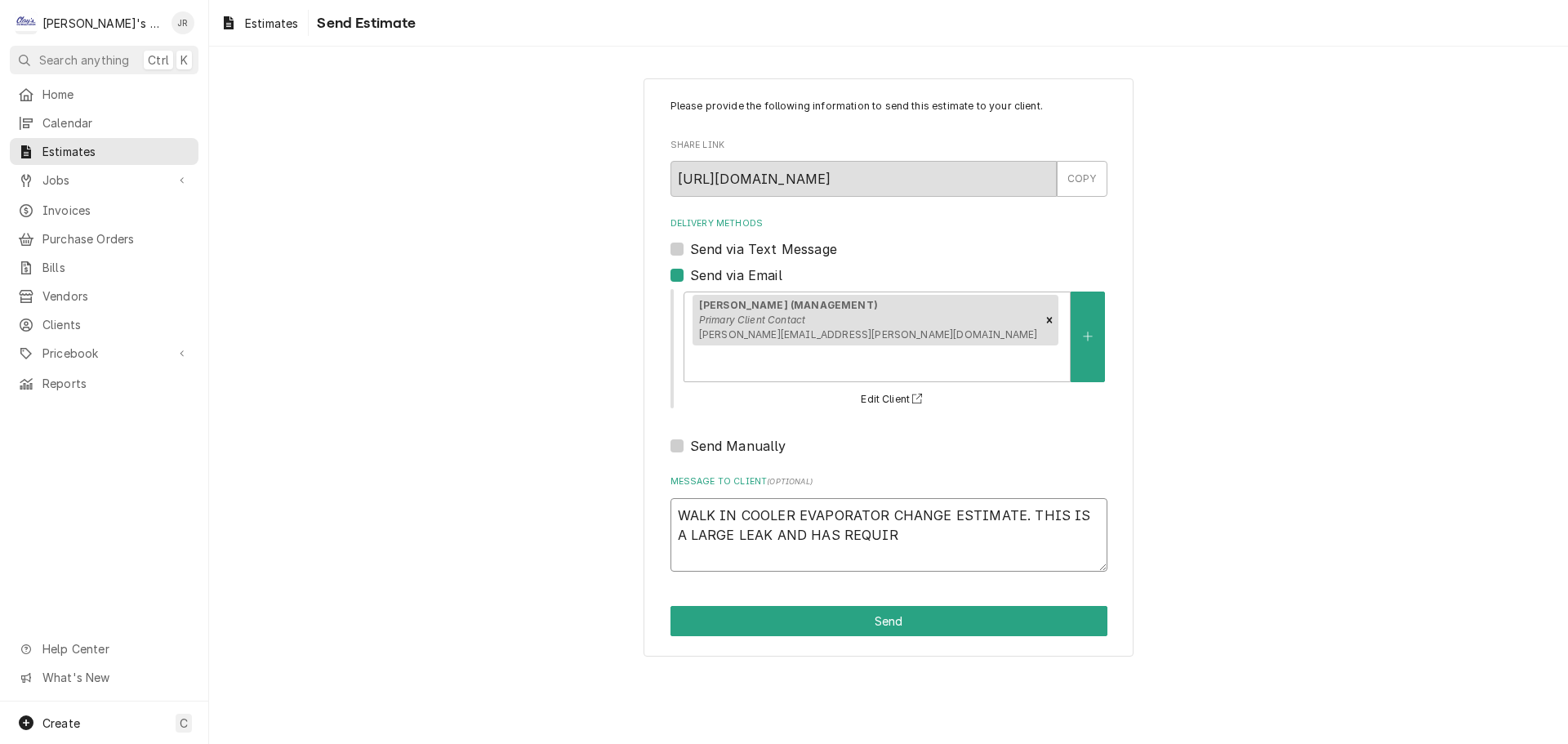
type textarea "WALK IN COOLER EVAPORATOR CHANGE ESTIMATE. THIS IS A LARGE LEAK AND HAS REQUIRE"
type textarea "x"
type textarea "WALK IN COOLER EVAPORATOR CHANGE ESTIMATE. THIS IS A LARGE LEAK AND HAS REQUIRED"
type textarea "x"
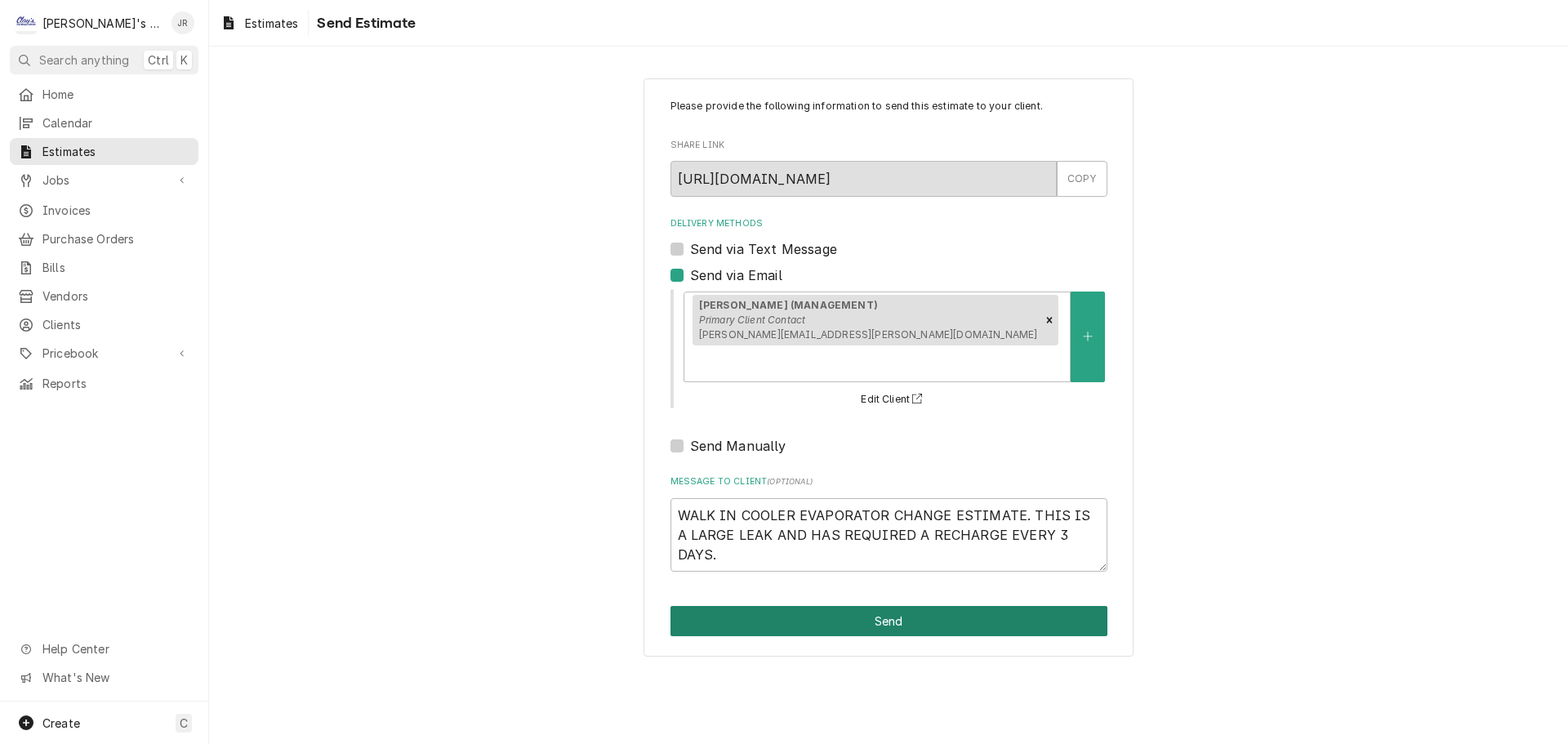
click at [938, 606] on button "Send" at bounding box center [889, 621] width 437 height 30
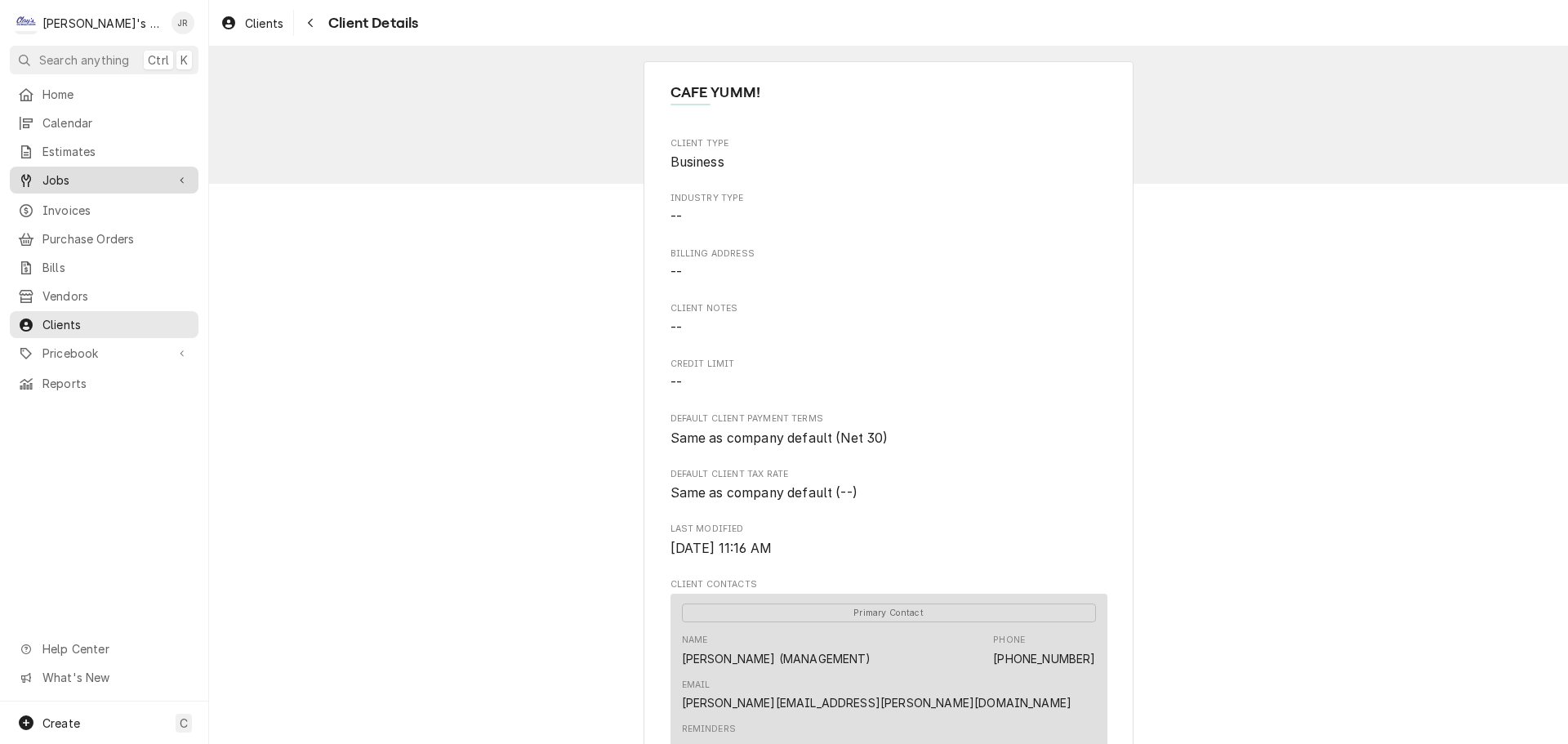
click at [111, 172] on span "Jobs" at bounding box center [104, 181] width 123 height 17
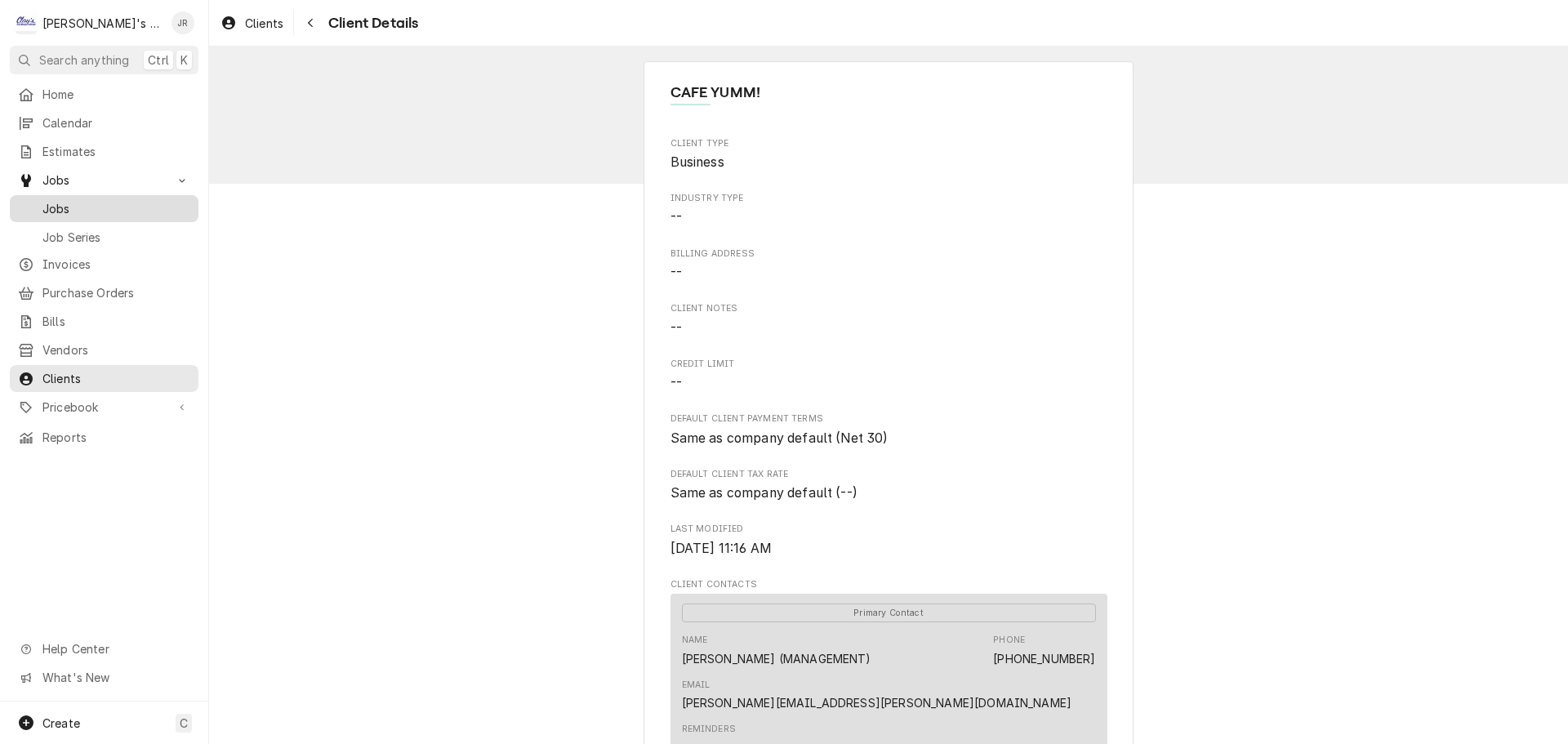
click at [132, 201] on span "Jobs" at bounding box center [117, 209] width 148 height 17
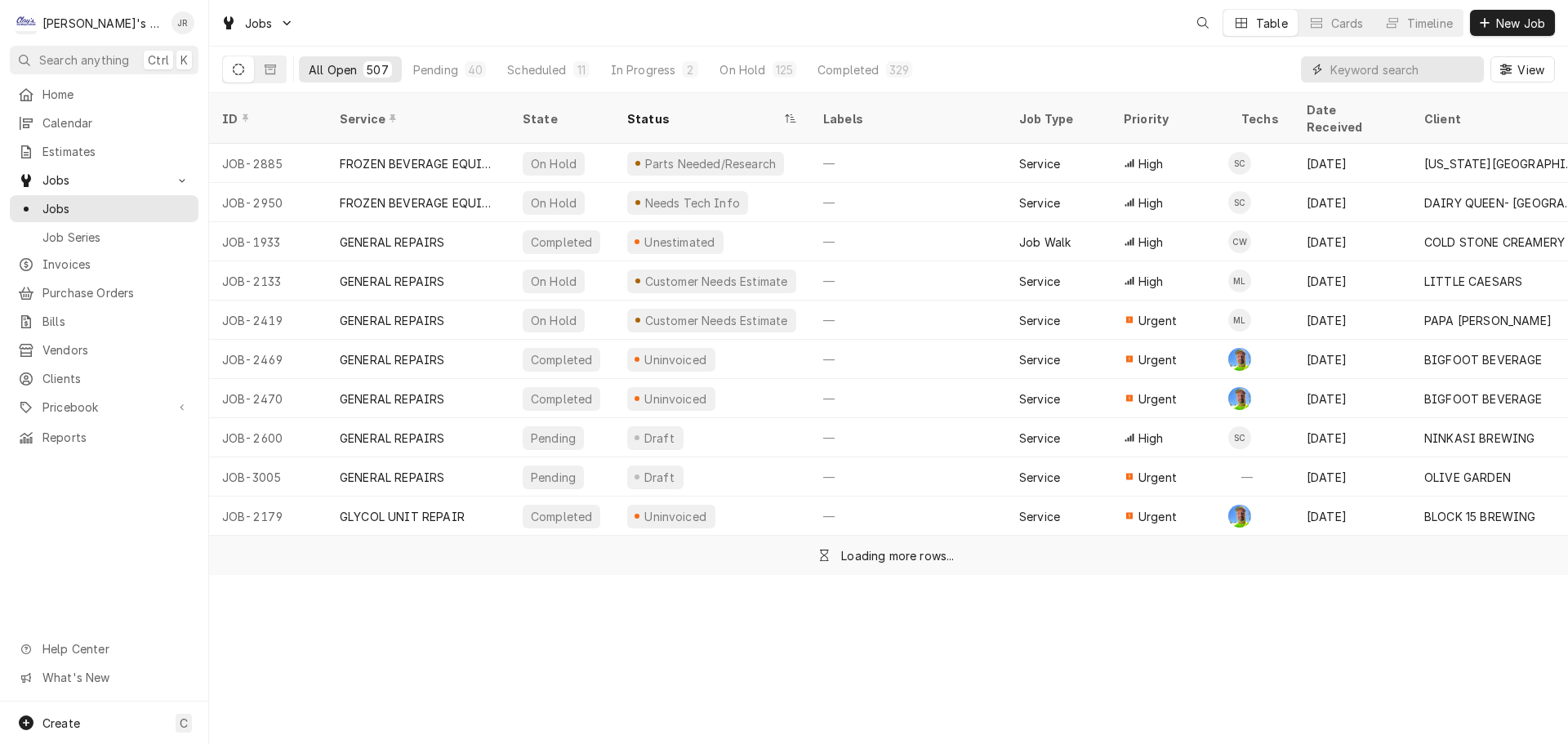
click at [1355, 75] on input "Dynamic Content Wrapper" at bounding box center [1403, 69] width 146 height 26
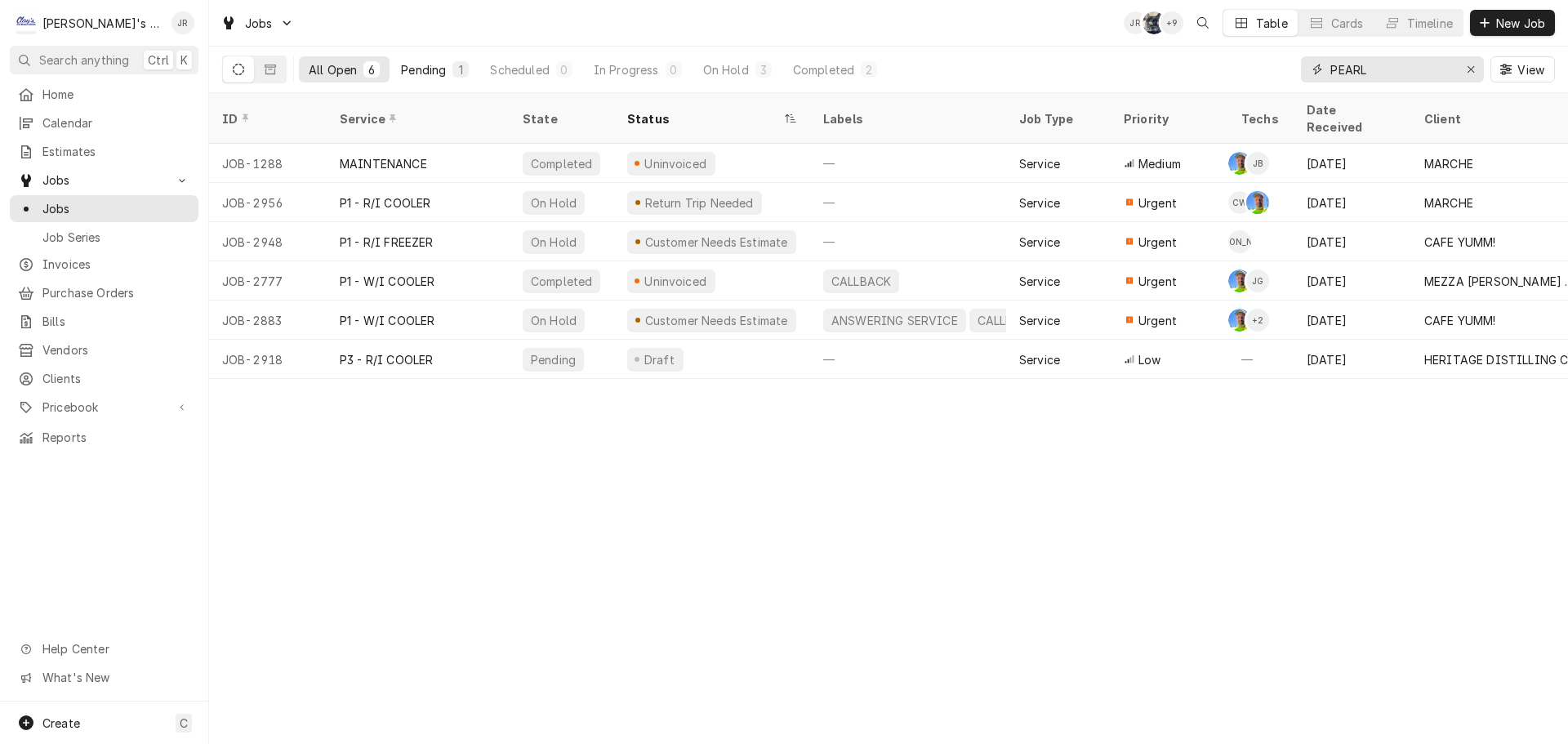
type input "PEARL"
click at [433, 73] on div "Pending" at bounding box center [423, 70] width 45 height 17
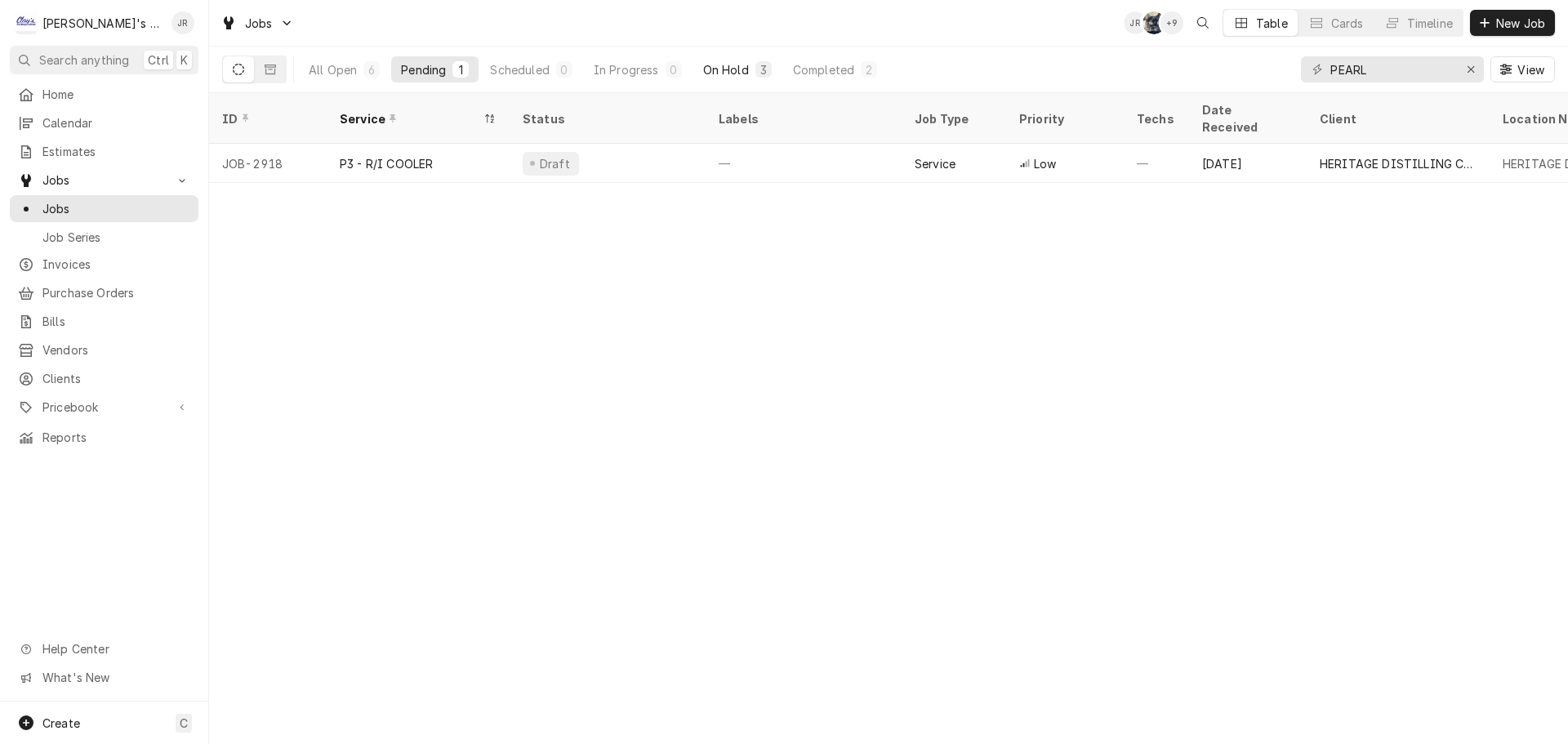
click at [720, 77] on div "On Hold" at bounding box center [725, 70] width 46 height 17
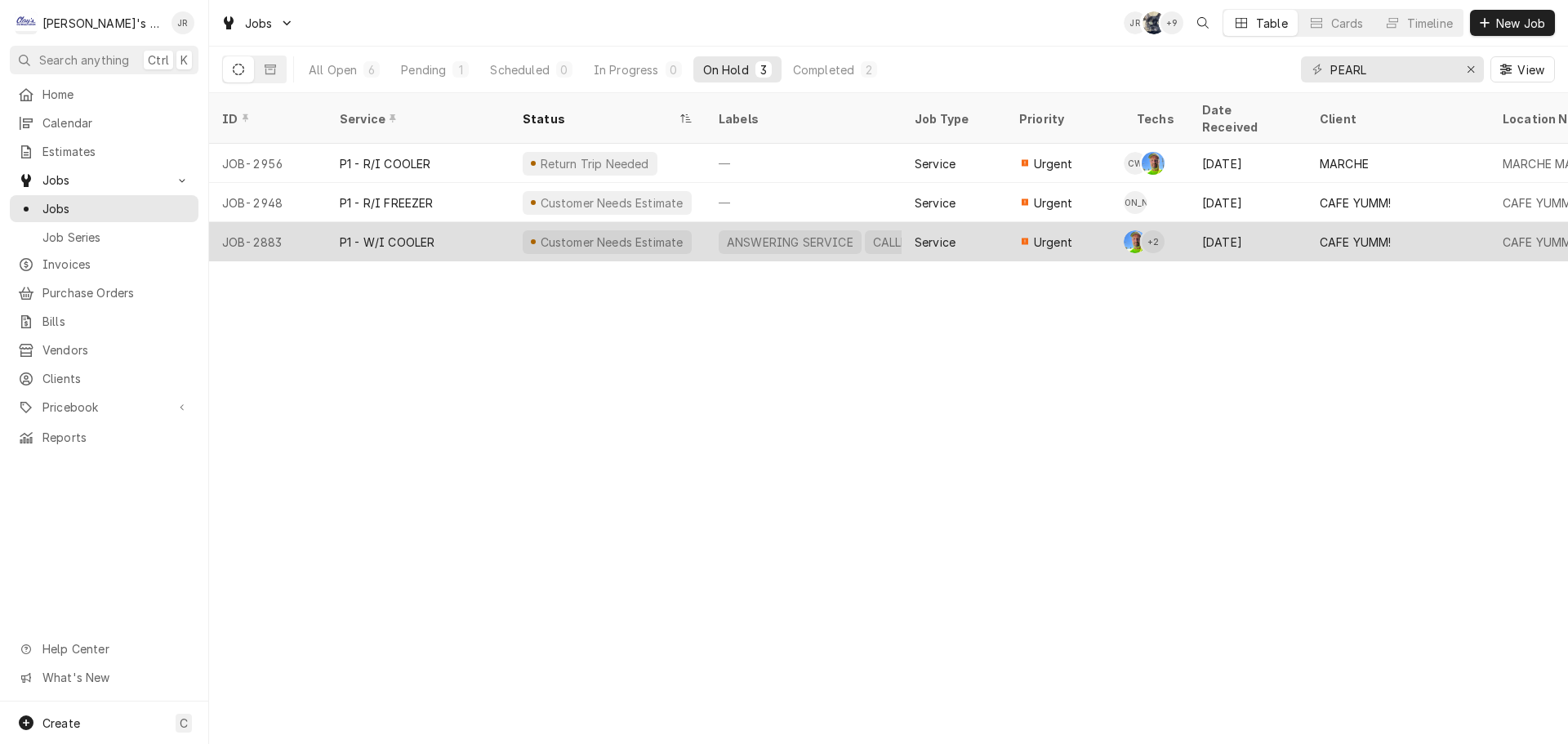
click at [681, 222] on div "Customer Needs Estimate" at bounding box center [608, 242] width 196 height 39
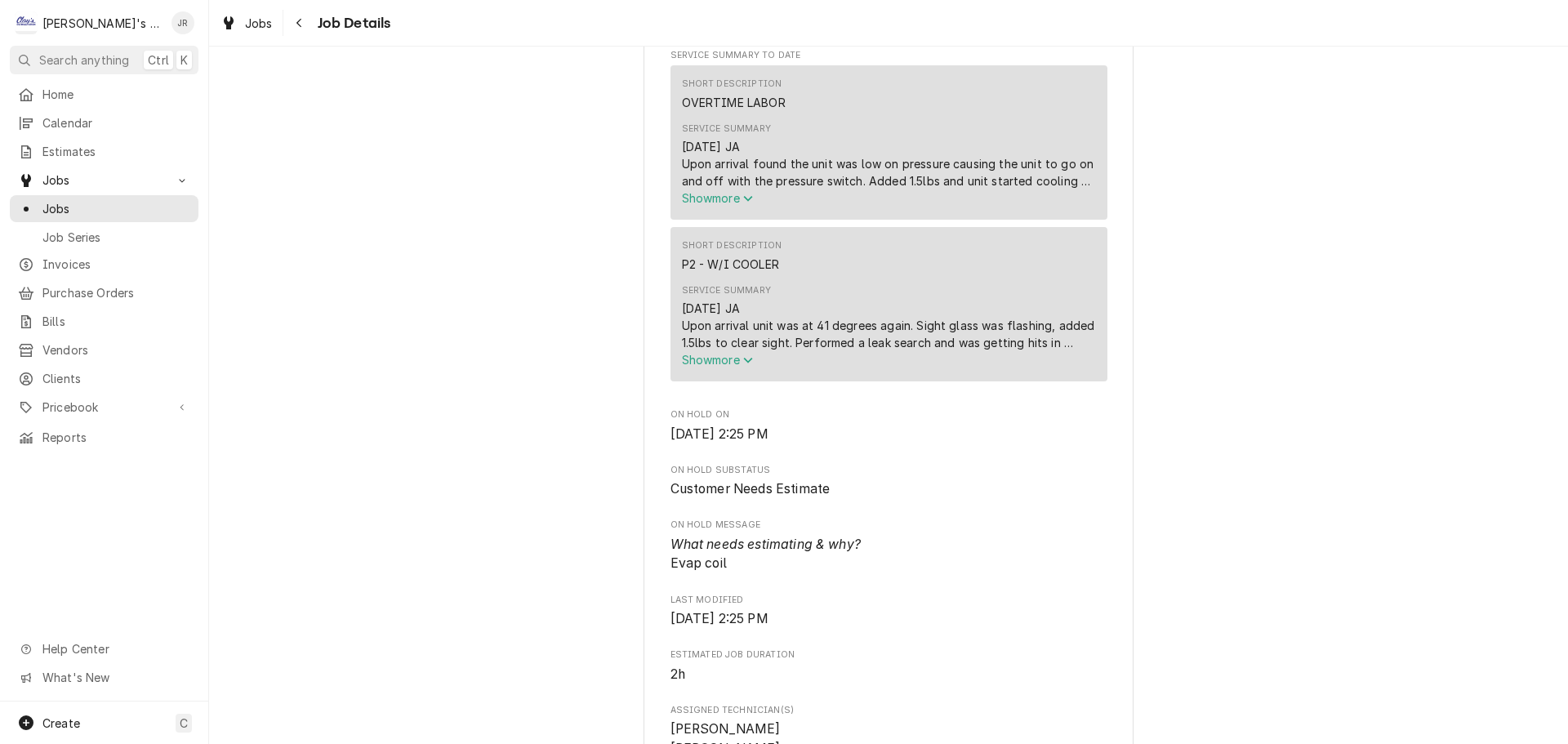
scroll to position [654, 0]
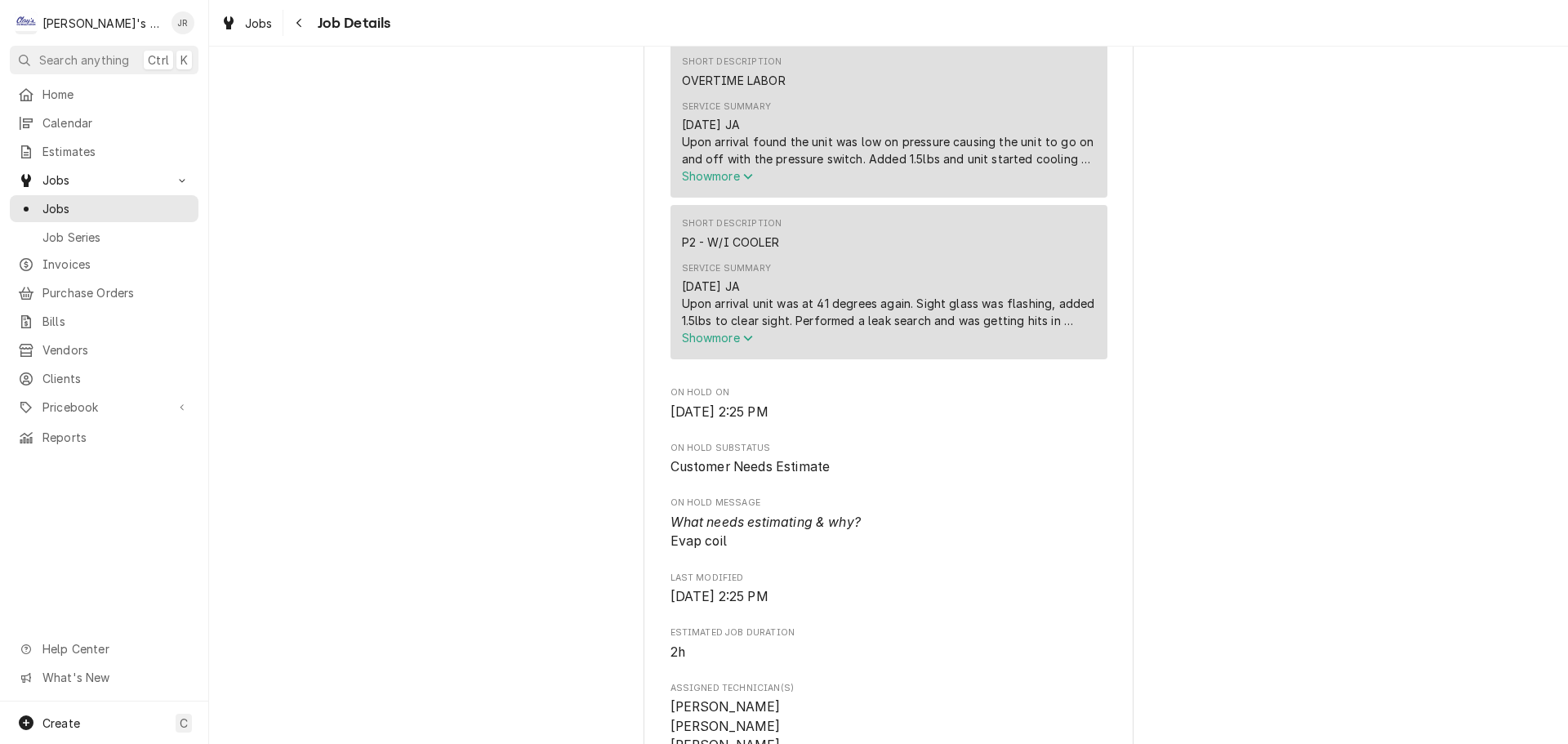
click at [743, 344] on icon "Service Summary" at bounding box center [748, 338] width 10 height 12
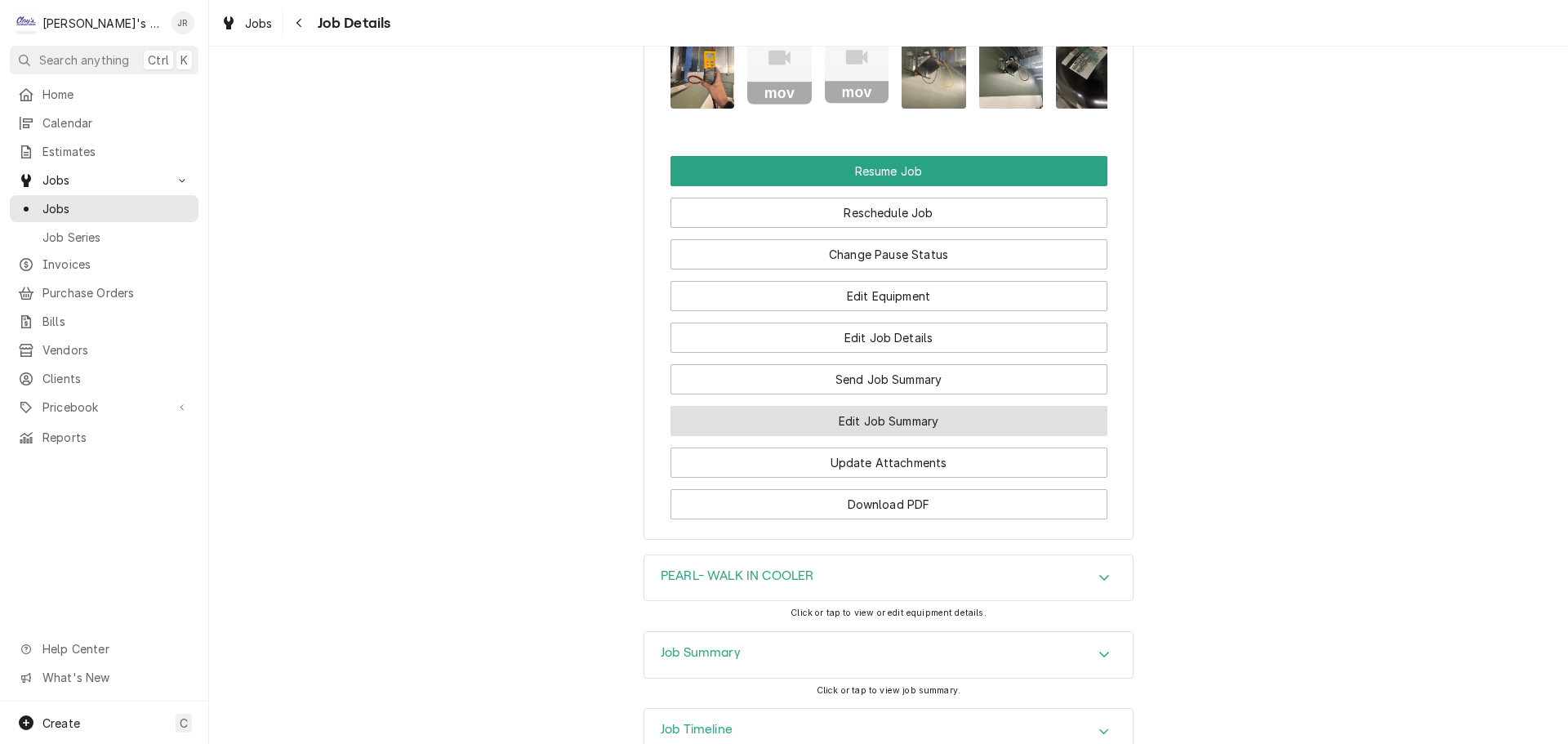
scroll to position [2650, 0]
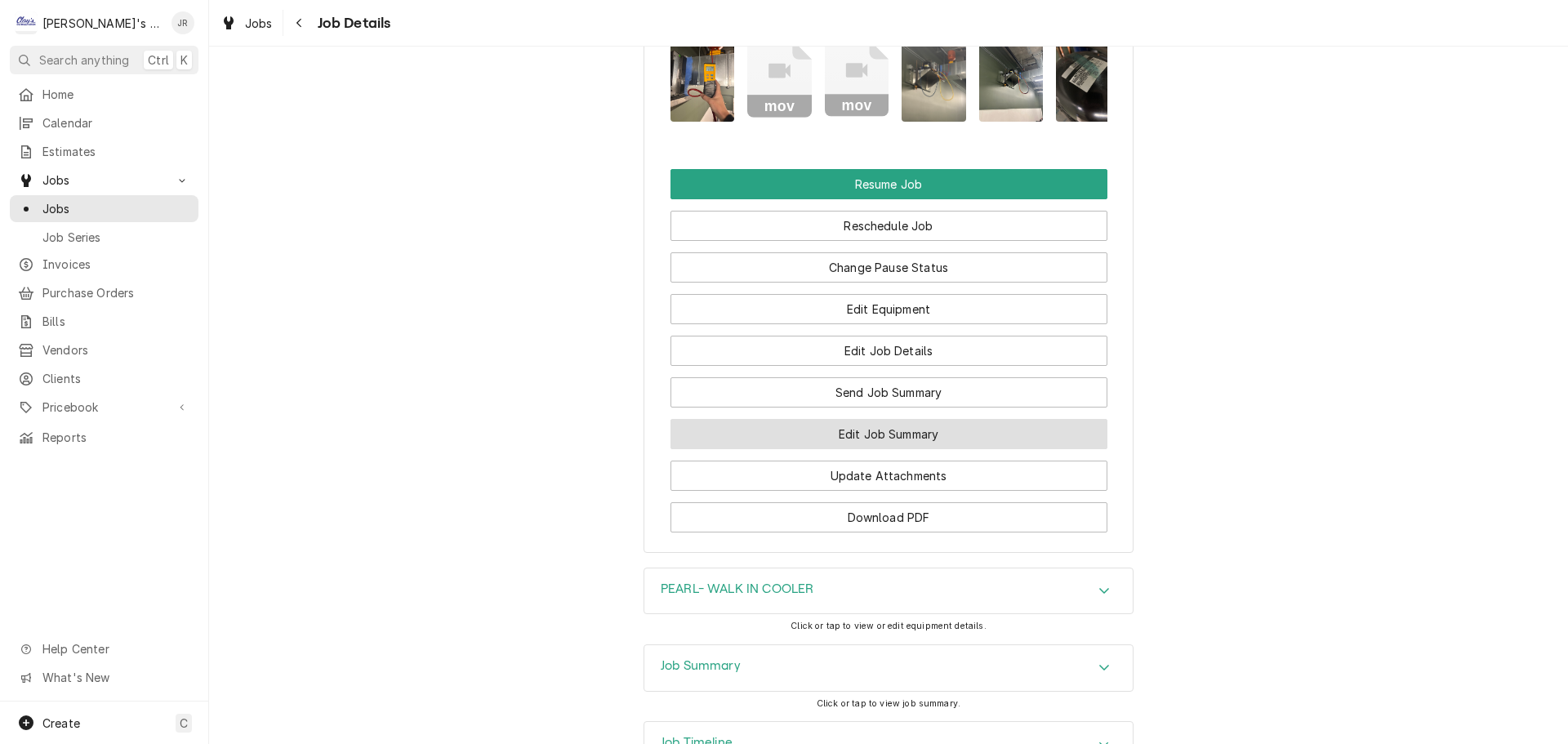
click at [831, 450] on button "Edit Job Summary" at bounding box center [889, 433] width 437 height 30
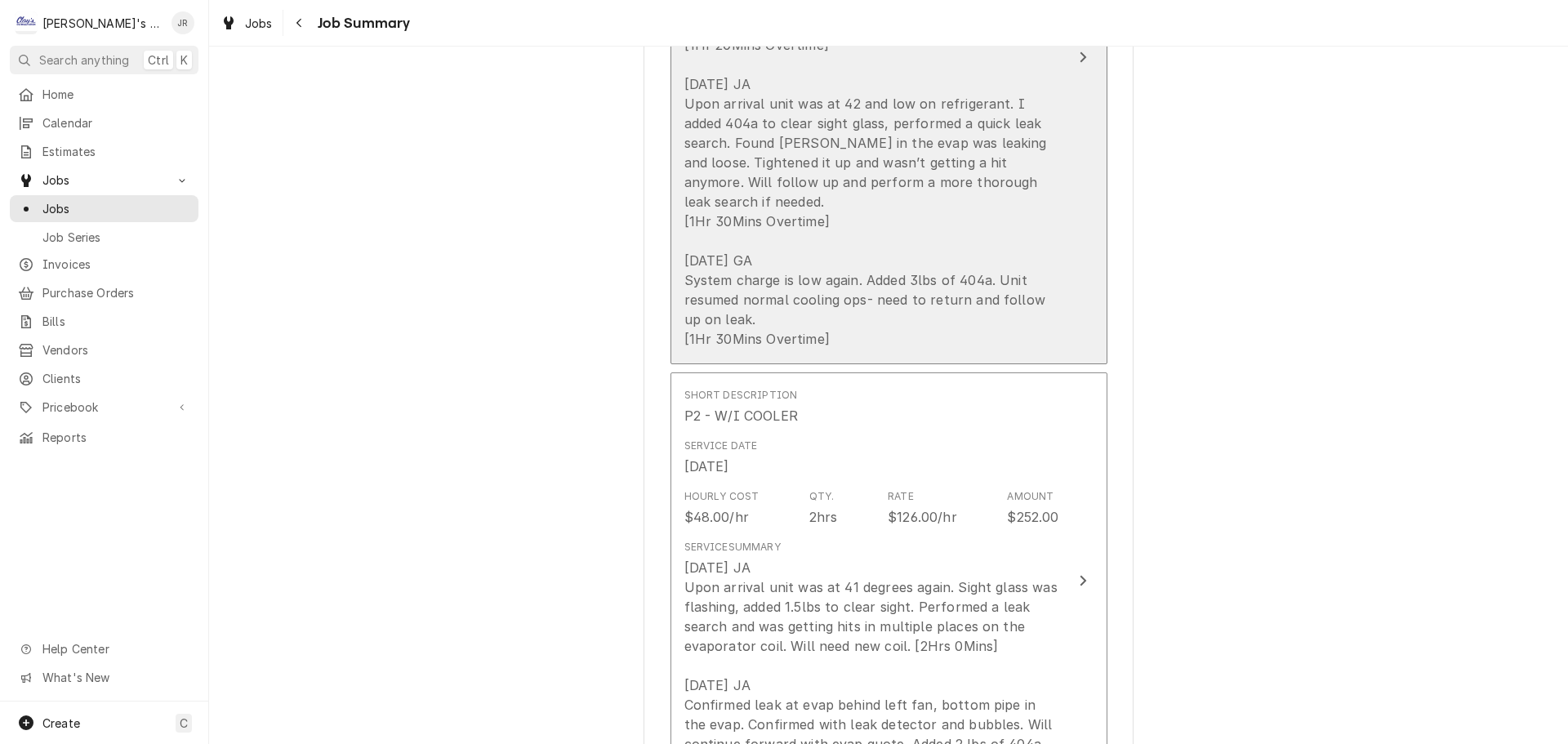
scroll to position [980, 0]
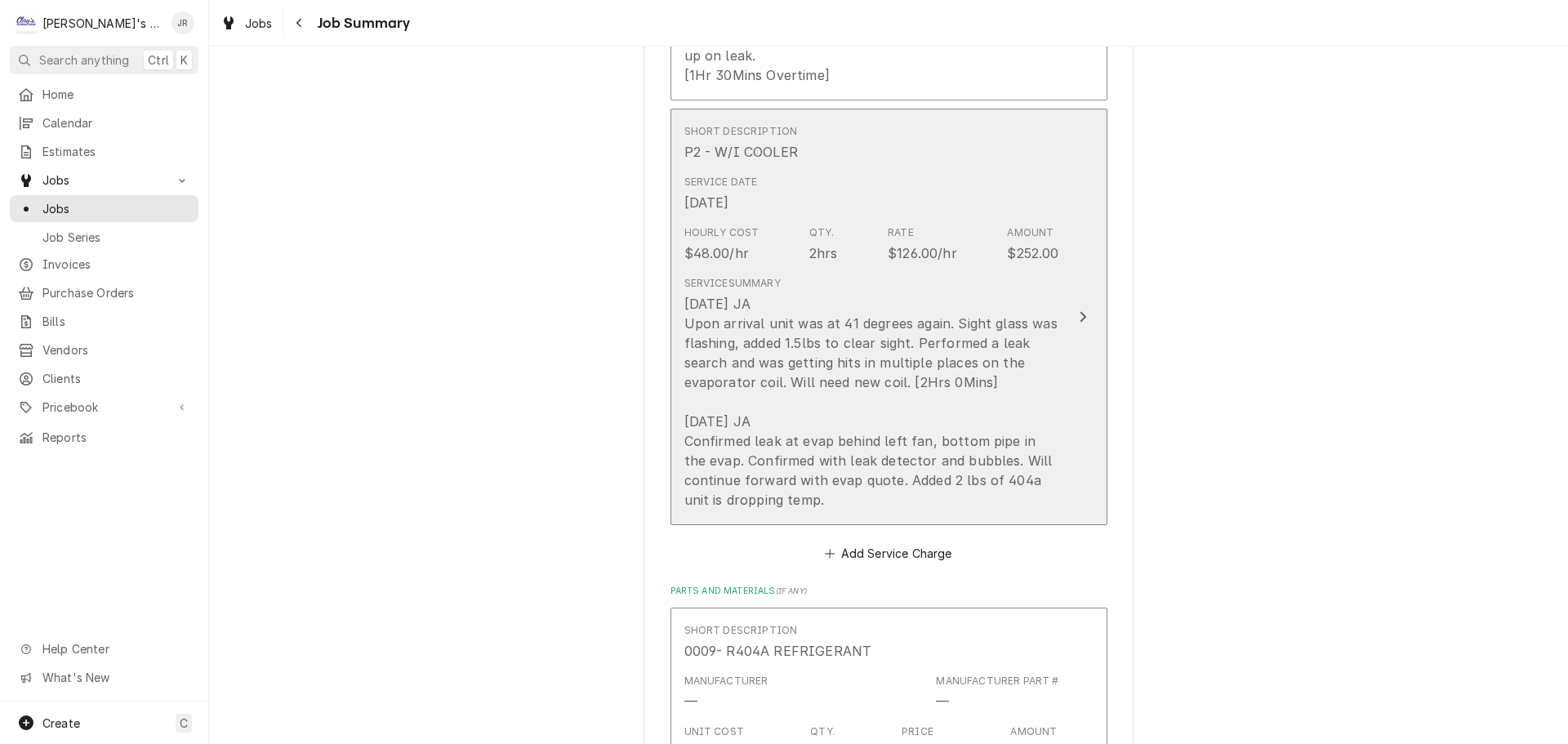
click at [1036, 311] on div "[DATE] JA Upon arrival unit was at 41 degrees again. Sight glass was flashing, …" at bounding box center [872, 402] width 375 height 216
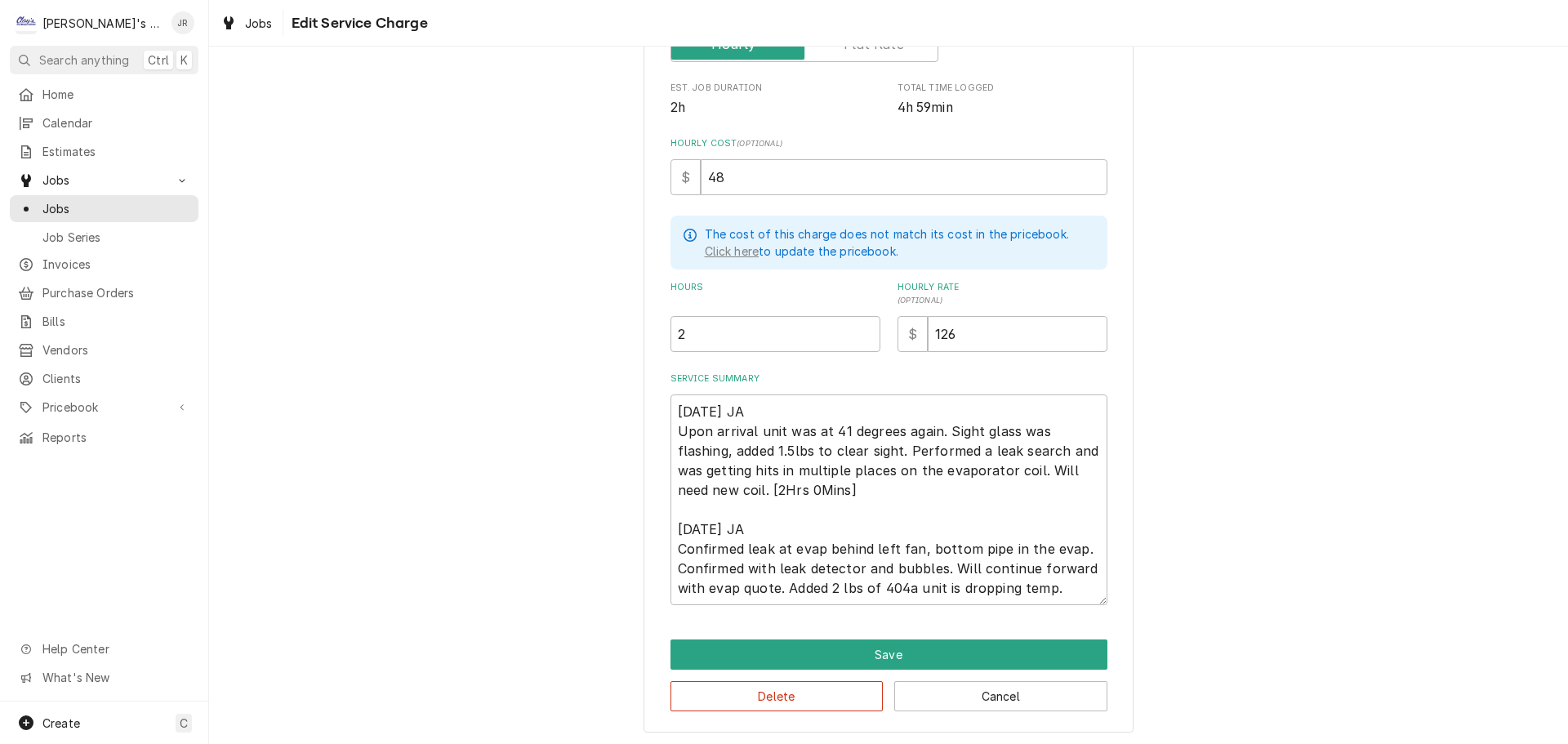
scroll to position [316, 0]
click at [743, 530] on textarea "[DATE] JA Upon arrival unit was at 41 degrees again. Sight glass was flashing, …" at bounding box center [889, 498] width 437 height 211
type textarea "x"
type textarea "[DATE] JA Upon arrival unit was at 41 degrees again. Sight glass was flashing, …"
type textarea "x"
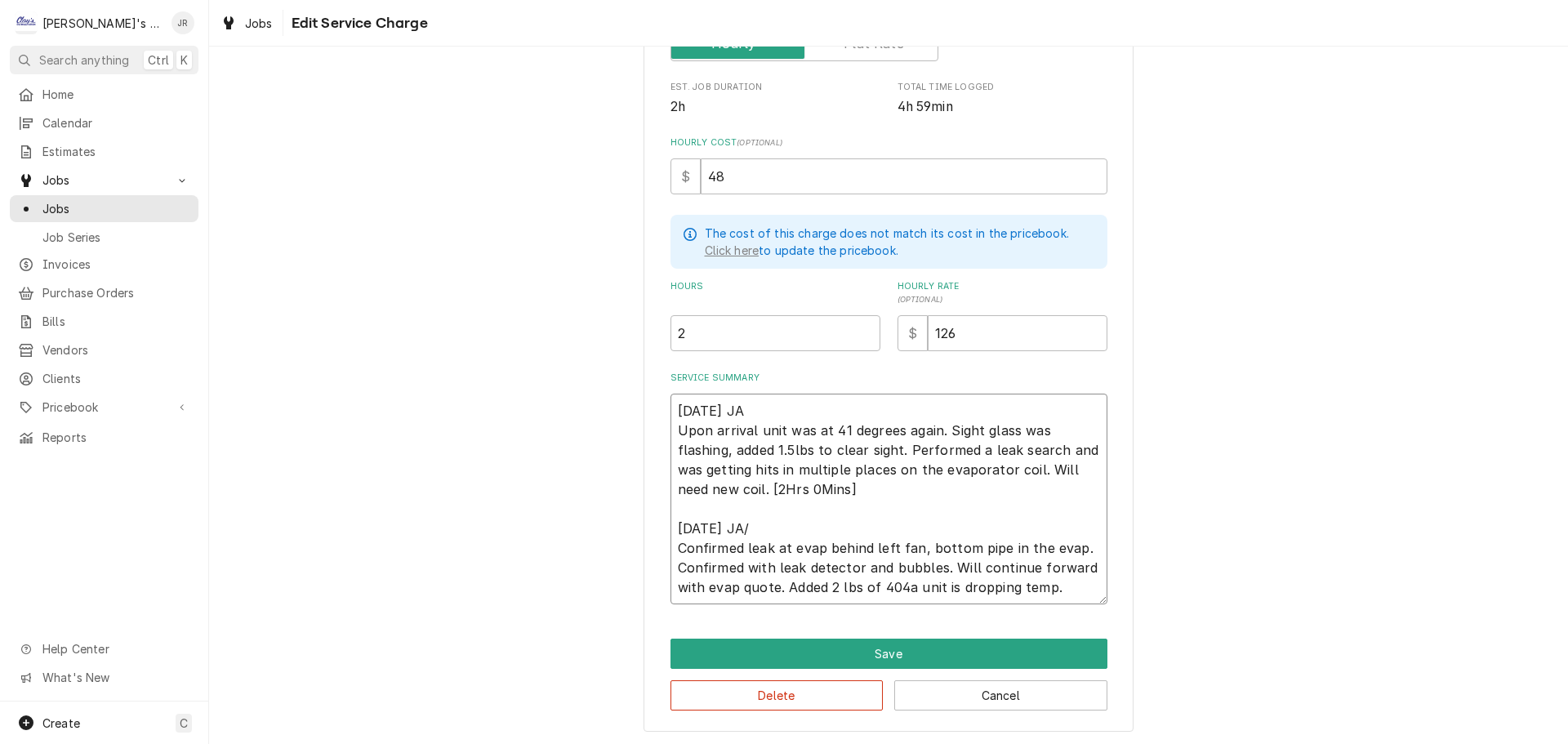
type textarea "[DATE] JA Upon arrival unit was at 41 degrees again. Sight glass was flashing, …"
type textarea "x"
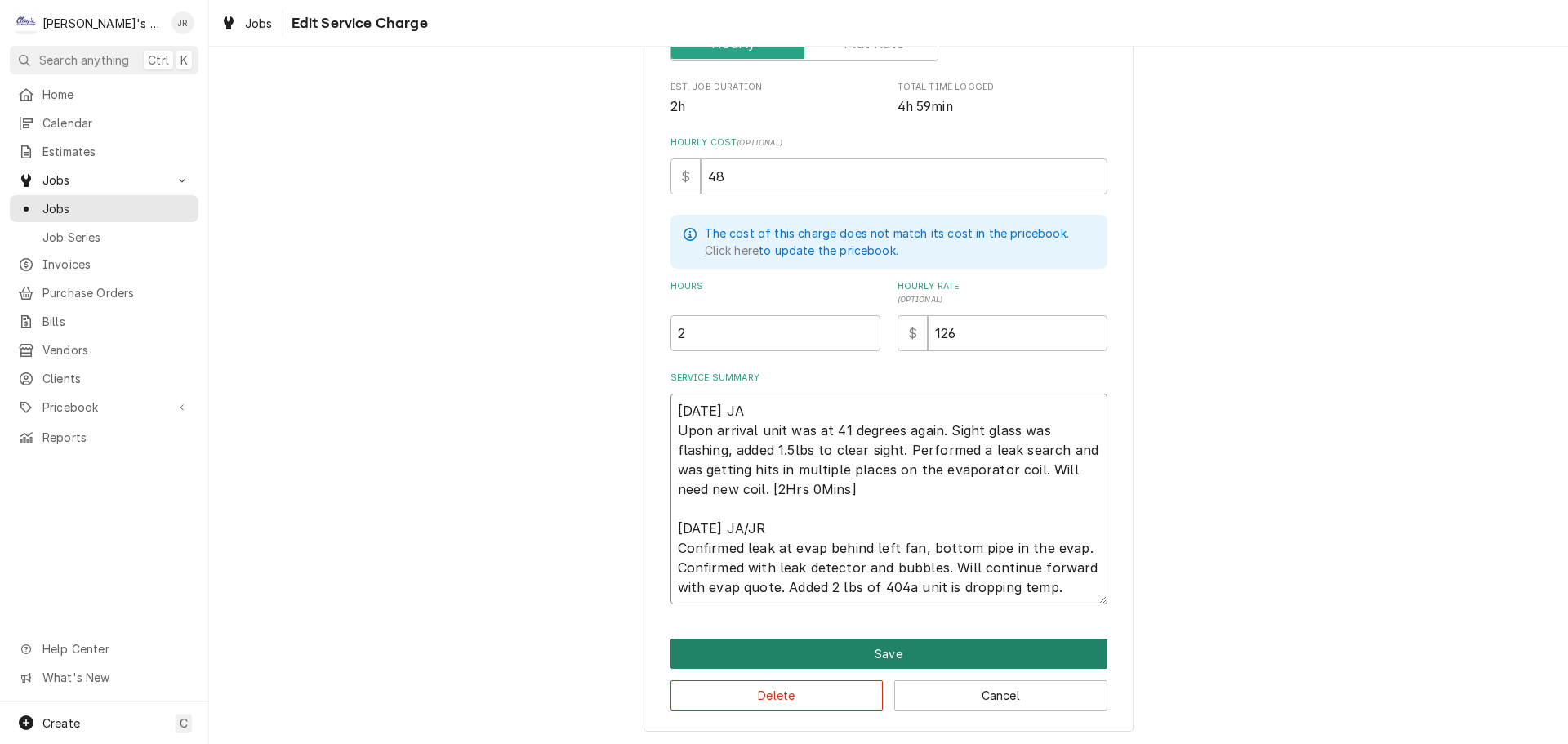
type textarea "[DATE] JA Upon arrival unit was at 41 degrees again. Sight glass was flashing, …"
click at [834, 659] on button "Save" at bounding box center [889, 654] width 437 height 30
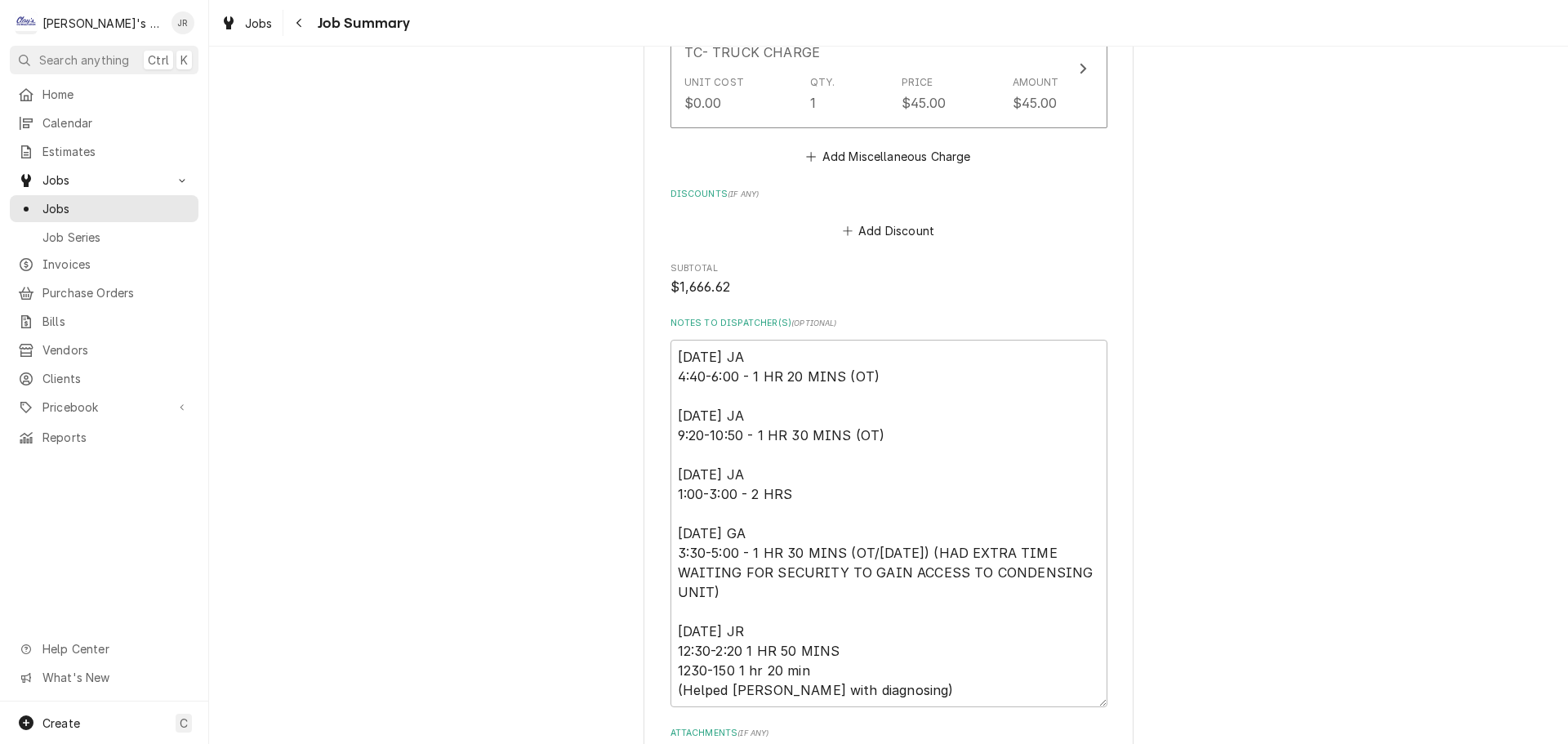
scroll to position [2287, 0]
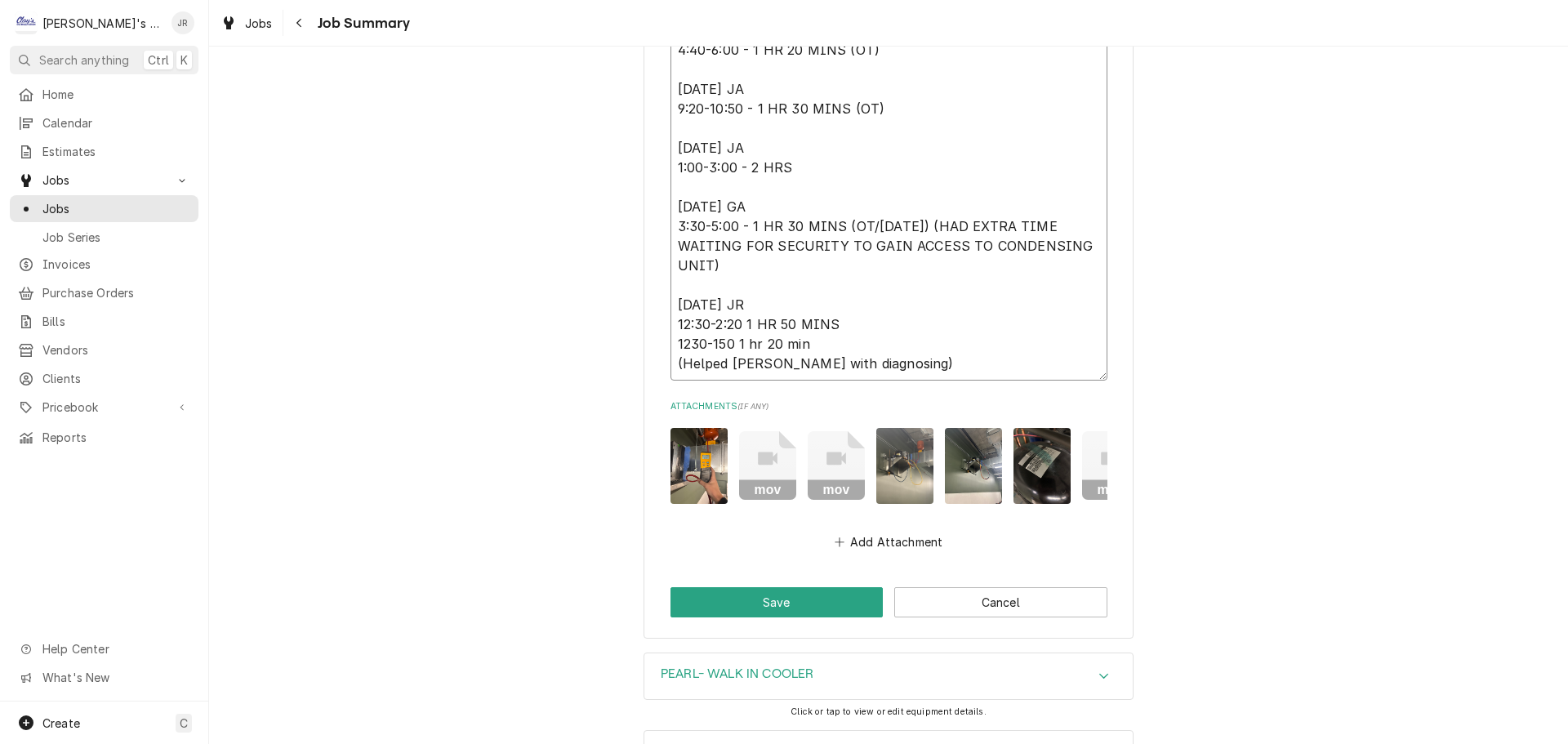
click at [938, 362] on textarea "[DATE] JA 4:40-6:00 - 1 HR 20 MINS (OT) [DATE] JA 9:20-10:50 - 1 HR 30 MINS (OT…" at bounding box center [889, 196] width 437 height 367
type textarea "x"
type textarea "[DATE] JA 4:40-6:00 - 1 HR 20 MINS (OT) [DATE] JA 9:20-10:50 - 1 HR 30 MINS (OT…"
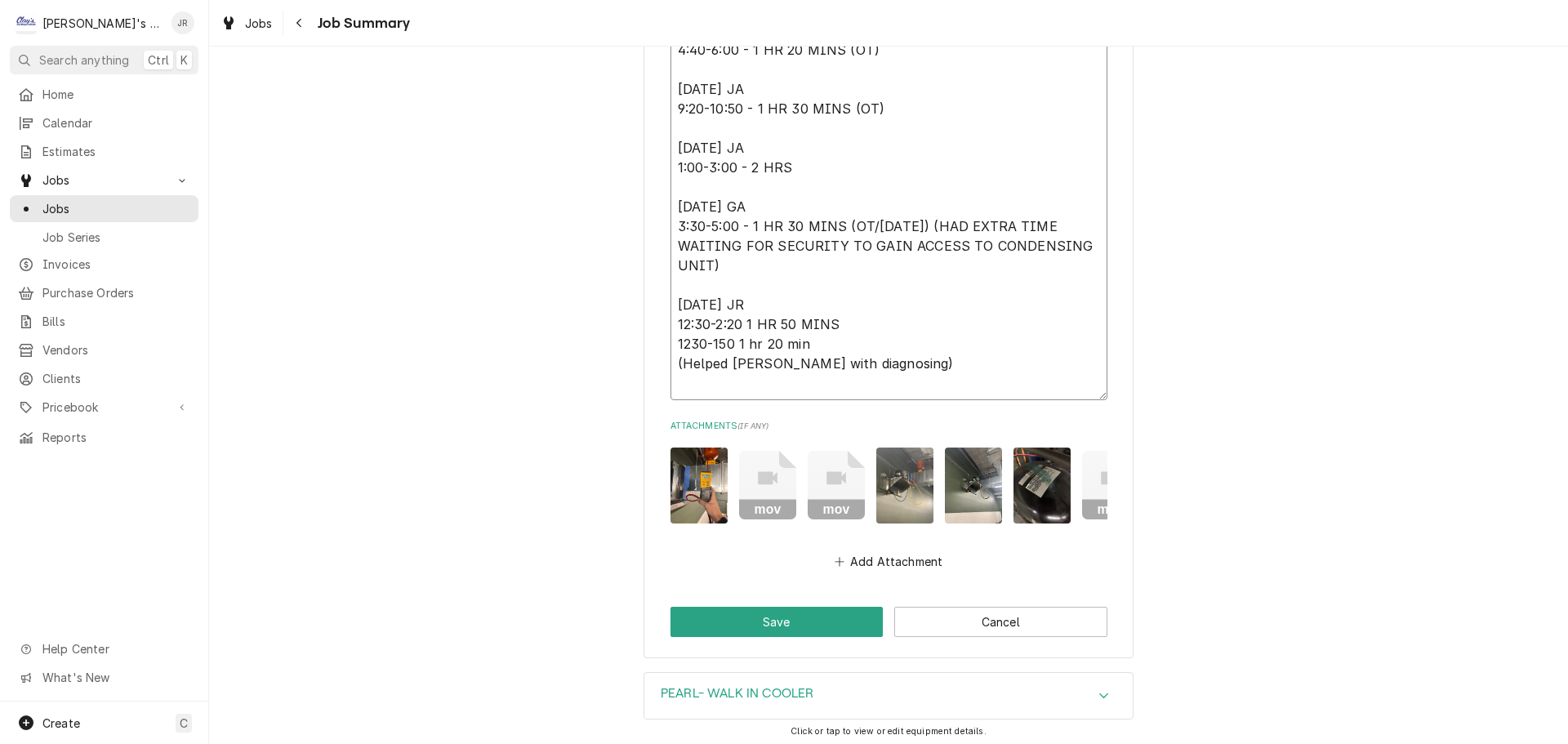
type textarea "x"
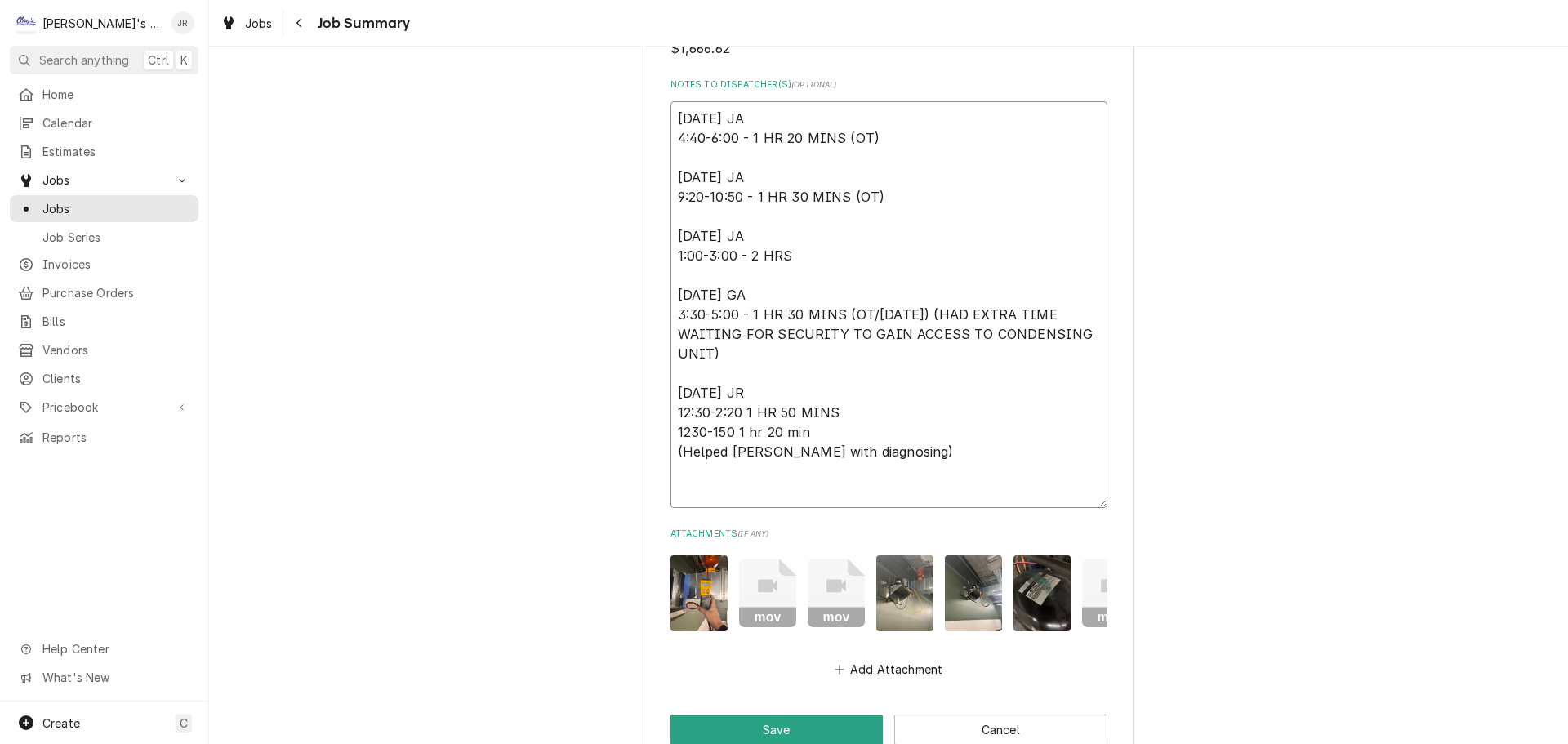
scroll to position [2206, 0]
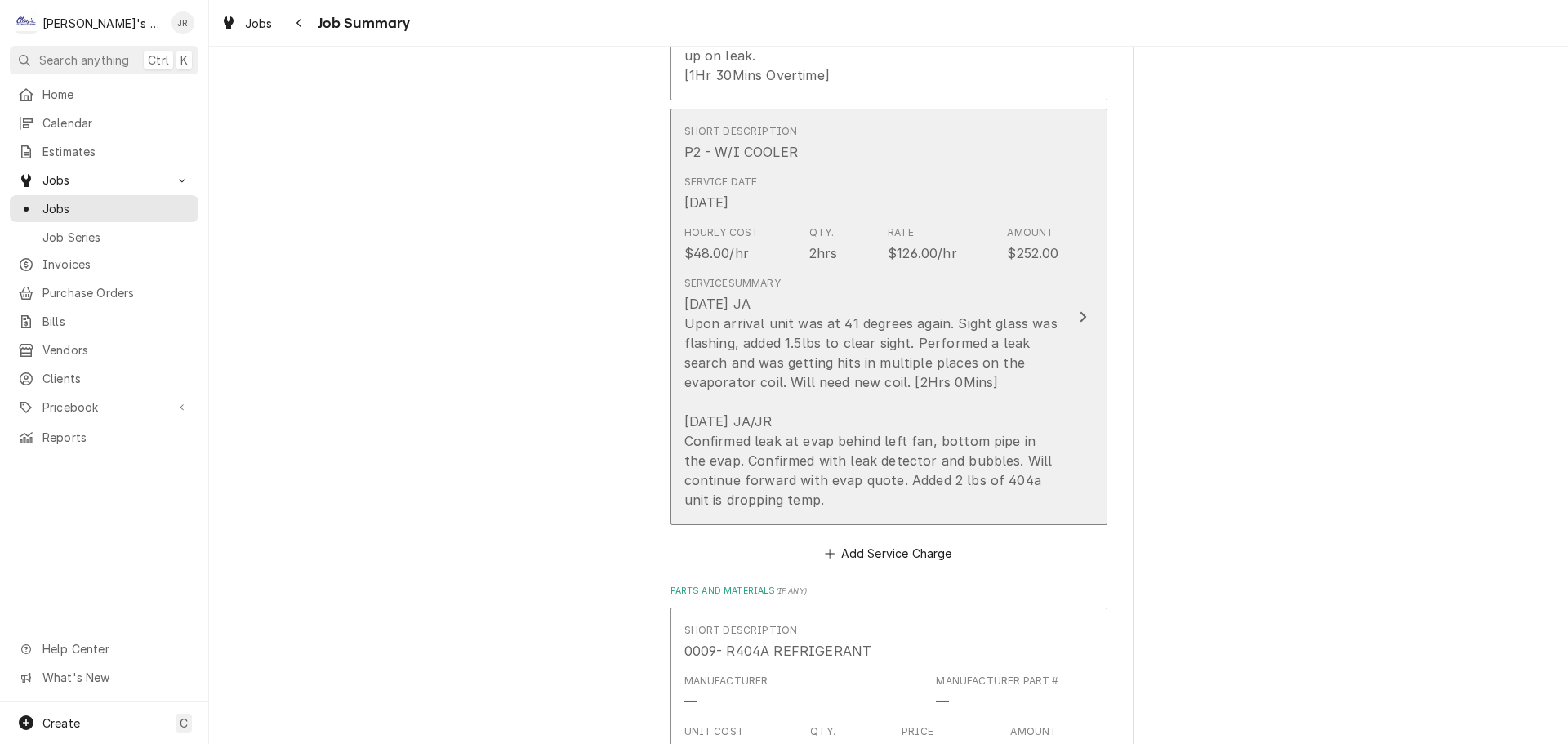
type textarea "[DATE] JA 4:40-6:00 - 1 HR 20 MINS (OT) [DATE] JA 9:20-10:50 - 1 HR 30 MINS (OT…"
click at [934, 425] on div "[DATE] JA Upon arrival unit was at 41 degrees again. Sight glass was flashing, …" at bounding box center [872, 402] width 375 height 216
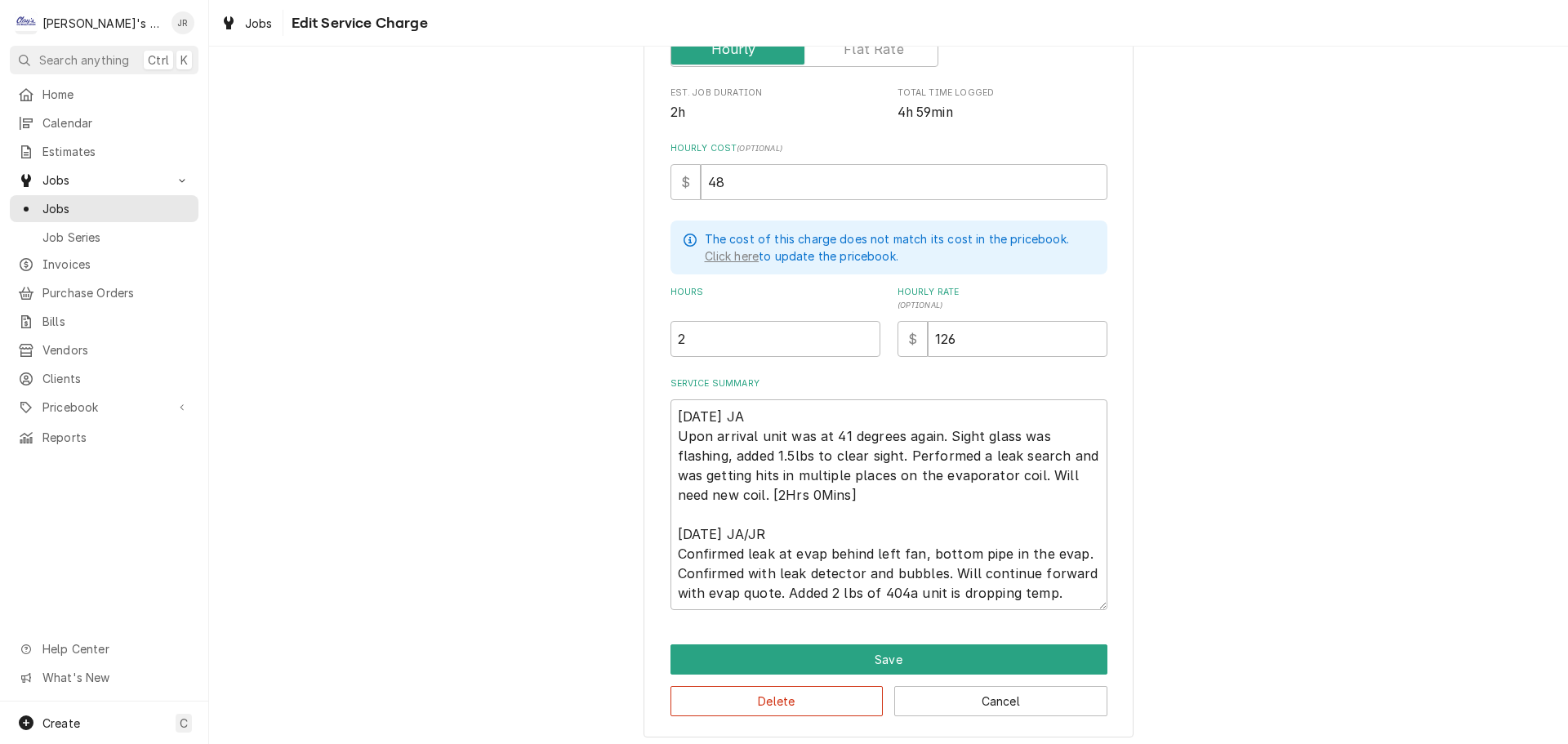
scroll to position [316, 0]
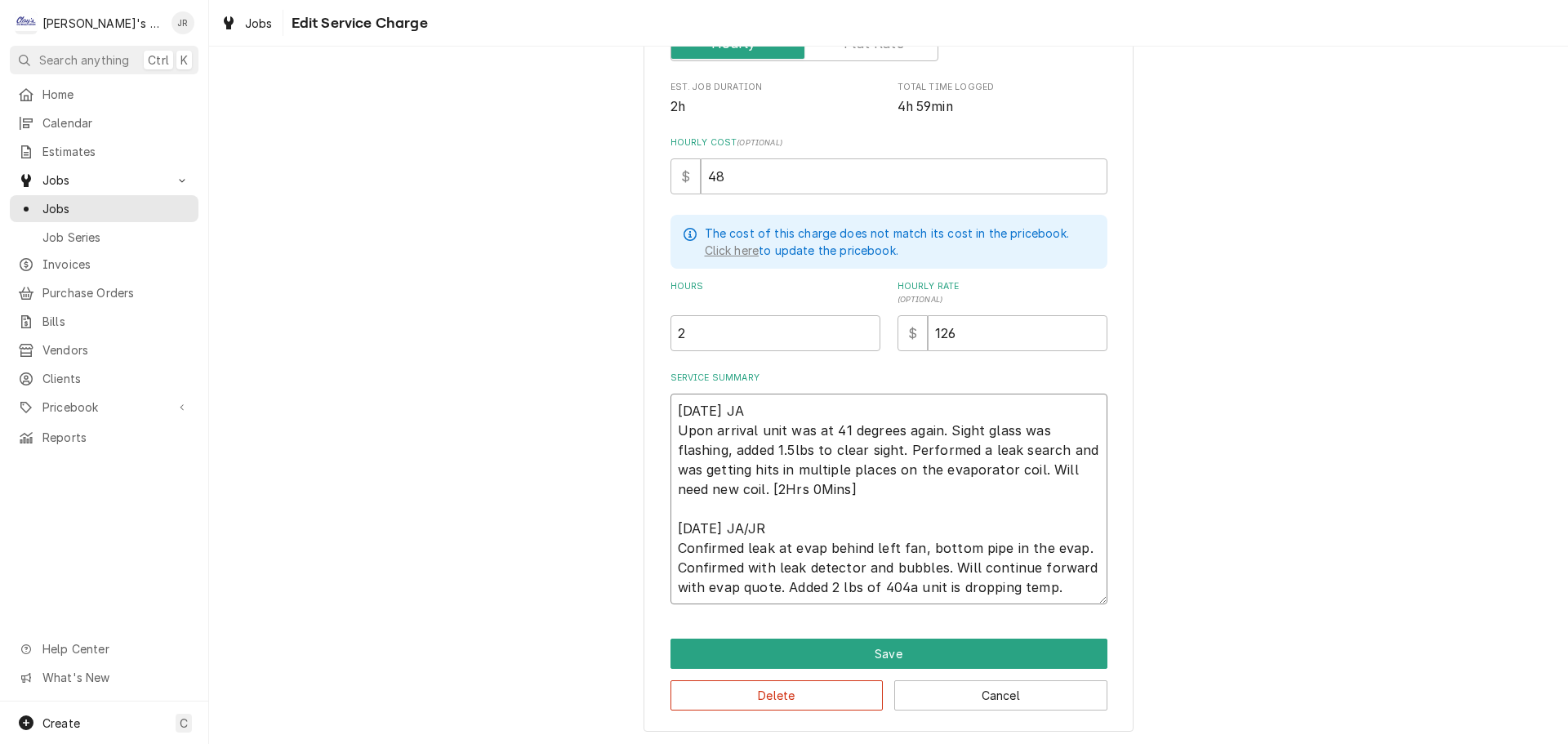
click at [1069, 592] on textarea "[DATE] JA Upon arrival unit was at 41 degrees again. Sight glass was flashing, …" at bounding box center [889, 498] width 437 height 211
type textarea "x"
type textarea "[DATE] JA Upon arrival unit was at 41 degrees again. Sight glass was flashing, …"
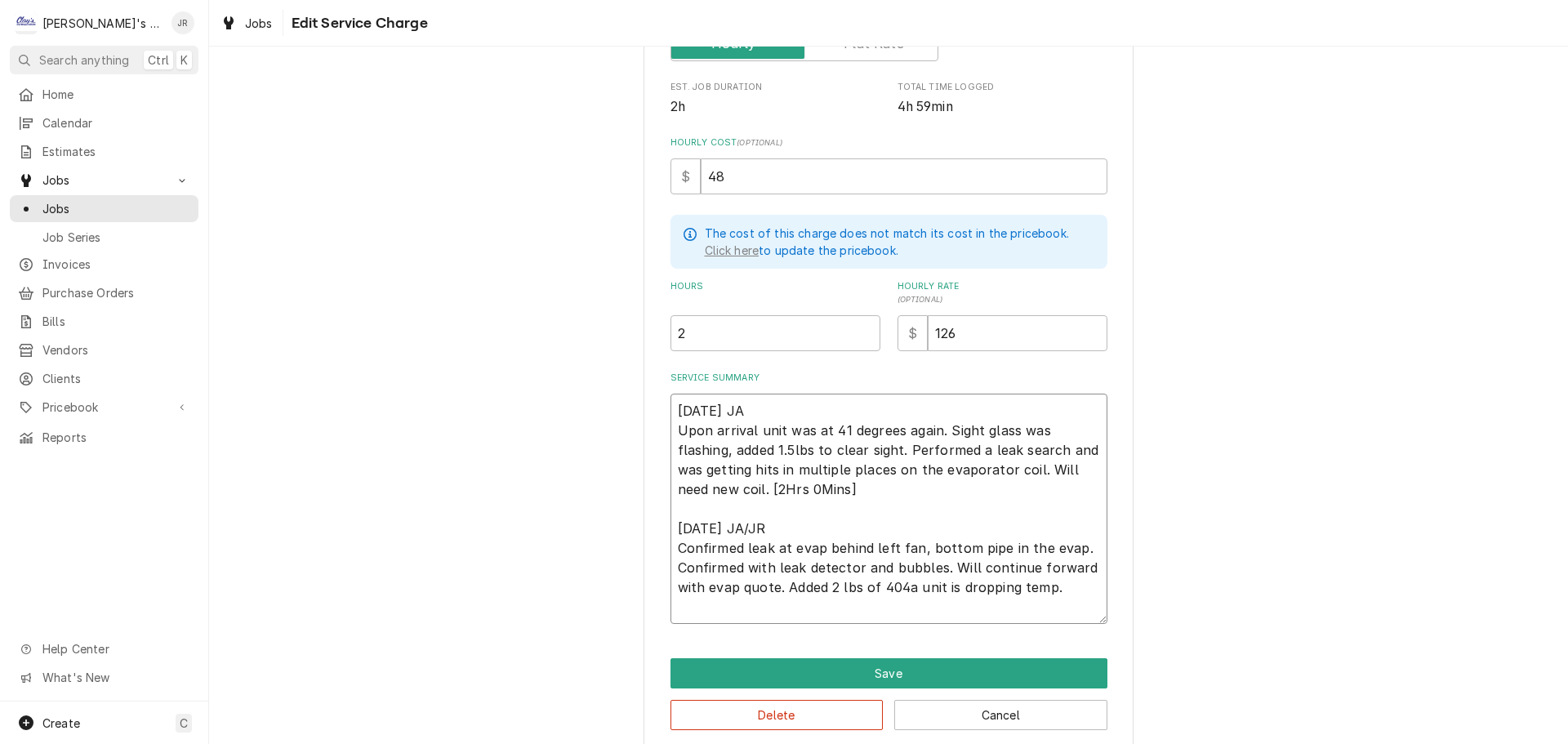
type textarea "x"
type textarea "[DATE] JA Upon arrival unit was at 41 degrees again. Sight glass was flashing, …"
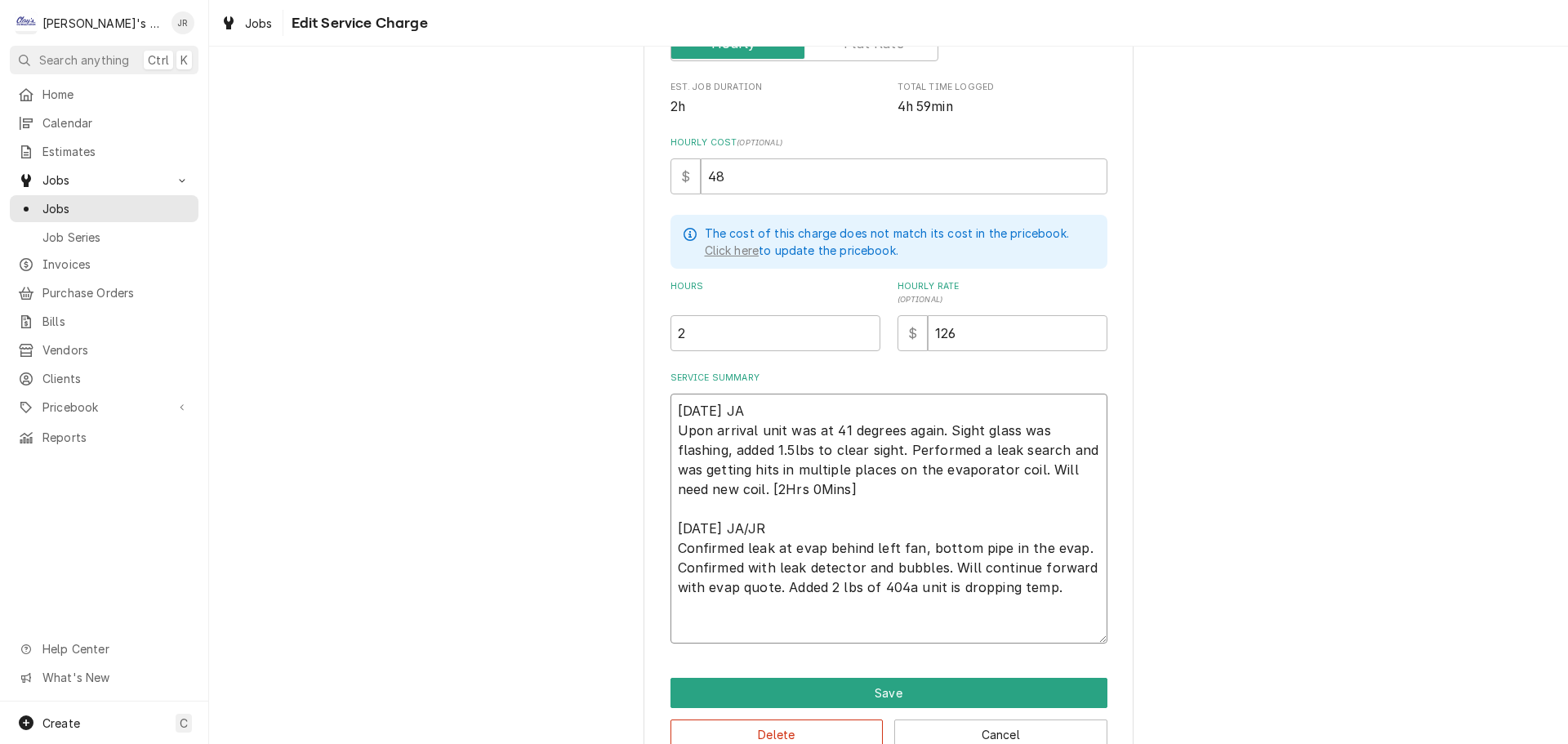
type textarea "x"
type textarea "[DATE] JA Upon arrival unit was at 41 degrees again. Sight glass was flashing, …"
type textarea "x"
type textarea "[DATE] JA Upon arrival unit was at 41 degrees again. Sight glass was flashing, …"
type textarea "x"
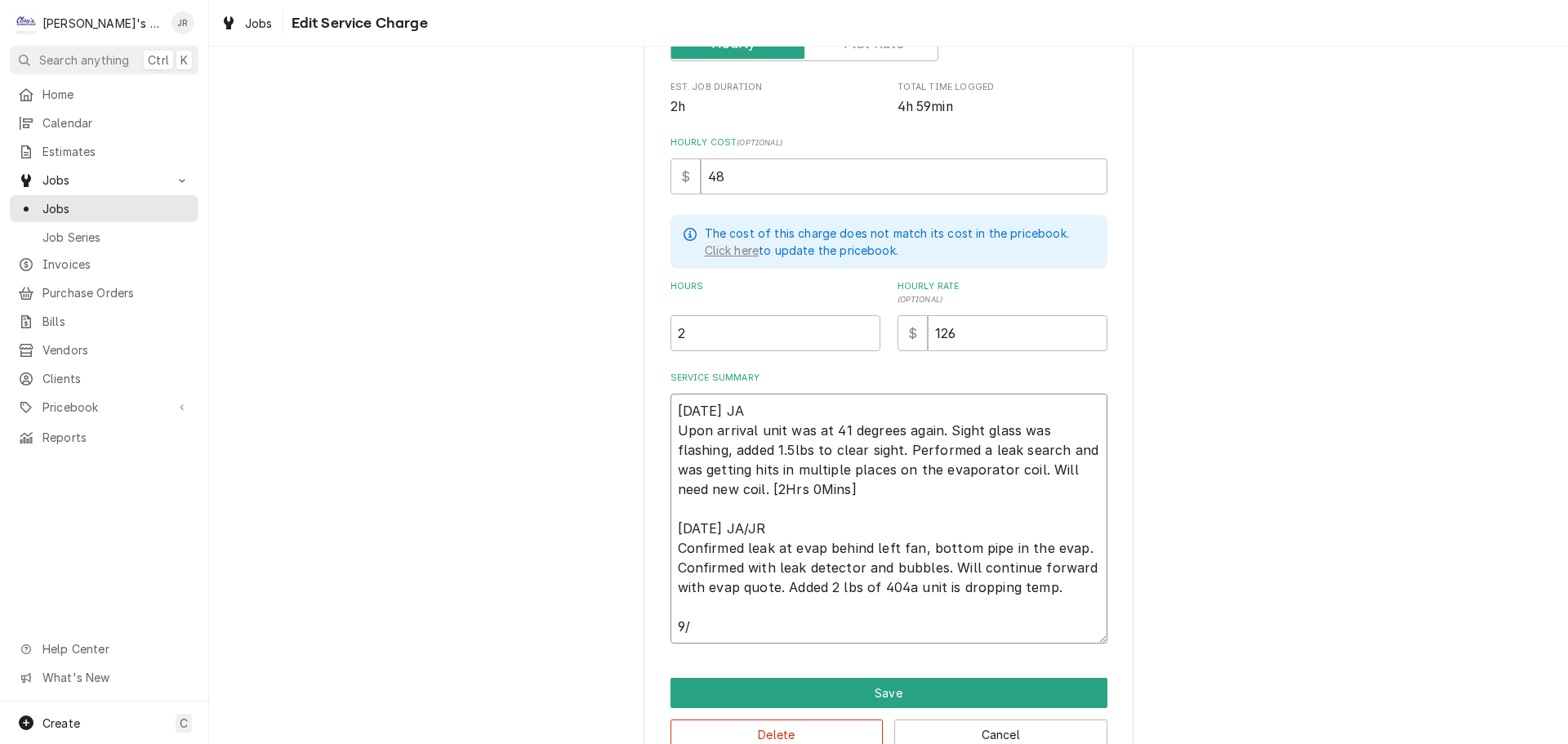
type textarea "[DATE] JA Upon arrival unit was at 41 degrees again. Sight glass was flashing, …"
type textarea "x"
type textarea "[DATE] JA Upon arrival unit was at 41 degrees again. Sight glass was flashing, …"
type textarea "x"
type textarea "[DATE] JA Upon arrival unit was at 41 degrees again. Sight glass was flashing, …"
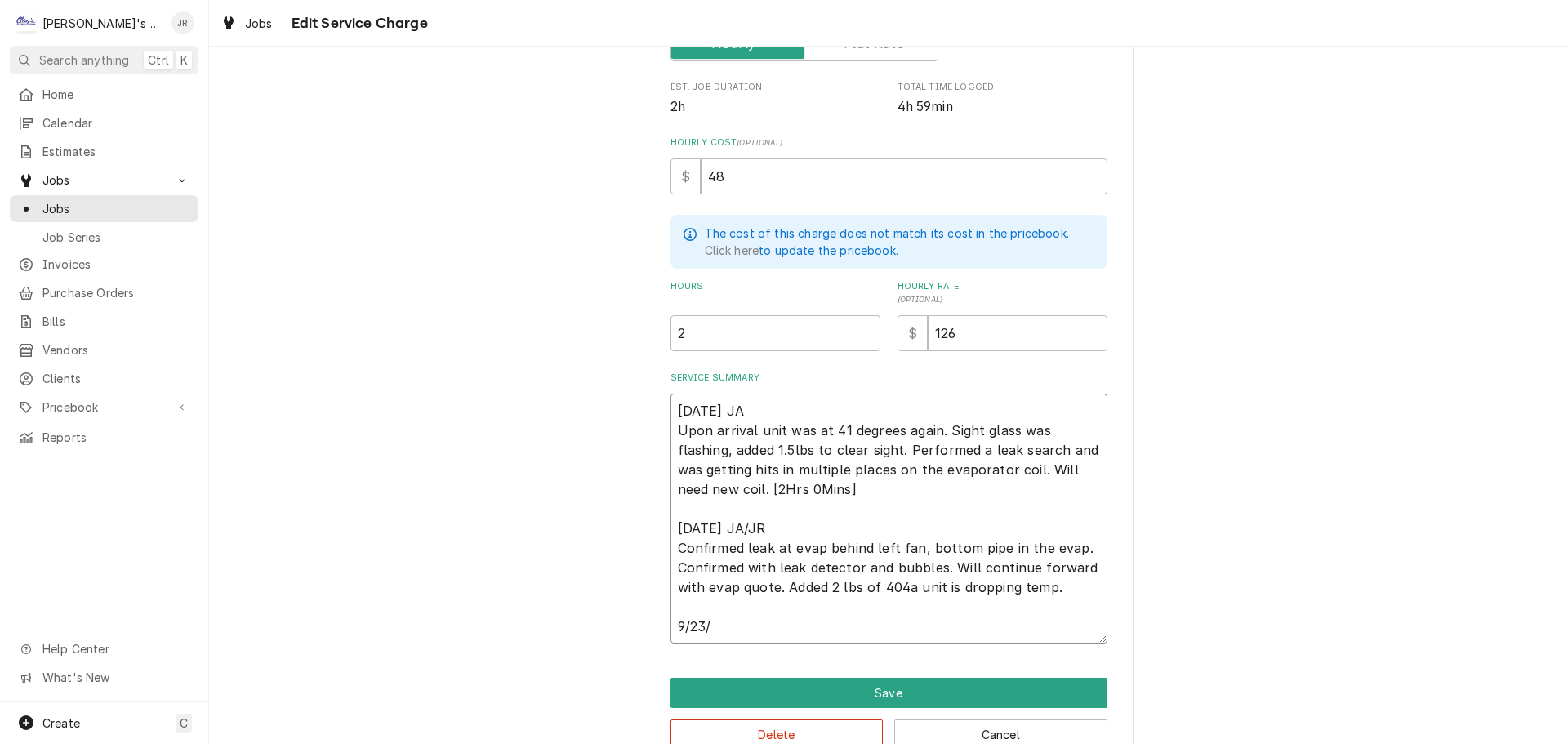
type textarea "x"
type textarea "[DATE] JA Upon arrival unit was at 41 degrees again. Sight glass was flashing, …"
type textarea "x"
type textarea "[DATE] JA Upon arrival unit was at 41 degrees again. Sight glass was flashing, …"
type textarea "x"
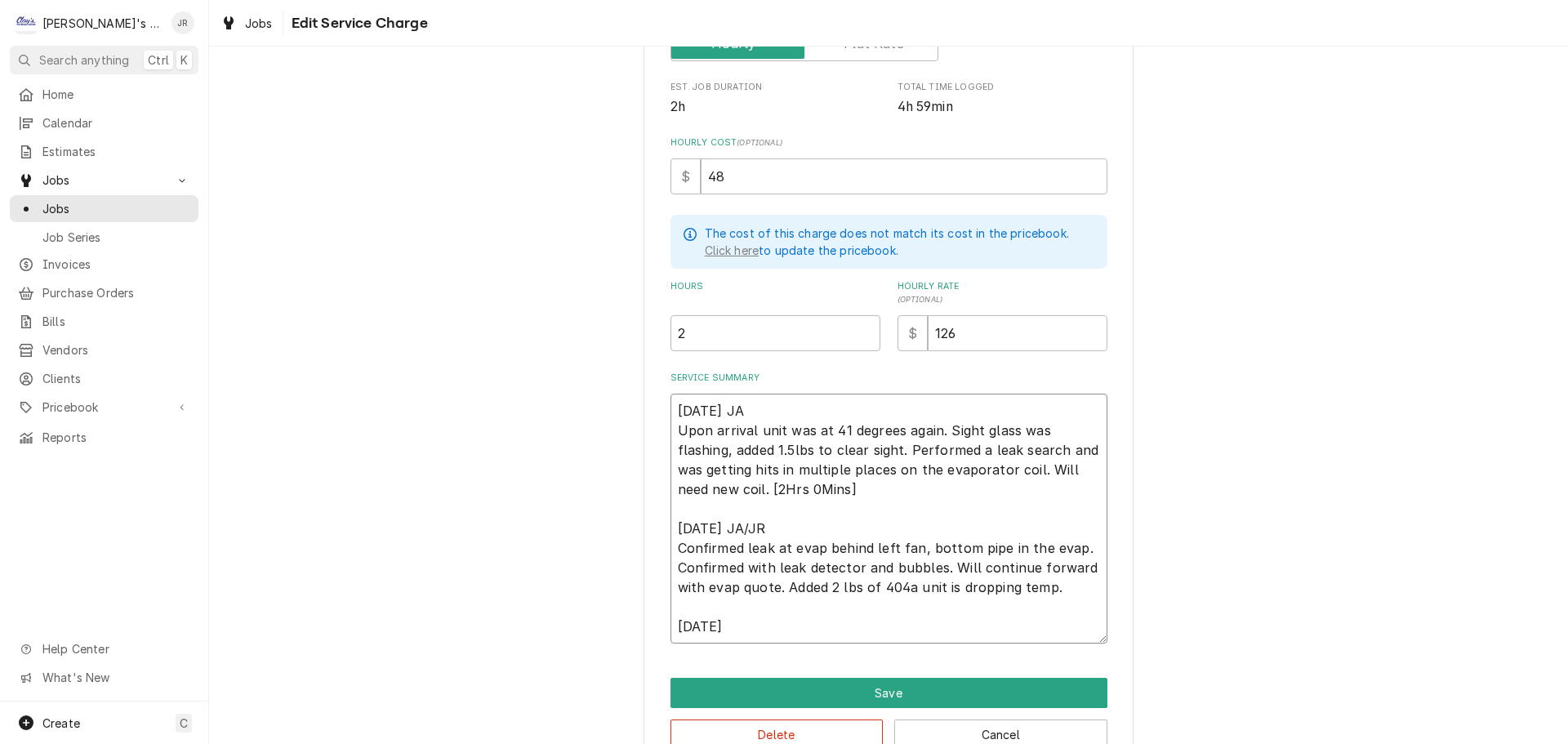
type textarea "9/16/2025 JA Upon arrival unit was at 41 degrees again. Sight glass was flashin…"
type textarea "x"
type textarea "9/16/2025 JA Upon arrival unit was at 41 degrees again. Sight glass was flashin…"
type textarea "x"
type textarea "9/16/2025 JA Upon arrival unit was at 41 degrees again. Sight glass was flashin…"
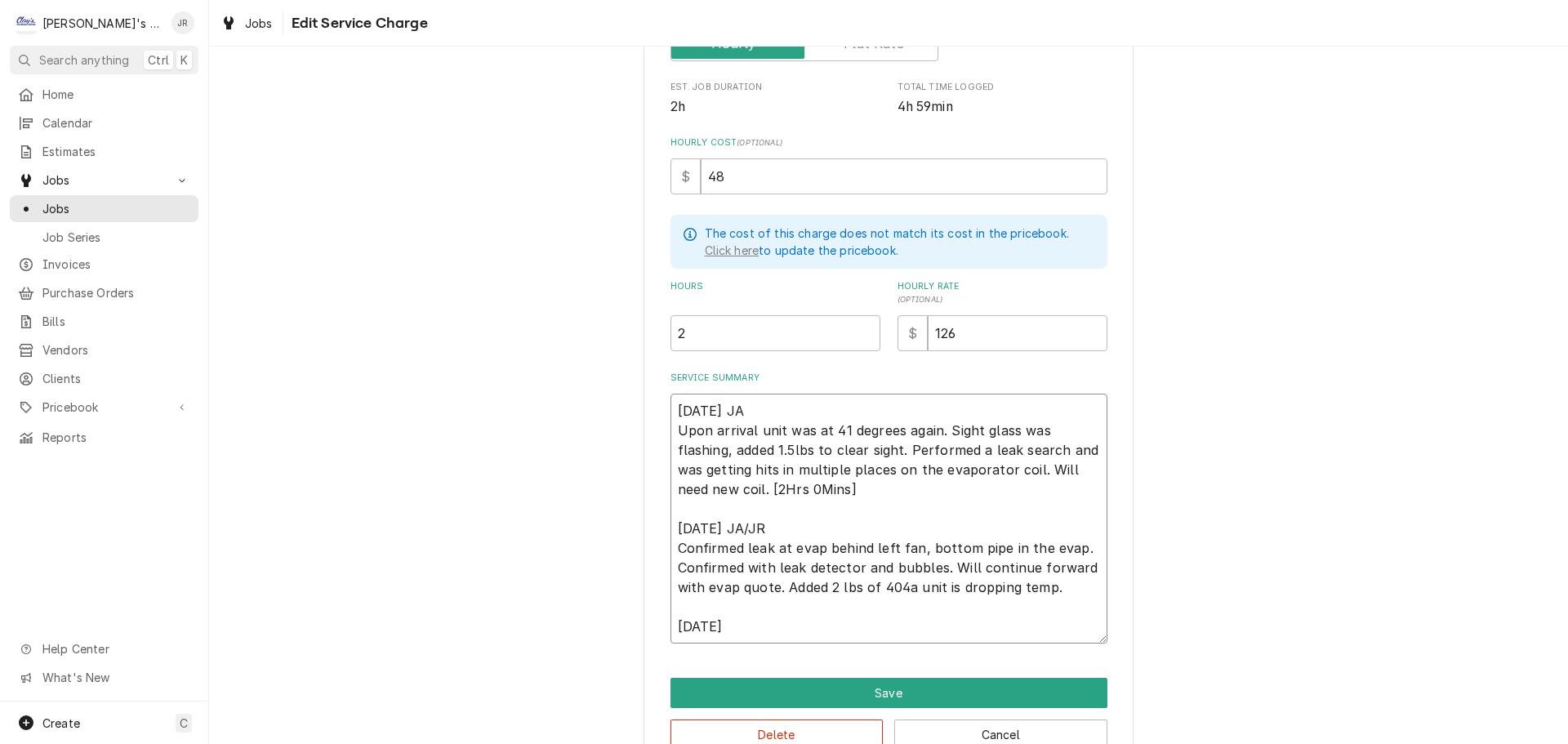
type textarea "x"
type textarea "9/16/2025 JA Upon arrival unit was at 41 degrees again. Sight glass was flashin…"
type textarea "x"
type textarea "9/16/2025 JA Upon arrival unit was at 41 degrees again. Sight glass was flashin…"
type textarea "x"
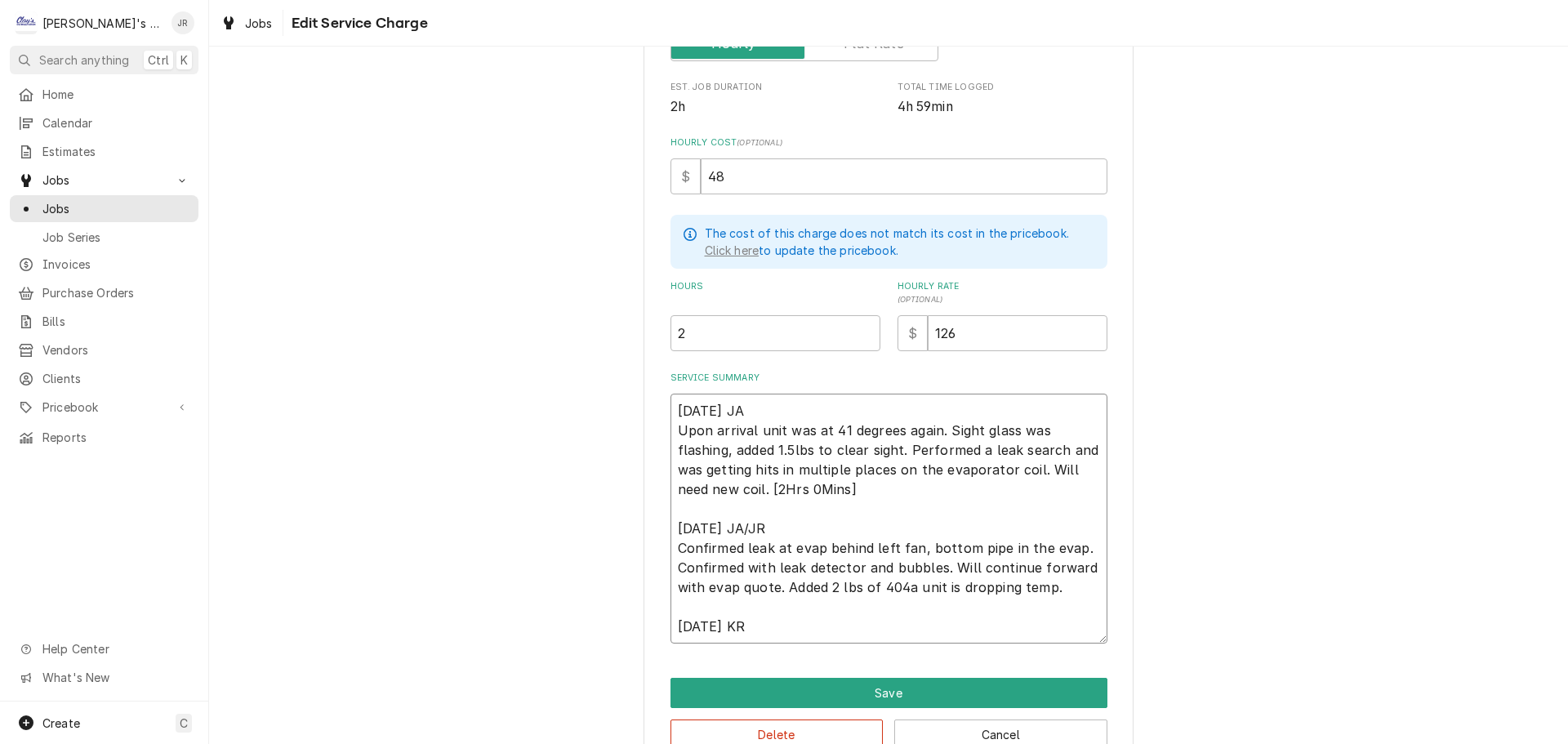
type textarea "9/16/2025 JA Upon arrival unit was at 41 degrees again. Sight glass was flashin…"
type textarea "x"
type textarea "9/16/2025 JA Upon arrival unit was at 41 degrees again. Sight glass was flashin…"
type textarea "x"
type textarea "9/16/2025 JA Upon arrival unit was at 41 degrees again. Sight glass was flashin…"
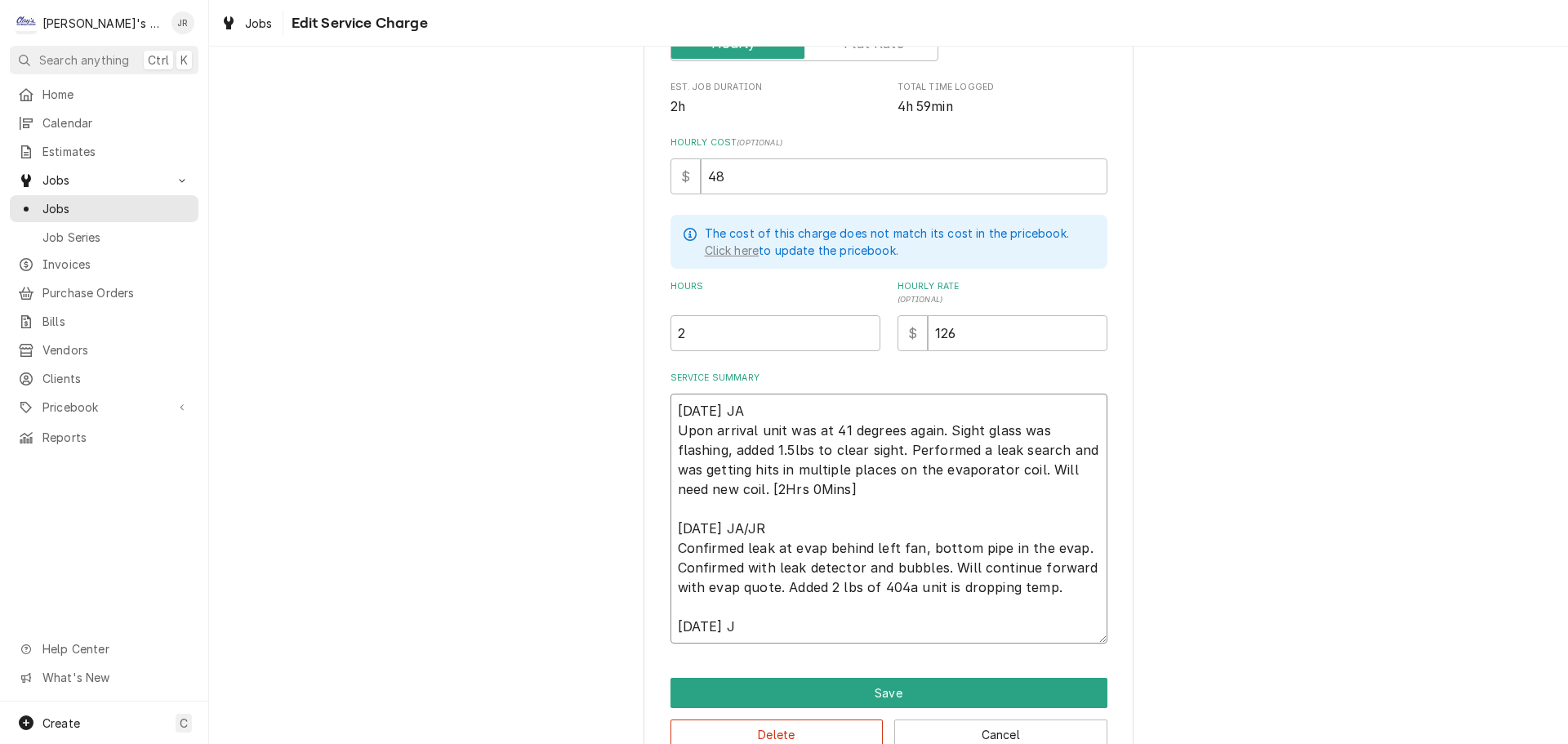
type textarea "x"
type textarea "9/16/2025 JA Upon arrival unit was at 41 degrees again. Sight glass was flashin…"
type textarea "x"
type textarea "9/16/2025 JA Upon arrival unit was at 41 degrees again. Sight glass was flashin…"
type textarea "x"
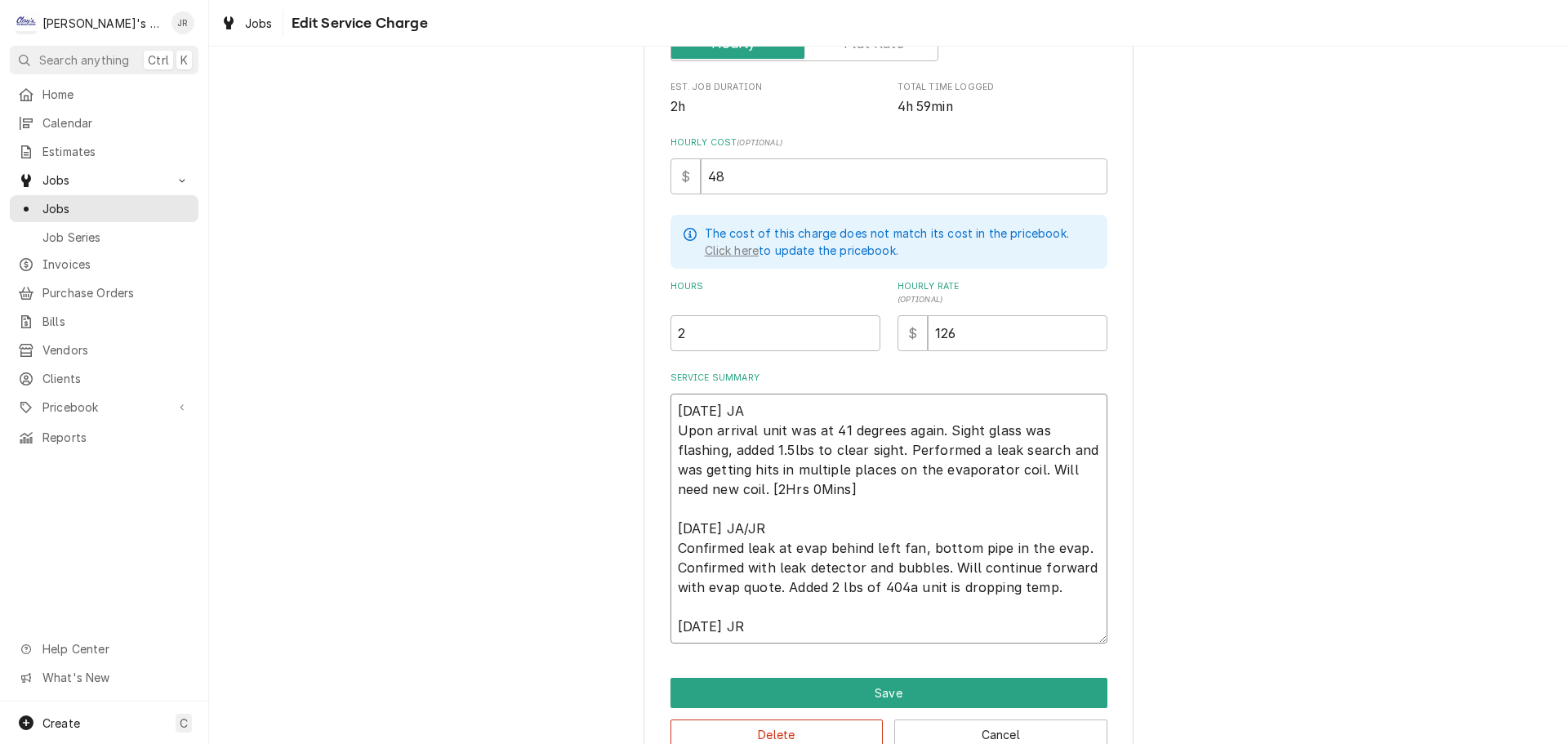
type textarea "9/16/2025 JA Upon arrival unit was at 41 degrees again. Sight glass was flashin…"
type textarea "x"
type textarea "9/16/2025 JA Upon arrival unit was at 41 degrees again. Sight glass was flashin…"
type textarea "x"
type textarea "9/16/2025 JA Upon arrival unit was at 41 degrees again. Sight glass was flashin…"
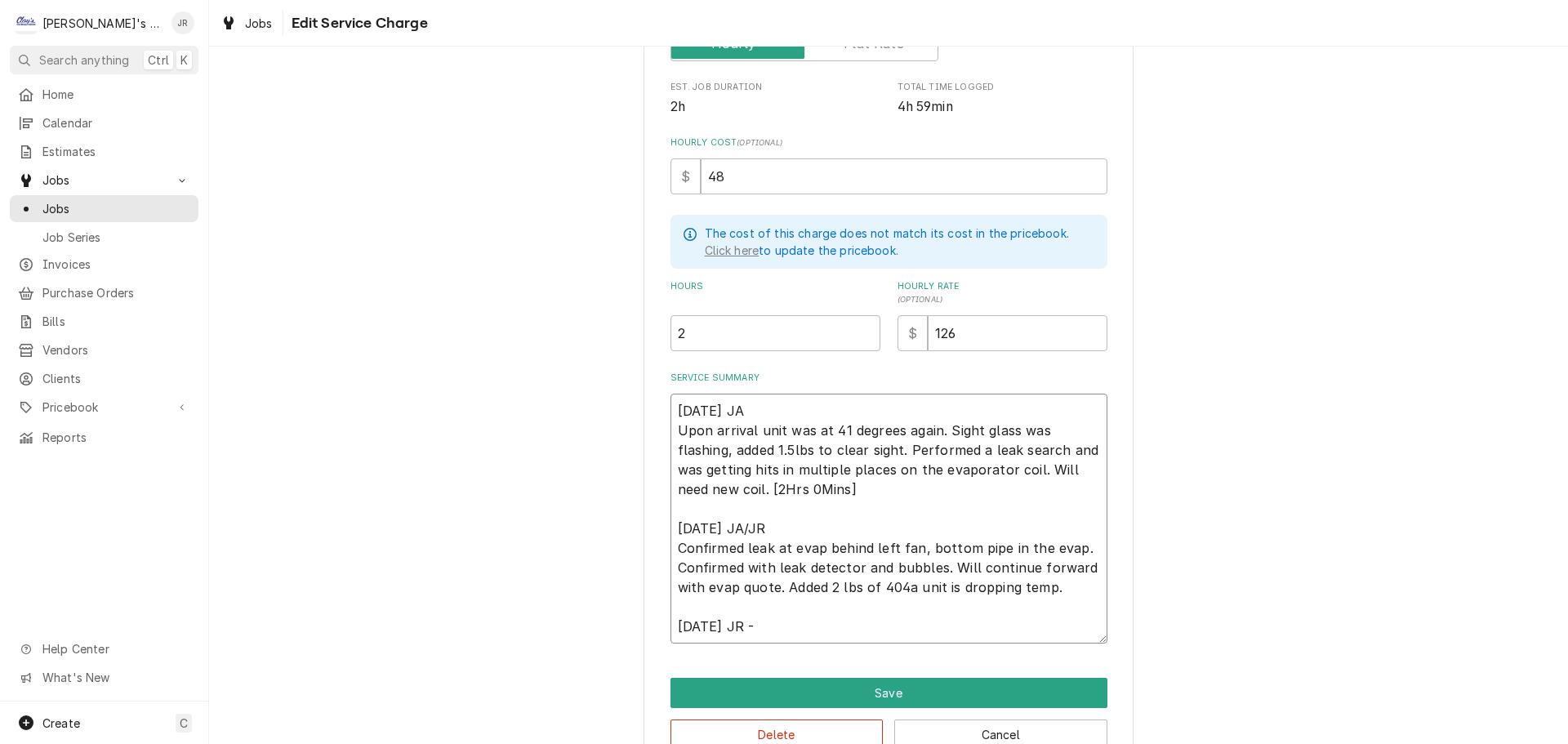
type textarea "x"
type textarea "9/16/2025 JA Upon arrival unit was at 41 degrees again. Sight glass was flashin…"
type textarea "x"
type textarea "9/16/2025 JA Upon arrival unit was at 41 degrees again. Sight glass was flashin…"
type textarea "x"
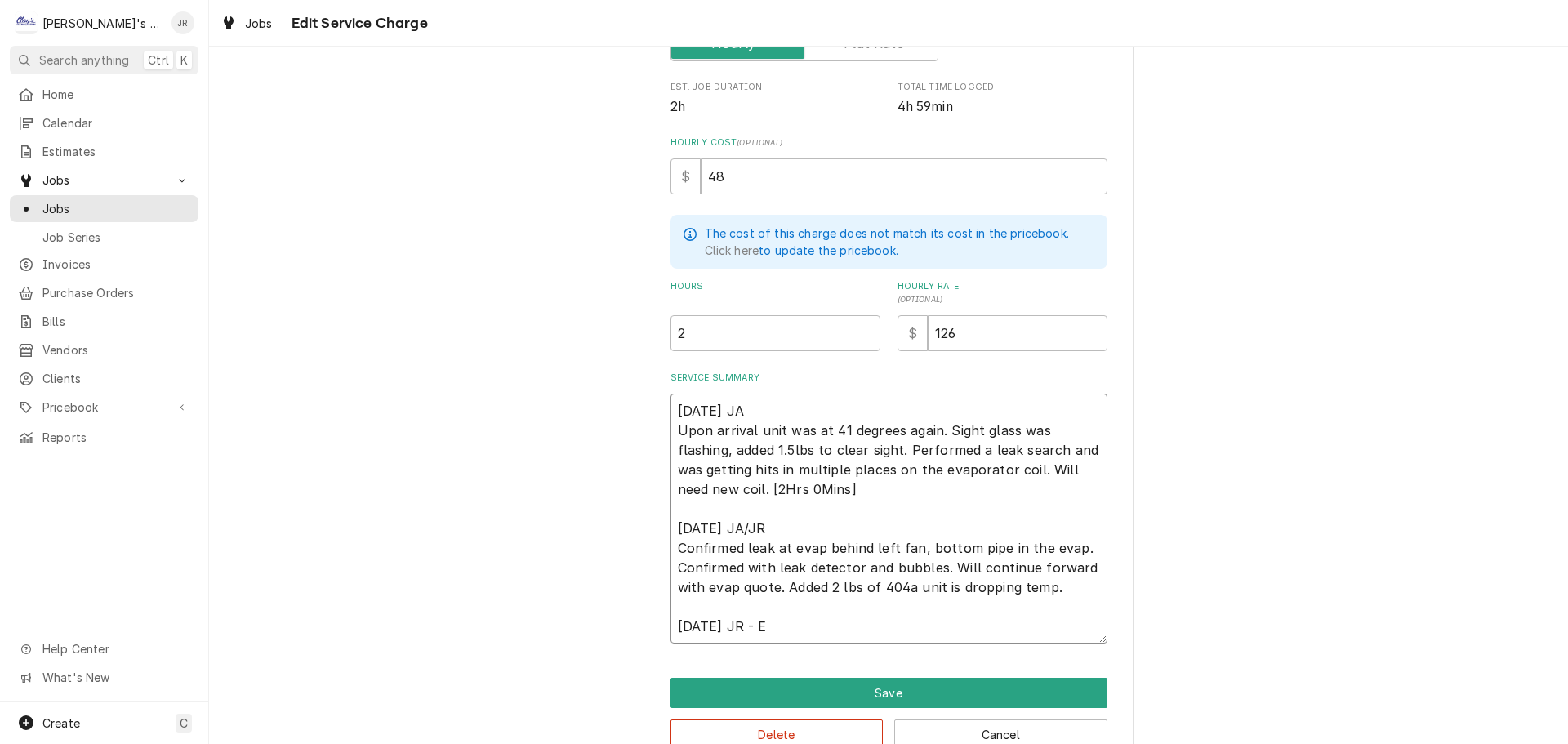
type textarea "9/16/2025 JA Upon arrival unit was at 41 degrees again. Sight glass was flashin…"
type textarea "x"
type textarea "9/16/2025 JA Upon arrival unit was at 41 degrees again. Sight glass was flashin…"
type textarea "x"
type textarea "9/16/2025 JA Upon arrival unit was at 41 degrees again. Sight glass was flashin…"
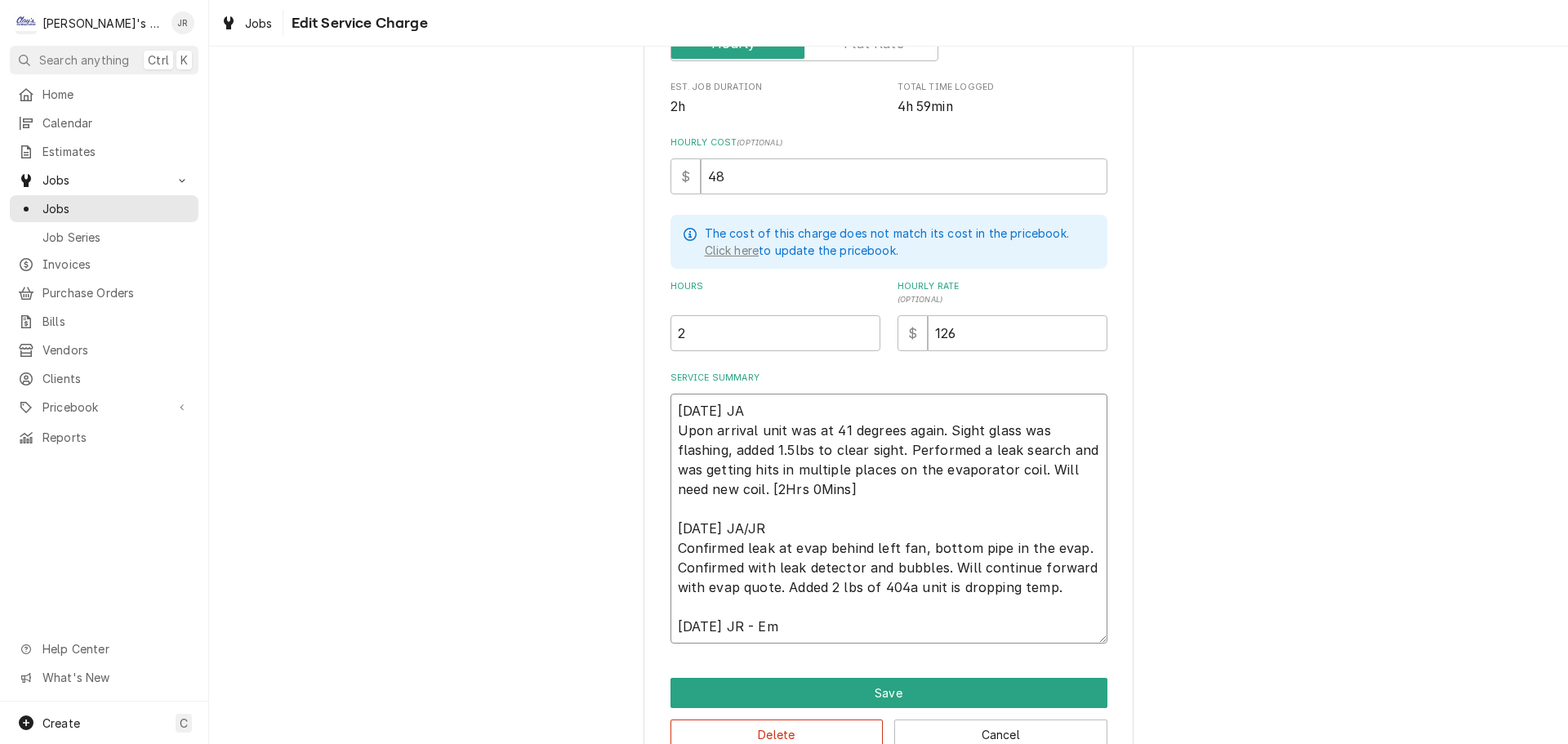
type textarea "x"
type textarea "9/16/2025 JA Upon arrival unit was at 41 degrees again. Sight glass was flashin…"
type textarea "x"
type textarea "9/16/2025 JA Upon arrival unit was at 41 degrees again. Sight glass was flashin…"
type textarea "x"
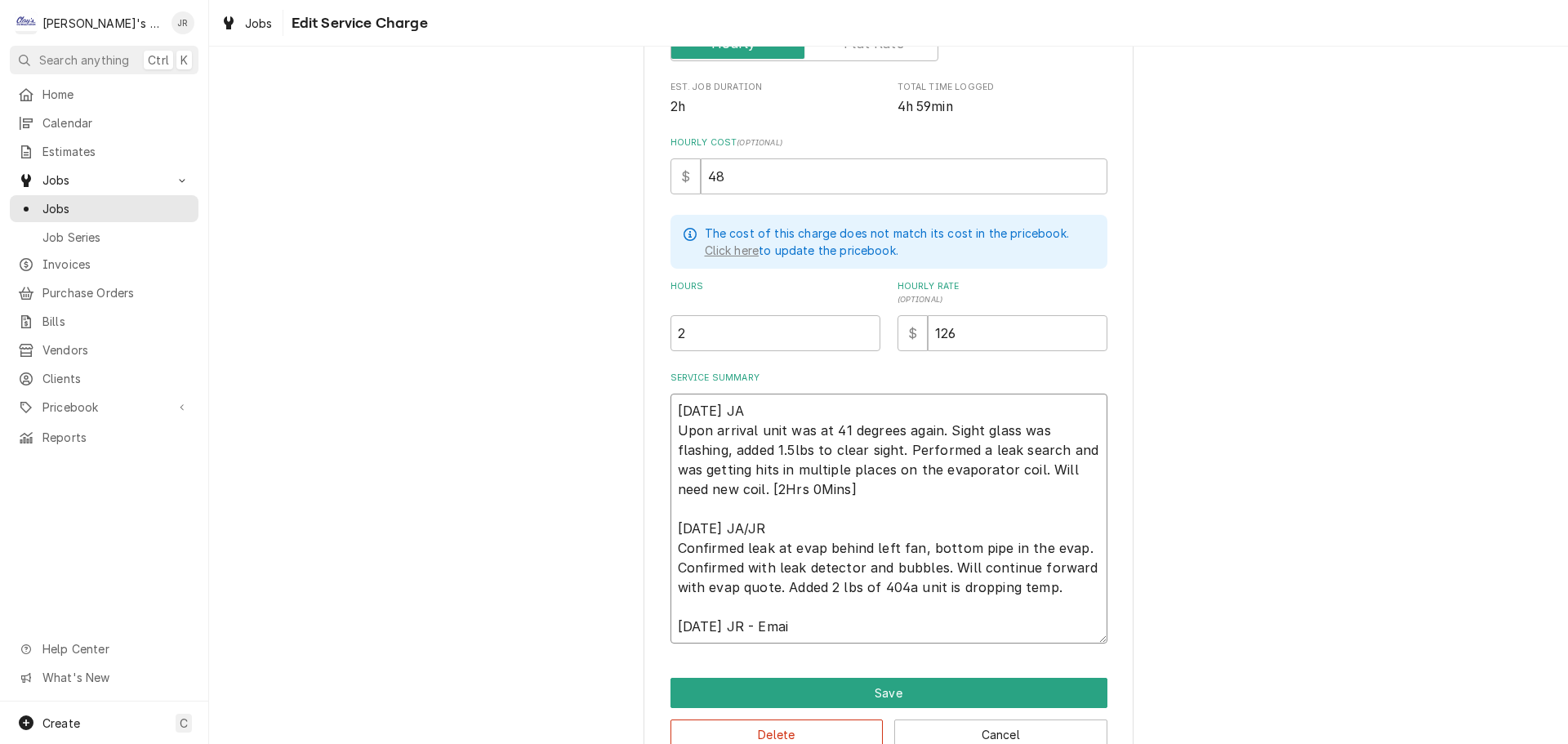
type textarea "9/16/2025 JA Upon arrival unit was at 41 degrees again. Sight glass was flashin…"
type textarea "x"
type textarea "9/16/2025 JA Upon arrival unit was at 41 degrees again. Sight glass was flashin…"
type textarea "x"
type textarea "9/16/2025 JA Upon arrival unit was at 41 degrees again. Sight glass was flashin…"
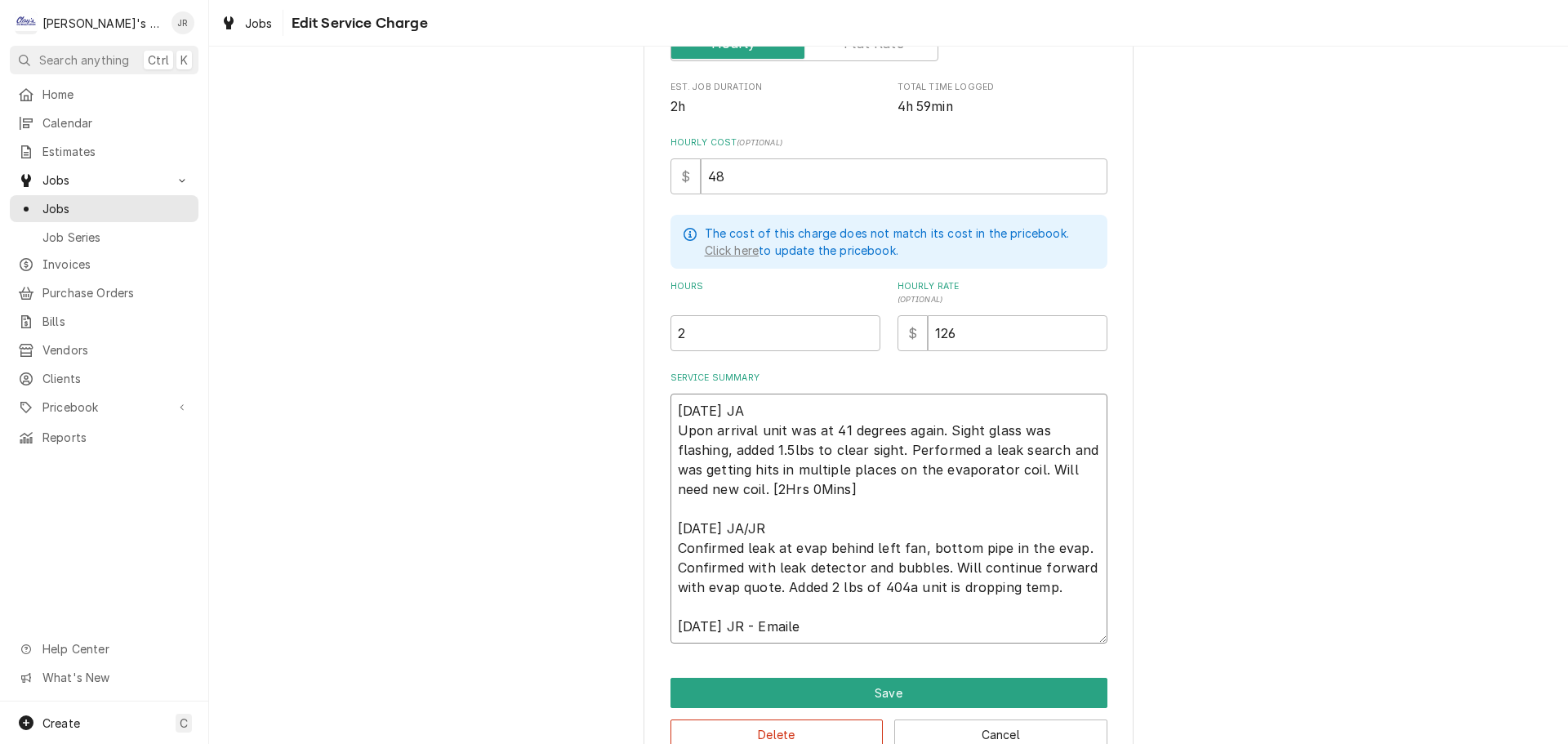
type textarea "x"
type textarea "9/16/2025 JA Upon arrival unit was at 41 degrees again. Sight glass was flashin…"
type textarea "x"
type textarea "9/16/2025 JA Upon arrival unit was at 41 degrees again. Sight glass was flashin…"
type textarea "x"
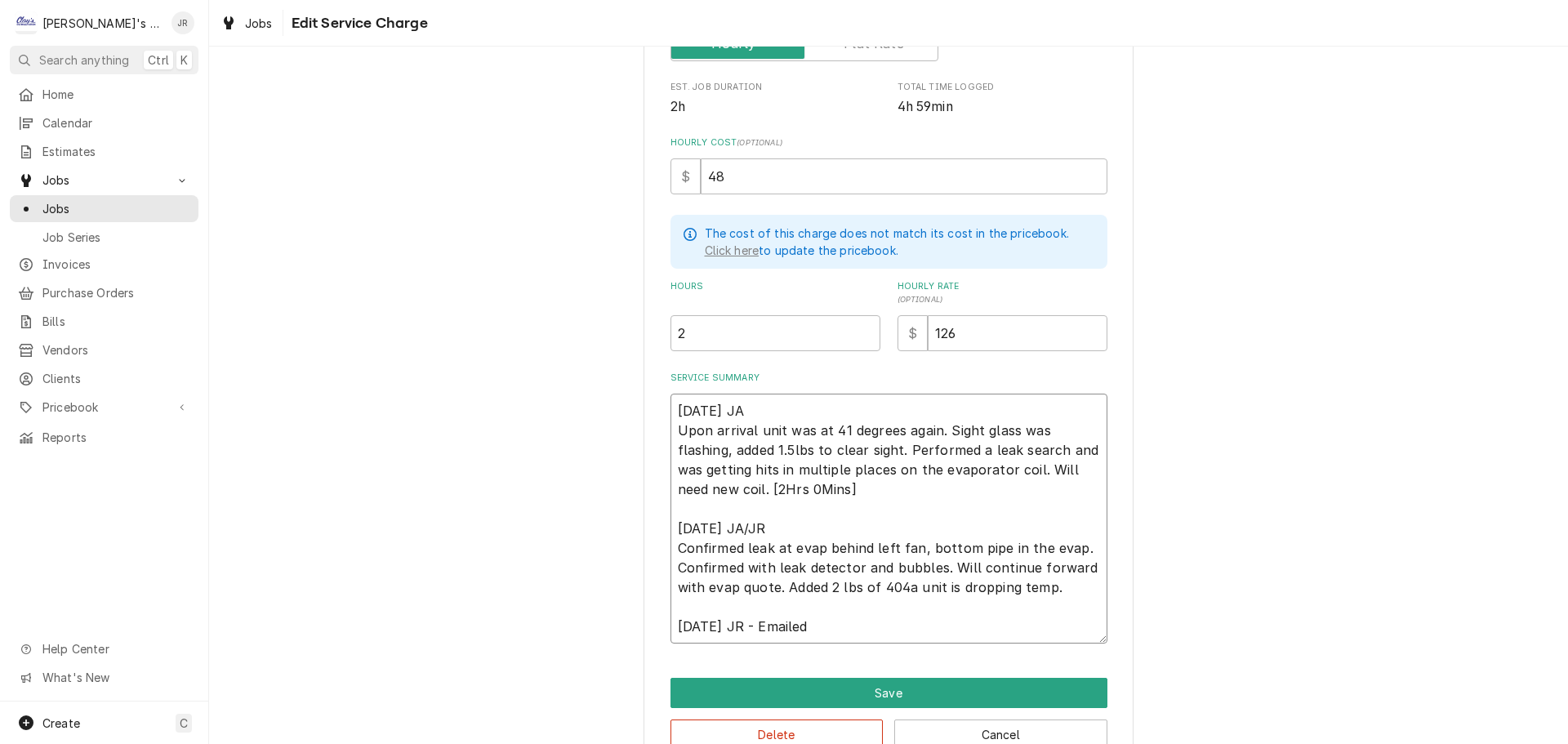
type textarea "9/16/2025 JA Upon arrival unit was at 41 degrees again. Sight glass was flashin…"
type textarea "x"
type textarea "9/16/2025 JA Upon arrival unit was at 41 degrees again. Sight glass was flashin…"
type textarea "x"
type textarea "9/16/2025 JA Upon arrival unit was at 41 degrees again. Sight glass was flashin…"
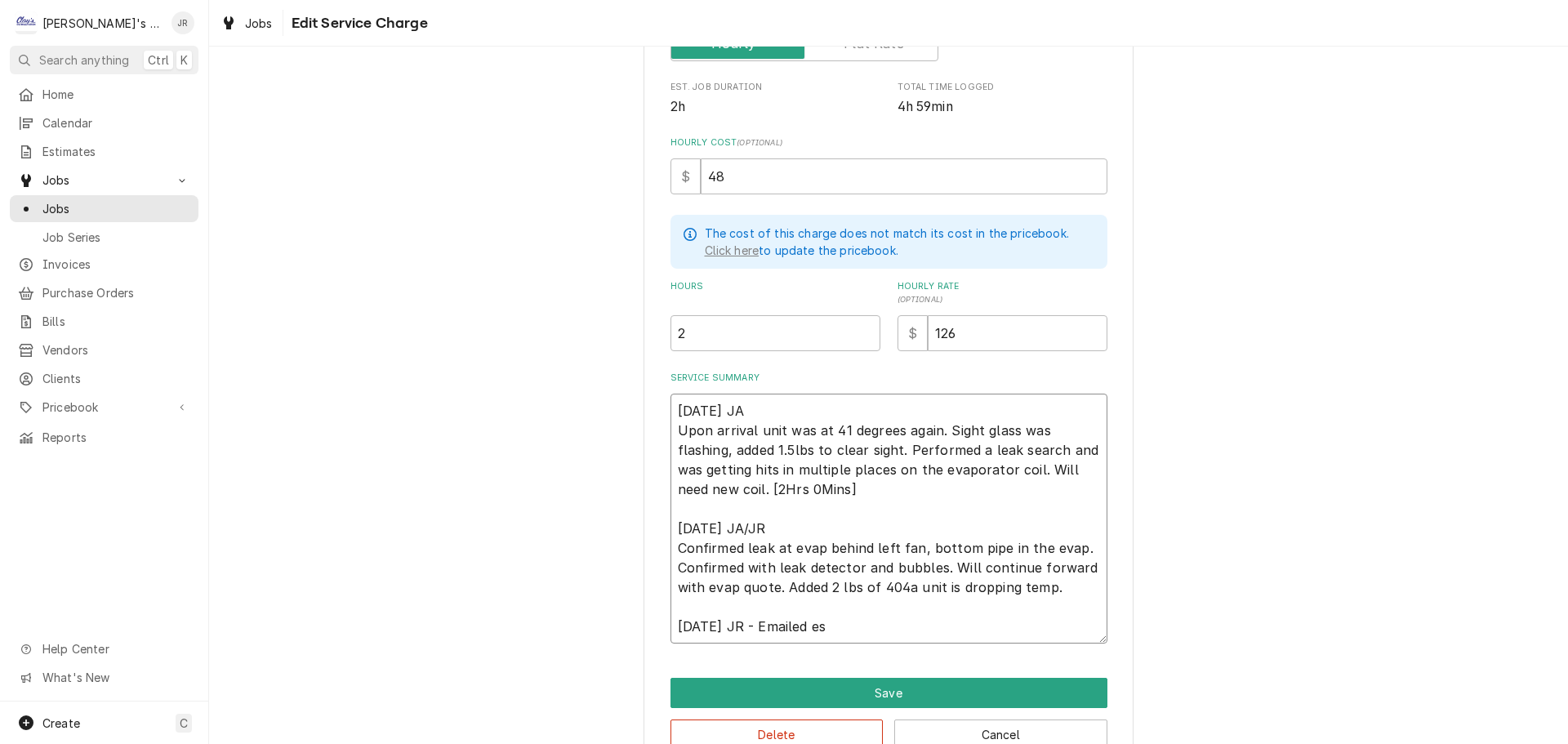
type textarea "x"
type textarea "9/16/2025 JA Upon arrival unit was at 41 degrees again. Sight glass was flashin…"
type textarea "x"
type textarea "9/16/2025 JA Upon arrival unit was at 41 degrees again. Sight glass was flashin…"
type textarea "x"
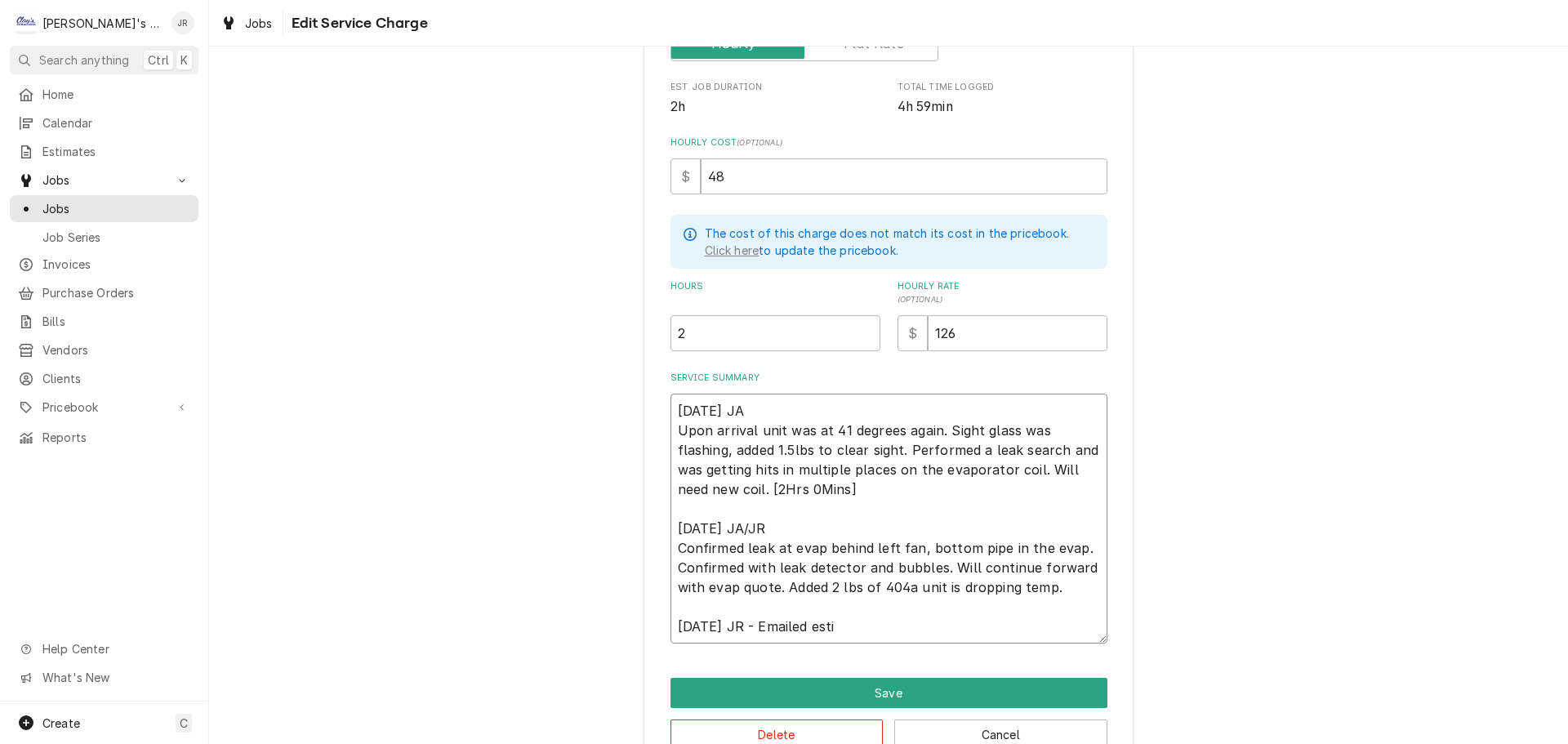
type textarea "9/16/2025 JA Upon arrival unit was at 41 degrees again. Sight glass was flashin…"
type textarea "x"
type textarea "9/16/2025 JA Upon arrival unit was at 41 degrees again. Sight glass was flashin…"
type textarea "x"
type textarea "9/16/2025 JA Upon arrival unit was at 41 degrees again. Sight glass was flashin…"
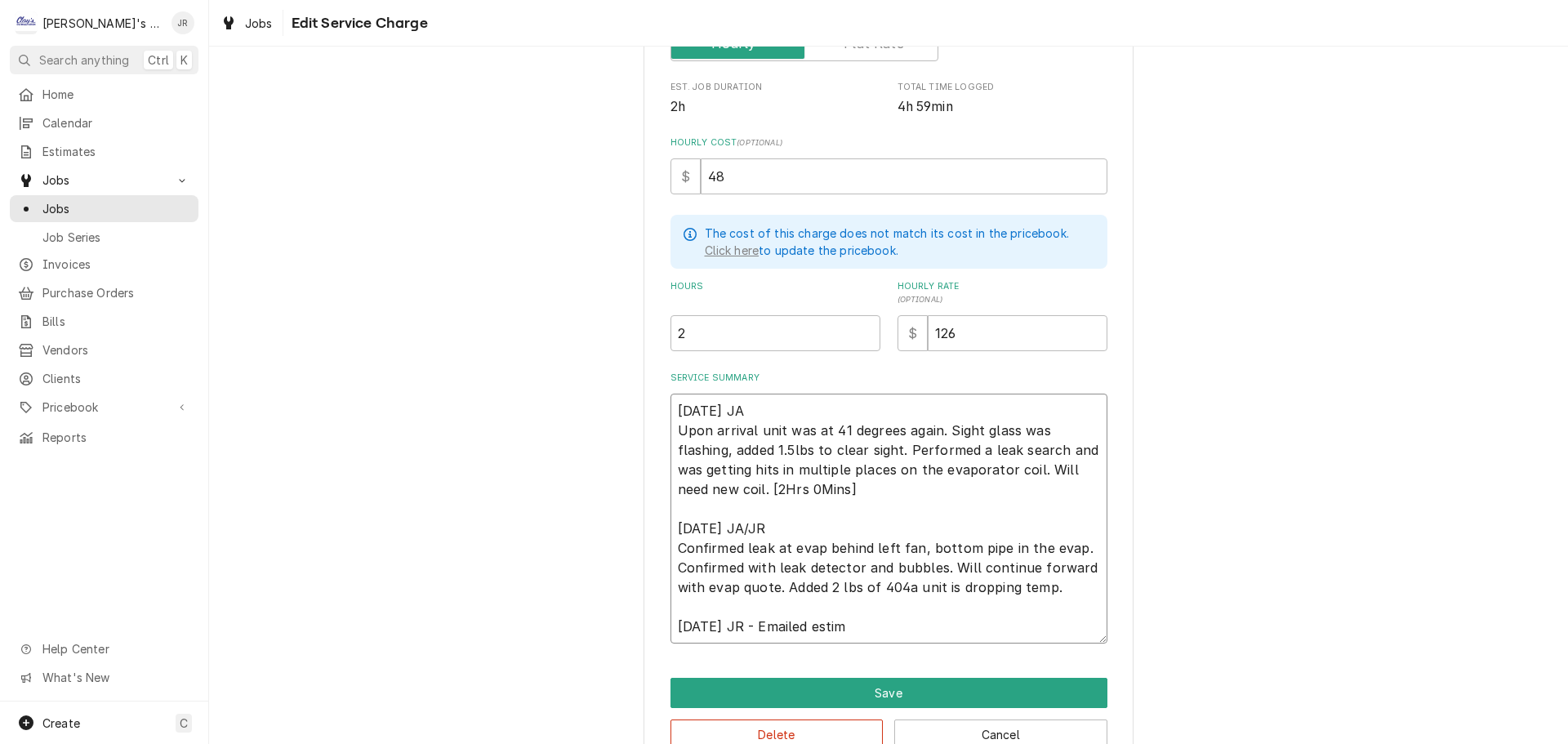
type textarea "x"
type textarea "9/16/2025 JA Upon arrival unit was at 41 degrees again. Sight glass was flashin…"
type textarea "x"
type textarea "9/16/2025 JA Upon arrival unit was at 41 degrees again. Sight glass was flashin…"
type textarea "x"
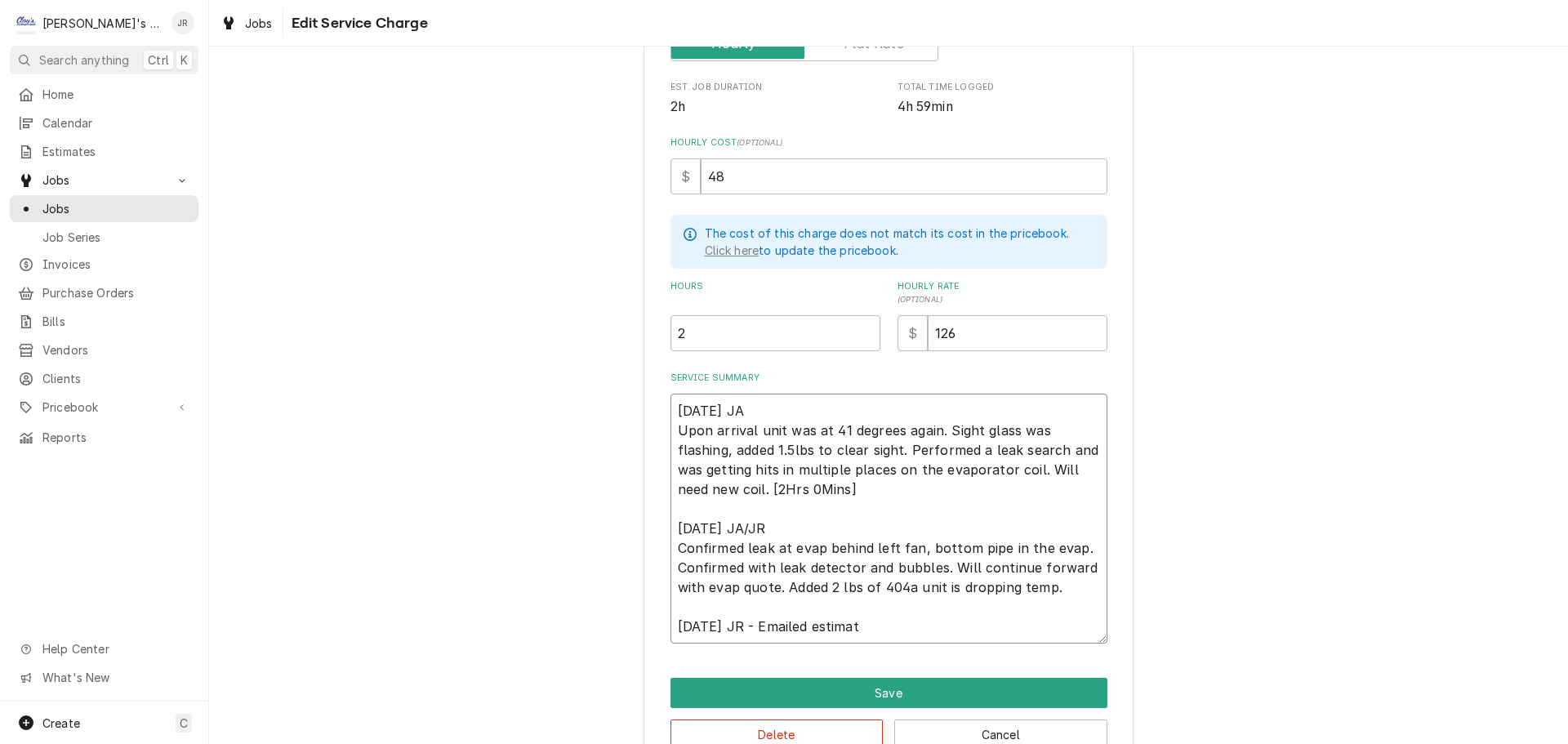
type textarea "9/16/2025 JA Upon arrival unit was at 41 degrees again. Sight glass was flashin…"
type textarea "x"
type textarea "9/16/2025 JA Upon arrival unit was at 41 degrees again. Sight glass was flashin…"
type textarea "x"
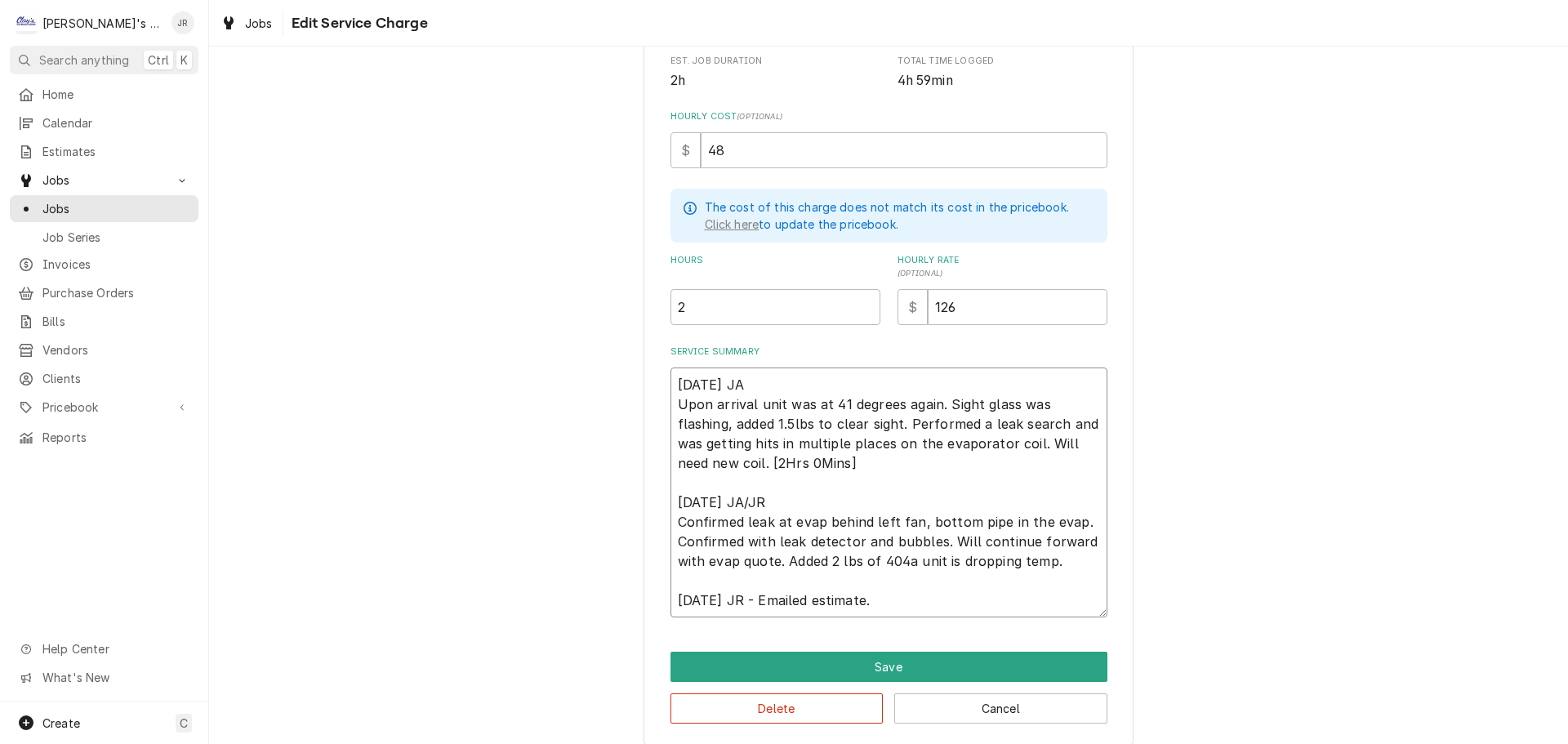
scroll to position [355, 0]
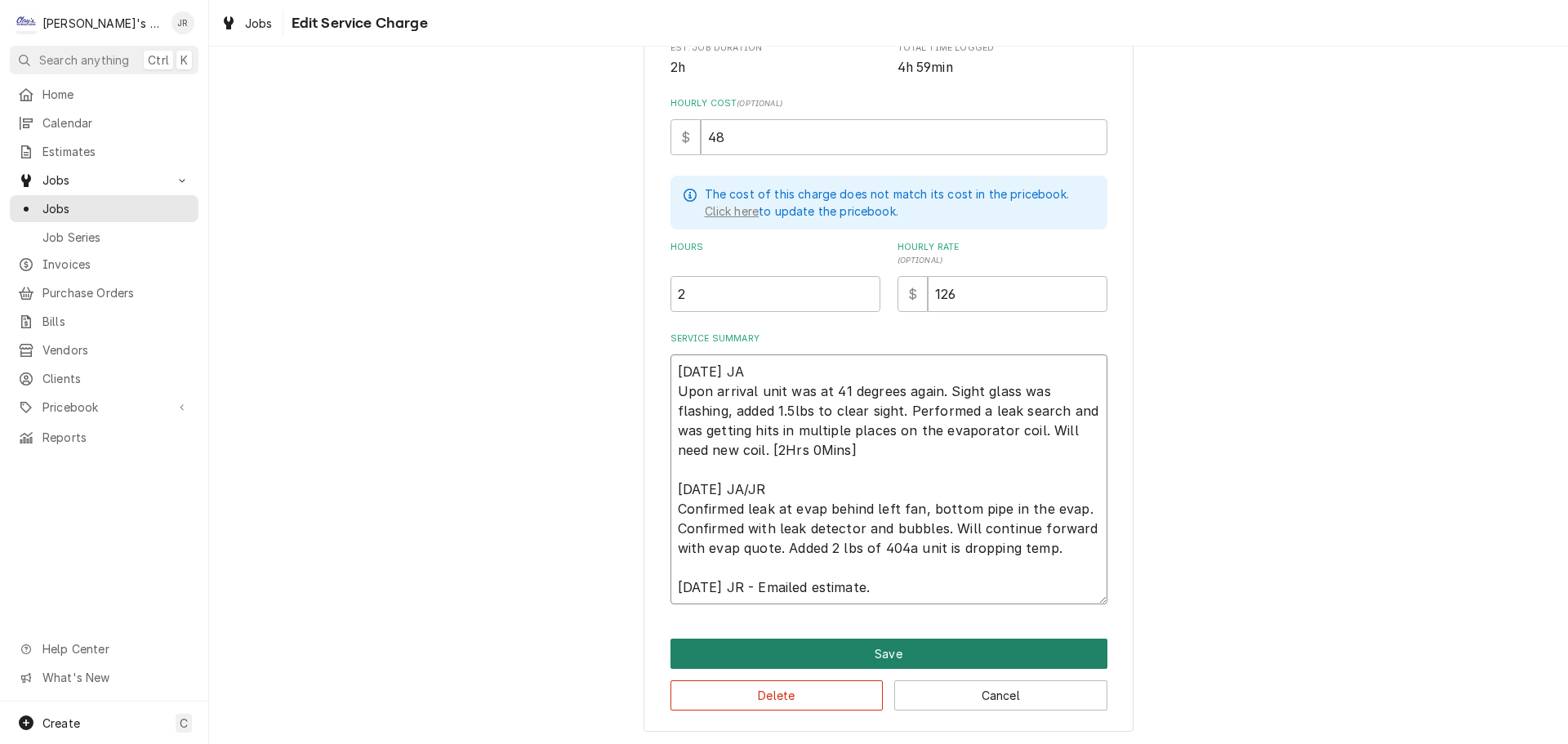
type textarea "9/16/2025 JA Upon arrival unit was at 41 degrees again. Sight glass was flashin…"
click at [804, 656] on button "Save" at bounding box center [889, 654] width 437 height 30
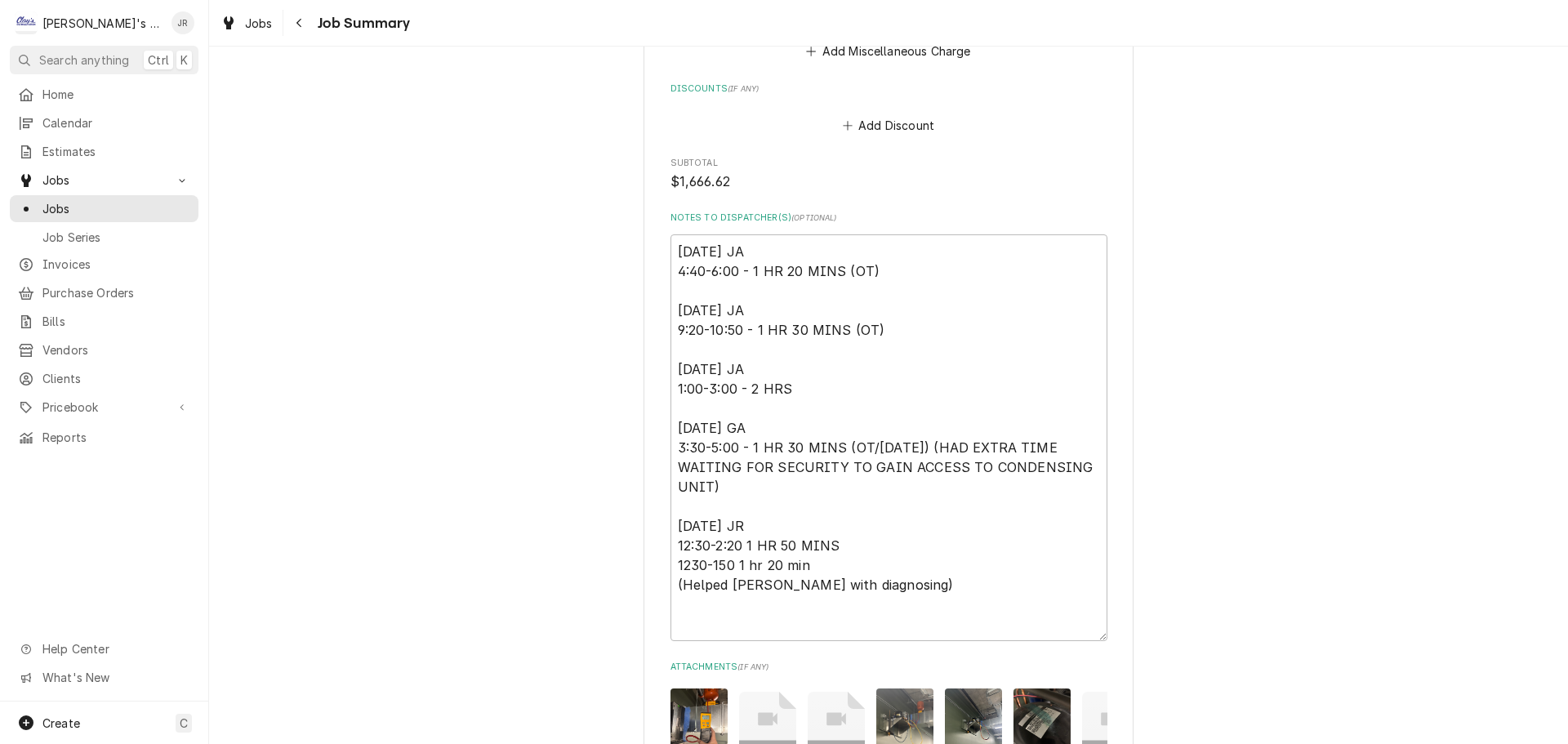
scroll to position [2124, 0]
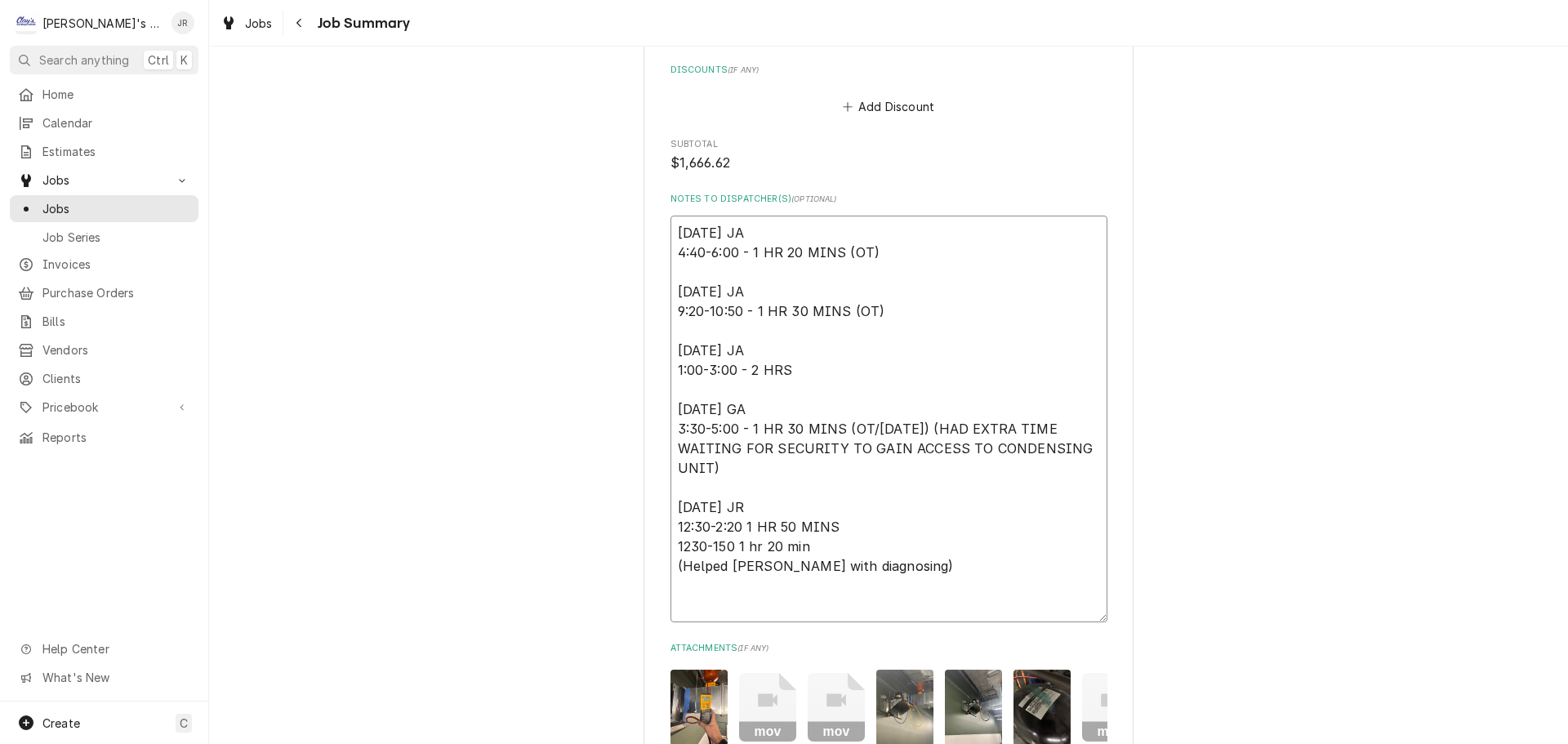
click at [884, 573] on textarea "9/8/2025 JA 4:40-6:00 - 1 HR 20 MINS (OT) 9/13/2025 JA 9:20-10:50 - 1 HR 30 MIN…" at bounding box center [889, 419] width 437 height 407
type textarea "x"
type textarea "9/8/2025 JA 4:40-6:00 - 1 HR 20 MINS (OT) 9/13/2025 JA 9:20-10:50 - 1 HR 30 MIN…"
type textarea "x"
type textarea "9/8/2025 JA 4:40-6:00 - 1 HR 20 MINS (OT) 9/13/2025 JA 9:20-10:50 - 1 HR 30 MIN…"
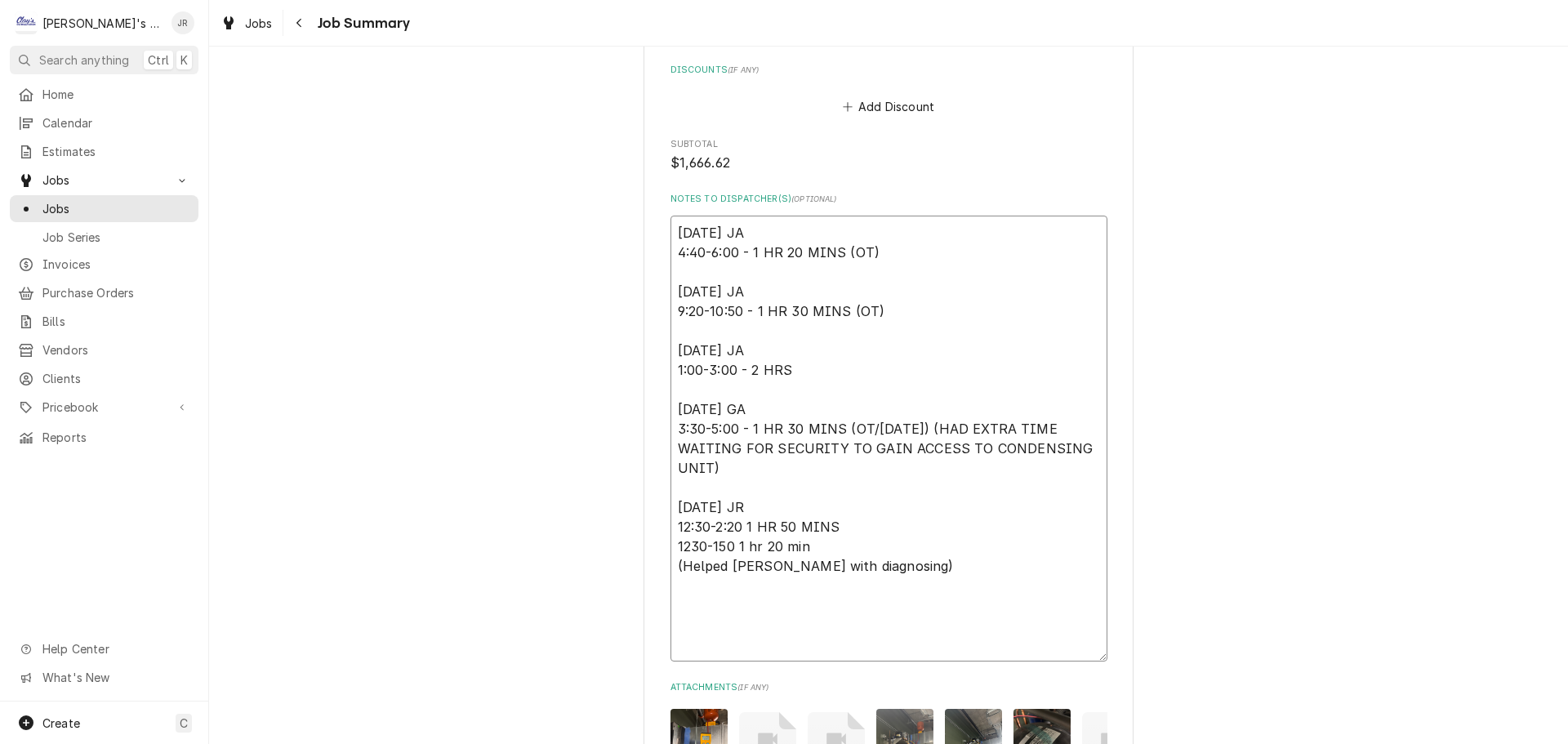
type textarea "x"
type textarea "9/8/2025 JA 4:40-6:00 - 1 HR 20 MINS (OT) 9/13/2025 JA 9:20-10:50 - 1 HR 30 MIN…"
type textarea "x"
type textarea "9/8/2025 JA 4:40-6:00 - 1 HR 20 MINS (OT) 9/13/2025 JA 9:20-10:50 - 1 HR 30 MIN…"
type textarea "x"
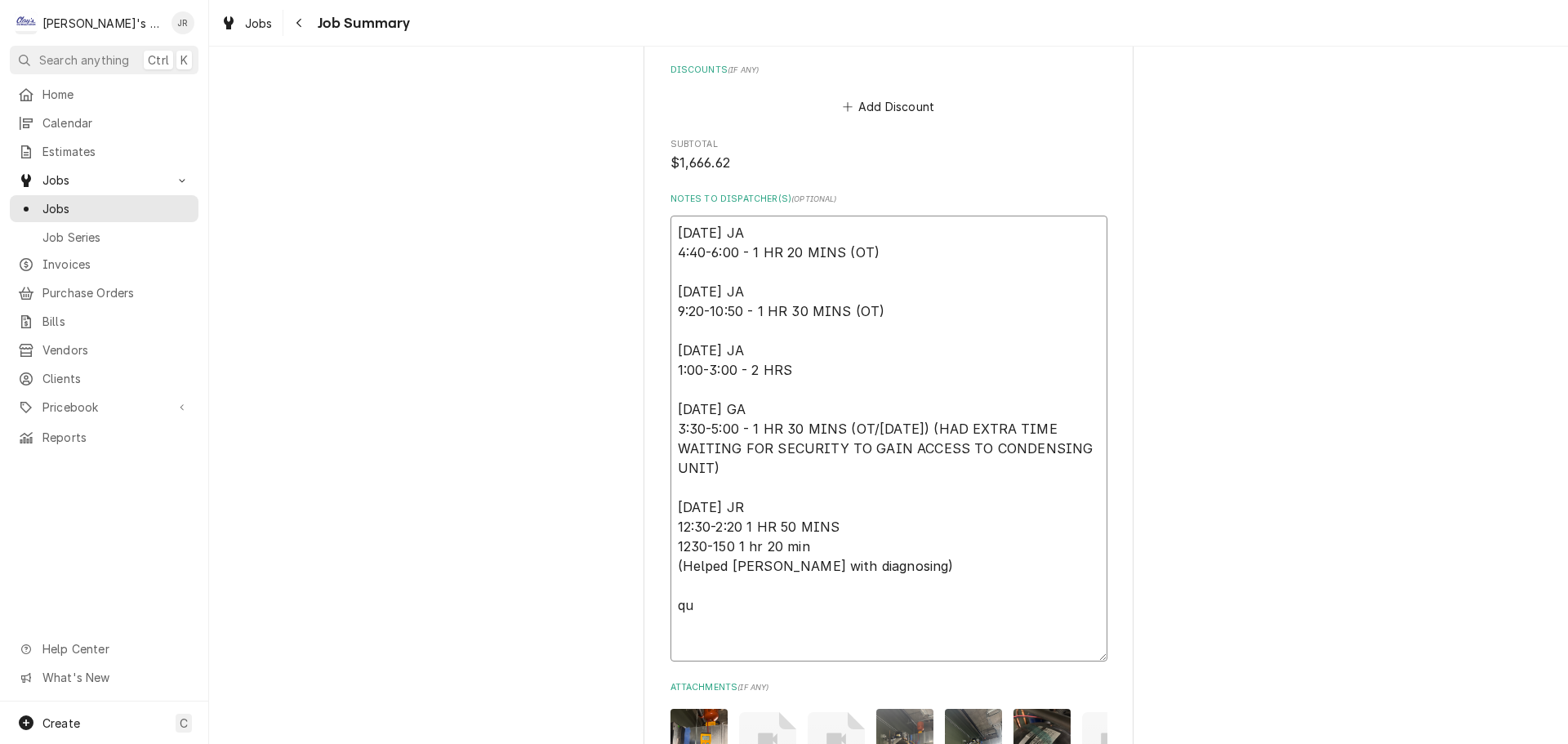
type textarea "9/8/2025 JA 4:40-6:00 - 1 HR 20 MINS (OT) 9/13/2025 JA 9:20-10:50 - 1 HR 30 MIN…"
type textarea "x"
type textarea "9/8/2025 JA 4:40-6:00 - 1 HR 20 MINS (OT) 9/13/2025 JA 9:20-10:50 - 1 HR 30 MIN…"
type textarea "x"
type textarea "9/8/2025 JA 4:40-6:00 - 1 HR 20 MINS (OT) 9/13/2025 JA 9:20-10:50 - 1 HR 30 MIN…"
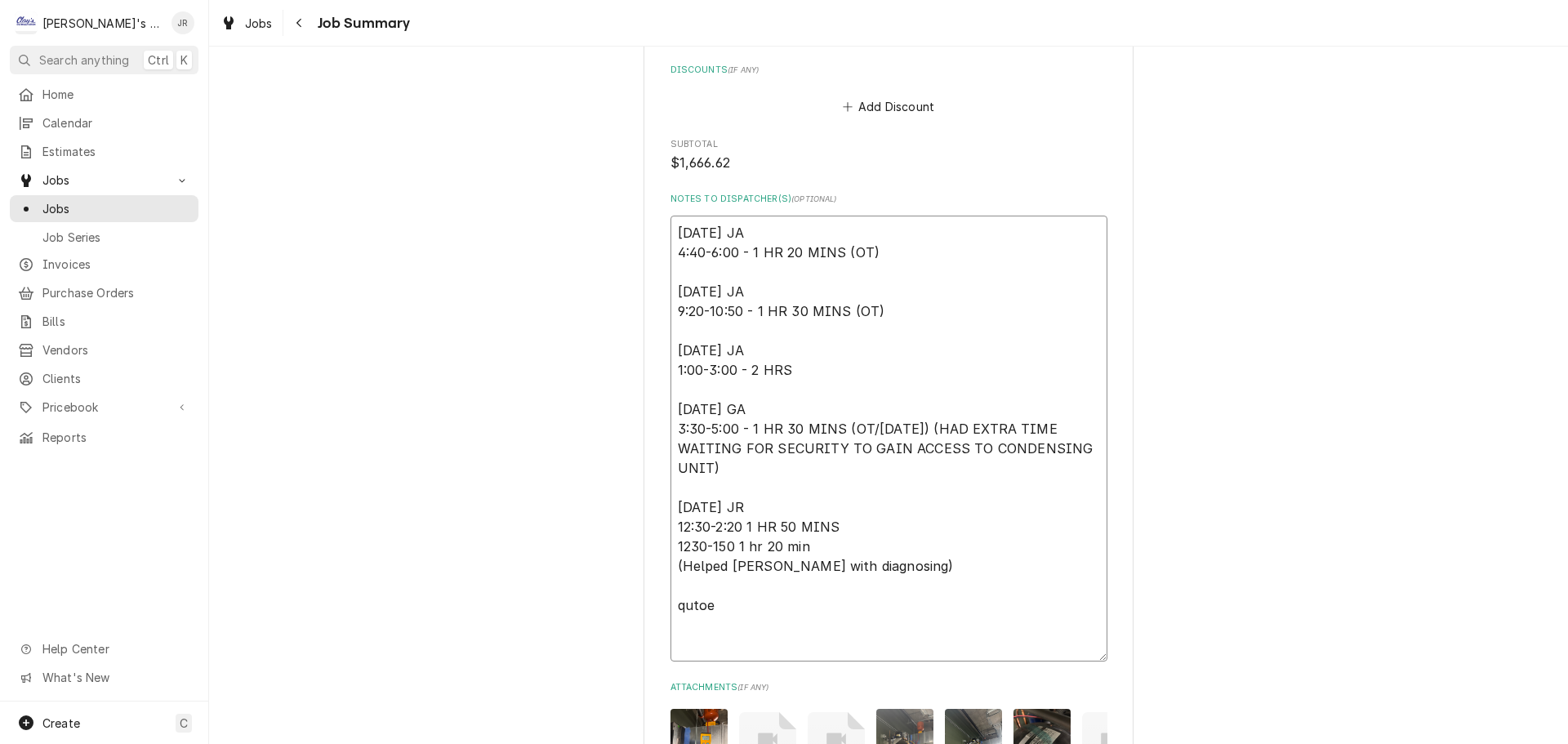
type textarea "x"
type textarea "9/8/2025 JA 4:40-6:00 - 1 HR 20 MINS (OT) 9/13/2025 JA 9:20-10:50 - 1 HR 30 MIN…"
type textarea "x"
type textarea "9/8/2025 JA 4:40-6:00 - 1 HR 20 MINS (OT) 9/13/2025 JA 9:20-10:50 - 1 HR 30 MIN…"
type textarea "x"
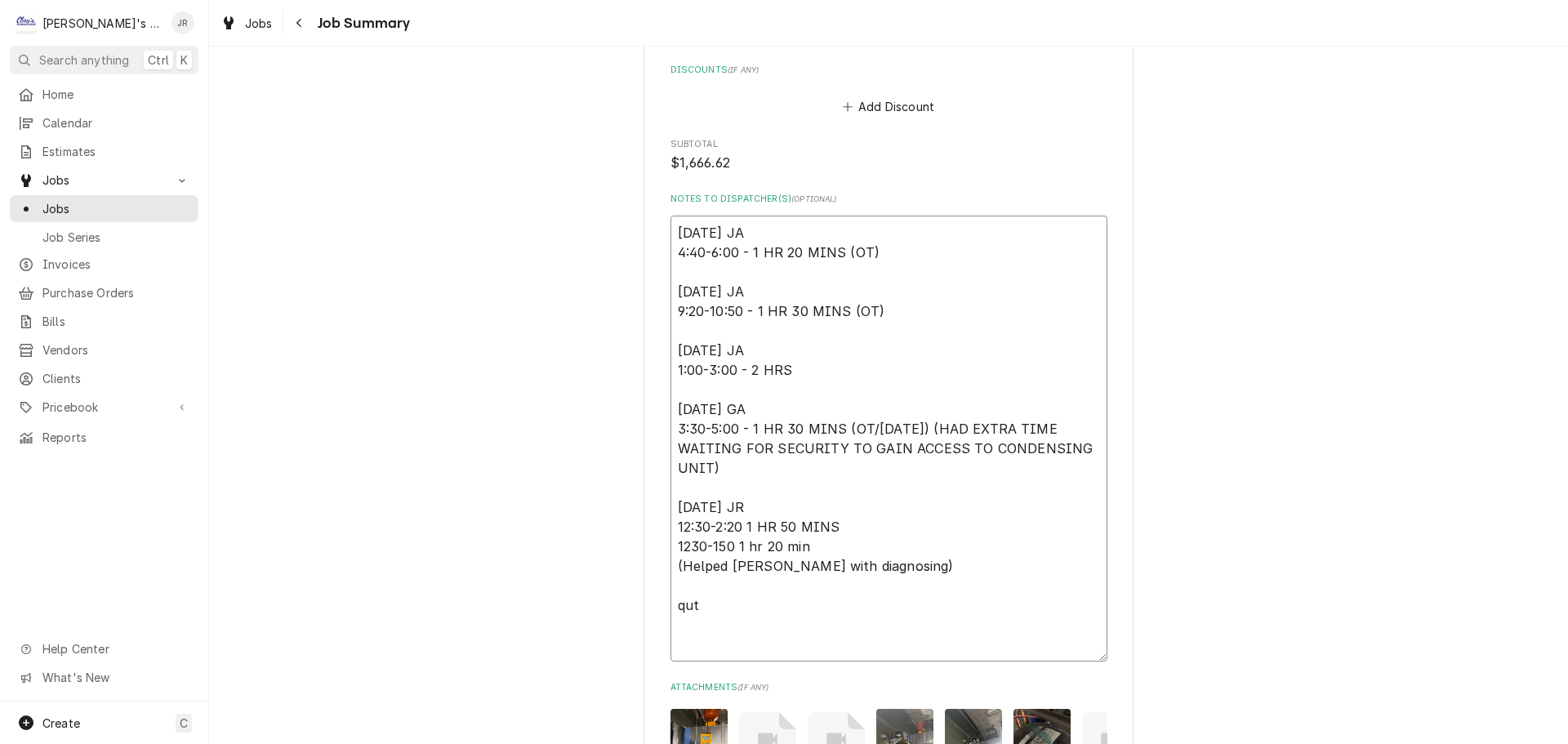
type textarea "9/8/2025 JA 4:40-6:00 - 1 HR 20 MINS (OT) 9/13/2025 JA 9:20-10:50 - 1 HR 30 MIN…"
type textarea "x"
type textarea "9/8/2025 JA 4:40-6:00 - 1 HR 20 MINS (OT) 9/13/2025 JA 9:20-10:50 - 1 HR 30 MIN…"
type textarea "x"
type textarea "9/8/2025 JA 4:40-6:00 - 1 HR 20 MINS (OT) 9/13/2025 JA 9:20-10:50 - 1 HR 30 MIN…"
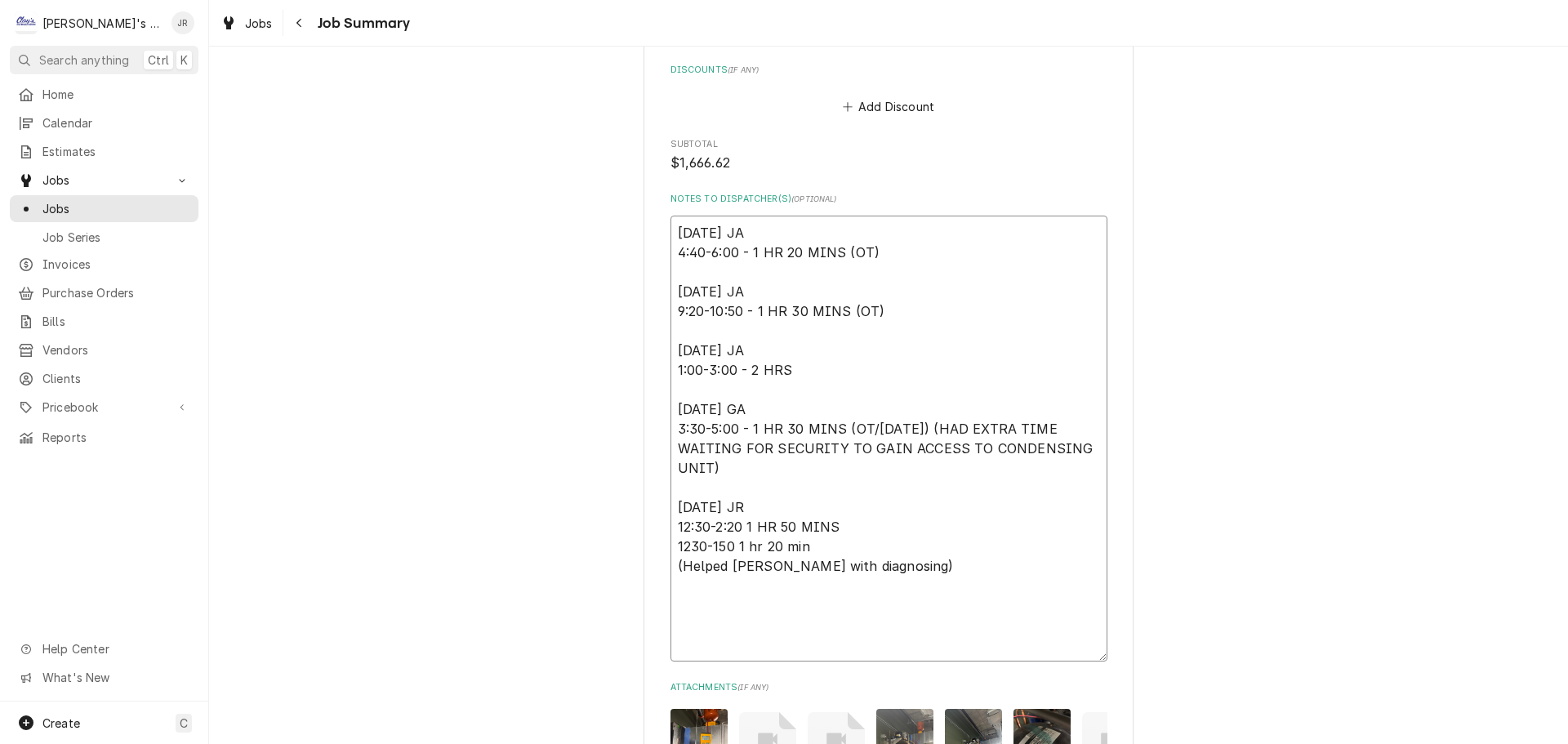
type textarea "x"
type textarea "9/8/2025 JA 4:40-6:00 - 1 HR 20 MINS (OT) 9/13/2025 JA 9:20-10:50 - 1 HR 30 MIN…"
type textarea "x"
type textarea "9/8/2025 JA 4:40-6:00 - 1 HR 20 MINS (OT) 9/13/2025 JA 9:20-10:50 - 1 HR 30 MIN…"
type textarea "x"
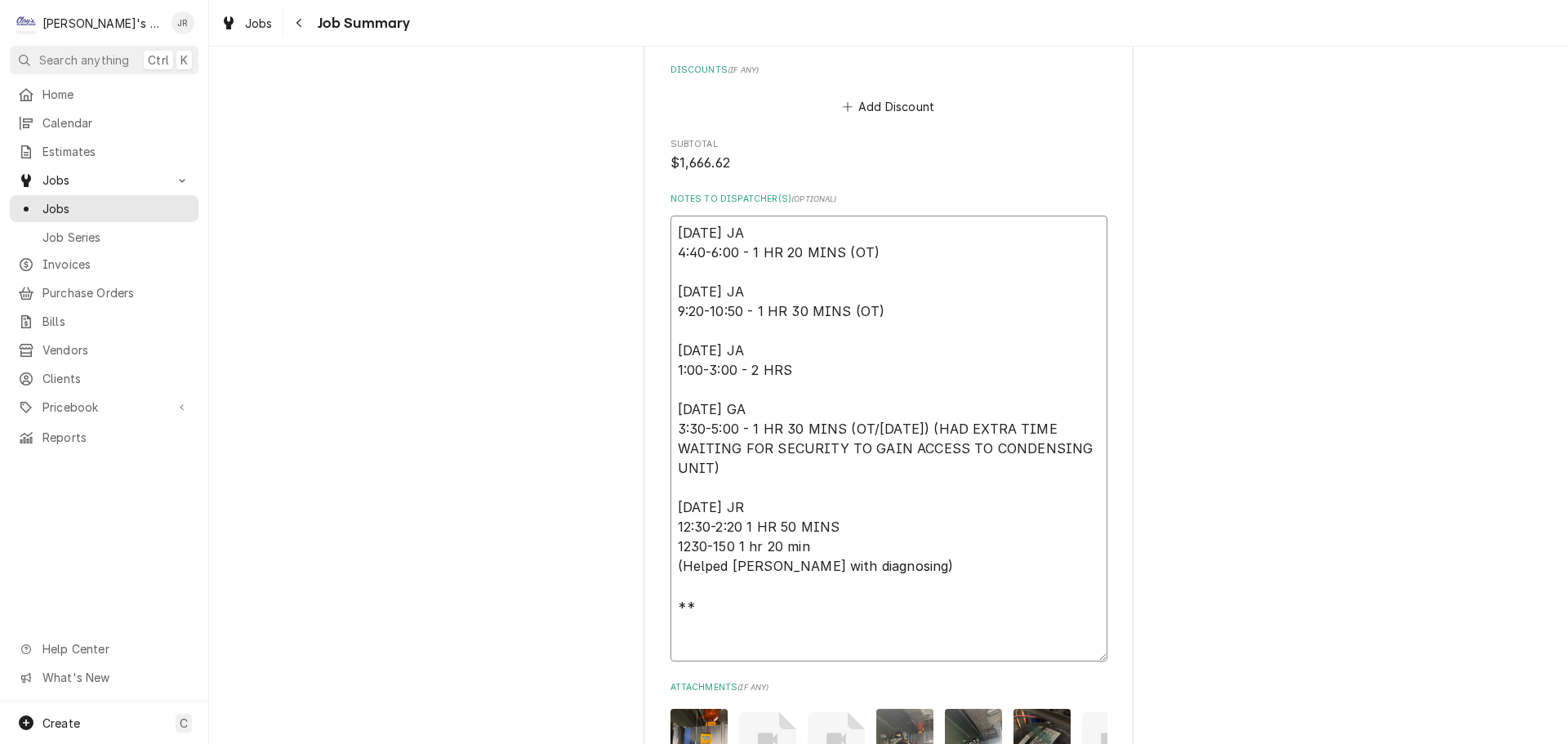
type textarea "9/8/2025 JA 4:40-6:00 - 1 HR 20 MINS (OT) 9/13/2025 JA 9:20-10:50 - 1 HR 30 MIN…"
type textarea "x"
type textarea "9/8/2025 JA 4:40-6:00 - 1 HR 20 MINS (OT) 9/13/2025 JA 9:20-10:50 - 1 HR 30 MIN…"
type textarea "x"
type textarea "9/8/2025 JA 4:40-6:00 - 1 HR 20 MINS (OT) 9/13/2025 JA 9:20-10:50 - 1 HR 30 MIN…"
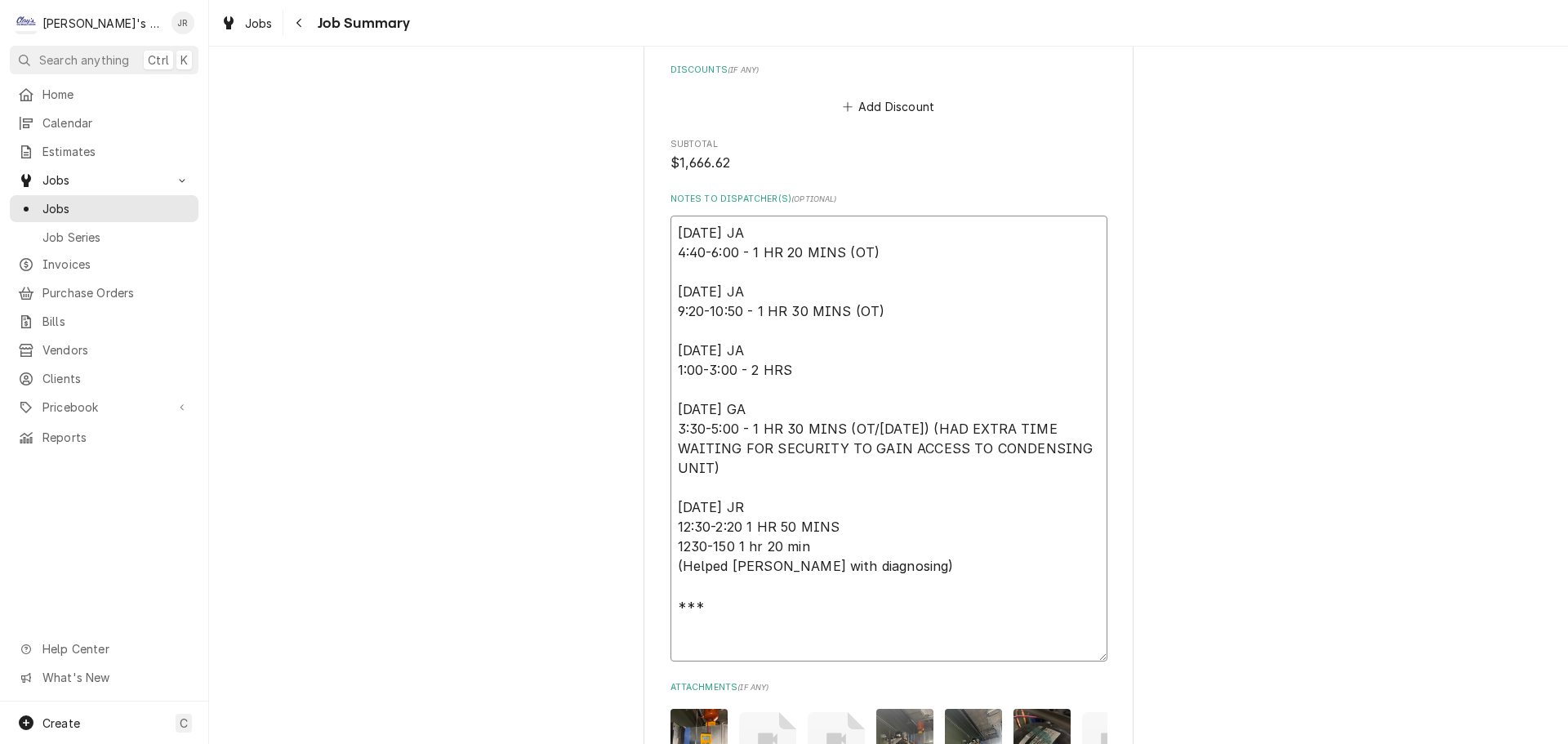
type textarea "x"
type textarea "9/8/2025 JA 4:40-6:00 - 1 HR 20 MINS (OT) 9/13/2025 JA 9:20-10:50 - 1 HR 30 MIN…"
type textarea "x"
type textarea "9/8/2025 JA 4:40-6:00 - 1 HR 20 MINS (OT) 9/13/2025 JA 9:20-10:50 - 1 HR 30 MIN…"
type textarea "x"
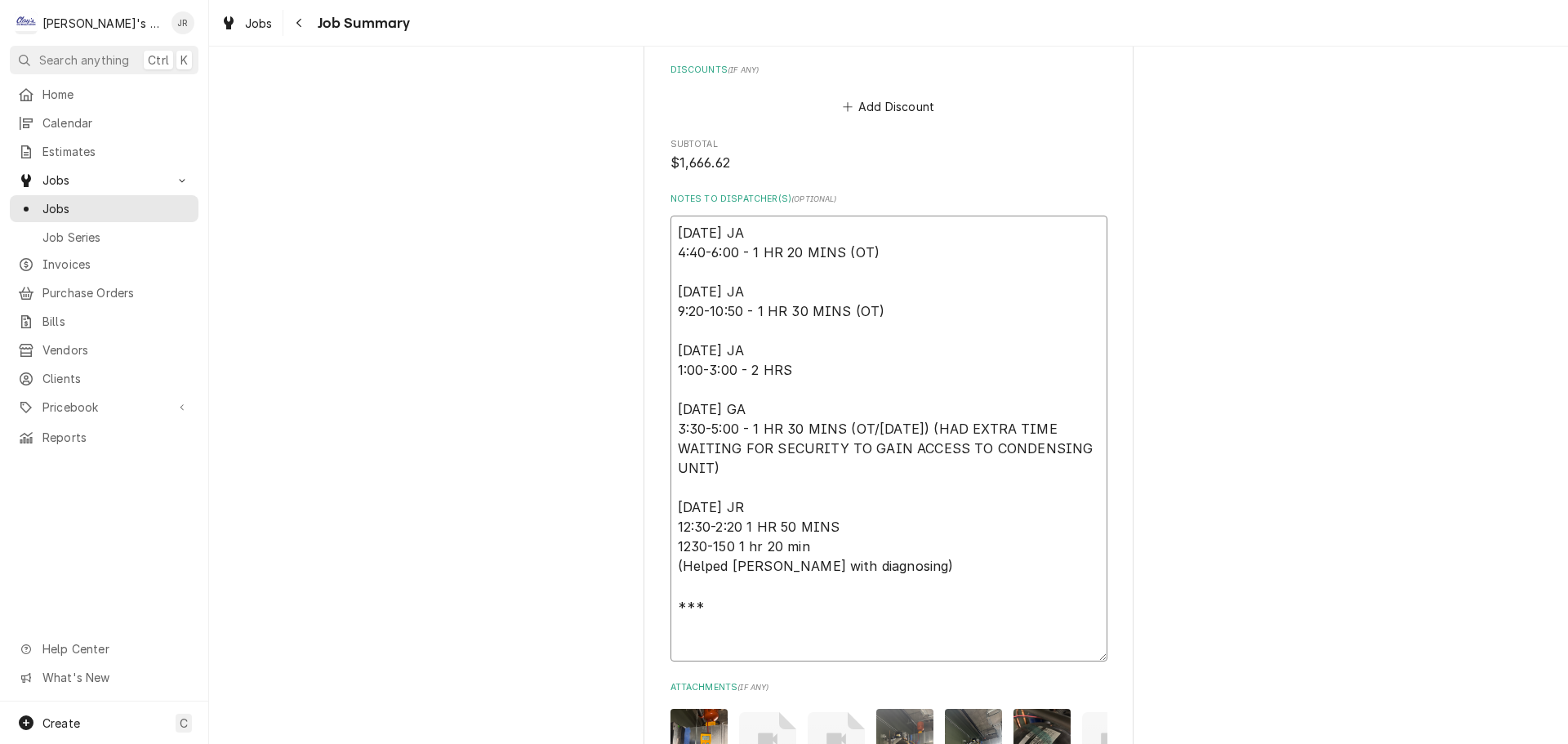
type textarea "9/8/2025 JA 4:40-6:00 - 1 HR 20 MINS (OT) 9/13/2025 JA 9:20-10:50 - 1 HR 30 MIN…"
type textarea "x"
type textarea "9/8/2025 JA 4:40-6:00 - 1 HR 20 MINS (OT) 9/13/2025 JA 9:20-10:50 - 1 HR 30 MIN…"
type textarea "x"
type textarea "9/8/2025 JA 4:40-6:00 - 1 HR 20 MINS (OT) 9/13/2025 JA 9:20-10:50 - 1 HR 30 MIN…"
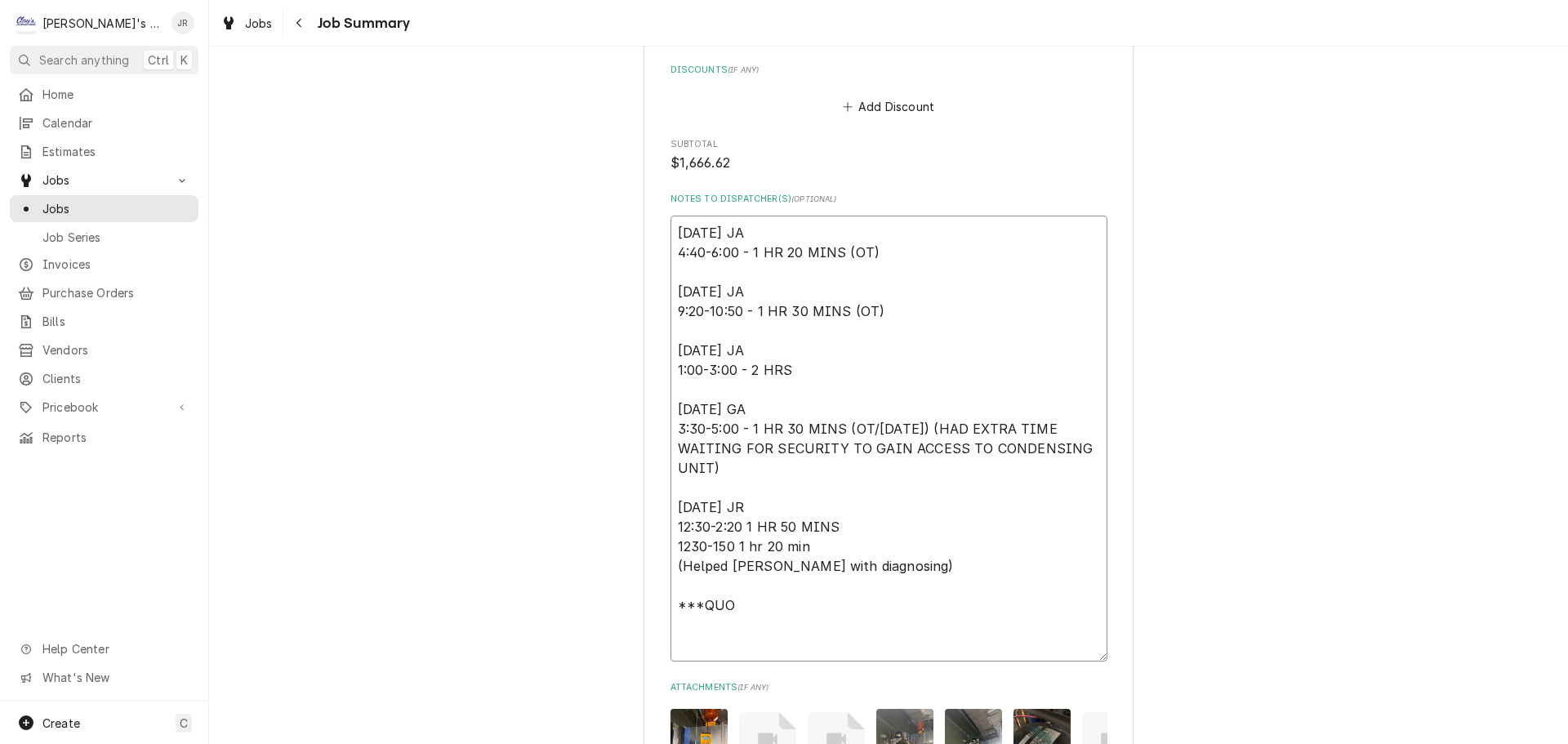
type textarea "x"
type textarea "9/8/2025 JA 4:40-6:00 - 1 HR 20 MINS (OT) 9/13/2025 JA 9:20-10:50 - 1 HR 30 MIN…"
type textarea "x"
type textarea "9/8/2025 JA 4:40-6:00 - 1 HR 20 MINS (OT) 9/13/2025 JA 9:20-10:50 - 1 HR 30 MIN…"
type textarea "x"
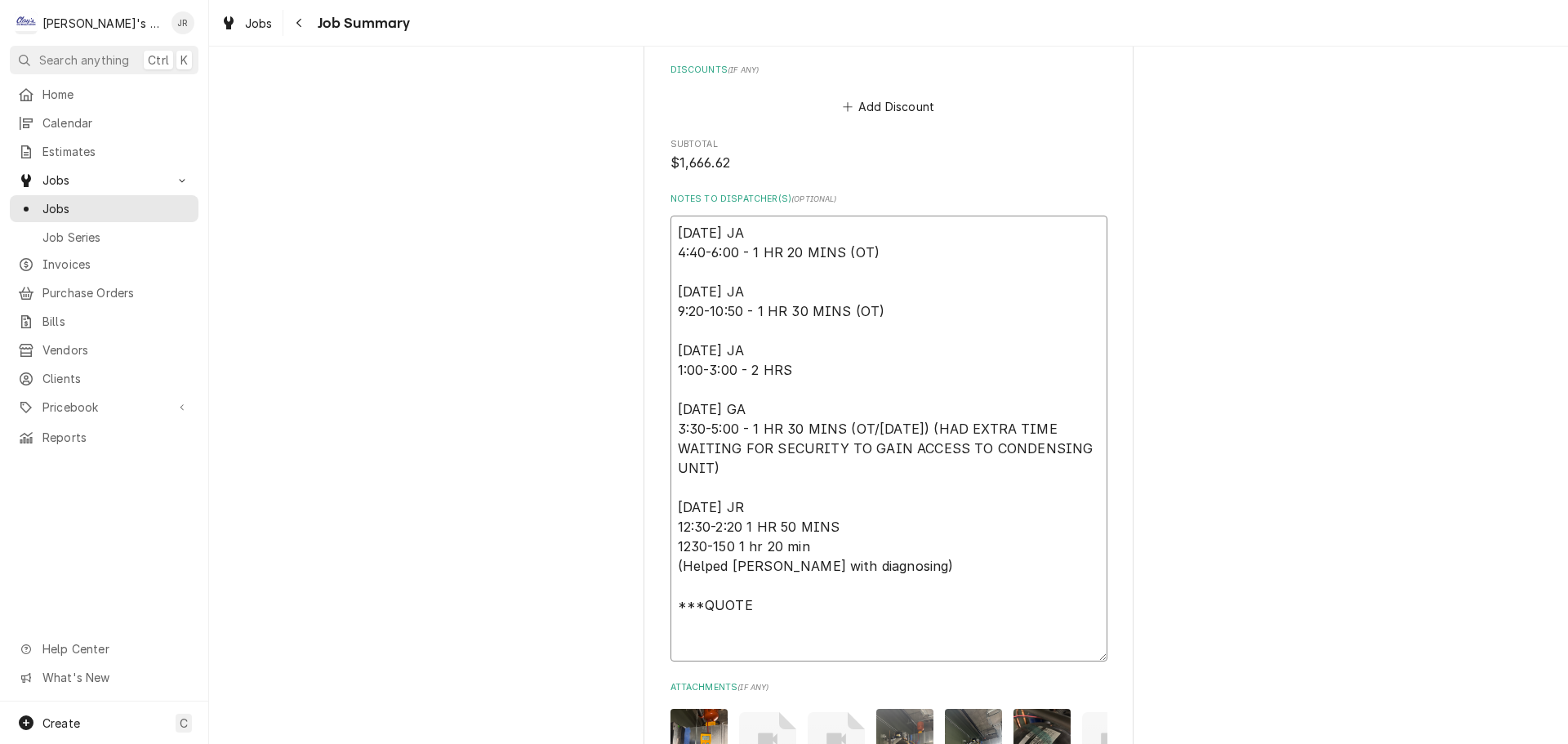
type textarea "9/8/2025 JA 4:40-6:00 - 1 HR 20 MINS (OT) 9/13/2025 JA 9:20-10:50 - 1 HR 30 MIN…"
type textarea "x"
type textarea "9/8/2025 JA 4:40-6:00 - 1 HR 20 MINS (OT) 9/13/2025 JA 9:20-10:50 - 1 HR 30 MIN…"
type textarea "x"
type textarea "9/8/2025 JA 4:40-6:00 - 1 HR 20 MINS (OT) 9/13/2025 JA 9:20-10:50 - 1 HR 30 MIN…"
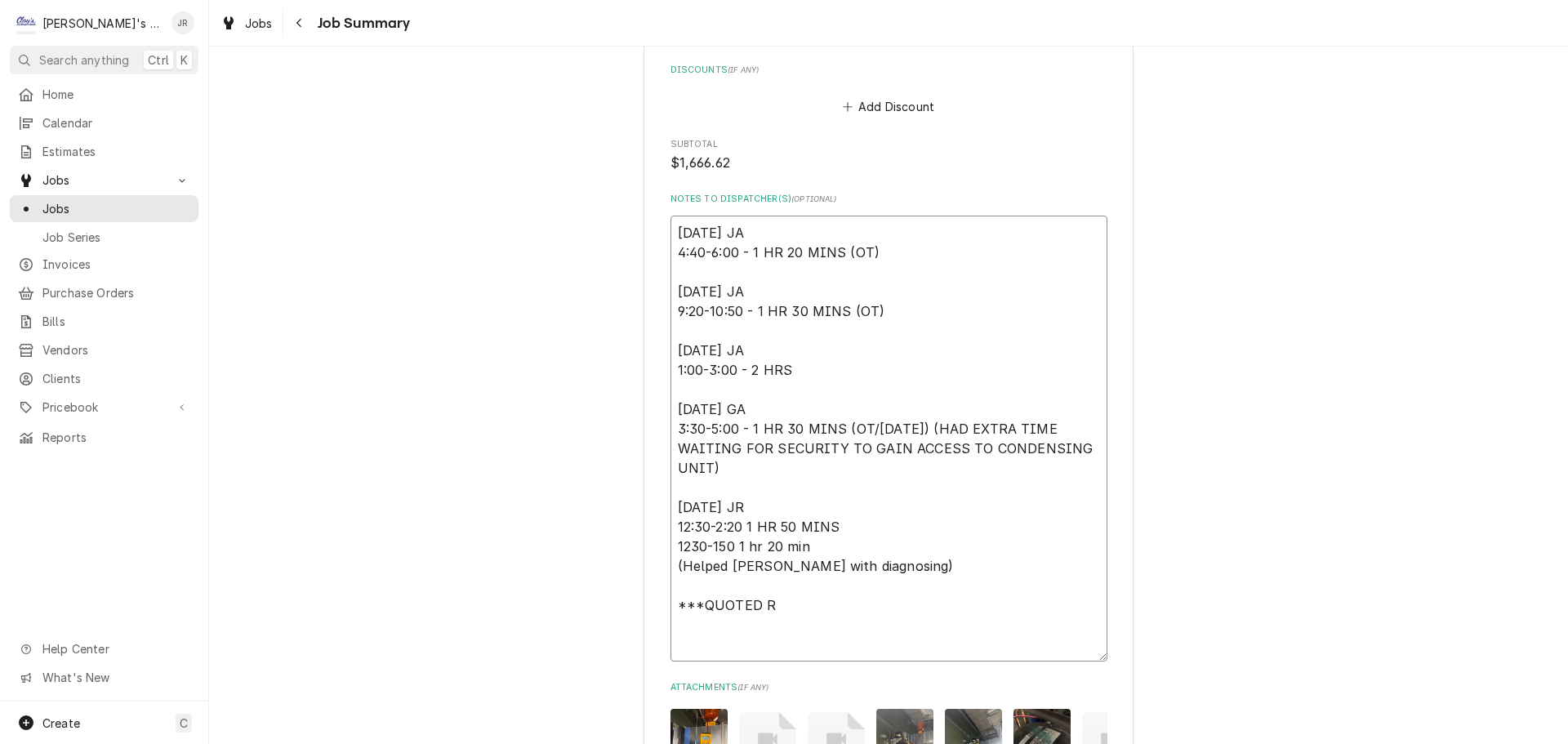
type textarea "x"
type textarea "9/8/2025 JA 4:40-6:00 - 1 HR 20 MINS (OT) 9/13/2025 JA 9:20-10:50 - 1 HR 30 MIN…"
type textarea "x"
type textarea "9/8/2025 JA 4:40-6:00 - 1 HR 20 MINS (OT) 9/13/2025 JA 9:20-10:50 - 1 HR 30 MIN…"
type textarea "x"
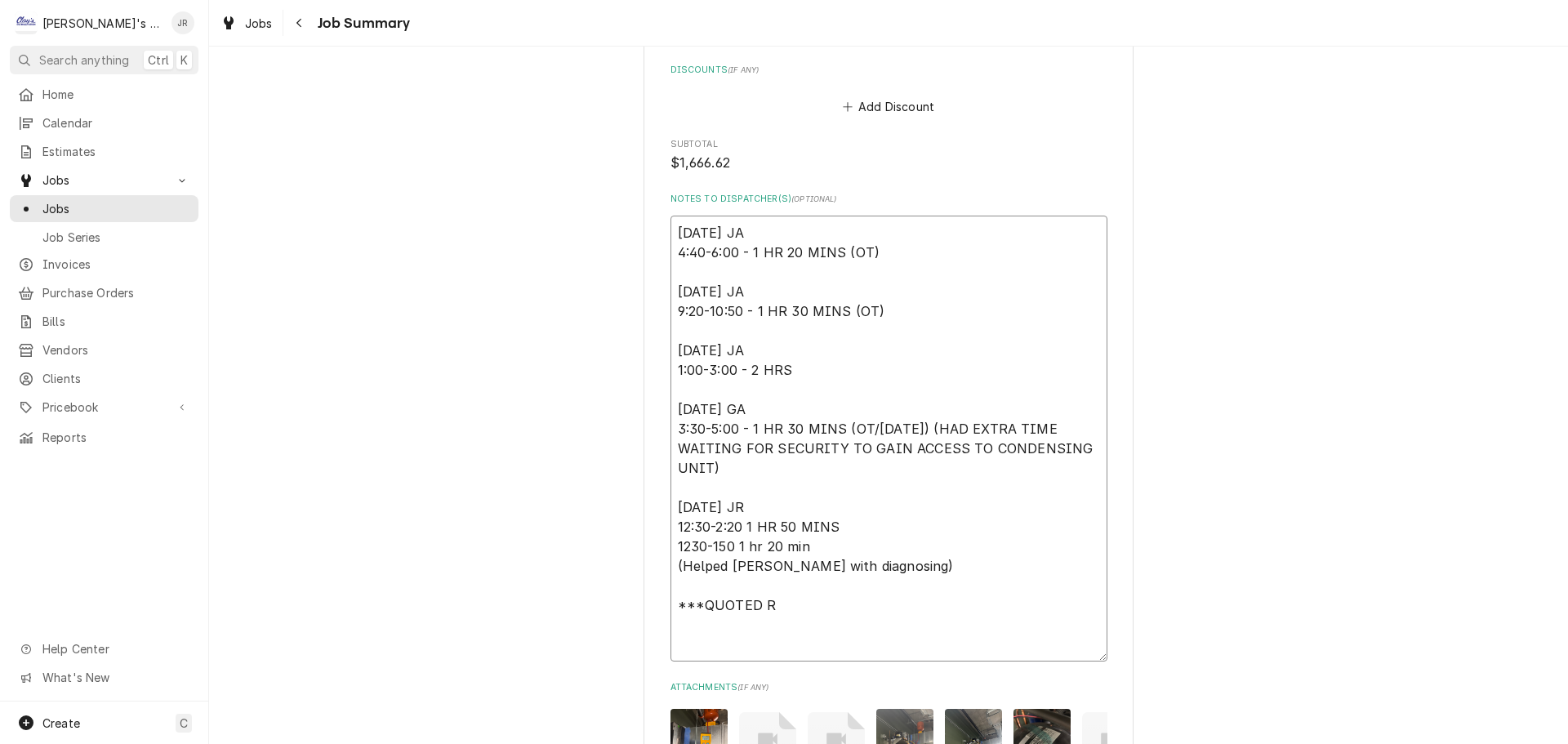
type textarea "9/8/2025 JA 4:40-6:00 - 1 HR 20 MINS (OT) 9/13/2025 JA 9:20-10:50 - 1 HR 30 MIN…"
type textarea "x"
type textarea "9/8/2025 JA 4:40-6:00 - 1 HR 20 MINS (OT) 9/13/2025 JA 9:20-10:50 - 1 HR 30 MIN…"
type textarea "x"
type textarea "9/8/2025 JA 4:40-6:00 - 1 HR 20 MINS (OT) 9/13/2025 JA 9:20-10:50 - 1 HR 30 MIN…"
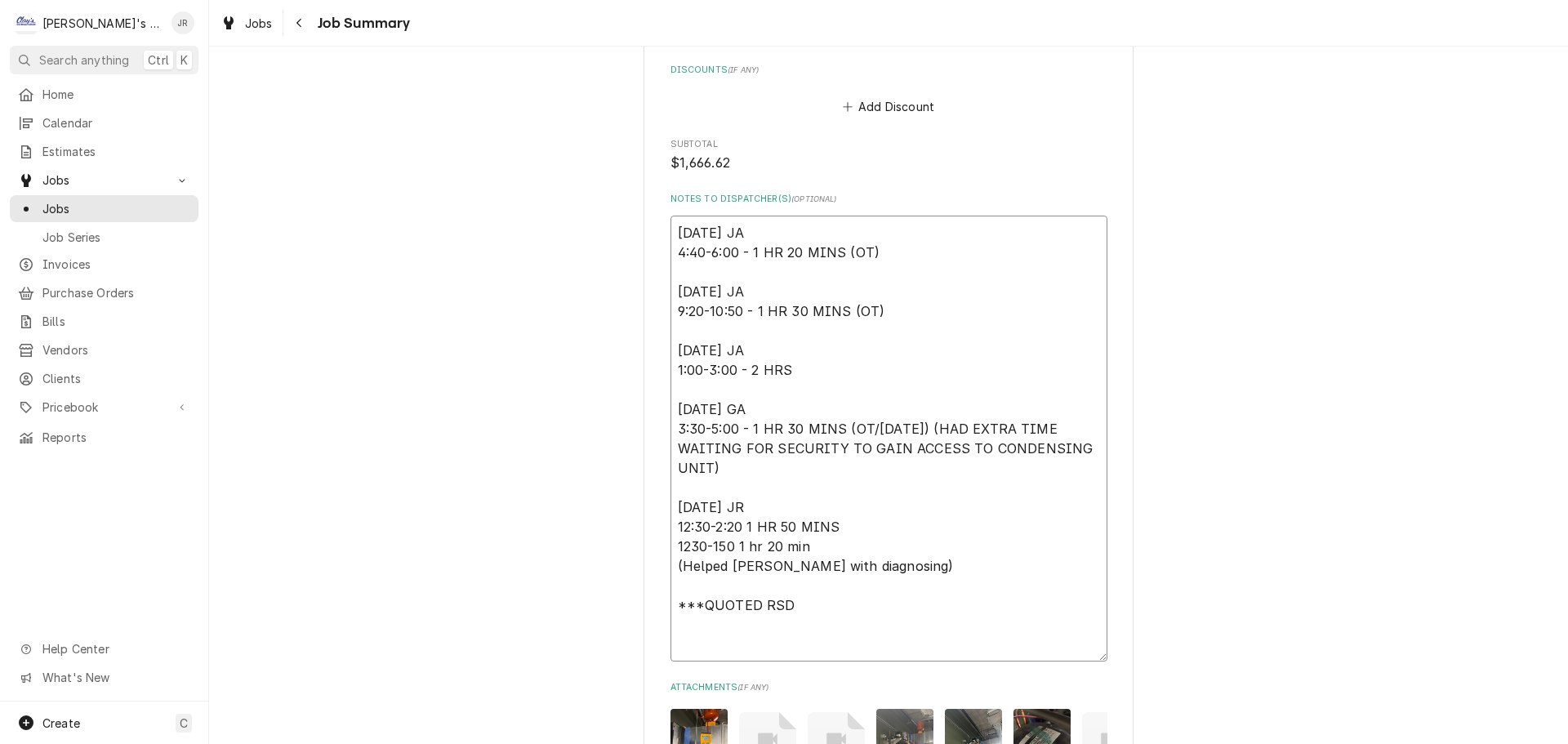
type textarea "x"
type textarea "9/8/2025 JA 4:40-6:00 - 1 HR 20 MINS (OT) 9/13/2025 JA 9:20-10:50 - 1 HR 30 MIN…"
type textarea "x"
type textarea "9/8/2025 JA 4:40-6:00 - 1 HR 20 MINS (OT) 9/13/2025 JA 9:20-10:50 - 1 HR 30 MIN…"
type textarea "x"
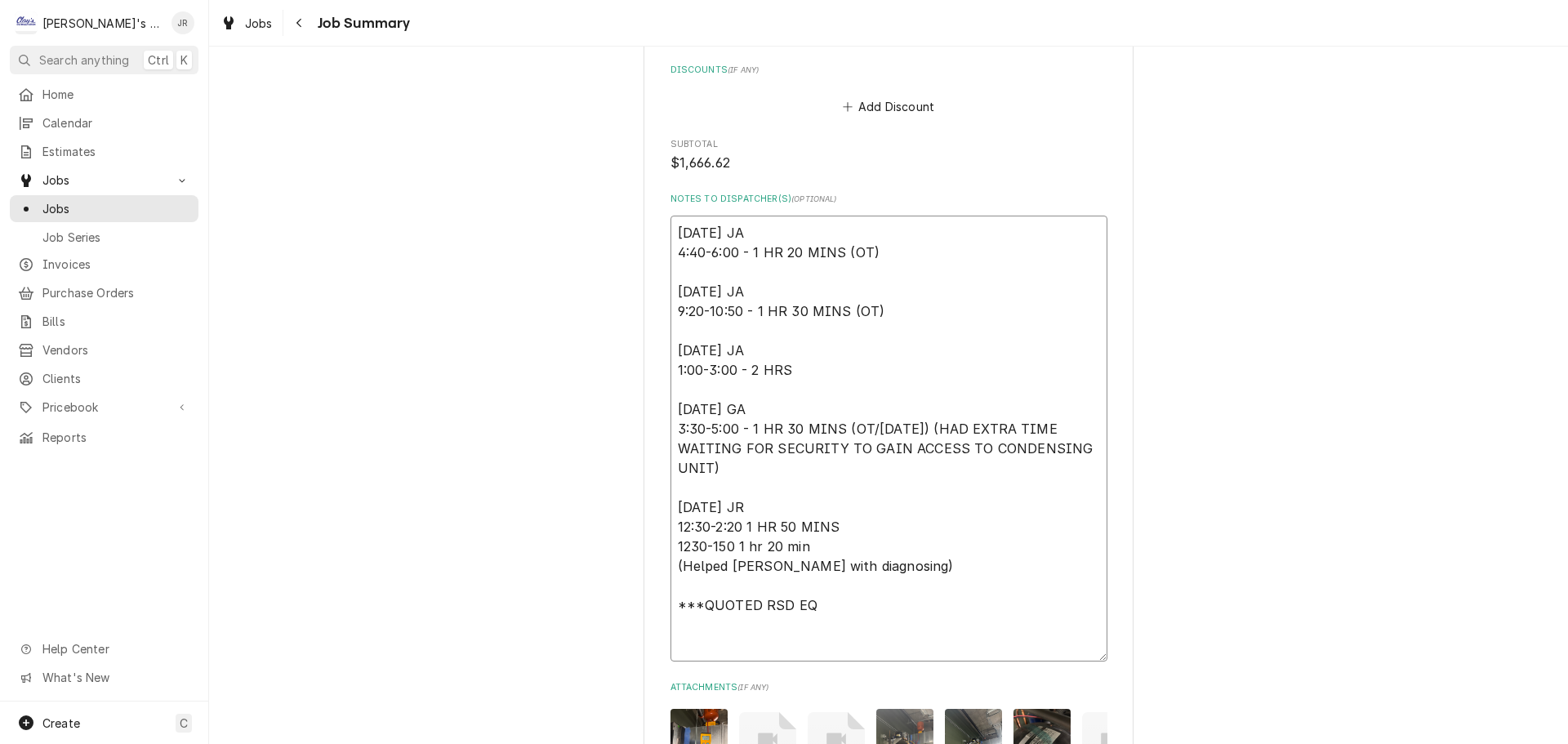
type textarea "9/8/2025 JA 4:40-6:00 - 1 HR 20 MINS (OT) 9/13/2025 JA 9:20-10:50 - 1 HR 30 MIN…"
type textarea "x"
type textarea "9/8/2025 JA 4:40-6:00 - 1 HR 20 MINS (OT) 9/13/2025 JA 9:20-10:50 - 1 HR 30 MIN…"
type textarea "x"
type textarea "9/8/2025 JA 4:40-6:00 - 1 HR 20 MINS (OT) 9/13/2025 JA 9:20-10:50 - 1 HR 30 MIN…"
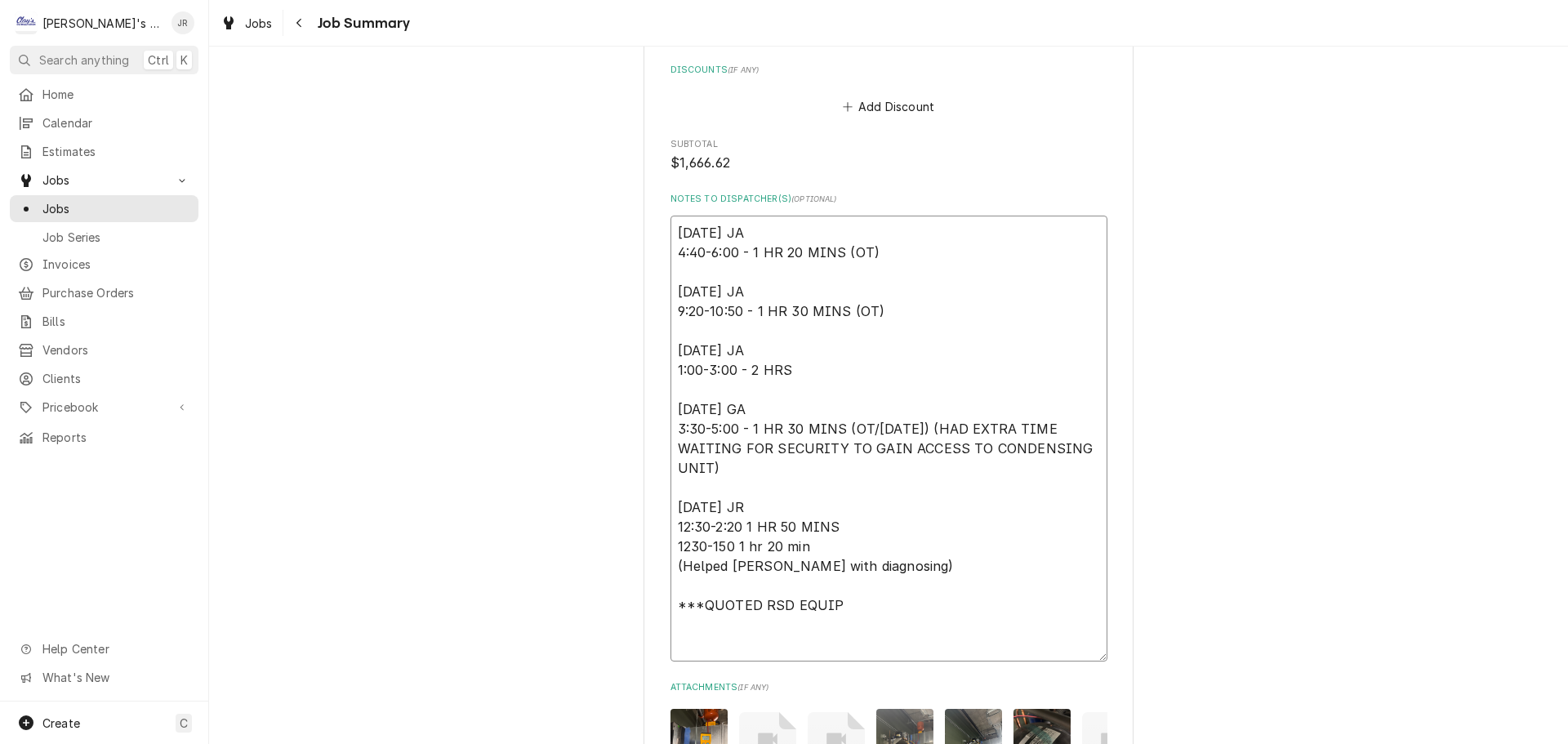
type textarea "x"
type textarea "9/8/2025 JA 4:40-6:00 - 1 HR 20 MINS (OT) 9/13/2025 JA 9:20-10:50 - 1 HR 30 MIN…"
type textarea "x"
type textarea "9/8/2025 JA 4:40-6:00 - 1 HR 20 MINS (OT) 9/13/2025 JA 9:20-10:50 - 1 HR 30 MIN…"
type textarea "x"
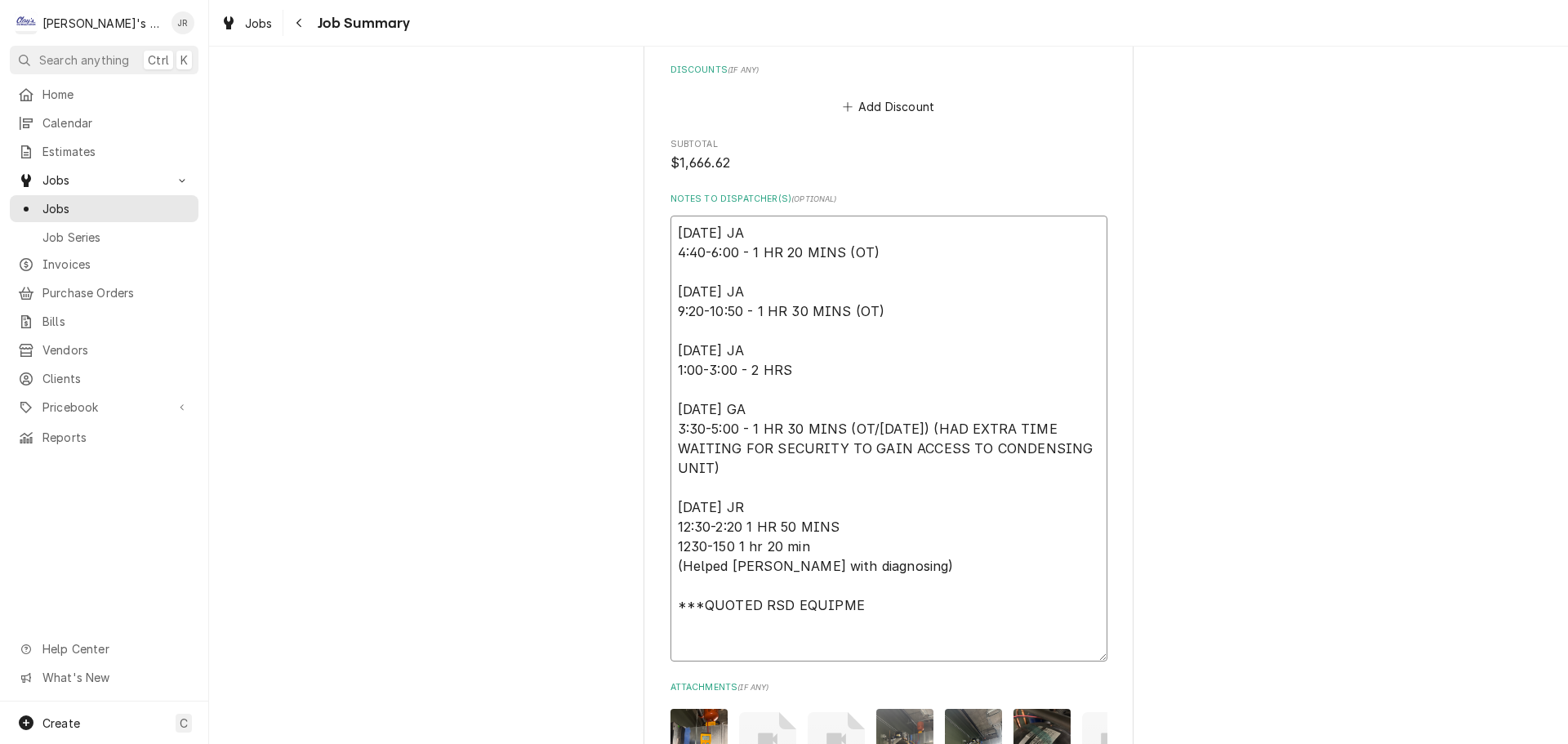
type textarea "9/8/2025 JA 4:40-6:00 - 1 HR 20 MINS (OT) 9/13/2025 JA 9:20-10:50 - 1 HR 30 MIN…"
type textarea "x"
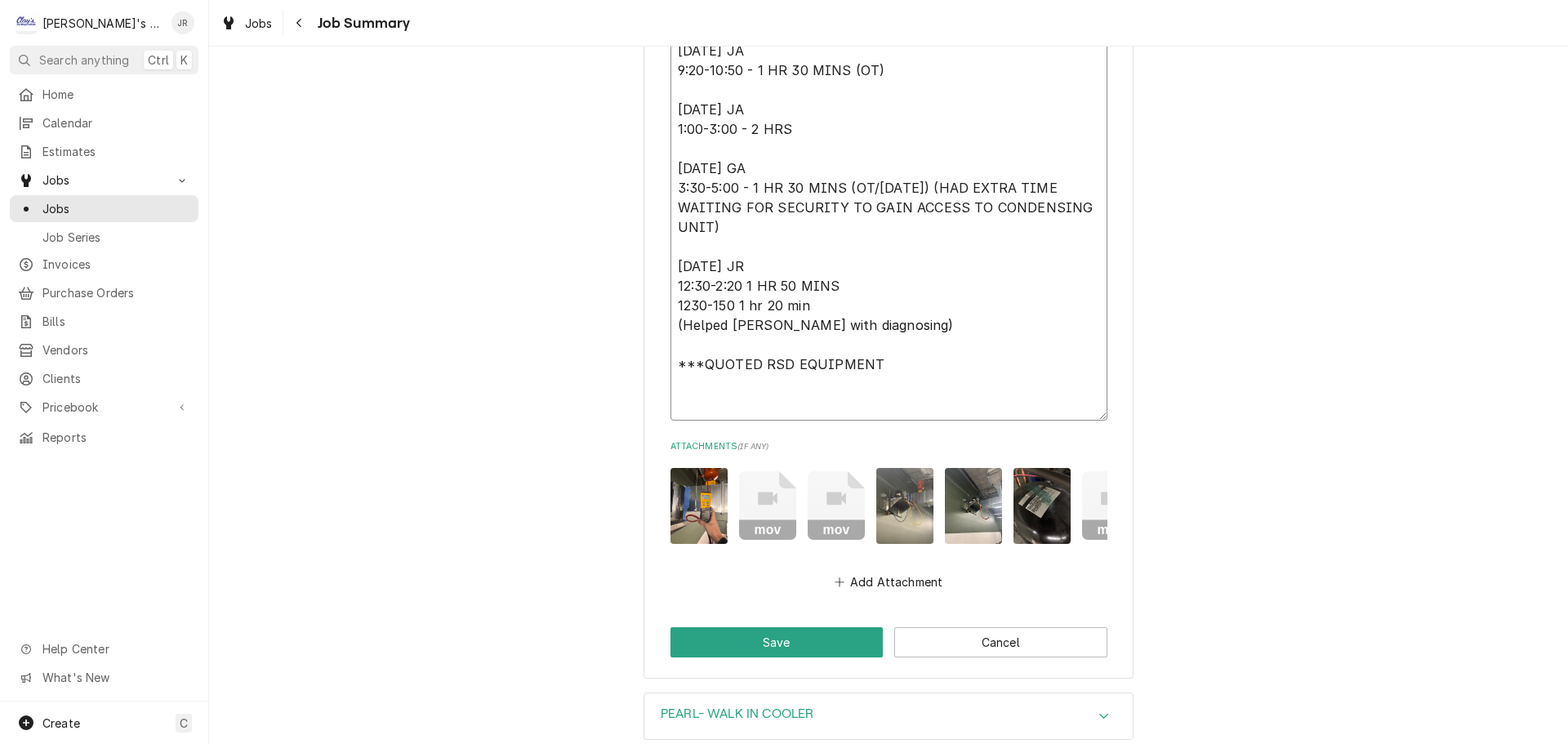
scroll to position [2369, 0]
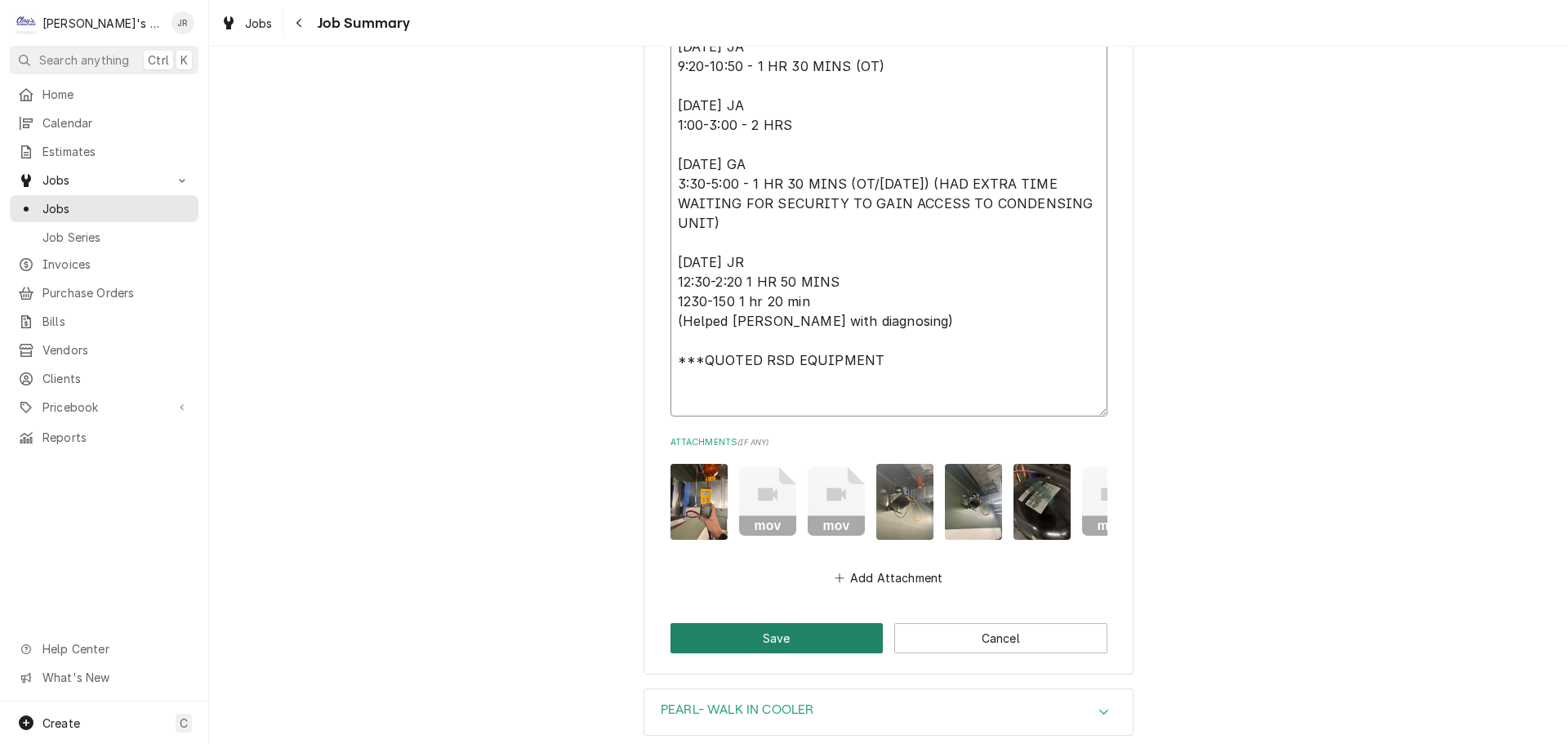
type textarea "9/8/2025 JA 4:40-6:00 - 1 HR 20 MINS (OT) 9/13/2025 JA 9:20-10:50 - 1 HR 30 MIN…"
click at [783, 648] on button "Save" at bounding box center [778, 638] width 214 height 30
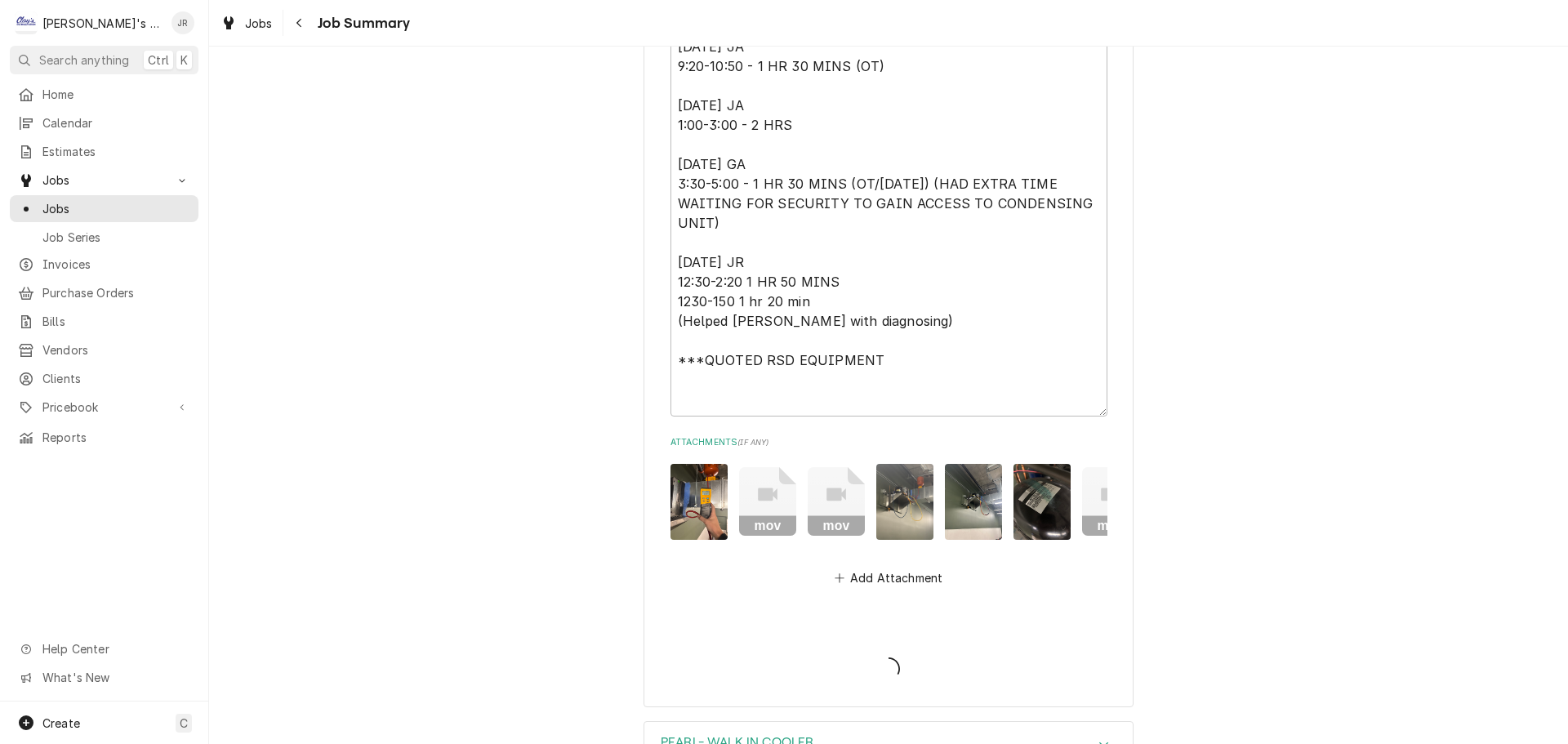
type textarea "x"
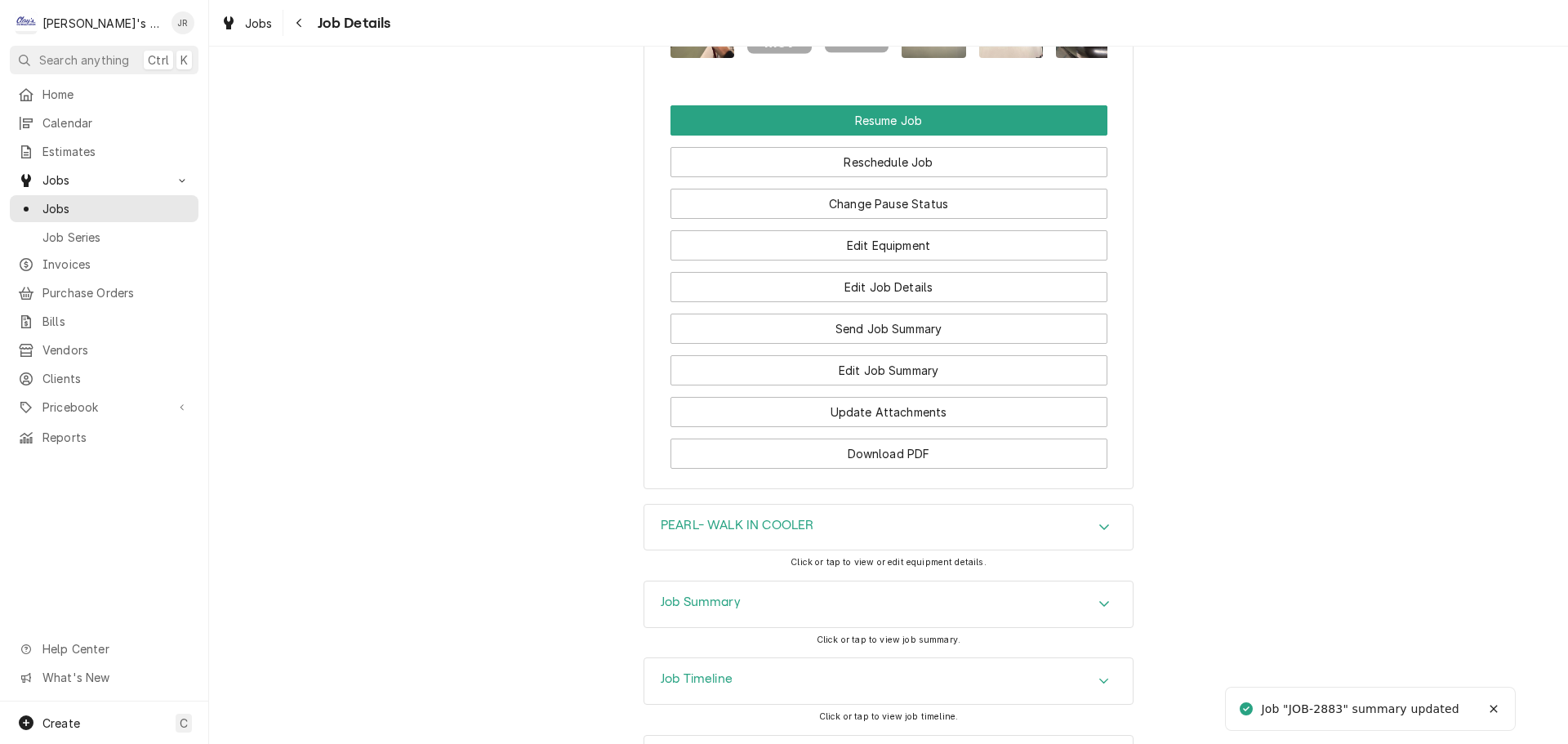
scroll to position [2614, 0]
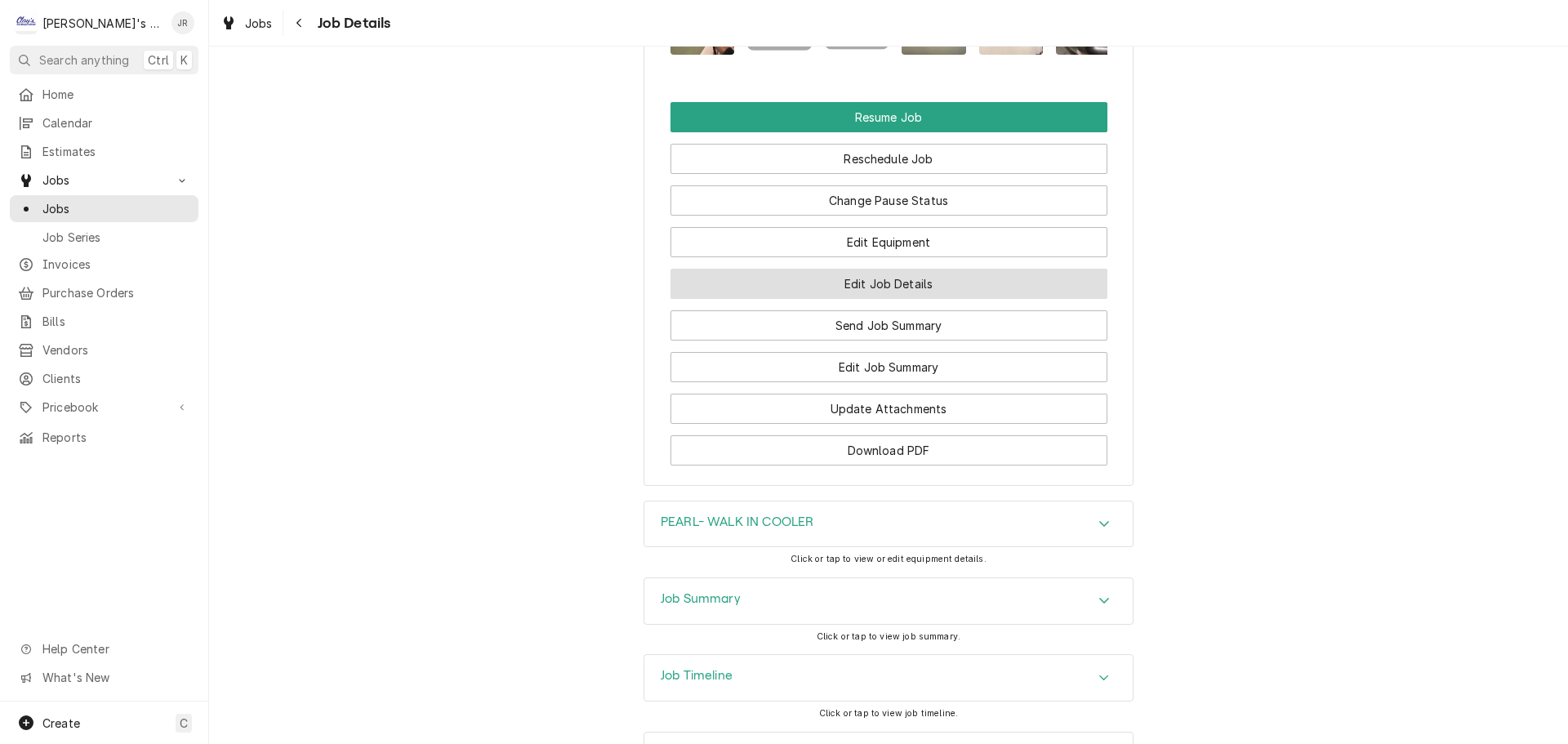
click at [884, 299] on button "Edit Job Details" at bounding box center [889, 284] width 437 height 30
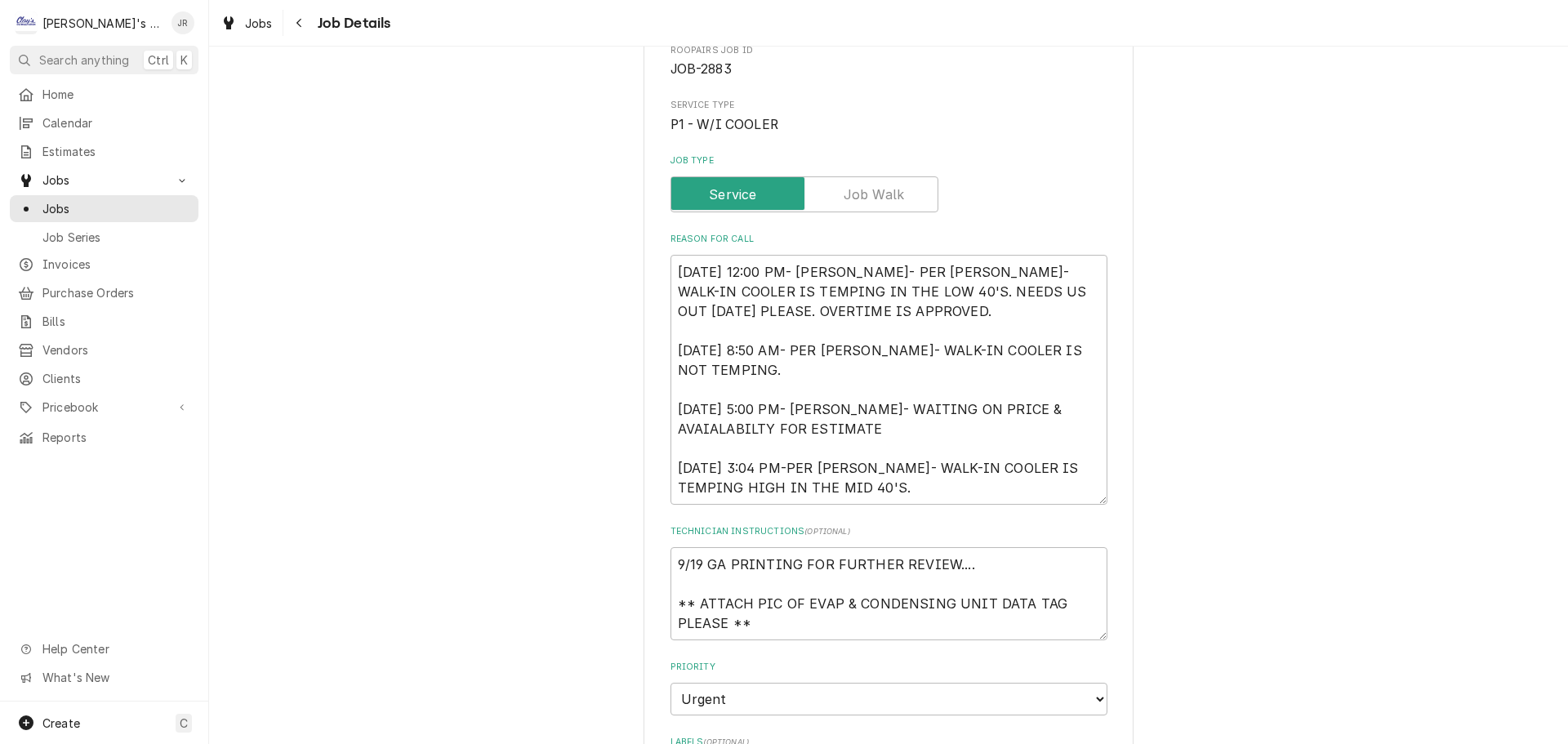
scroll to position [245, 0]
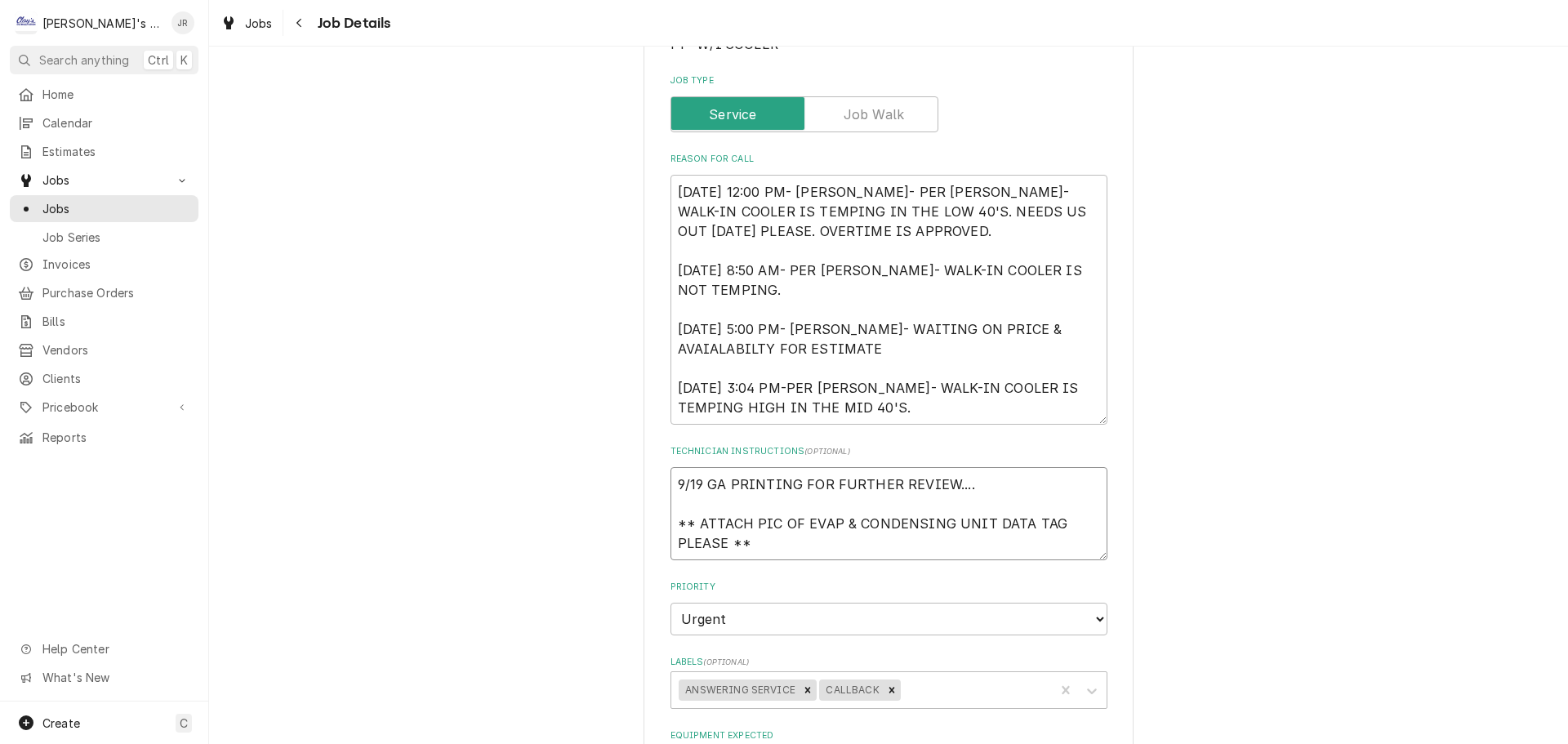
click at [865, 541] on textarea "9/19 GA PRINTING FOR FURTHER REVIEW.... ** ATTACH PIC OF EVAP & CONDENSING UNIT…" at bounding box center [889, 514] width 437 height 93
type textarea "x"
type textarea "9/19 GA PRINTING FOR FURTHER REVIEW.... ** ATTACH PIC OF EVAP & CONDENSING UNIT…"
type textarea "x"
type textarea "9/19 GA PRINTING FOR FURTHER REVIEW.... ** ATTACH PIC OF EVAP & CONDENSING UNIT…"
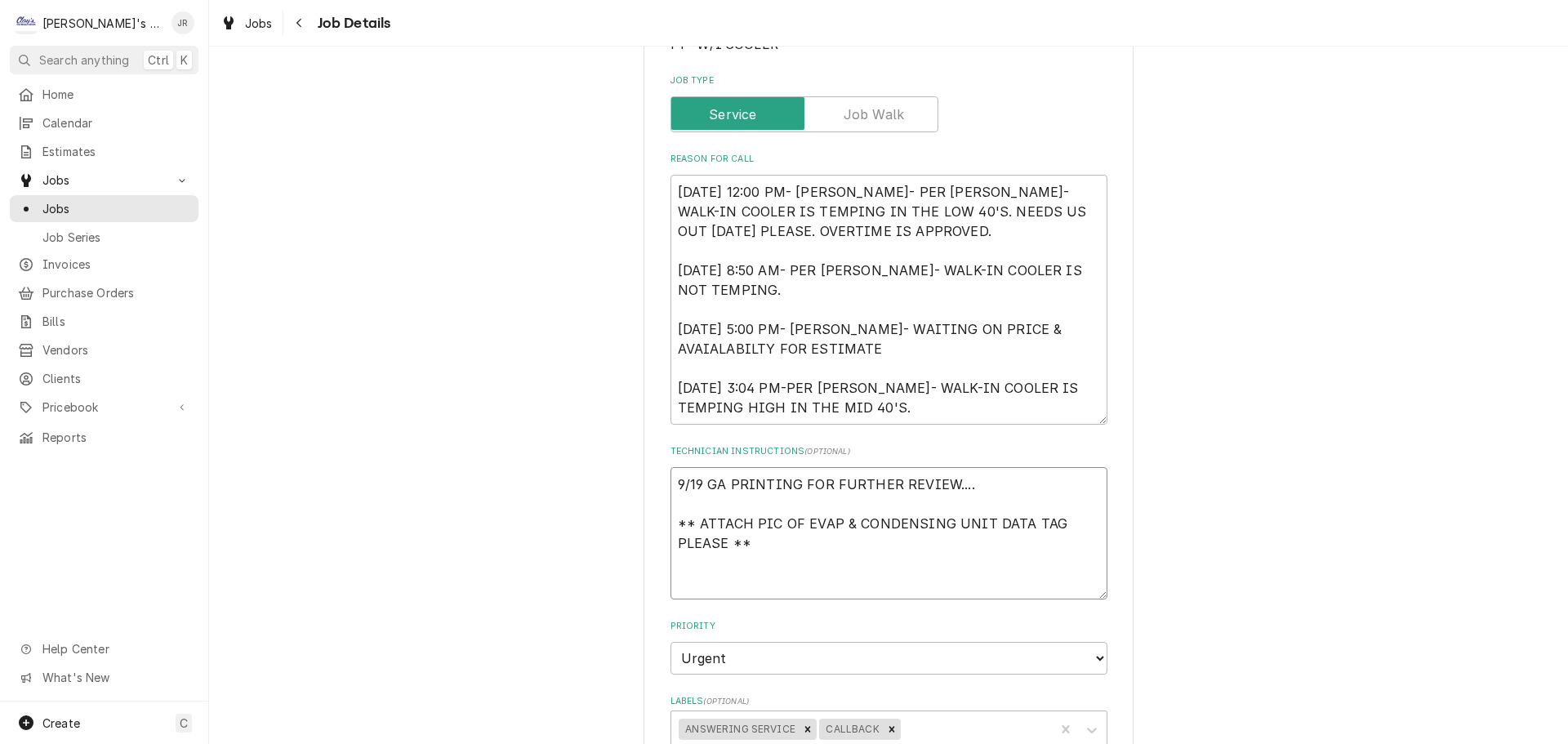
type textarea "x"
type textarea "9/19 GA PRINTING FOR FURTHER REVIEW.... ** ATTACH PIC OF EVAP & CONDENSING UNIT…"
type textarea "x"
type textarea "9/19 GA PRINTING FOR FURTHER REVIEW.... ** ATTACH PIC OF EVAP & CONDENSING UNIT…"
type textarea "x"
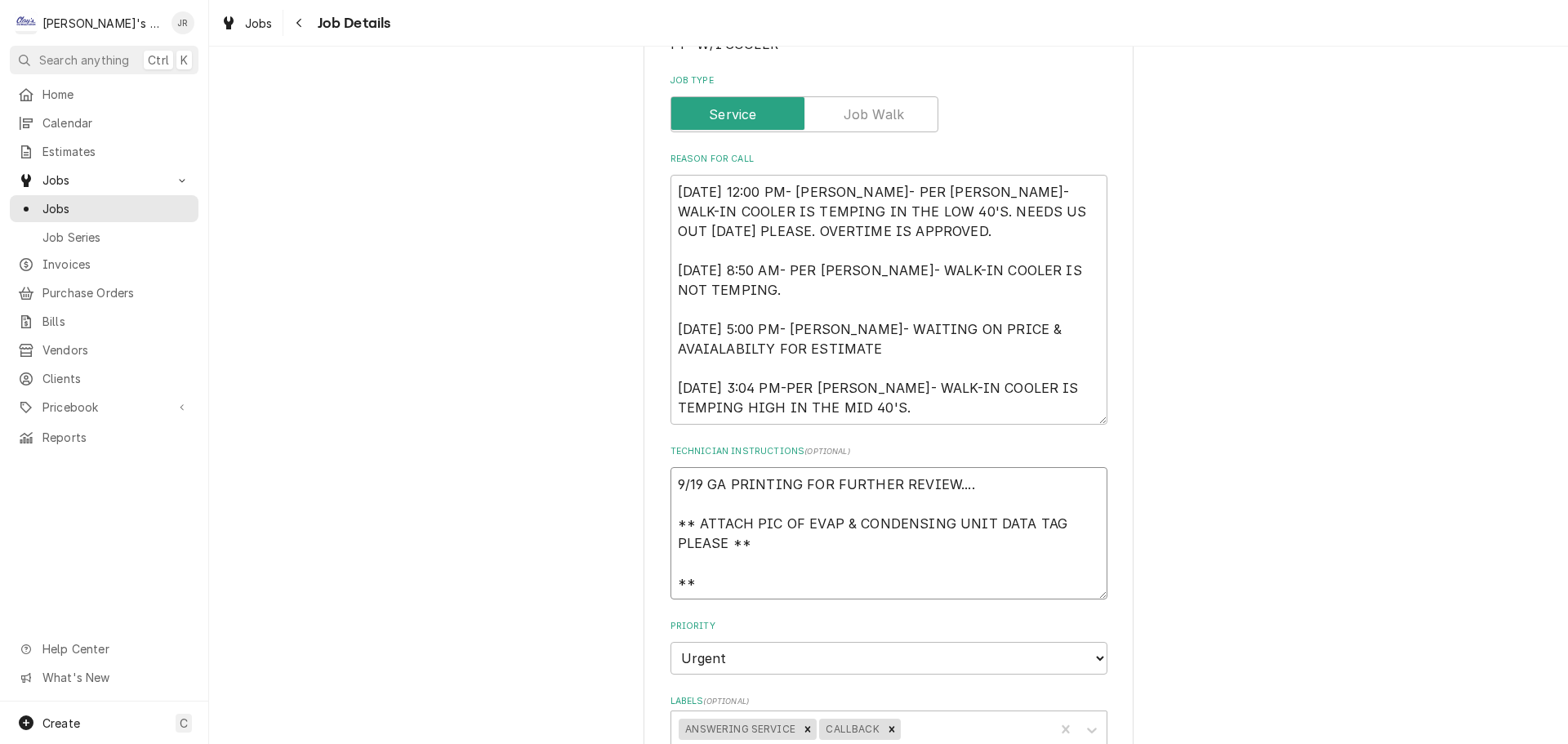
type textarea "9/19 GA PRINTING FOR FURTHER REVIEW.... ** ATTACH PIC OF EVAP & CONDENSING UNIT…"
type textarea "x"
type textarea "9/19 GA PRINTING FOR FURTHER REVIEW.... ** ATTACH PIC OF EVAP & CONDENSING UNIT…"
type textarea "x"
type textarea "9/19 GA PRINTING FOR FURTHER REVIEW.... ** ATTACH PIC OF EVAP & CONDENSING UNIT…"
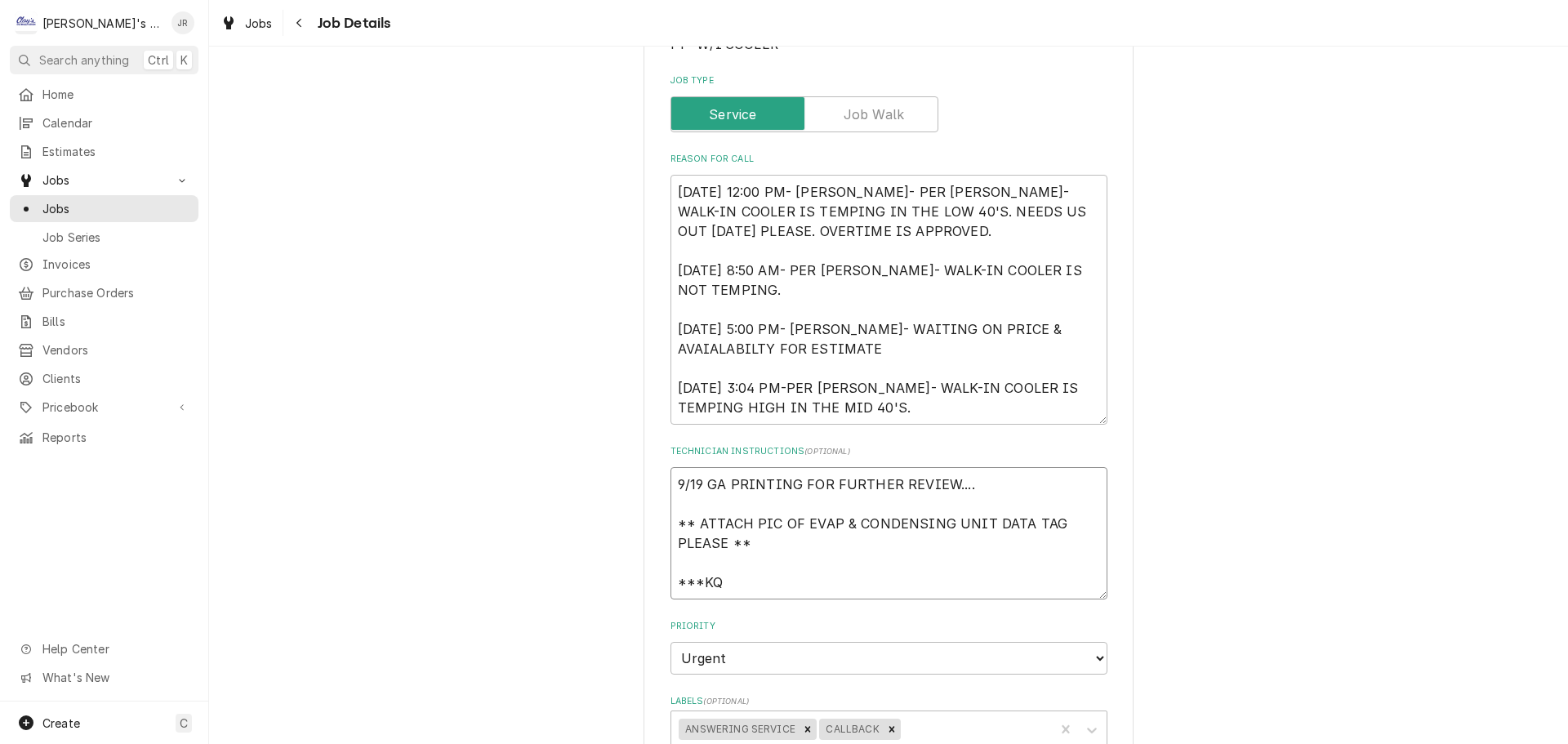
type textarea "x"
type textarea "9/19 GA PRINTING FOR FURTHER REVIEW.... ** ATTACH PIC OF EVAP & CONDENSING UNIT…"
type textarea "x"
type textarea "9/19 GA PRINTING FOR FURTHER REVIEW.... ** ATTACH PIC OF EVAP & CONDENSING UNIT…"
type textarea "x"
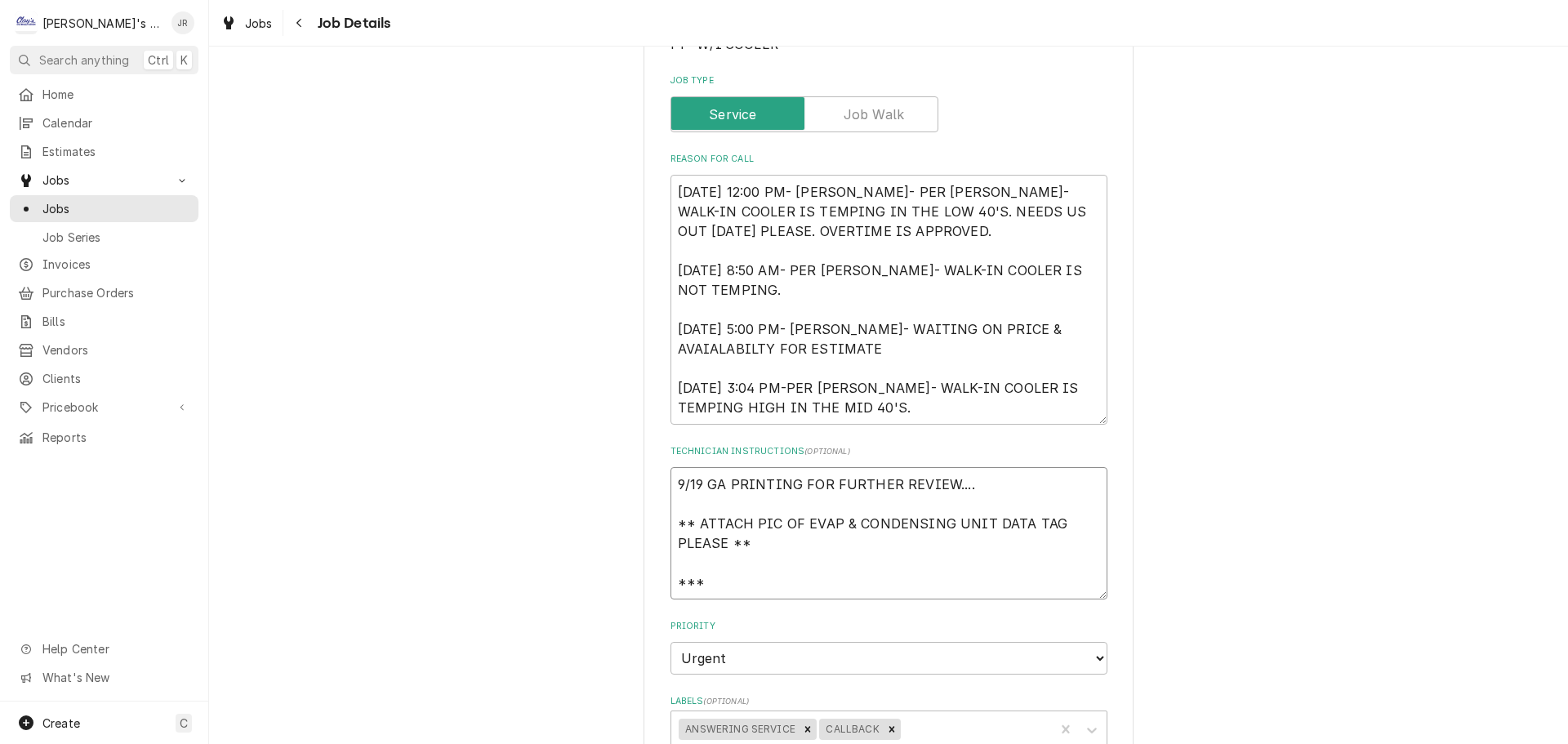
type textarea "9/19 GA PRINTING FOR FURTHER REVIEW.... ** ATTACH PIC OF EVAP & CONDENSING UNIT…"
type textarea "x"
type textarea "9/19 GA PRINTING FOR FURTHER REVIEW.... ** ATTACH PIC OF EVAP & CONDENSING UNIT…"
type textarea "x"
type textarea "9/19 GA PRINTING FOR FURTHER REVIEW.... ** ATTACH PIC OF EVAP & CONDENSING UNIT…"
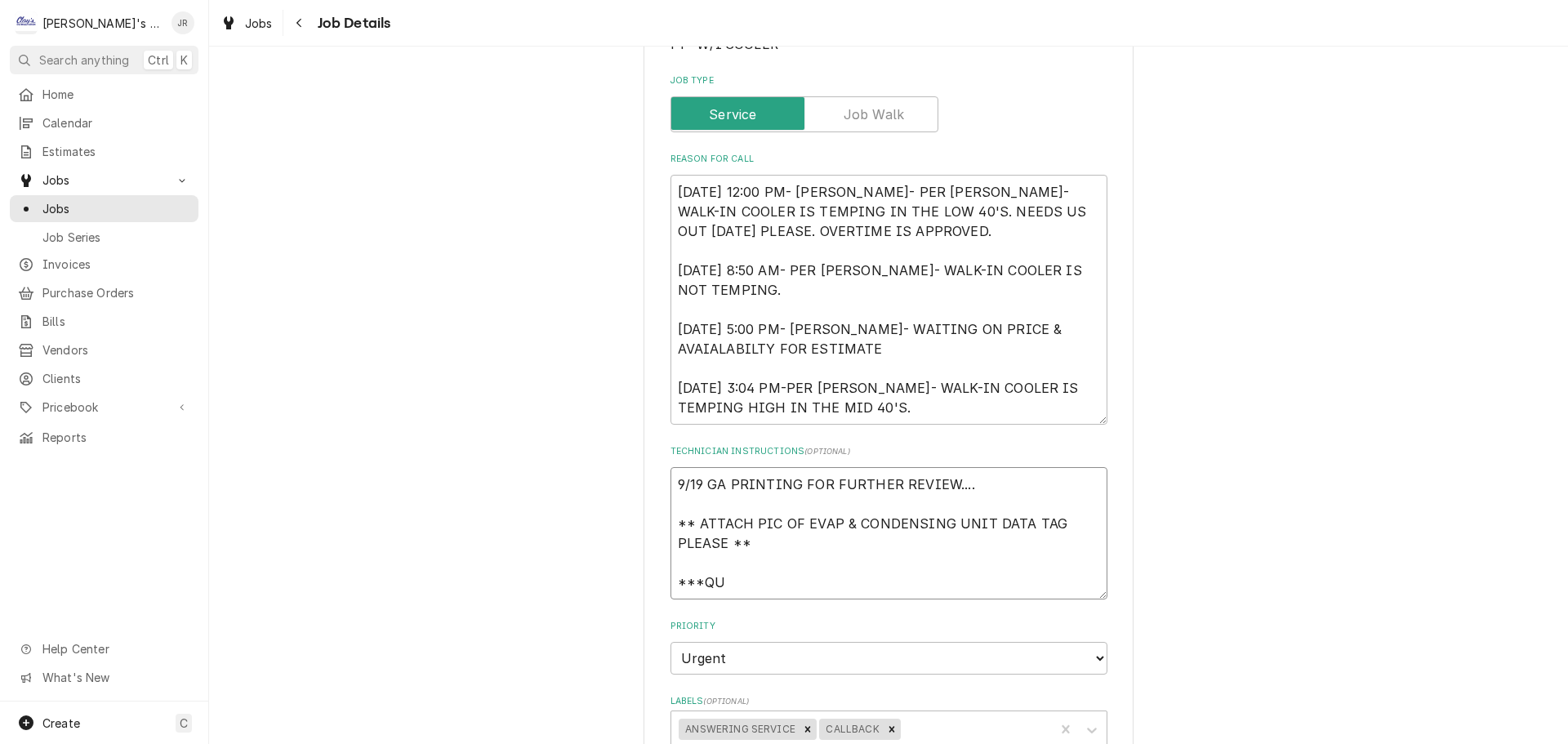
type textarea "x"
type textarea "9/19 GA PRINTING FOR FURTHER REVIEW.... ** ATTACH PIC OF EVAP & CONDENSING UNIT…"
type textarea "x"
type textarea "9/19 GA PRINTING FOR FURTHER REVIEW.... ** ATTACH PIC OF EVAP & CONDENSING UNIT…"
type textarea "x"
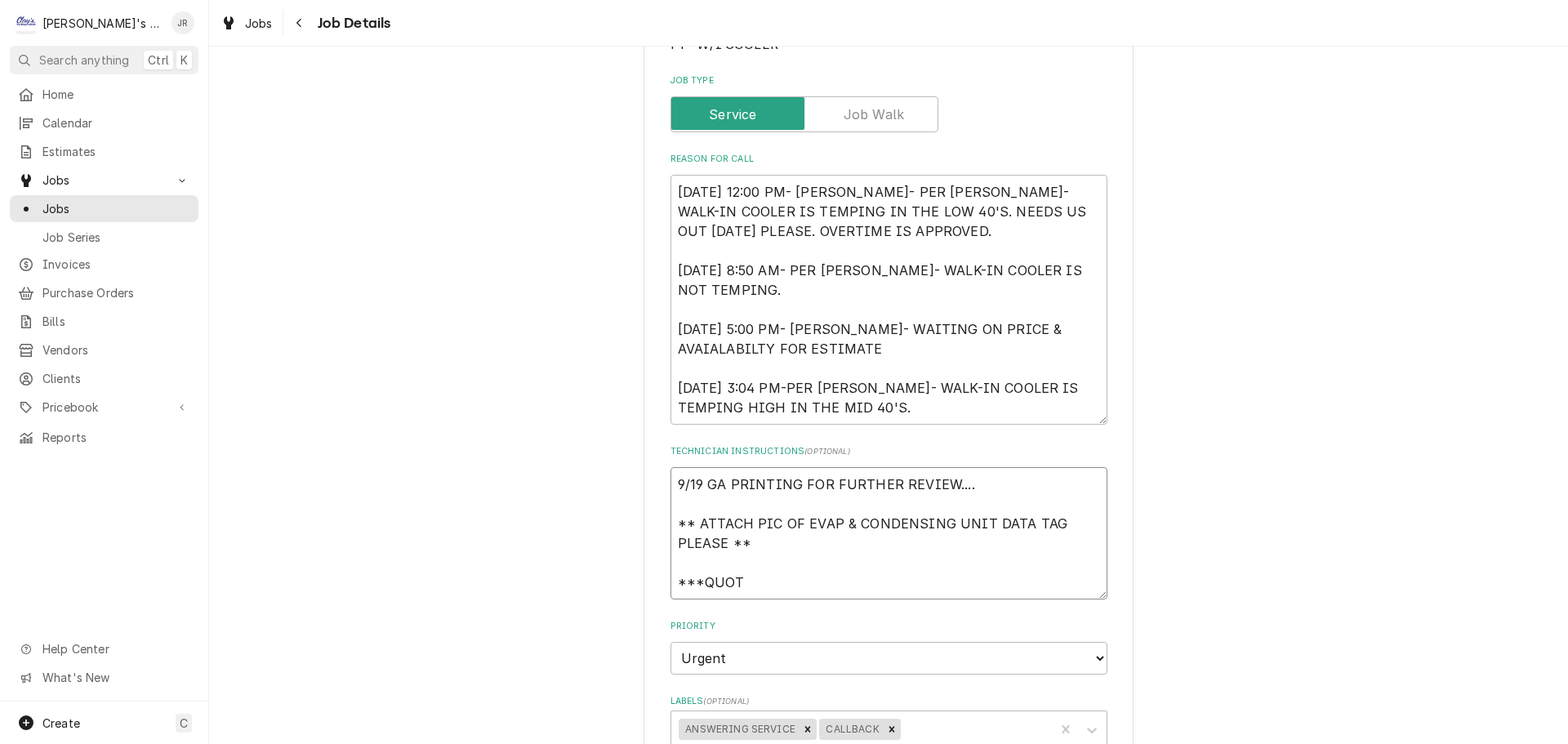
type textarea "9/19 GA PRINTING FOR FURTHER REVIEW.... ** ATTACH PIC OF EVAP & CONDENSING UNIT…"
type textarea "x"
type textarea "9/19 GA PRINTING FOR FURTHER REVIEW.... ** ATTACH PIC OF EVAP & CONDENSING UNIT…"
type textarea "x"
type textarea "9/19 GA PRINTING FOR FURTHER REVIEW.... ** ATTACH PIC OF EVAP & CONDENSING UNIT…"
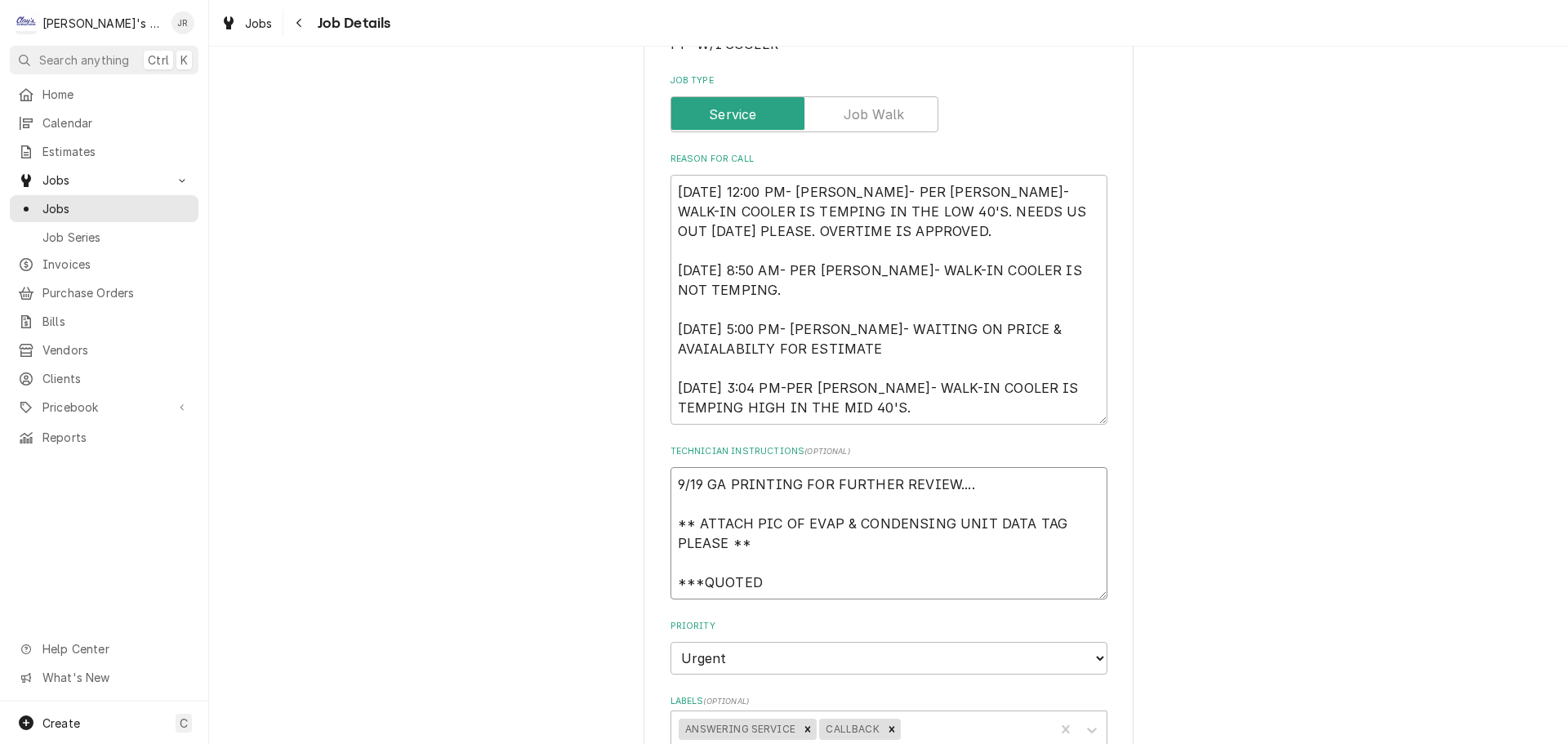
type textarea "x"
type textarea "9/19 GA PRINTING FOR FURTHER REVIEW.... ** ATTACH PIC OF EVAP & CONDENSING UNIT…"
type textarea "x"
type textarea "9/19 GA PRINTING FOR FURTHER REVIEW.... ** ATTACH PIC OF EVAP & CONDENSING UNIT…"
type textarea "x"
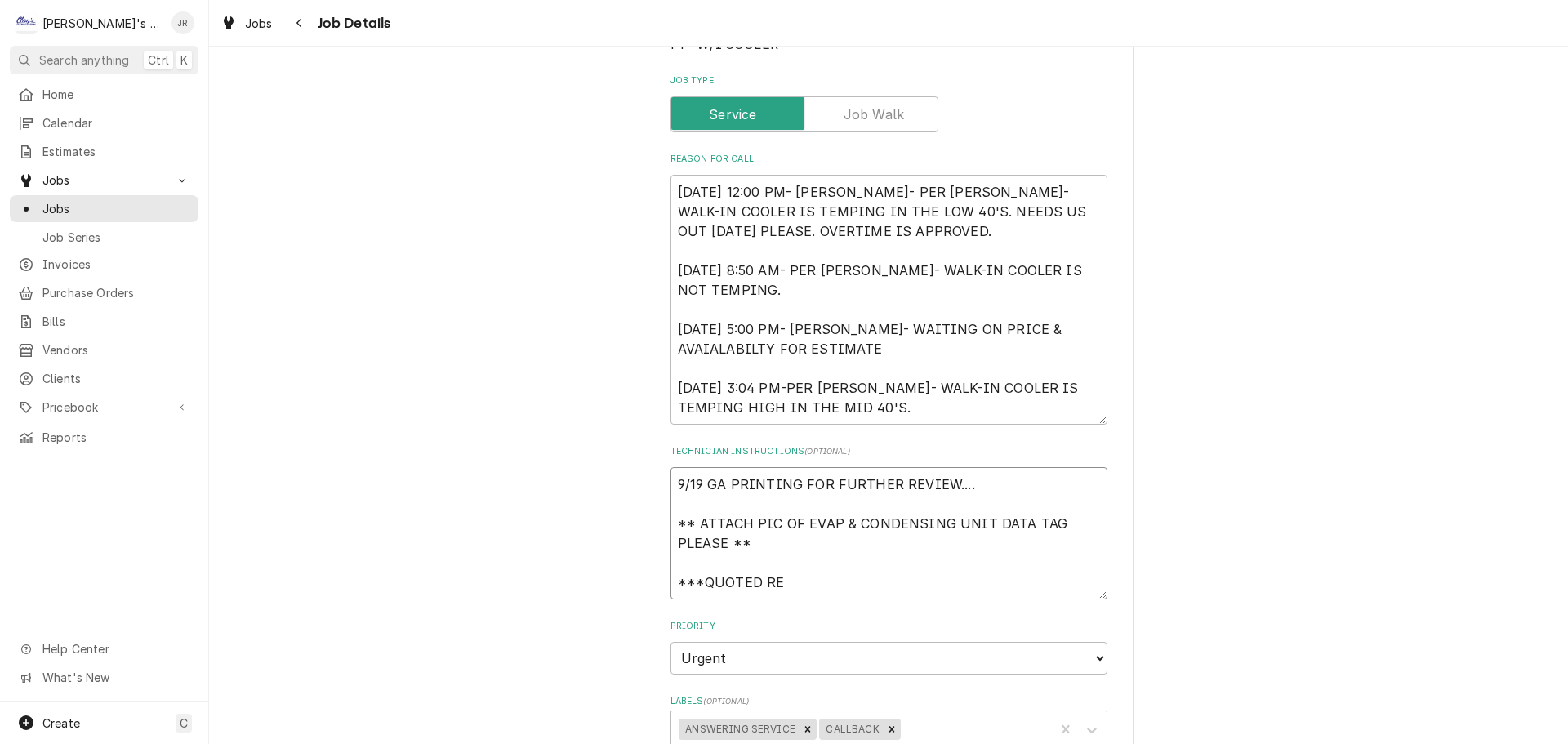
type textarea "9/19 GA PRINTING FOR FURTHER REVIEW.... ** ATTACH PIC OF EVAP & CONDENSING UNIT…"
type textarea "x"
type textarea "9/19 GA PRINTING FOR FURTHER REVIEW.... ** ATTACH PIC OF EVAP & CONDENSING UNIT…"
type textarea "x"
type textarea "9/19 GA PRINTING FOR FURTHER REVIEW.... ** ATTACH PIC OF EVAP & CONDENSING UNIT…"
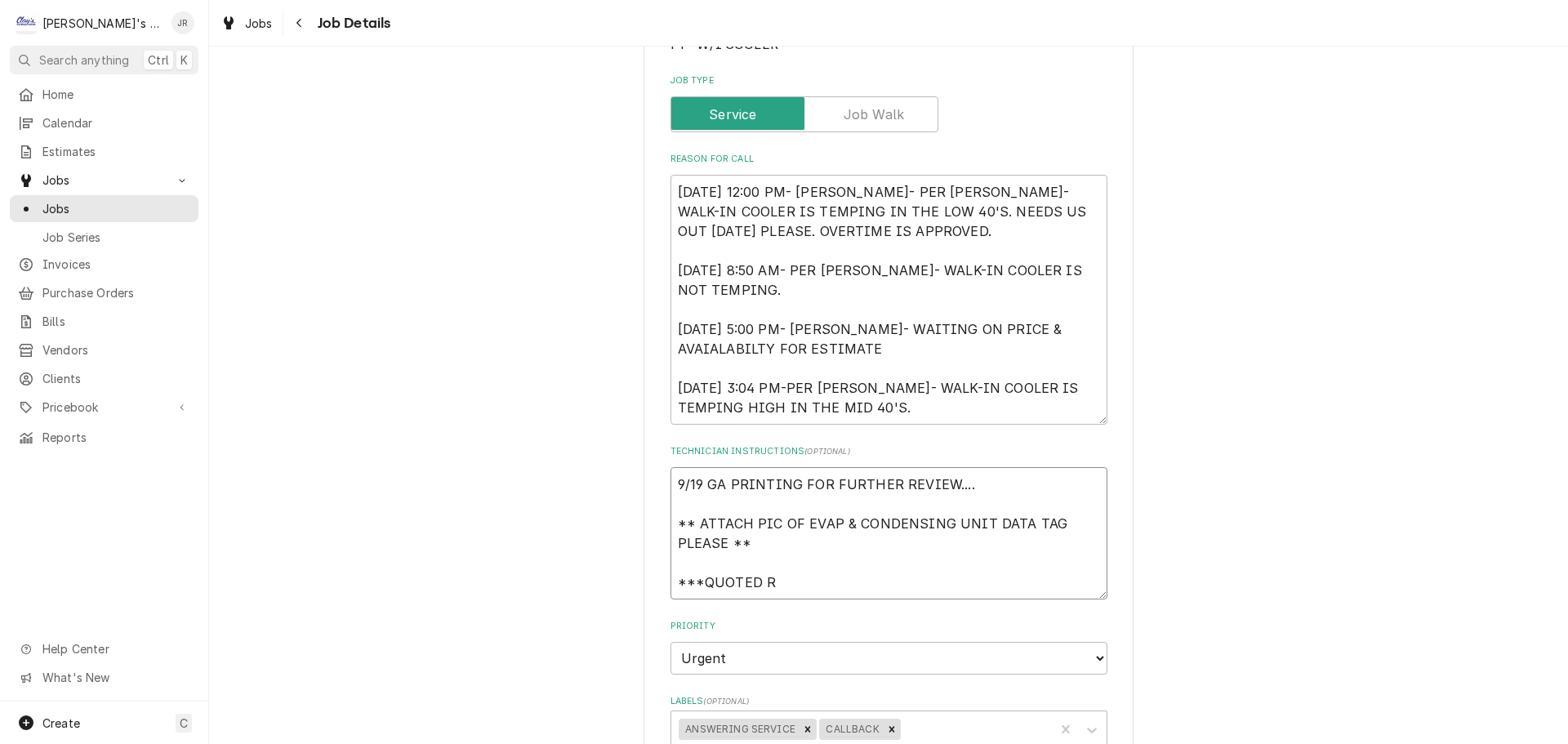
type textarea "x"
type textarea "9/19 GA PRINTING FOR FURTHER REVIEW.... ** ATTACH PIC OF EVAP & CONDENSING UNIT…"
type textarea "x"
type textarea "9/19 GA PRINTING FOR FURTHER REVIEW.... ** ATTACH PIC OF EVAP & CONDENSING UNIT…"
type textarea "x"
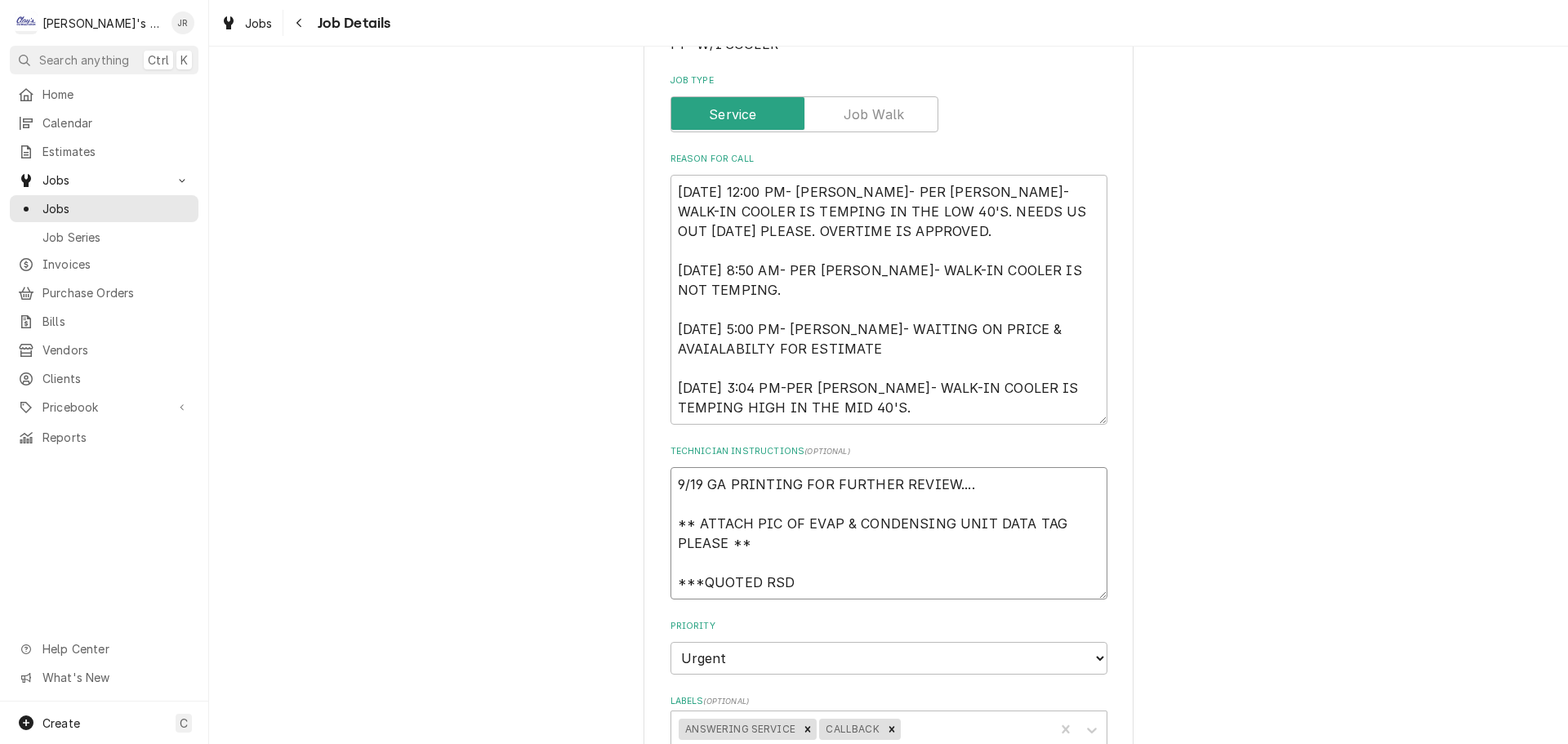
type textarea "9/19 GA PRINTING FOR FURTHER REVIEW.... ** ATTACH PIC OF EVAP & CONDENSING UNIT…"
type textarea "x"
type textarea "9/19 GA PRINTING FOR FURTHER REVIEW.... ** ATTACH PIC OF EVAP & CONDENSING UNIT…"
type textarea "x"
type textarea "9/19 GA PRINTING FOR FURTHER REVIEW.... ** ATTACH PIC OF EVAP & CONDENSING UNIT…"
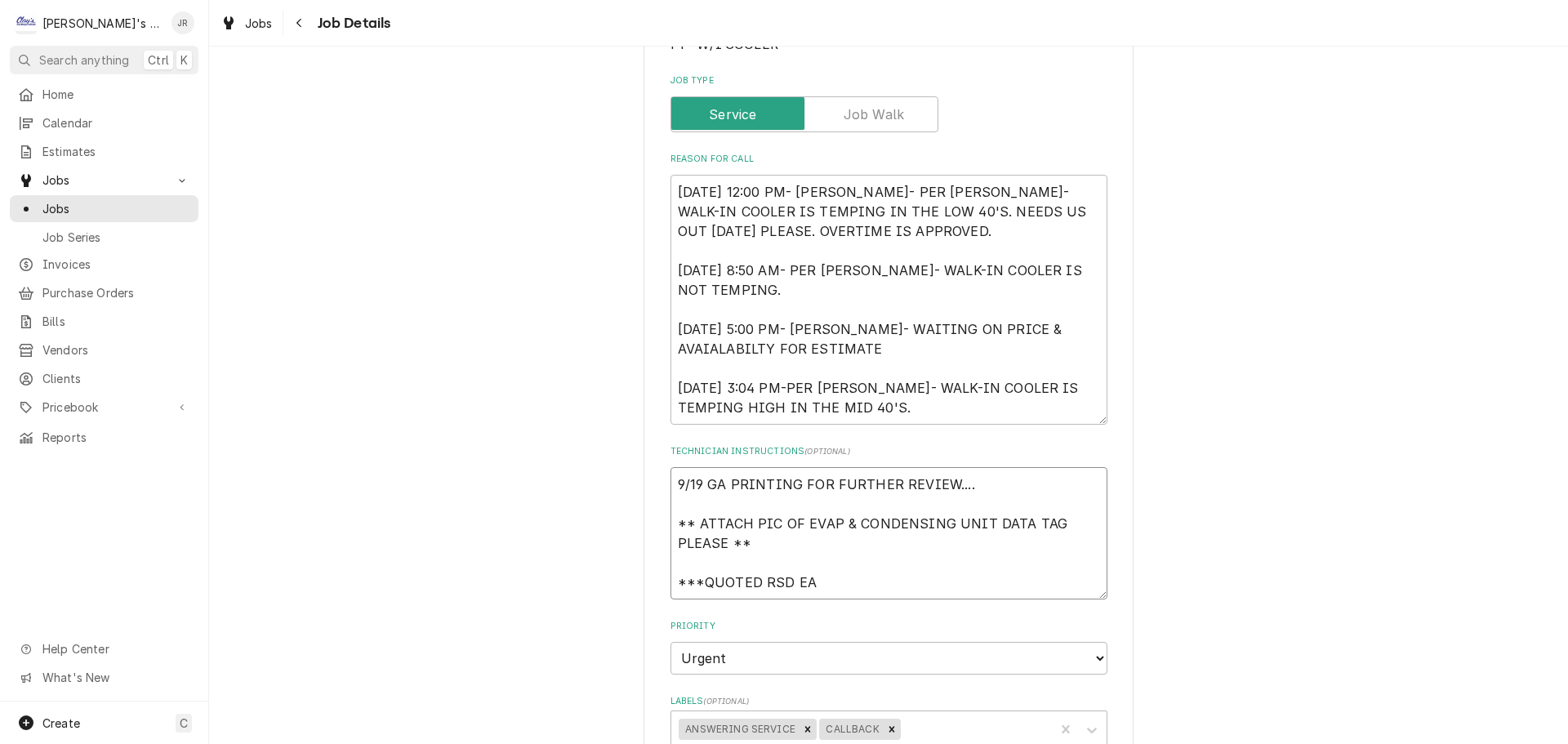
type textarea "x"
type textarea "9/19 GA PRINTING FOR FURTHER REVIEW.... ** ATTACH PIC OF EVAP & CONDENSING UNIT…"
type textarea "x"
type textarea "9/19 GA PRINTING FOR FURTHER REVIEW.... ** ATTACH PIC OF EVAP & CONDENSING UNIT…"
type textarea "x"
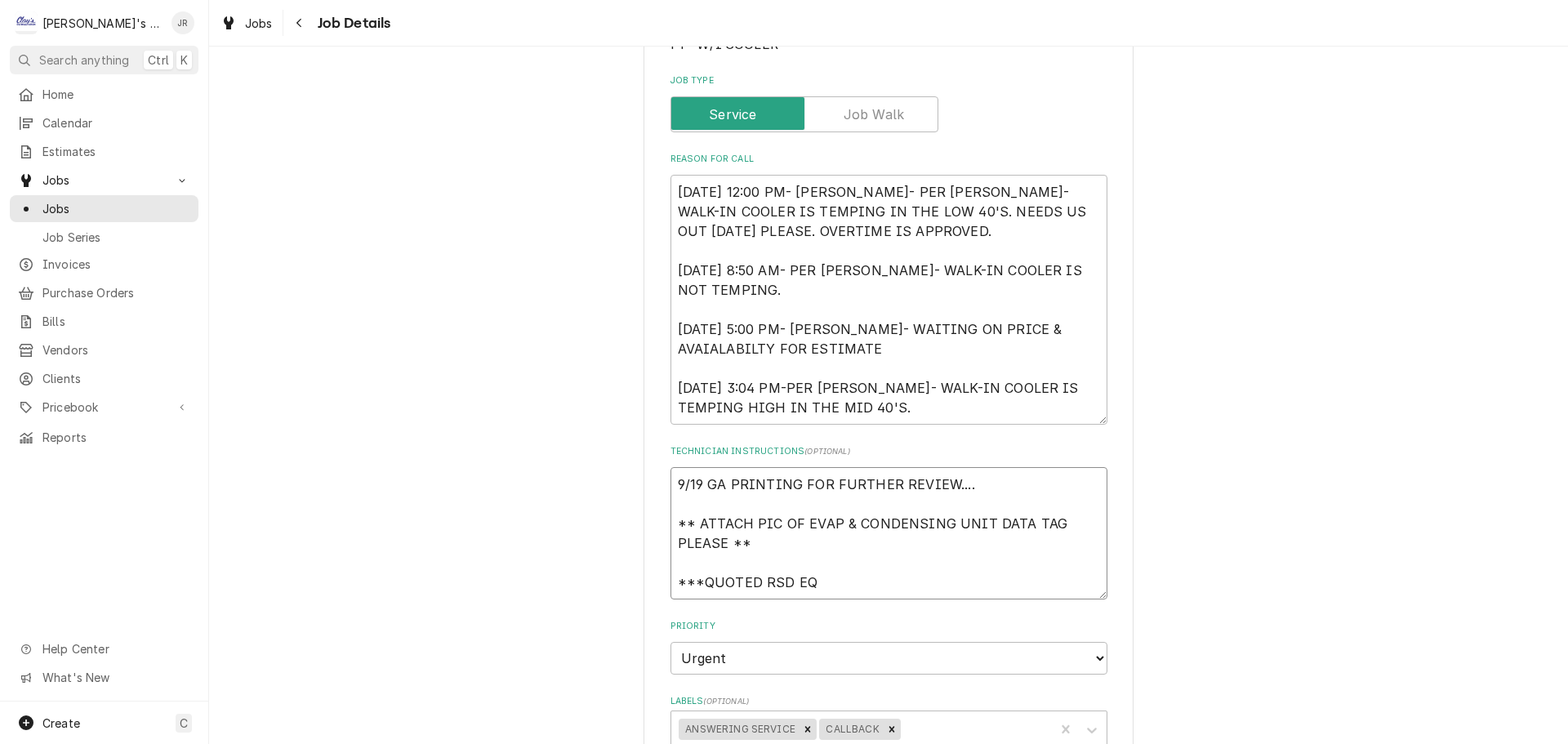
type textarea "9/19 GA PRINTING FOR FURTHER REVIEW.... ** ATTACH PIC OF EVAP & CONDENSING UNIT…"
type textarea "x"
type textarea "9/19 GA PRINTING FOR FURTHER REVIEW.... ** ATTACH PIC OF EVAP & CONDENSING UNIT…"
type textarea "x"
type textarea "9/19 GA PRINTING FOR FURTHER REVIEW.... ** ATTACH PIC OF EVAP & CONDENSING UNIT…"
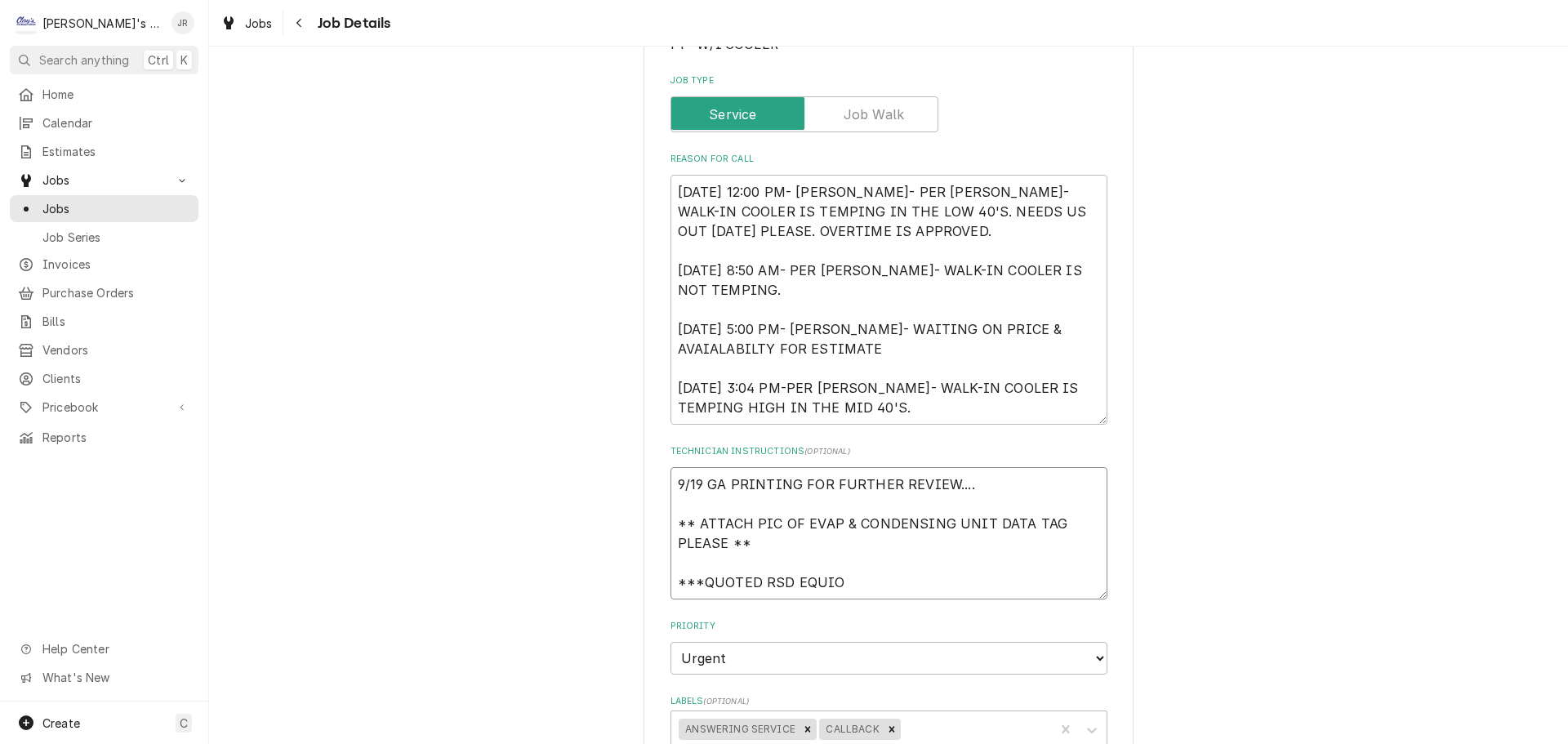
type textarea "x"
type textarea "9/19 GA PRINTING FOR FURTHER REVIEW.... ** ATTACH PIC OF EVAP & CONDENSING UNIT…"
type textarea "x"
type textarea "9/19 GA PRINTING FOR FURTHER REVIEW.... ** ATTACH PIC OF EVAP & CONDENSING UNIT…"
type textarea "x"
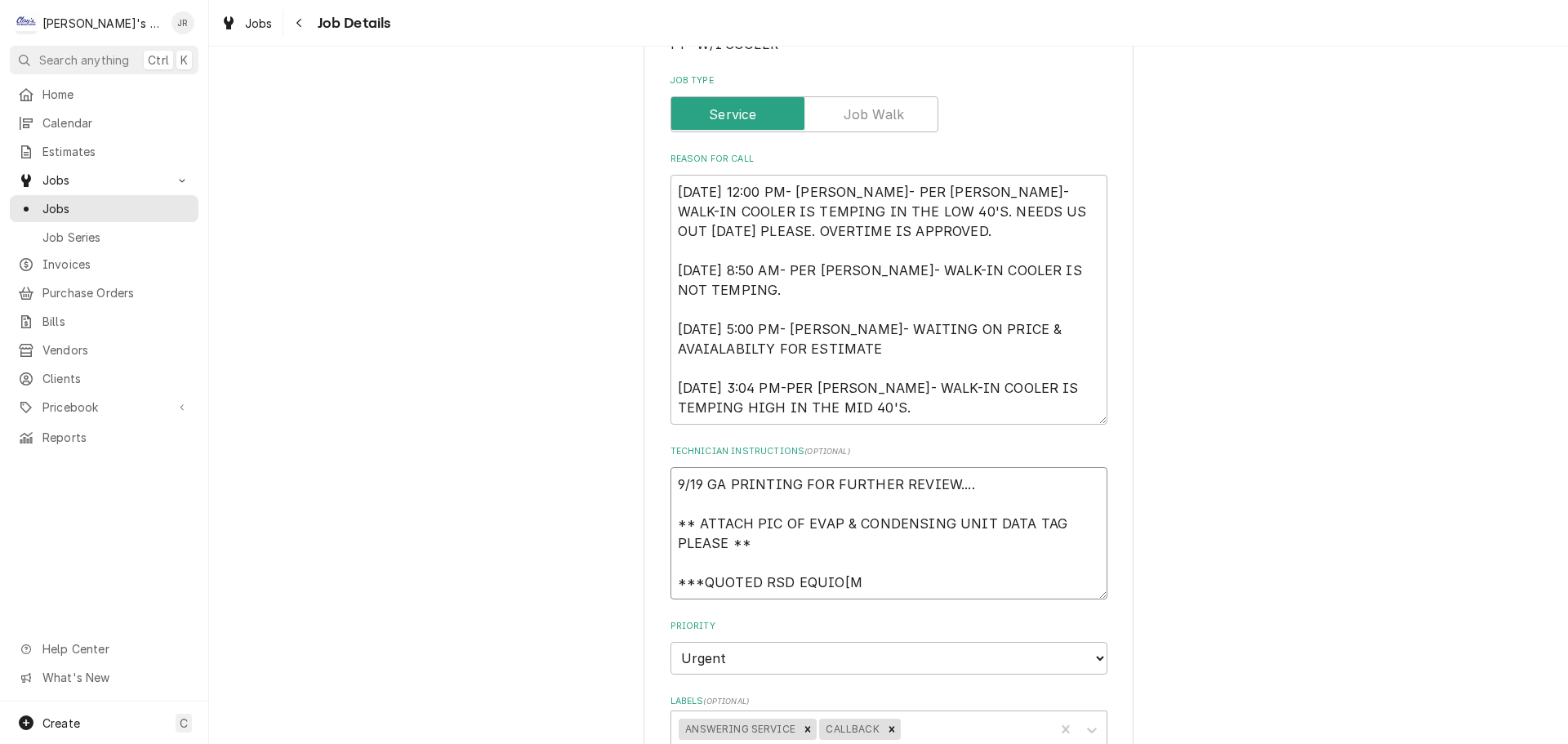
type textarea "9/19 GA PRINTING FOR FURTHER REVIEW.... ** ATTACH PIC OF EVAP & CONDENSING UNIT…"
type textarea "x"
type textarea "9/19 GA PRINTING FOR FURTHER REVIEW.... ** ATTACH PIC OF EVAP & CONDENSING UNIT…"
type textarea "x"
type textarea "9/19 GA PRINTING FOR FURTHER REVIEW.... ** ATTACH PIC OF EVAP & CONDENSING UNIT…"
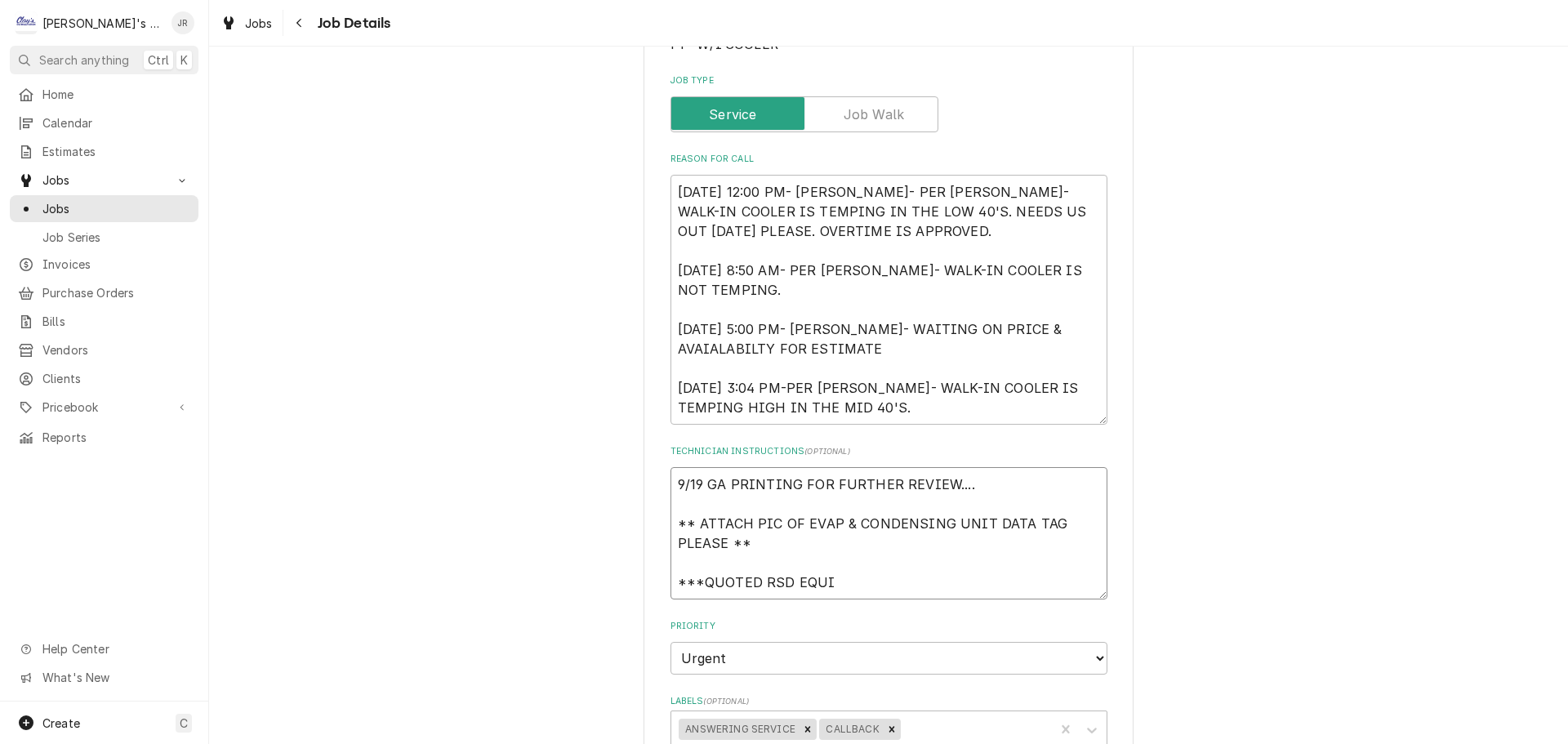
type textarea "x"
type textarea "9/19 GA PRINTING FOR FURTHER REVIEW.... ** ATTACH PIC OF EVAP & CONDENSING UNIT…"
type textarea "x"
type textarea "9/19 GA PRINTING FOR FURTHER REVIEW.... ** ATTACH PIC OF EVAP & CONDENSING UNIT…"
type textarea "x"
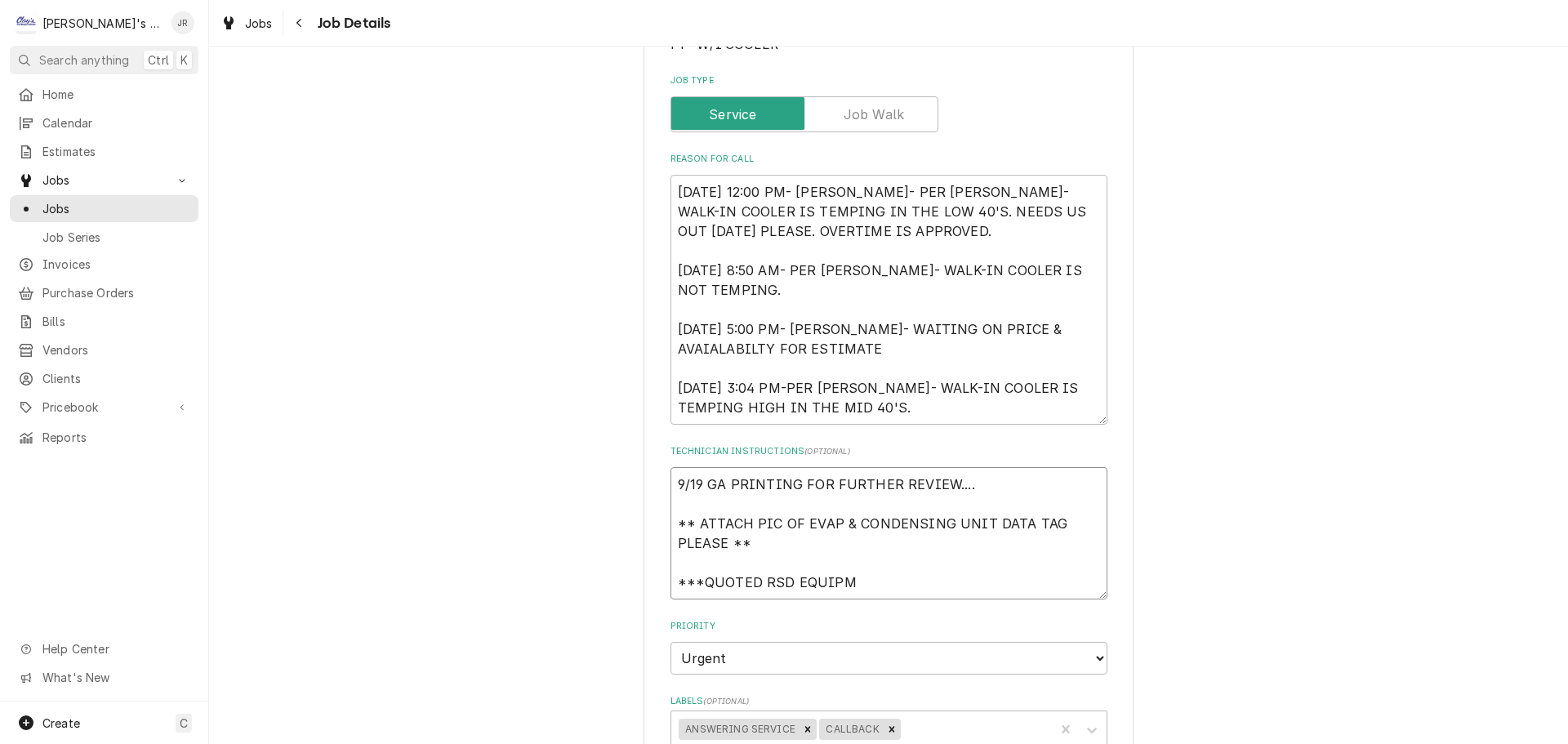
type textarea "9/19 GA PRINTING FOR FURTHER REVIEW.... ** ATTACH PIC OF EVAP & CONDENSING UNIT…"
type textarea "x"
type textarea "9/19 GA PRINTING FOR FURTHER REVIEW.... ** ATTACH PIC OF EVAP & CONDENSING UNIT…"
type textarea "x"
type textarea "9/19 GA PRINTING FOR FURTHER REVIEW.... ** ATTACH PIC OF EVAP & CONDENSING UNIT…"
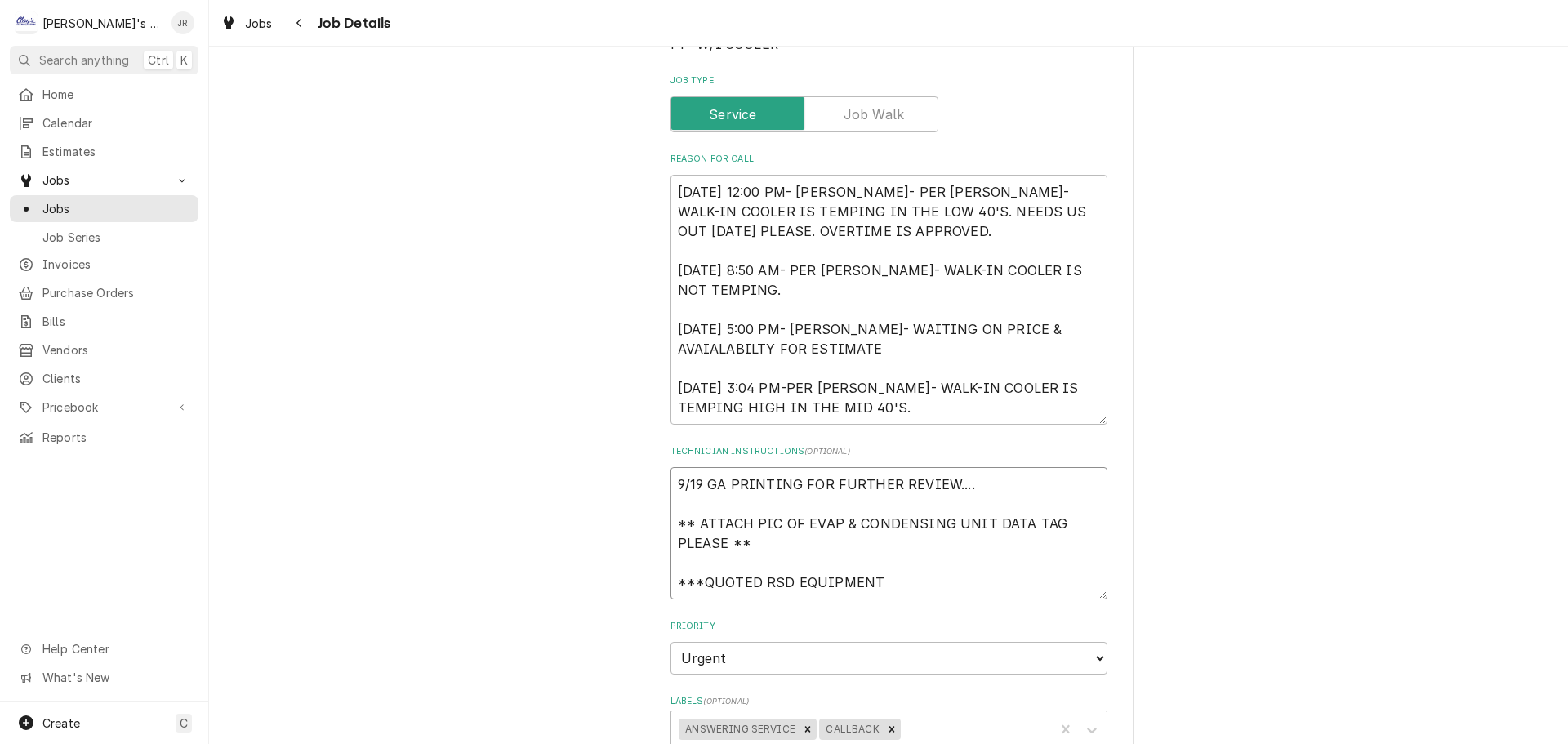
type textarea "x"
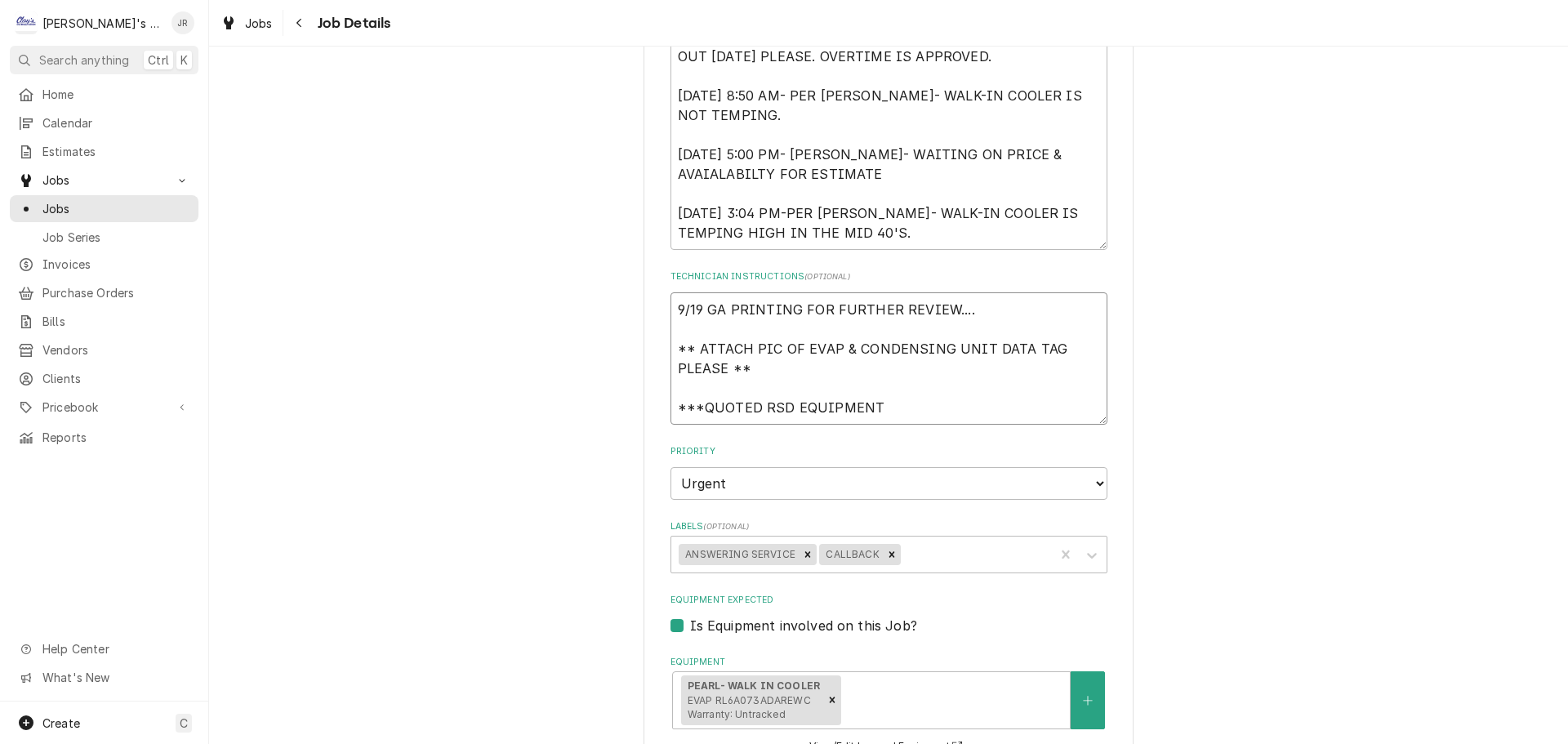
scroll to position [409, 0]
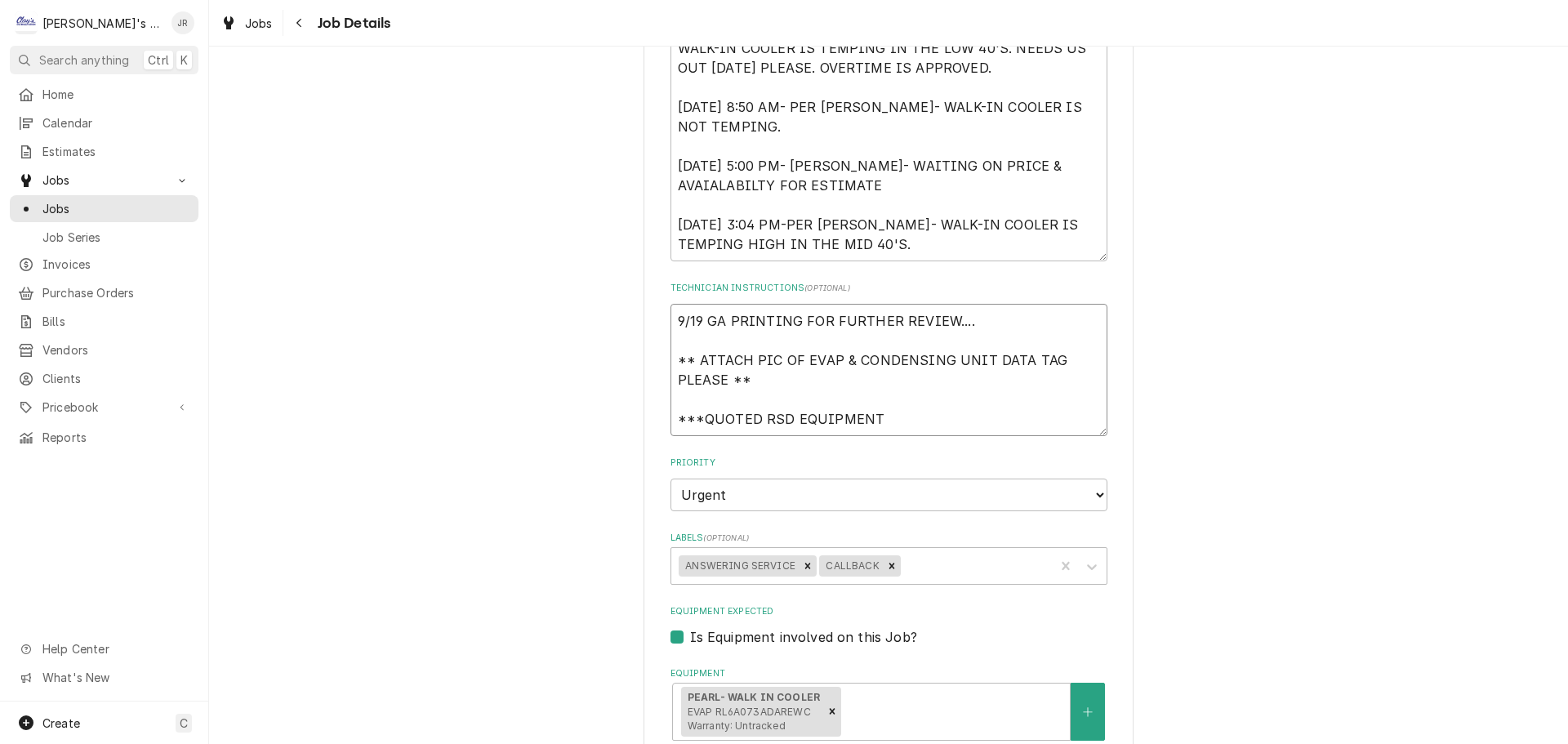
type textarea "9/19 GA PRINTING FOR FURTHER REVIEW.... ** ATTACH PIC OF EVAP & CONDENSING UNIT…"
click at [931, 250] on textarea "9/8/2025 12:00 PM- KASSIE- PER MIKE SLATON- WALK-IN COOLER IS TEMPING IN THE LO…" at bounding box center [889, 136] width 437 height 250
type textarea "x"
type textarea "9/8/2025 12:00 PM- KASSIE- PER MIKE SLATON- WALK-IN COOLER IS TEMPING IN THE LO…"
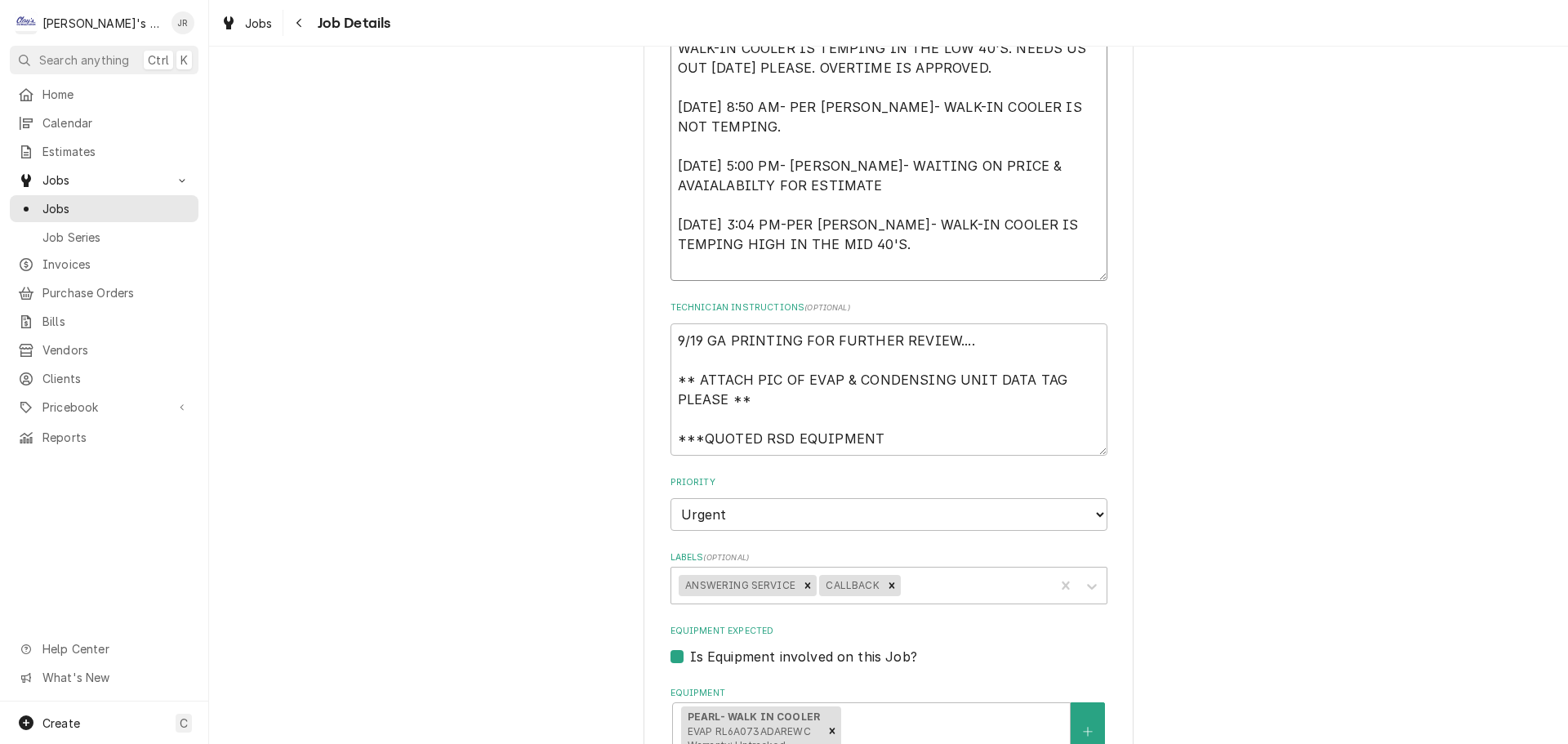
type textarea "x"
type textarea "9/8/2025 12:00 PM- KASSIE- PER MIKE SLATON- WALK-IN COOLER IS TEMPING IN THE LO…"
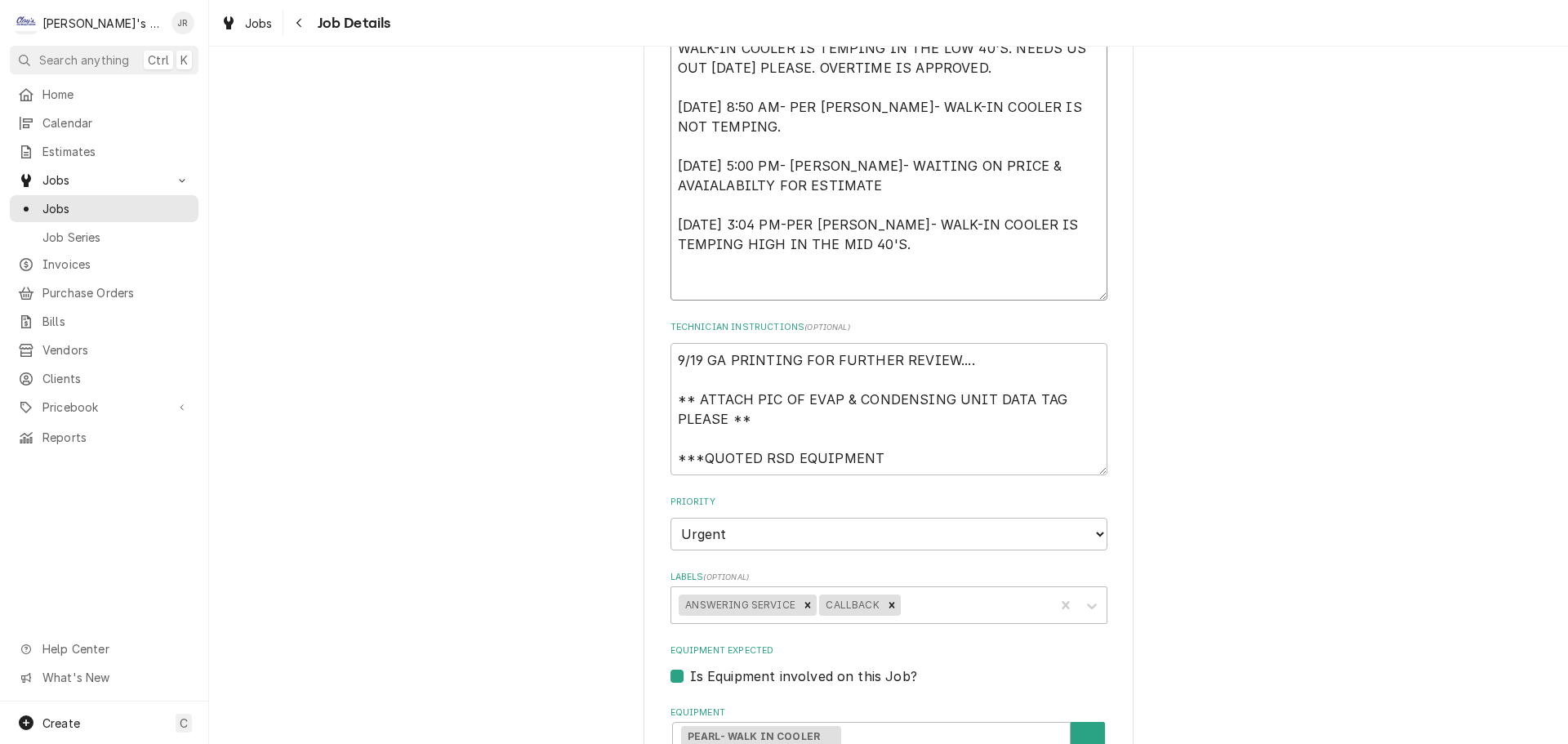
type textarea "x"
type textarea "9/8/2025 12:00 PM- KASSIE- PER MIKE SLATON- WALK-IN COOLER IS TEMPING IN THE LO…"
type textarea "x"
type textarea "9/8/2025 12:00 PM- KASSIE- PER MIKE SLATON- WALK-IN COOLER IS TEMPING IN THE LO…"
type textarea "x"
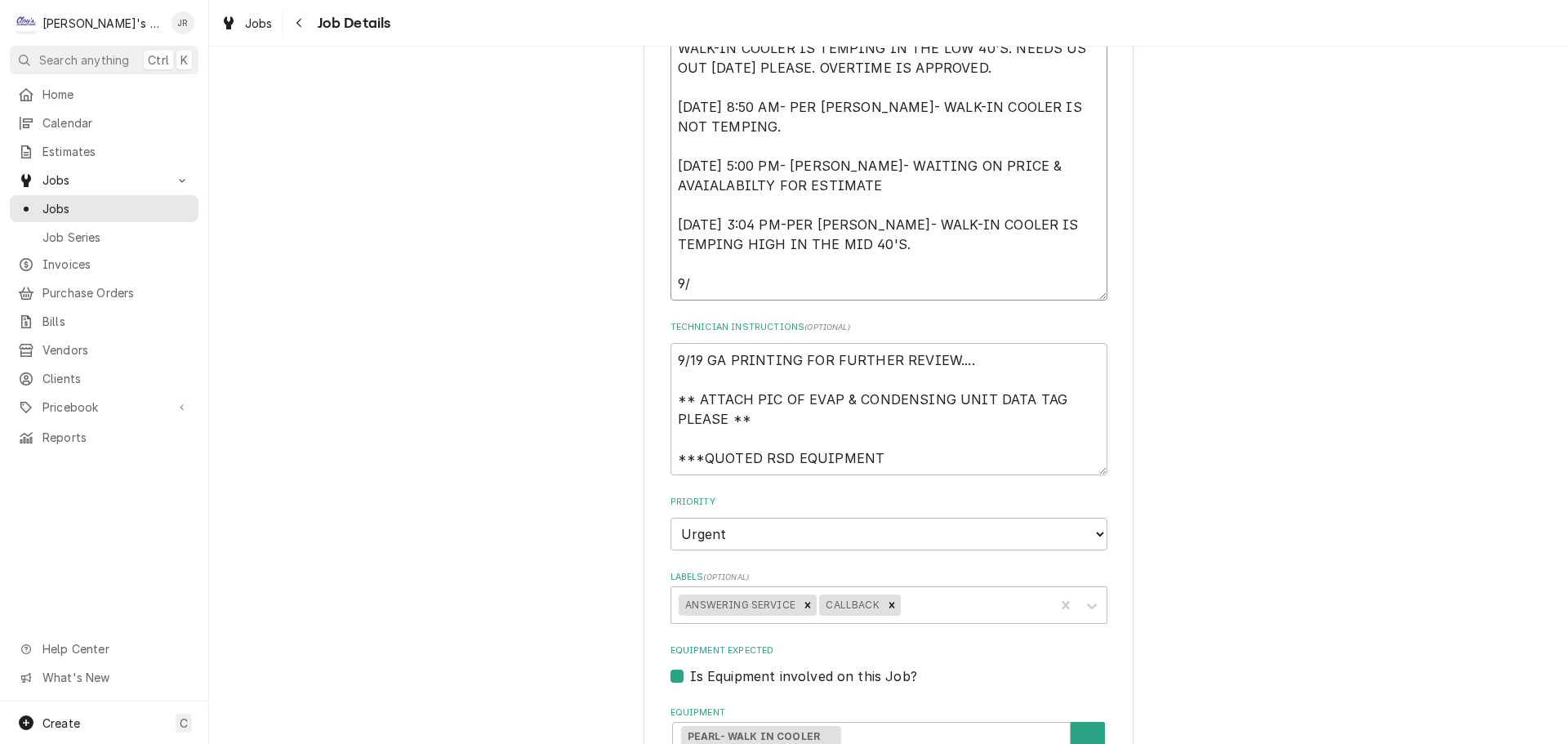
type textarea "9/8/2025 12:00 PM- KASSIE- PER MIKE SLATON- WALK-IN COOLER IS TEMPING IN THE LO…"
type textarea "x"
type textarea "9/8/2025 12:00 PM- KASSIE- PER MIKE SLATON- WALK-IN COOLER IS TEMPING IN THE LO…"
type textarea "x"
type textarea "9/8/2025 12:00 PM- KASSIE- PER MIKE SLATON- WALK-IN COOLER IS TEMPING IN THE LO…"
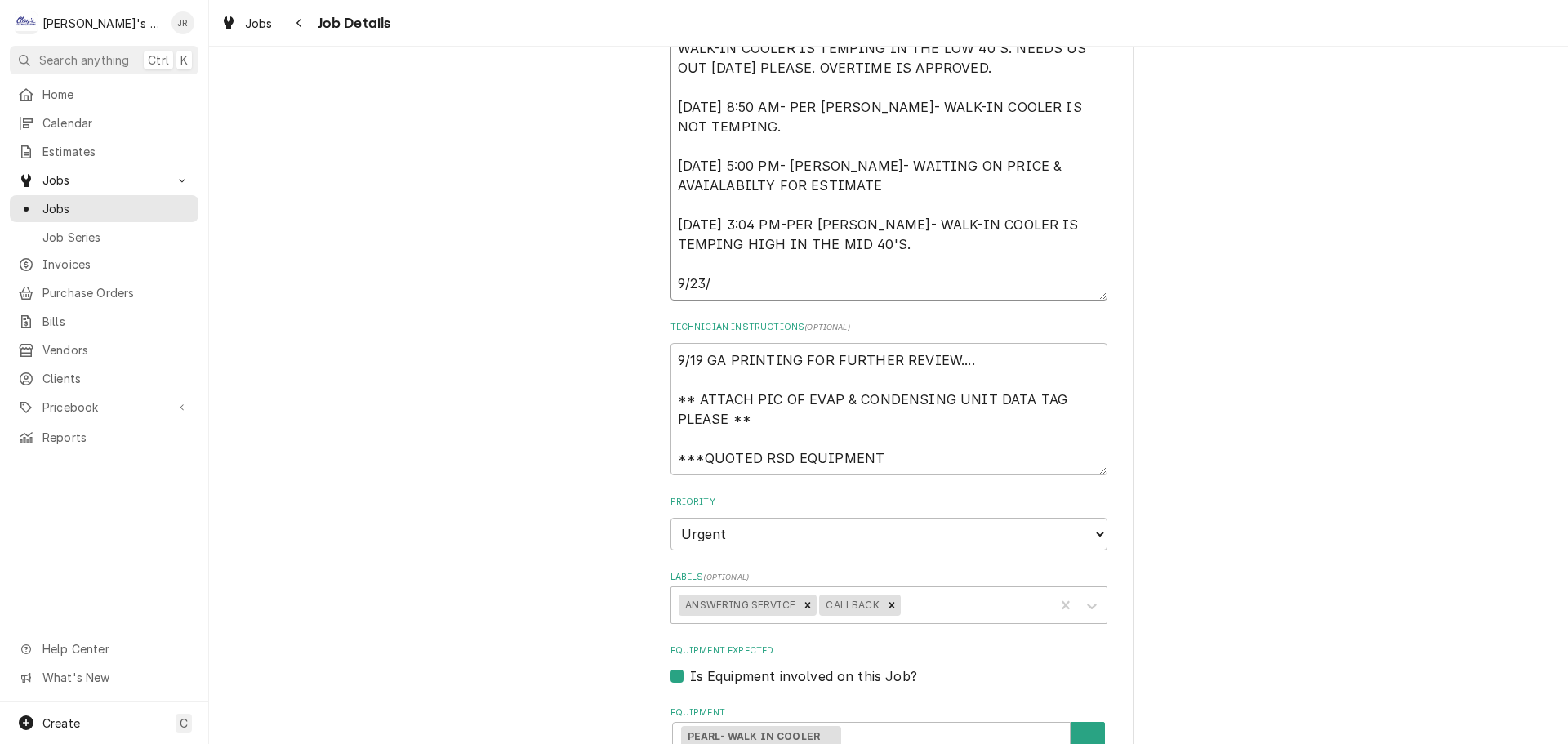
type textarea "x"
type textarea "9/8/2025 12:00 PM- KASSIE- PER MIKE SLATON- WALK-IN COOLER IS TEMPING IN THE LO…"
type textarea "x"
type textarea "9/8/2025 12:00 PM- KASSIE- PER MIKE SLATON- WALK-IN COOLER IS TEMPING IN THE LO…"
type textarea "x"
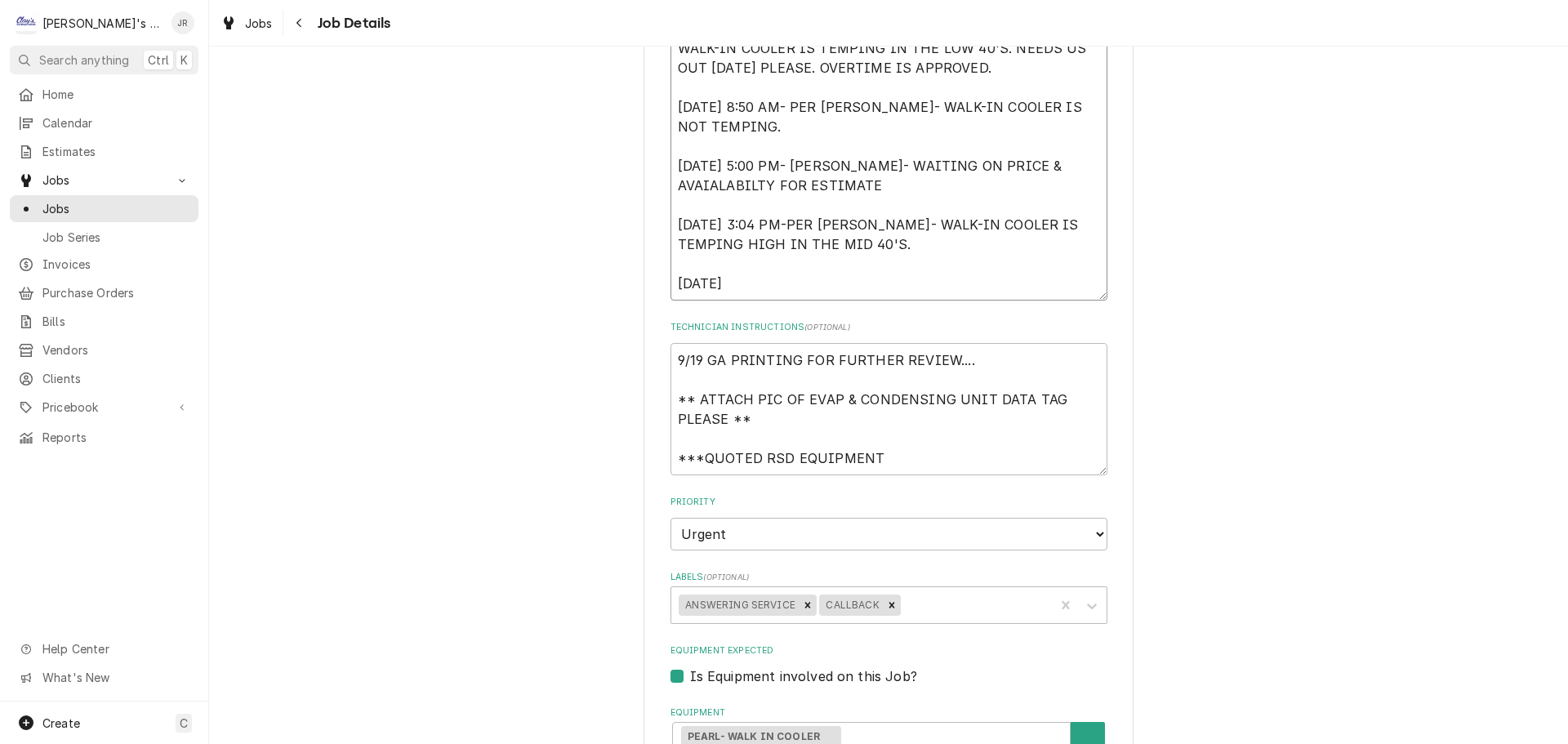
type textarea "9/8/2025 12:00 PM- KASSIE- PER MIKE SLATON- WALK-IN COOLER IS TEMPING IN THE LO…"
type textarea "x"
type textarea "9/8/2025 12:00 PM- KASSIE- PER MIKE SLATON- WALK-IN COOLER IS TEMPING IN THE LO…"
type textarea "x"
type textarea "9/8/2025 12:00 PM- KASSIE- PER MIKE SLATON- WALK-IN COOLER IS TEMPING IN THE LO…"
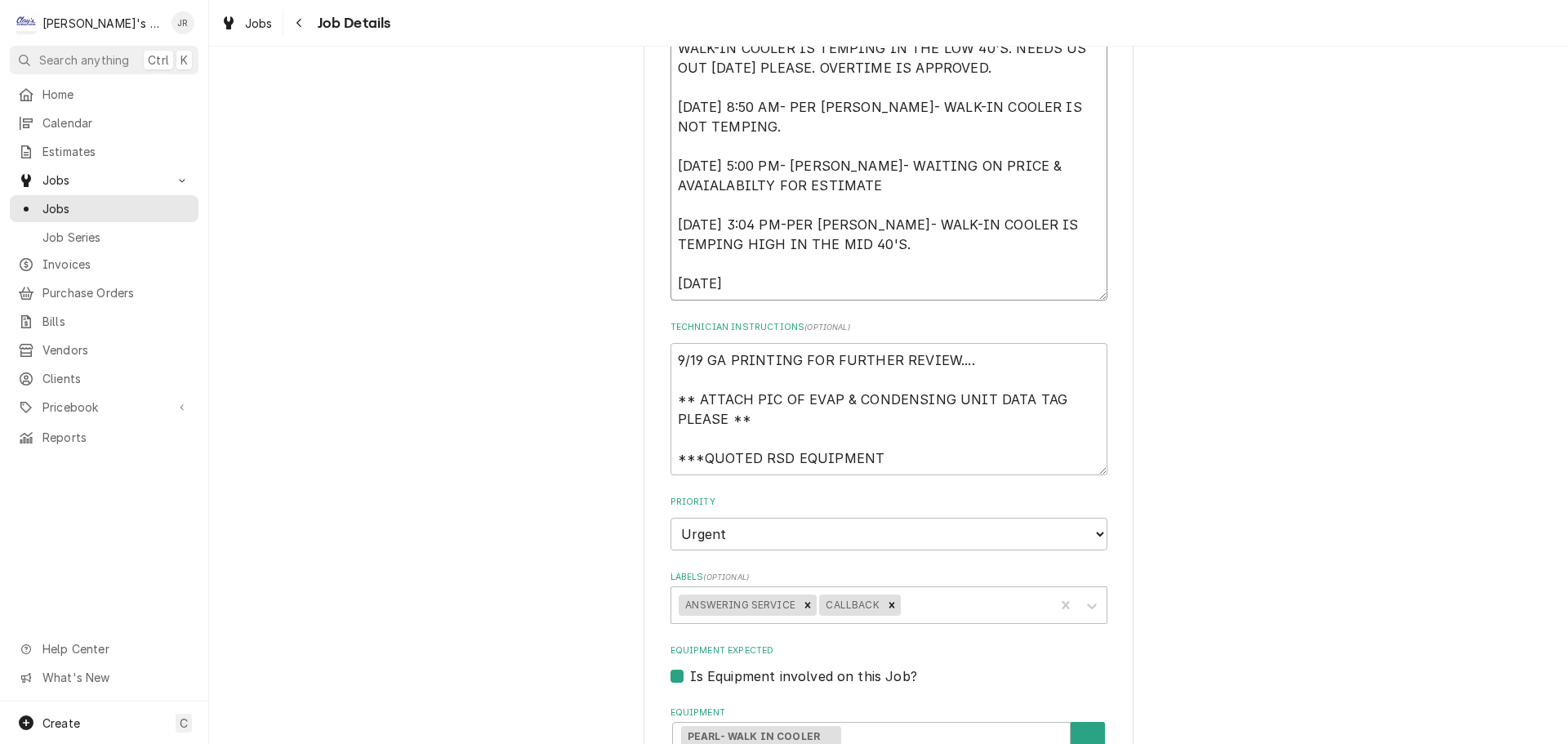
type textarea "x"
type textarea "9/8/2025 12:00 PM- KASSIE- PER MIKE SLATON- WALK-IN COOLER IS TEMPING IN THE LO…"
type textarea "x"
type textarea "9/8/2025 12:00 PM- KASSIE- PER MIKE SLATON- WALK-IN COOLER IS TEMPING IN THE LO…"
type textarea "x"
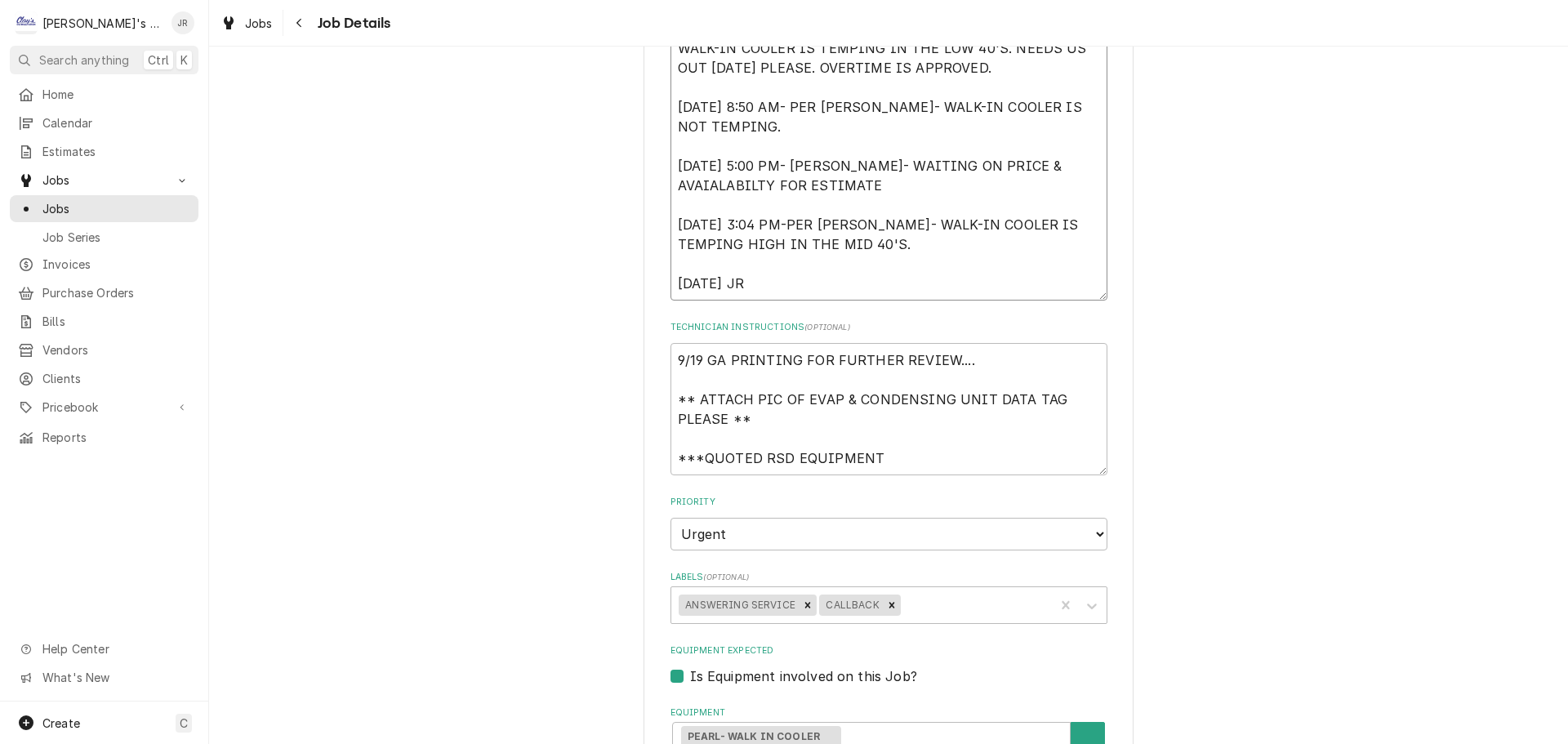
type textarea "9/8/2025 12:00 PM- KASSIE- PER MIKE SLATON- WALK-IN COOLER IS TEMPING IN THE LO…"
type textarea "x"
type textarea "9/8/2025 12:00 PM- KASSIE- PER MIKE SLATON- WALK-IN COOLER IS TEMPING IN THE LO…"
type textarea "x"
type textarea "9/8/2025 12:00 PM- KASSIE- PER MIKE SLATON- WALK-IN COOLER IS TEMPING IN THE LO…"
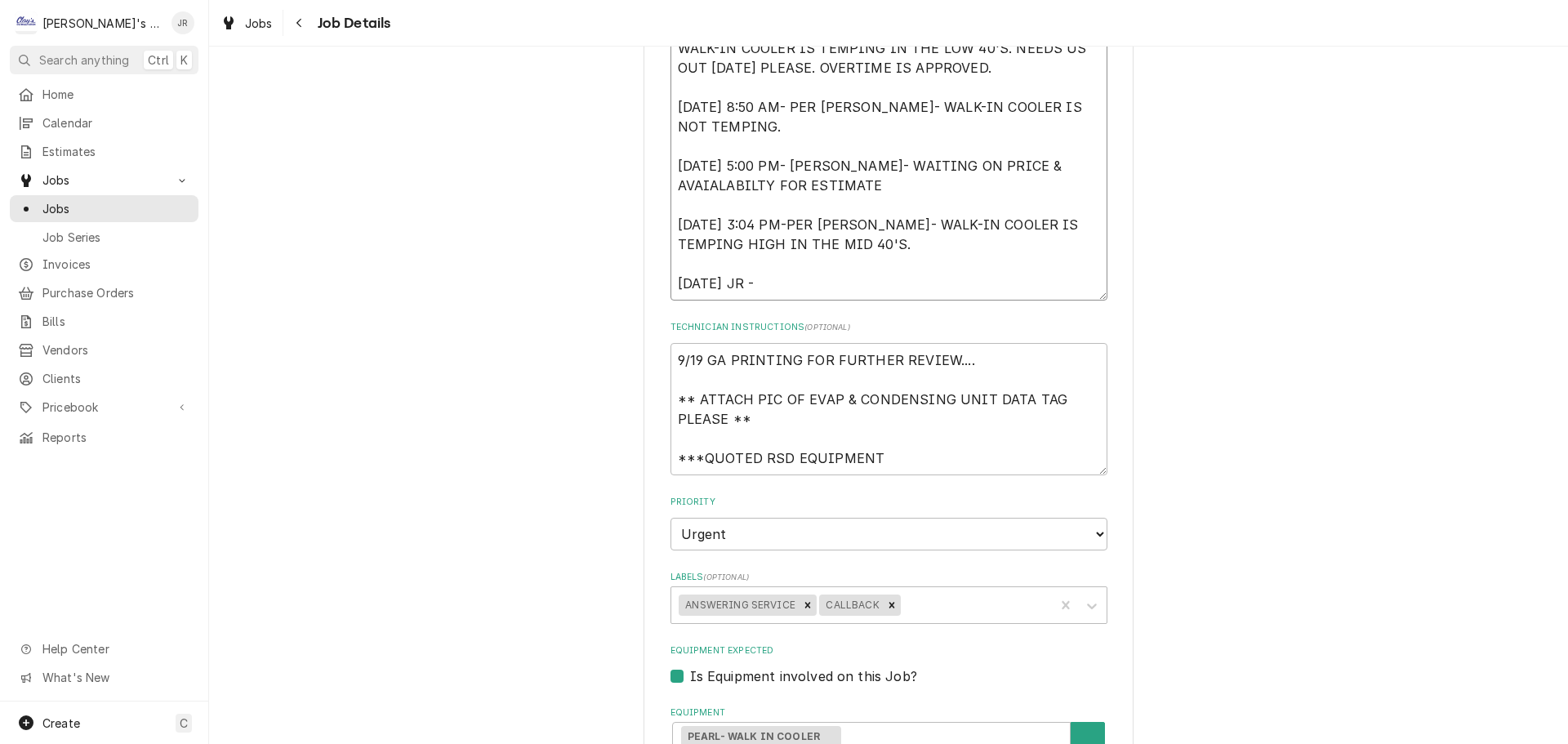
type textarea "x"
type textarea "9/8/2025 12:00 PM- KASSIE- PER MIKE SLATON- WALK-IN COOLER IS TEMPING IN THE LO…"
type textarea "x"
type textarea "9/8/2025 12:00 PM- KASSIE- PER MIKE SLATON- WALK-IN COOLER IS TEMPING IN THE LO…"
type textarea "x"
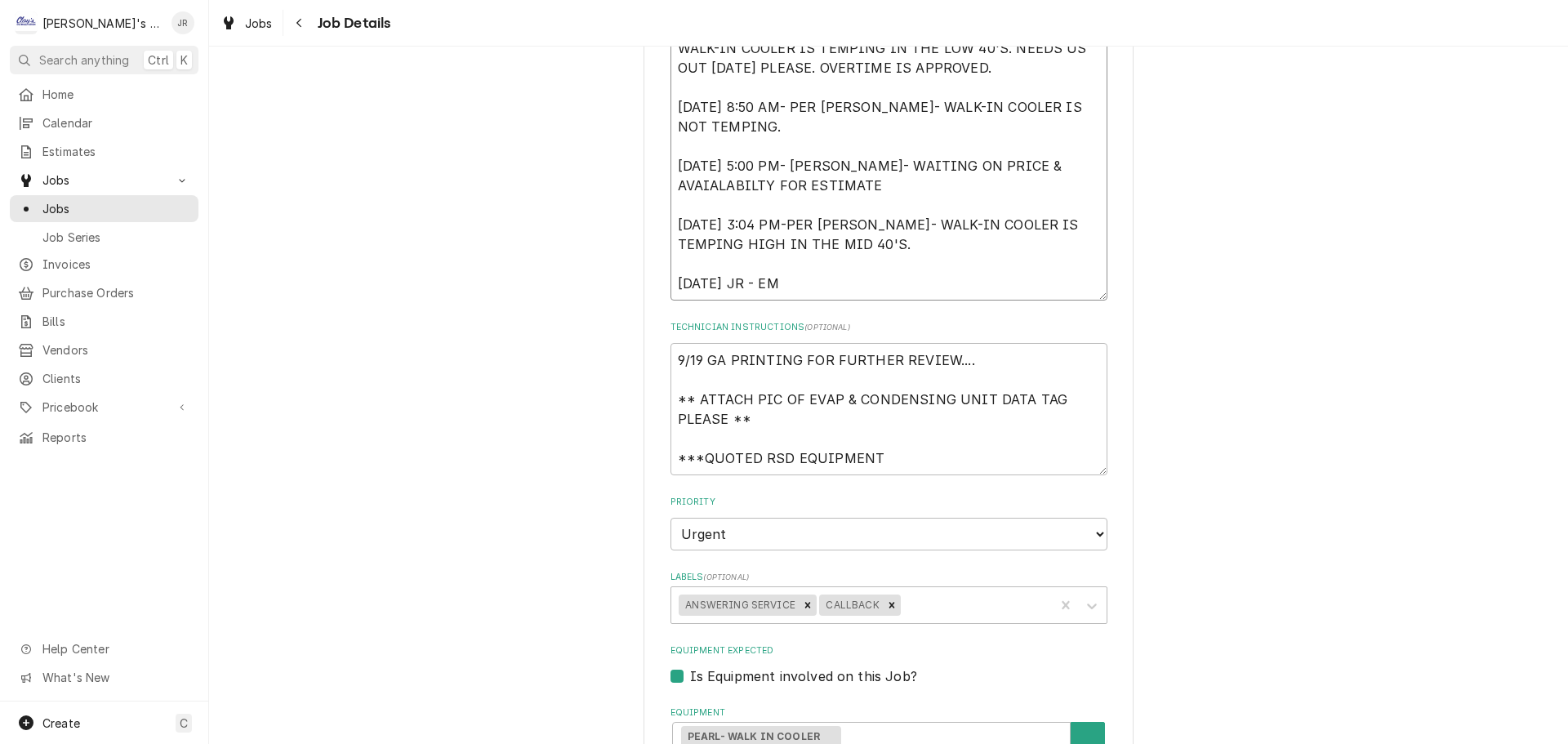
type textarea "9/8/2025 12:00 PM- KASSIE- PER MIKE SLATON- WALK-IN COOLER IS TEMPING IN THE LO…"
type textarea "x"
type textarea "9/8/2025 12:00 PM- KASSIE- PER MIKE SLATON- WALK-IN COOLER IS TEMPING IN THE LO…"
type textarea "x"
type textarea "9/8/2025 12:00 PM- KASSIE- PER MIKE SLATON- WALK-IN COOLER IS TEMPING IN THE LO…"
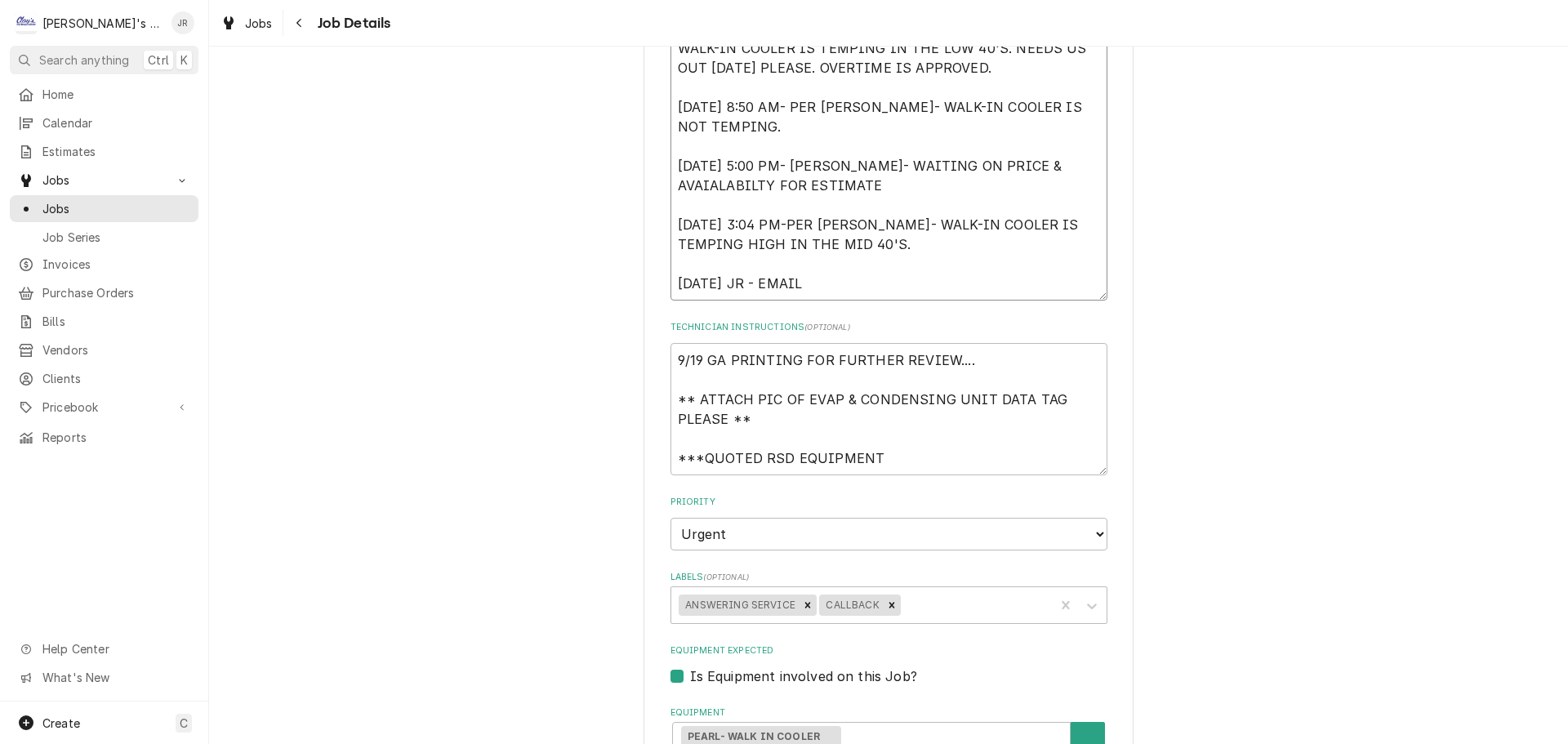
type textarea "x"
type textarea "9/8/2025 12:00 PM- KASSIE- PER MIKE SLATON- WALK-IN COOLER IS TEMPING IN THE LO…"
type textarea "x"
type textarea "9/8/2025 12:00 PM- KASSIE- PER MIKE SLATON- WALK-IN COOLER IS TEMPING IN THE LO…"
type textarea "x"
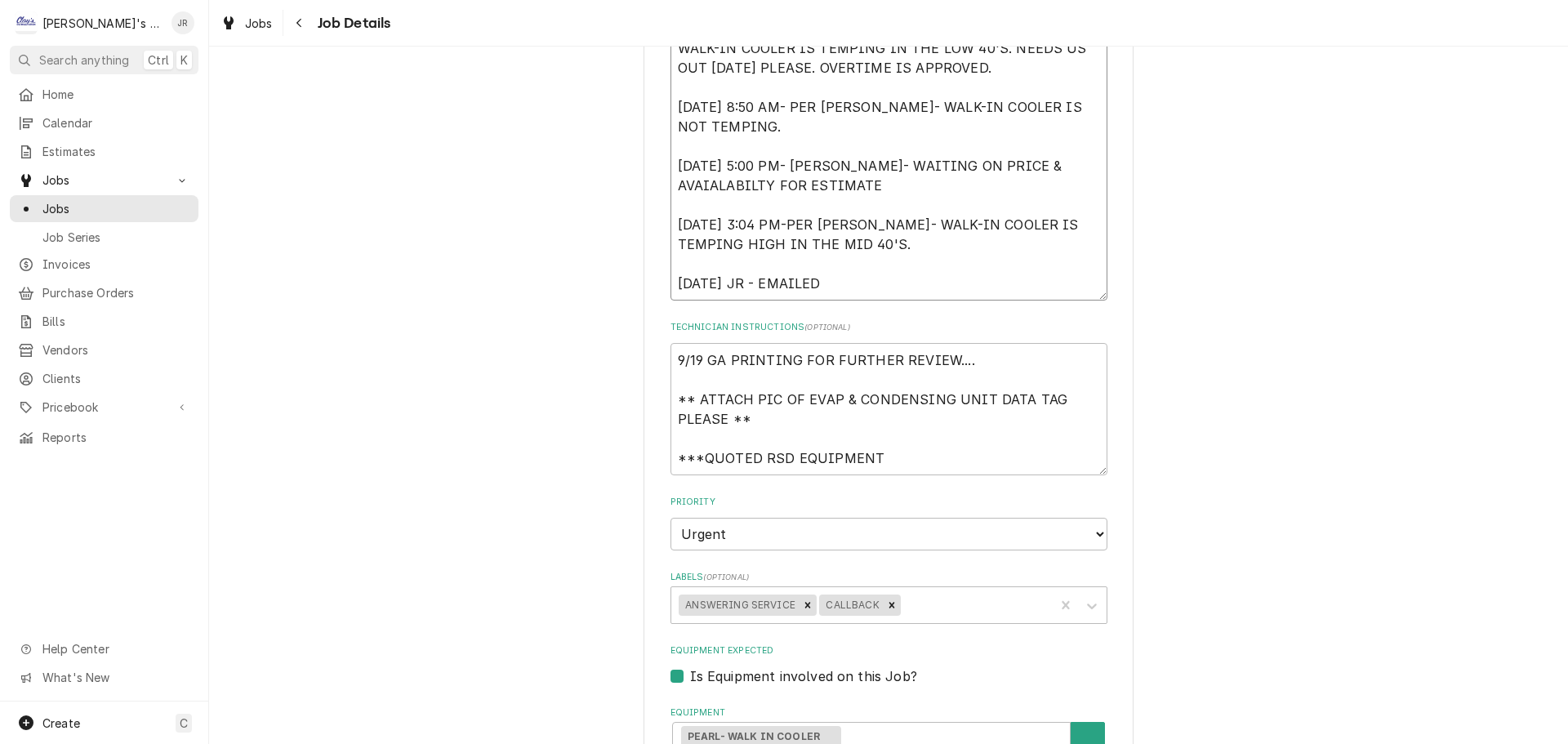
type textarea "9/8/2025 12:00 PM- KASSIE- PER MIKE SLATON- WALK-IN COOLER IS TEMPING IN THE LO…"
type textarea "x"
type textarea "9/8/2025 12:00 PM- KASSIE- PER MIKE SLATON- WALK-IN COOLER IS TEMPING IN THE LO…"
type textarea "x"
type textarea "9/8/2025 12:00 PM- KASSIE- PER MIKE SLATON- WALK-IN COOLER IS TEMPING IN THE LO…"
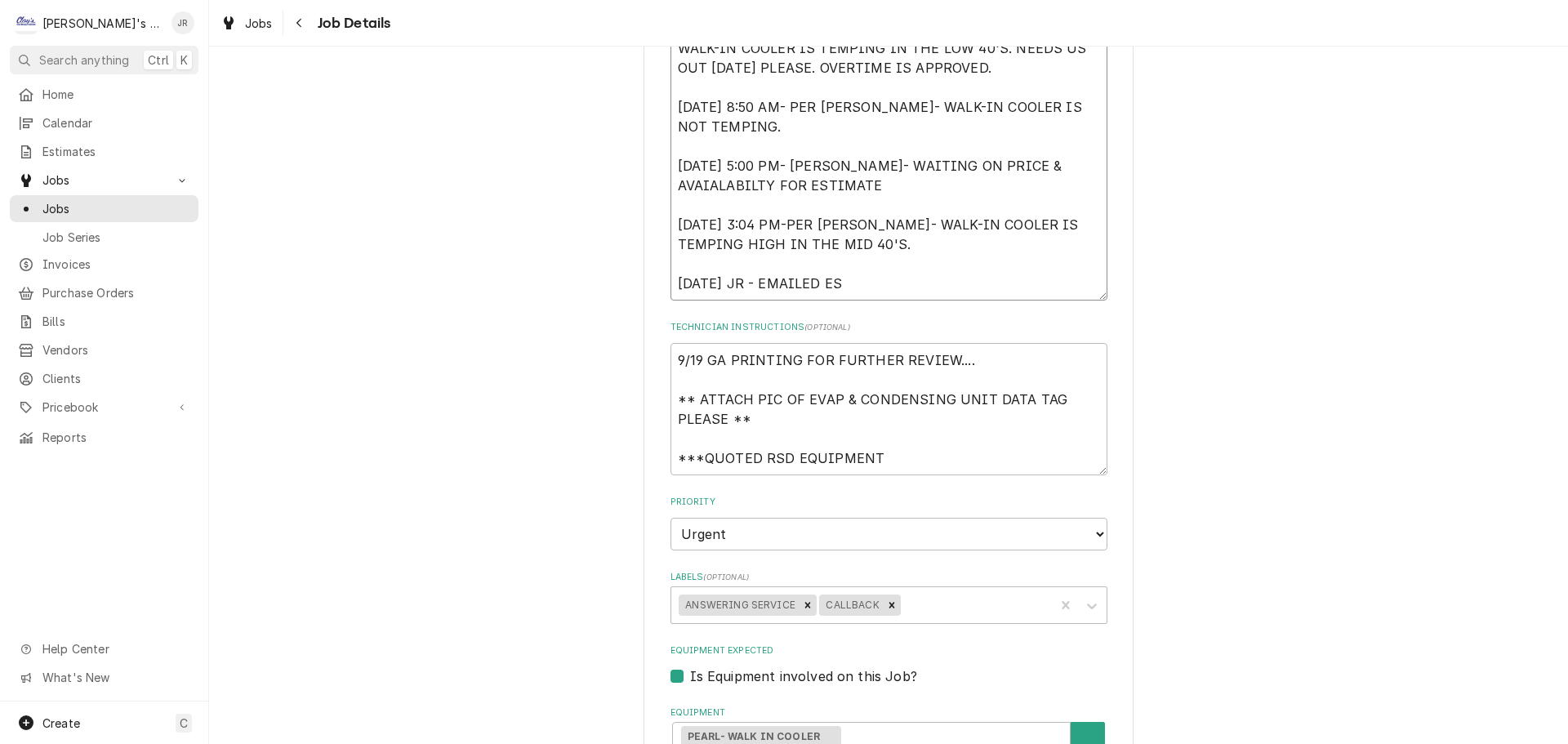
type textarea "x"
type textarea "9/8/2025 12:00 PM- KASSIE- PER MIKE SLATON- WALK-IN COOLER IS TEMPING IN THE LO…"
type textarea "x"
type textarea "9/8/2025 12:00 PM- KASSIE- PER MIKE SLATON- WALK-IN COOLER IS TEMPING IN THE LO…"
type textarea "x"
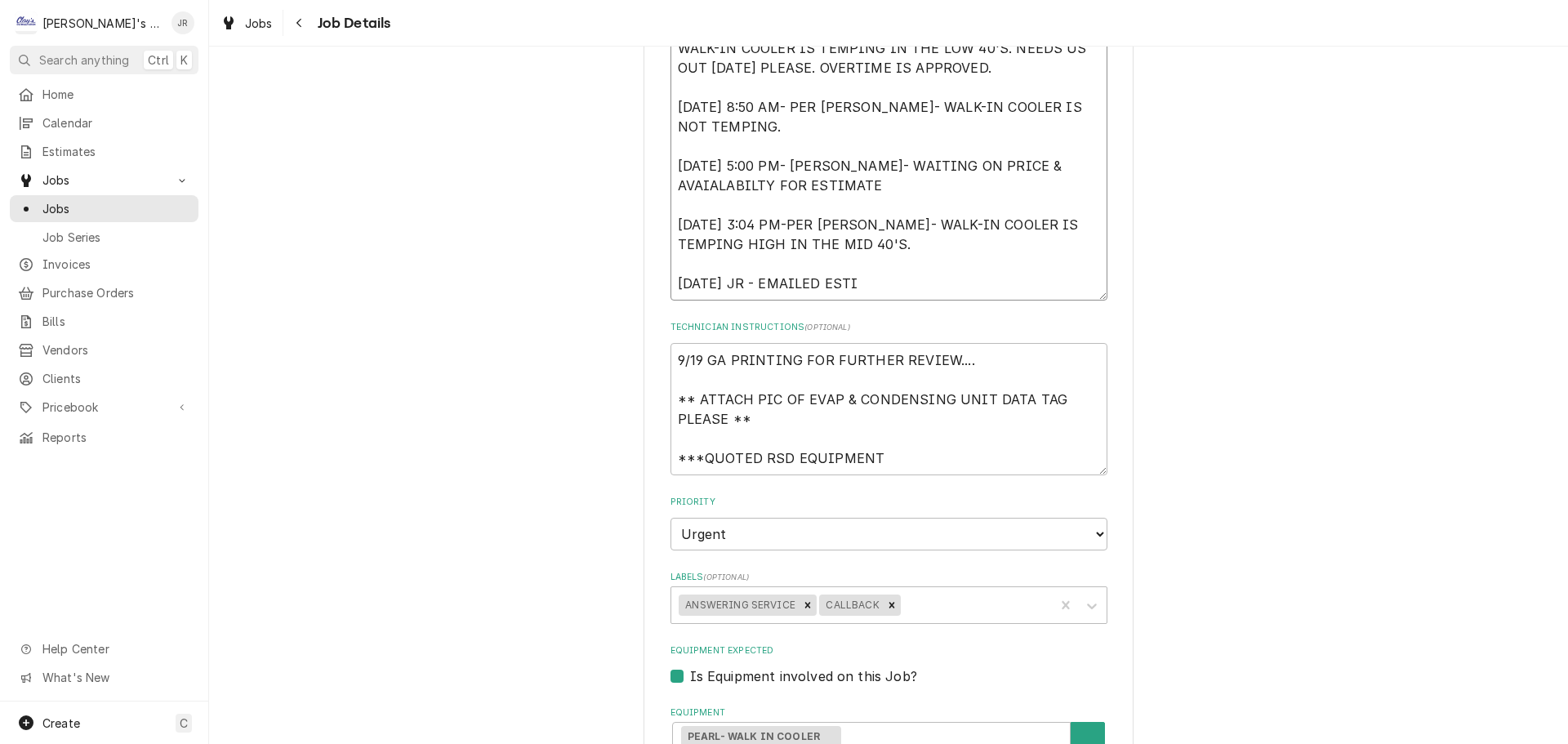
type textarea "9/8/2025 12:00 PM- KASSIE- PER MIKE SLATON- WALK-IN COOLER IS TEMPING IN THE LO…"
type textarea "x"
type textarea "9/8/2025 12:00 PM- KASSIE- PER MIKE SLATON- WALK-IN COOLER IS TEMPING IN THE LO…"
type textarea "x"
type textarea "9/8/2025 12:00 PM- KASSIE- PER MIKE SLATON- WALK-IN COOLER IS TEMPING IN THE LO…"
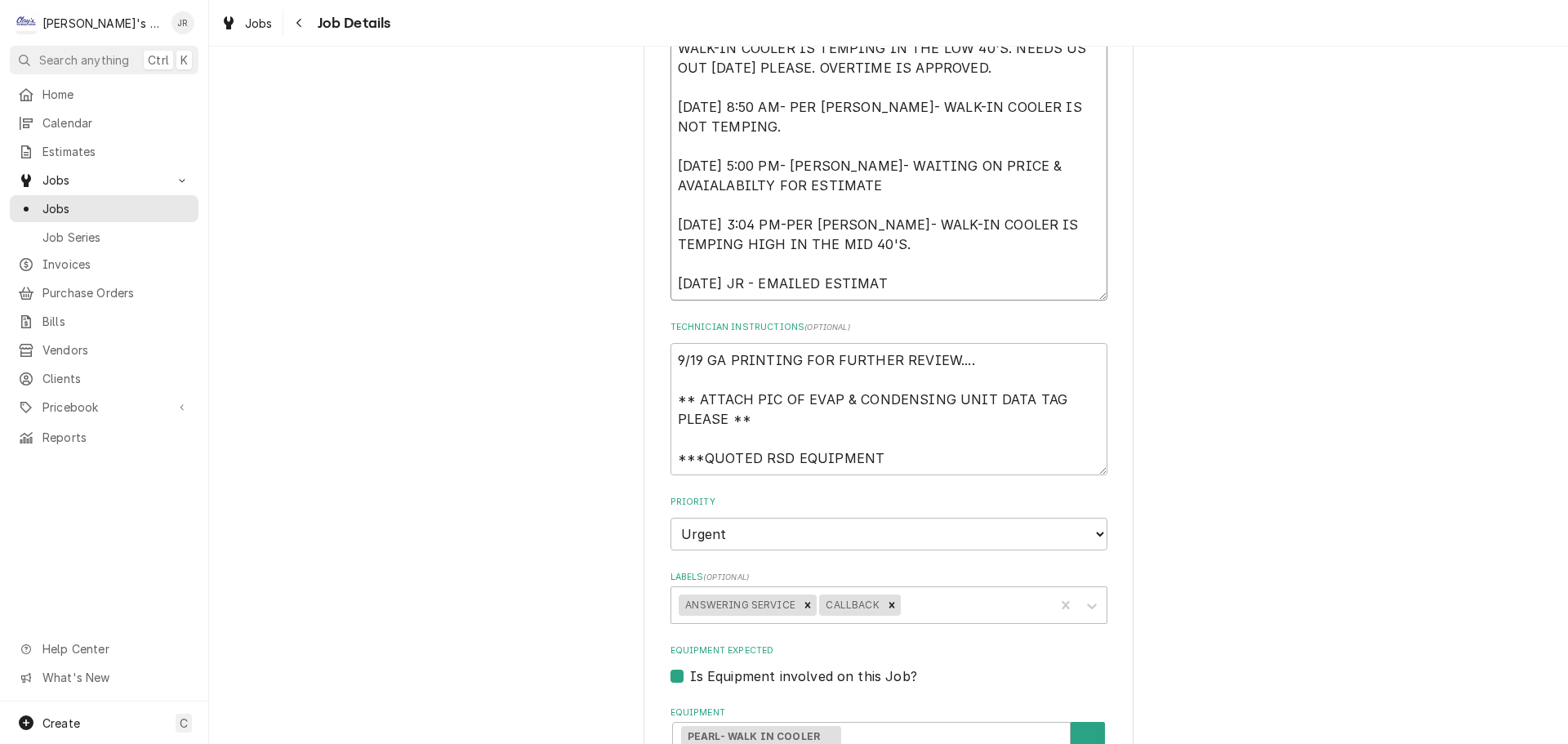
type textarea "x"
type textarea "9/8/2025 12:00 PM- KASSIE- PER MIKE SLATON- WALK-IN COOLER IS TEMPING IN THE LO…"
type textarea "x"
type textarea "9/8/2025 12:00 PM- KASSIE- PER MIKE SLATON- WALK-IN COOLER IS TEMPING IN THE LO…"
type textarea "x"
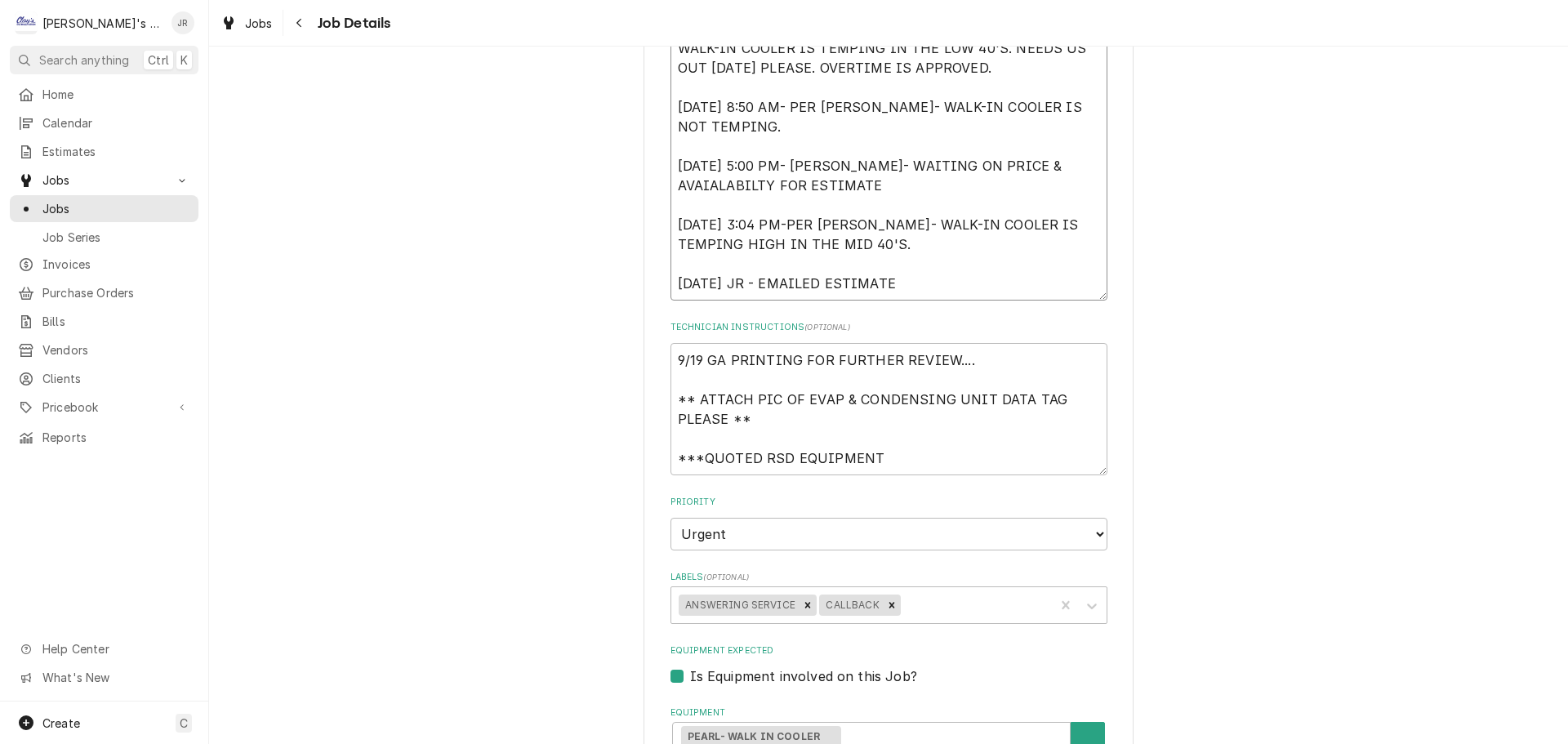
type textarea "9/8/2025 12:00 PM- KASSIE- PER MIKE SLATON- WALK-IN COOLER IS TEMPING IN THE LO…"
type textarea "x"
type textarea "9/8/2025 12:00 PM- KASSIE- PER MIKE SLATON- WALK-IN COOLER IS TEMPING IN THE LO…"
type textarea "x"
type textarea "9/8/2025 12:00 PM- KASSIE- PER MIKE SLATON- WALK-IN COOLER IS TEMPING IN THE LO…"
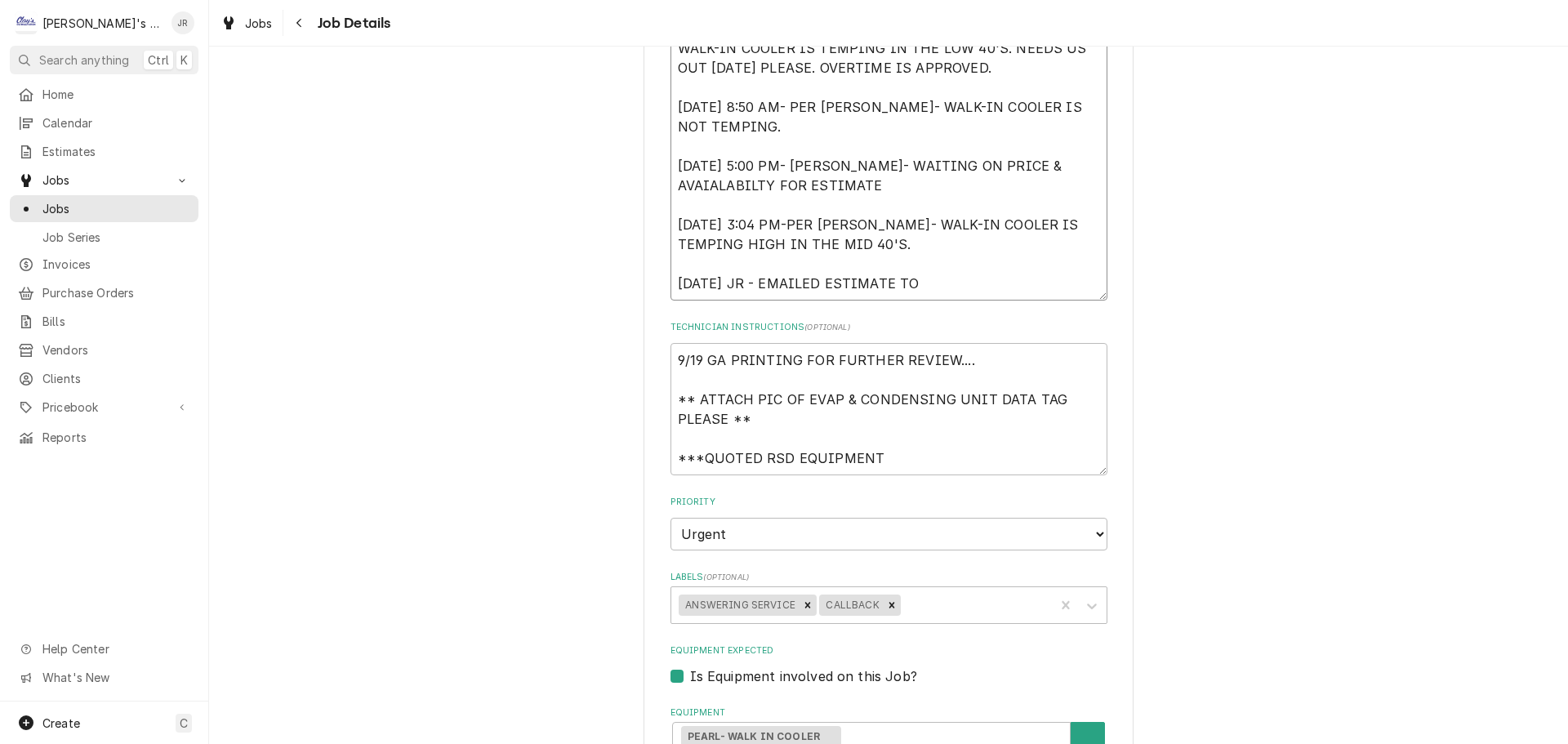
type textarea "x"
type textarea "9/8/2025 12:00 PM- KASSIE- PER MIKE SLATON- WALK-IN COOLER IS TEMPING IN THE LO…"
type textarea "x"
type textarea "9/8/2025 12:00 PM- KASSIE- PER MIKE SLATON- WALK-IN COOLER IS TEMPING IN THE LO…"
type textarea "x"
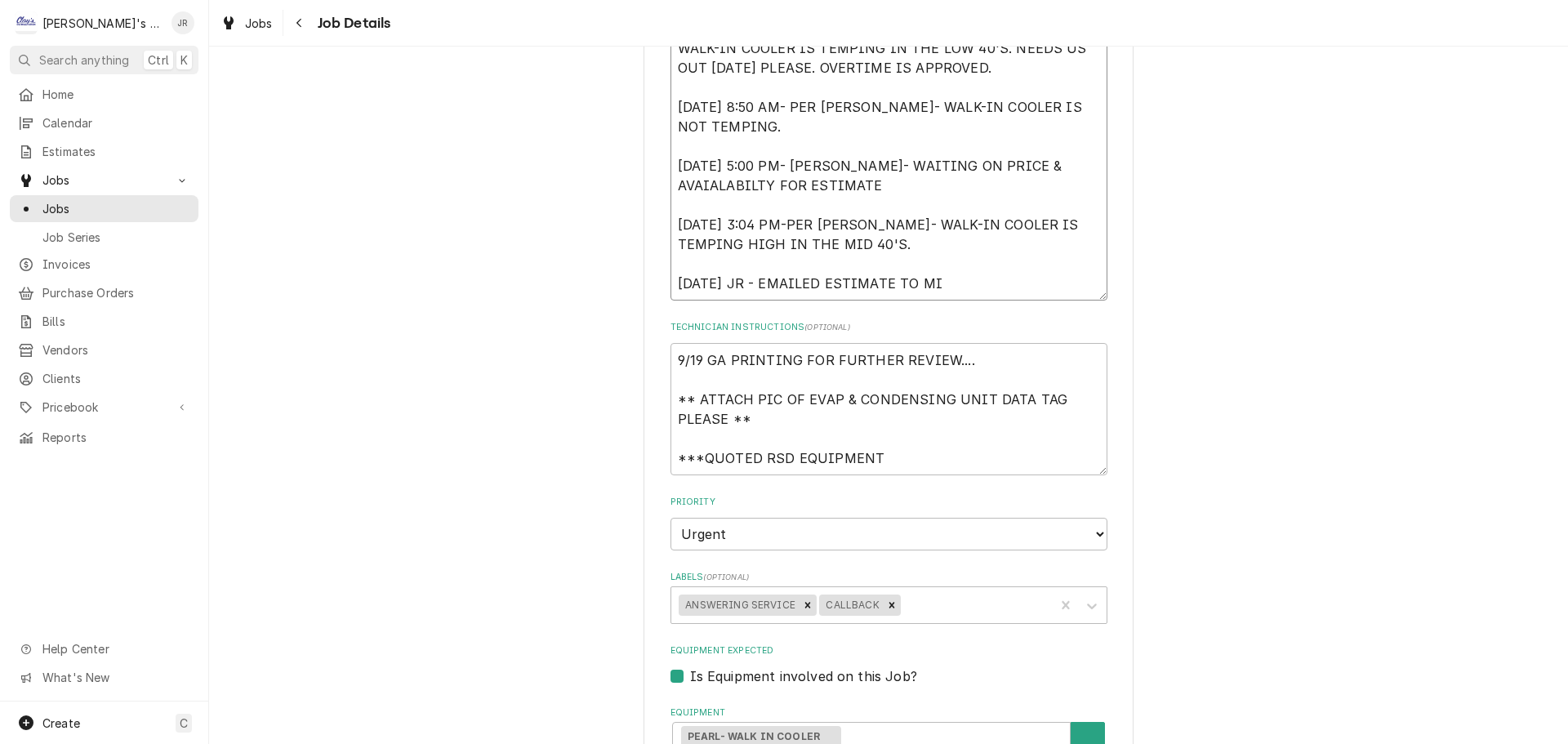
type textarea "9/8/2025 12:00 PM- KASSIE- PER MIKE SLATON- WALK-IN COOLER IS TEMPING IN THE LO…"
type textarea "x"
type textarea "9/8/2025 12:00 PM- KASSIE- PER MIKE SLATON- WALK-IN COOLER IS TEMPING IN THE LO…"
type textarea "x"
type textarea "9/8/2025 12:00 PM- KASSIE- PER MIKE SLATON- WALK-IN COOLER IS TEMPING IN THE LO…"
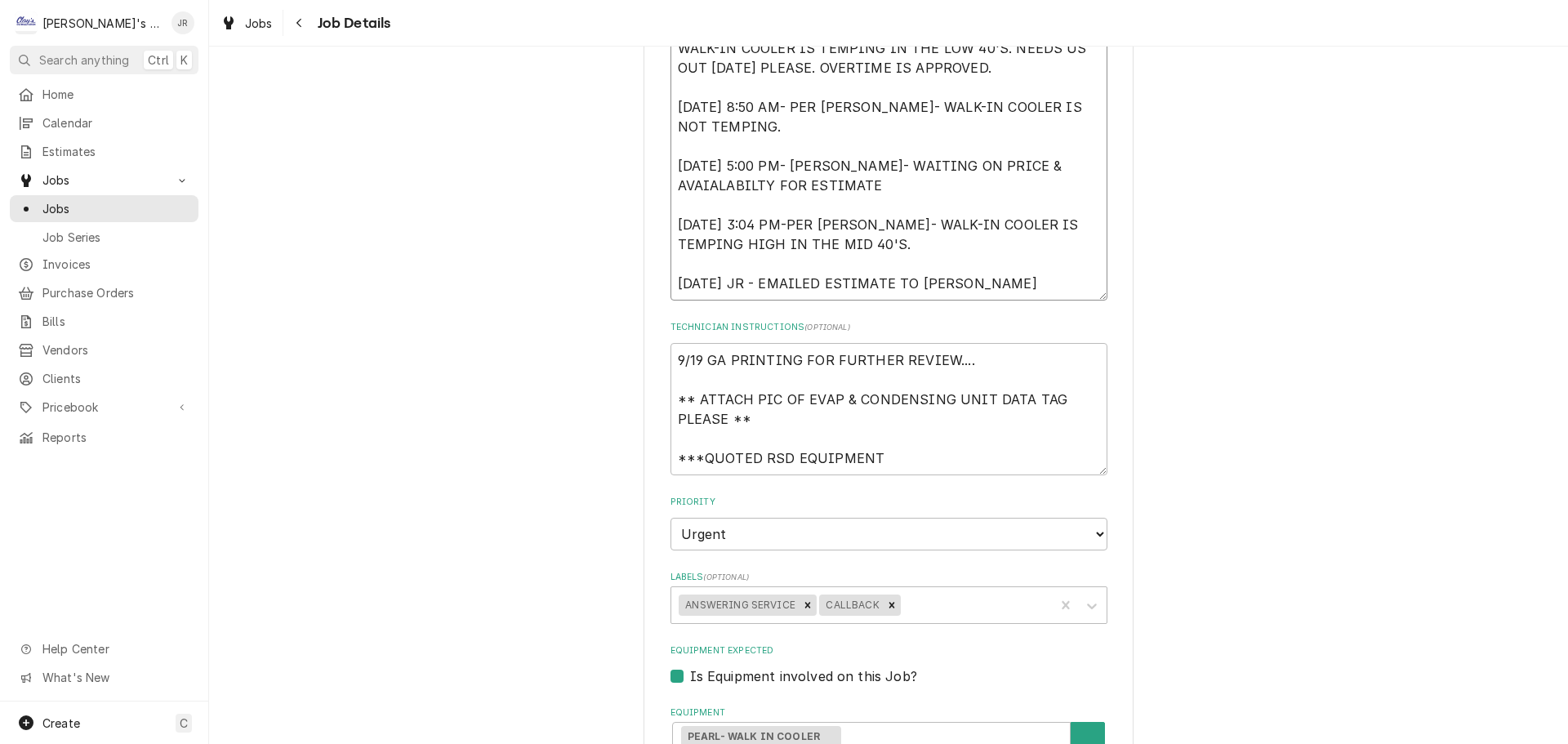
type textarea "x"
type textarea "9/8/2025 12:00 PM- KASSIE- PER MIKE SLATON- WALK-IN COOLER IS TEMPING IN THE LO…"
type textarea "x"
type textarea "9/8/2025 12:00 PM- KASSIE- PER MIKE SLATON- WALK-IN COOLER IS TEMPING IN THE LO…"
type textarea "x"
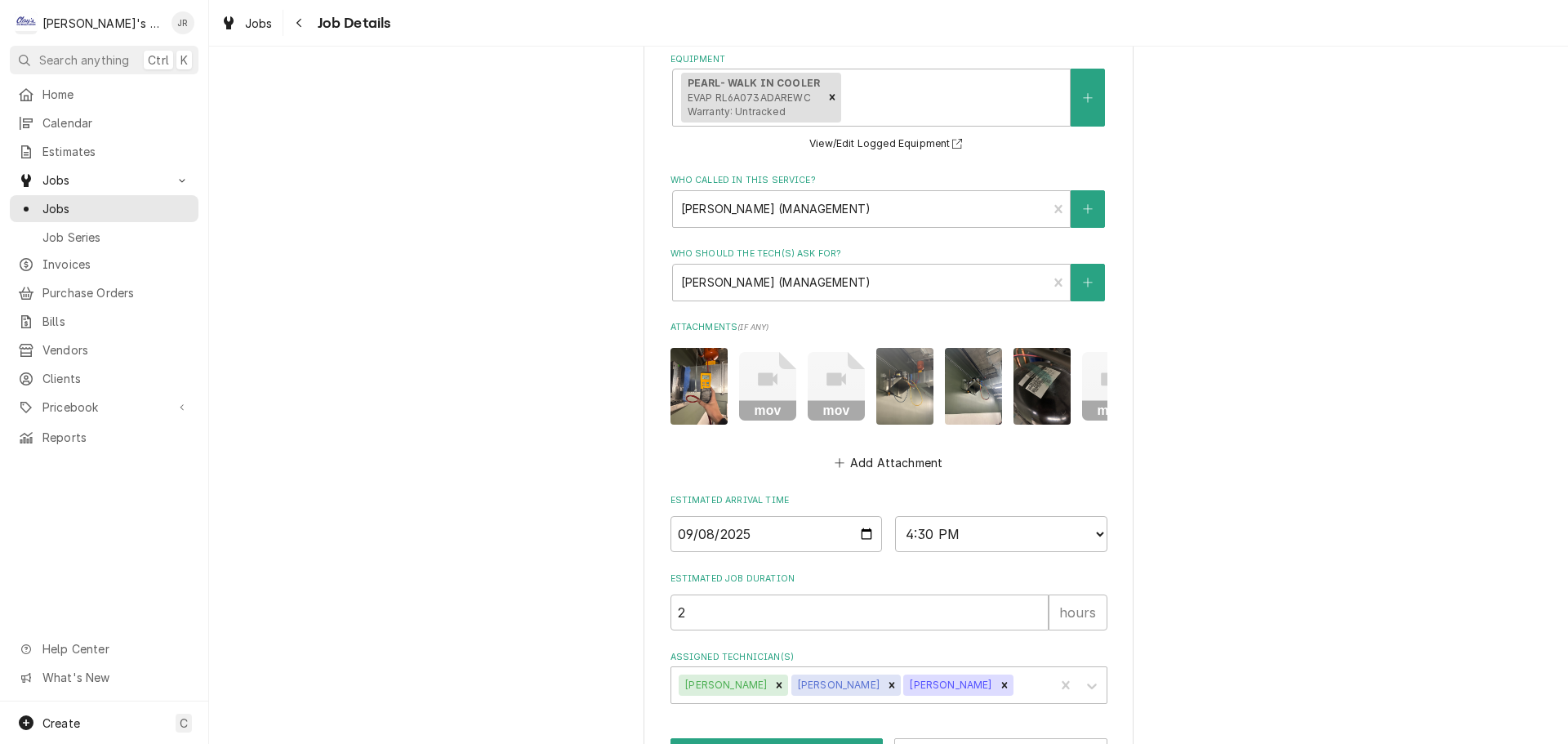
scroll to position [1134, 0]
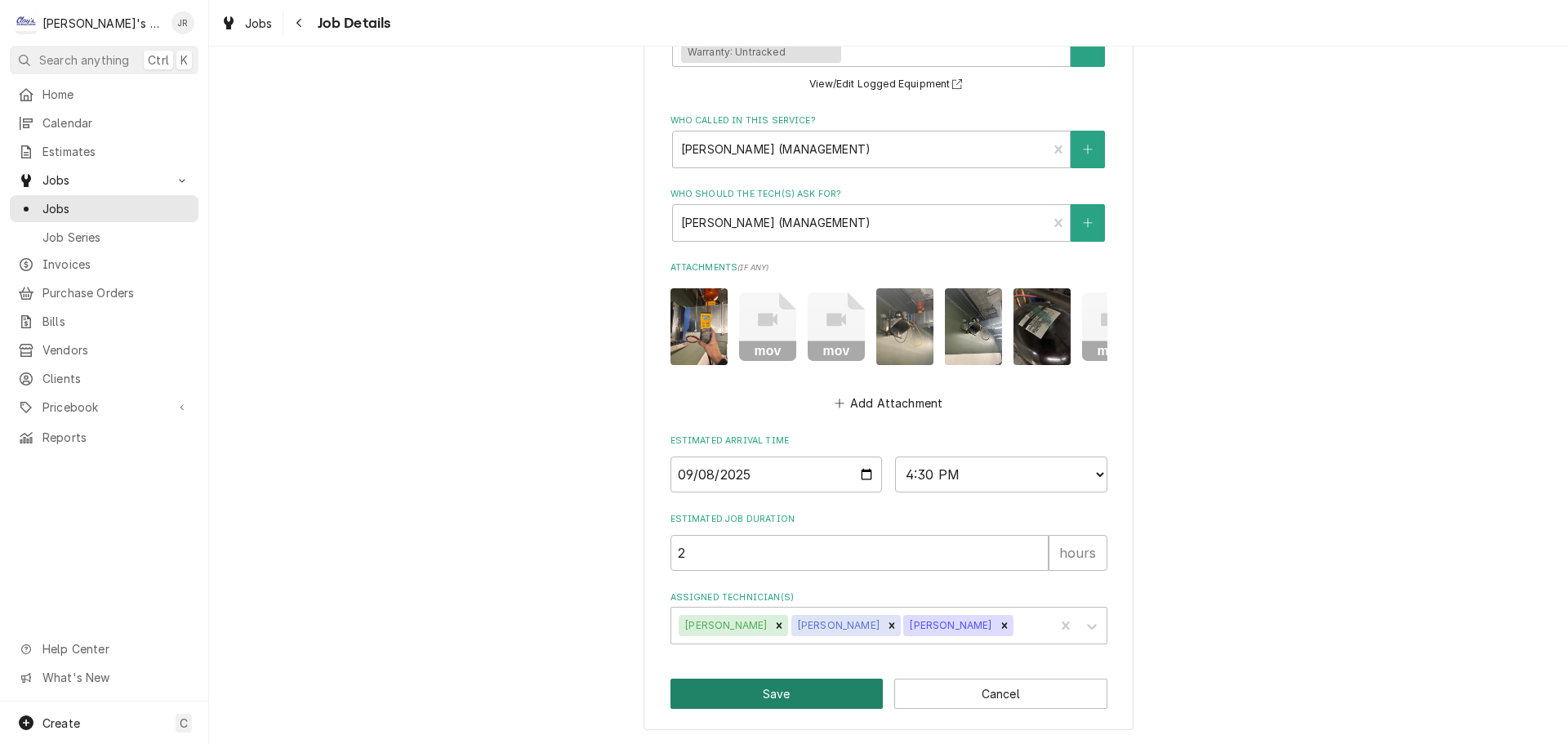
type textarea "9/8/2025 12:00 PM- KASSIE- PER MIKE SLATON- WALK-IN COOLER IS TEMPING IN THE LO…"
click at [797, 698] on button "Save" at bounding box center [778, 693] width 214 height 30
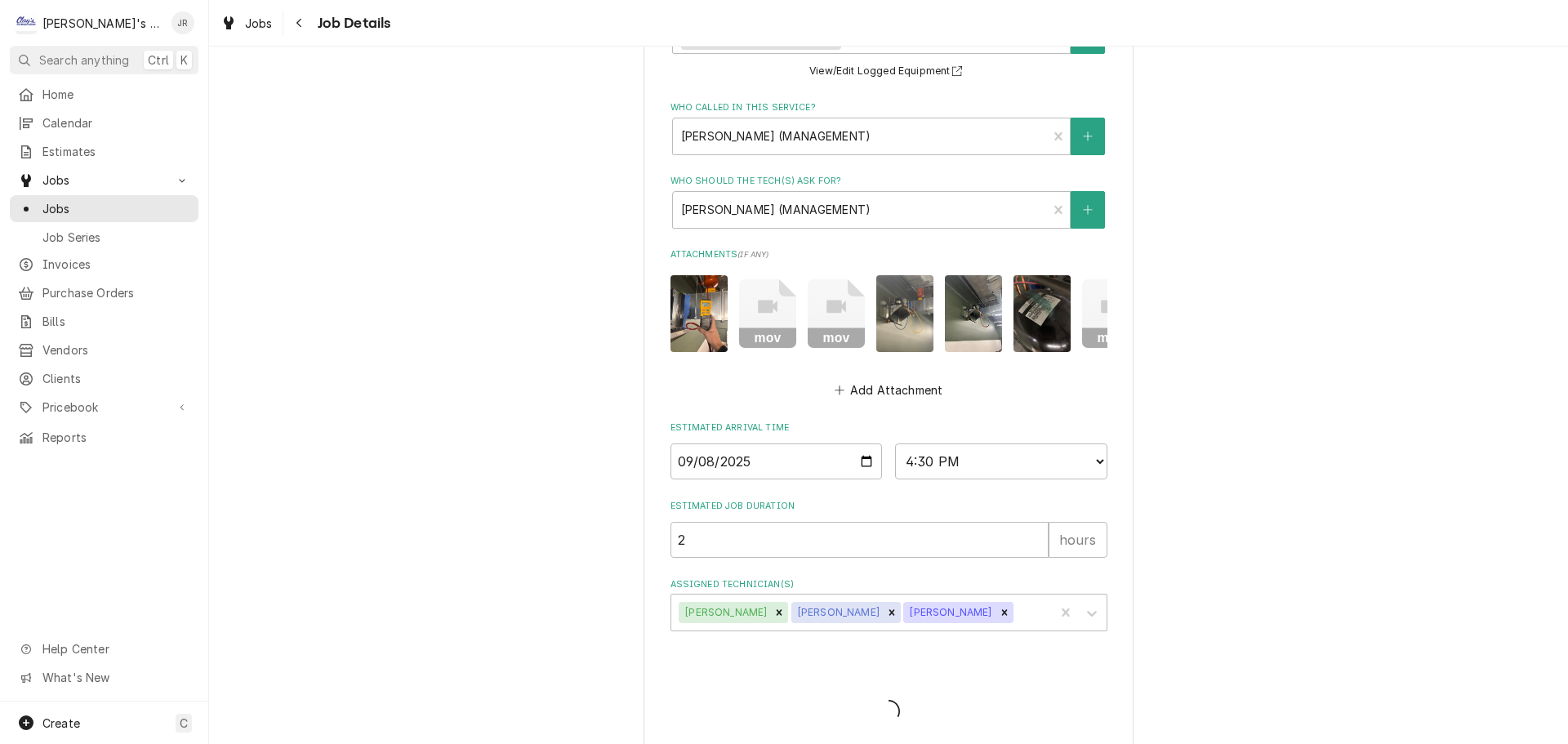
type textarea "x"
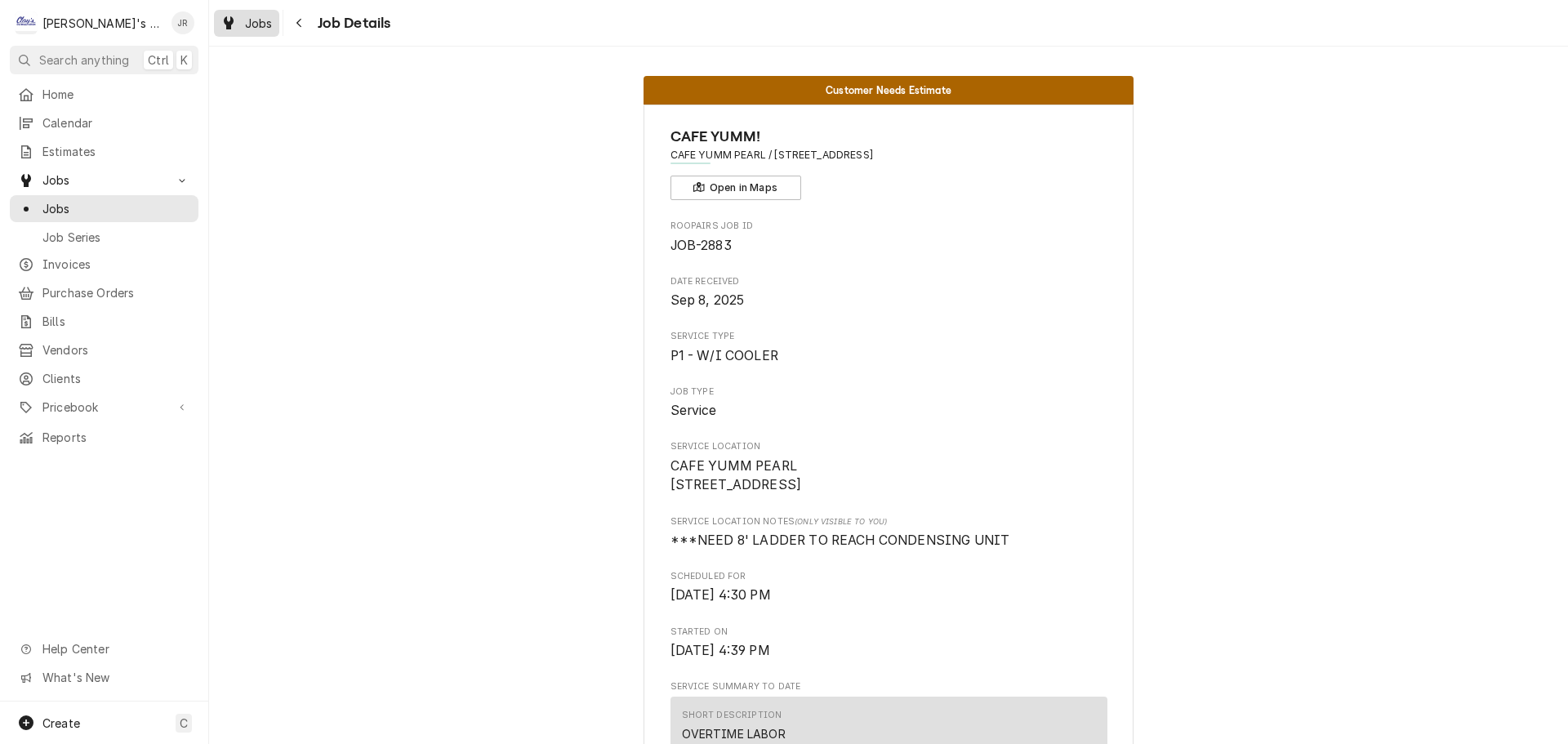
click at [250, 33] on link "Jobs" at bounding box center [246, 23] width 65 height 27
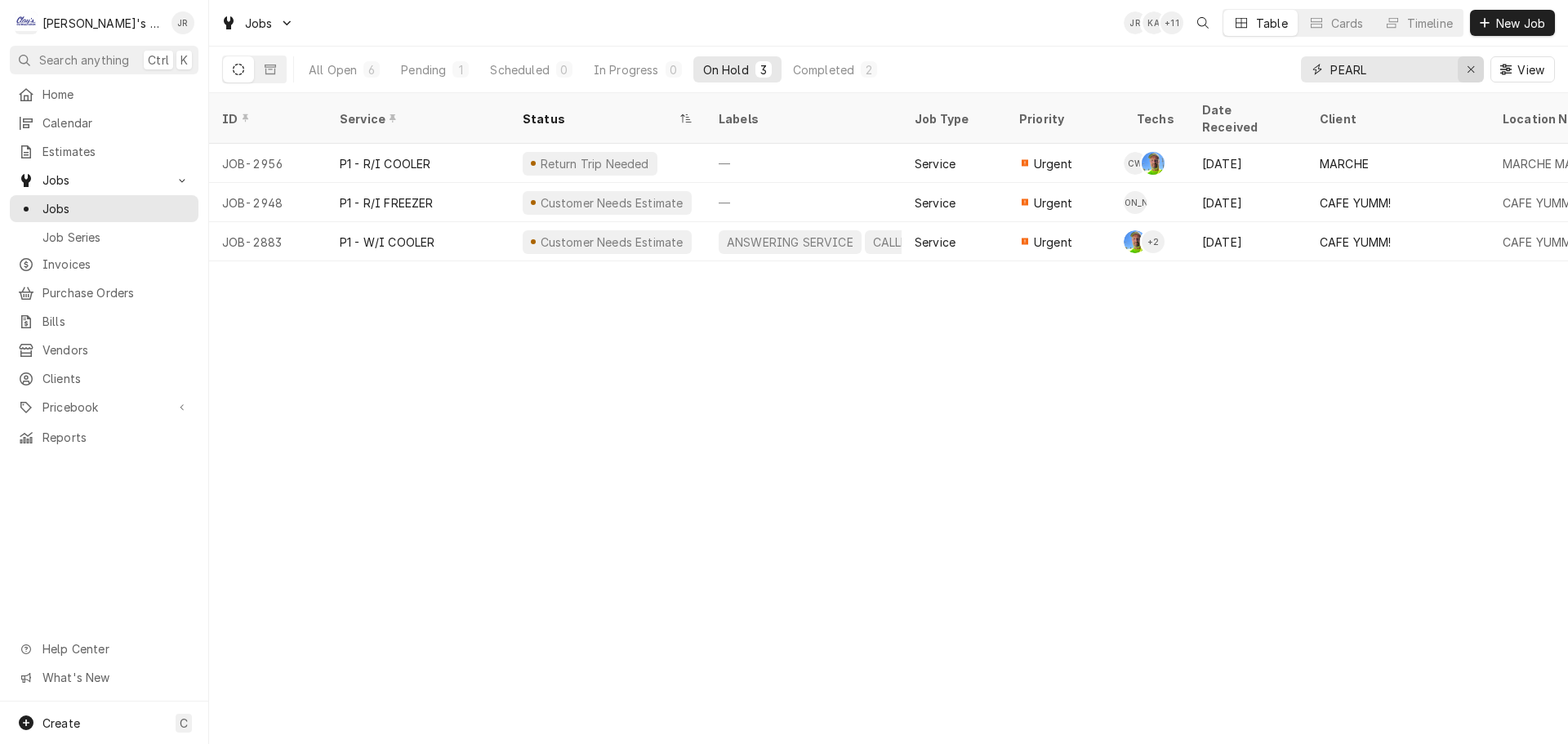
click at [1466, 67] on div "Erase input" at bounding box center [1470, 69] width 17 height 17
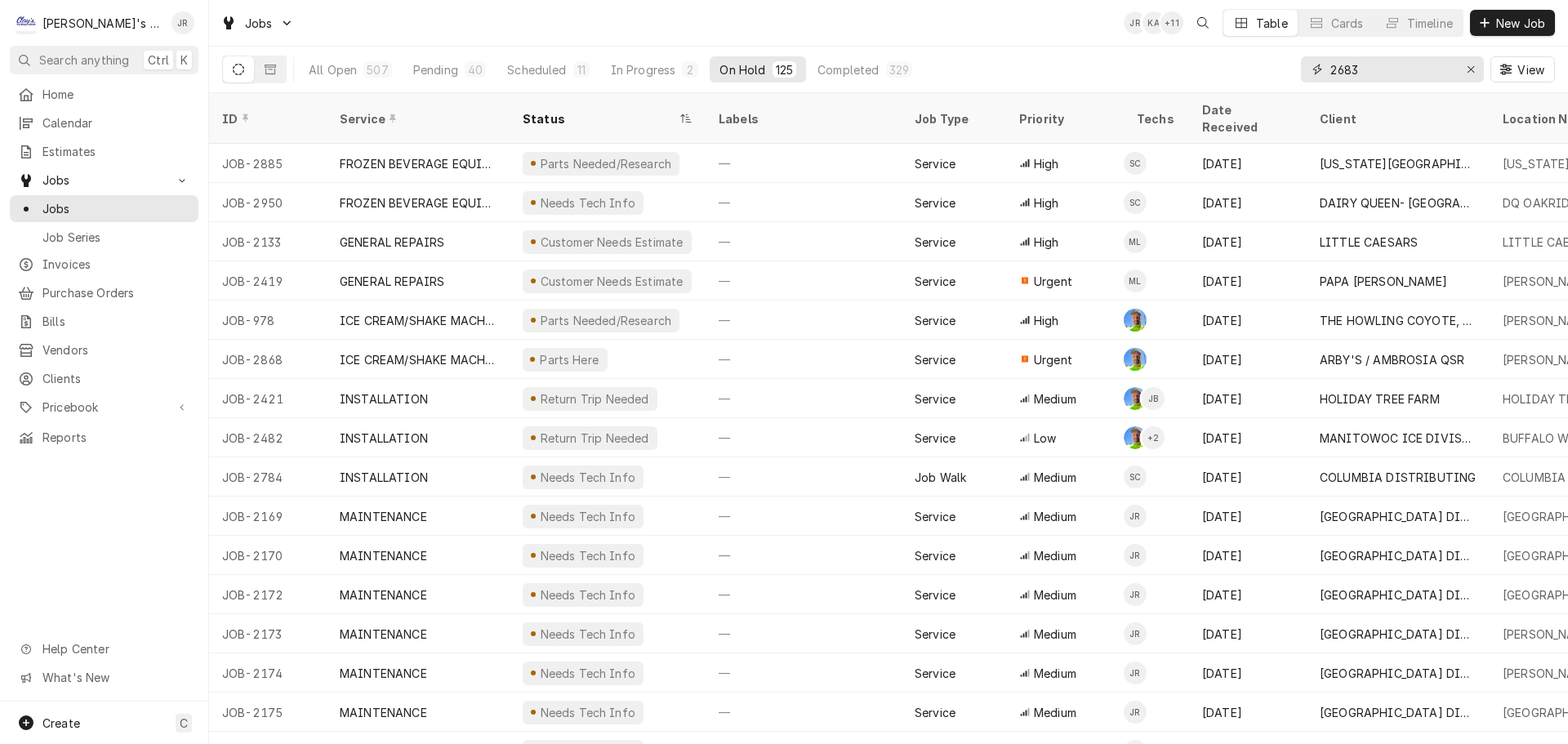
type input "2683"
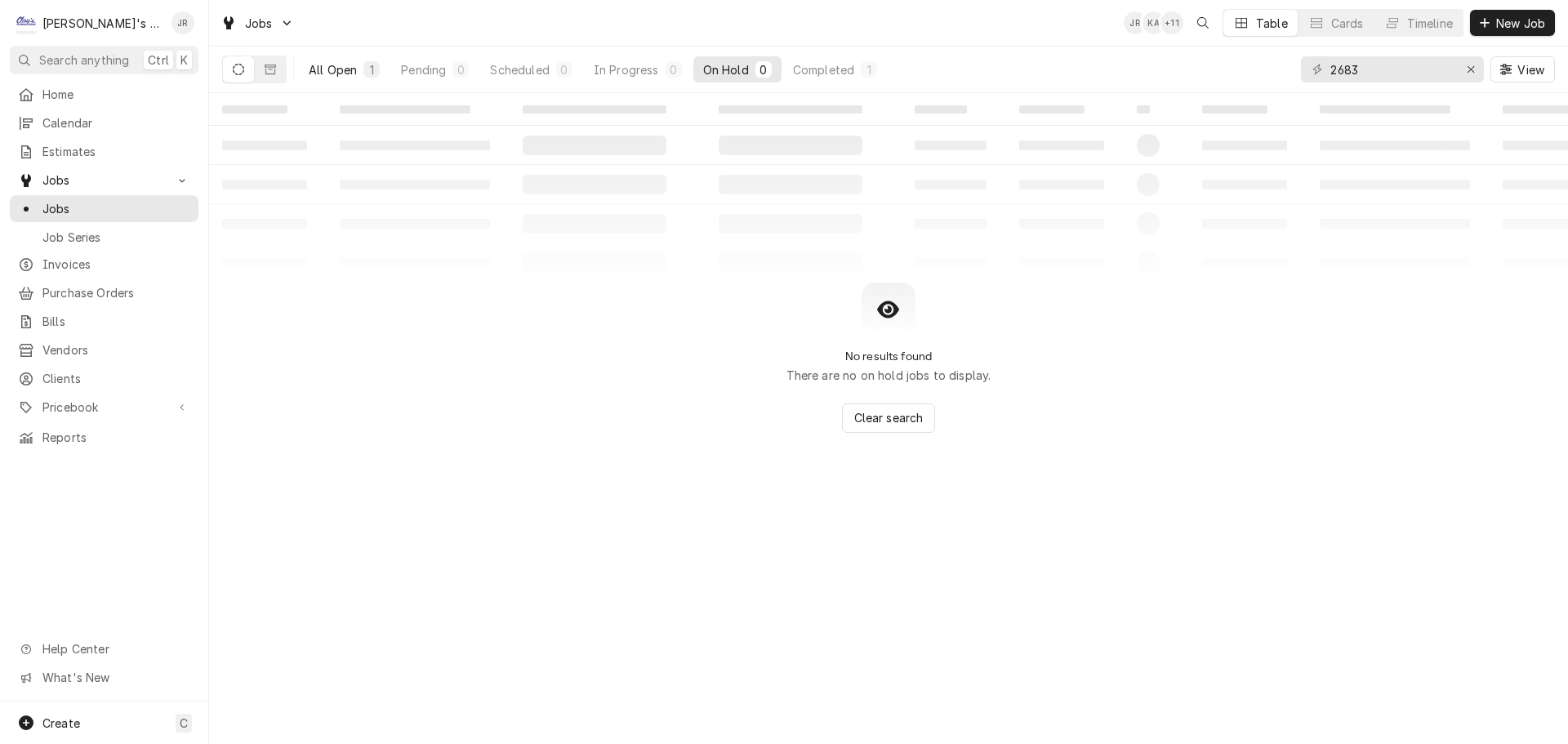
click at [343, 73] on div "All Open" at bounding box center [333, 70] width 49 height 17
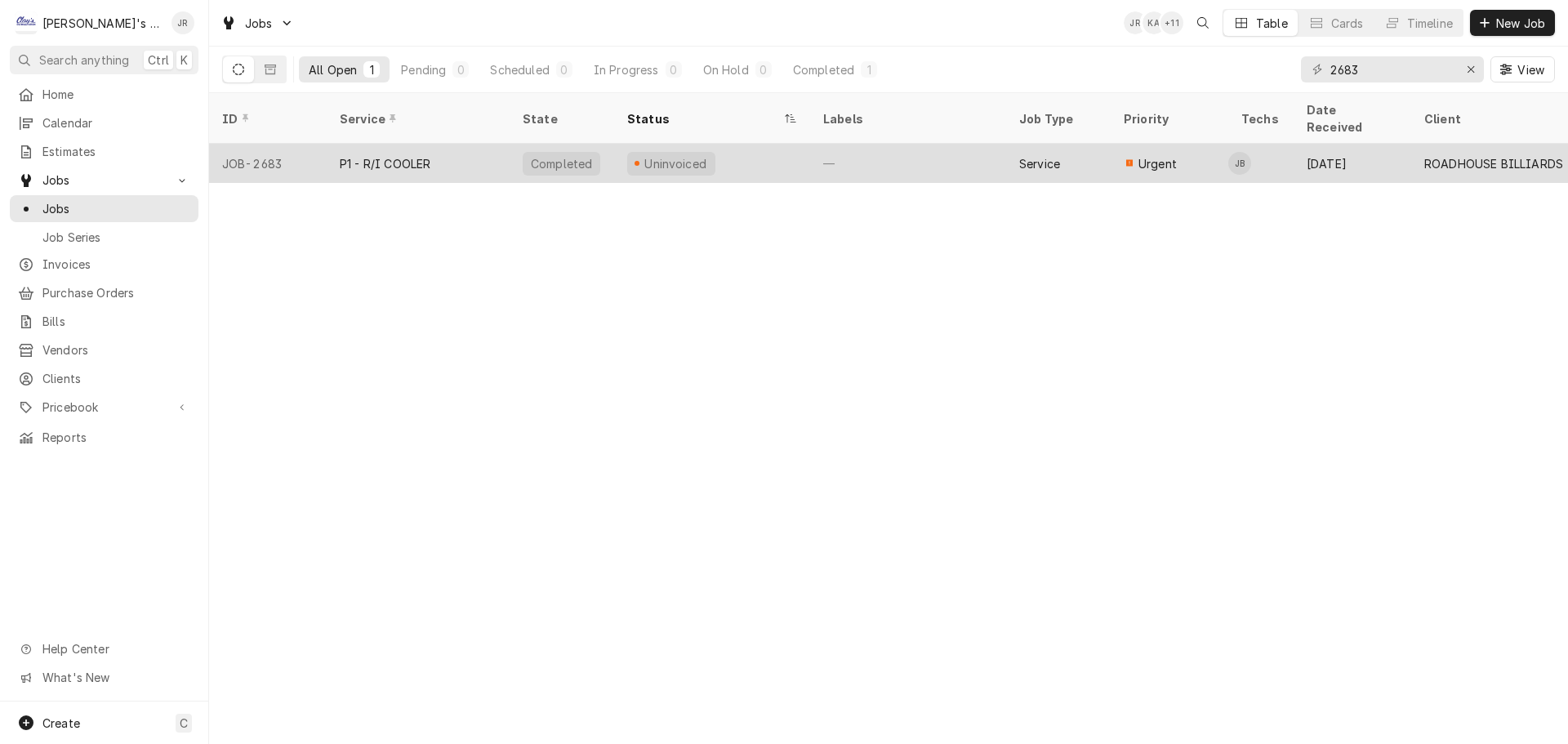
click at [482, 144] on div "P1 - R/I COOLER" at bounding box center [417, 163] width 183 height 39
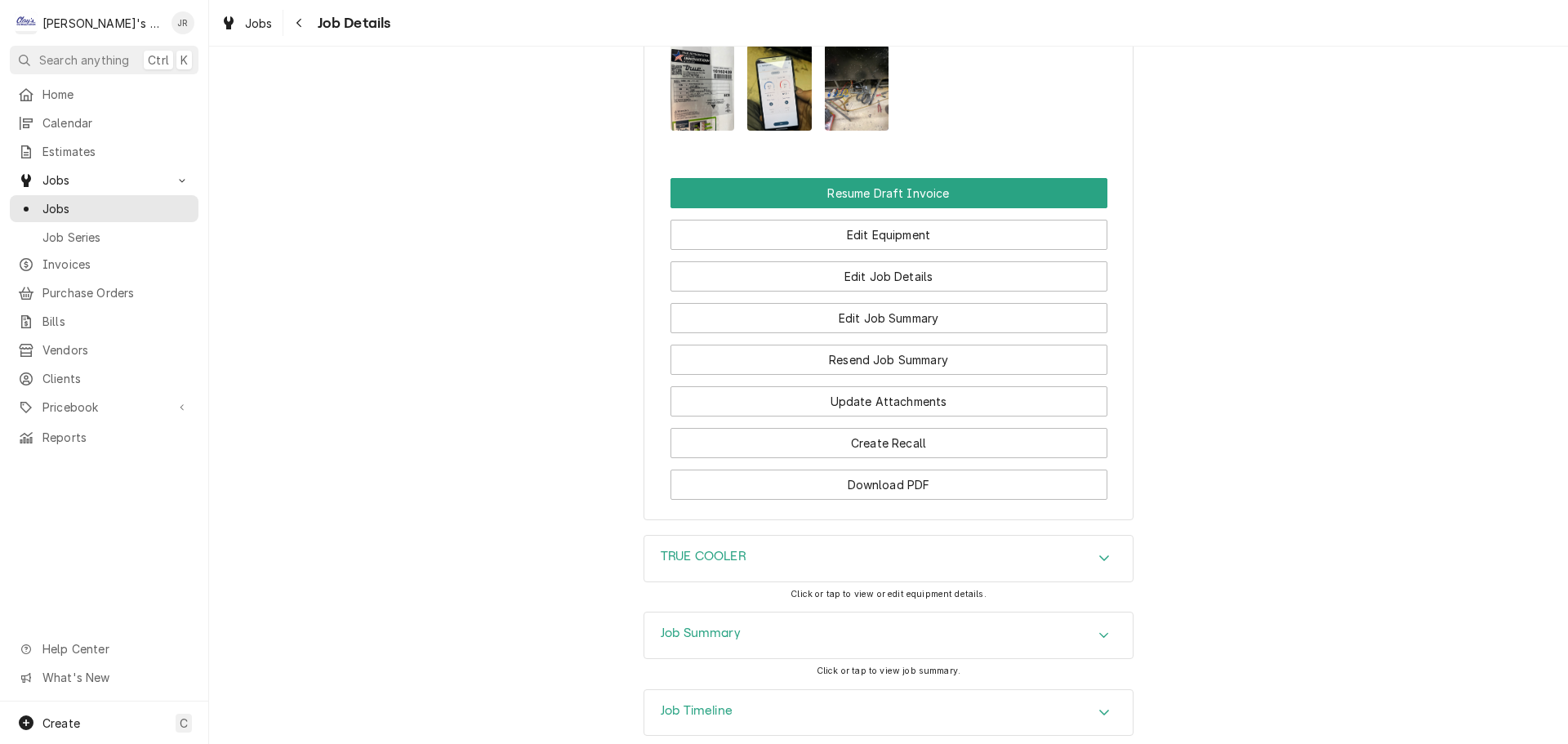
scroll to position [2043, 0]
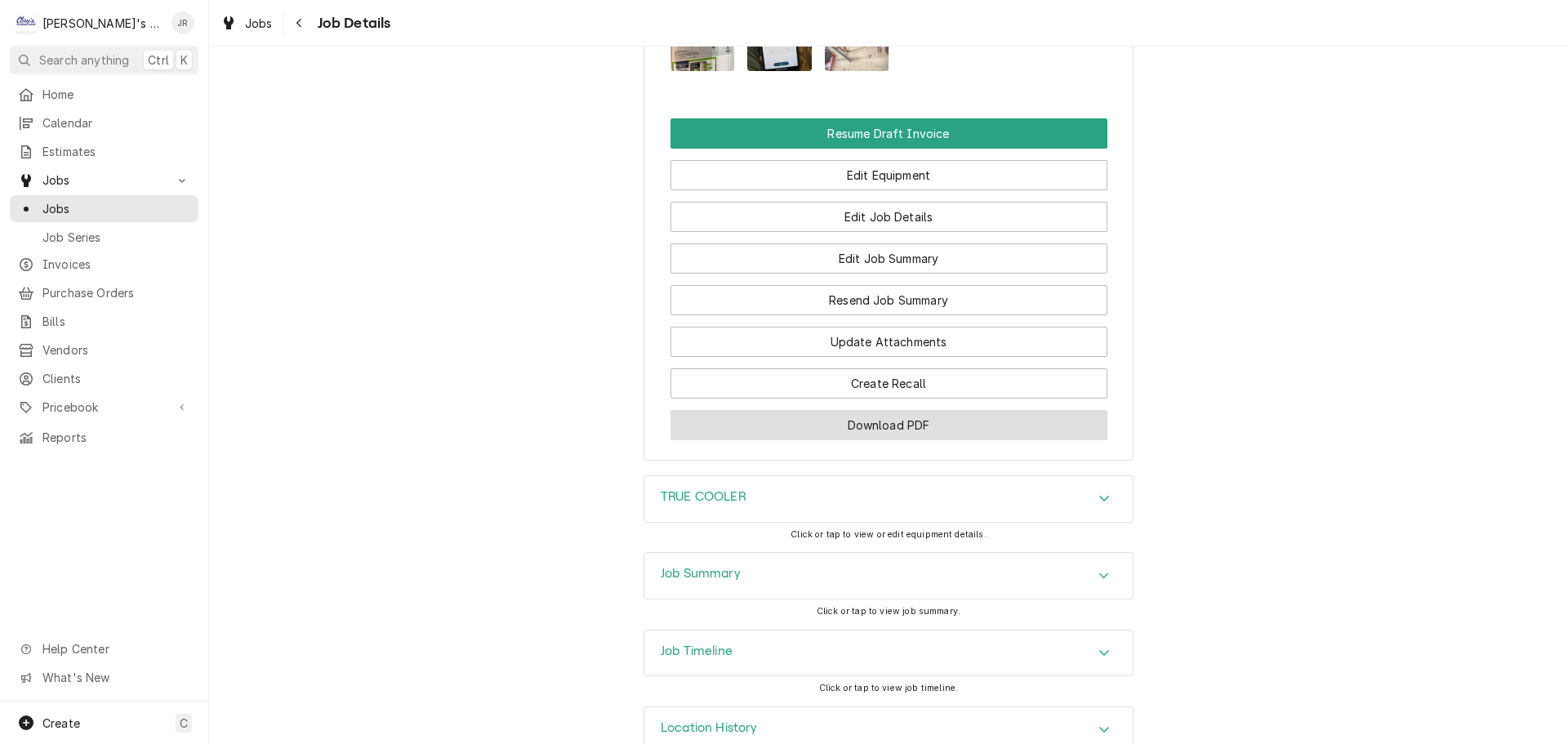
click at [755, 410] on button "Download PDF" at bounding box center [889, 424] width 437 height 30
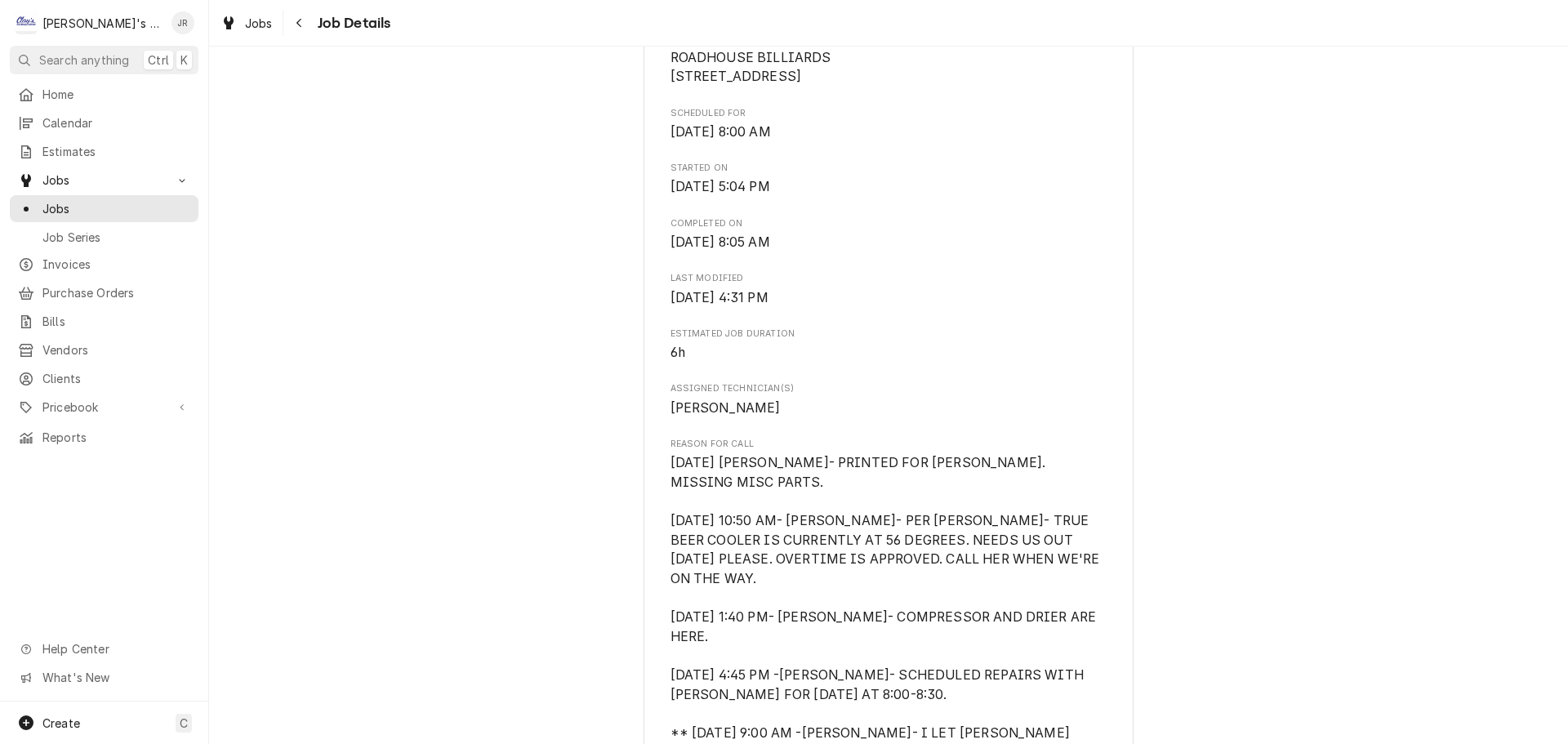
scroll to position [0, 0]
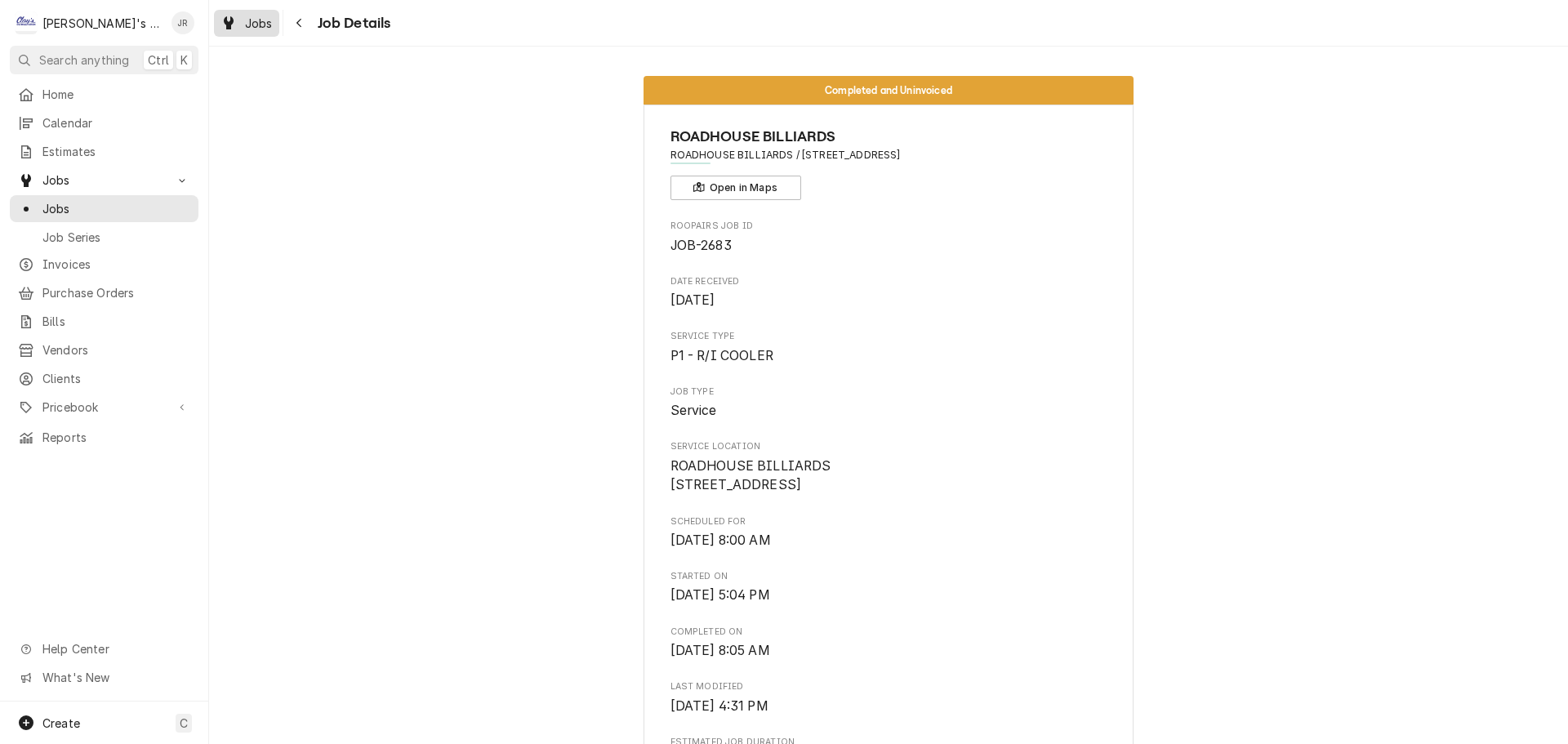
click at [248, 28] on span "Jobs" at bounding box center [258, 23] width 28 height 17
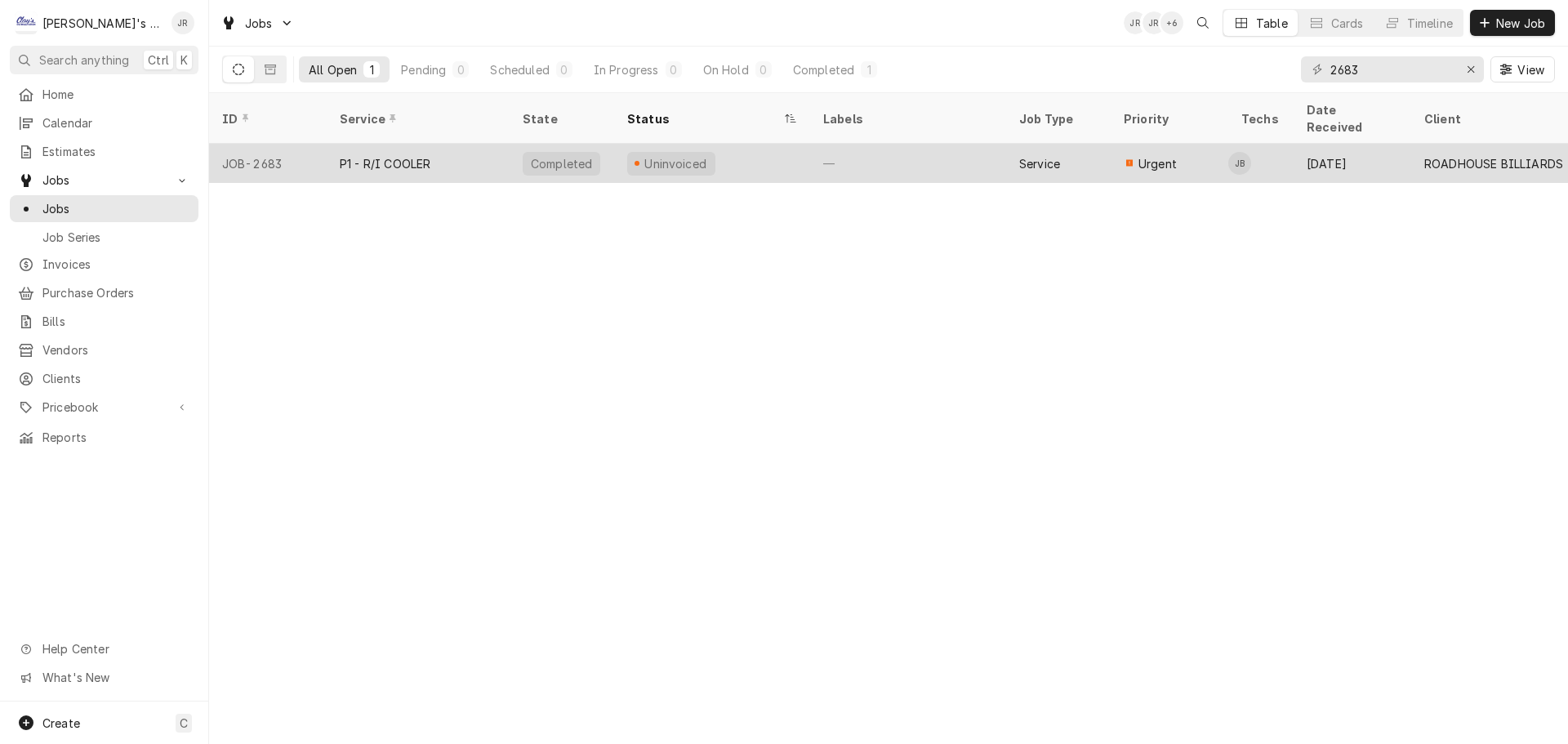
click at [1433, 155] on div "ROADHOUSE BILLIARDS" at bounding box center [1493, 164] width 139 height 17
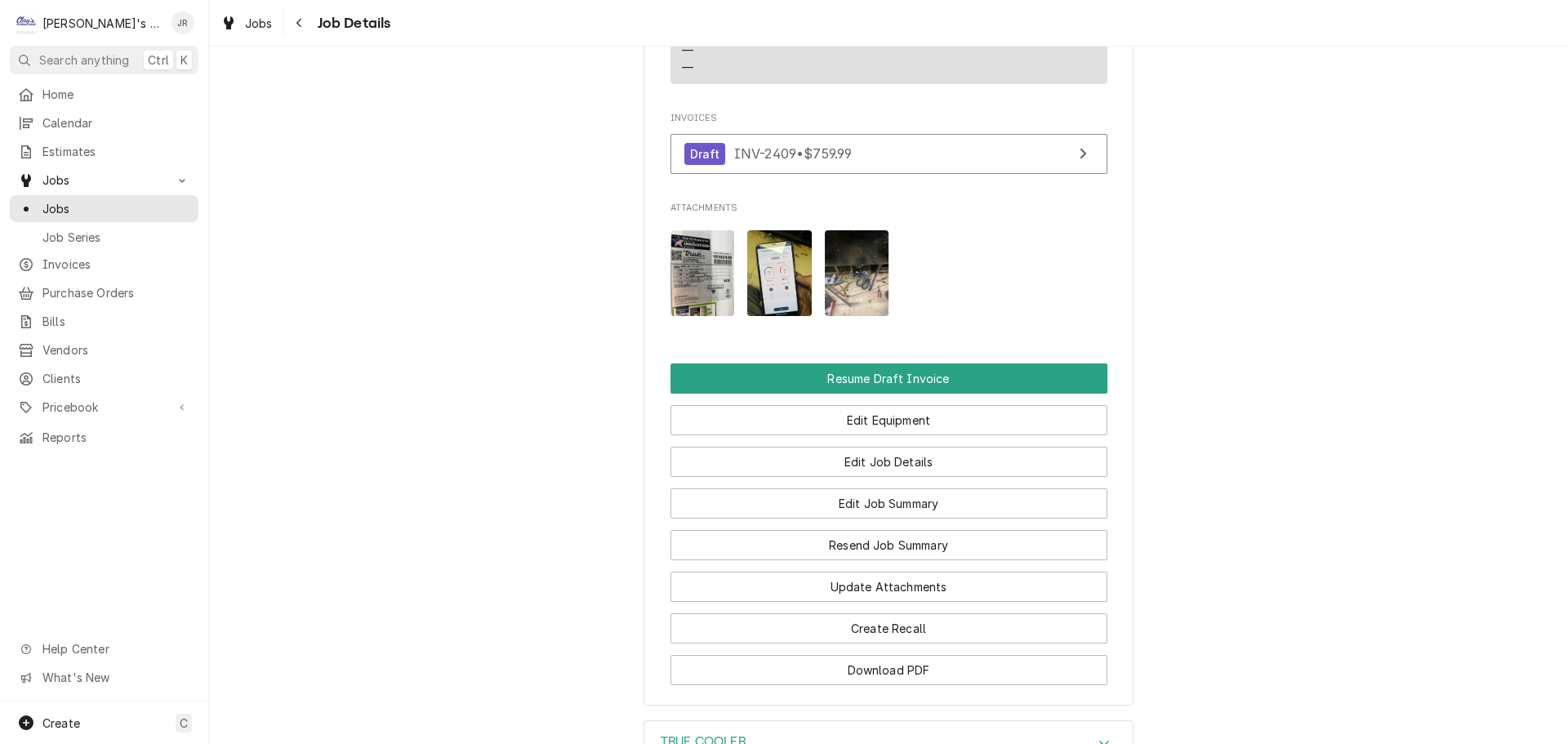
scroll to position [1878, 0]
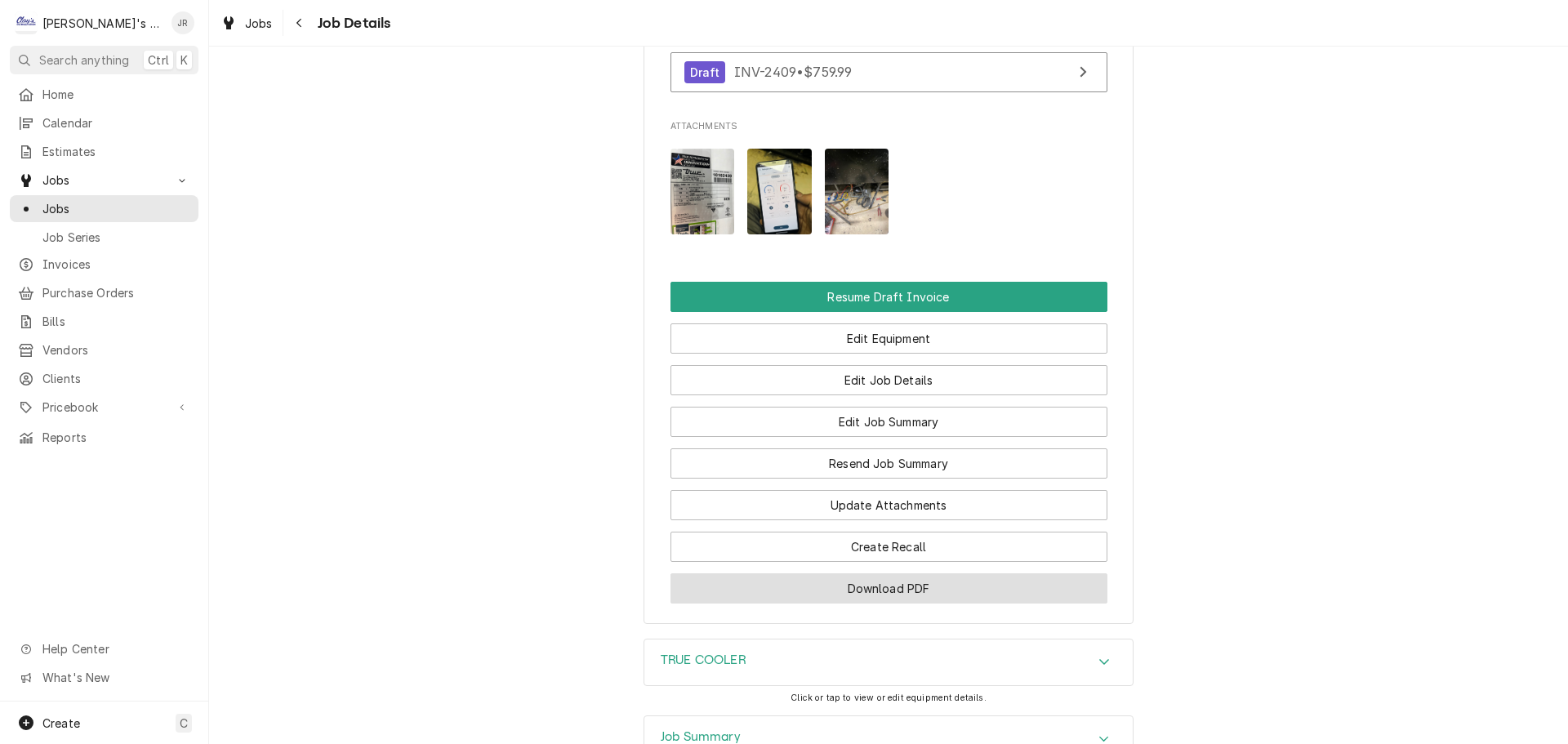
click at [873, 573] on button "Download PDF" at bounding box center [889, 588] width 437 height 30
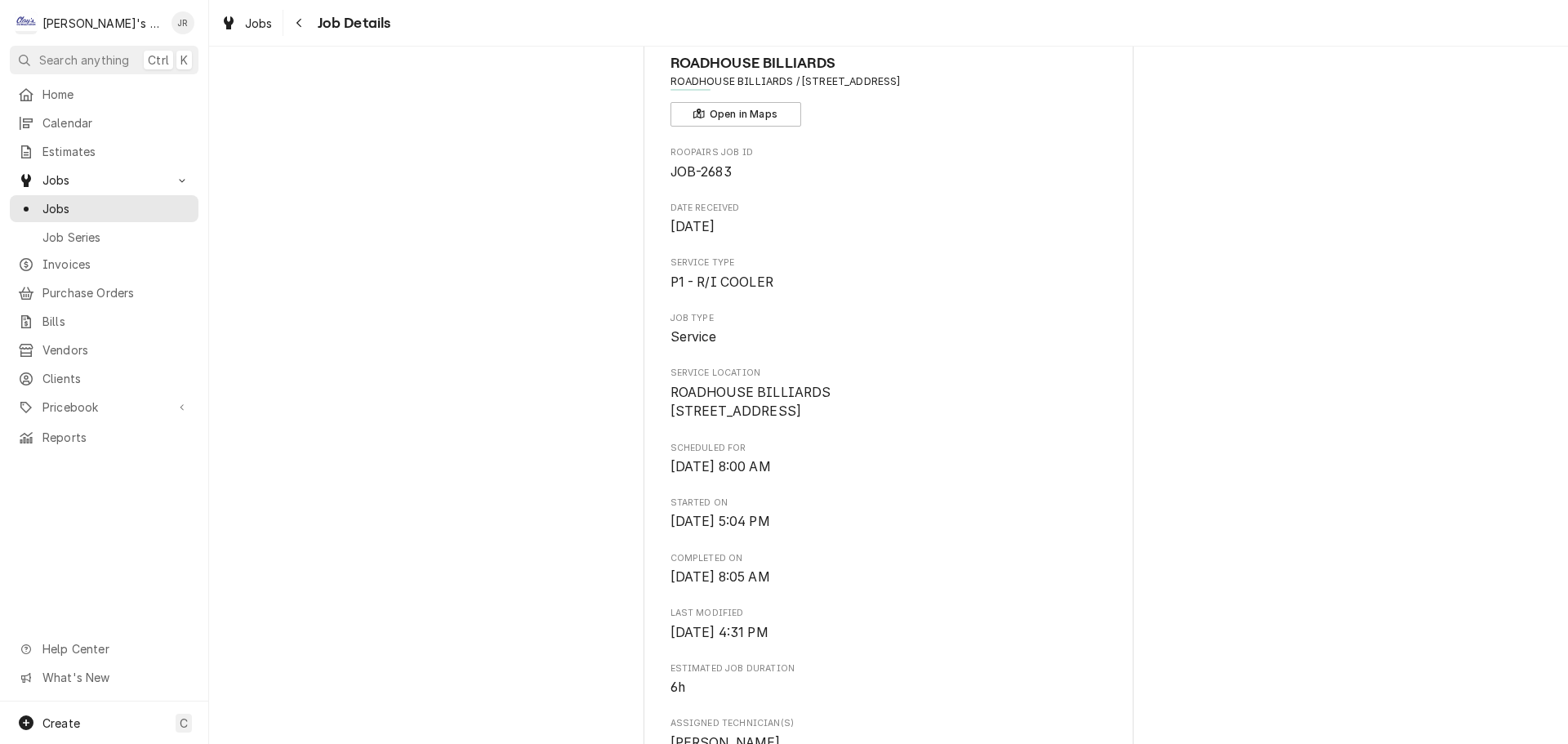
scroll to position [0, 0]
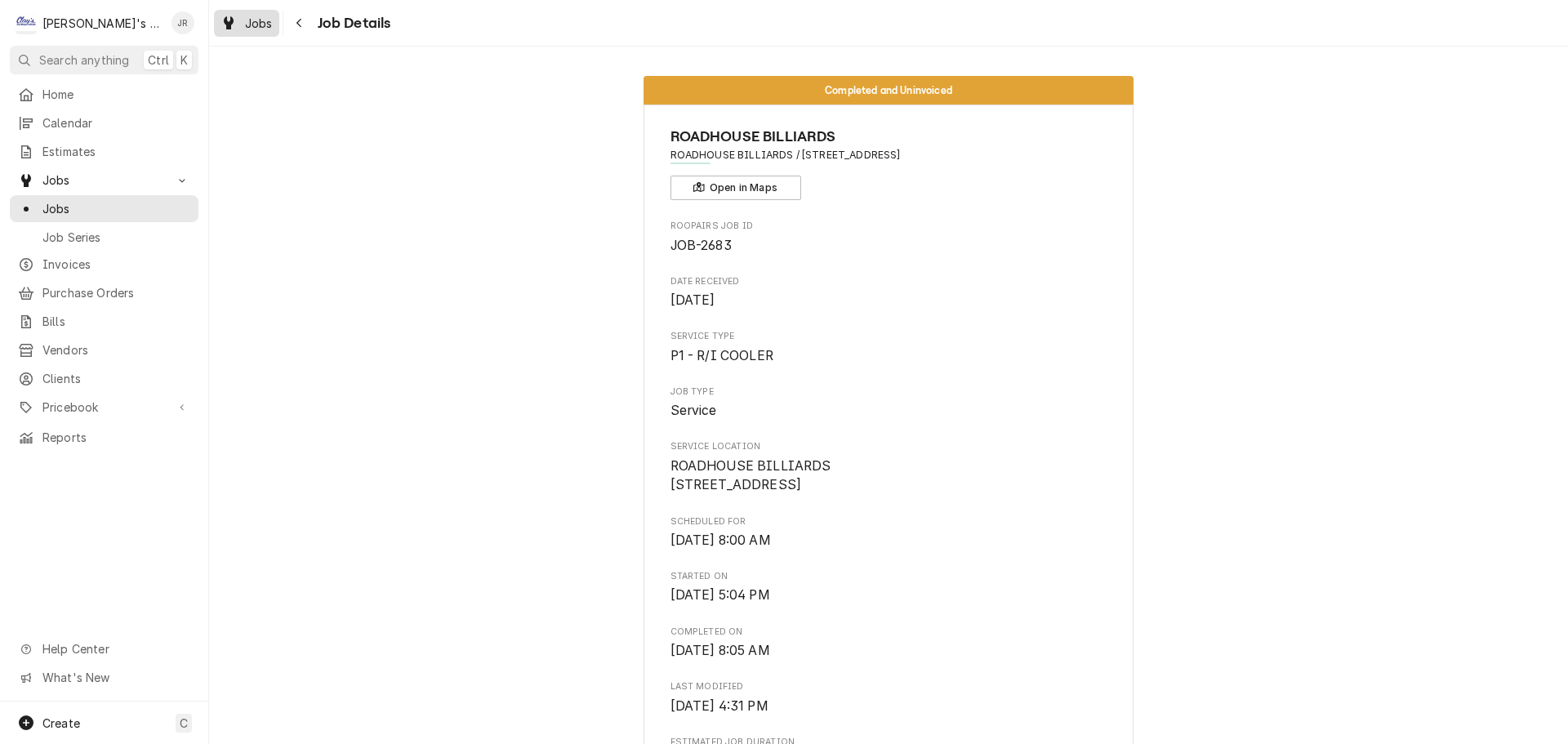
click at [216, 19] on link "Jobs" at bounding box center [246, 23] width 65 height 27
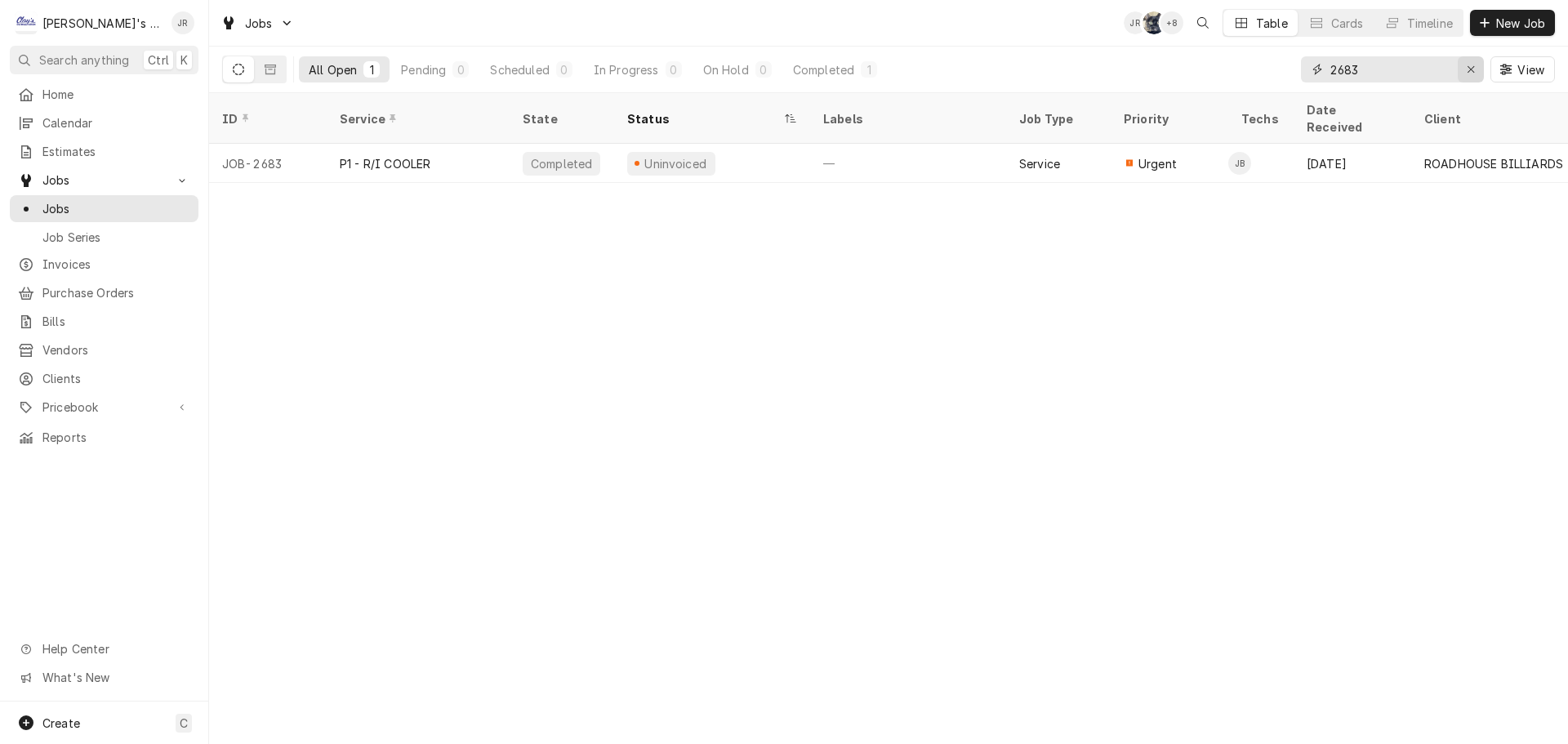
click at [1472, 69] on icon "Erase input" at bounding box center [1471, 70] width 9 height 12
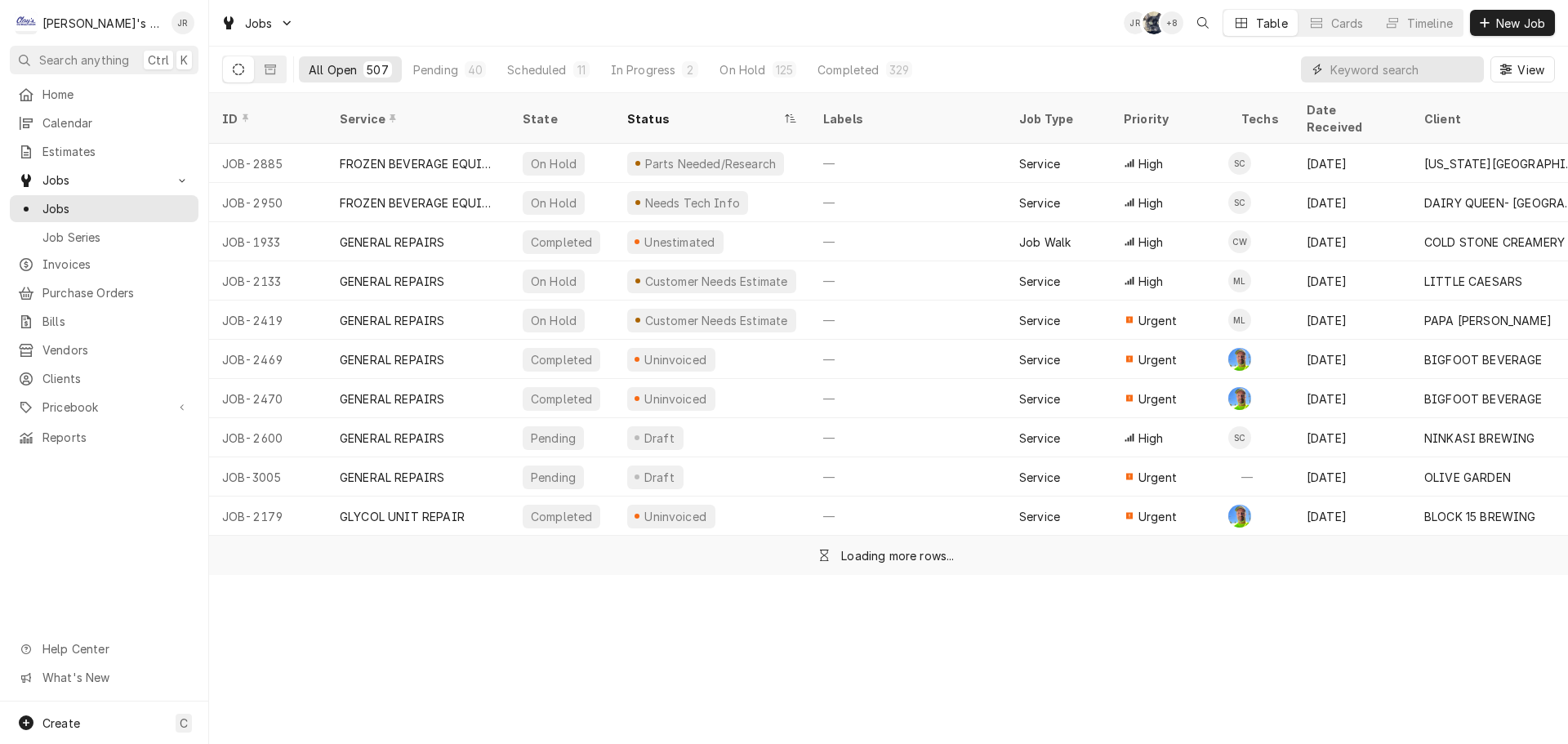
click at [1448, 74] on input "Dynamic Content Wrapper" at bounding box center [1403, 69] width 146 height 26
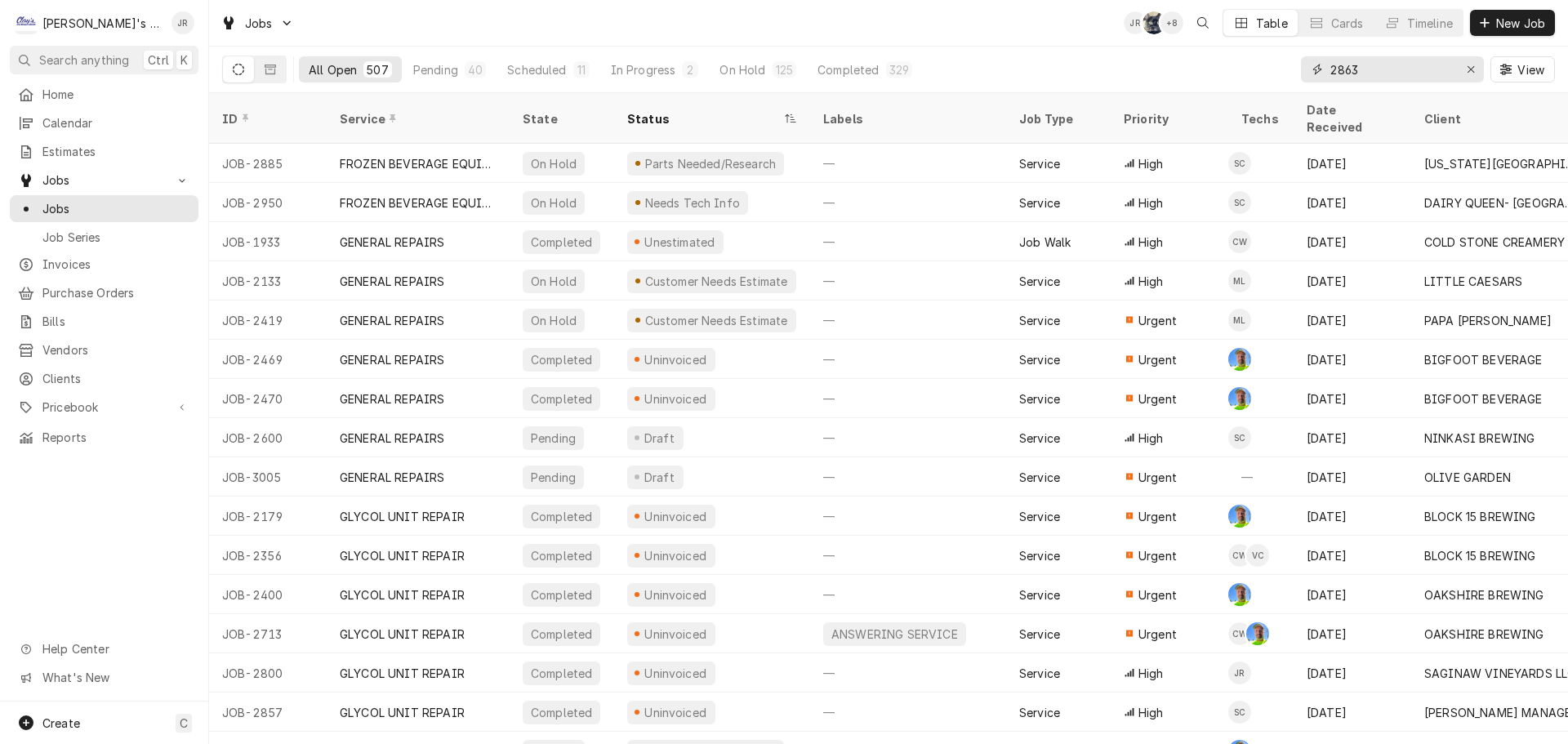
type input "2863"
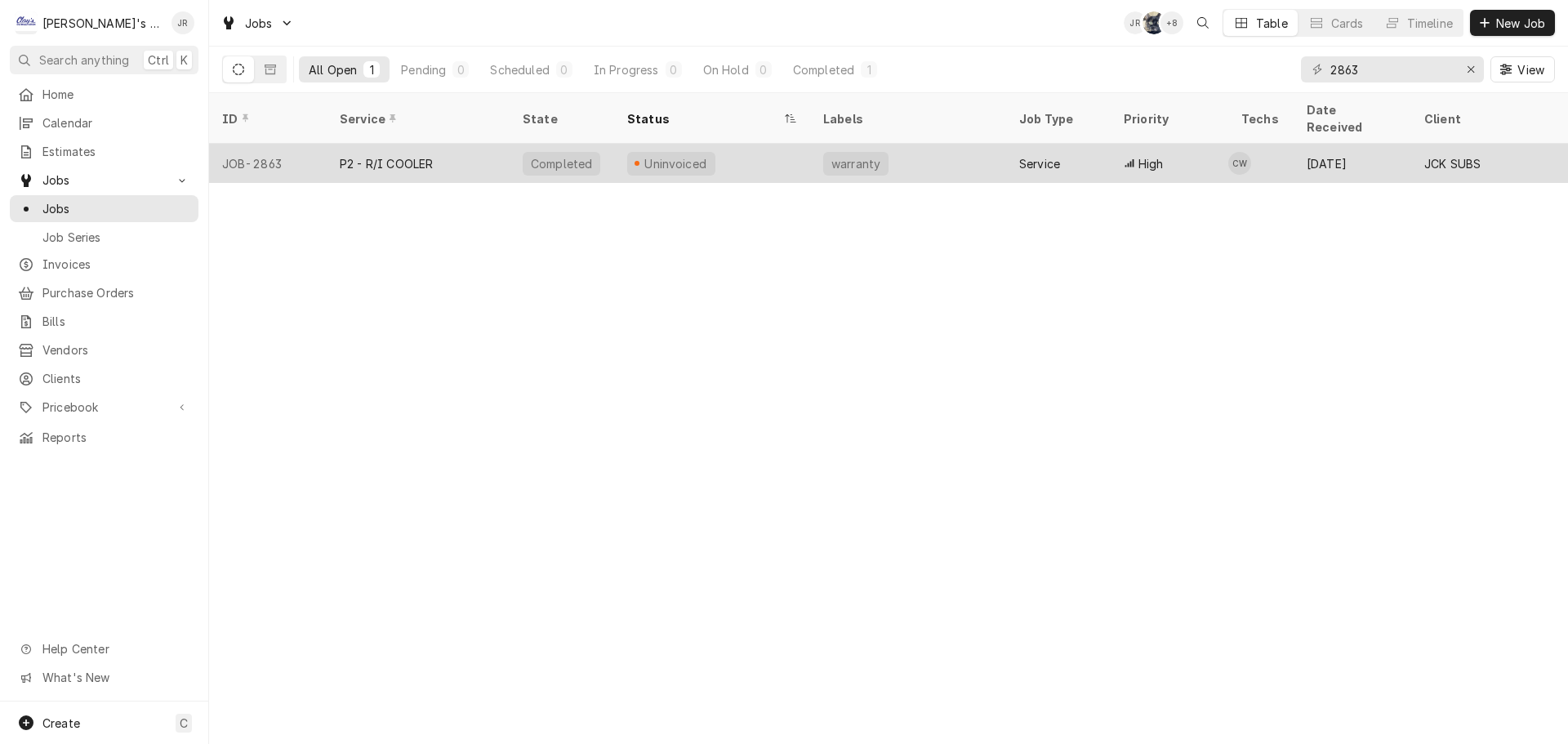
click at [755, 144] on div "Uninvoiced" at bounding box center [712, 163] width 196 height 39
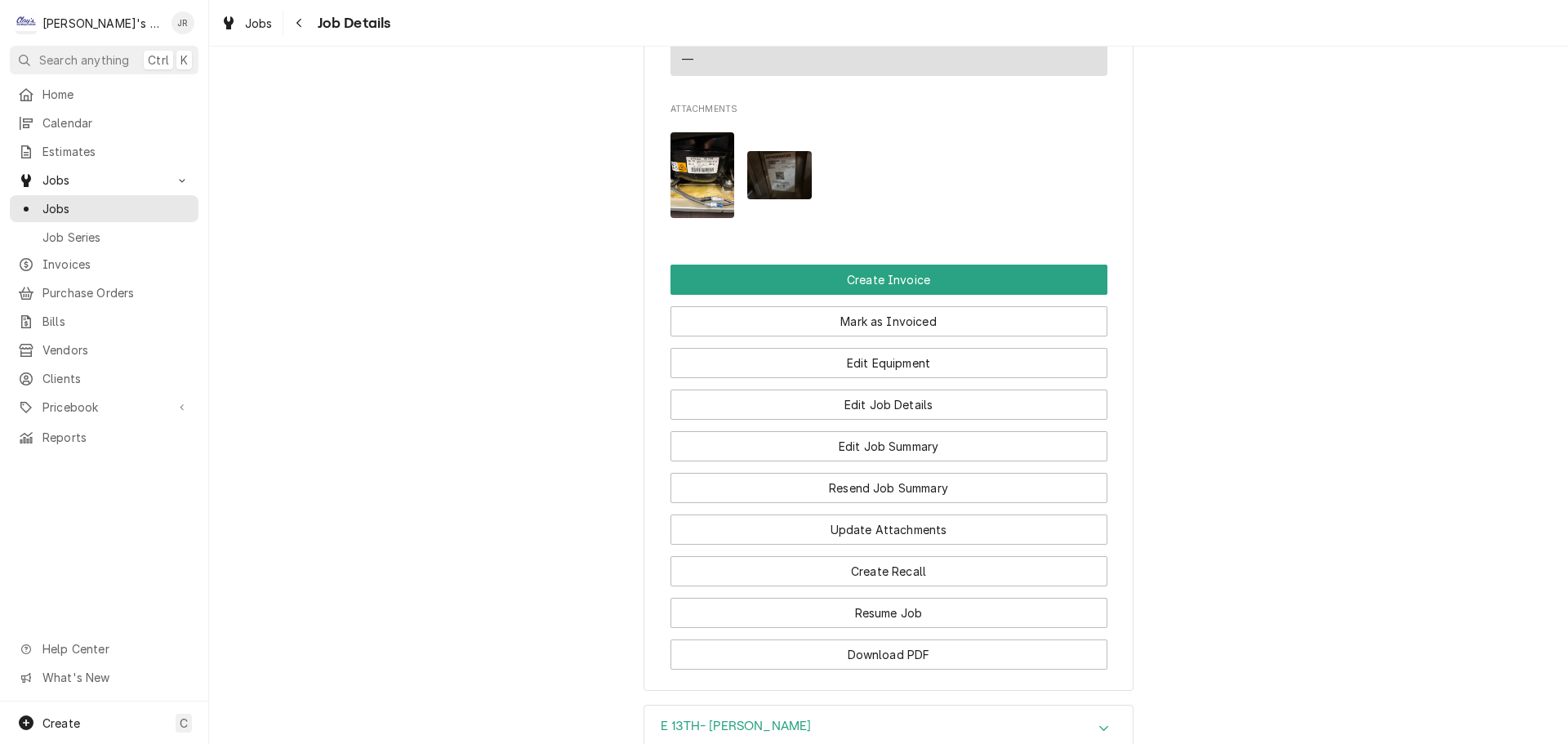
scroll to position [2206, 0]
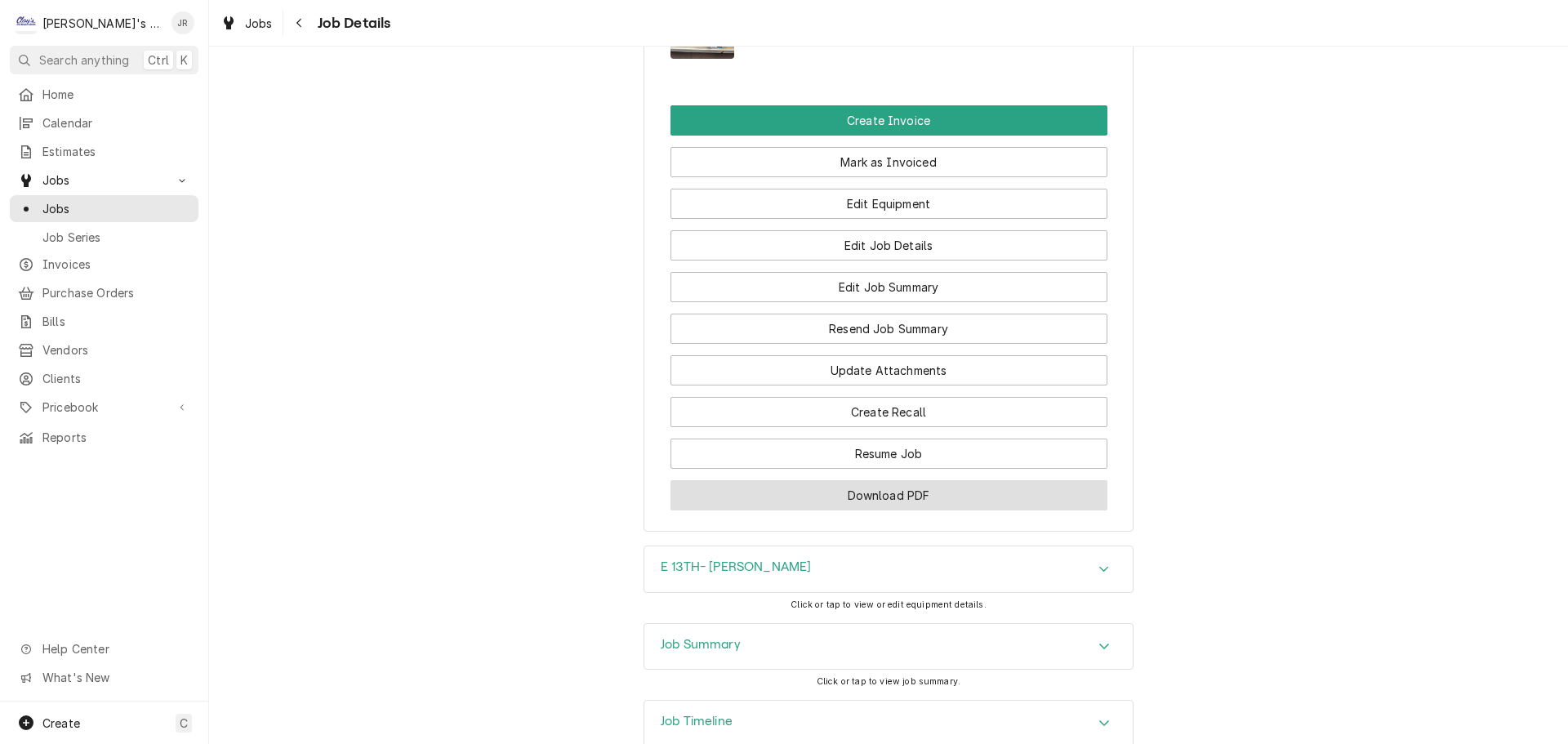
click at [918, 511] on button "Download PDF" at bounding box center [889, 495] width 437 height 30
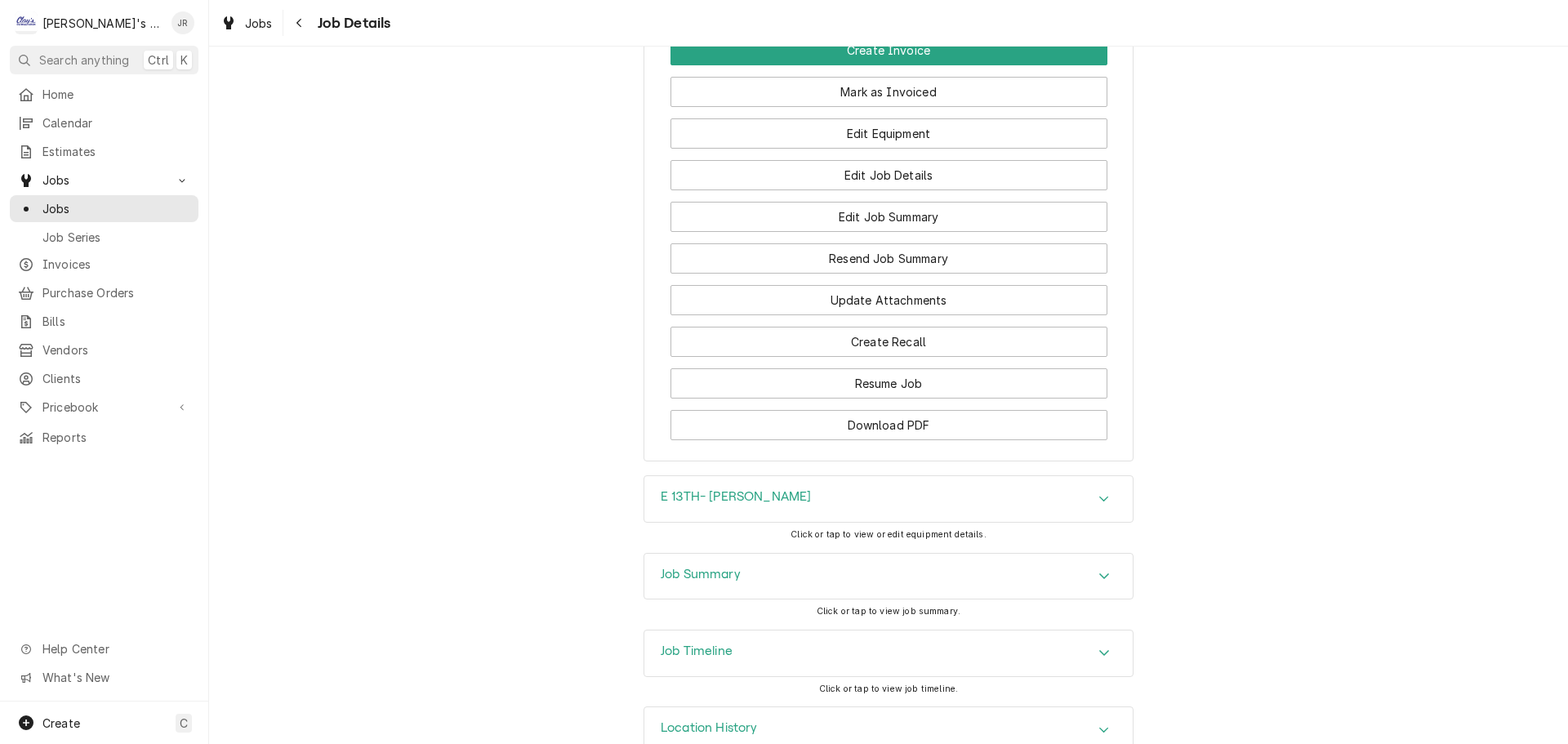
scroll to position [2287, 0]
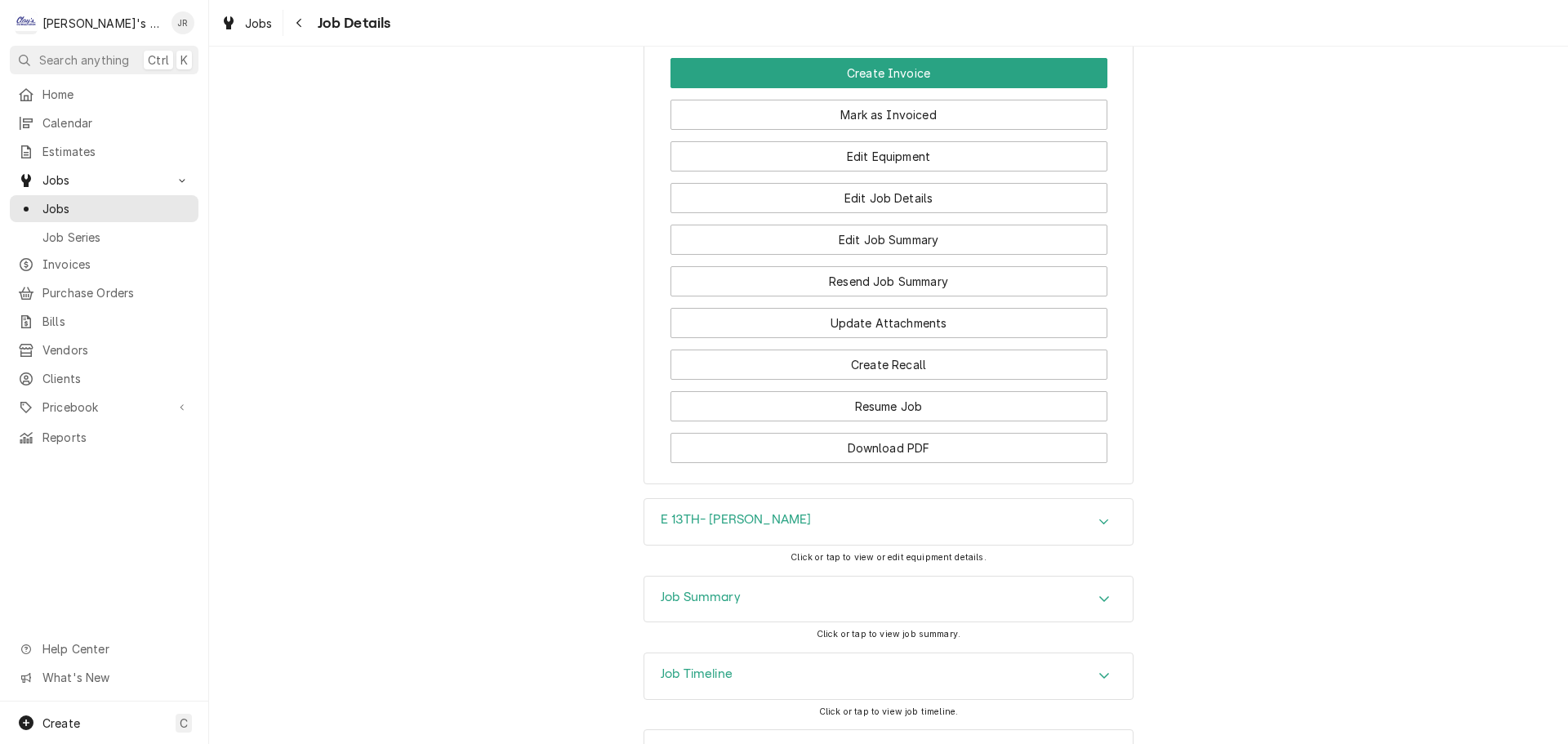
click at [779, 618] on div "Job Summary" at bounding box center [888, 599] width 488 height 46
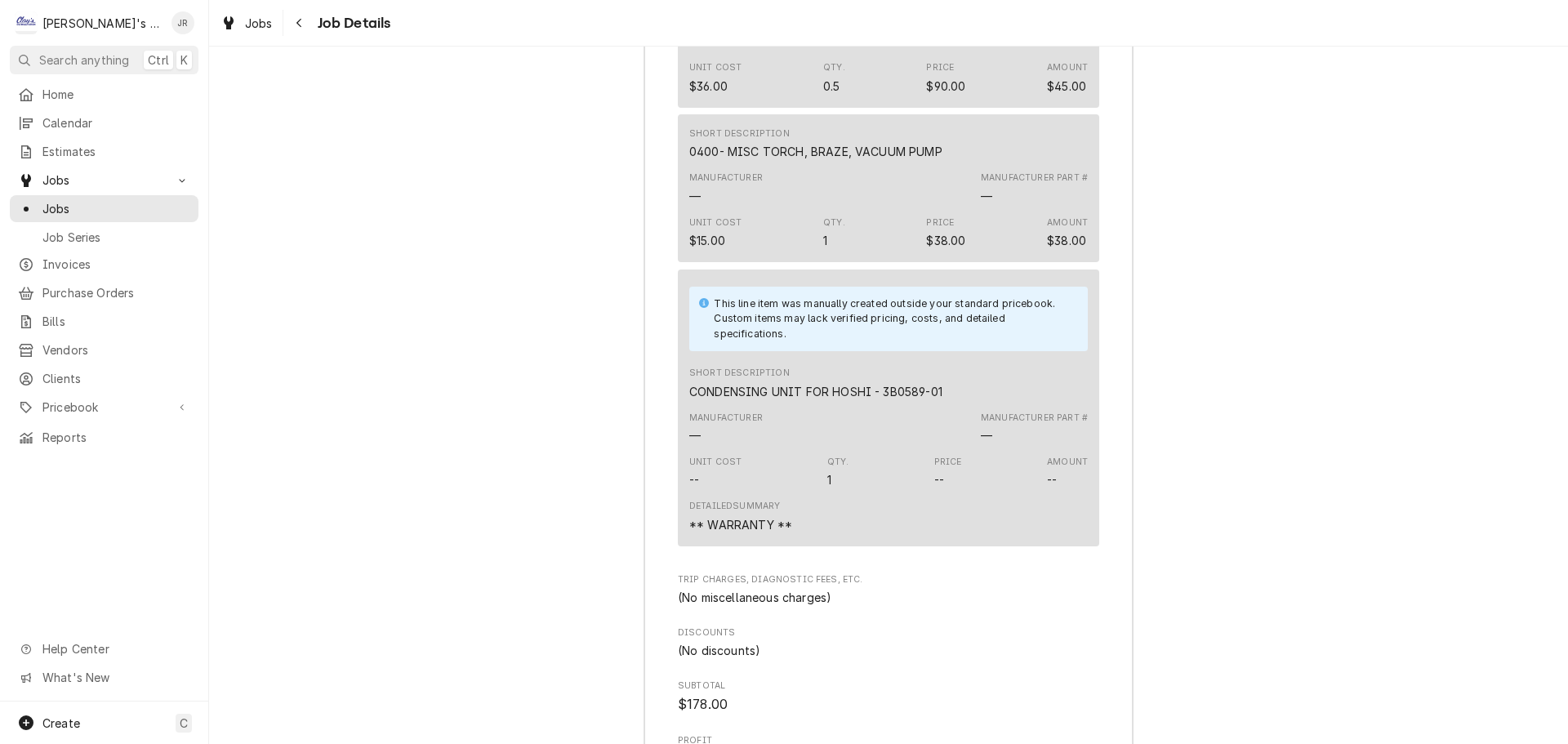
scroll to position [4050, 0]
